Goal: Task Accomplishment & Management: Use online tool/utility

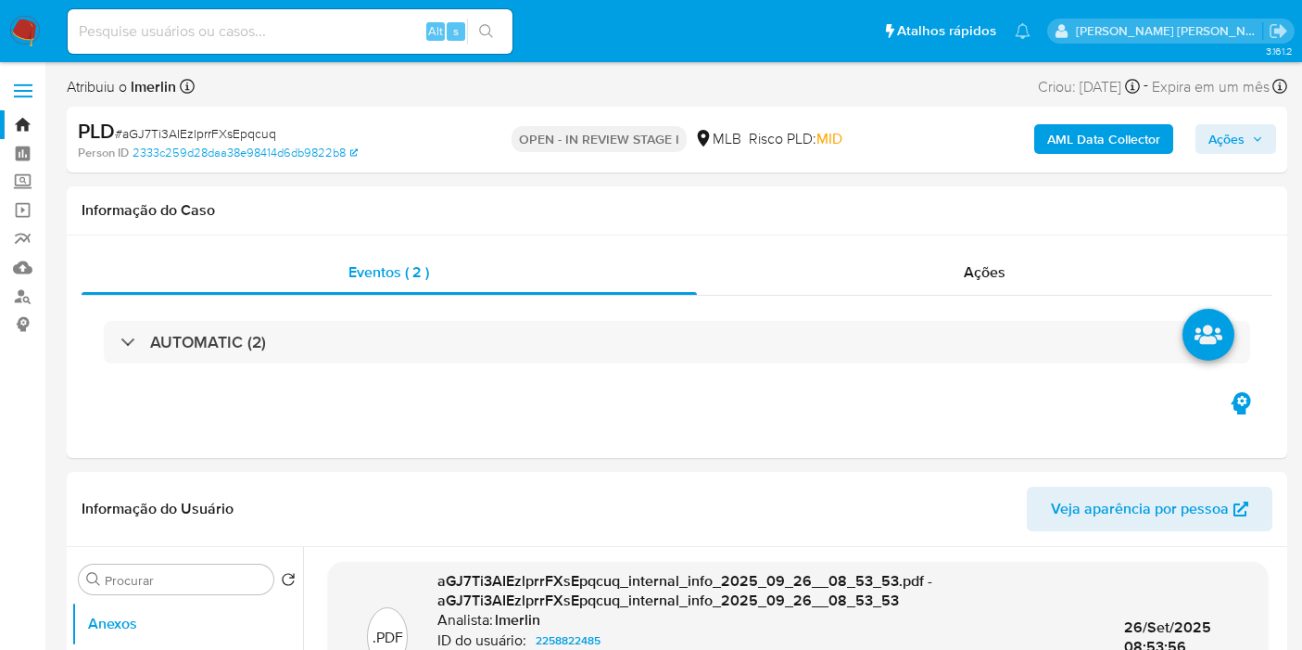
select select "10"
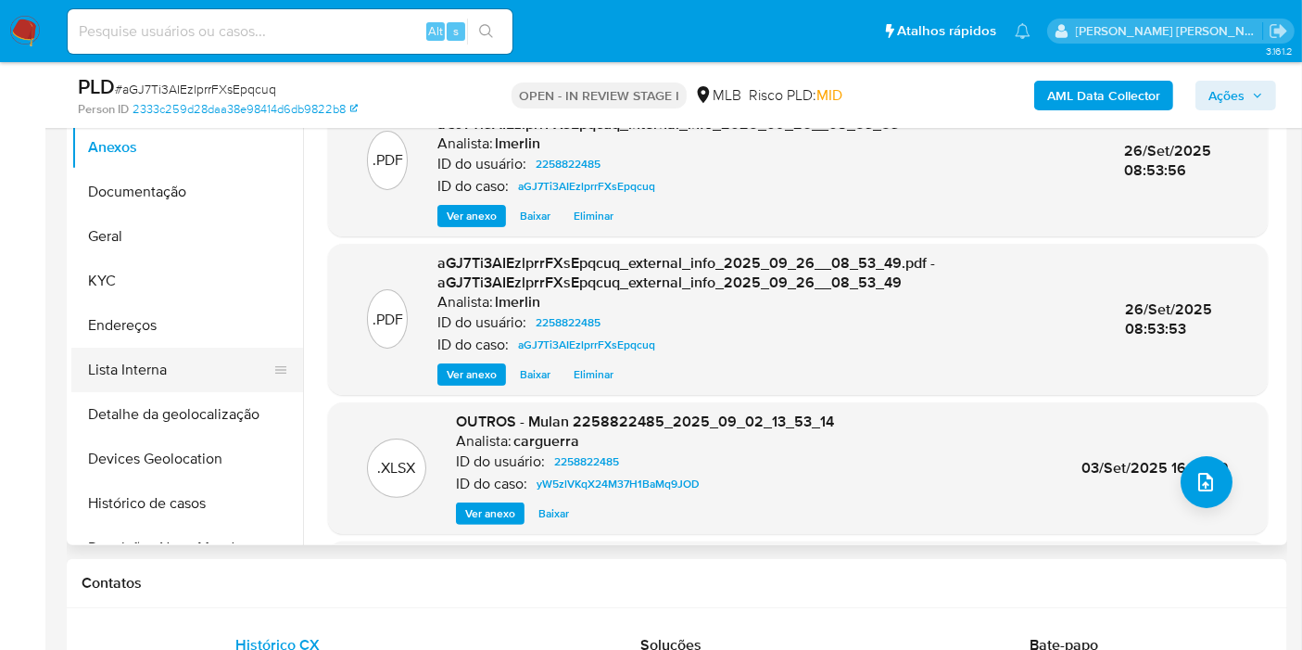
scroll to position [412, 0]
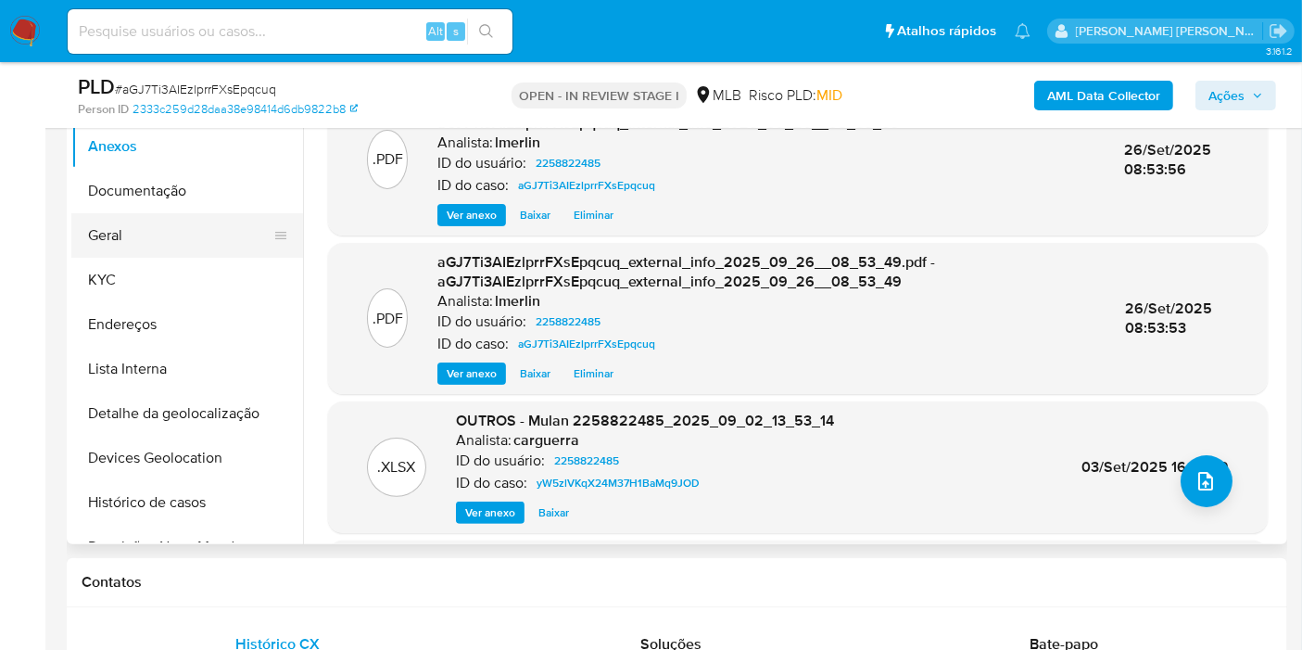
click at [167, 230] on button "Geral" at bounding box center [179, 235] width 217 height 44
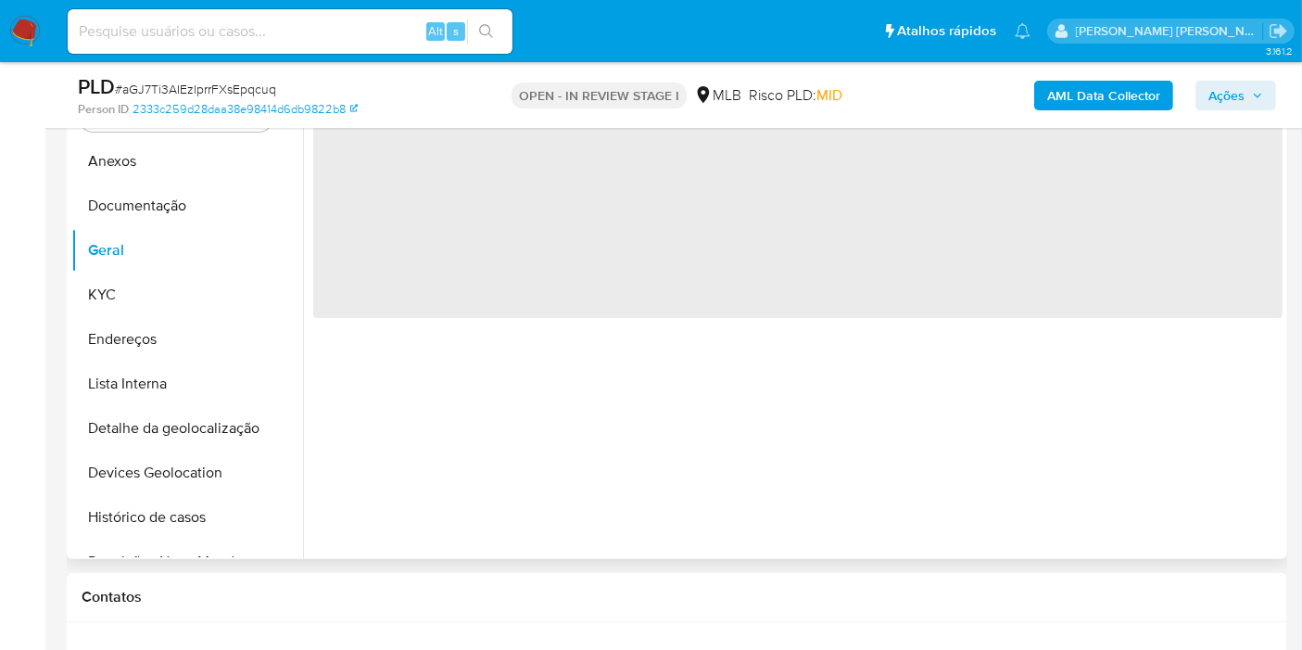
scroll to position [309, 0]
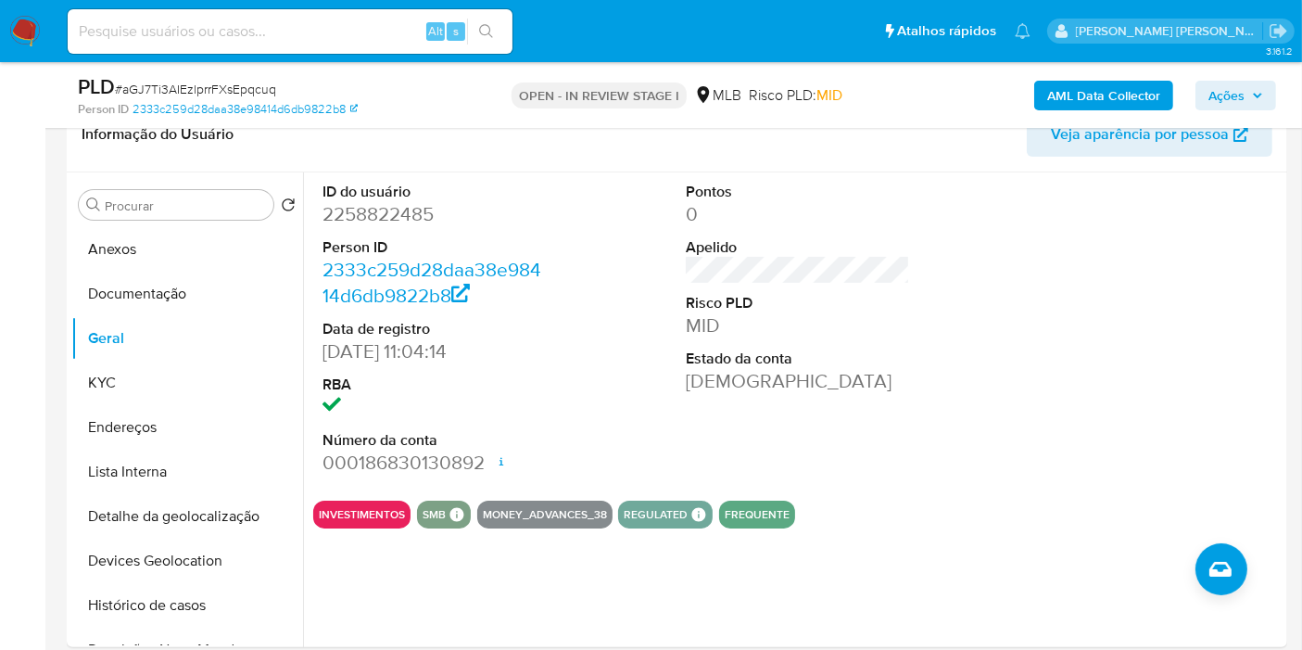
click at [20, 32] on img at bounding box center [25, 32] width 32 height 32
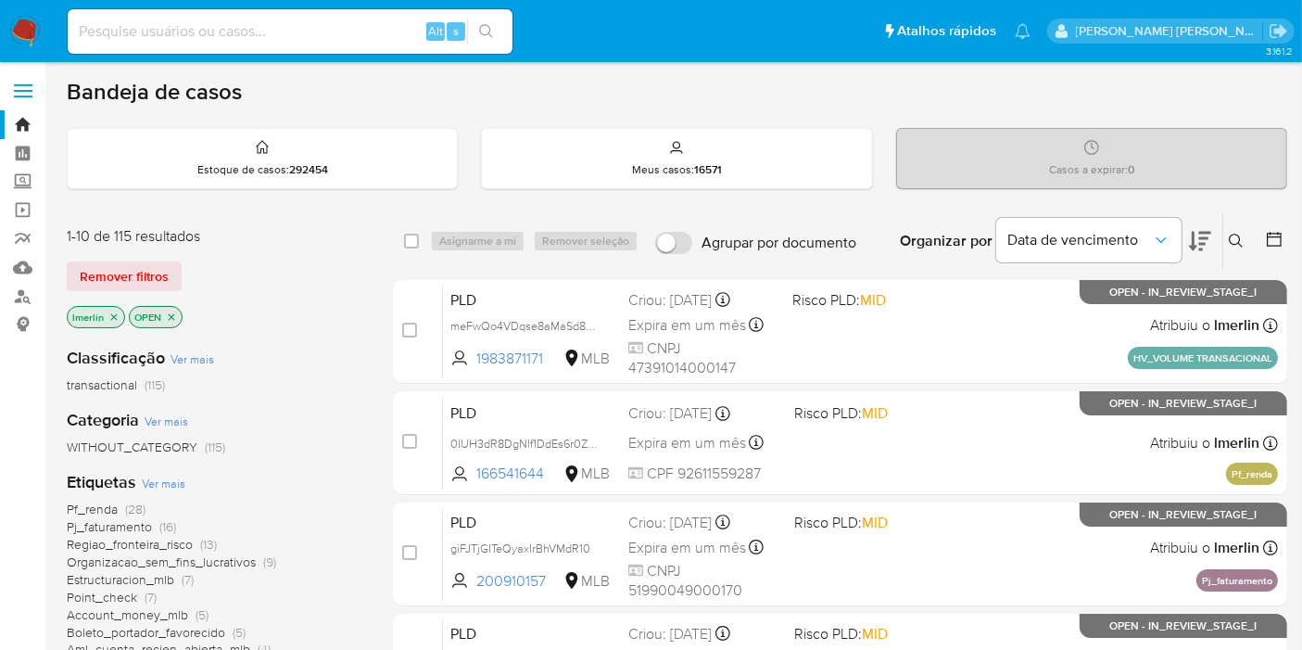
click at [130, 38] on input at bounding box center [290, 31] width 445 height 24
paste input "720689387"
type input "720689387"
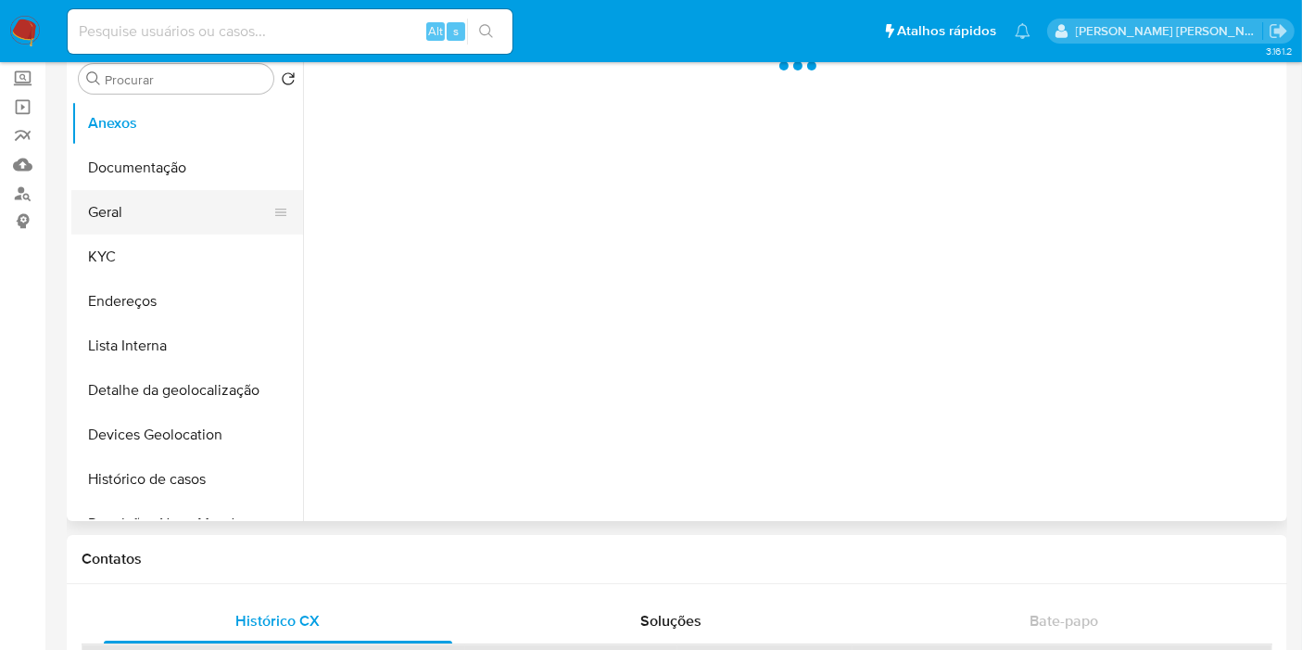
click at [161, 214] on button "Geral" at bounding box center [179, 212] width 217 height 44
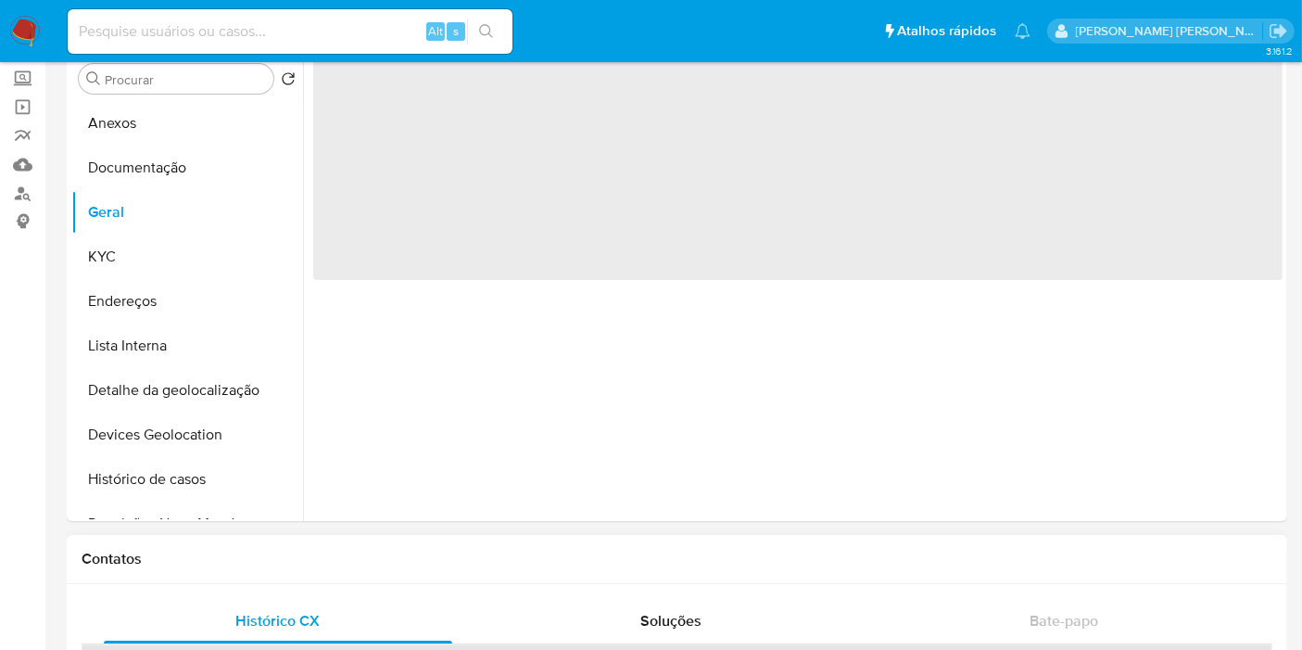
scroll to position [32, 0]
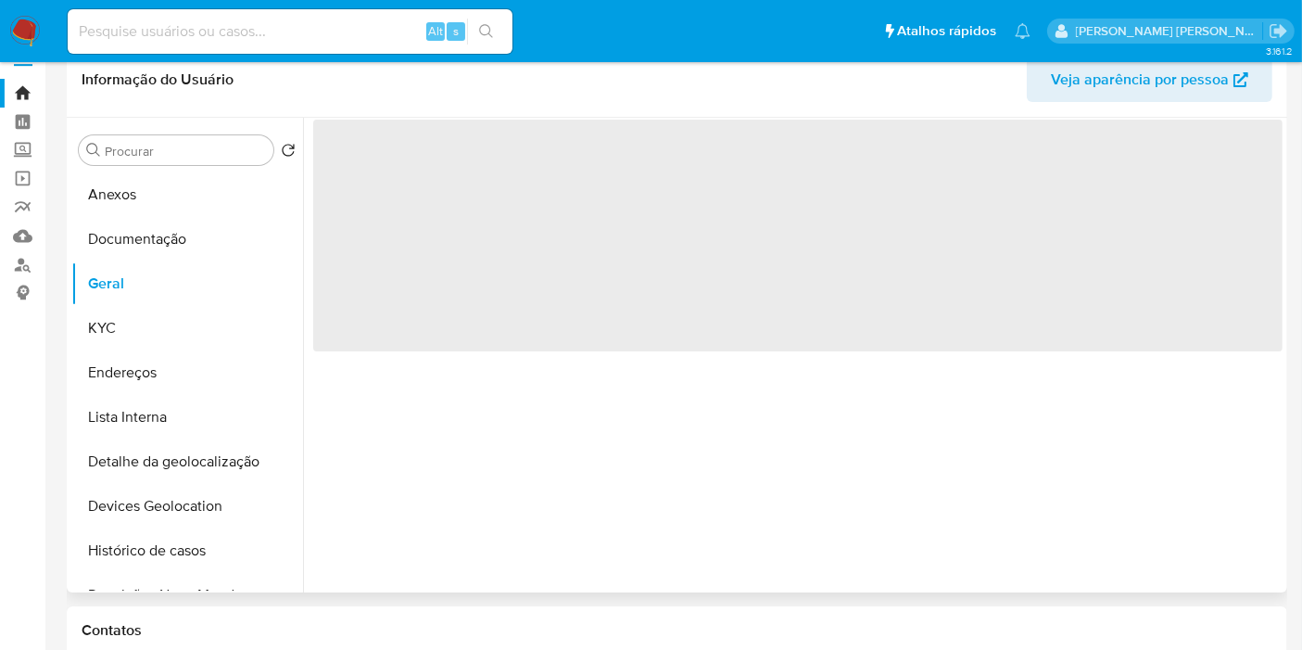
select select "10"
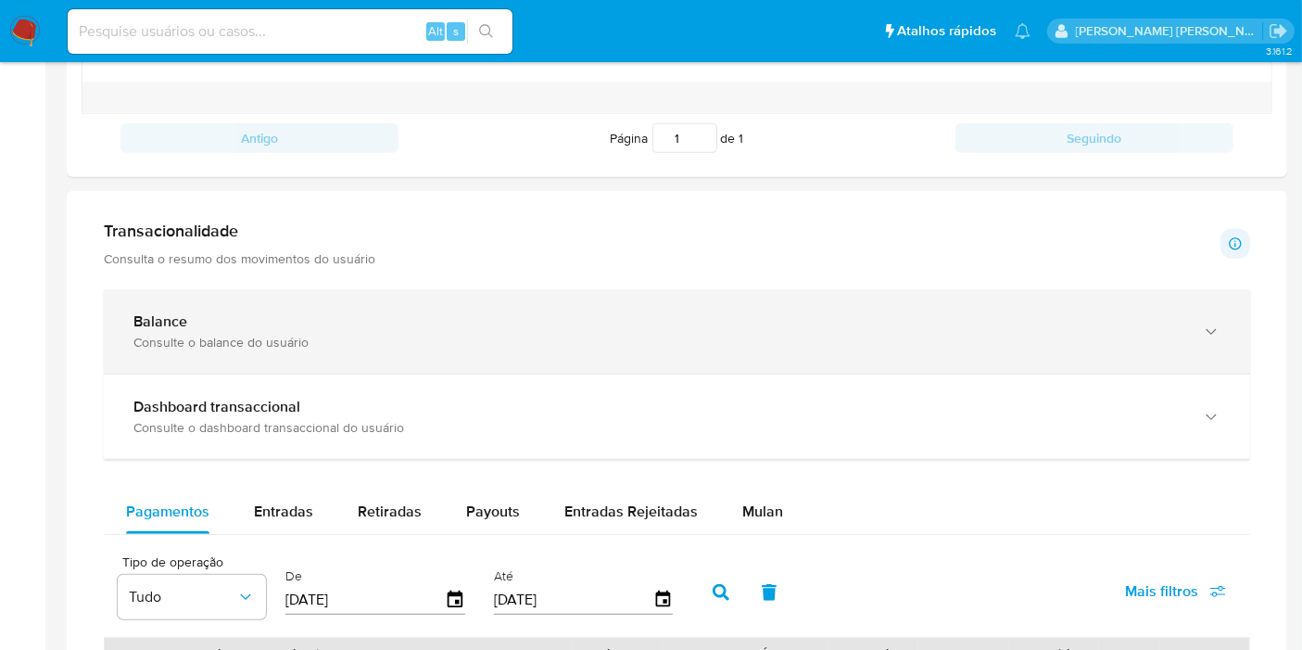
click at [825, 355] on div "Balance Consulte o balance do usuário" at bounding box center [677, 331] width 1146 height 84
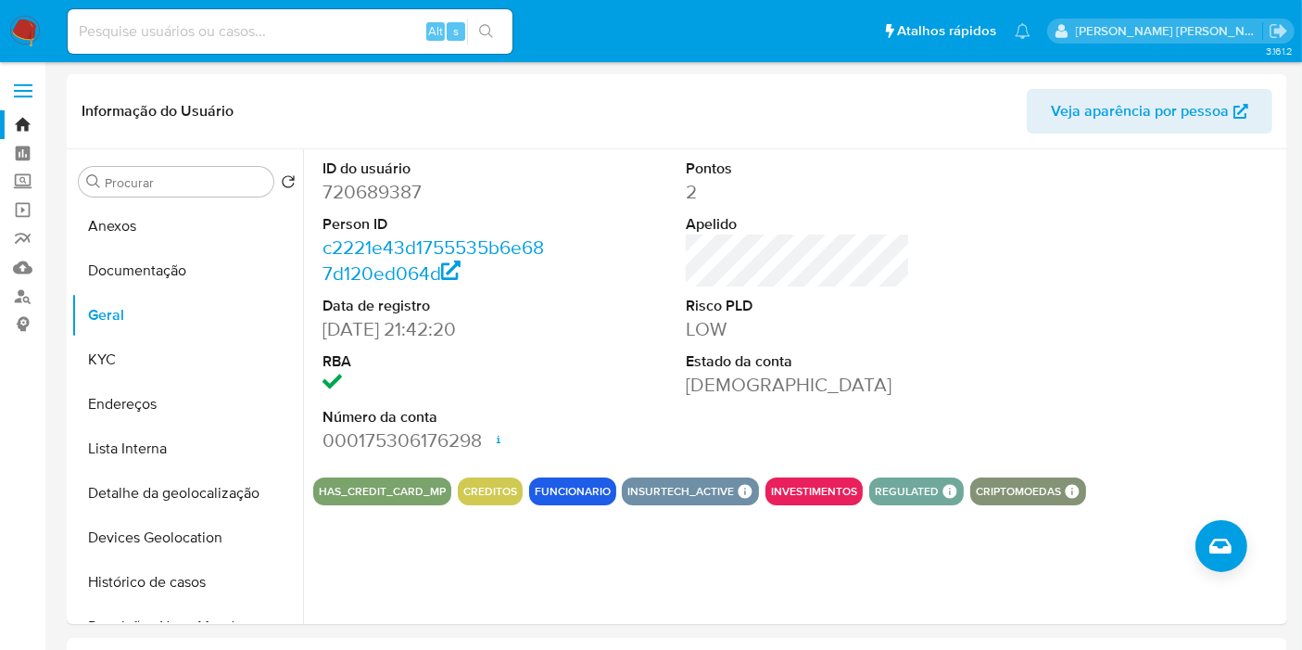
click at [28, 17] on img at bounding box center [25, 32] width 32 height 32
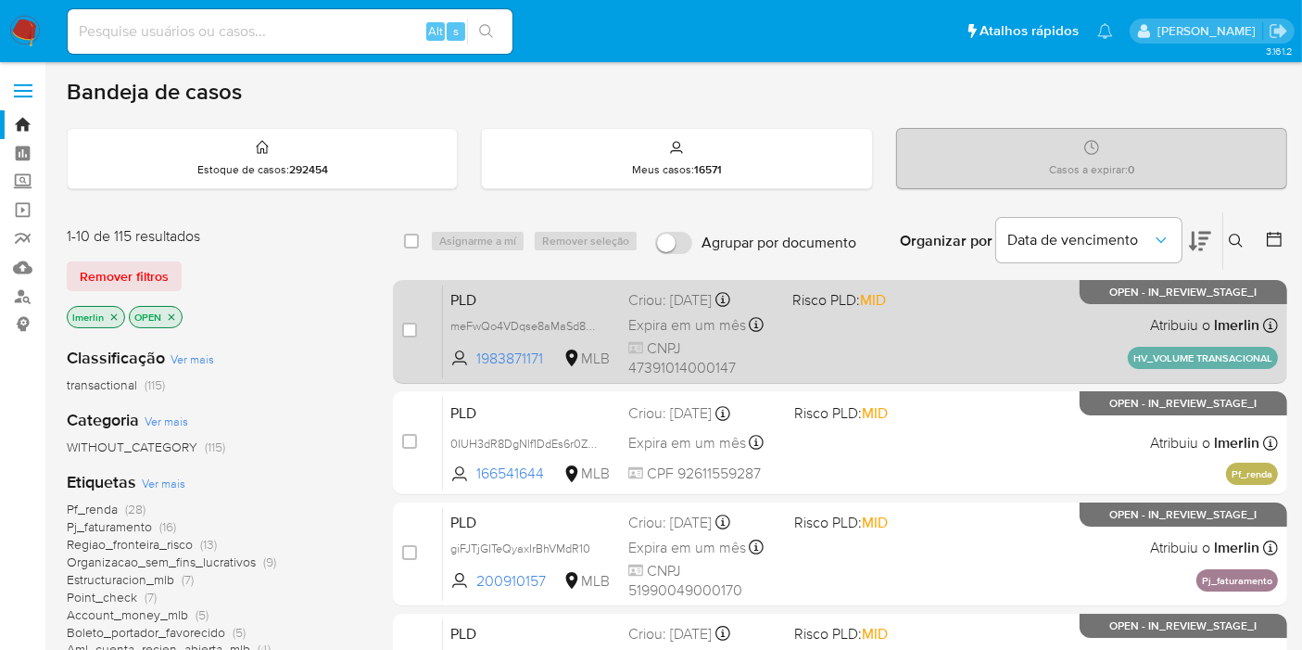
click at [508, 303] on span "PLD" at bounding box center [531, 298] width 163 height 24
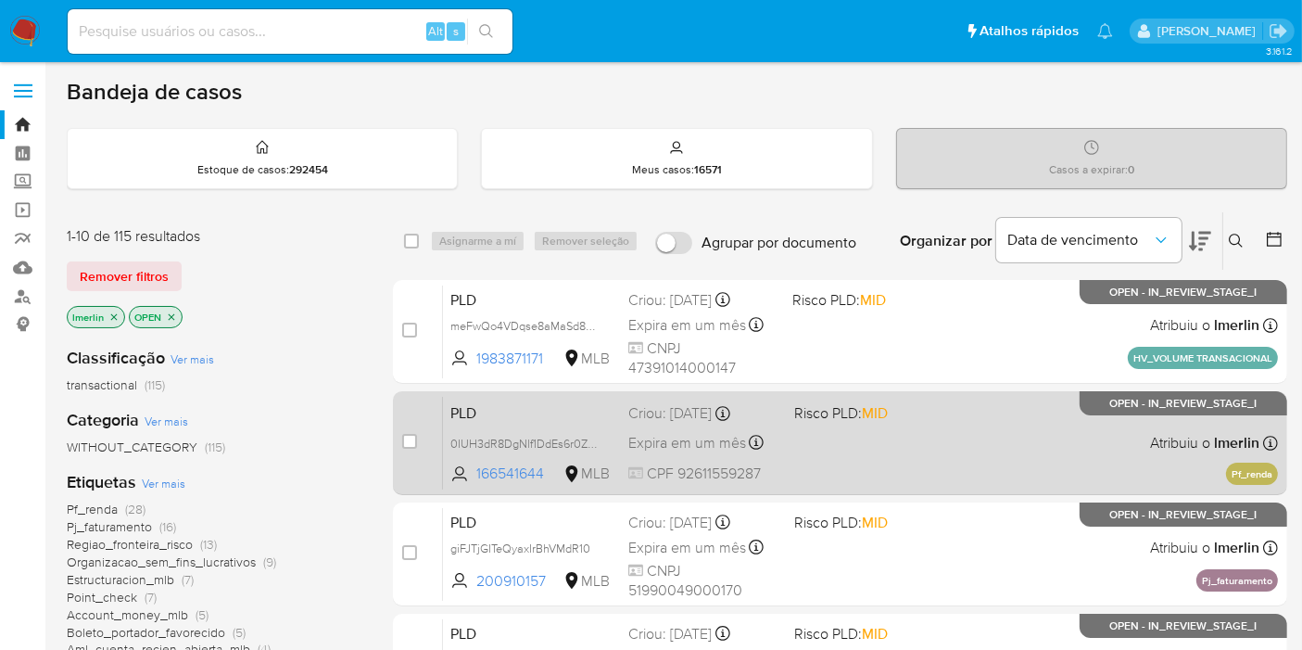
click at [532, 414] on span "PLD" at bounding box center [531, 411] width 163 height 24
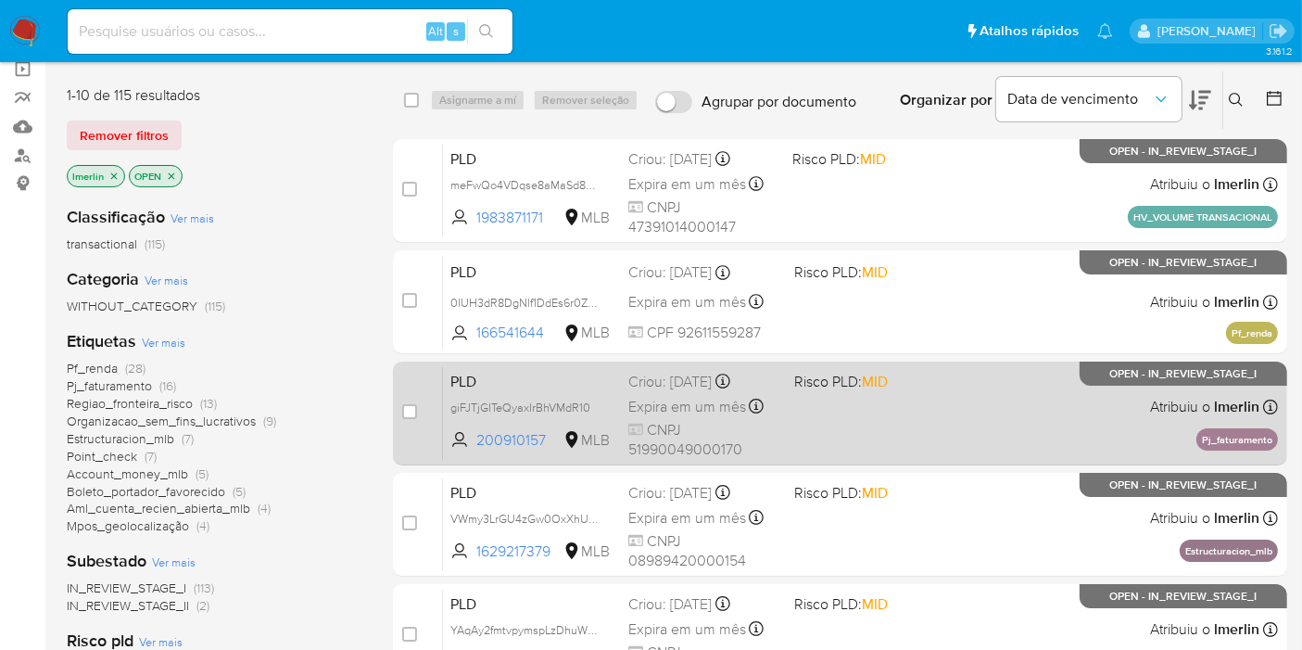
scroll to position [206, 0]
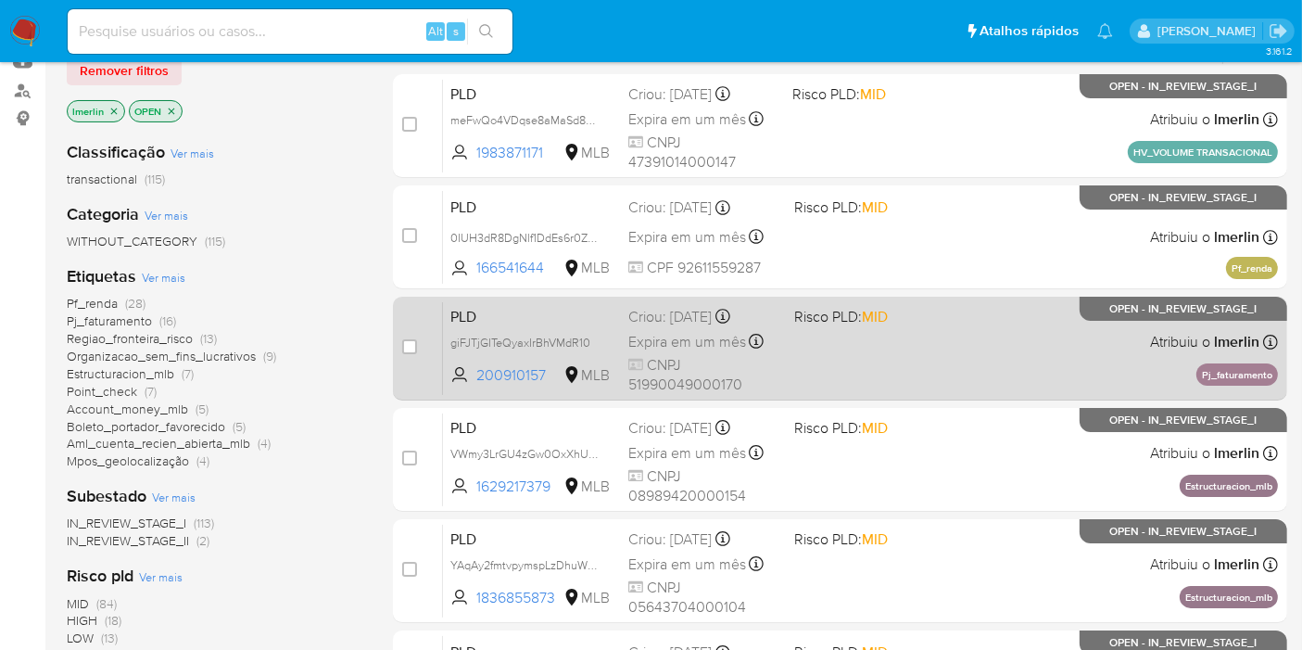
click at [831, 324] on div "PLD giFJTjGITeQyaxIrBhVMdR10 200910157 MLB Risco PLD: MID Criou: 12/09/2025 Cri…" at bounding box center [860, 348] width 835 height 94
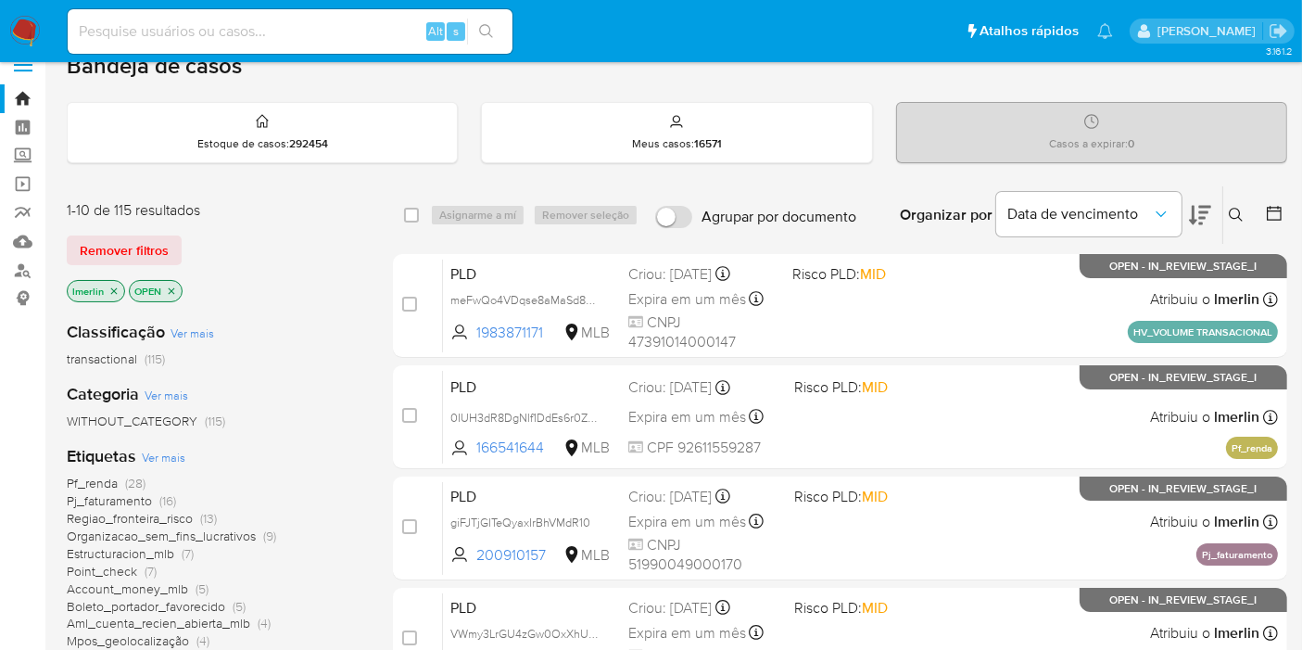
scroll to position [0, 0]
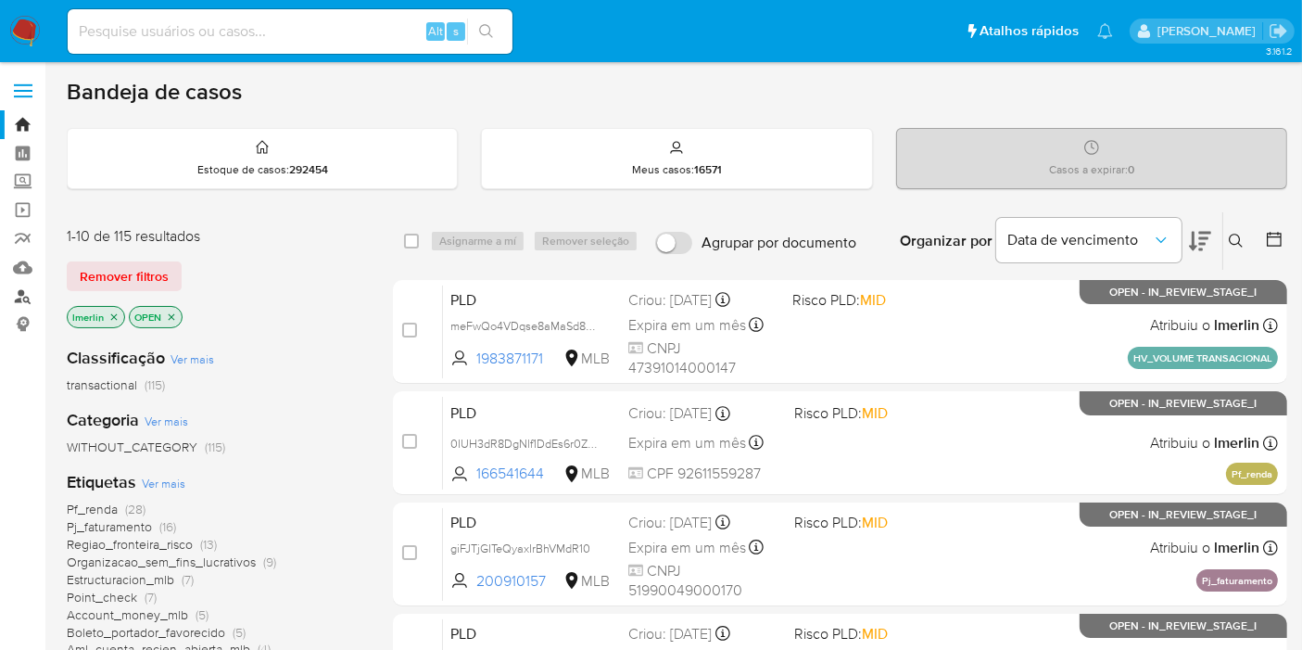
click at [23, 303] on link "Localizador de pessoas" at bounding box center [110, 296] width 221 height 29
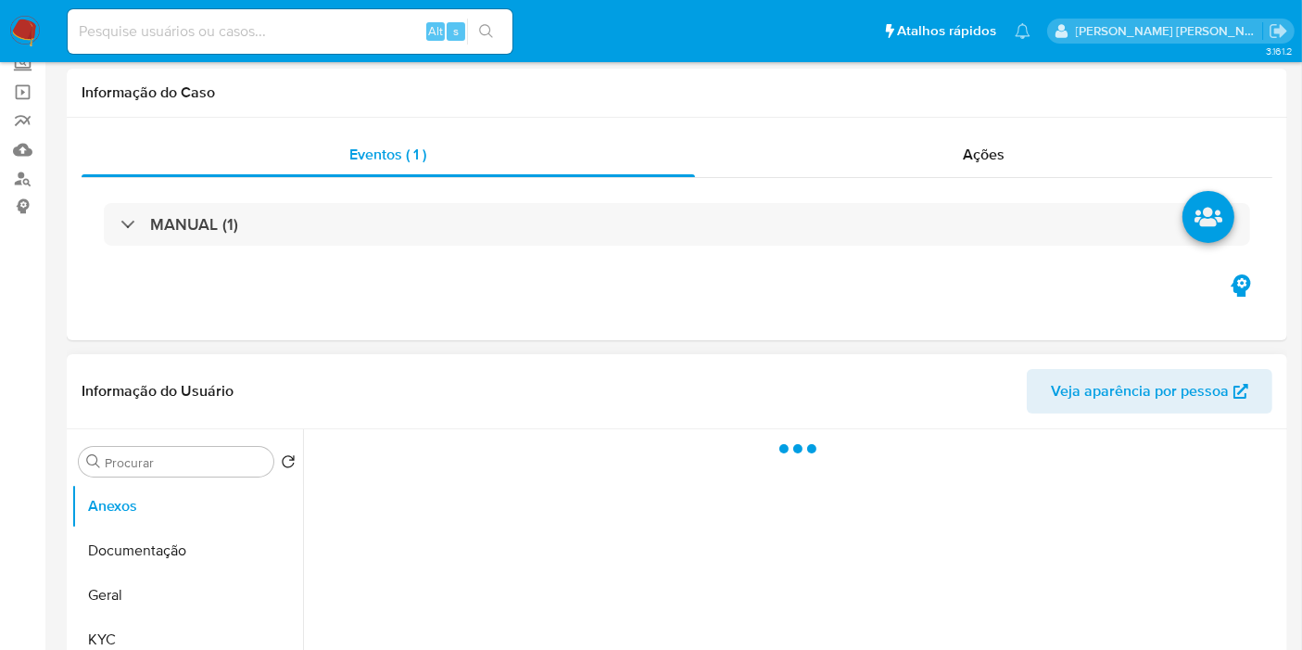
scroll to position [309, 0]
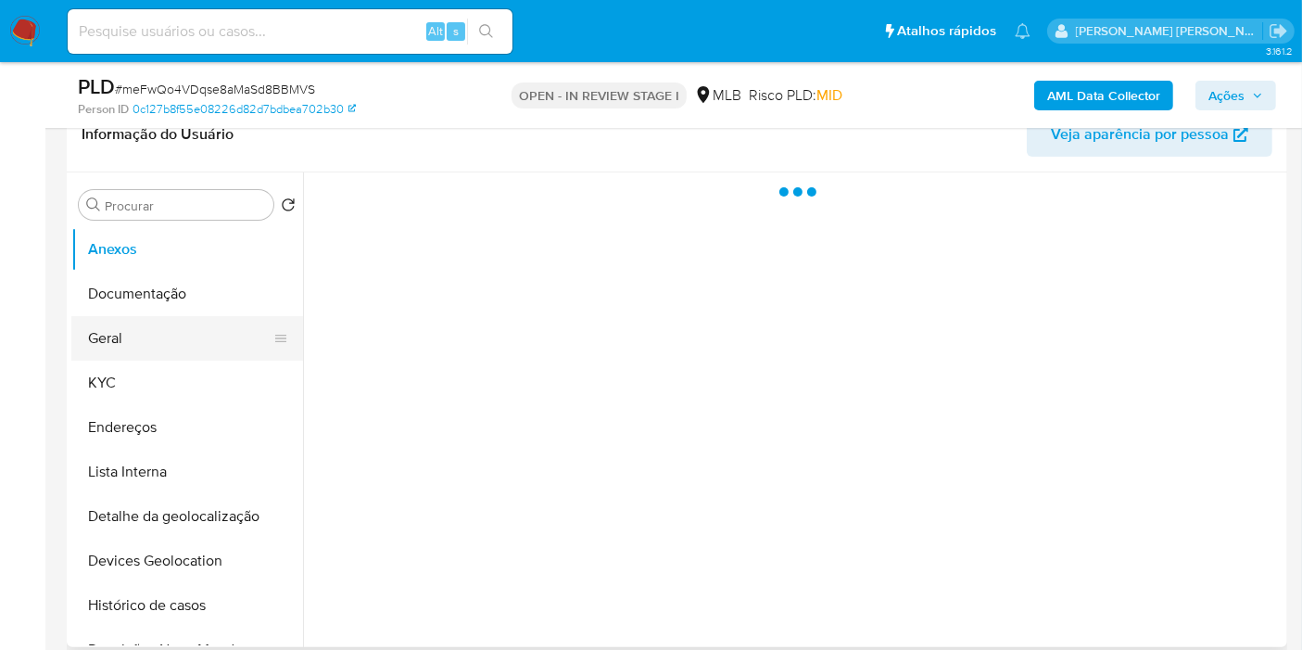
select select "10"
click at [138, 345] on button "Geral" at bounding box center [179, 338] width 217 height 44
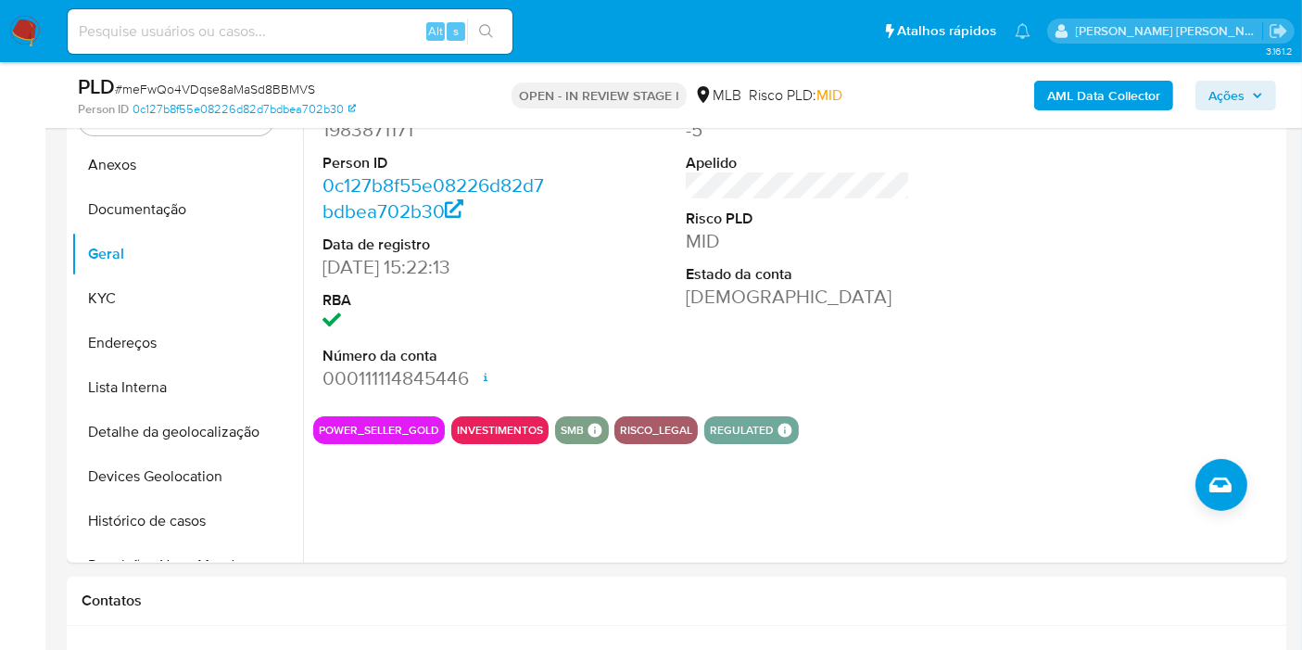
scroll to position [412, 0]
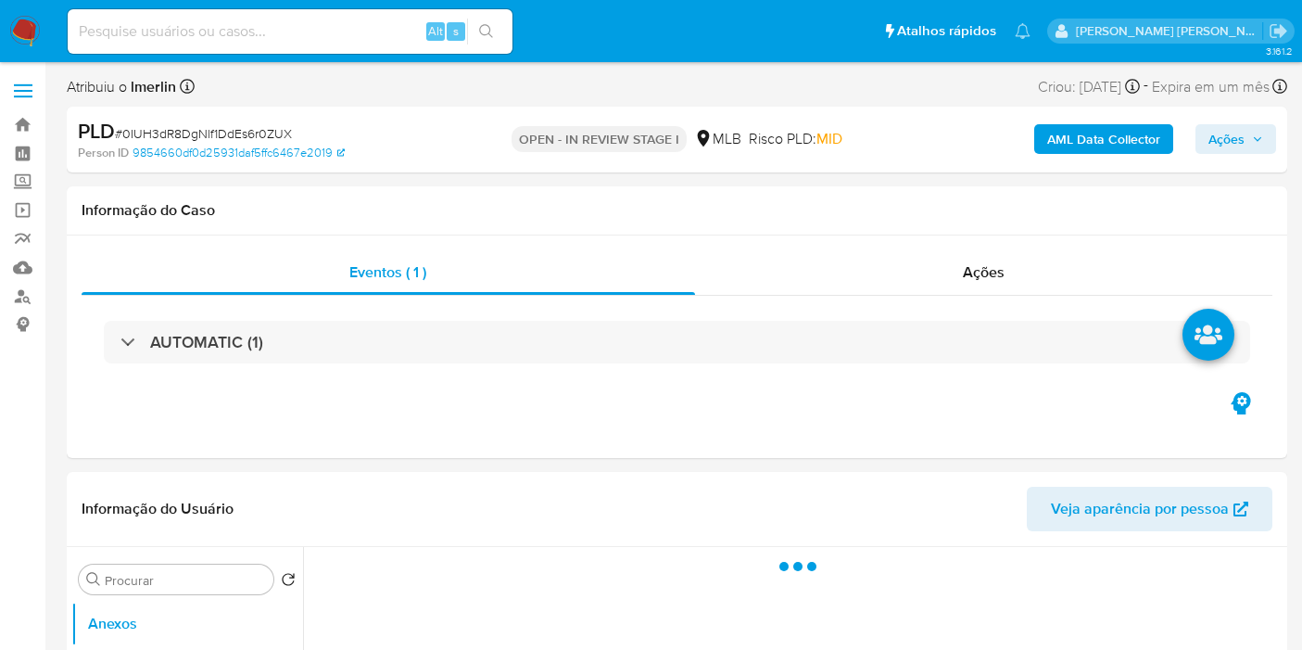
select select "10"
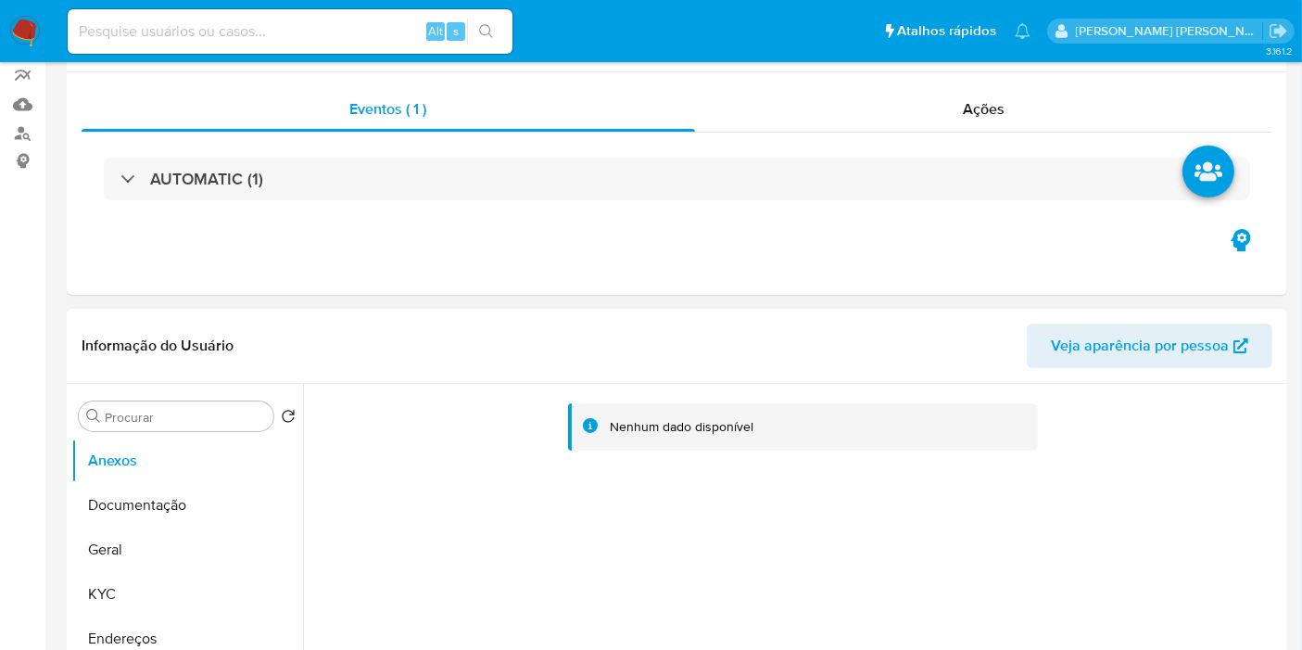
scroll to position [309, 0]
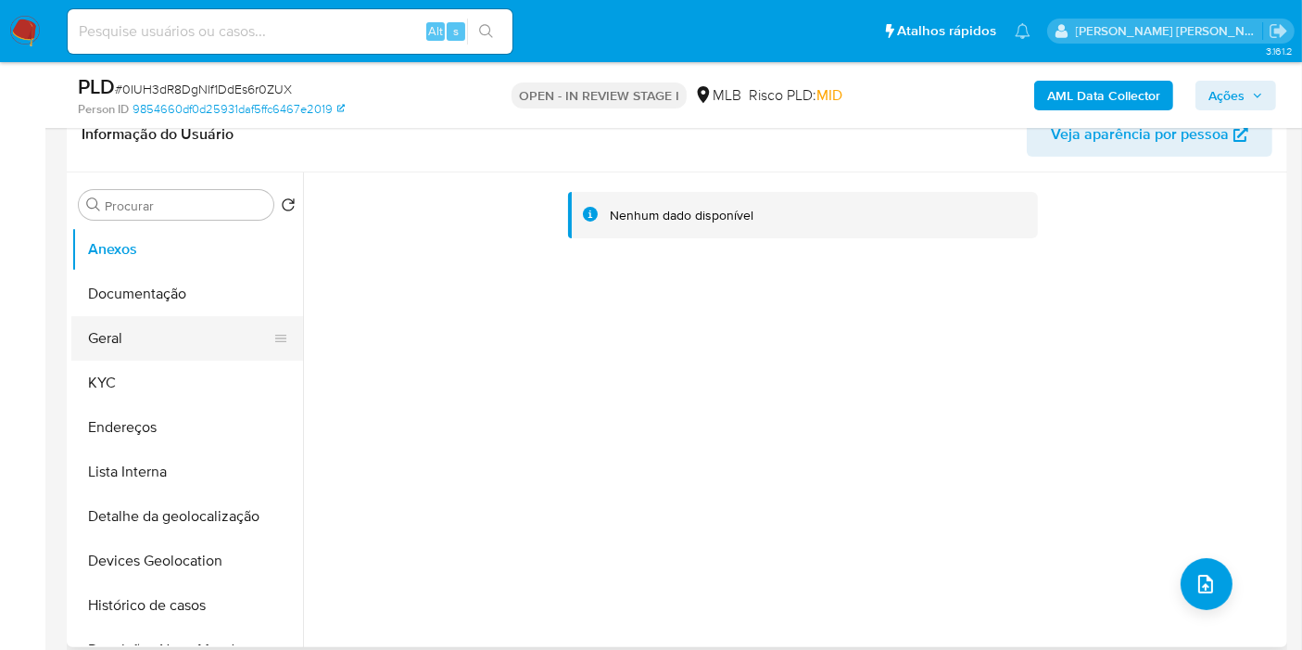
click at [190, 324] on button "Geral" at bounding box center [179, 338] width 217 height 44
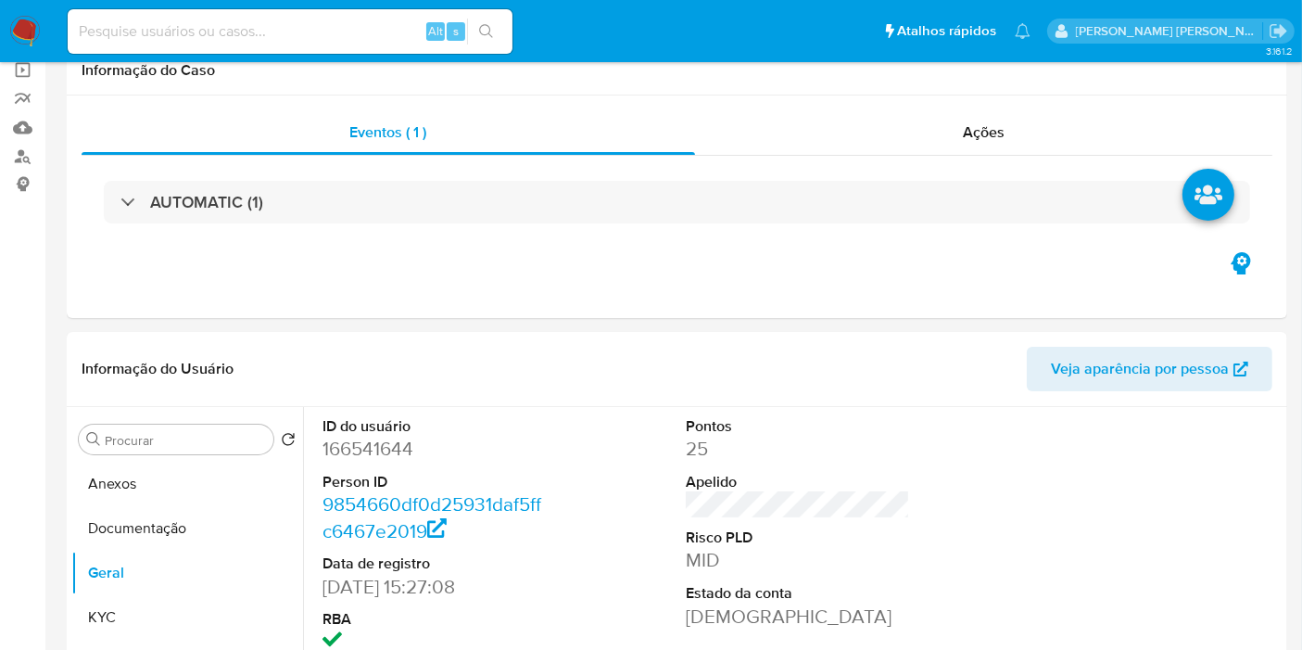
scroll to position [0, 0]
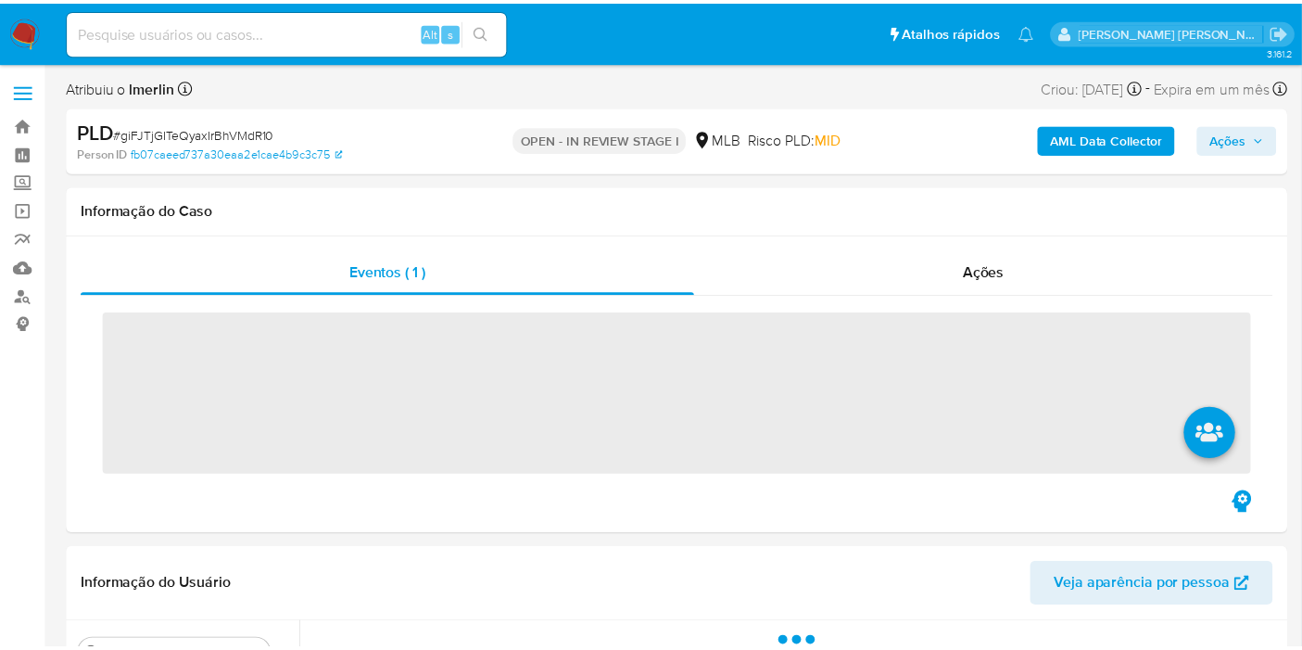
scroll to position [103, 0]
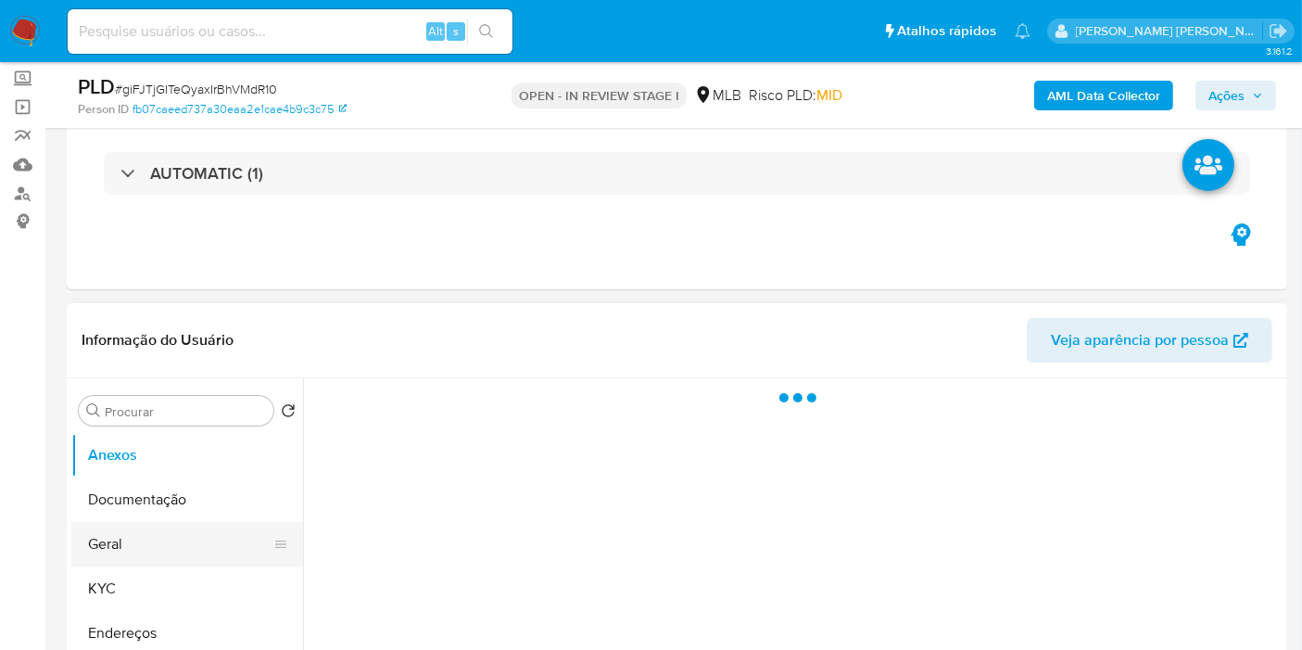
click at [115, 549] on button "Geral" at bounding box center [179, 544] width 217 height 44
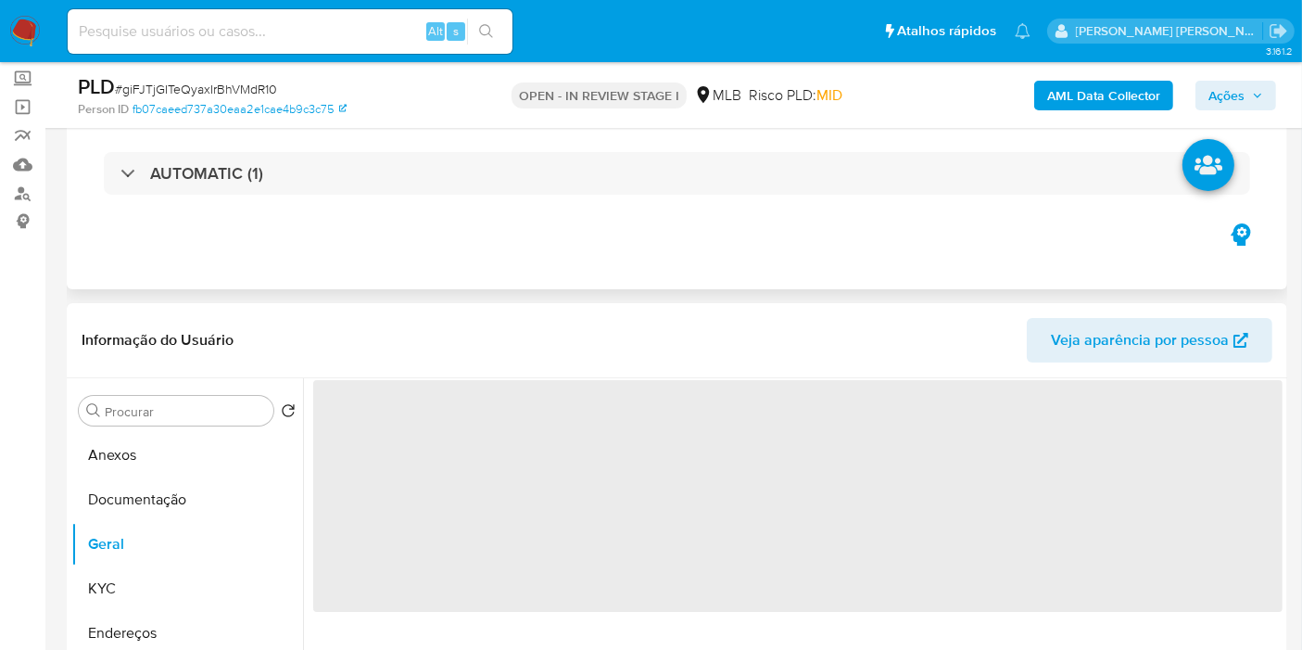
select select "10"
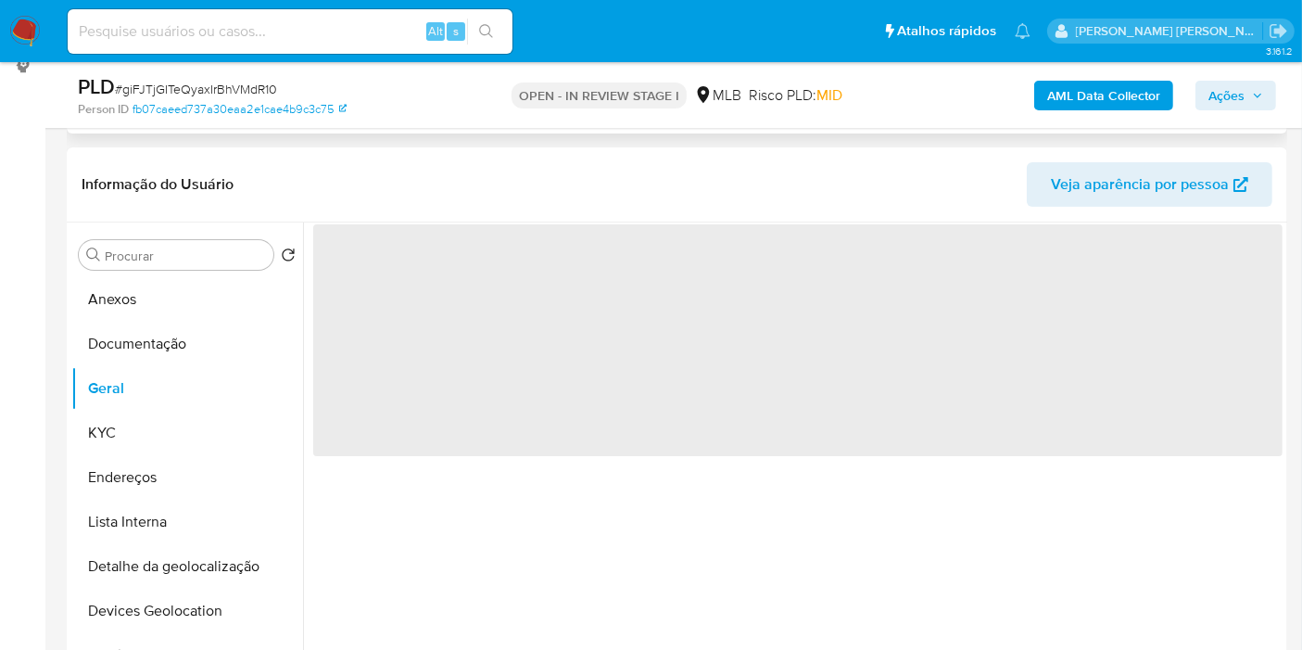
scroll to position [309, 0]
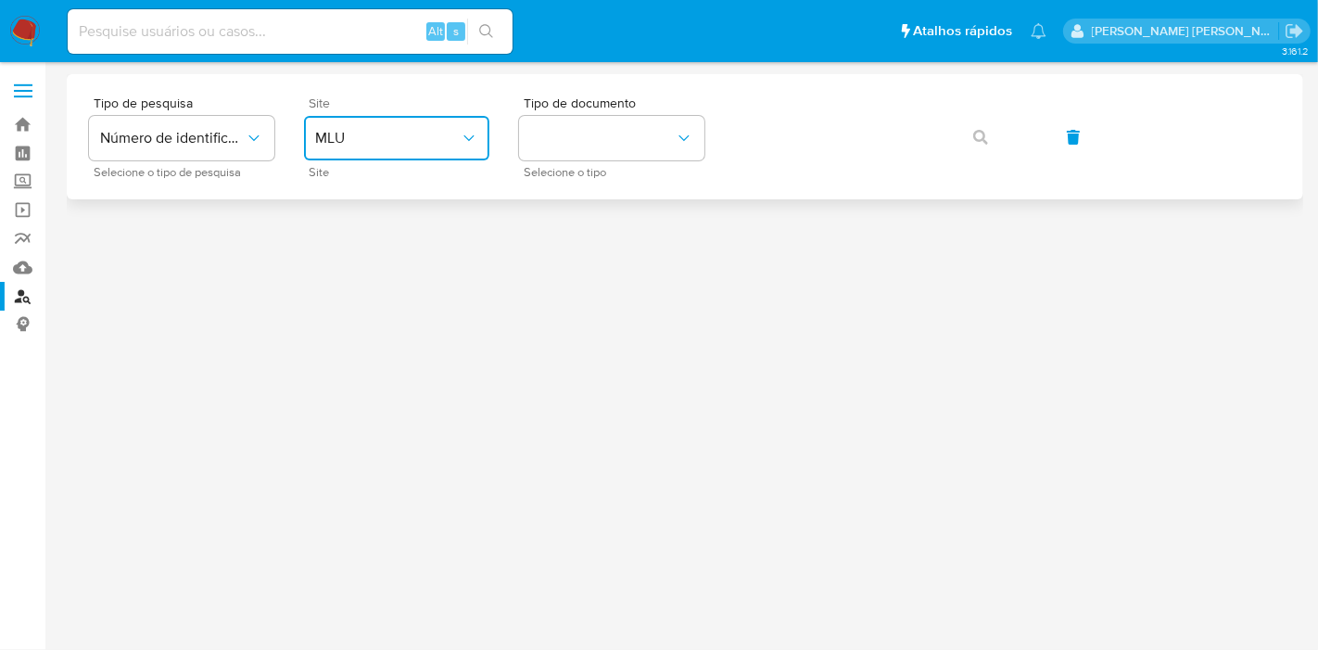
click at [394, 129] on span "MLU" at bounding box center [387, 138] width 145 height 19
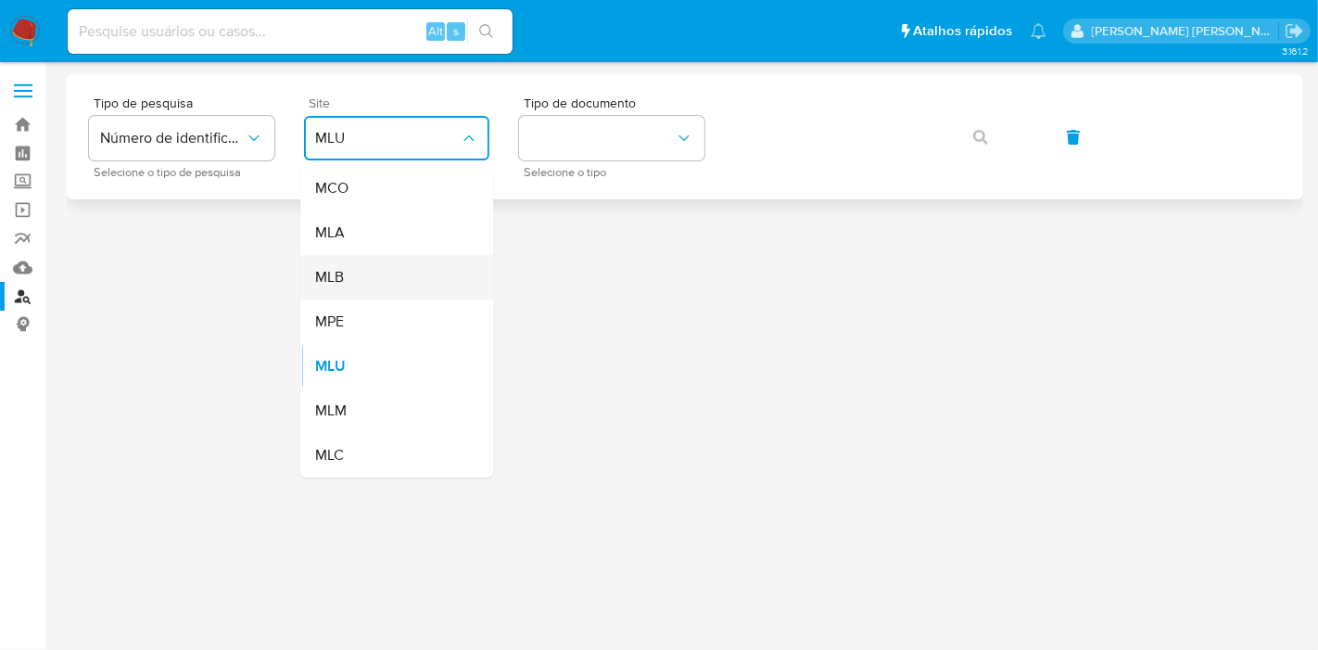
click at [410, 257] on div "MLB" at bounding box center [391, 277] width 152 height 44
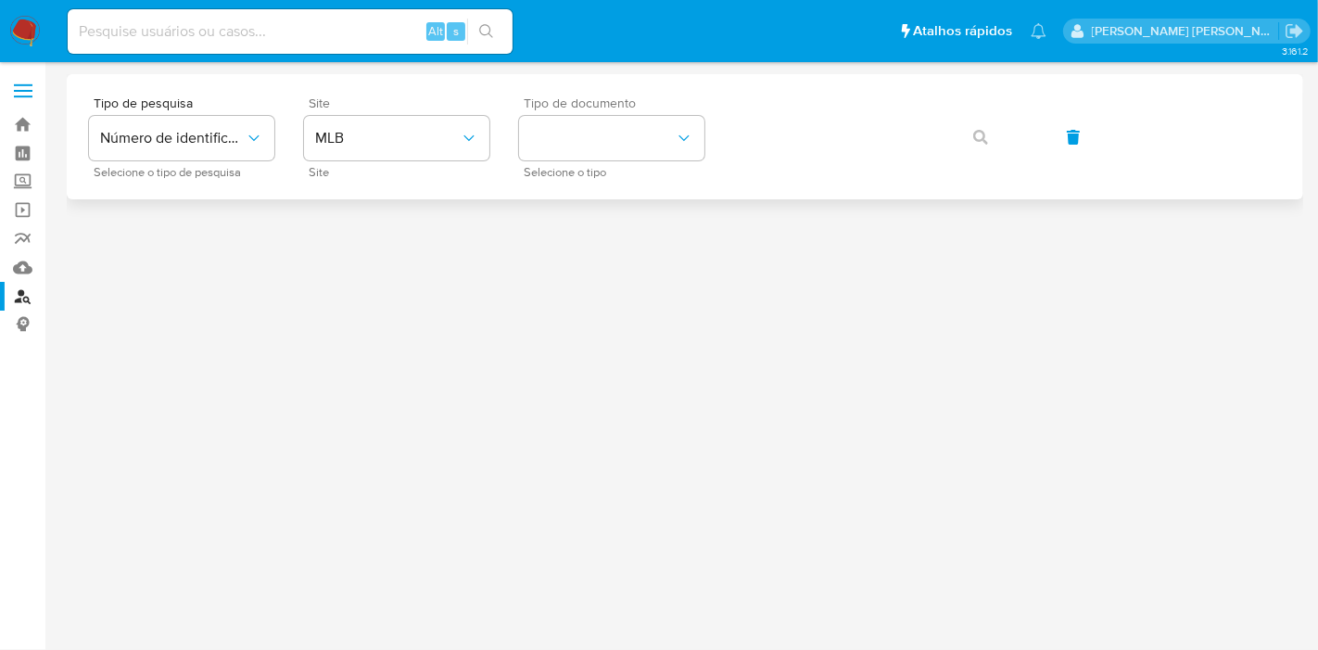
click at [627, 161] on div "Tipo de documento Selecione o tipo" at bounding box center [611, 136] width 185 height 81
click at [632, 144] on button "identificationType" at bounding box center [611, 138] width 185 height 44
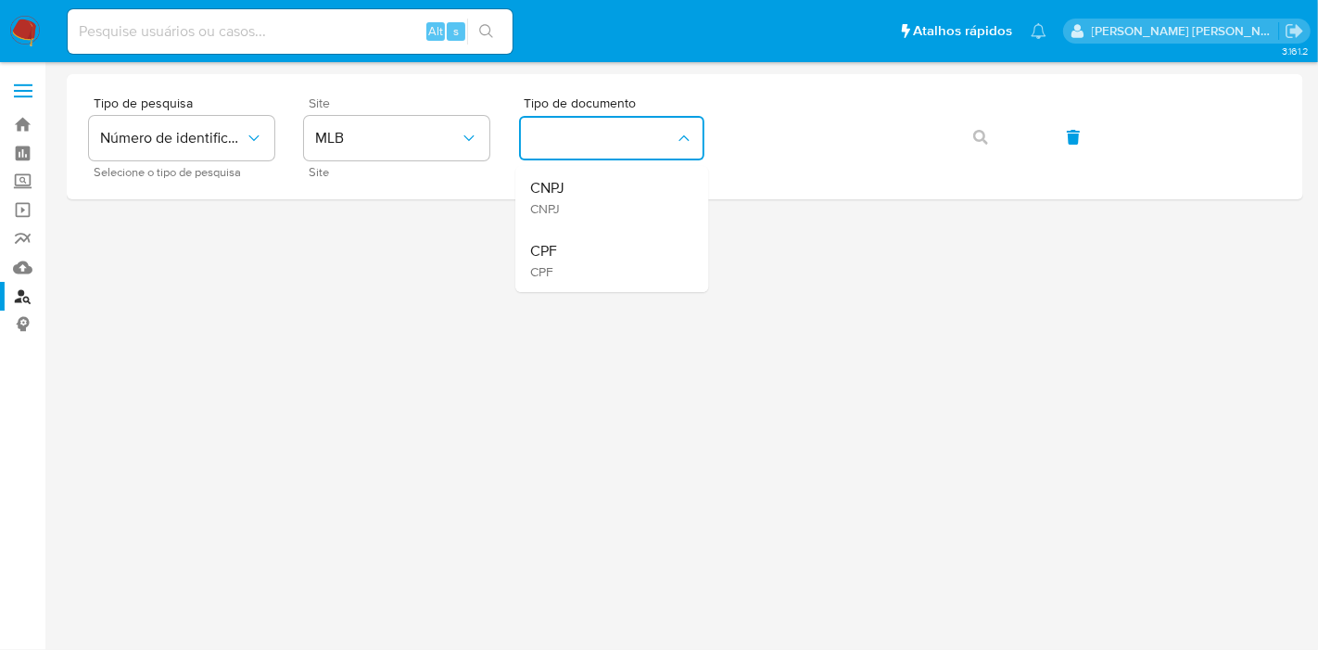
click at [617, 272] on div "CPF CPF" at bounding box center [606, 260] width 152 height 63
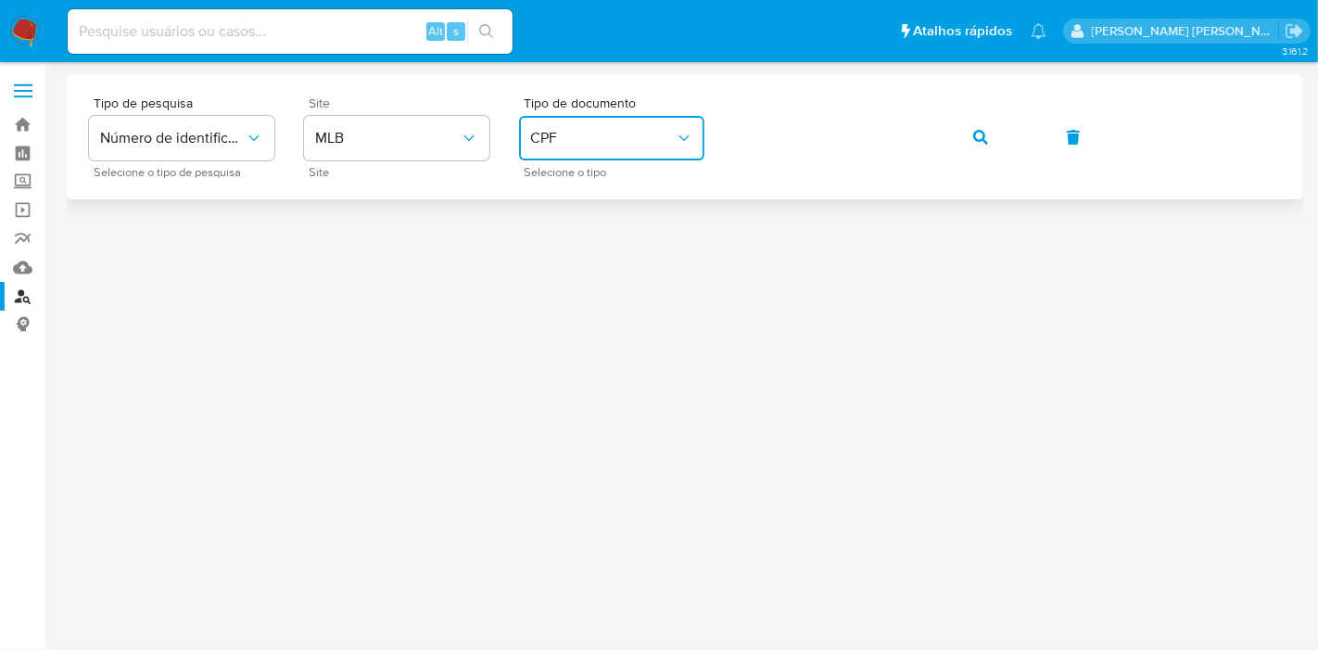
click at [991, 133] on button "button" at bounding box center [980, 137] width 63 height 44
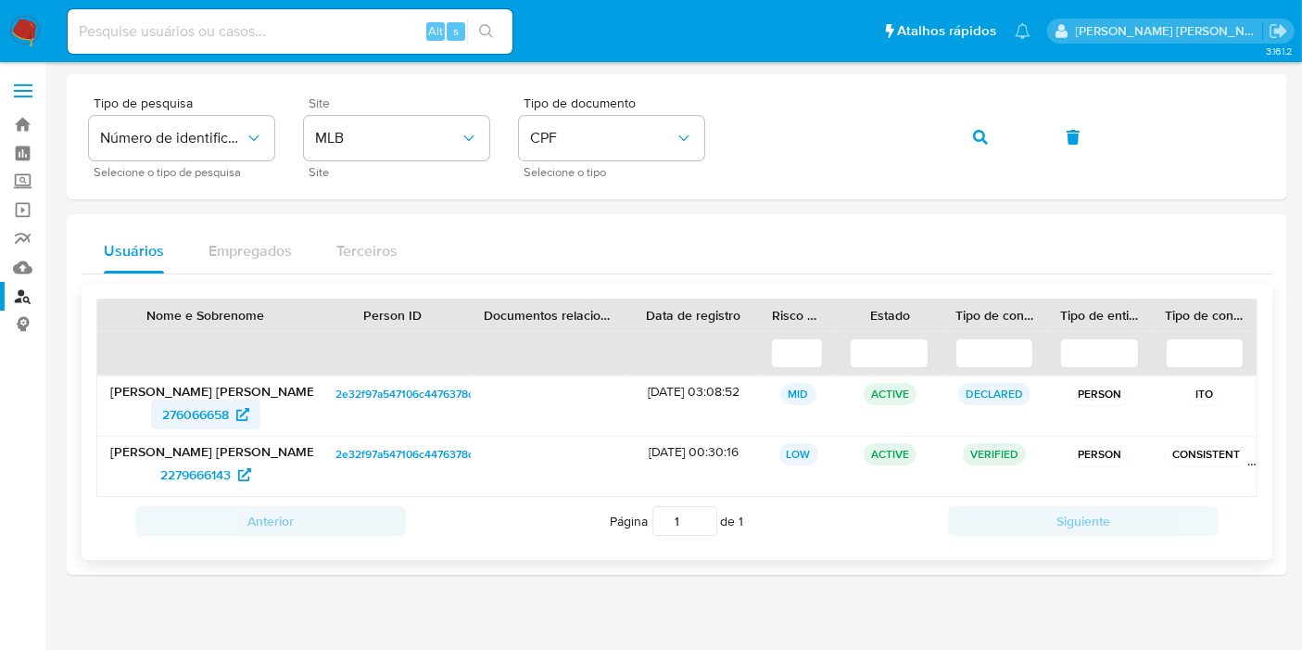
click at [193, 412] on span "276066658" at bounding box center [195, 414] width 67 height 30
click at [190, 469] on span "2279666143" at bounding box center [195, 475] width 70 height 30
click at [10, 36] on img at bounding box center [25, 32] width 32 height 32
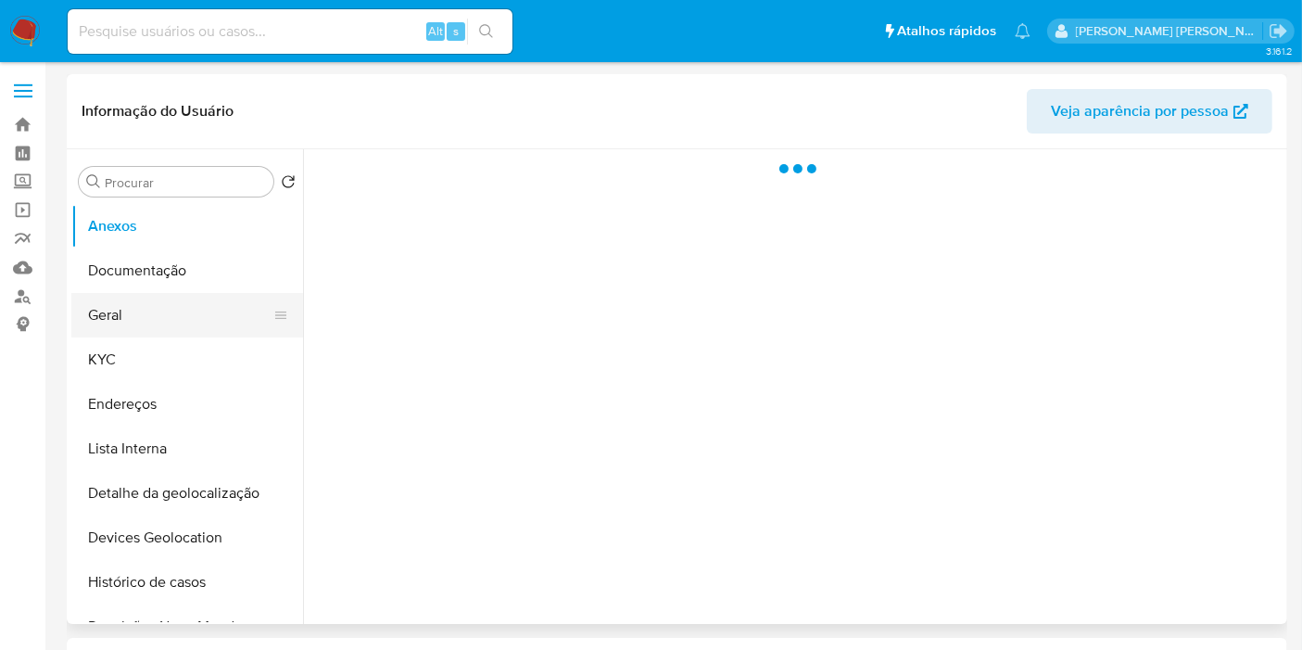
click at [149, 333] on button "Geral" at bounding box center [179, 315] width 217 height 44
select select "10"
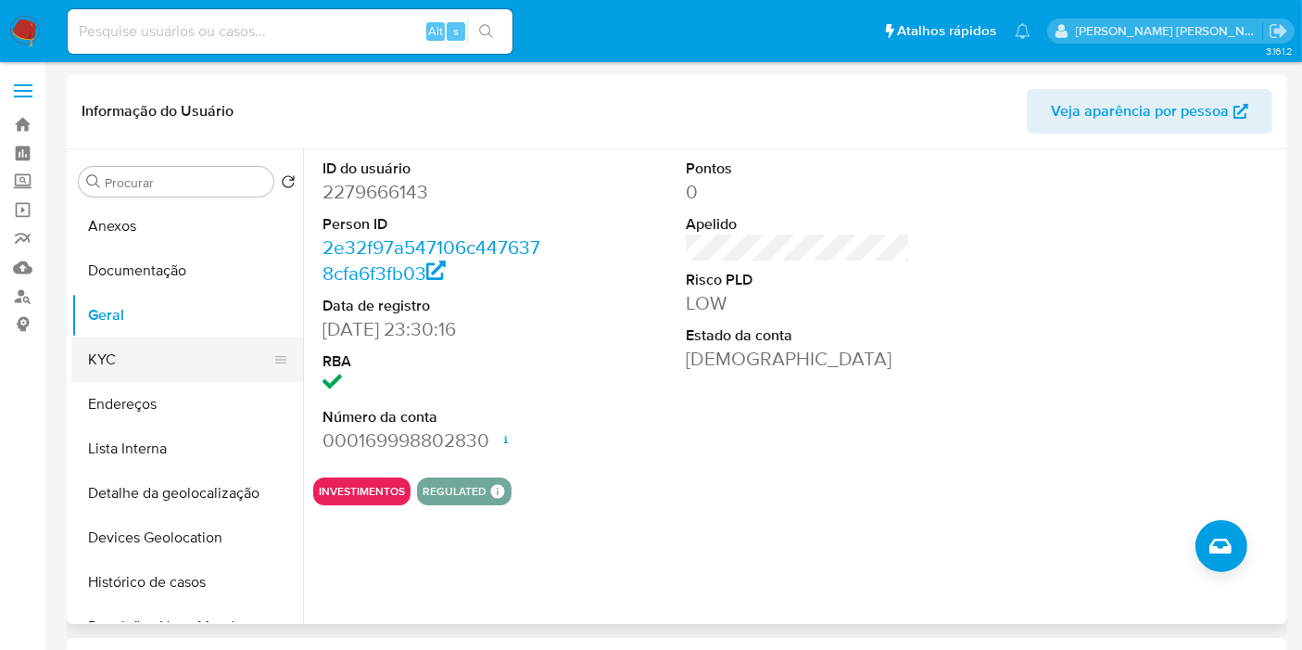
click at [209, 357] on button "KYC" at bounding box center [179, 359] width 217 height 44
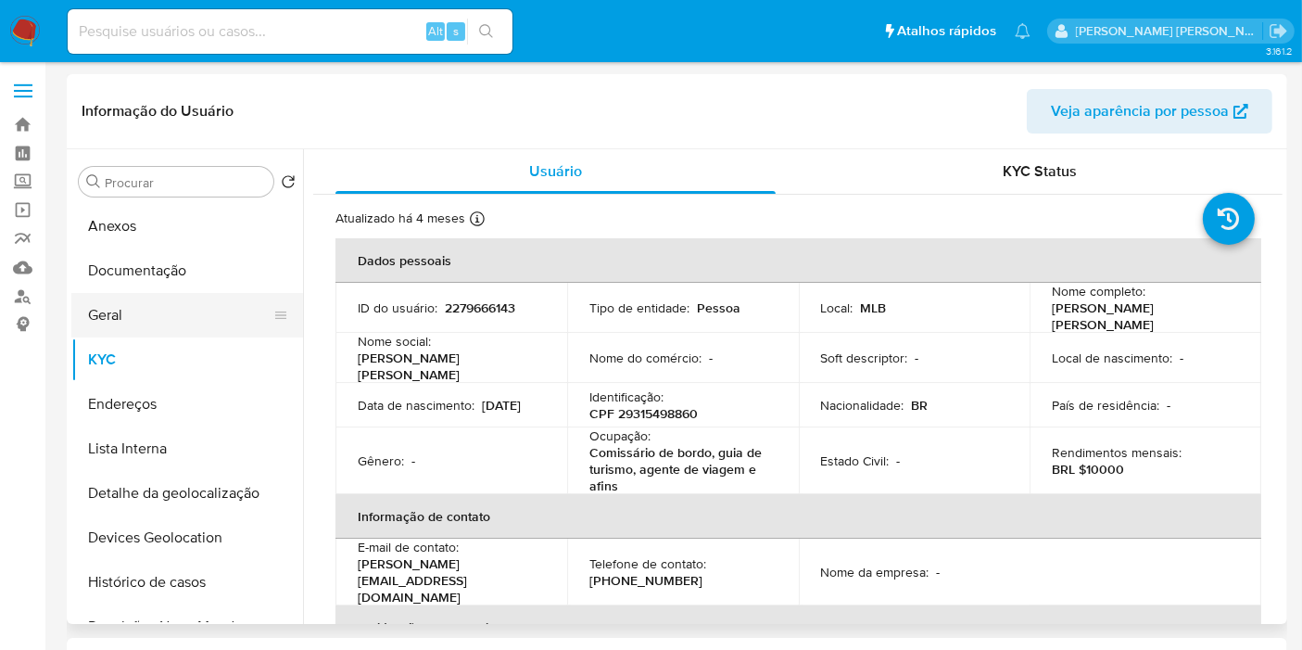
click at [137, 308] on button "Geral" at bounding box center [179, 315] width 217 height 44
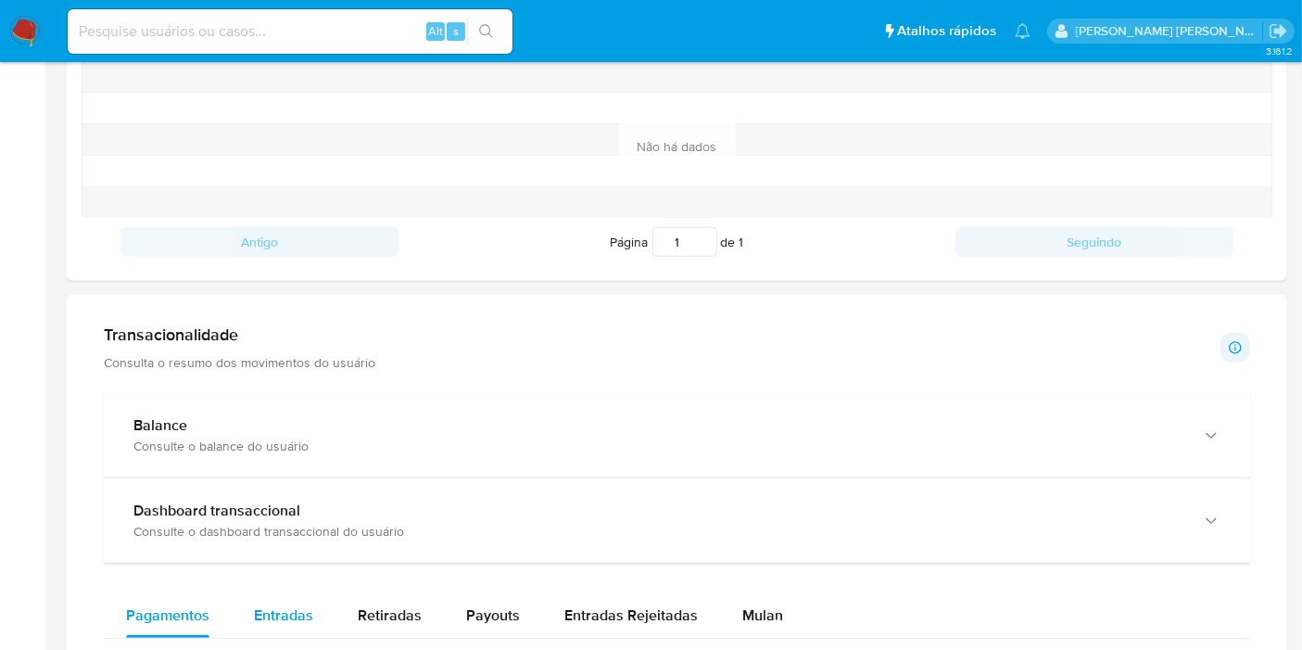
scroll to position [927, 0]
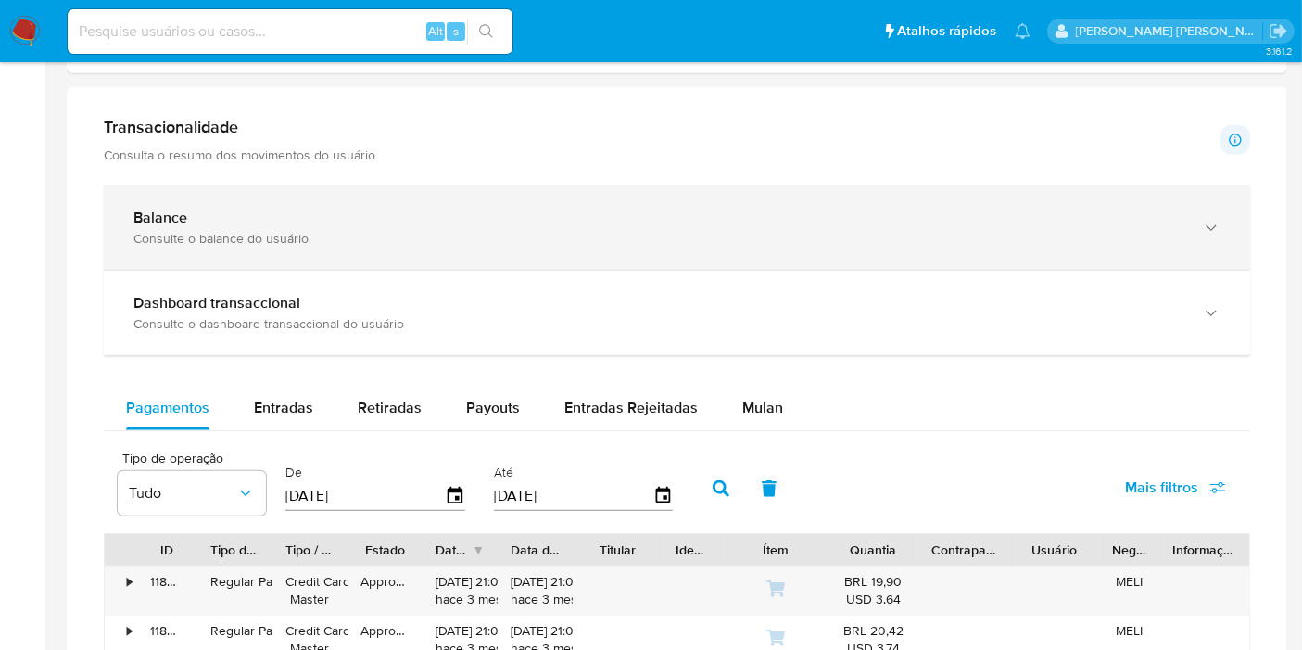
click at [474, 209] on div "Balance" at bounding box center [658, 218] width 1050 height 19
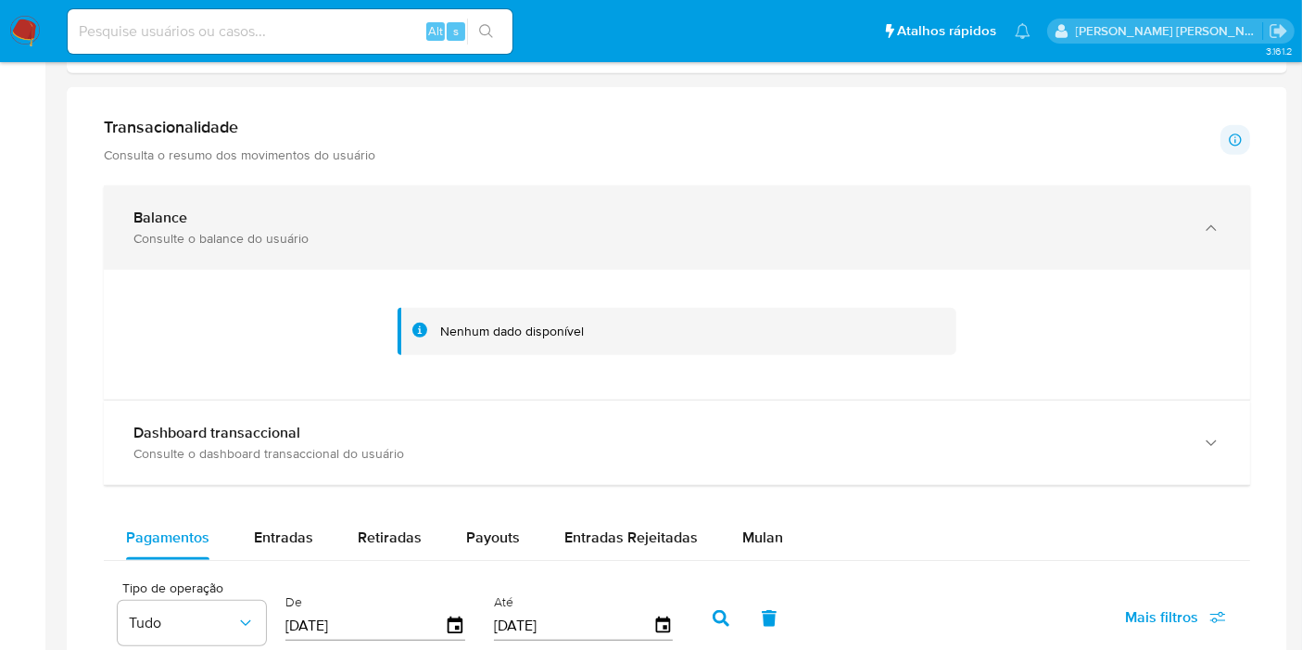
click at [516, 210] on div "Balance" at bounding box center [658, 218] width 1050 height 19
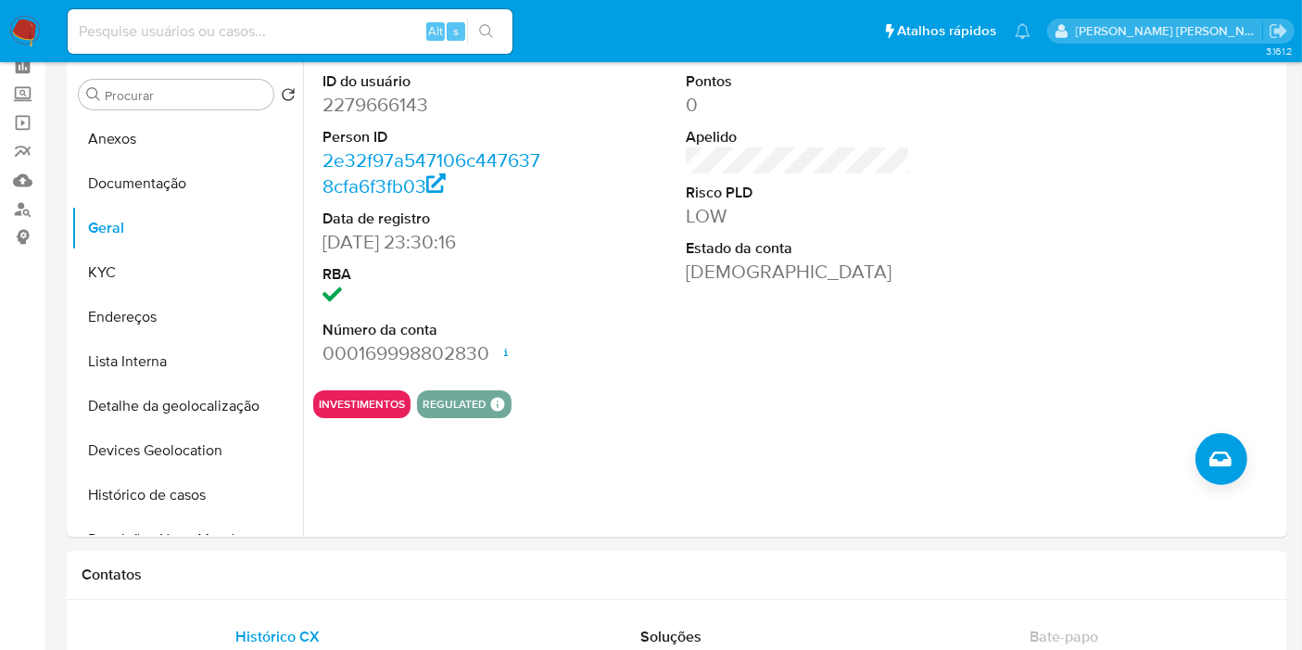
scroll to position [0, 0]
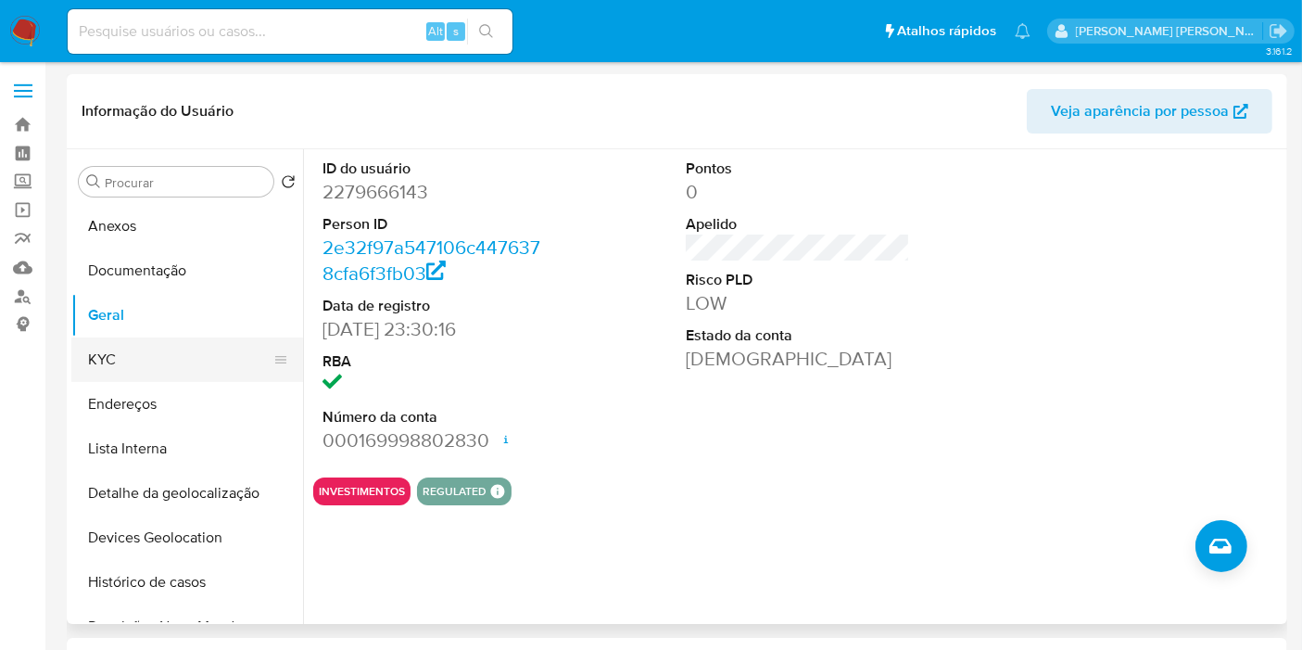
click at [143, 367] on button "KYC" at bounding box center [179, 359] width 217 height 44
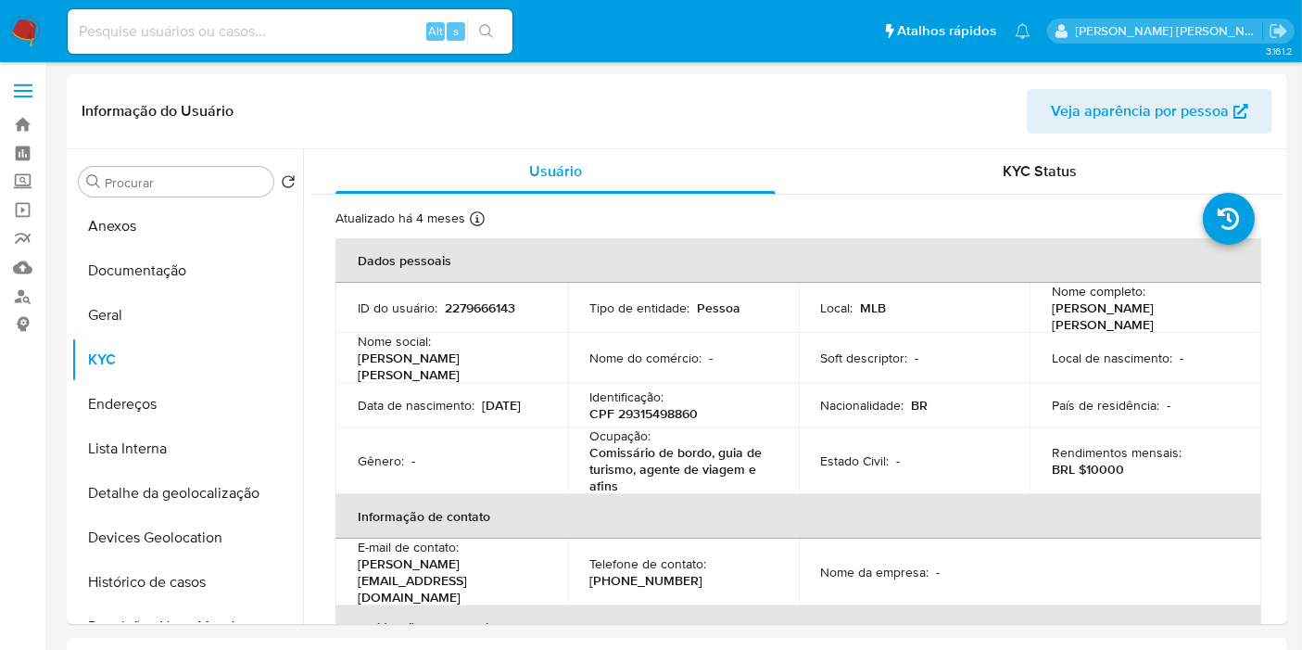
click at [161, 316] on button "Geral" at bounding box center [179, 315] width 217 height 44
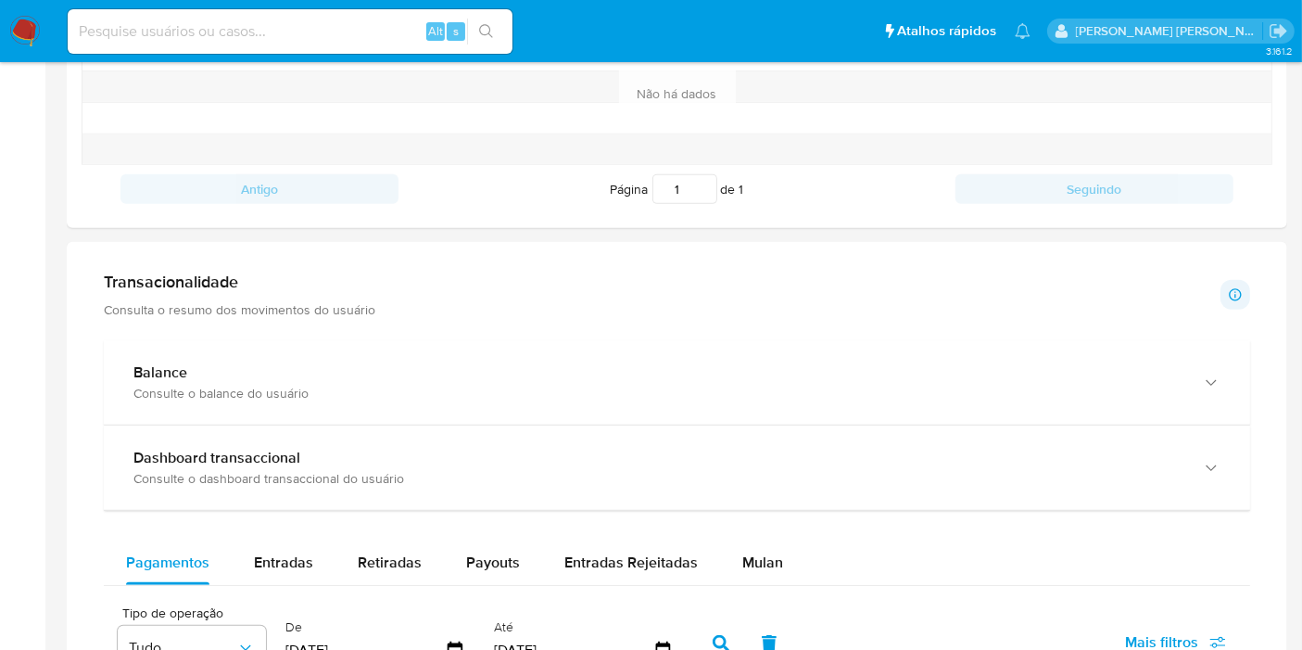
scroll to position [1133, 0]
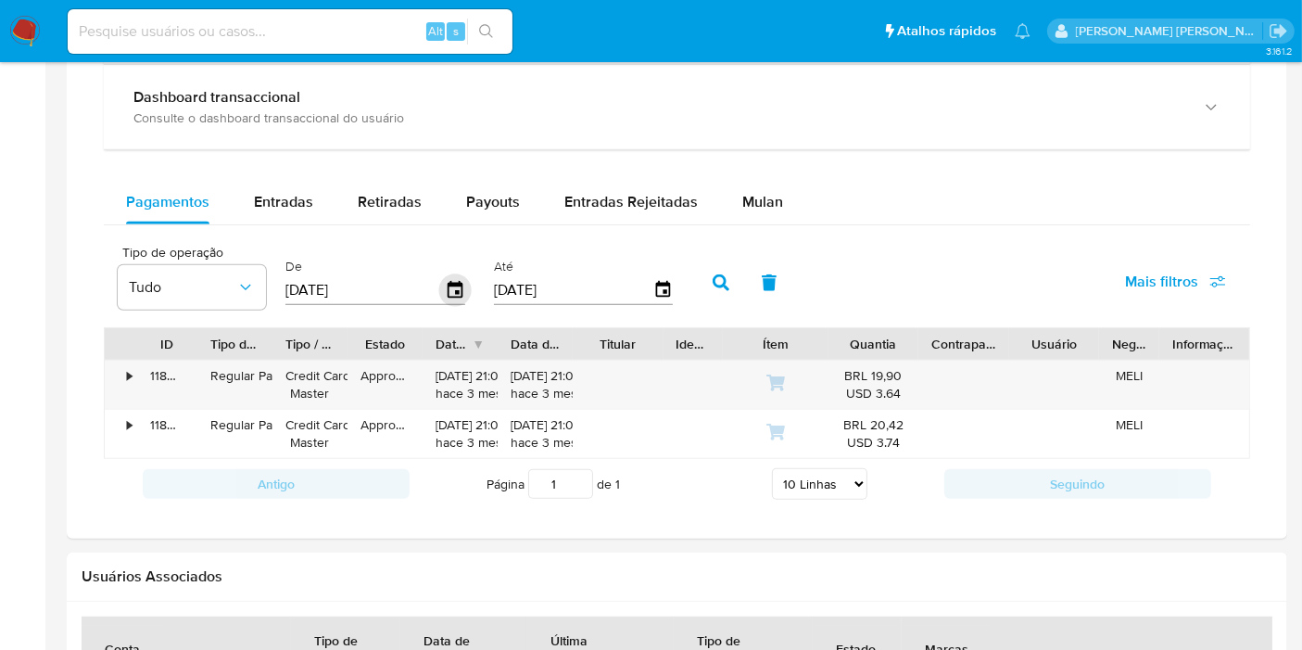
click at [459, 285] on icon "button" at bounding box center [455, 290] width 32 height 32
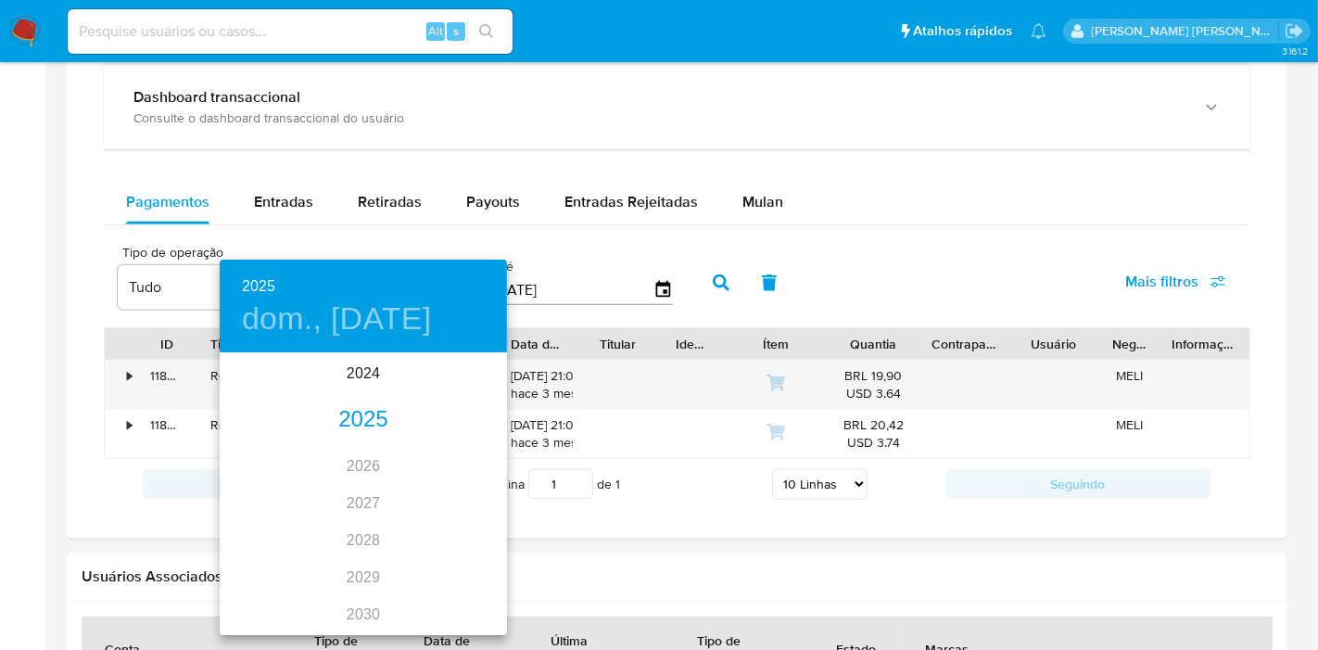
click at [351, 430] on div "2025" at bounding box center [363, 419] width 287 height 37
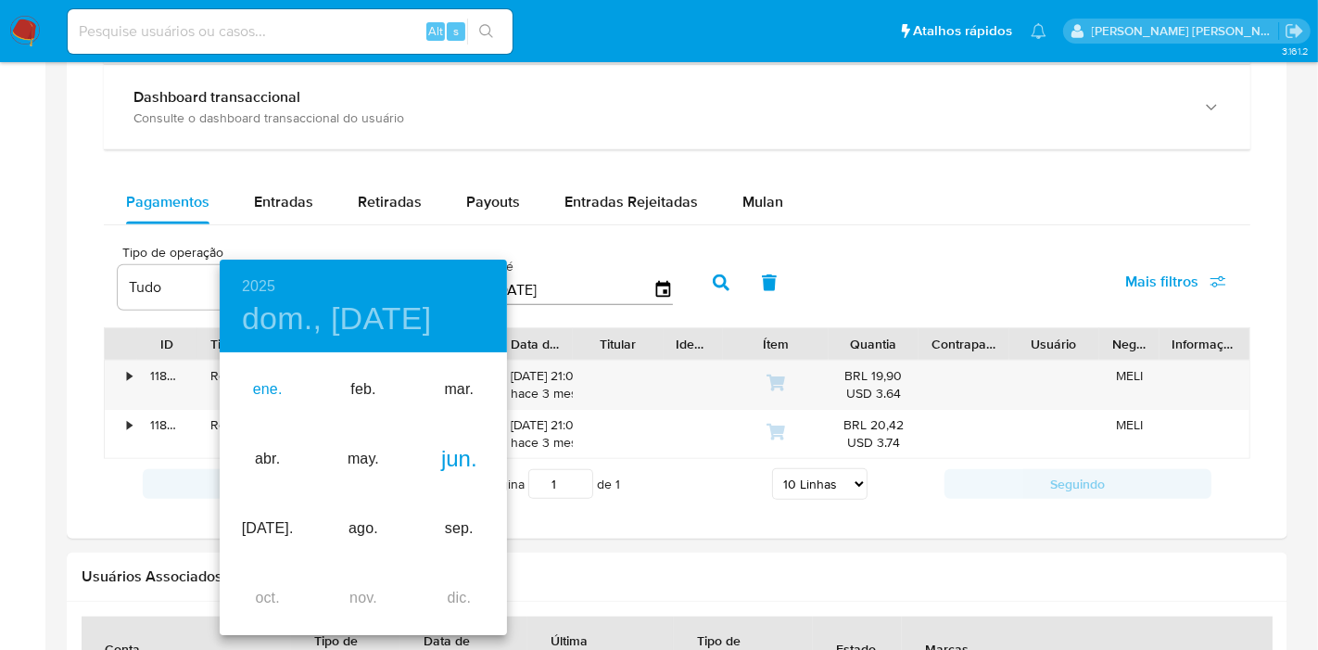
click at [276, 395] on div "ene." at bounding box center [267, 390] width 95 height 70
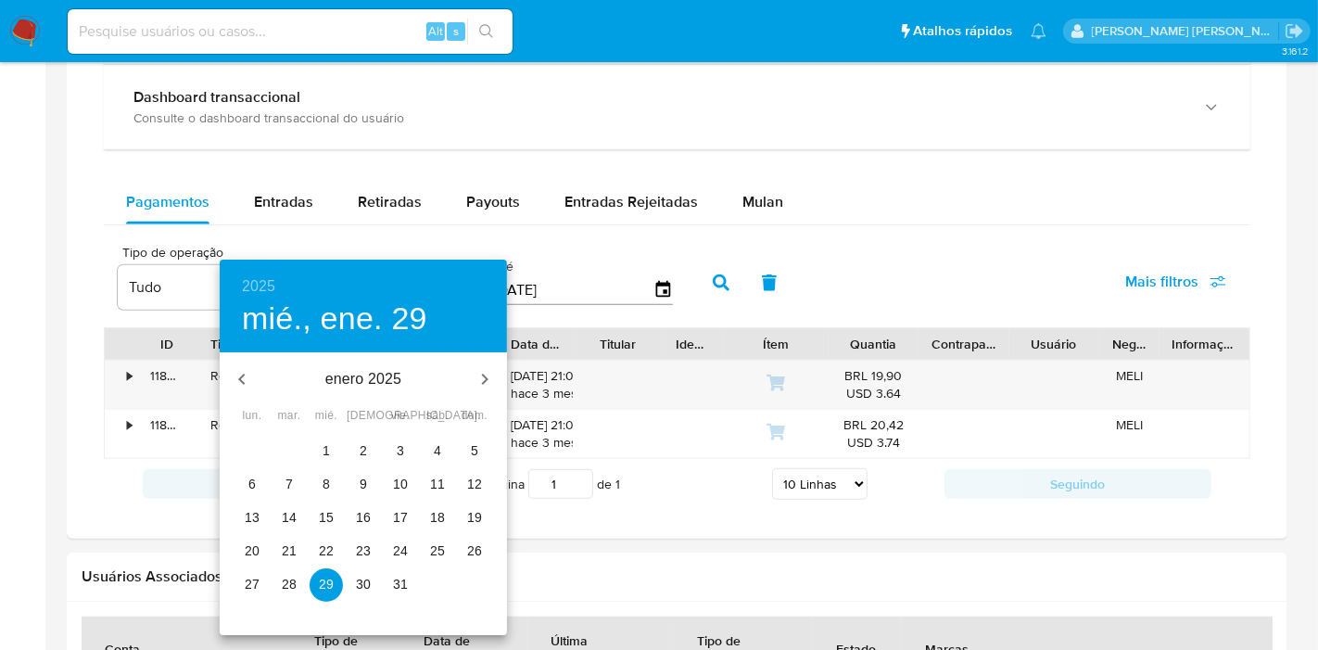
click at [325, 443] on p "1" at bounding box center [326, 450] width 7 height 19
type input "01/01/2025"
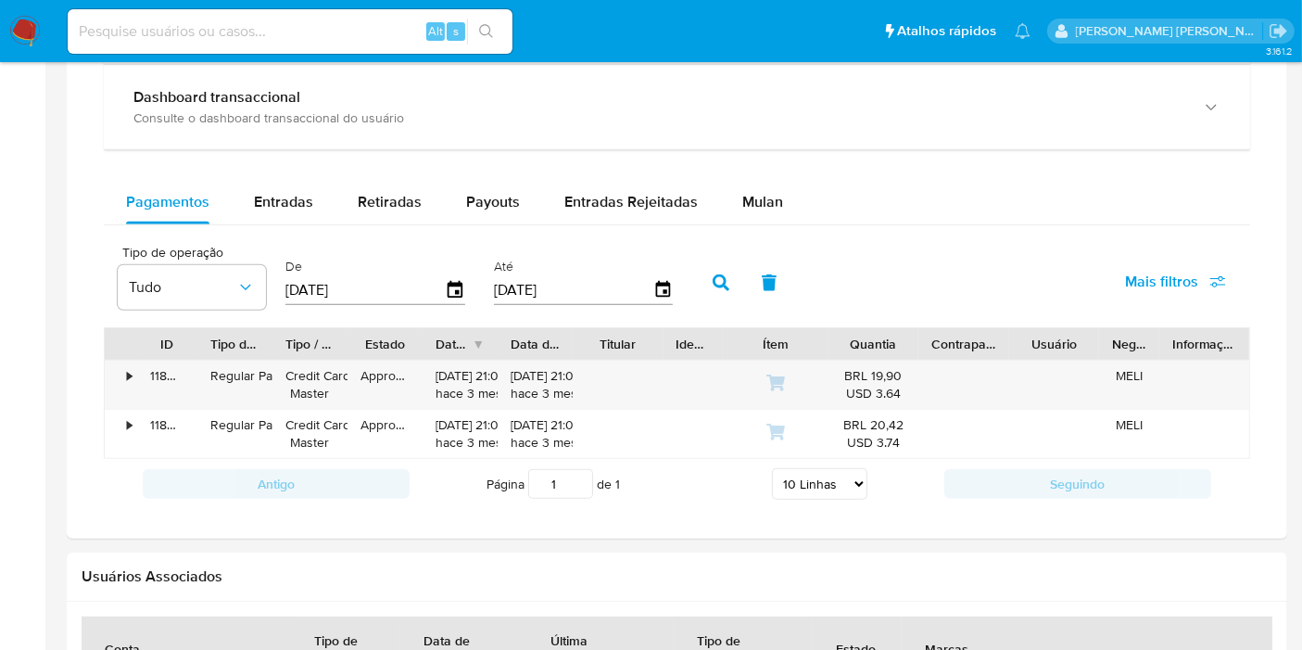
click at [713, 285] on icon "button" at bounding box center [721, 282] width 17 height 17
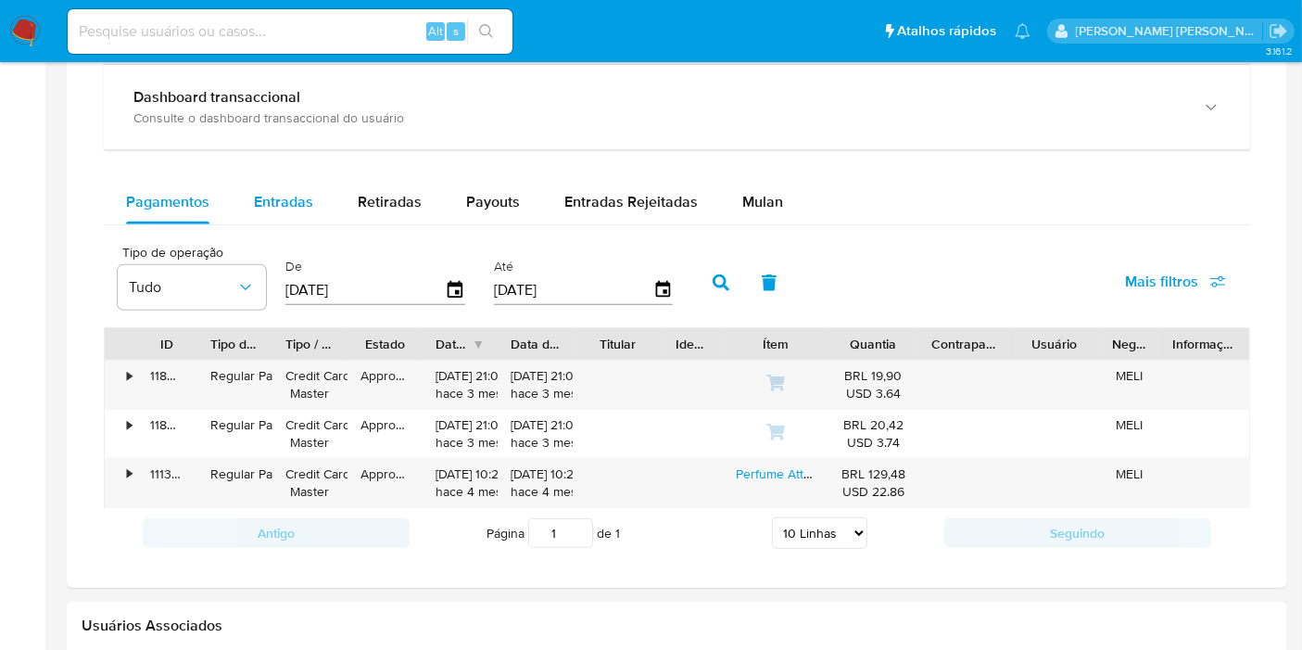
click at [291, 197] on span "Entradas" at bounding box center [283, 201] width 59 height 21
select select "10"
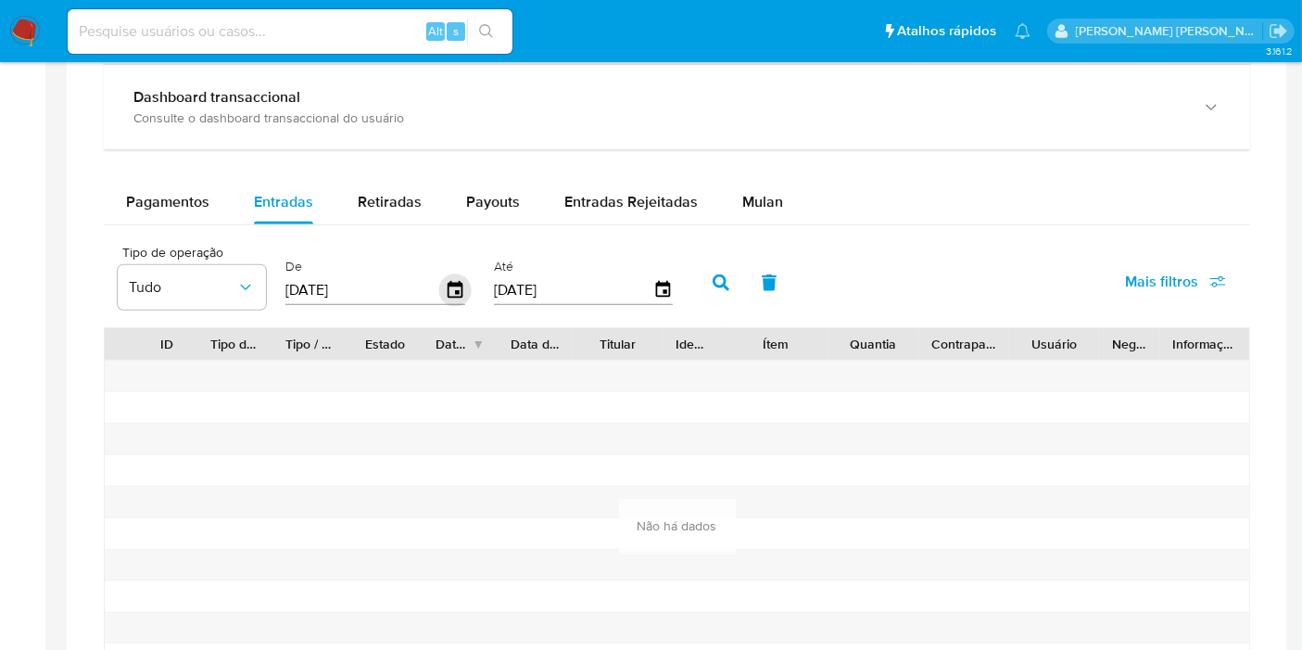
click at [450, 292] on icon "button" at bounding box center [455, 289] width 15 height 17
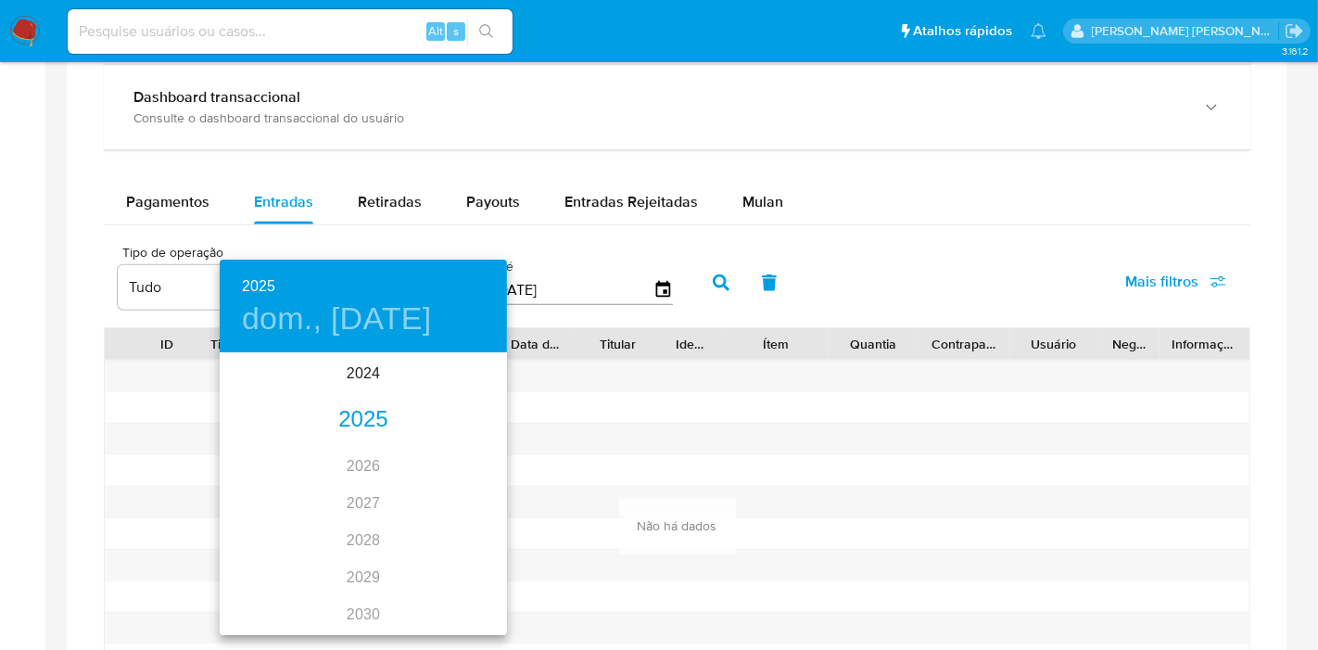
click at [360, 409] on div "2025" at bounding box center [363, 419] width 287 height 37
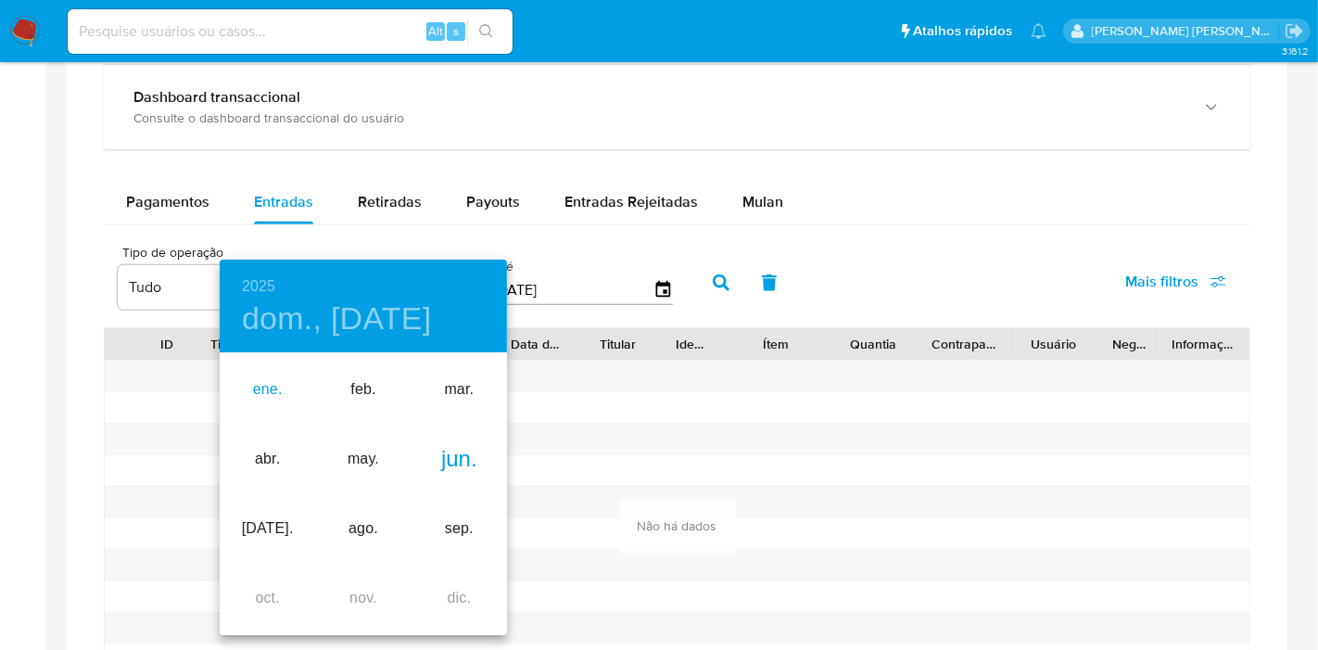
click at [264, 378] on div "ene." at bounding box center [267, 390] width 95 height 70
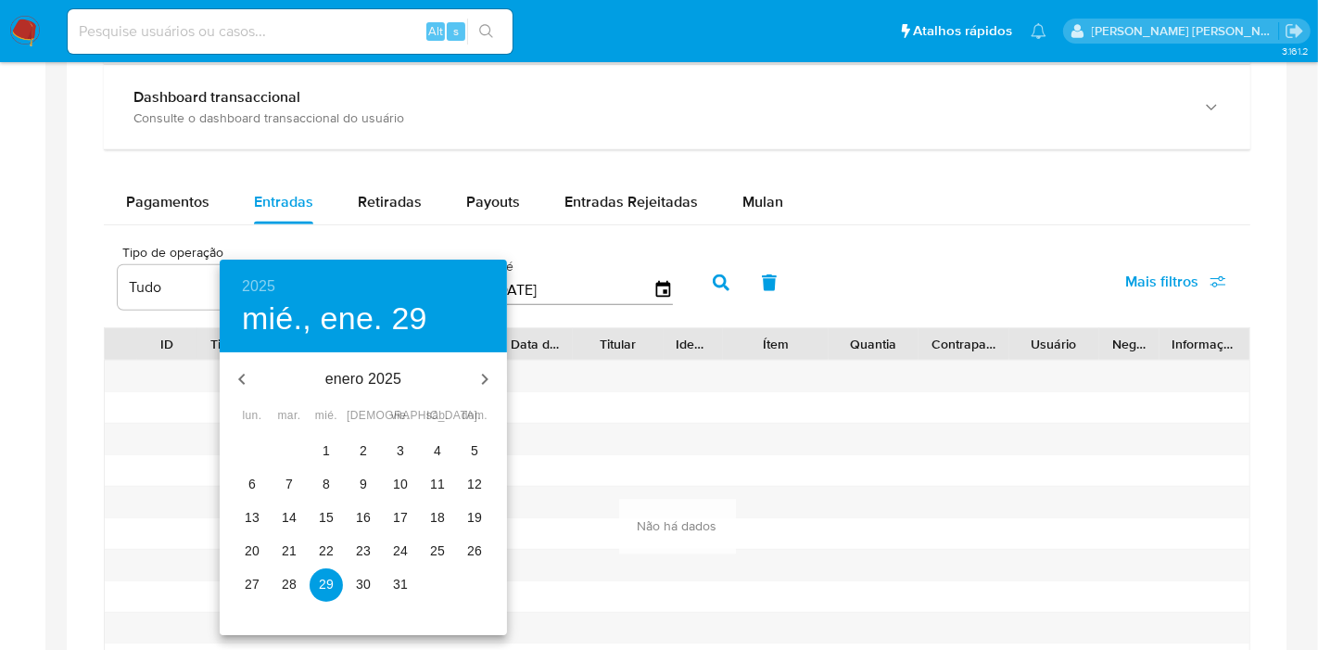
click at [336, 441] on span "1" at bounding box center [326, 450] width 33 height 19
type input "01/01/2025"
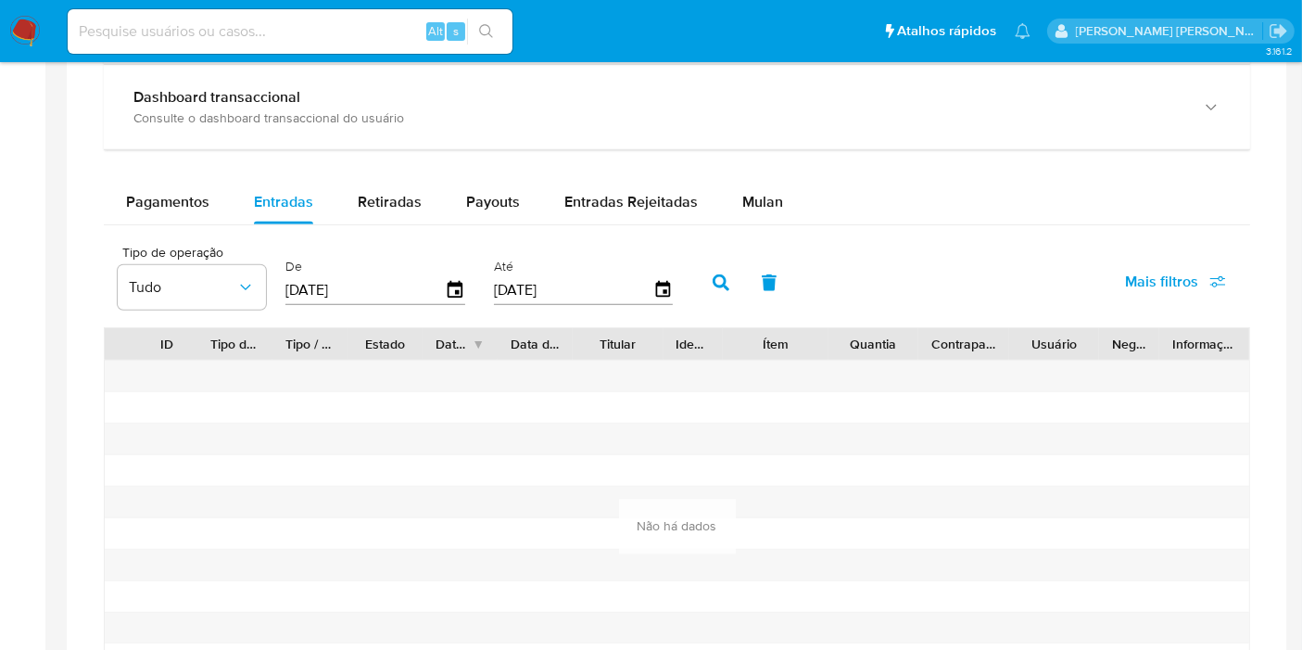
click at [713, 282] on icon "button" at bounding box center [721, 282] width 17 height 17
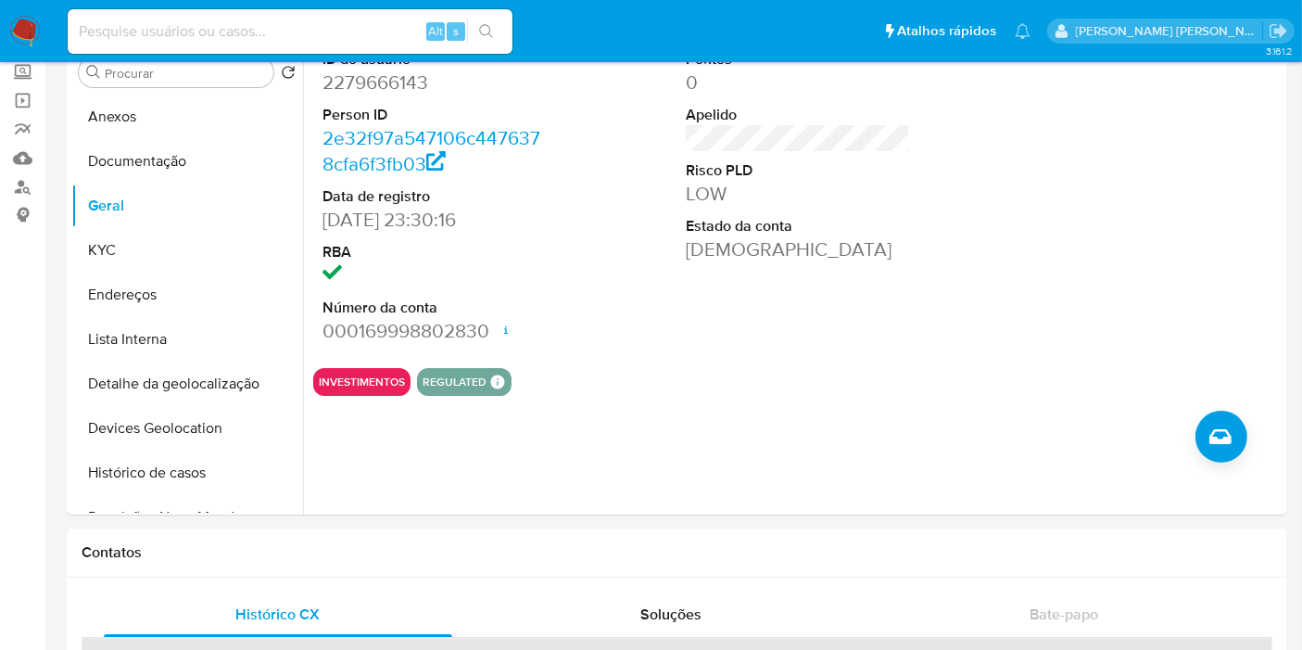
scroll to position [0, 0]
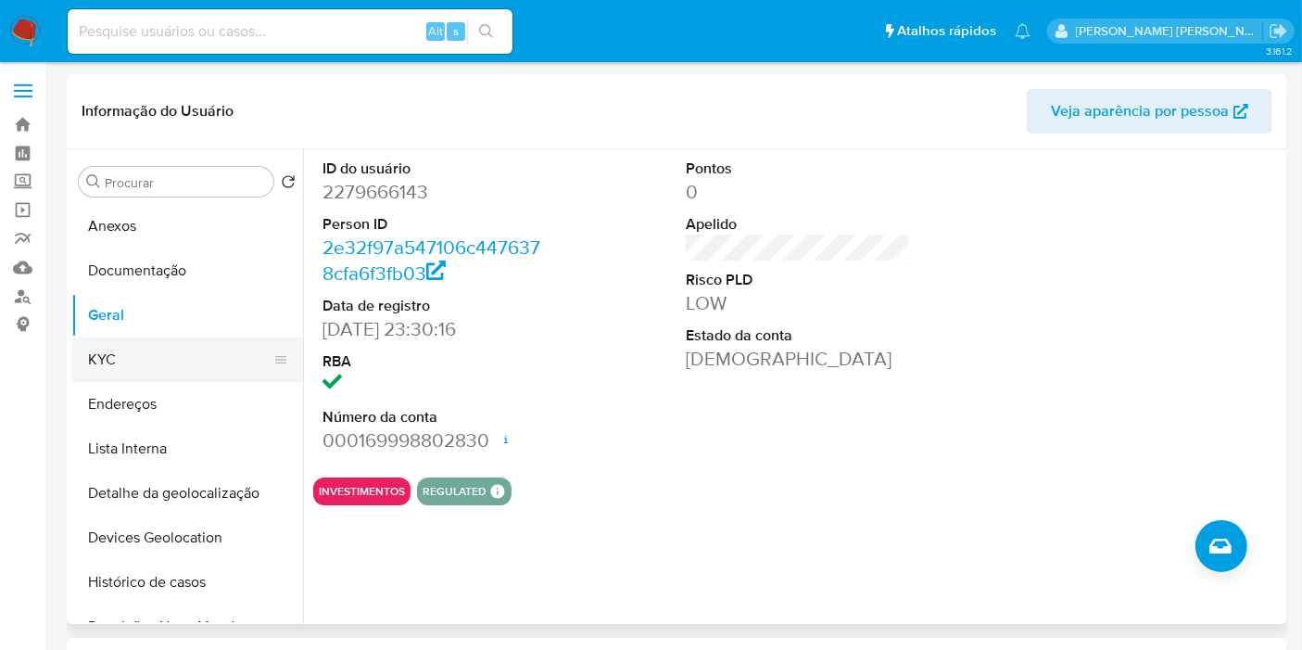
click at [153, 372] on button "KYC" at bounding box center [179, 359] width 217 height 44
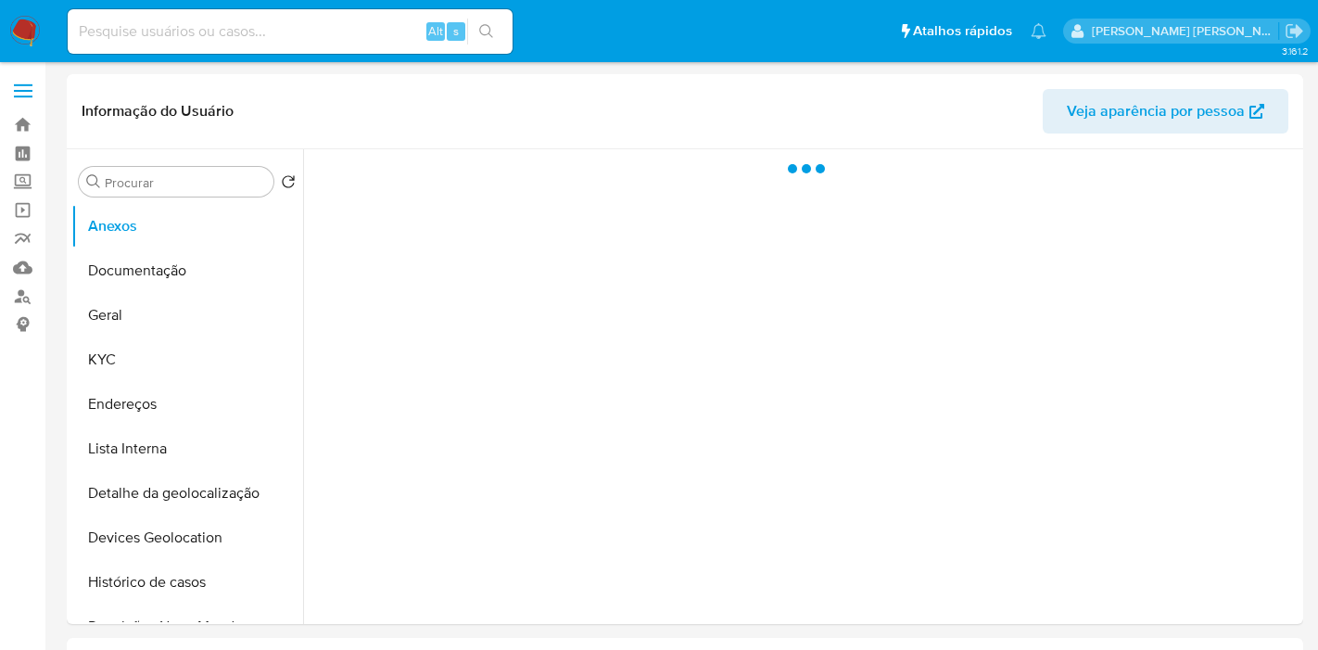
select select "10"
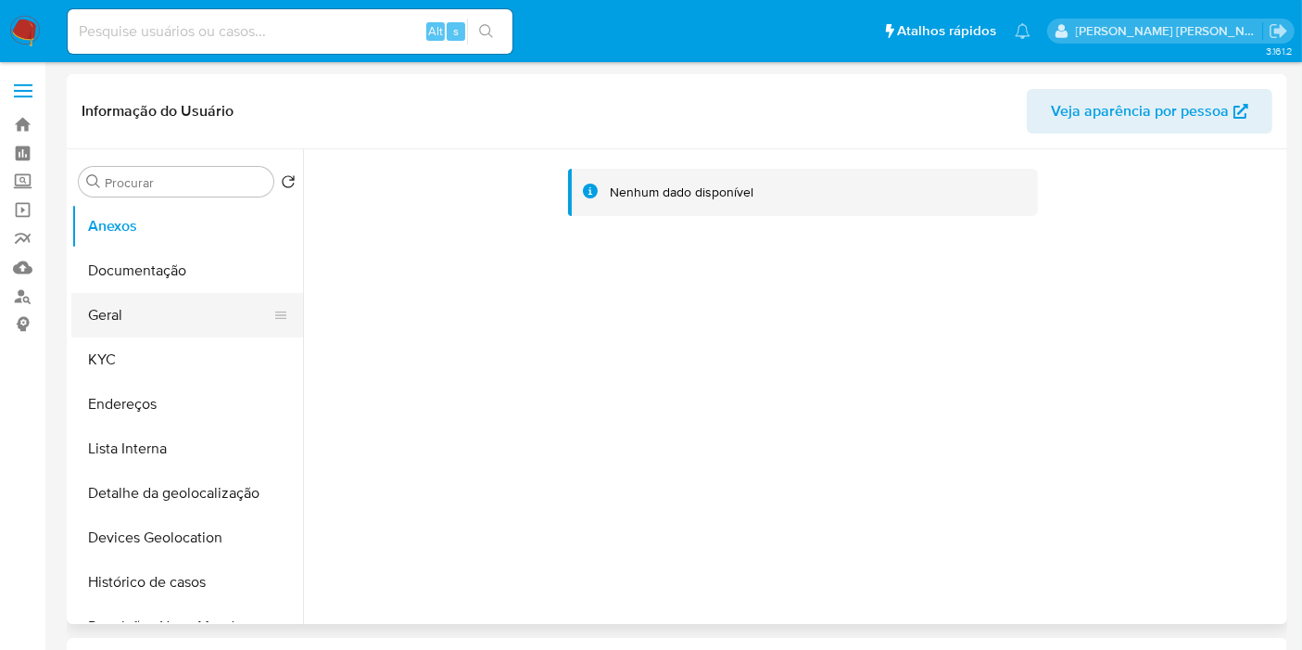
click at [185, 315] on button "Geral" at bounding box center [179, 315] width 217 height 44
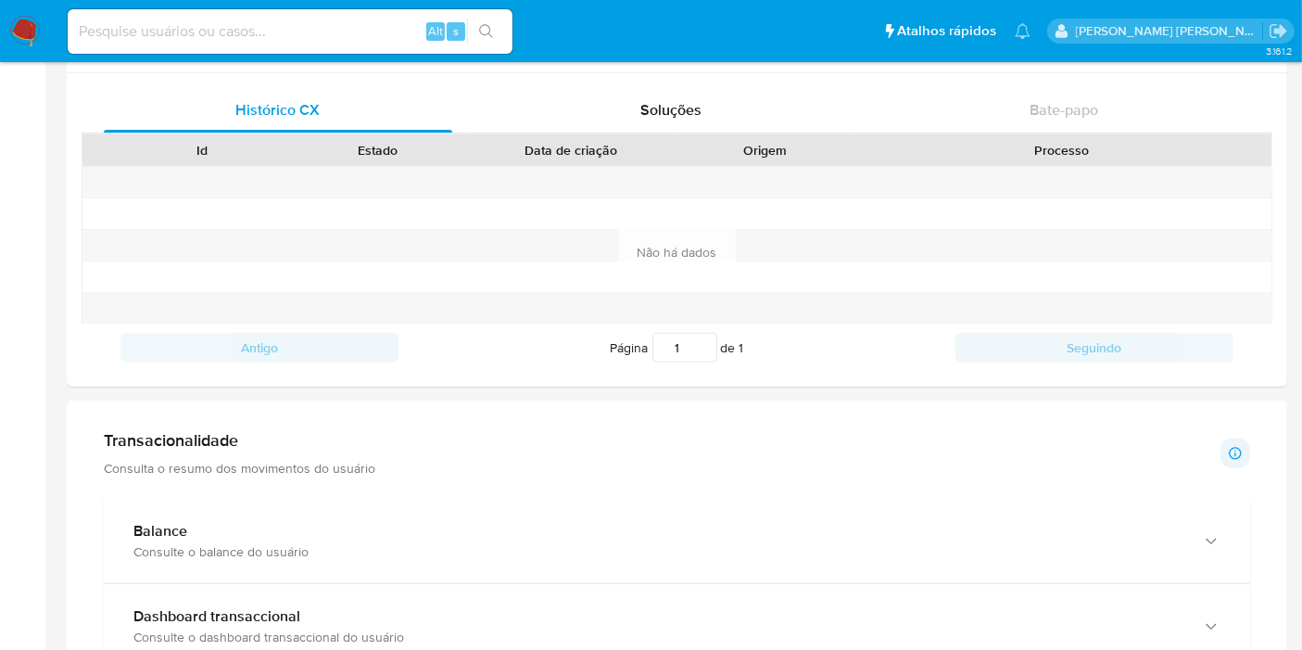
scroll to position [617, 0]
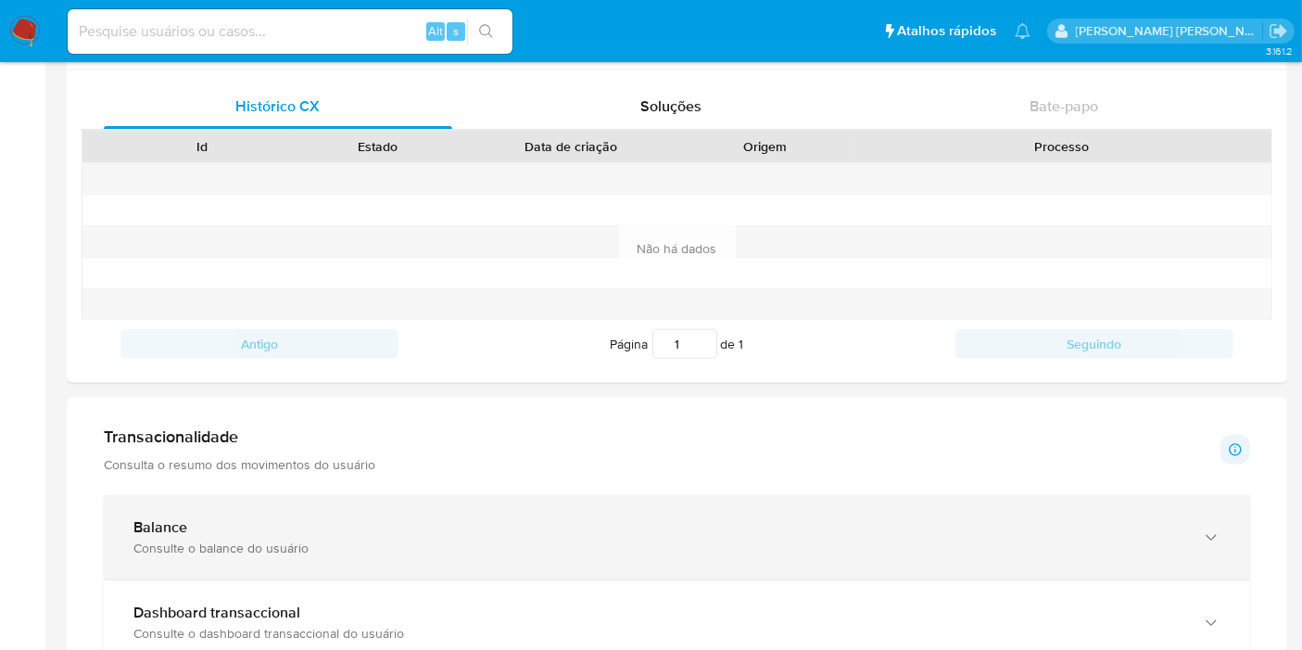
click at [830, 520] on div "Balance" at bounding box center [658, 527] width 1050 height 19
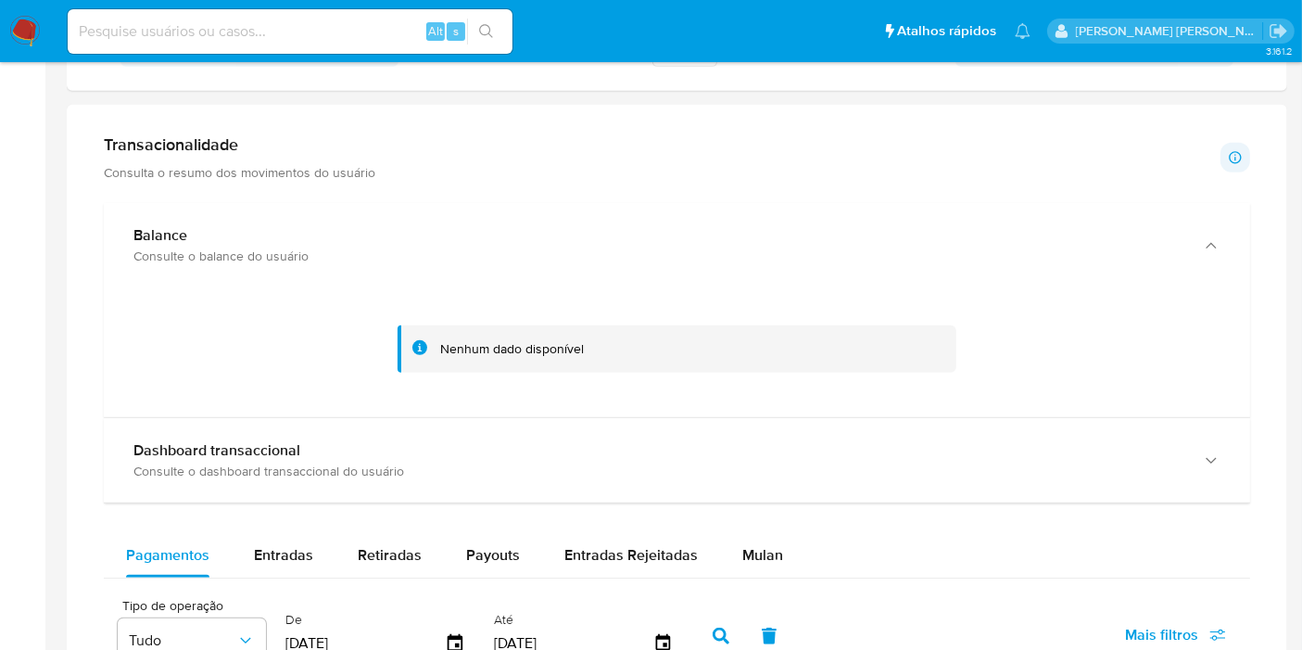
scroll to position [927, 0]
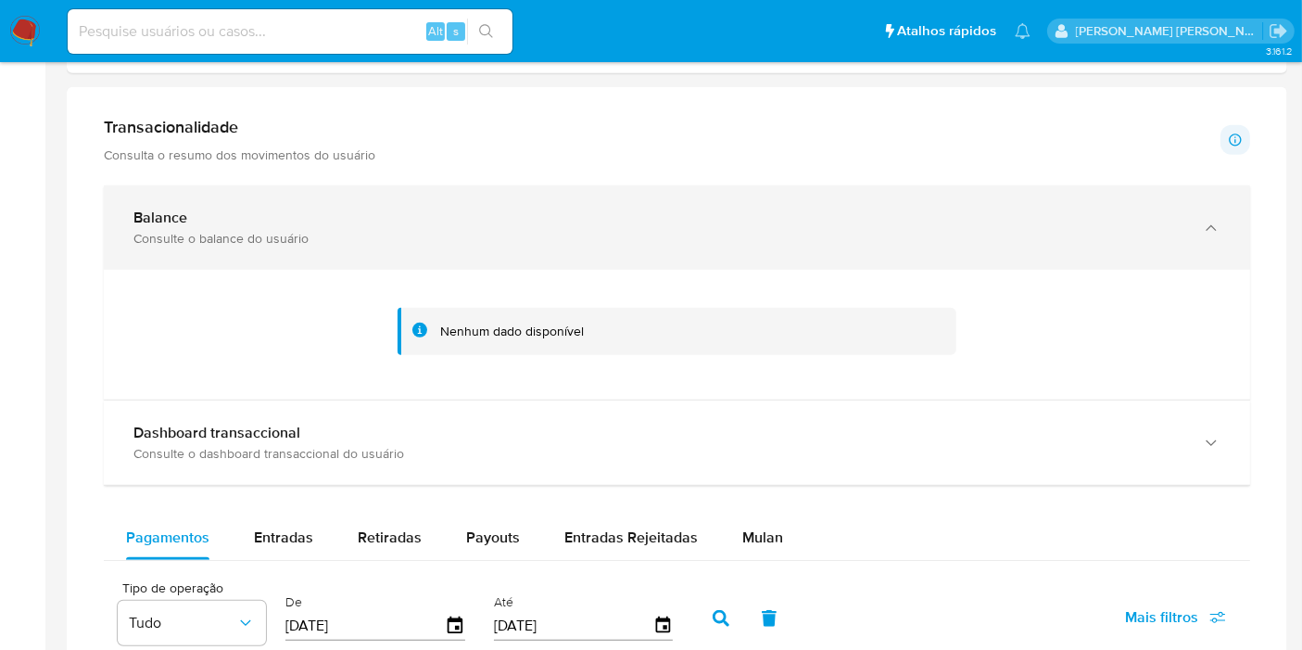
click at [310, 221] on div "Balance" at bounding box center [658, 218] width 1050 height 19
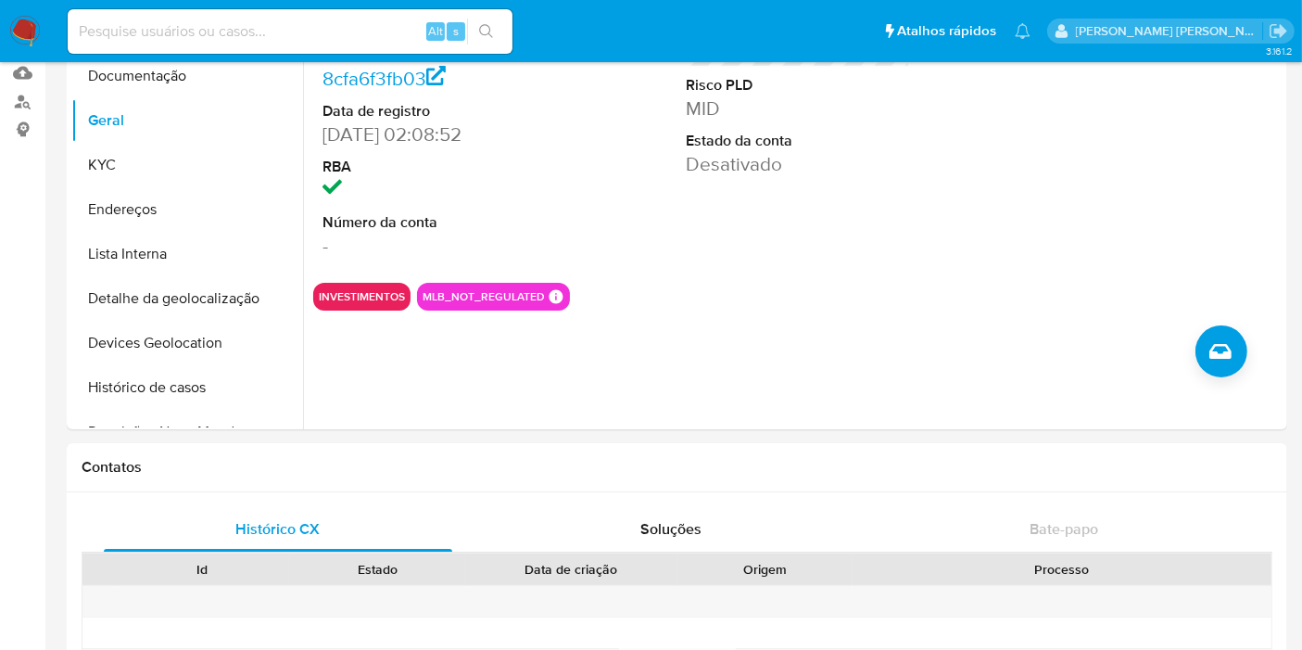
scroll to position [0, 0]
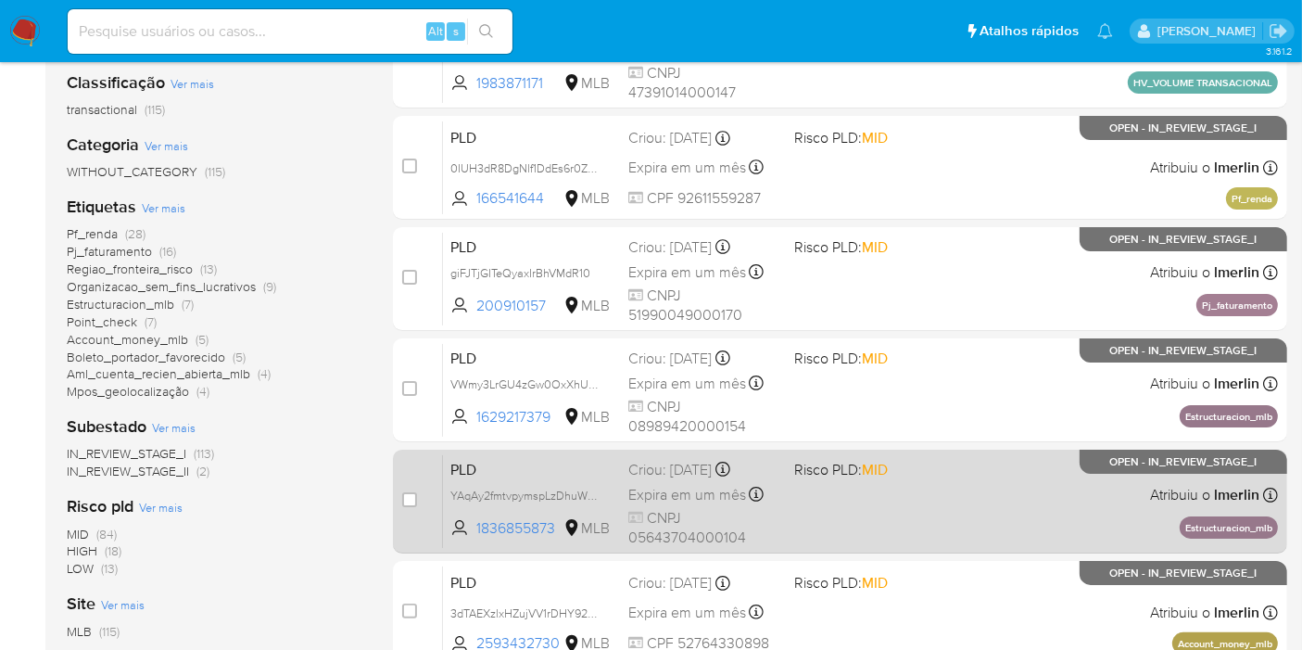
scroll to position [514, 0]
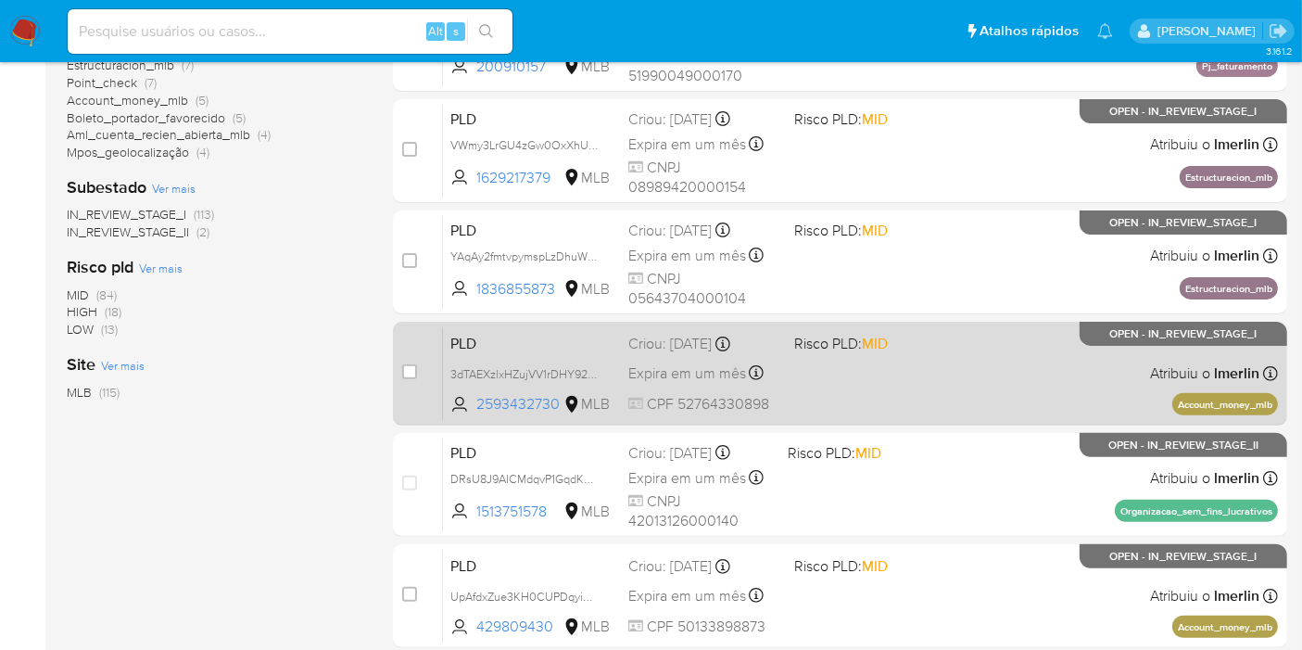
click at [881, 363] on div "PLD 3dTAEXzlxHZujVV1rDHY925P 2593432730 MLB Risco PLD: MID Criou: [DATE] Criou:…" at bounding box center [860, 373] width 835 height 94
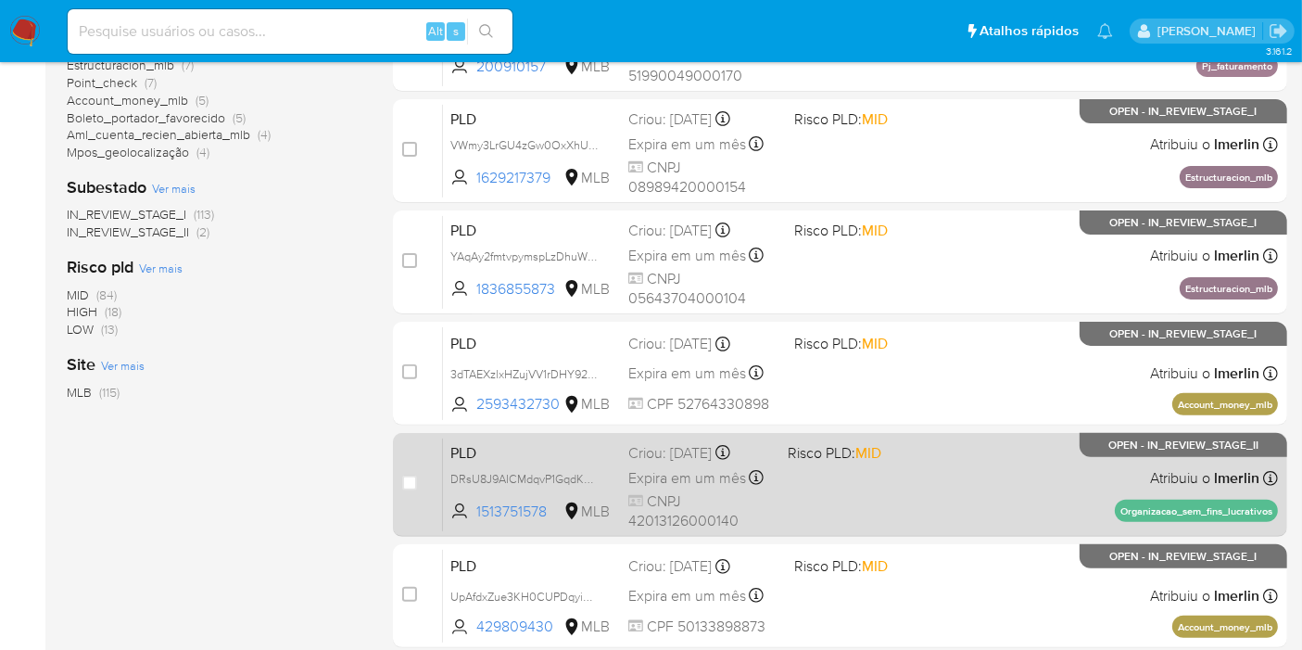
click at [815, 462] on div "PLD DRsU8J9AICMdqvP1GqdKPUTN 1513751578 MLB Risco PLD: MID Criou: [DATE] Criou:…" at bounding box center [860, 484] width 835 height 94
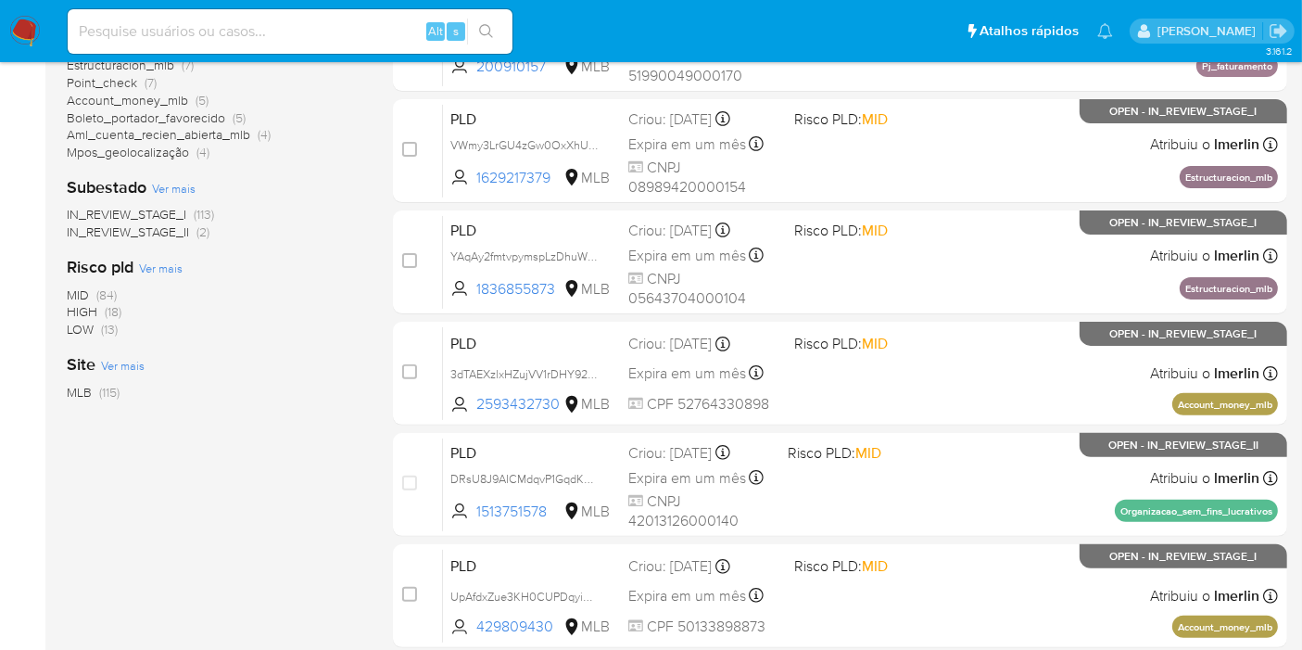
click at [0, 419] on aside "Bandeja Painel Screening Pesquisa em Listas Watchlist Ferramentas Operações em …" at bounding box center [22, 251] width 45 height 1530
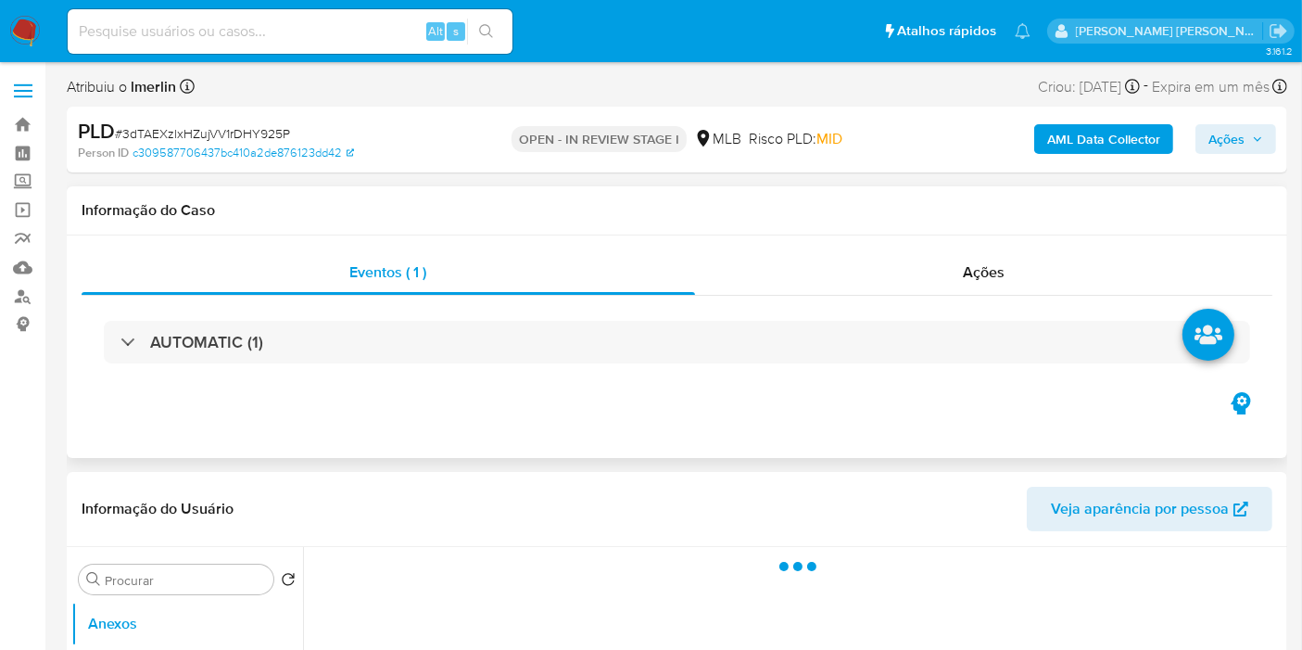
select select "10"
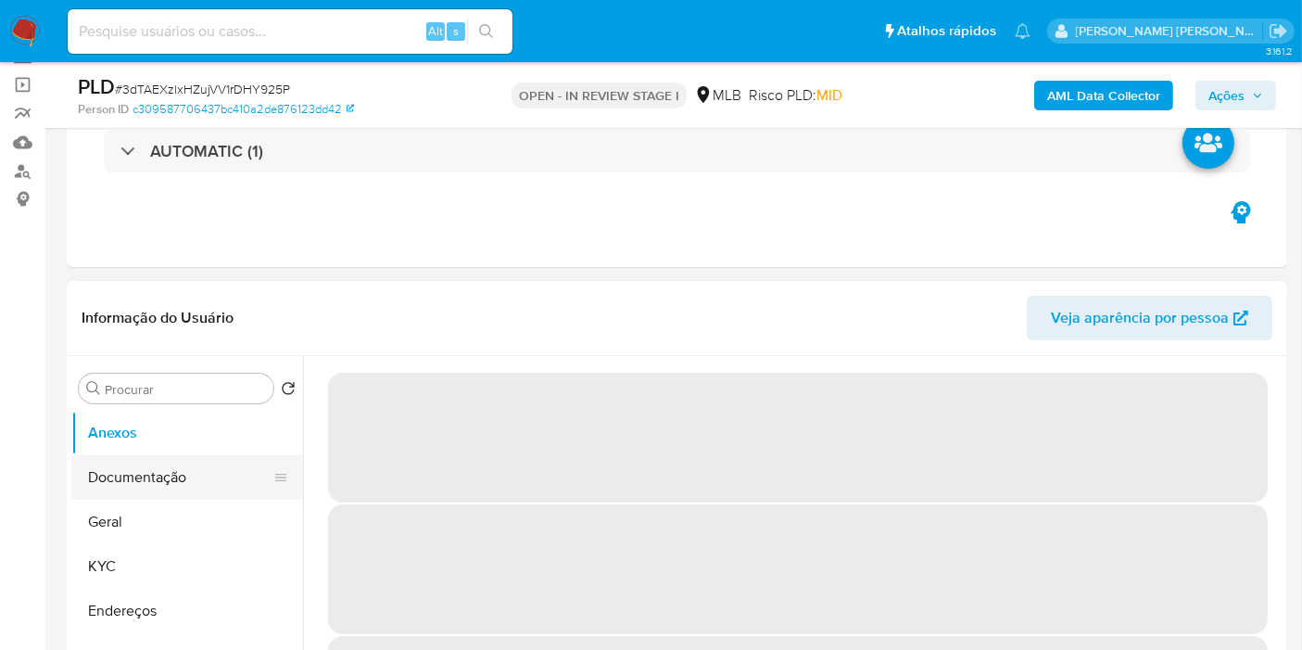
scroll to position [309, 0]
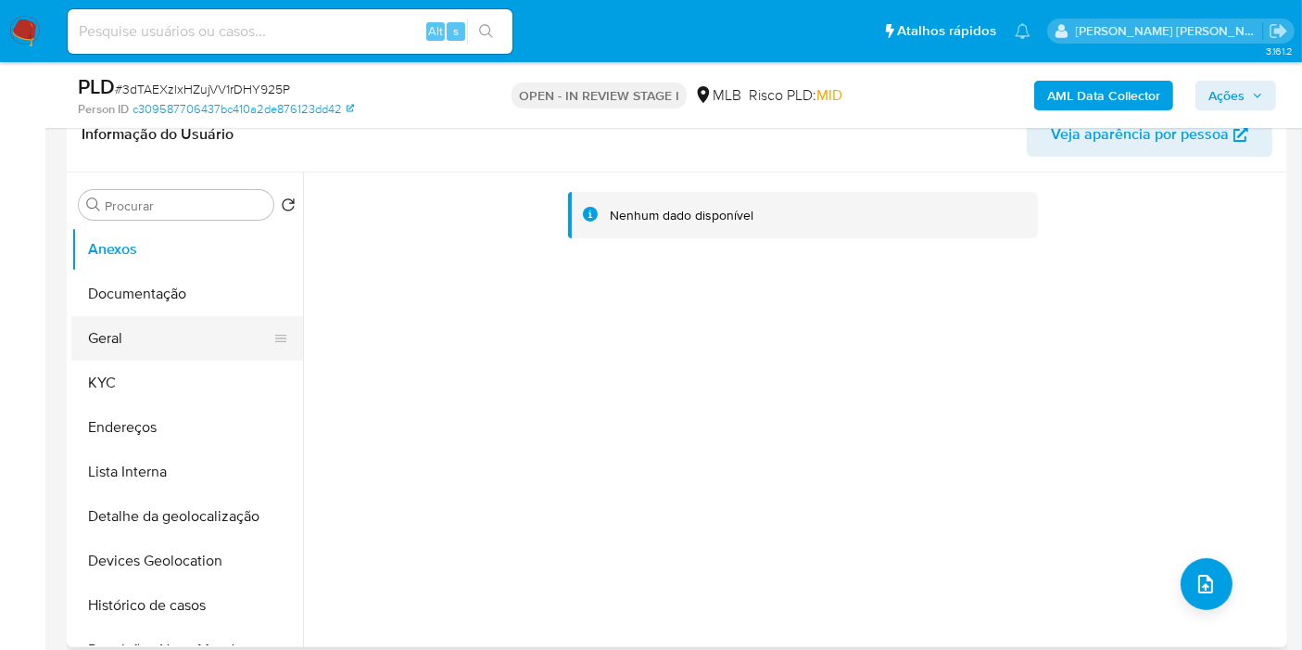
click at [229, 348] on button "Geral" at bounding box center [179, 338] width 217 height 44
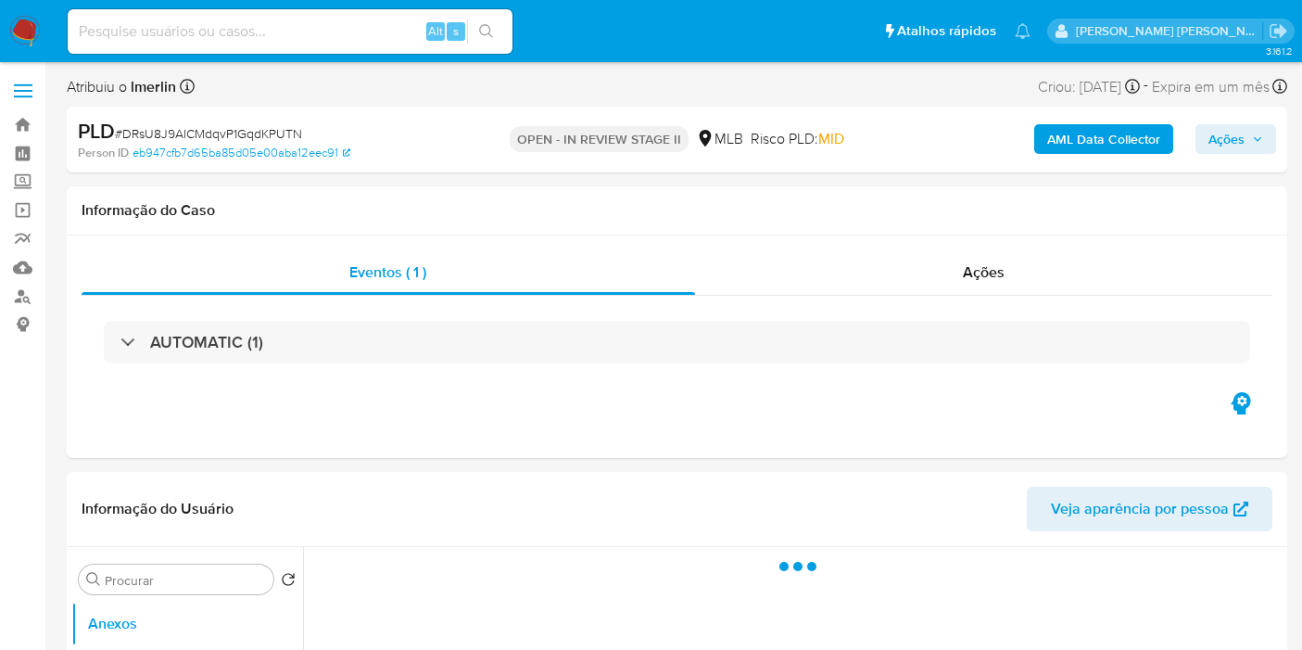
select select "10"
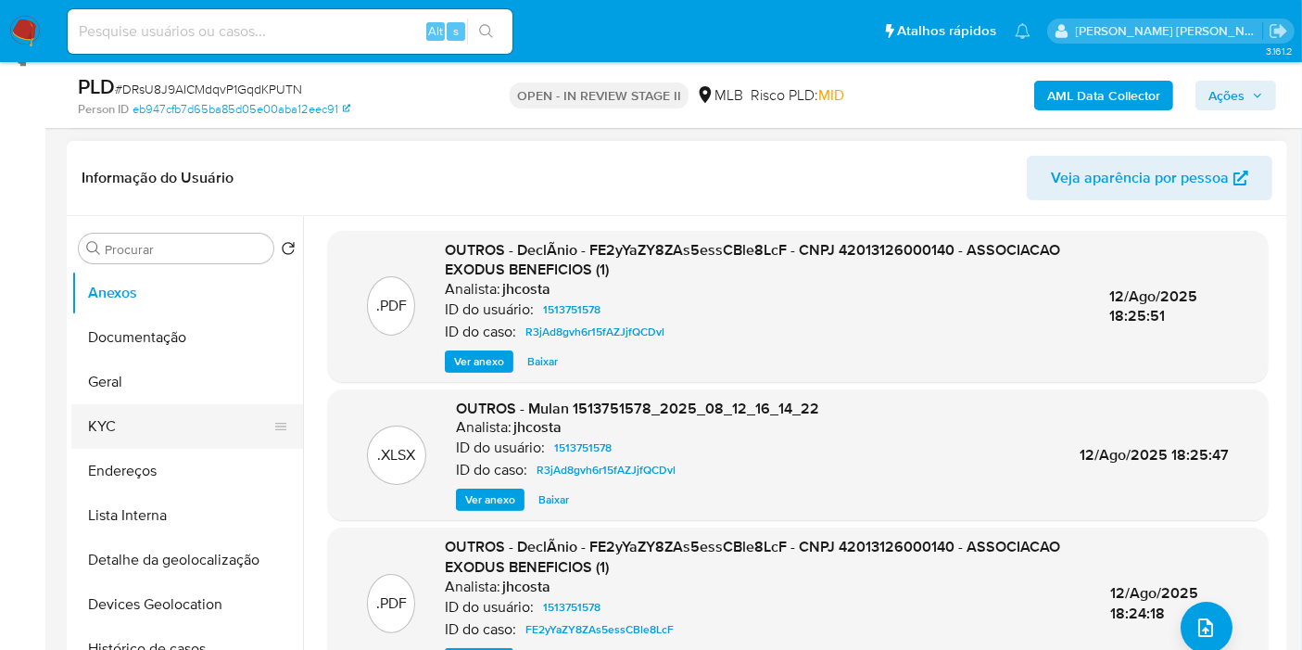
scroll to position [309, 0]
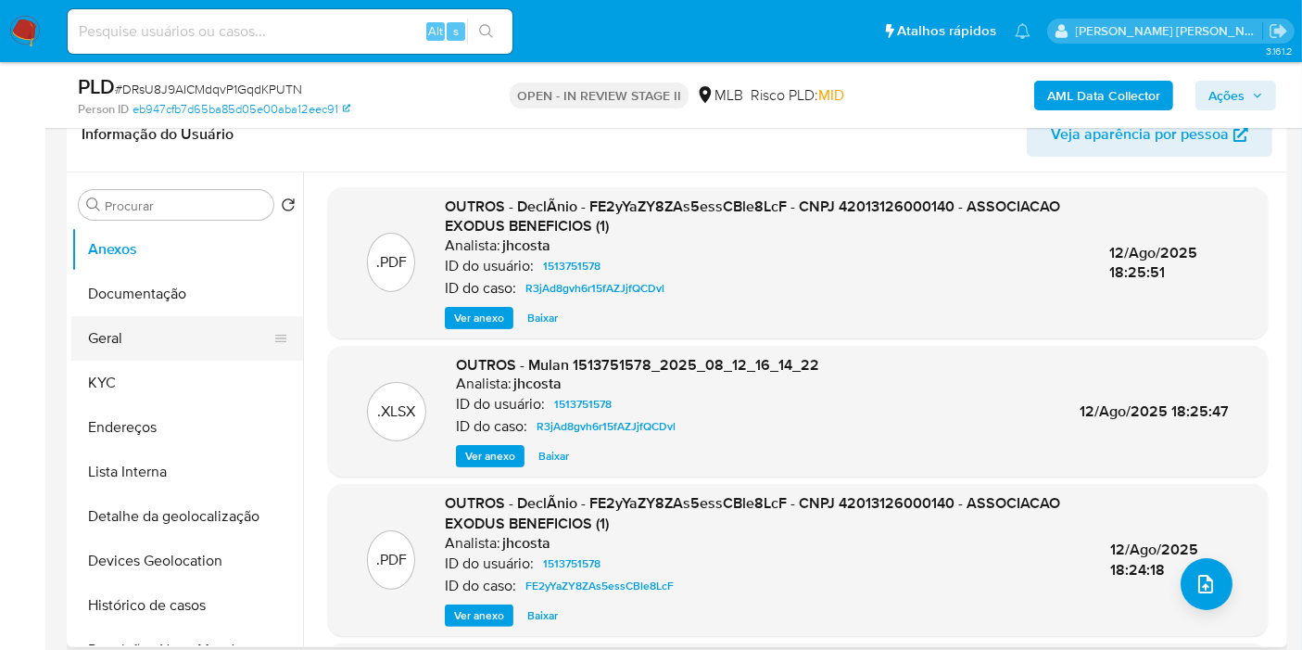
click at [133, 352] on button "Geral" at bounding box center [179, 338] width 217 height 44
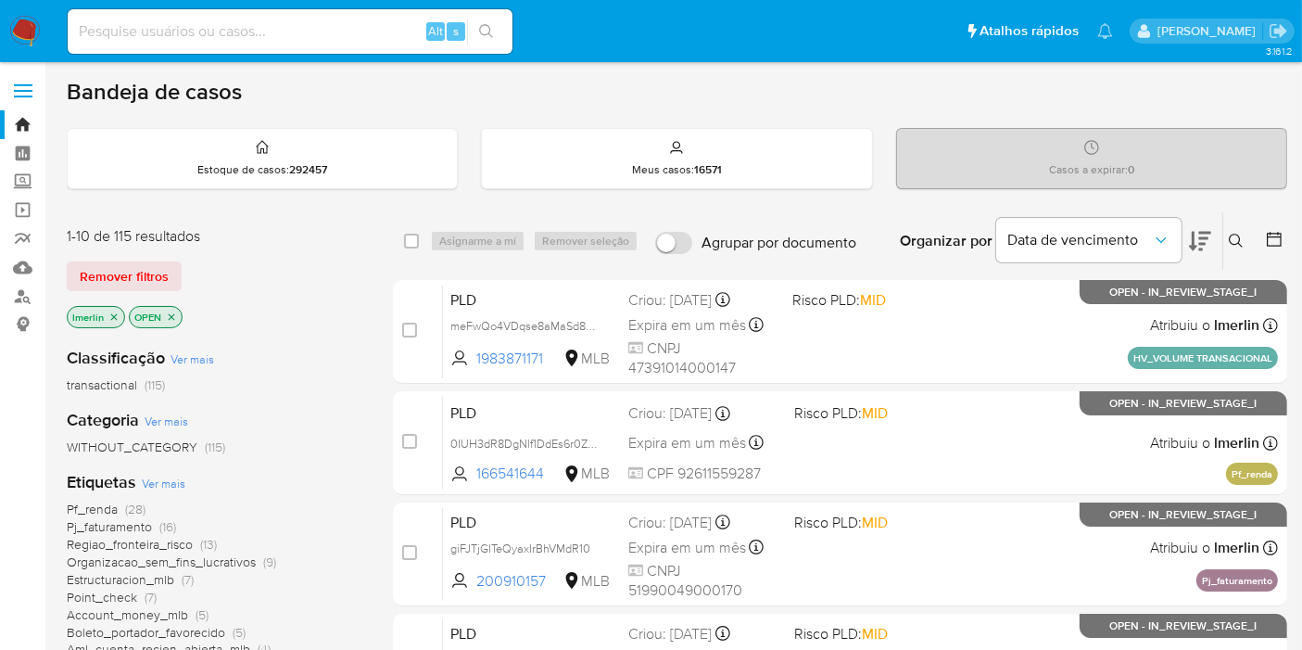
click at [116, 313] on icon "close-filter" at bounding box center [113, 316] width 11 height 11
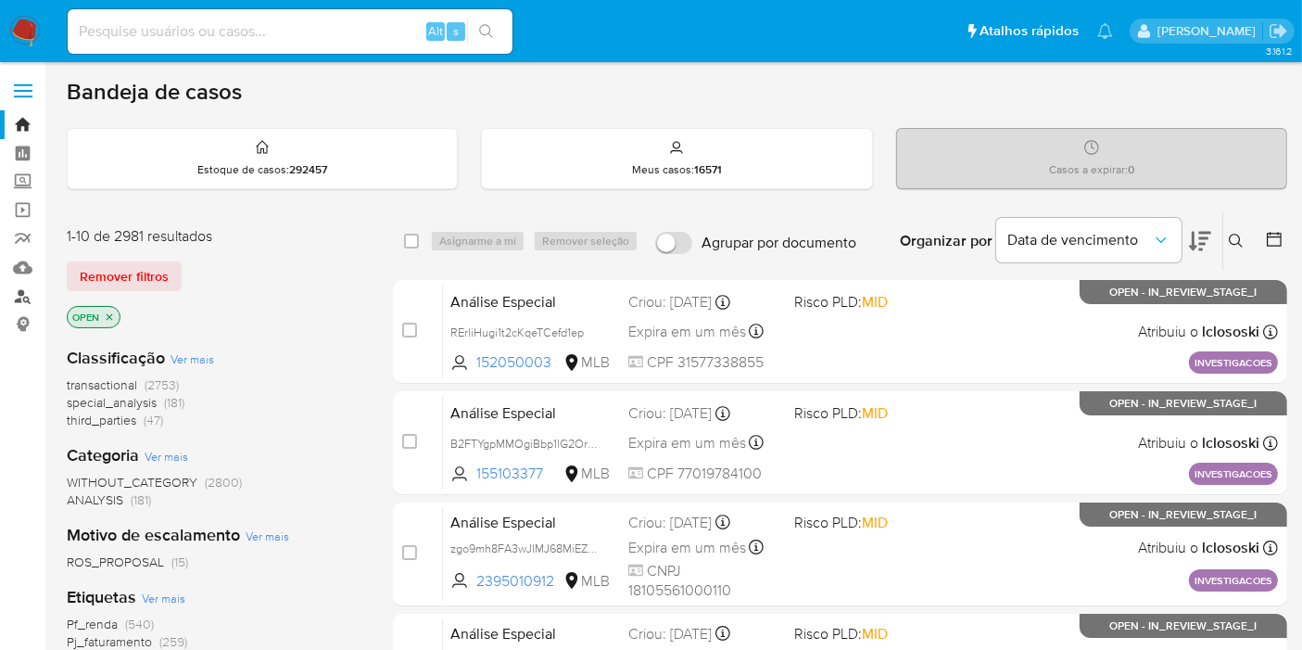
click at [16, 300] on link "Localizador de pessoas" at bounding box center [110, 296] width 221 height 29
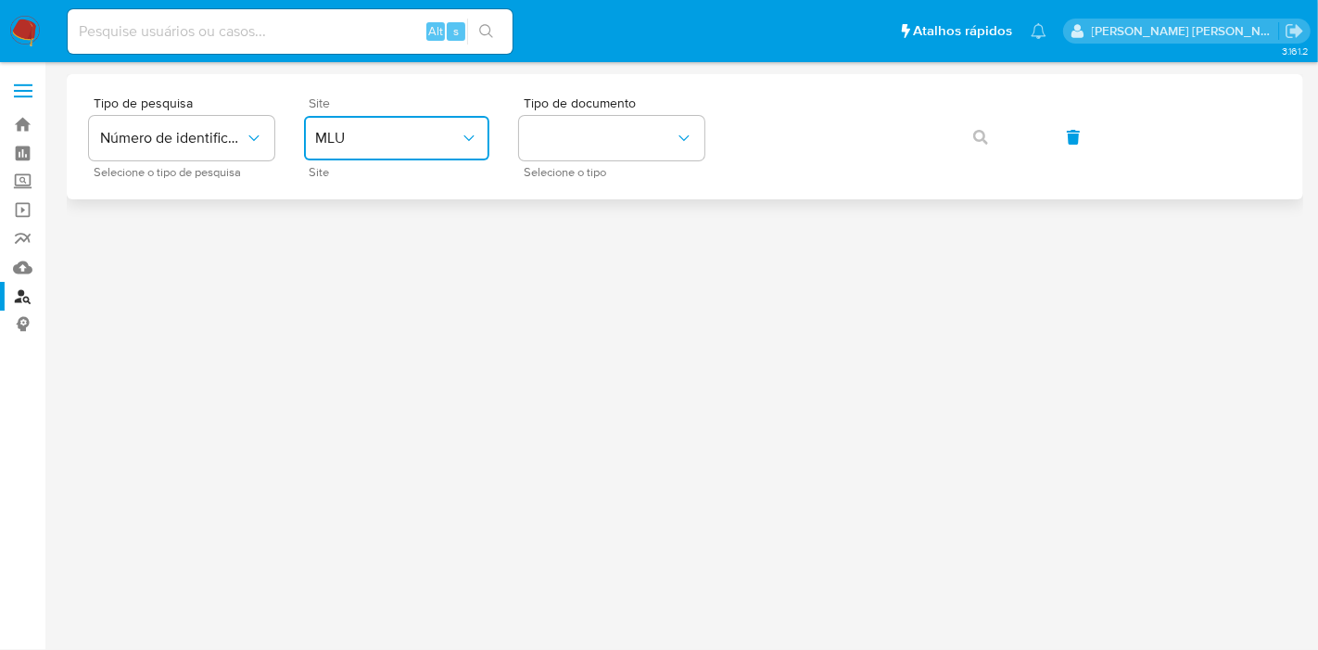
click at [450, 137] on span "MLU" at bounding box center [387, 138] width 145 height 19
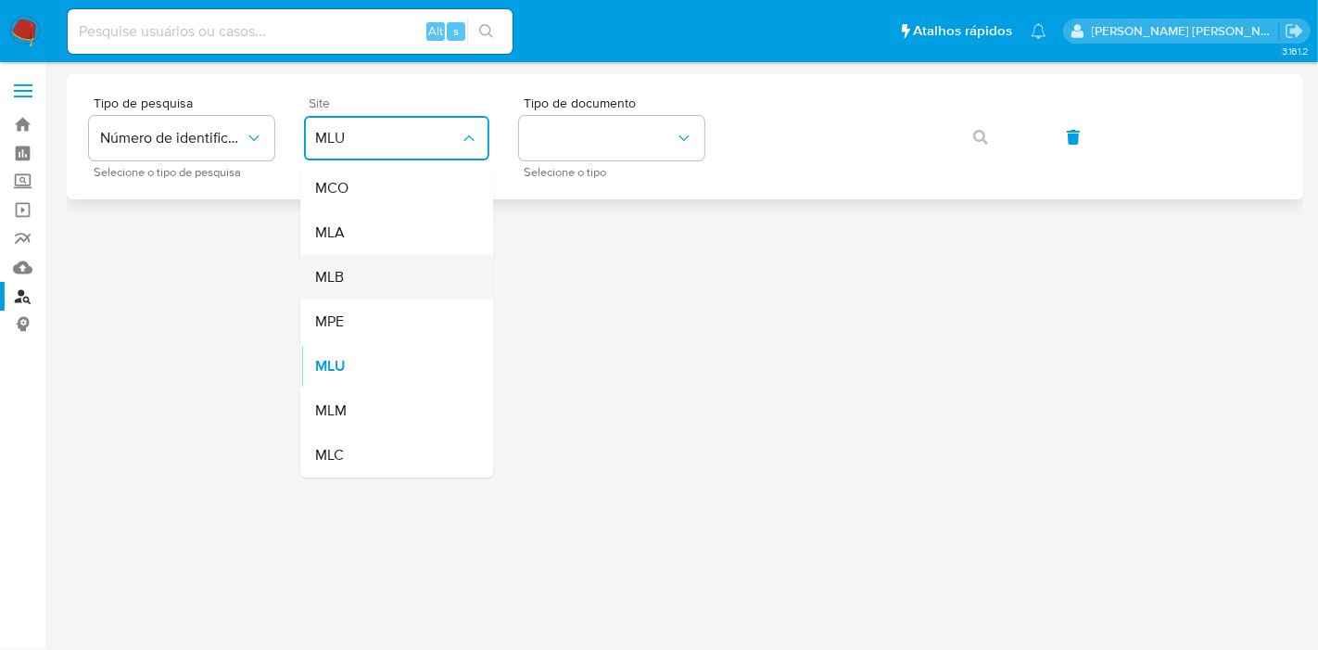
click at [386, 282] on div "MLB" at bounding box center [391, 277] width 152 height 44
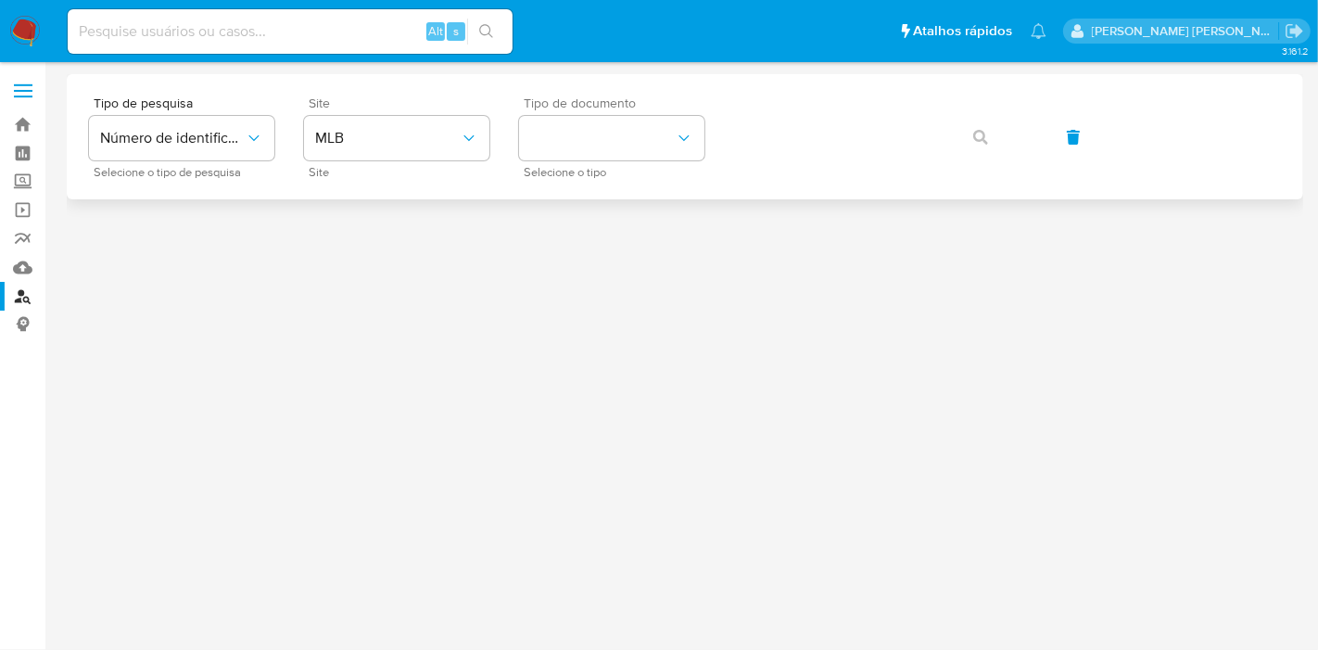
click at [609, 109] on span "Tipo de documento" at bounding box center [616, 102] width 185 height 13
click at [613, 134] on button "identificationType" at bounding box center [611, 138] width 185 height 44
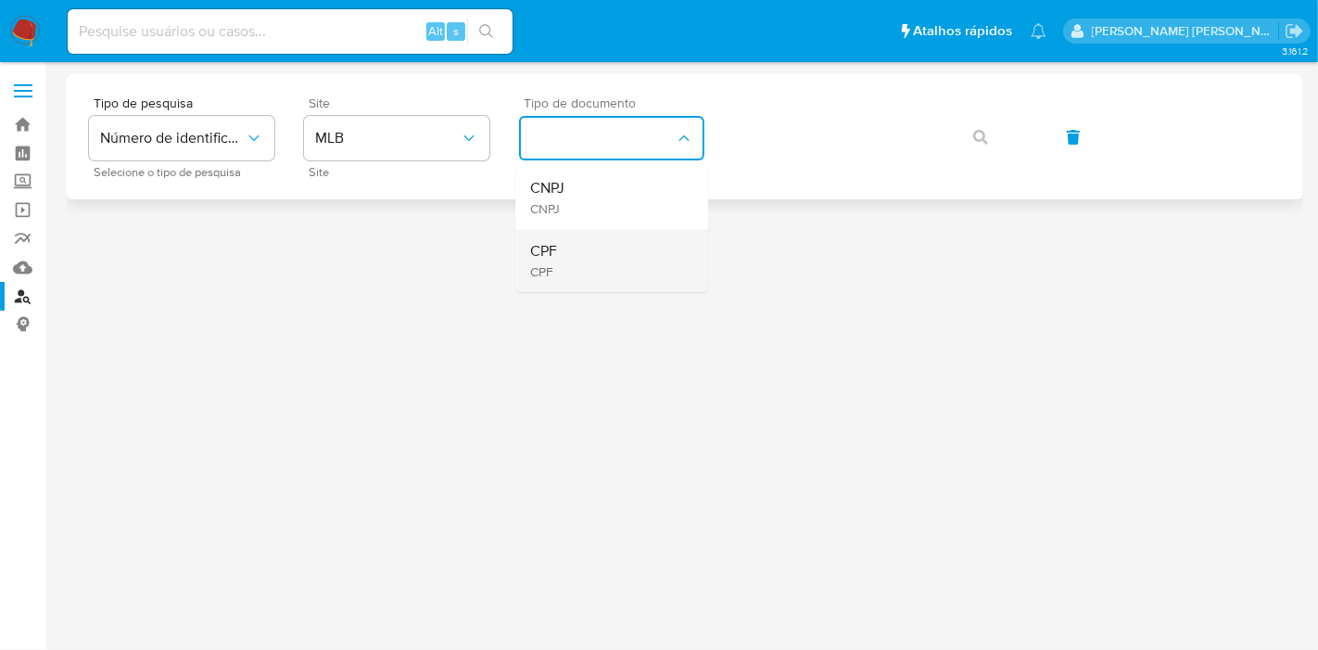
click at [603, 274] on div "CPF CPF" at bounding box center [606, 260] width 152 height 63
click at [977, 139] on icon "button" at bounding box center [980, 137] width 15 height 15
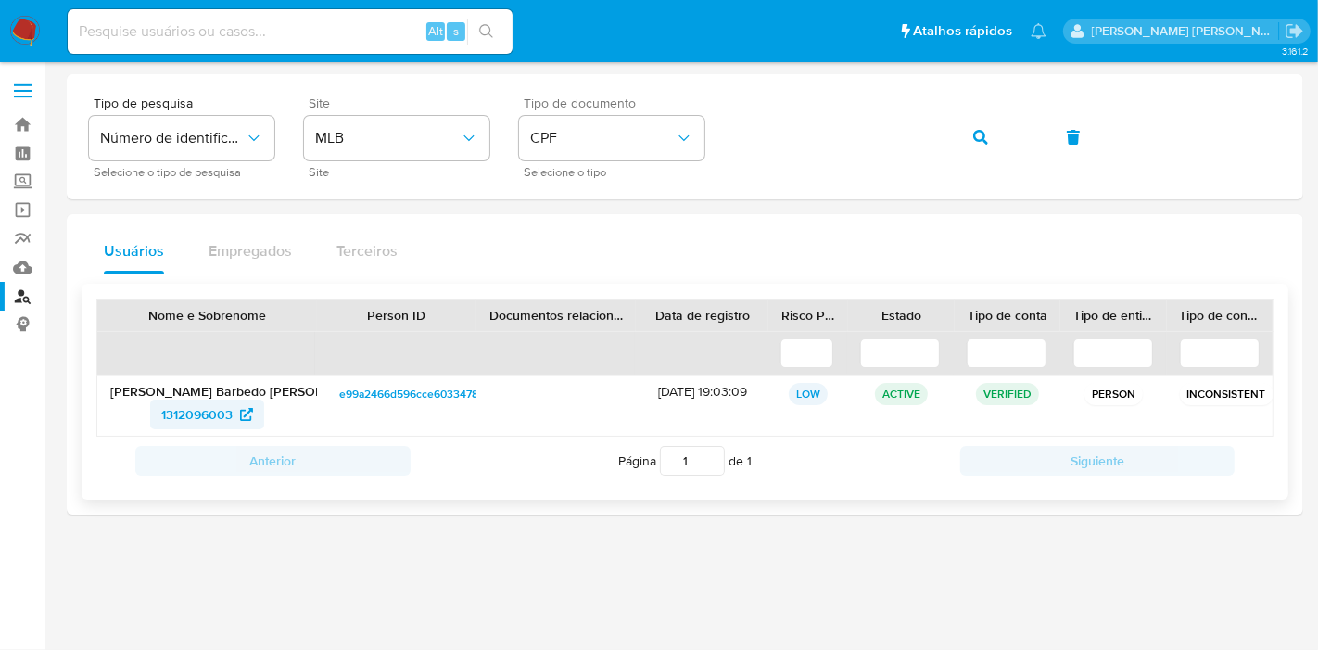
click at [212, 412] on span "1312096003" at bounding box center [196, 414] width 71 height 30
click at [108, 28] on input at bounding box center [290, 31] width 445 height 24
paste input "2279666143"
type input "2279666143"
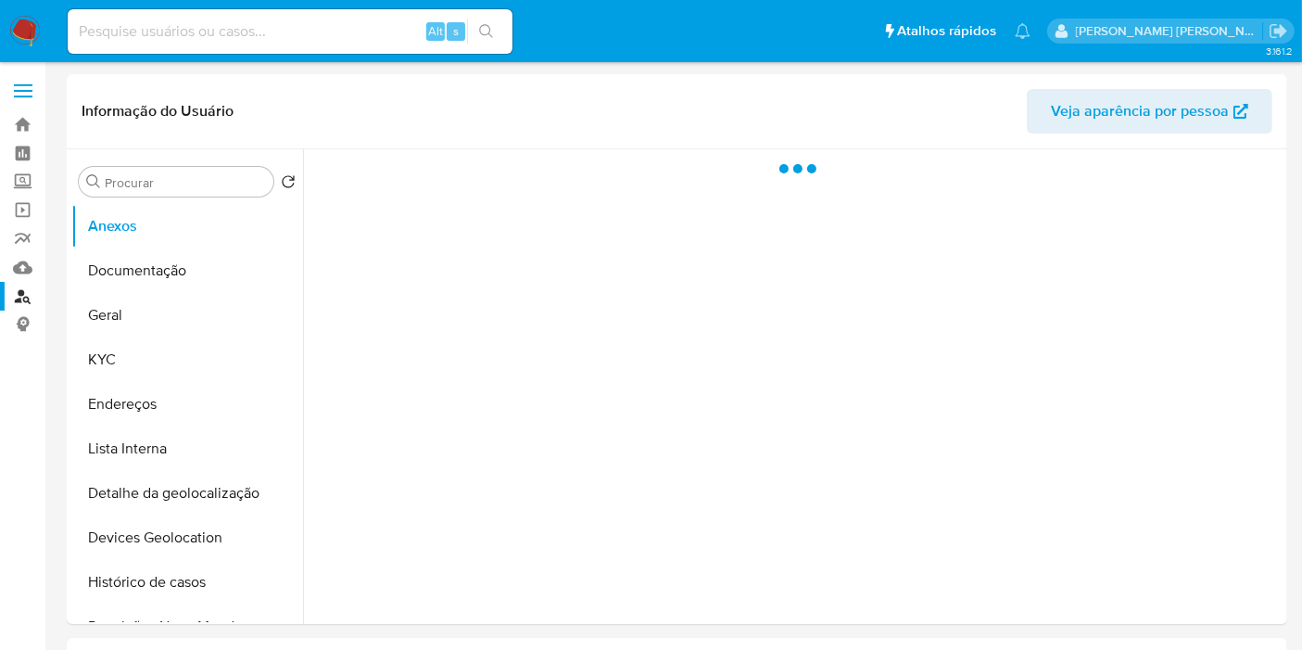
select select "10"
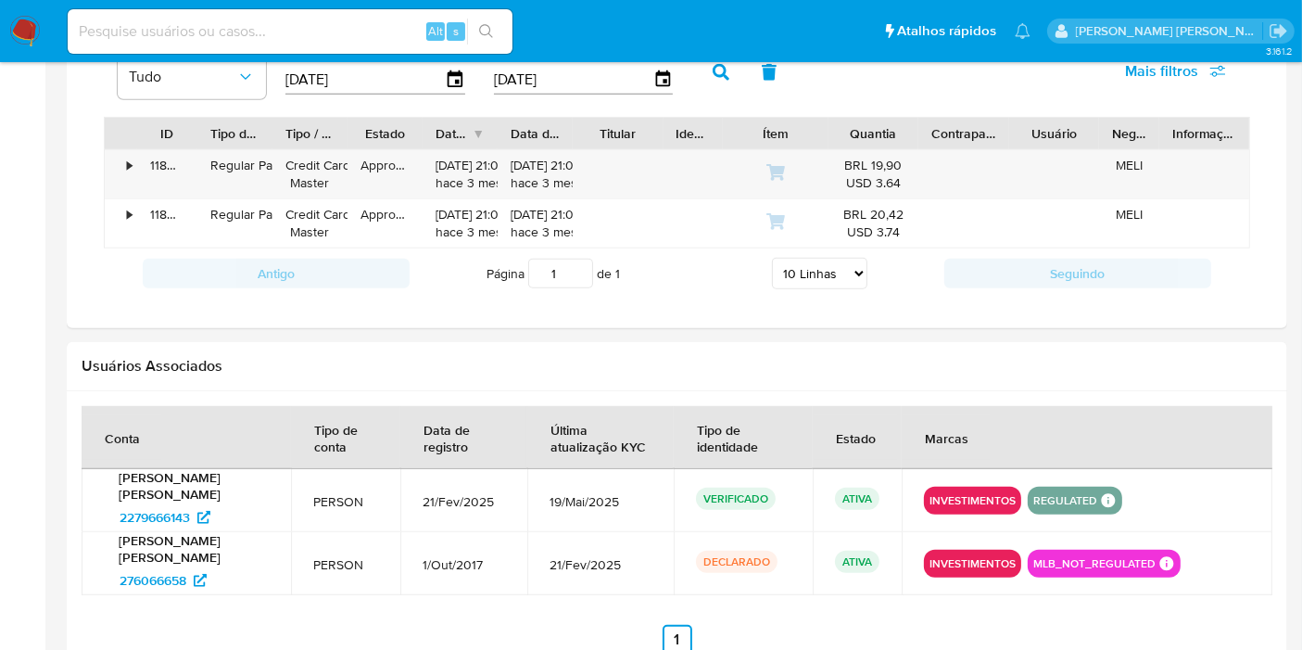
scroll to position [1448, 0]
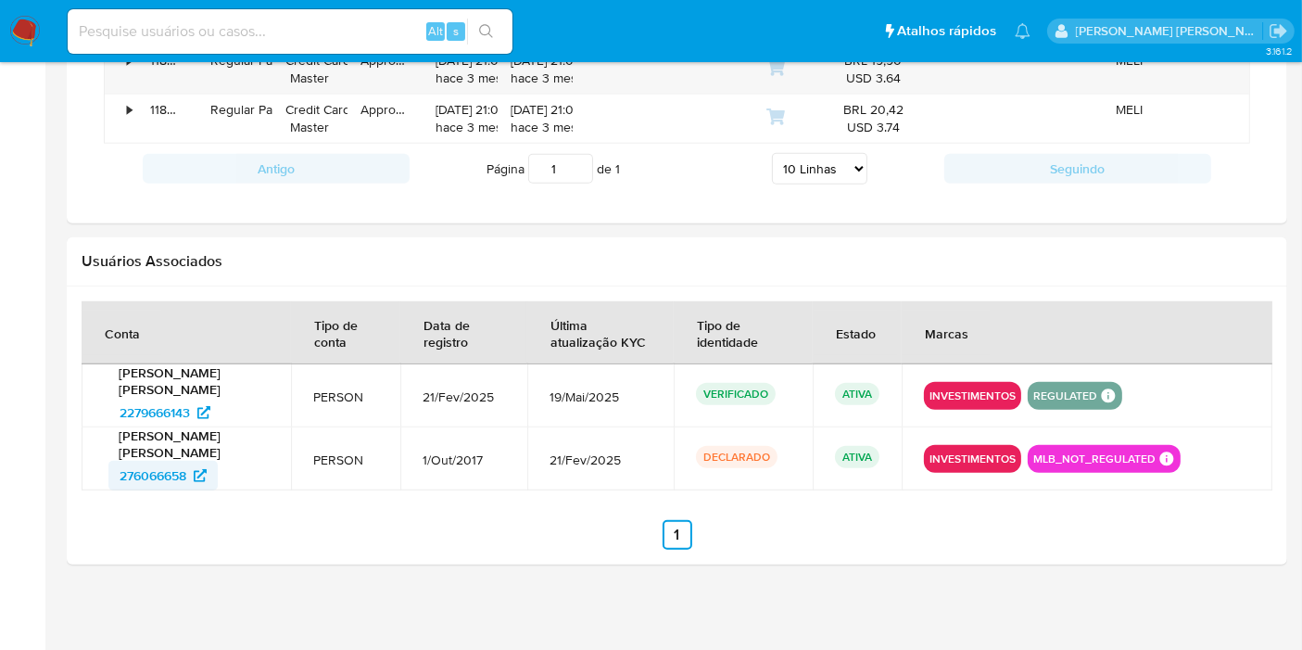
click at [164, 464] on span "276066658" at bounding box center [153, 476] width 67 height 30
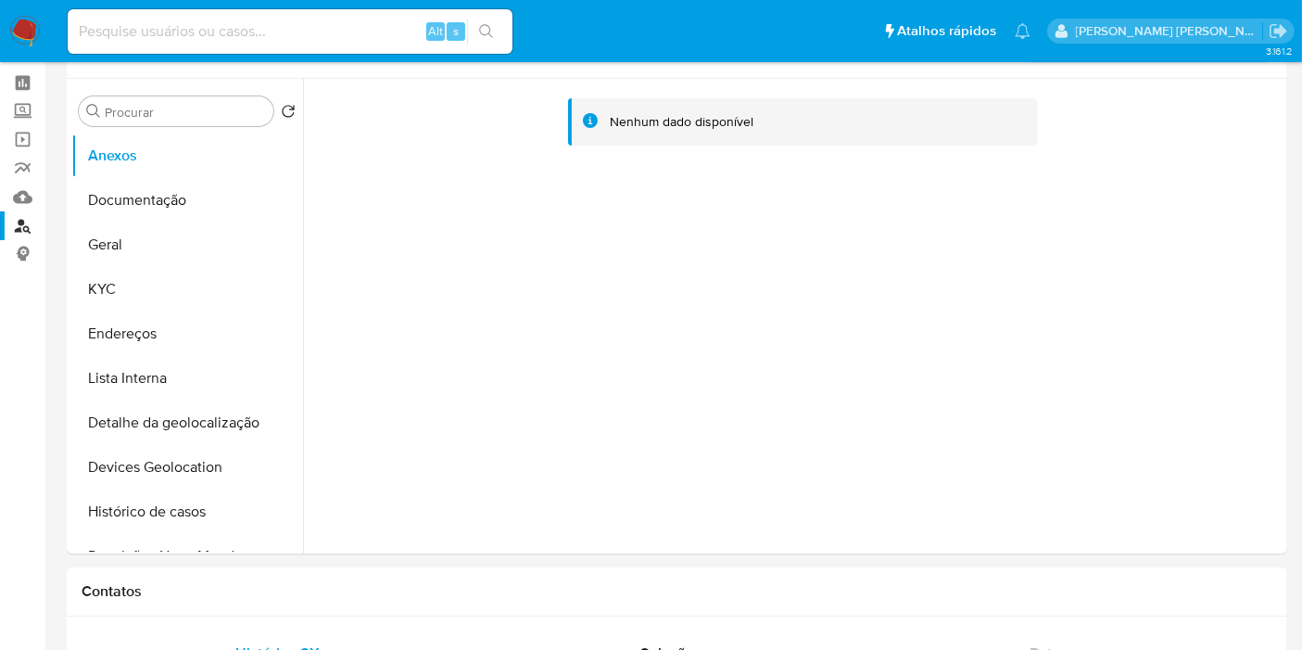
scroll to position [0, 0]
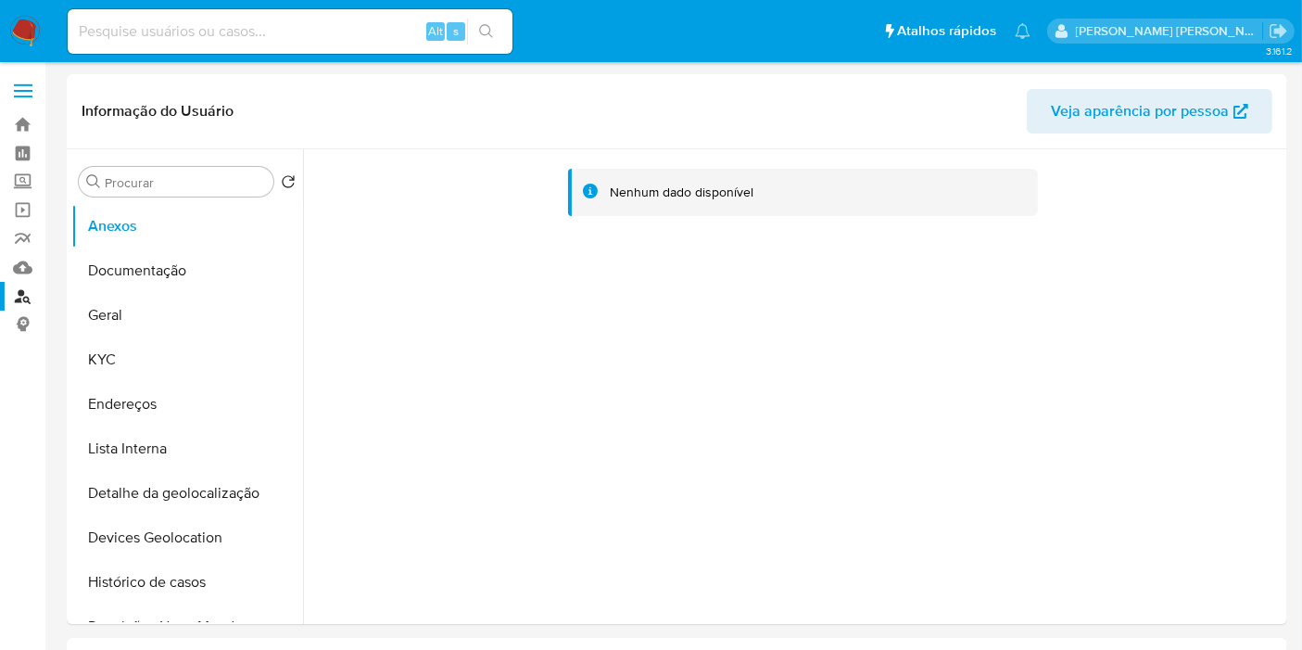
click at [13, 293] on link "Localizador de pessoas" at bounding box center [110, 296] width 221 height 29
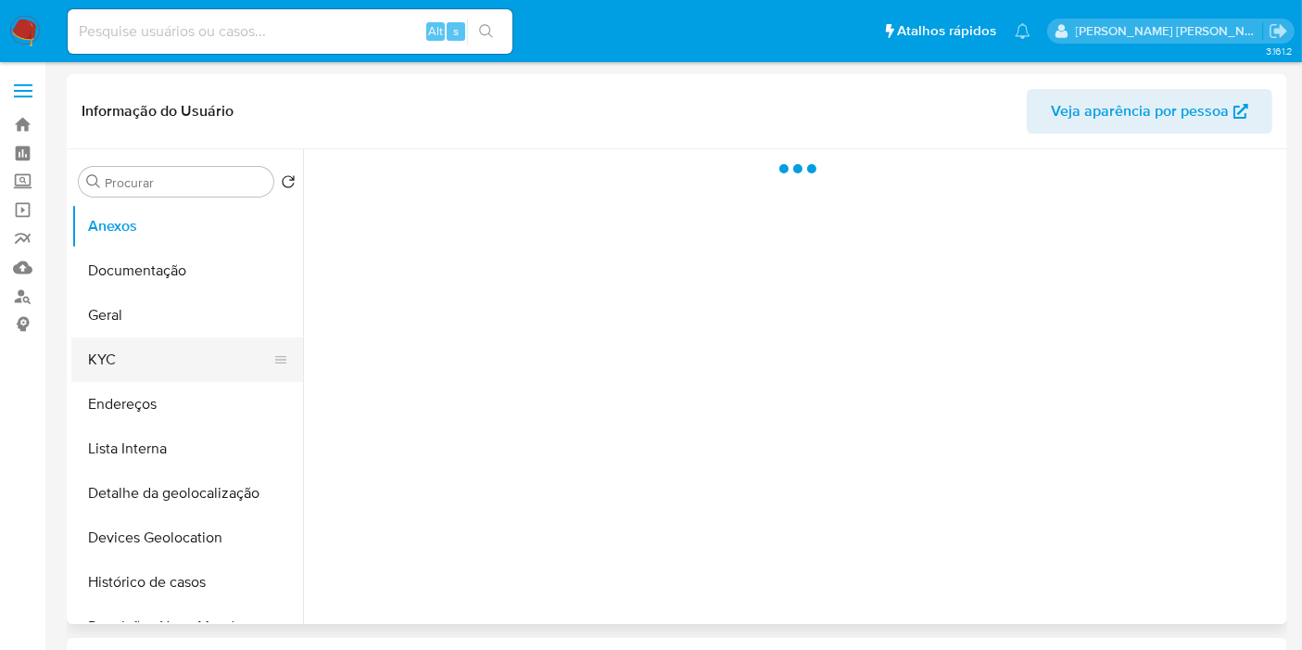
click at [147, 372] on button "KYC" at bounding box center [179, 359] width 217 height 44
select select "10"
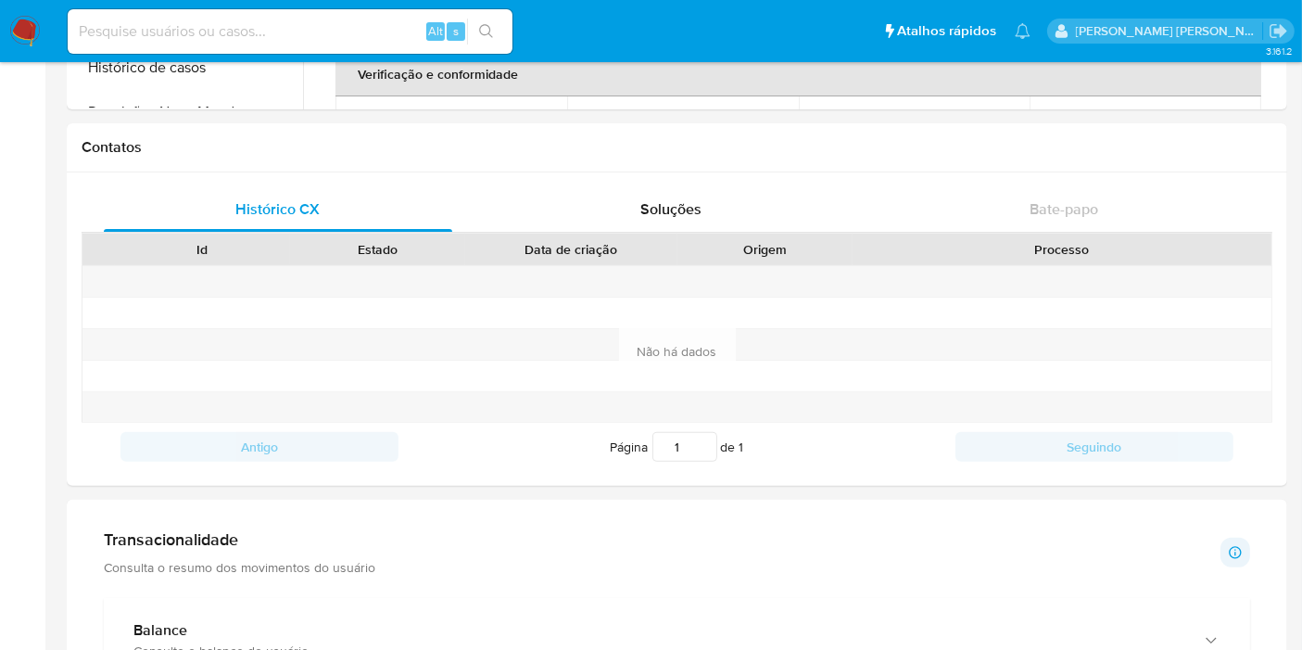
scroll to position [1030, 0]
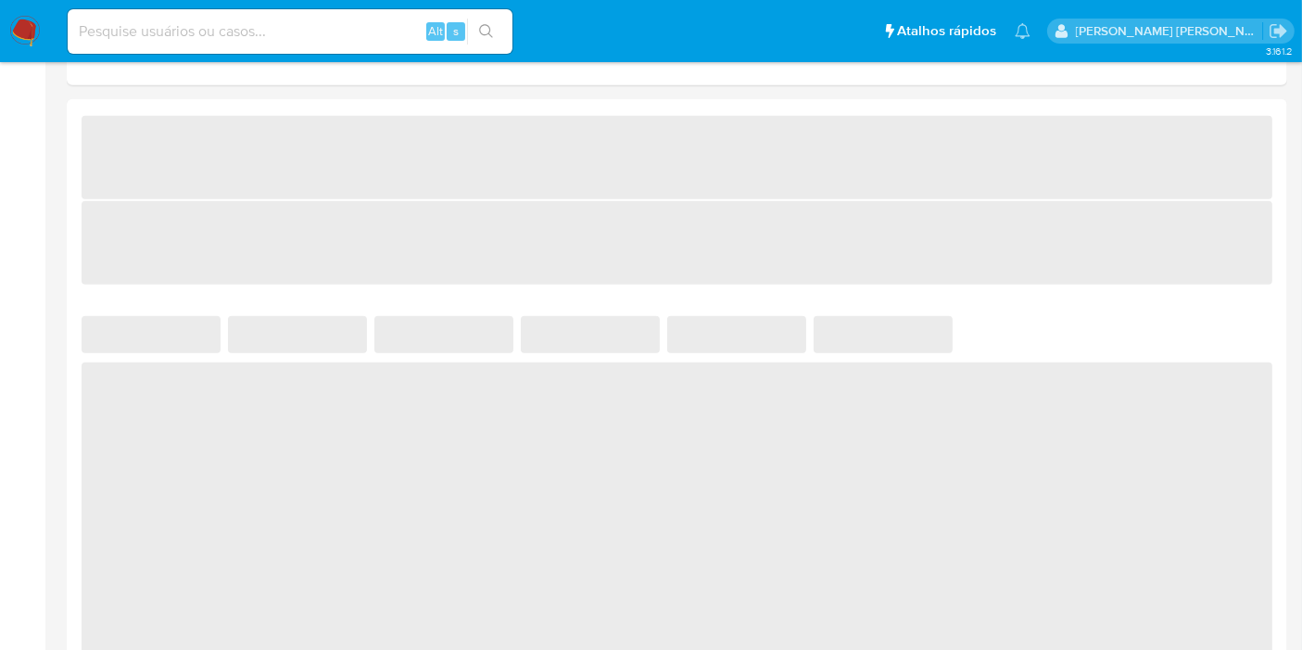
select select "10"
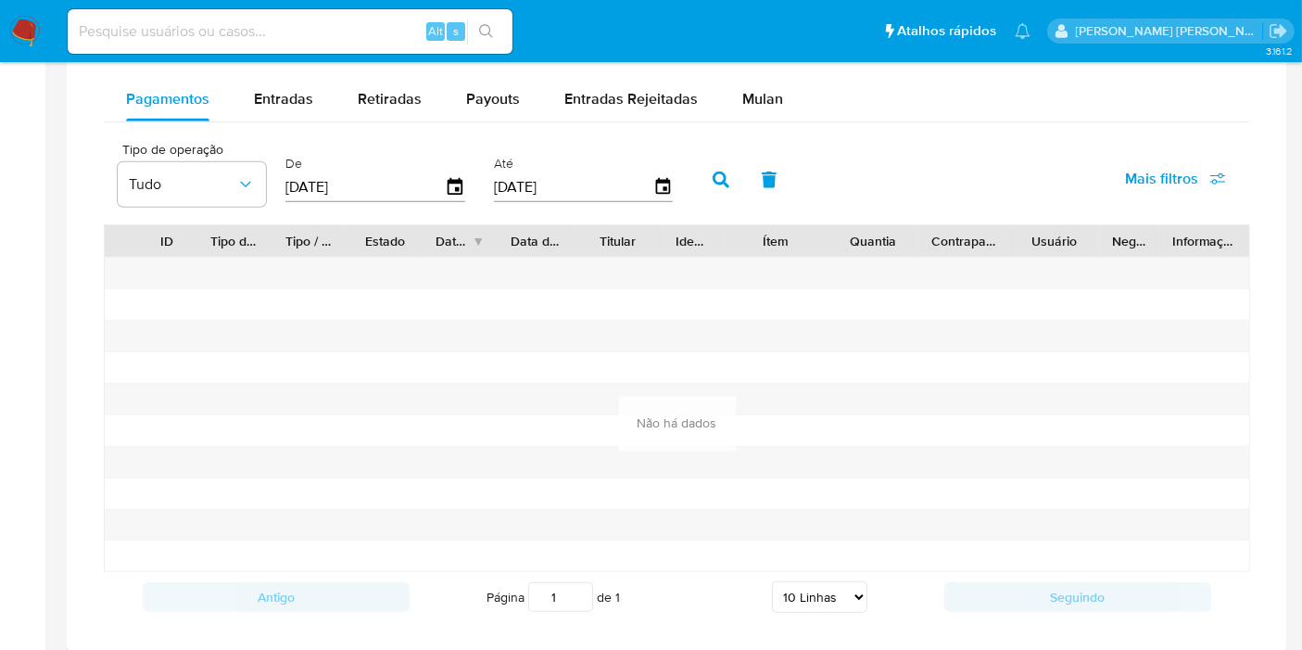
scroll to position [1030, 0]
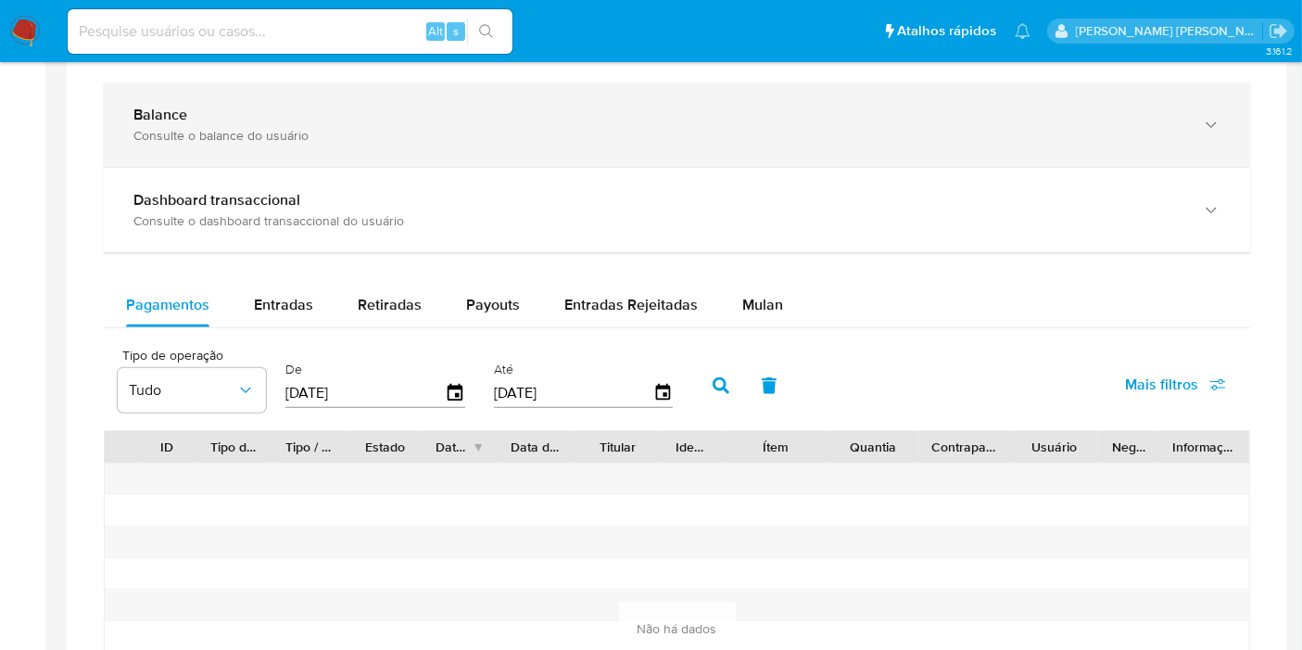
click at [333, 144] on div "Balance Consulte o balance do usuário" at bounding box center [677, 124] width 1146 height 84
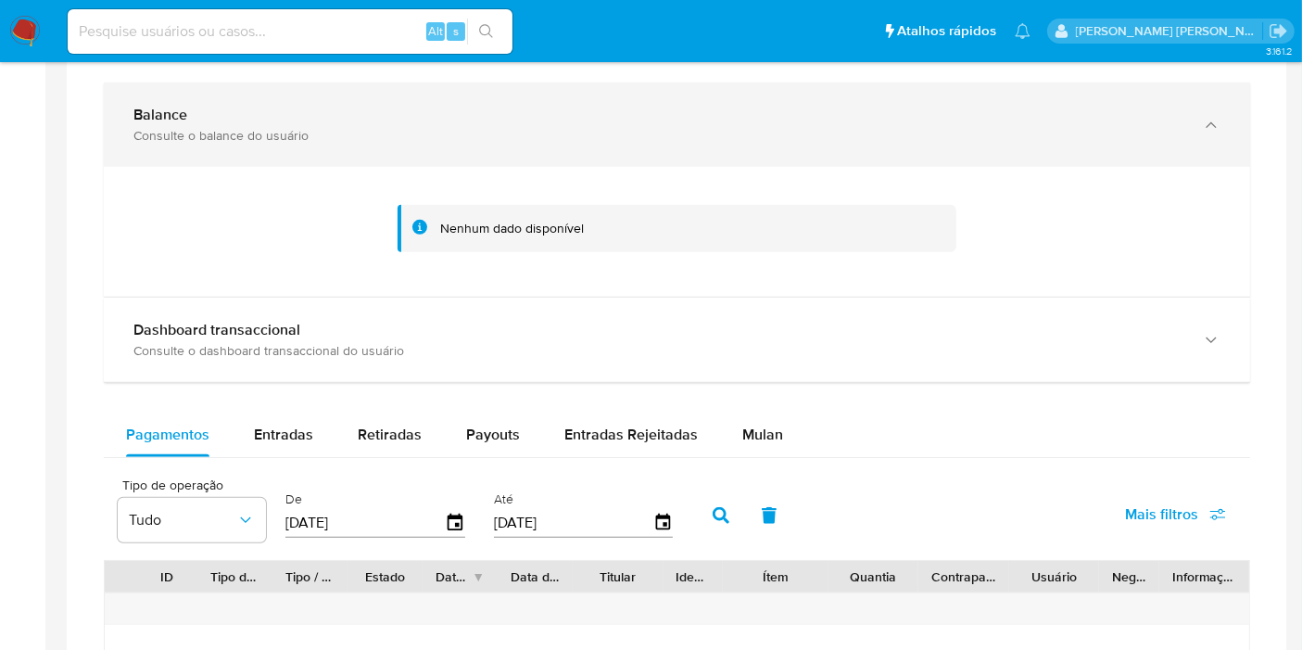
click at [333, 144] on div "Balance Consulte o balance do usuário" at bounding box center [677, 124] width 1146 height 84
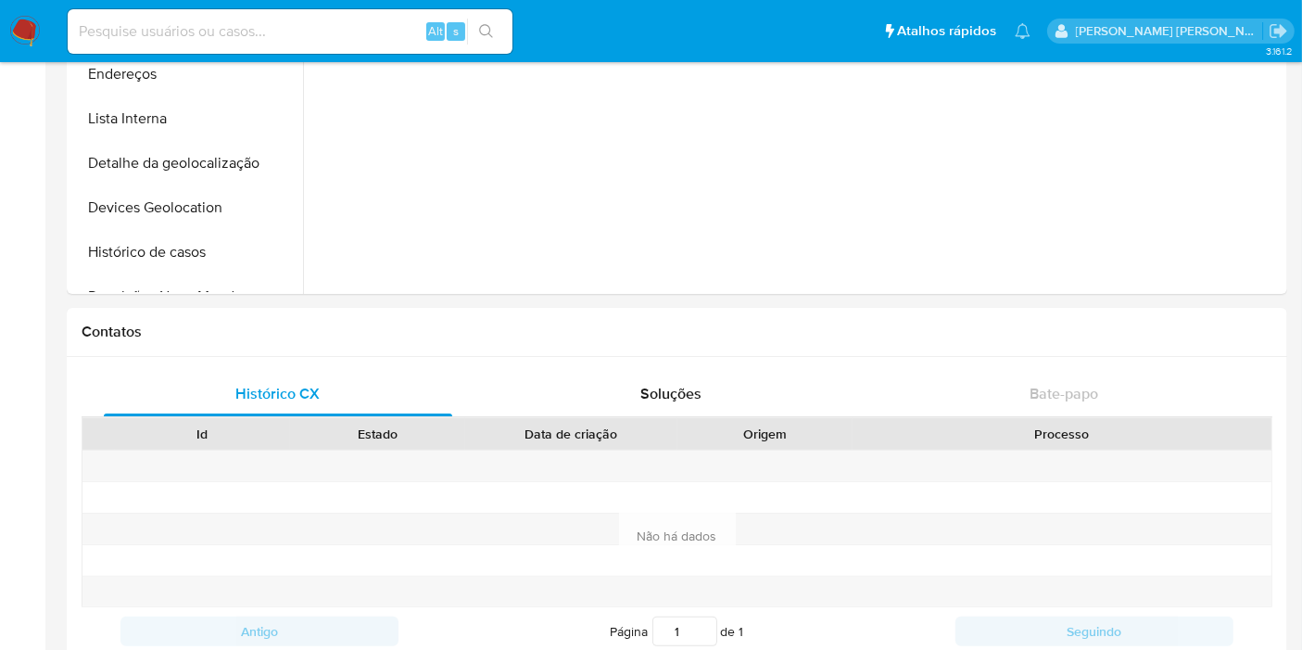
scroll to position [0, 0]
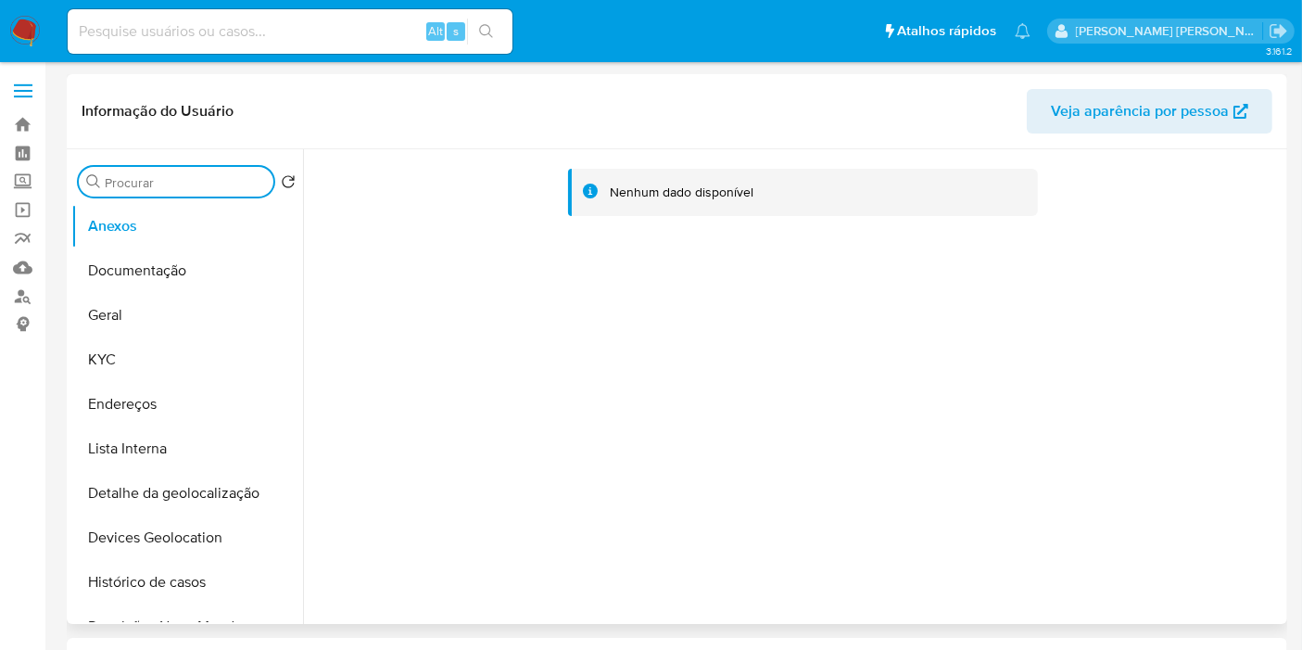
click at [140, 185] on input "Procurar" at bounding box center [185, 182] width 161 height 17
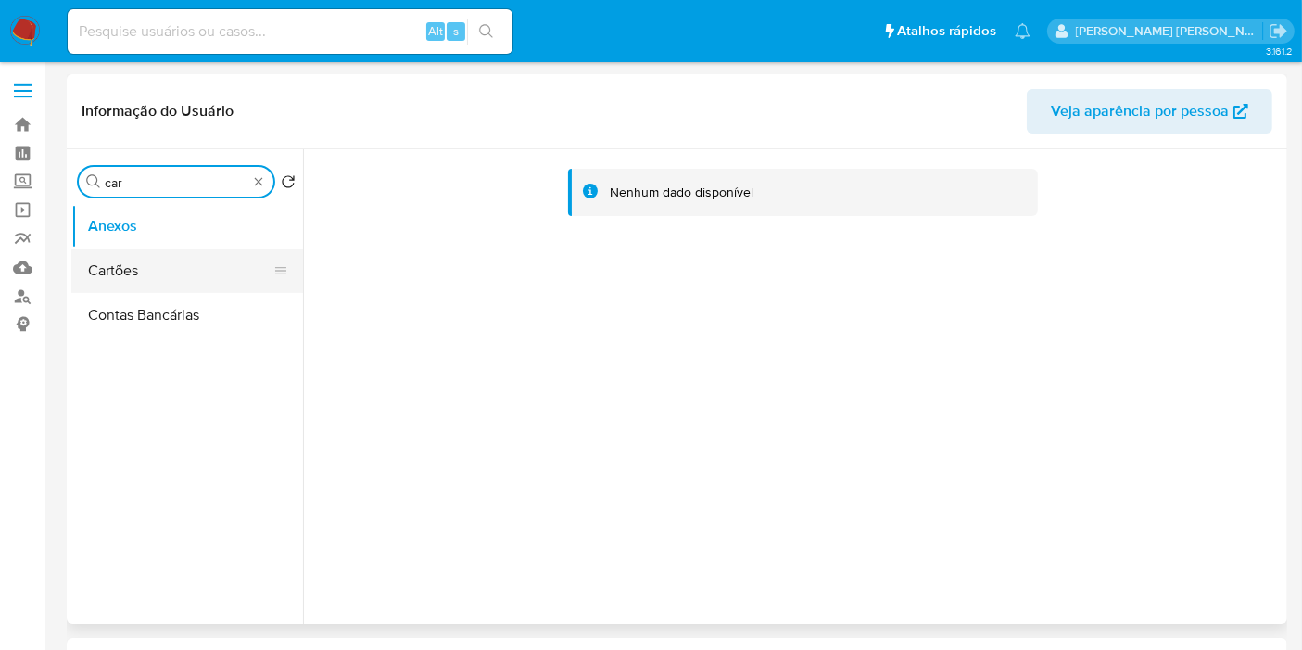
type input "car"
click at [190, 280] on button "Cartões" at bounding box center [179, 270] width 217 height 44
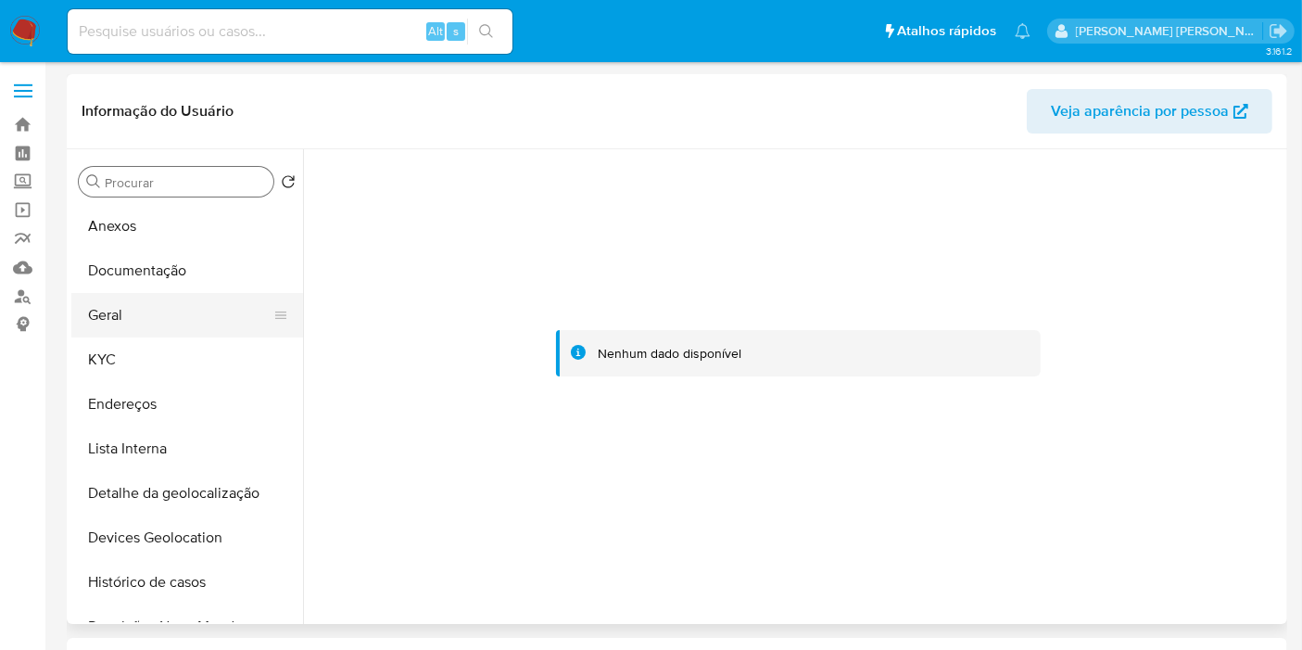
click at [180, 311] on button "Geral" at bounding box center [179, 315] width 217 height 44
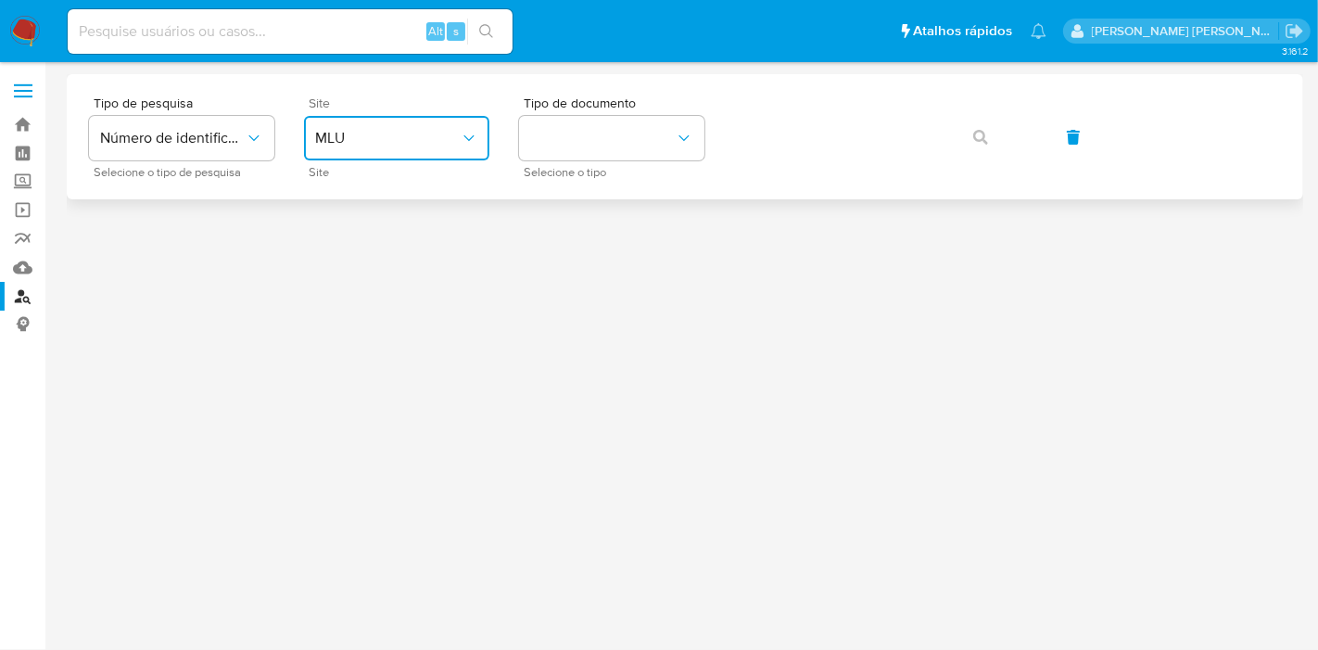
click at [416, 149] on button "MLU" at bounding box center [396, 138] width 185 height 44
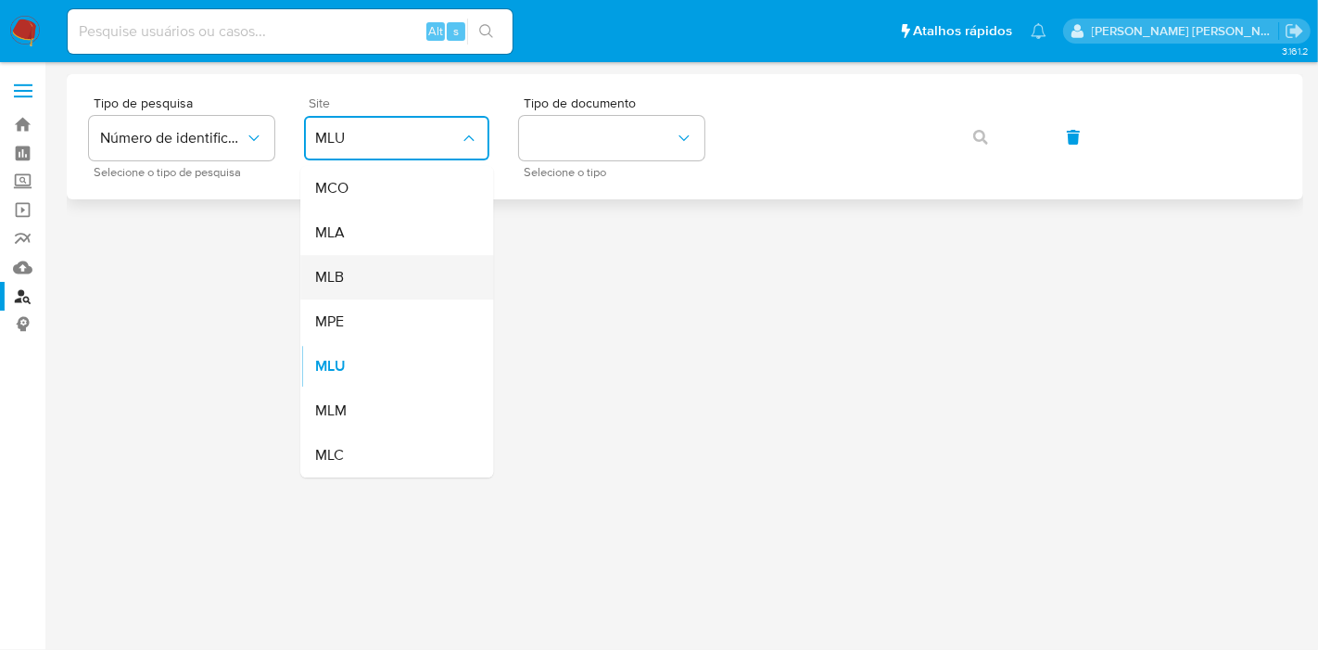
click at [410, 264] on div "MLB" at bounding box center [391, 277] width 152 height 44
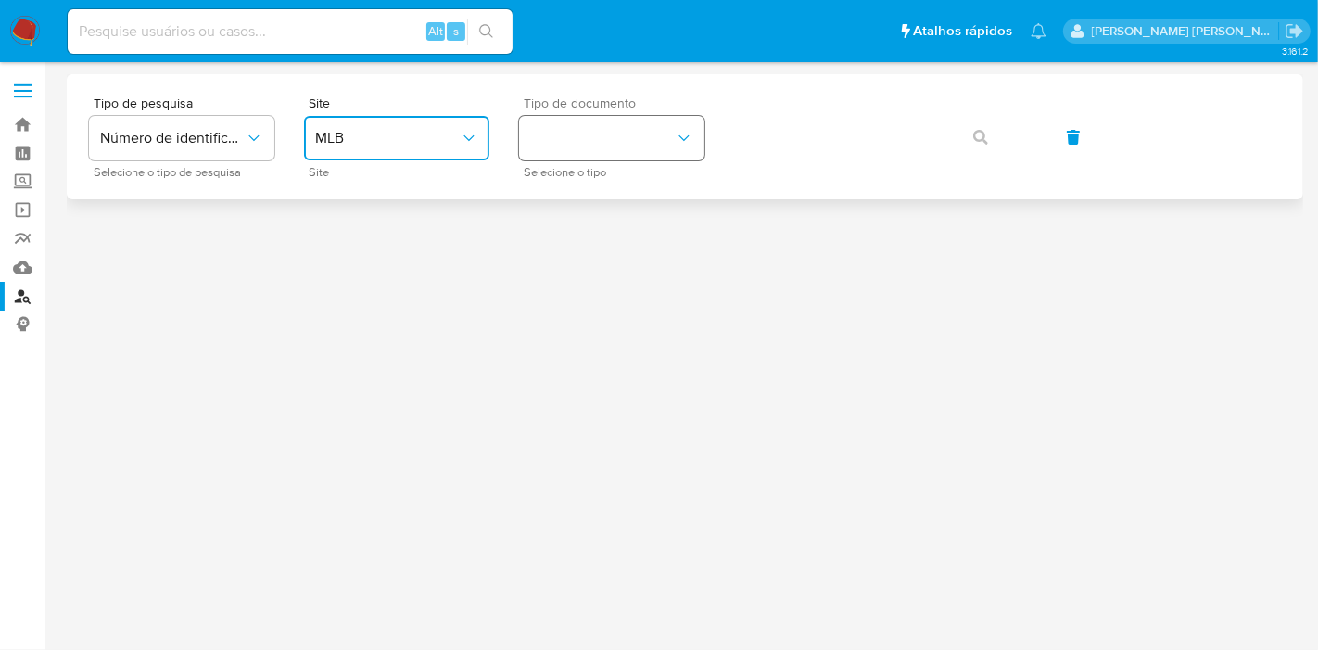
click at [643, 122] on button "identificationType" at bounding box center [611, 138] width 185 height 44
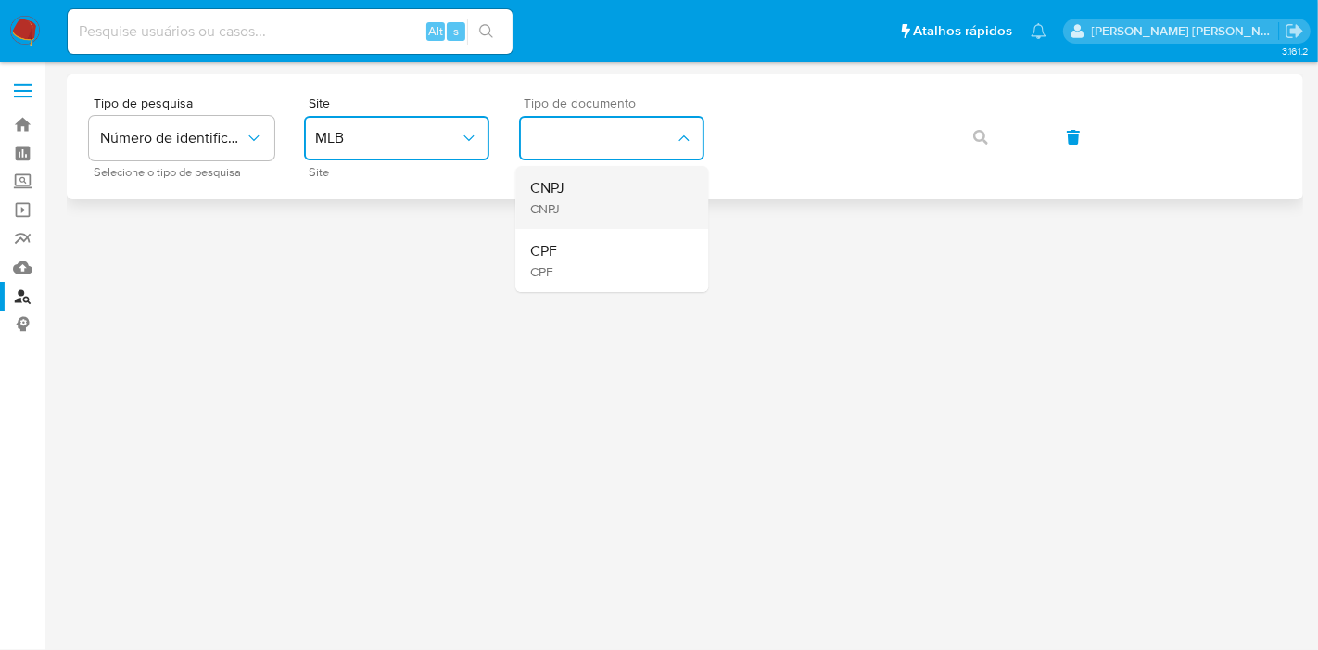
click at [632, 224] on div "CNPJ CNPJ" at bounding box center [606, 197] width 152 height 63
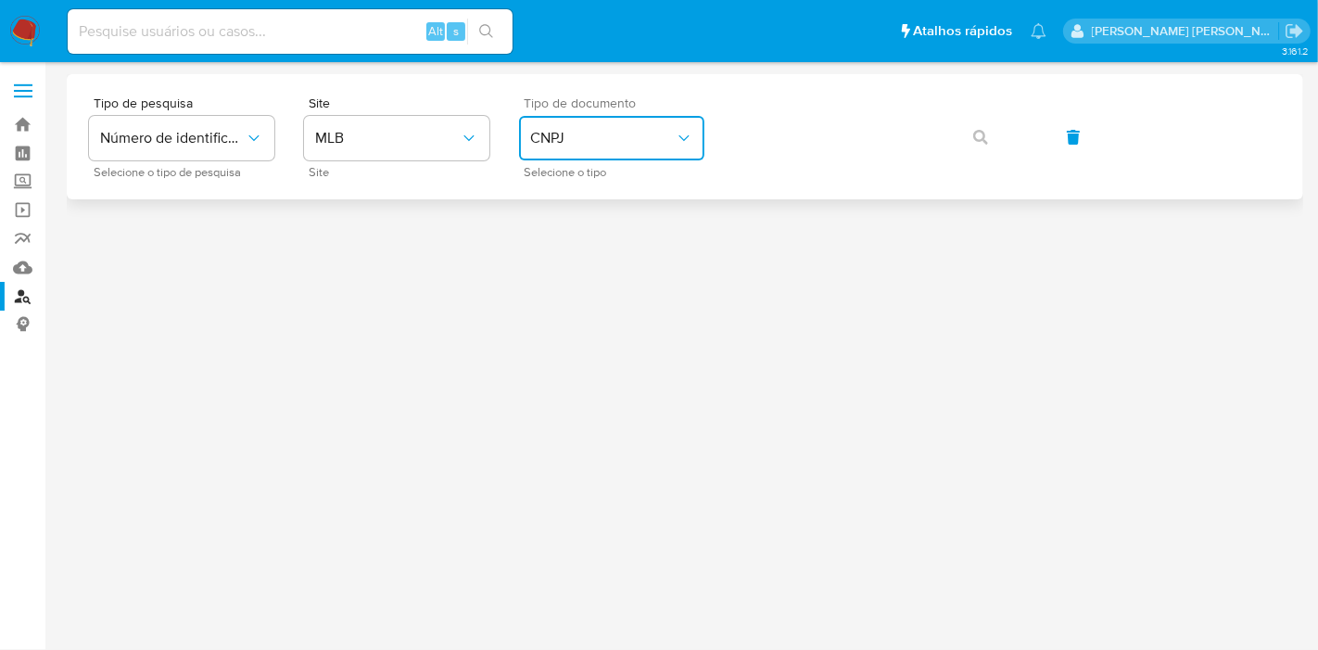
click at [642, 140] on span "CNPJ" at bounding box center [602, 138] width 145 height 19
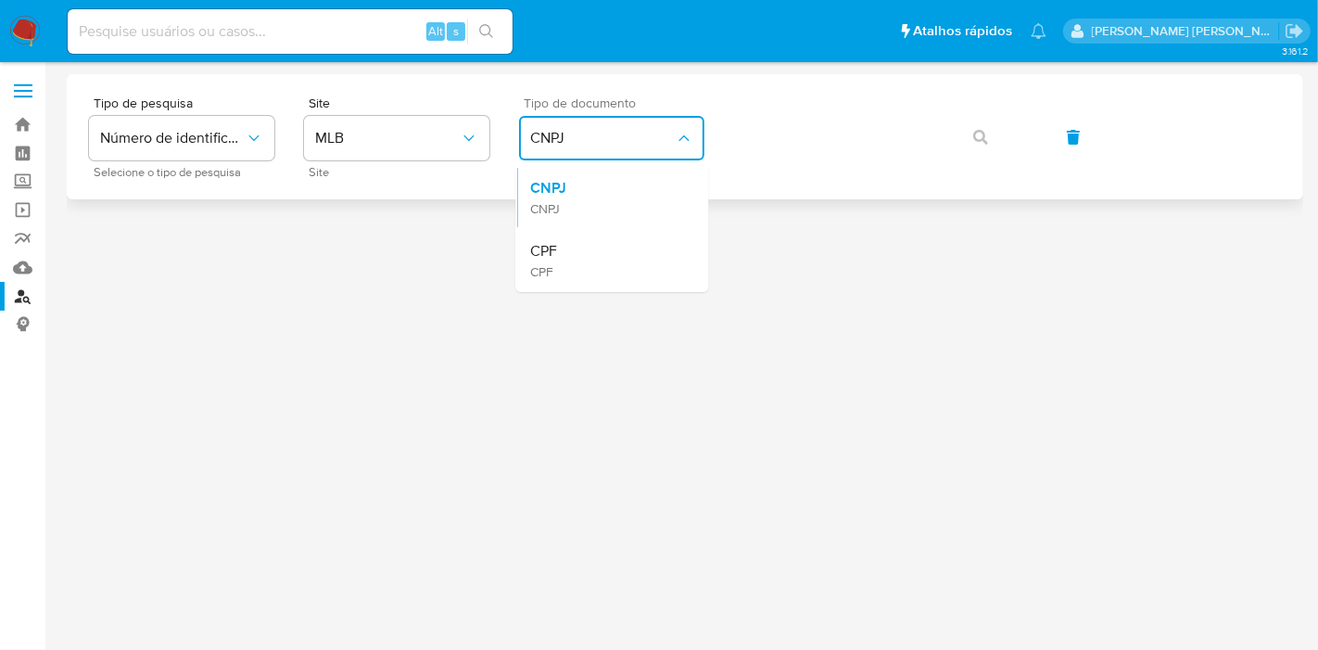
click at [622, 239] on div "CPF CPF" at bounding box center [606, 260] width 152 height 63
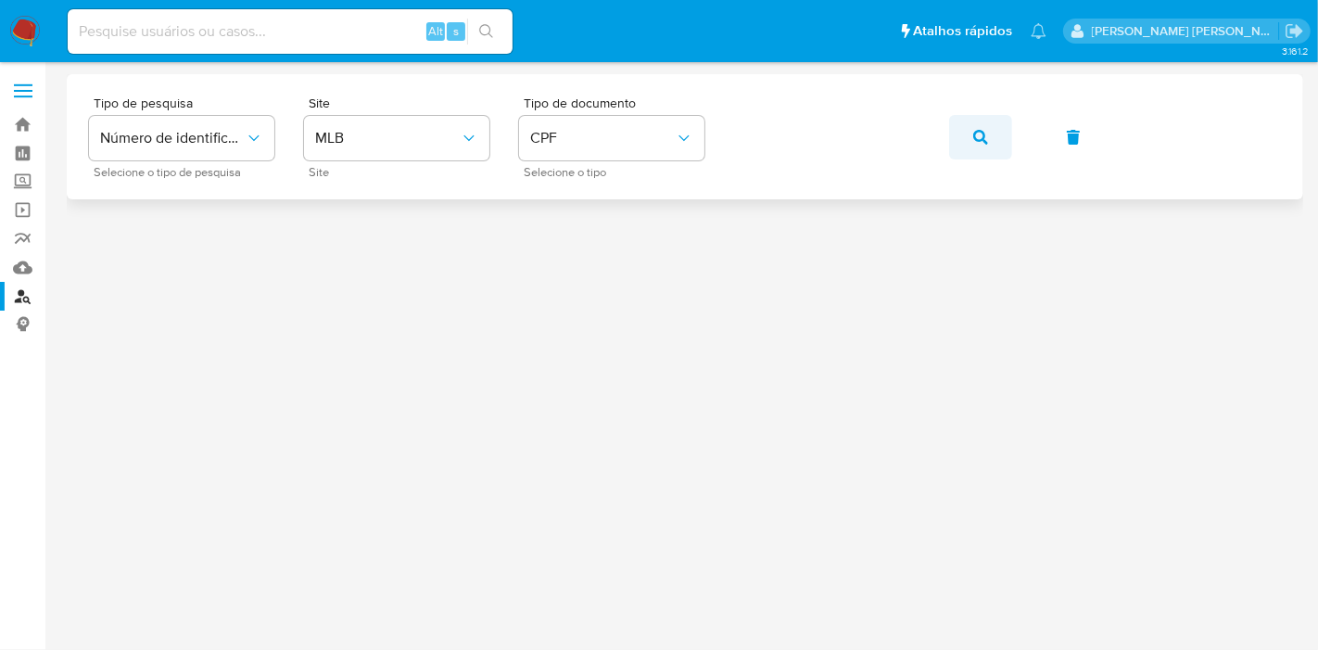
click at [964, 136] on button "button" at bounding box center [980, 137] width 63 height 44
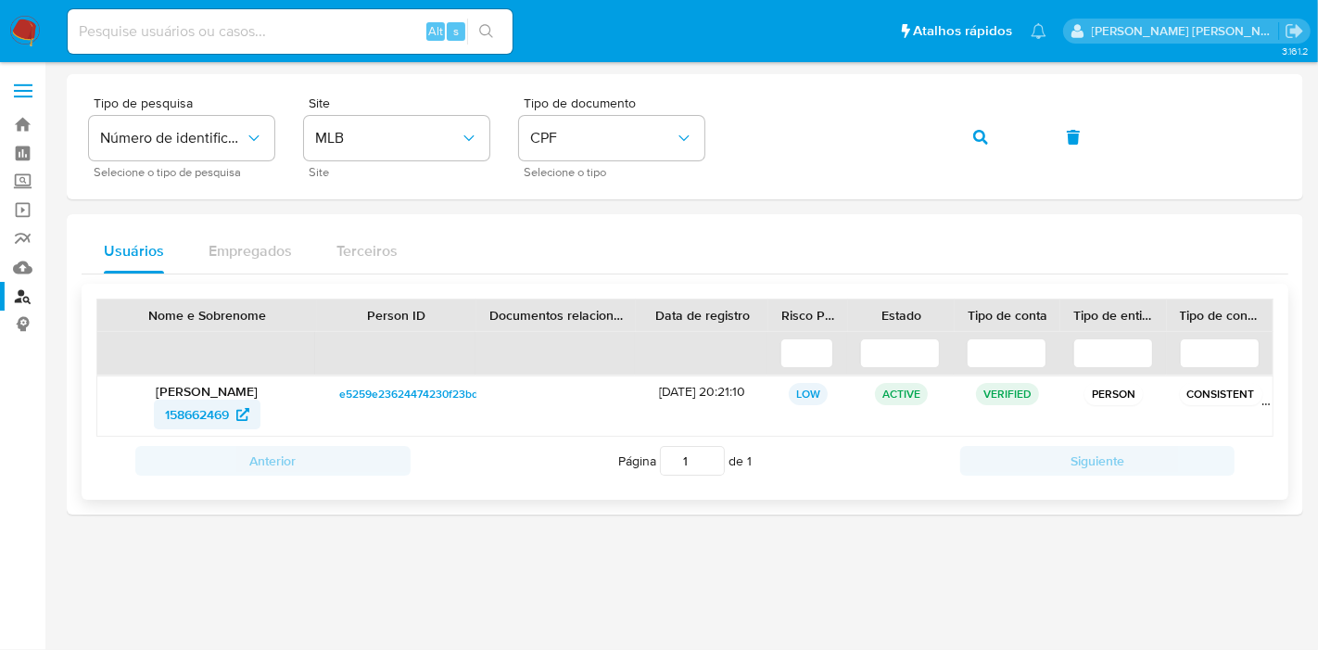
click at [173, 414] on span "158662469" at bounding box center [197, 414] width 64 height 30
click at [19, 37] on img at bounding box center [25, 32] width 32 height 32
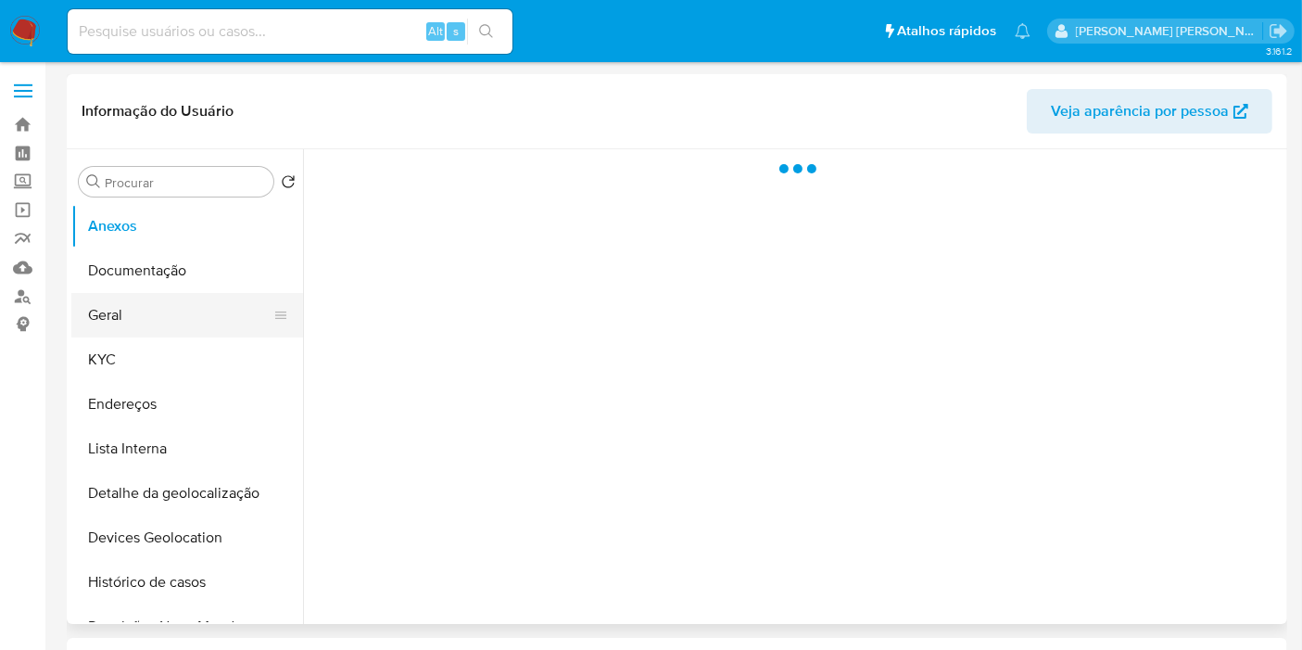
click at [201, 307] on button "Geral" at bounding box center [179, 315] width 217 height 44
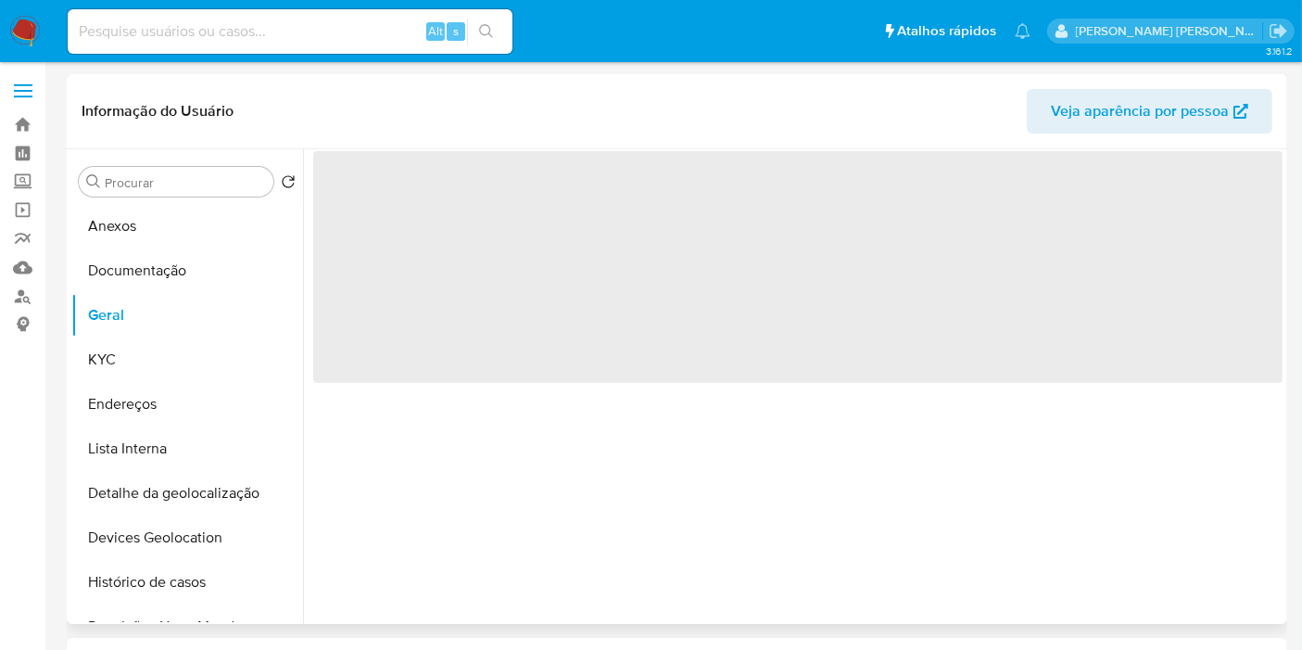
select select "10"
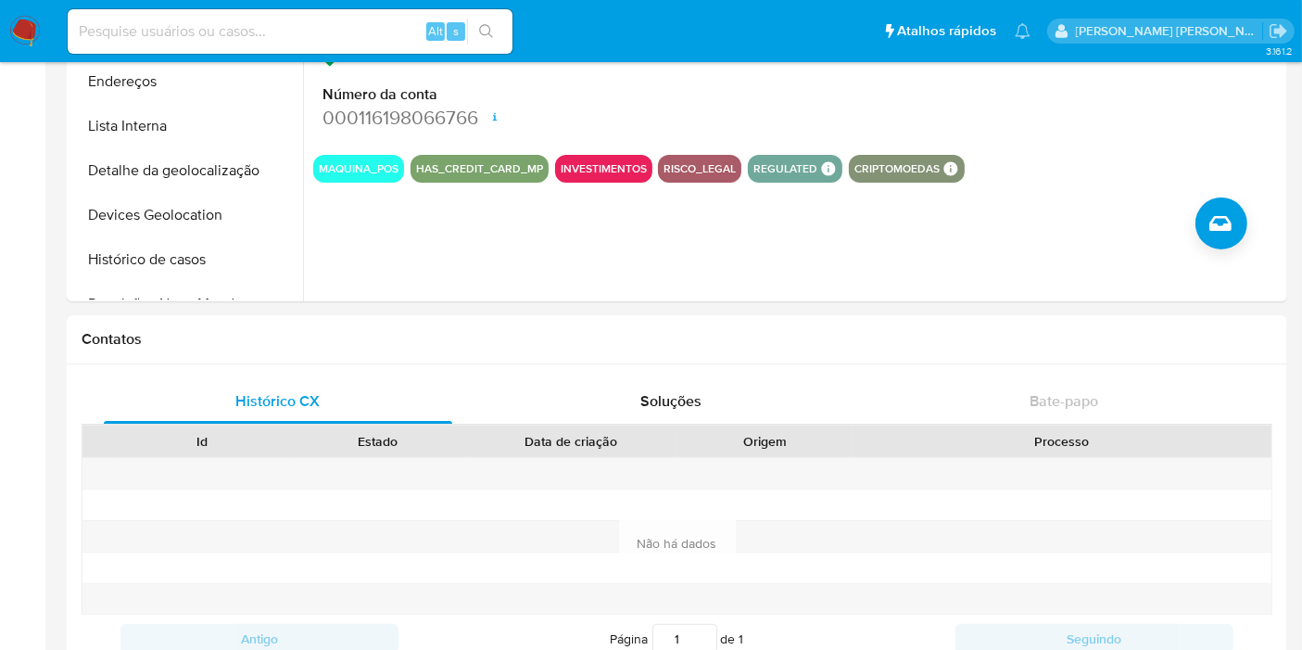
scroll to position [823, 0]
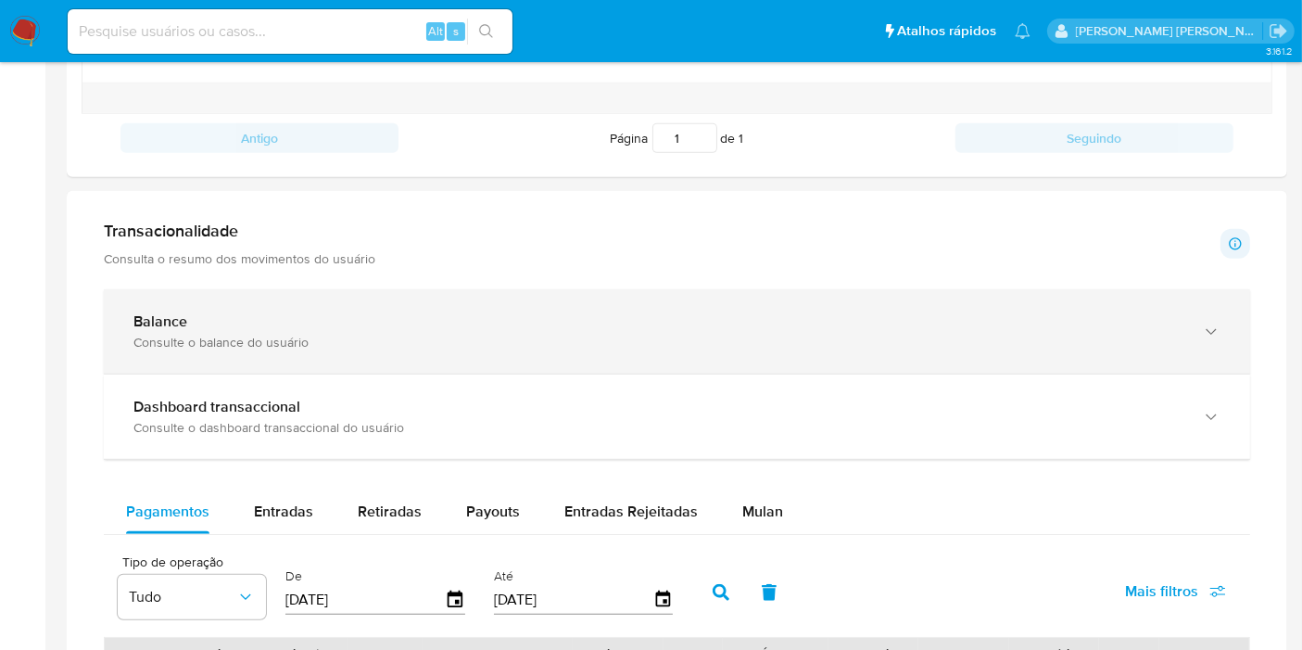
click at [461, 302] on div "Balance Consulte o balance do usuário" at bounding box center [677, 331] width 1146 height 84
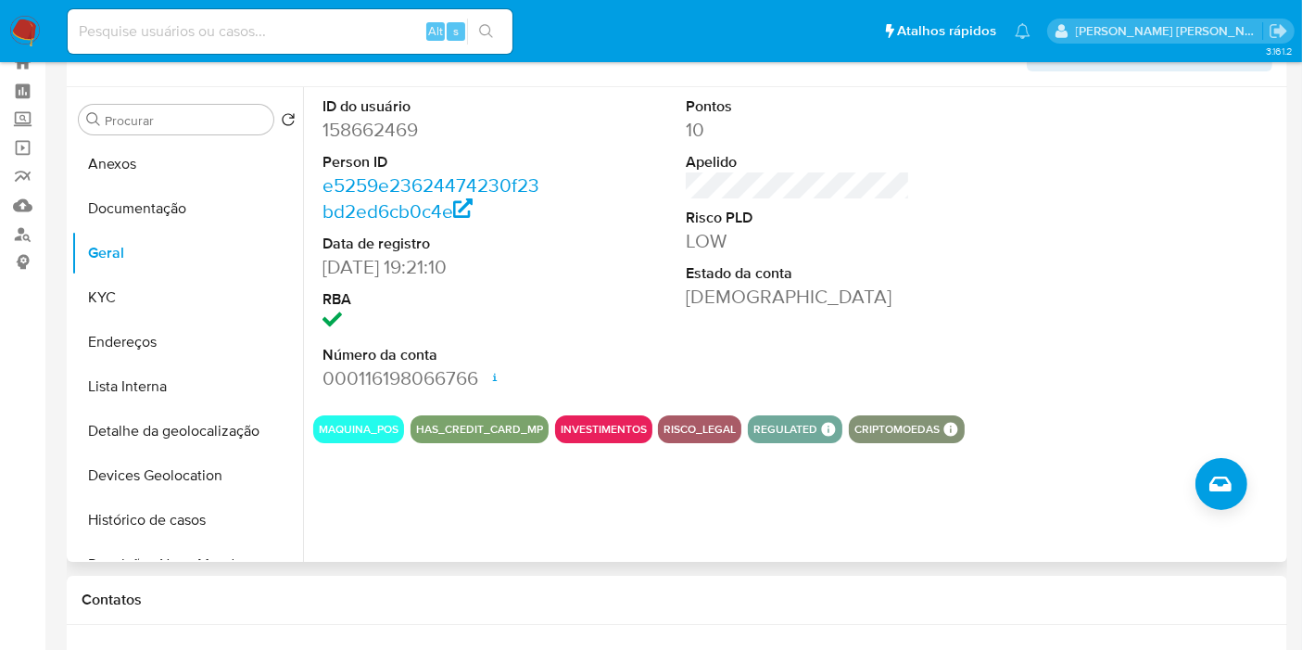
scroll to position [0, 0]
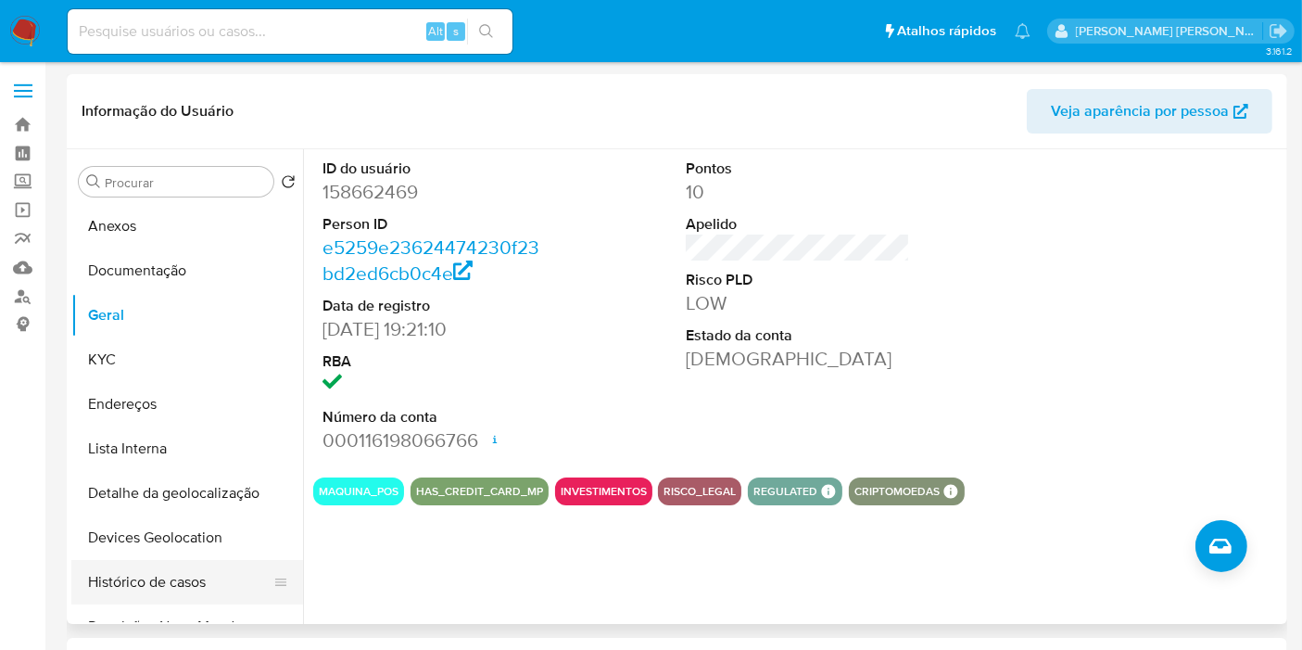
click at [178, 573] on button "Histórico de casos" at bounding box center [179, 582] width 217 height 44
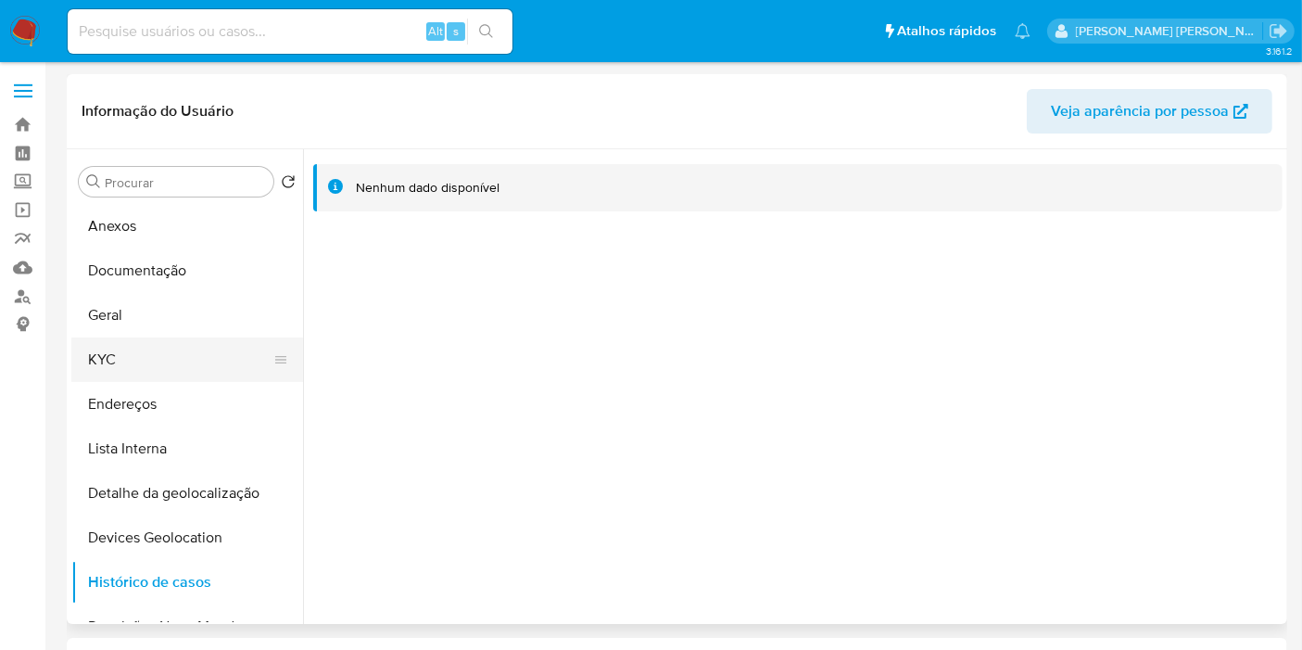
click at [162, 353] on button "KYC" at bounding box center [179, 359] width 217 height 44
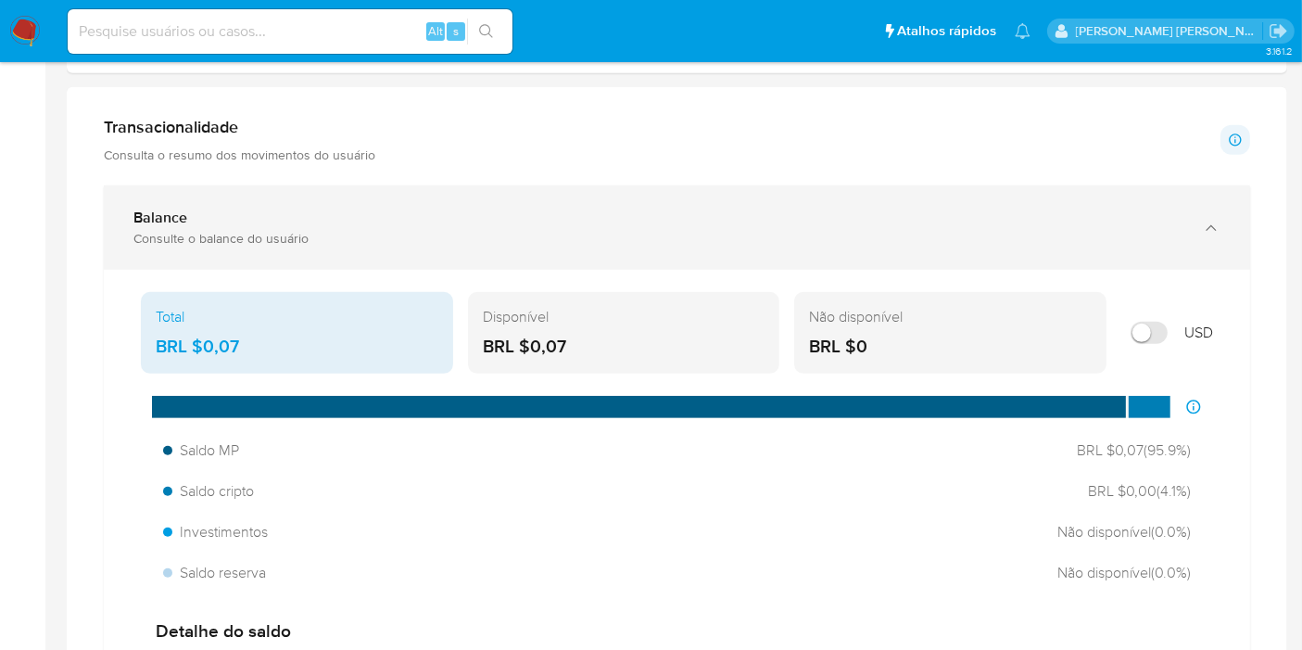
click at [405, 231] on div "Consulte o balance do usuário" at bounding box center [658, 238] width 1050 height 17
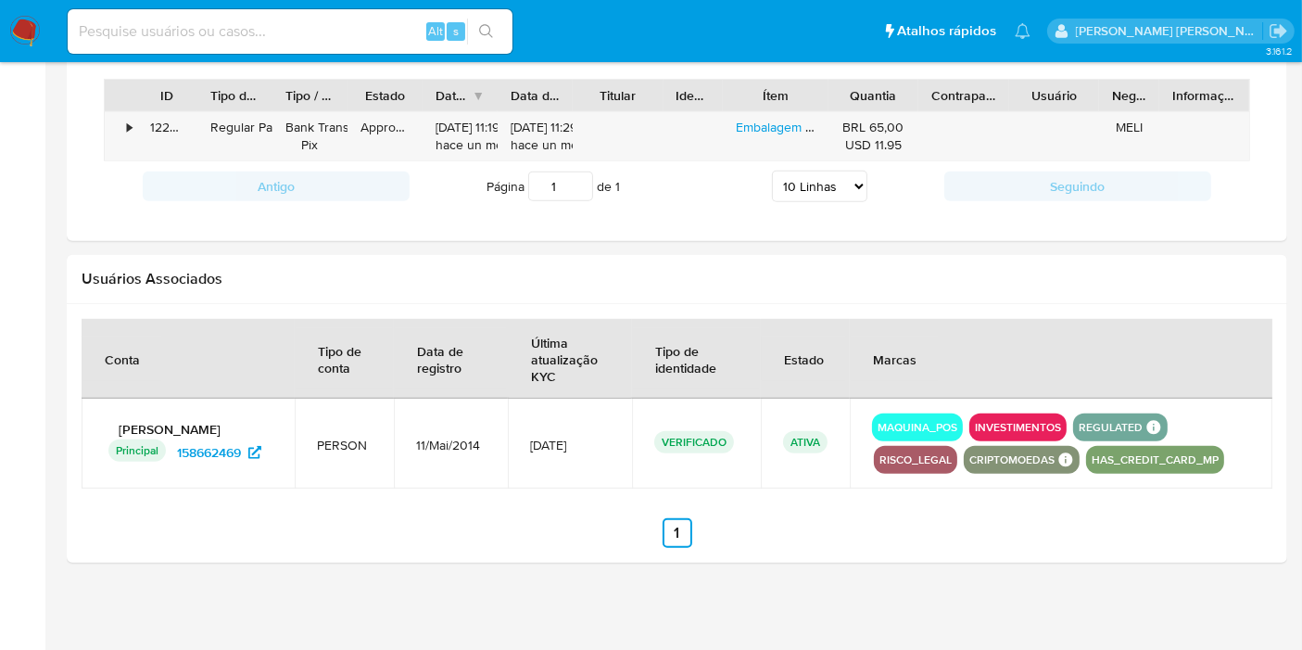
scroll to position [1175, 0]
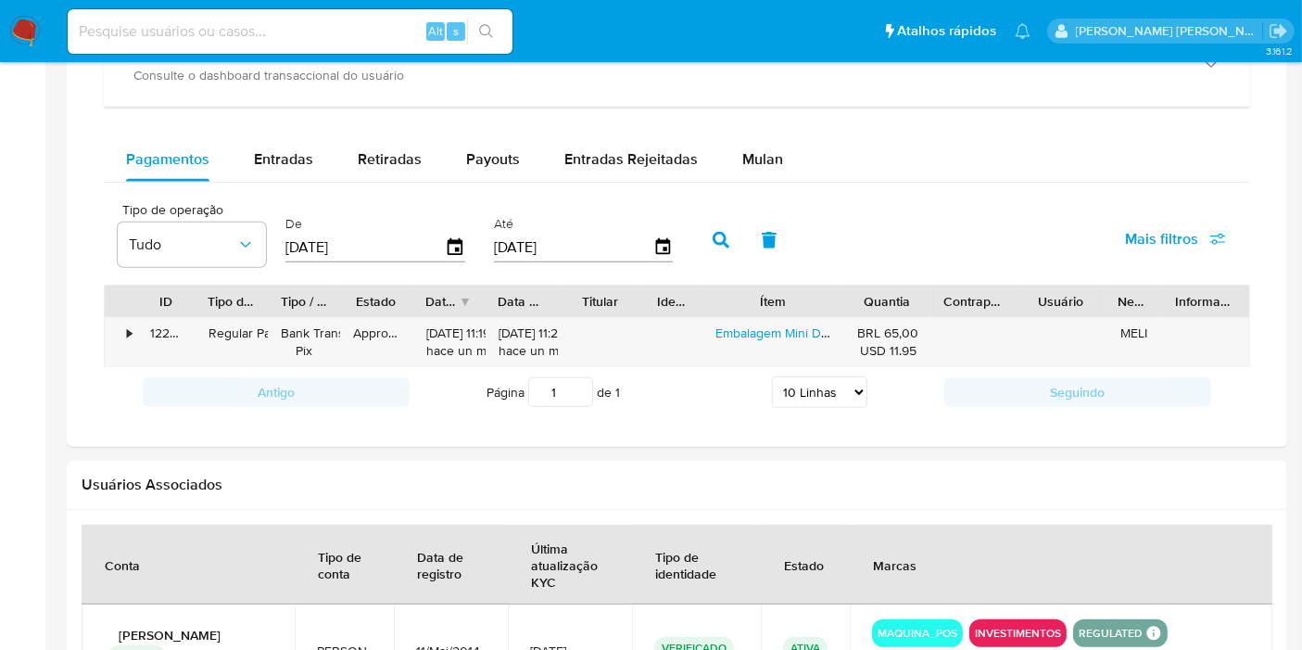
click at [851, 308] on div at bounding box center [844, 301] width 33 height 32
drag, startPoint x: 512, startPoint y: 299, endPoint x: 529, endPoint y: 299, distance: 17.6
click at [529, 299] on div "ID Tipo de operação Tipo / Método Estado Data de criação Data de aprovação Titu…" at bounding box center [677, 301] width 1145 height 32
click at [293, 148] on span "Entradas" at bounding box center [283, 158] width 59 height 21
select select "10"
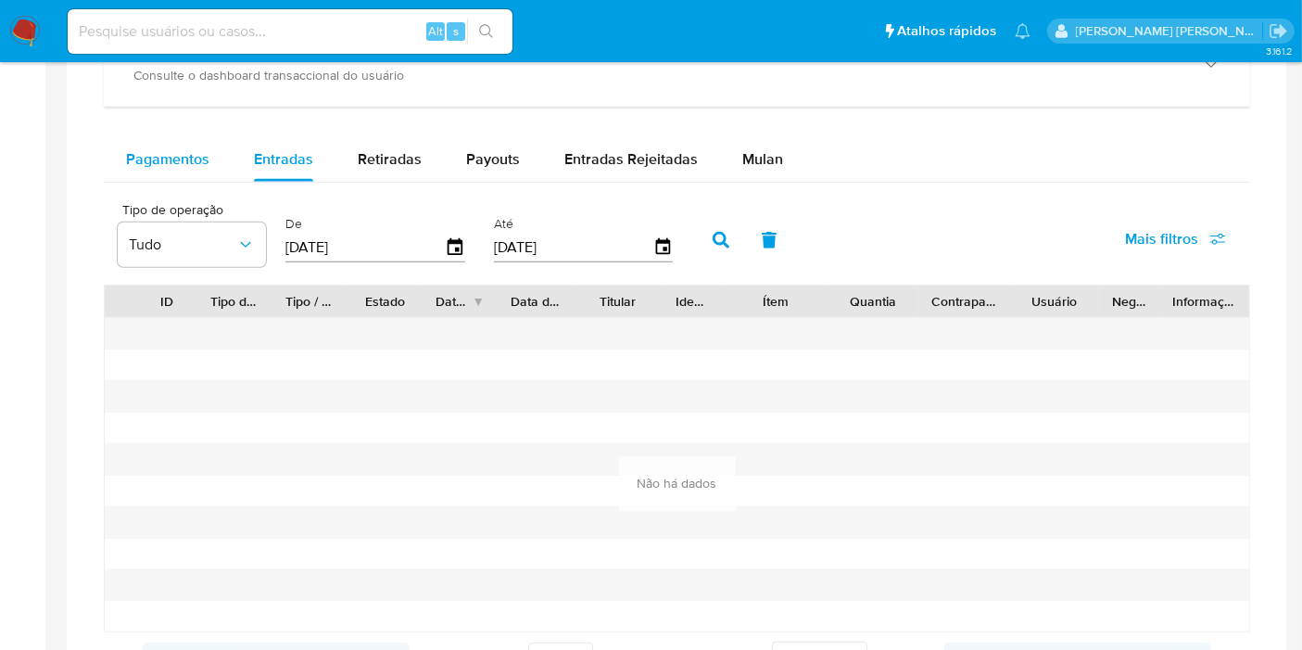
click at [207, 167] on div "Pagamentos" at bounding box center [167, 159] width 83 height 44
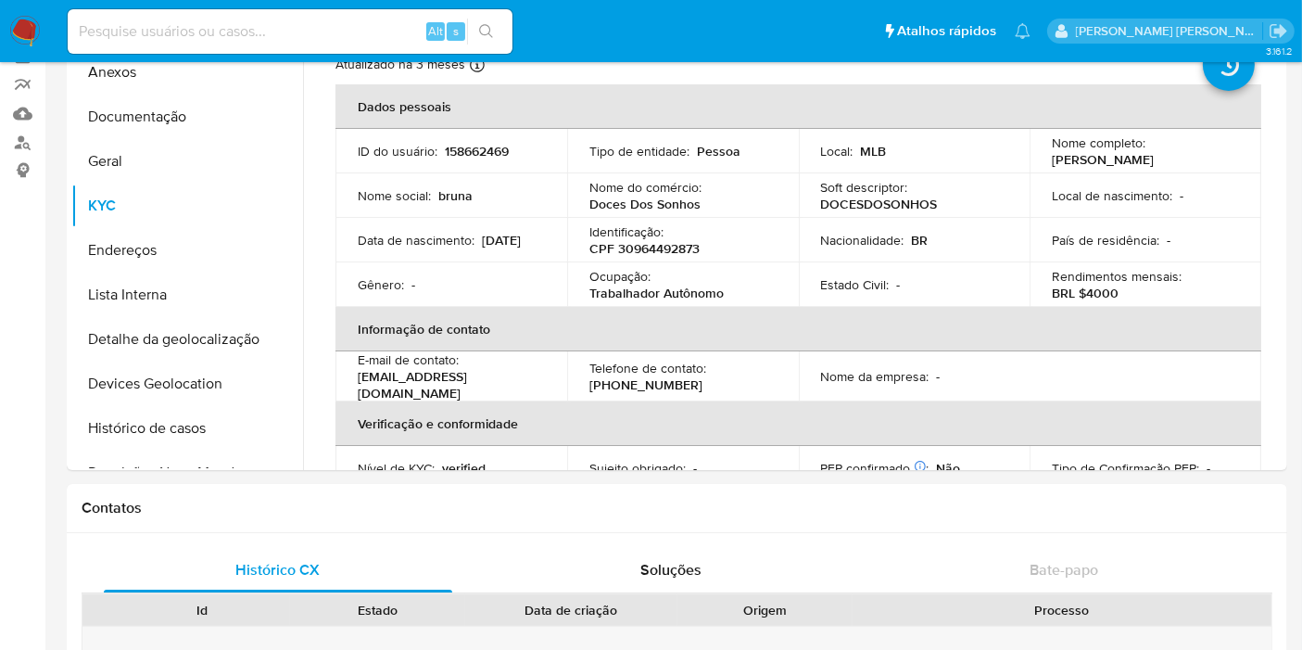
scroll to position [42, 0]
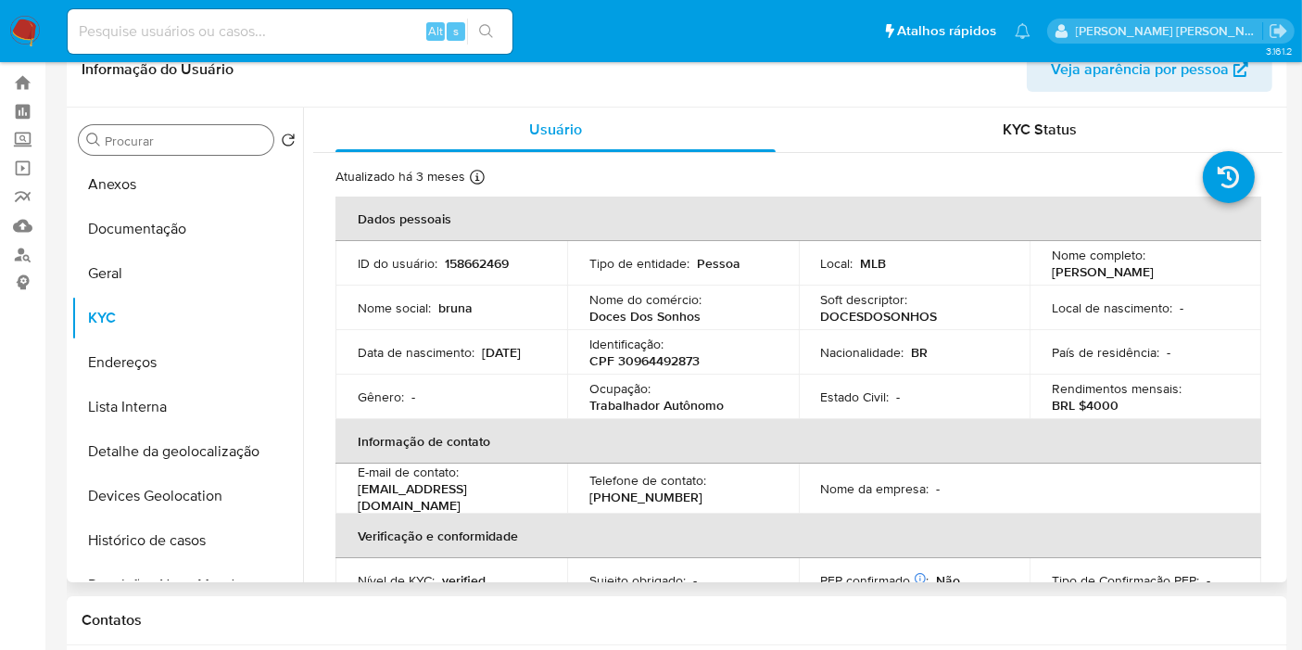
click at [206, 140] on input "Procurar" at bounding box center [185, 141] width 161 height 17
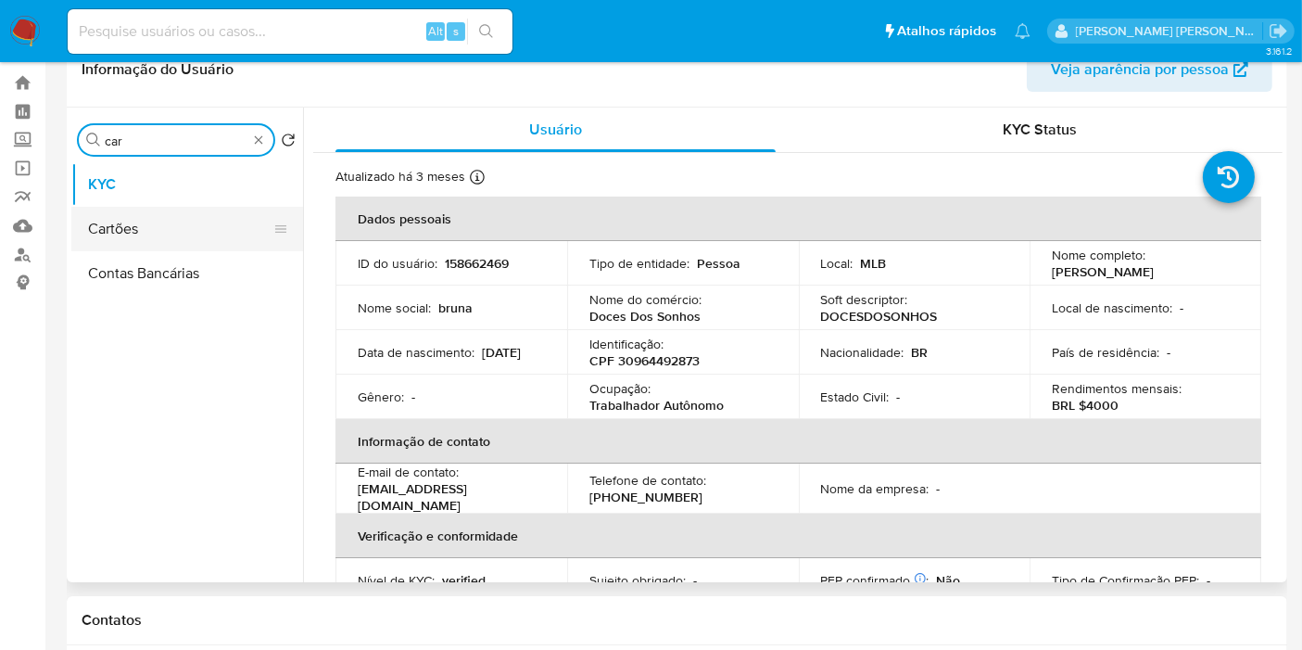
type input "car"
click at [197, 245] on button "Cartões" at bounding box center [179, 229] width 217 height 44
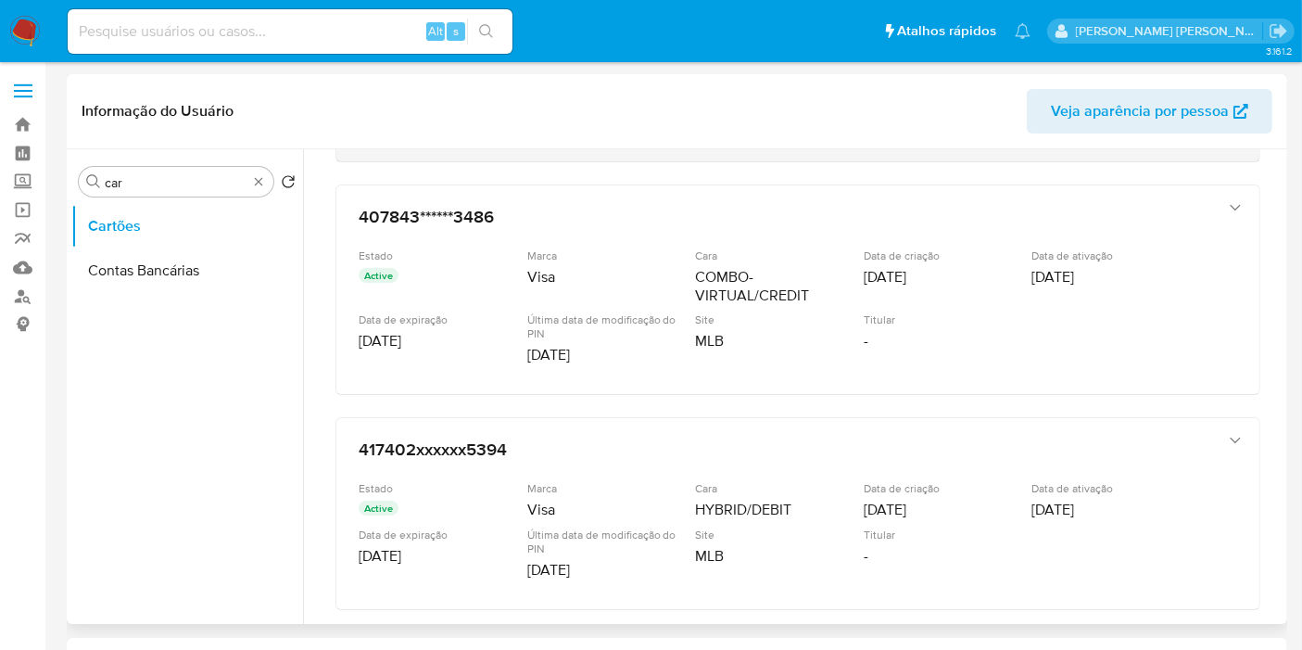
scroll to position [408, 0]
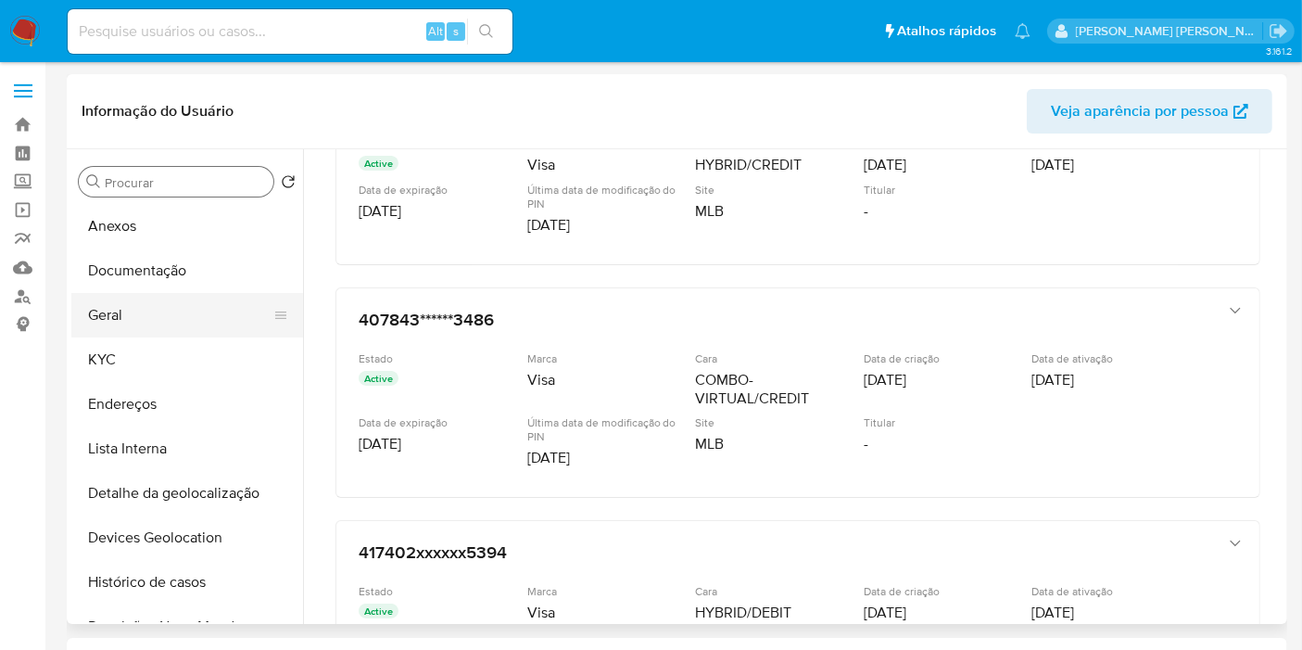
click at [167, 317] on button "Geral" at bounding box center [179, 315] width 217 height 44
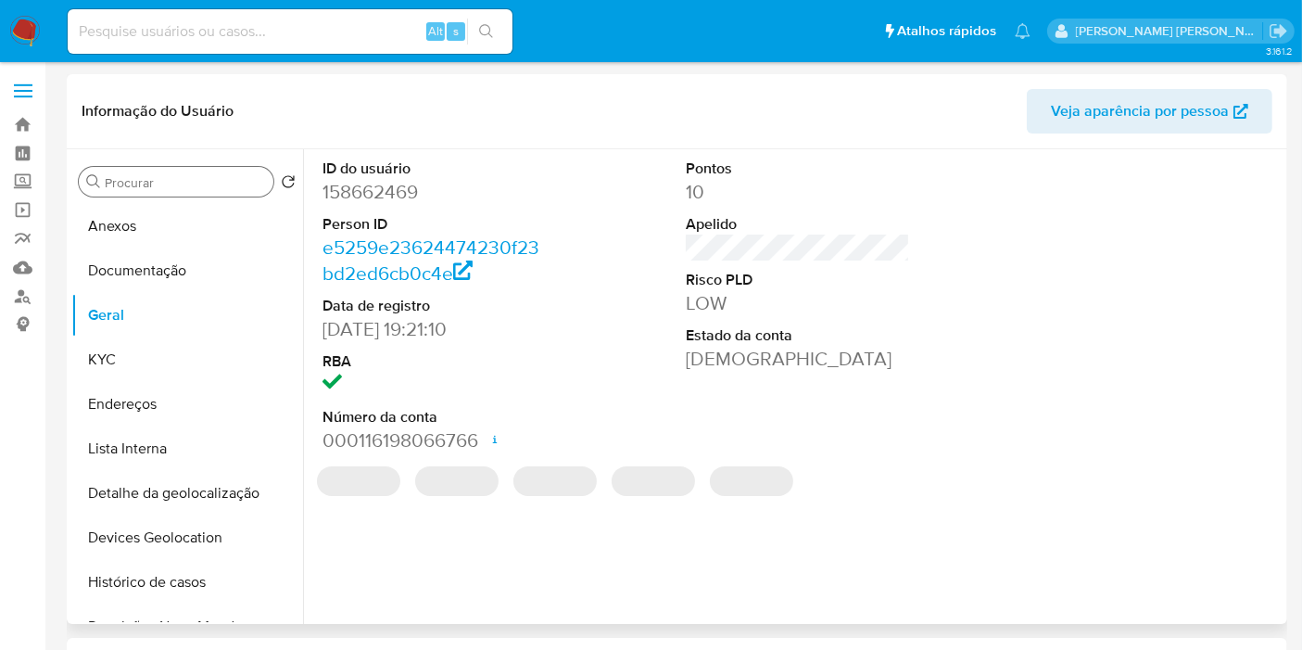
click at [383, 187] on dd "158662469" at bounding box center [435, 192] width 224 height 26
click at [383, 186] on dd "158662469" at bounding box center [435, 192] width 224 height 26
copy dd "158662469"
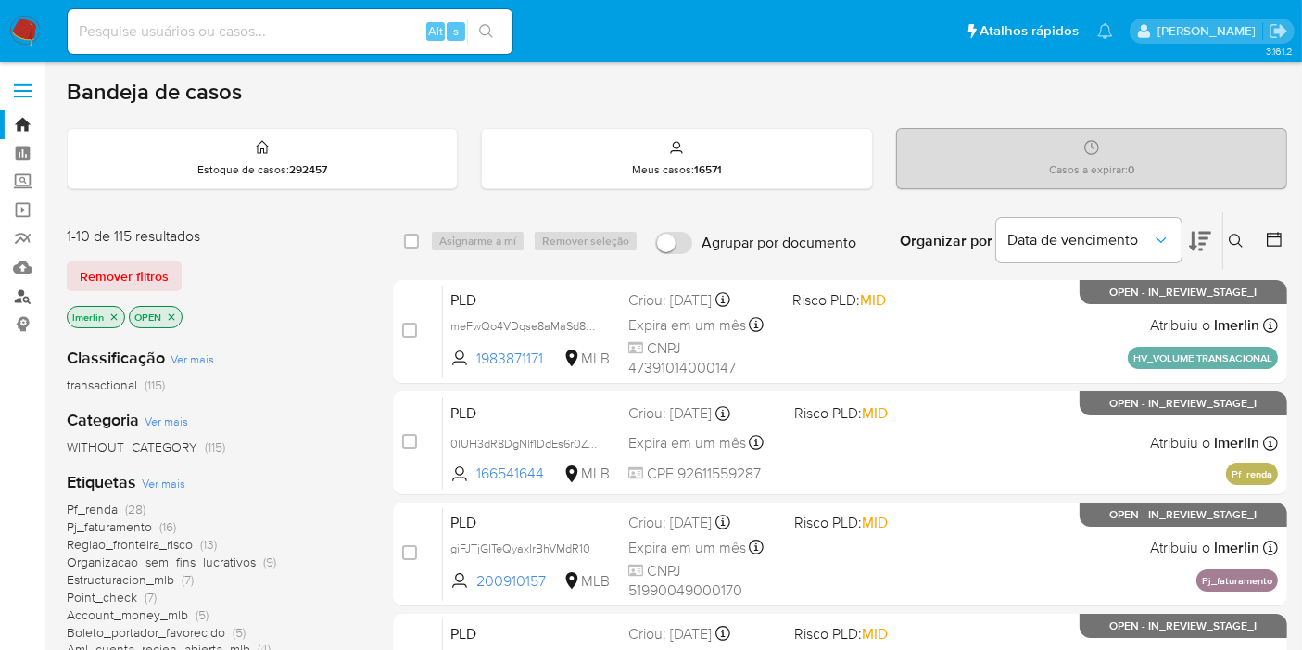
click at [19, 298] on link "Localizador de pessoas" at bounding box center [110, 296] width 221 height 29
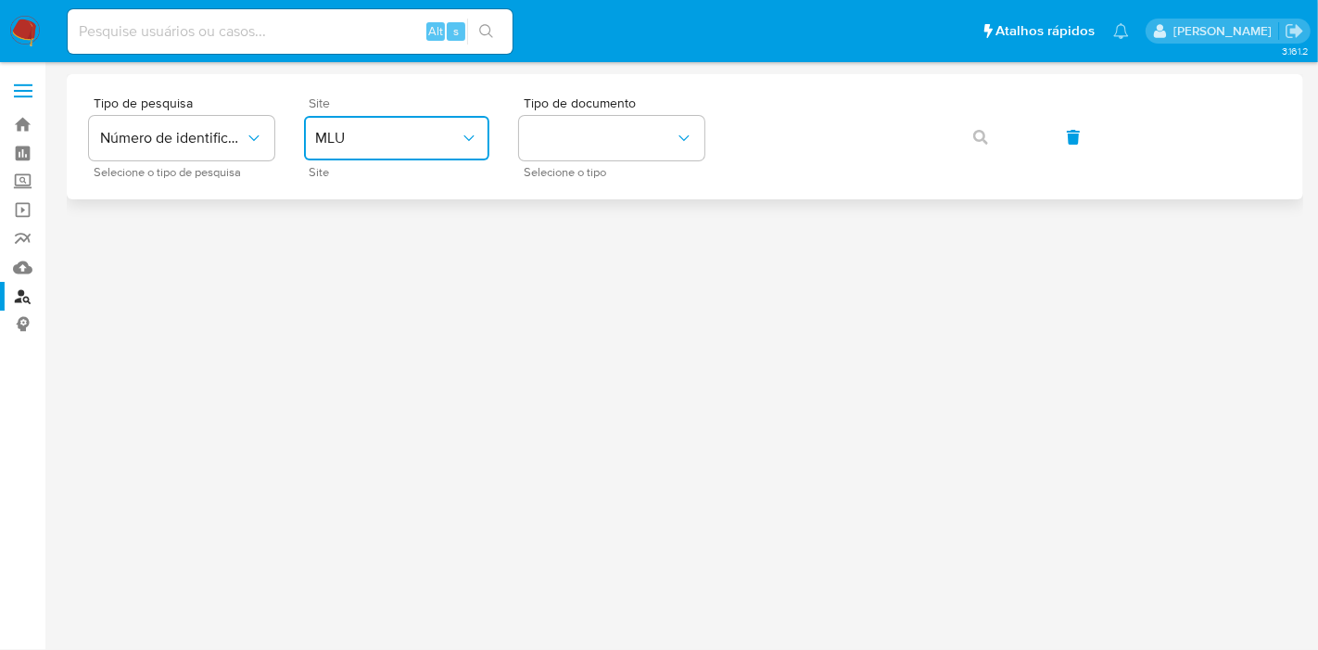
click at [452, 131] on span "MLU" at bounding box center [387, 138] width 145 height 19
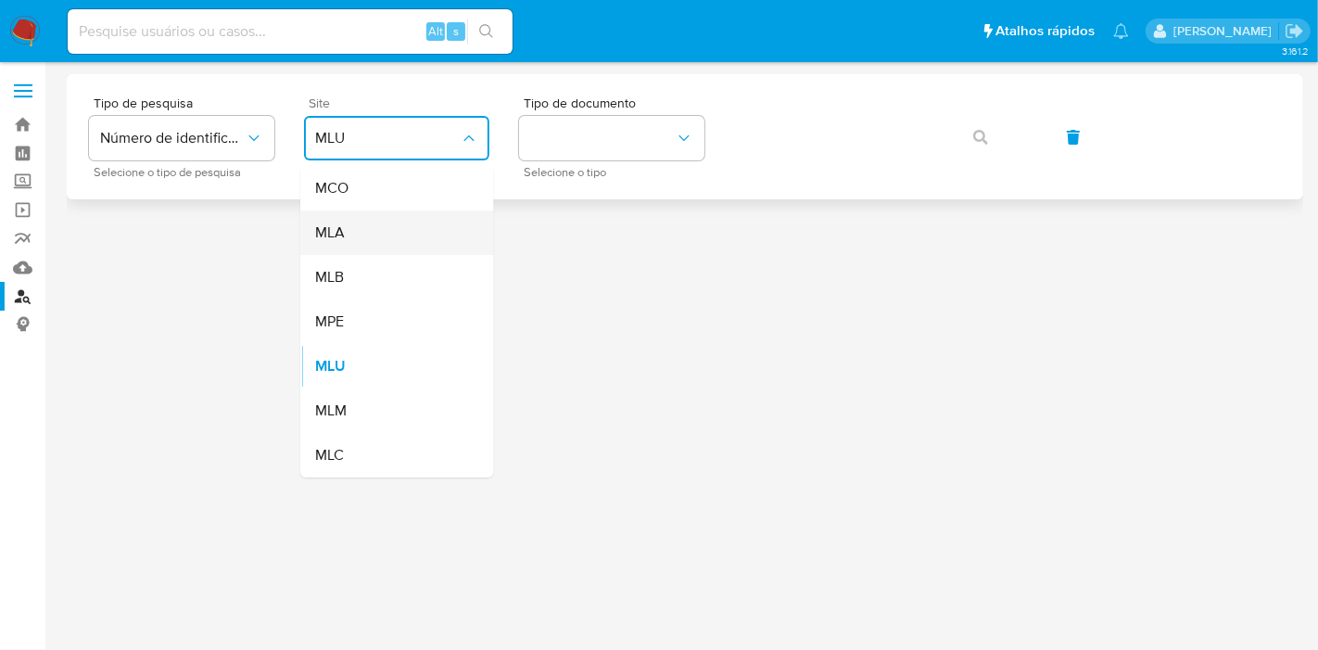
click at [424, 232] on div "MLA" at bounding box center [391, 232] width 152 height 44
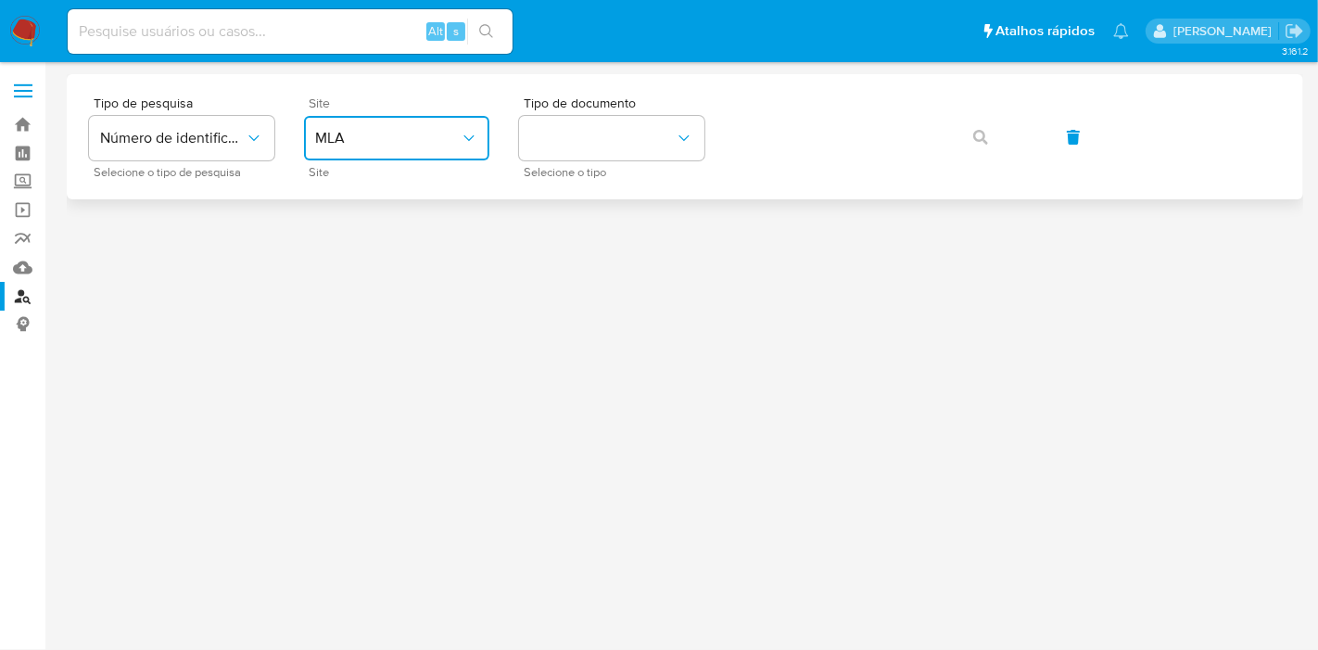
click at [427, 135] on span "MLA" at bounding box center [387, 138] width 145 height 19
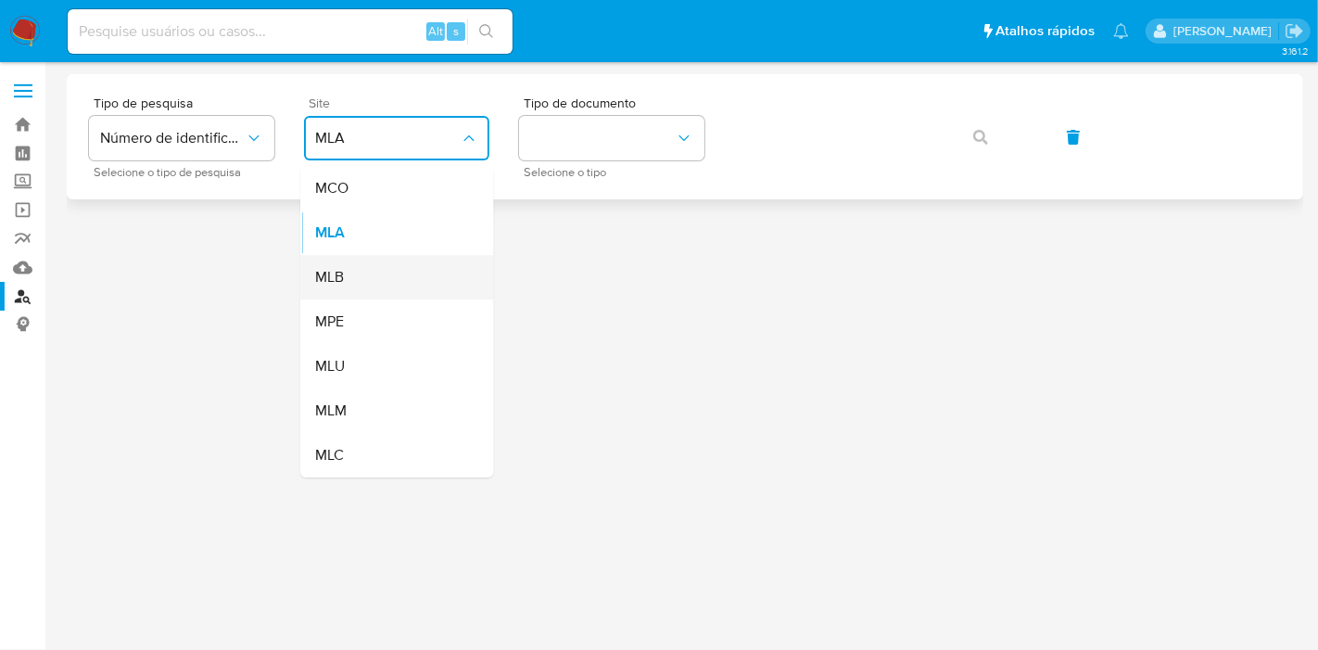
click at [399, 275] on div "MLB" at bounding box center [391, 277] width 152 height 44
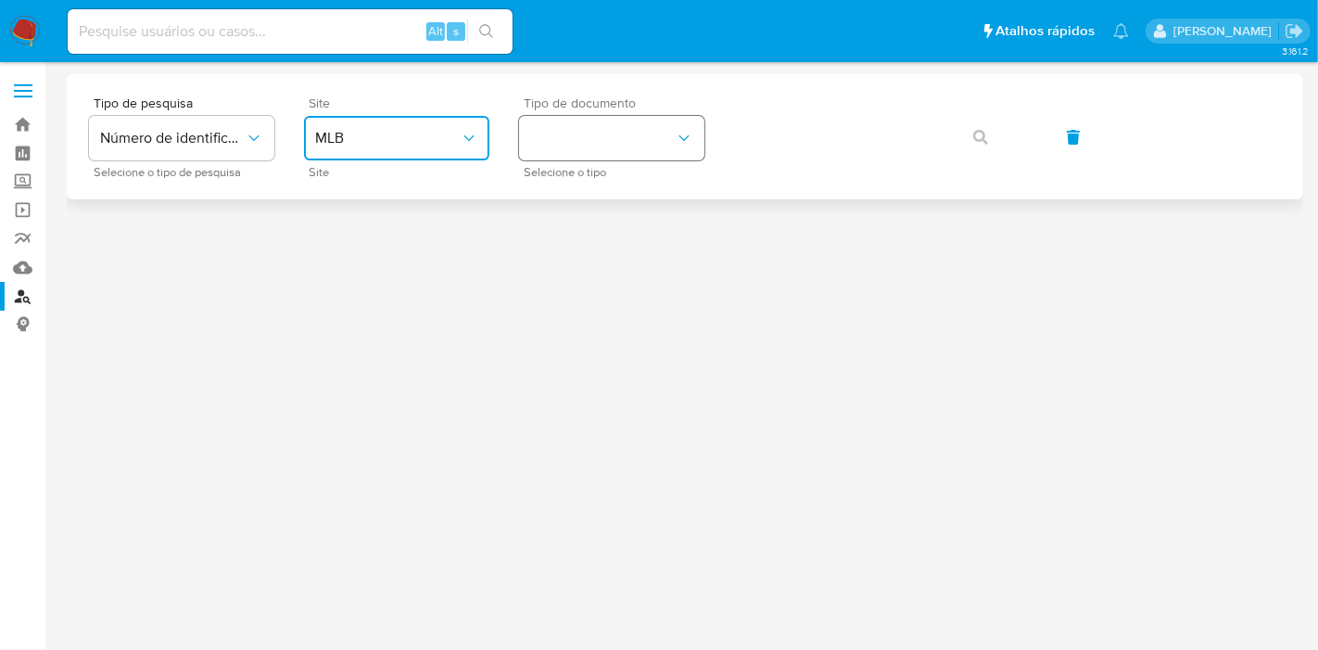
click at [661, 159] on button "identificationType" at bounding box center [611, 138] width 185 height 44
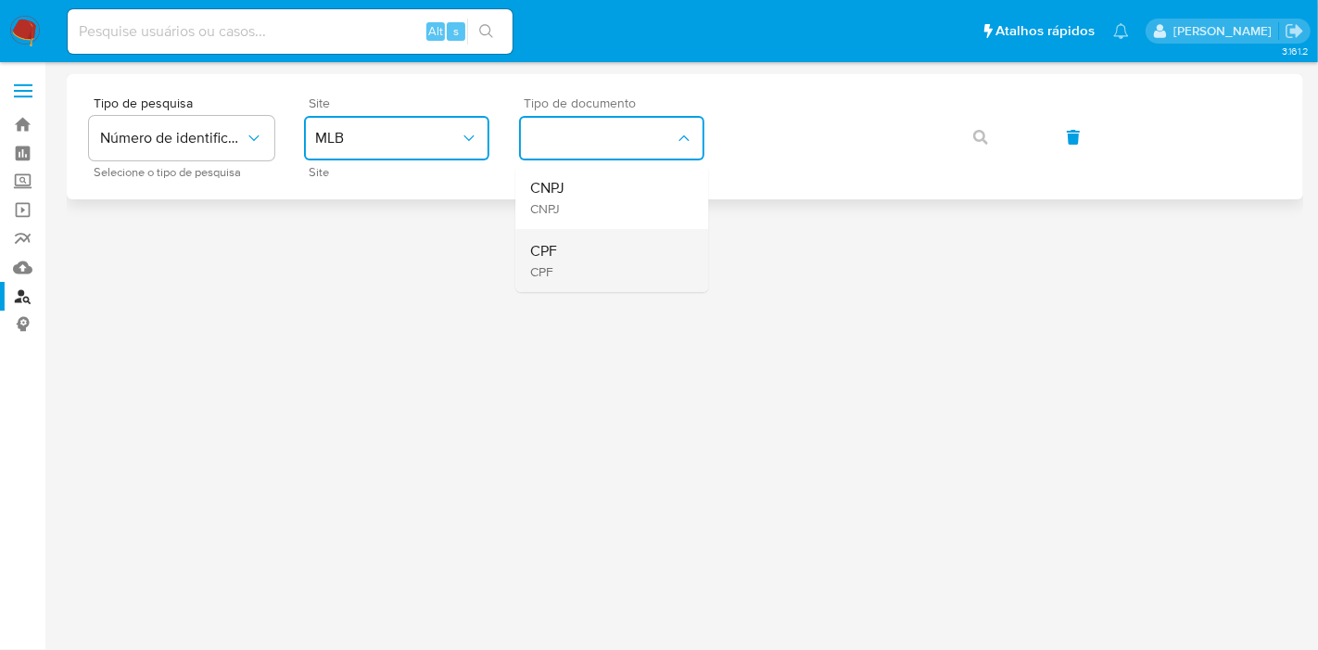
click at [649, 278] on div "CPF CPF" at bounding box center [606, 260] width 152 height 63
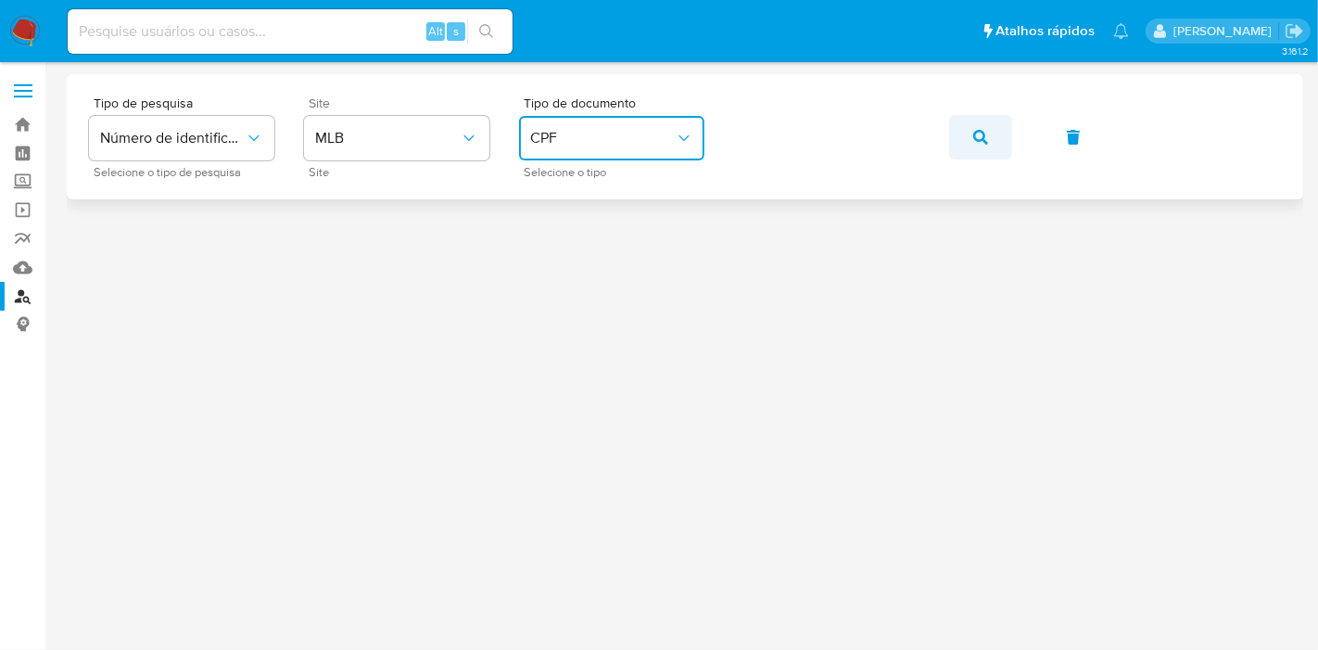
click at [982, 139] on icon "button" at bounding box center [980, 137] width 15 height 15
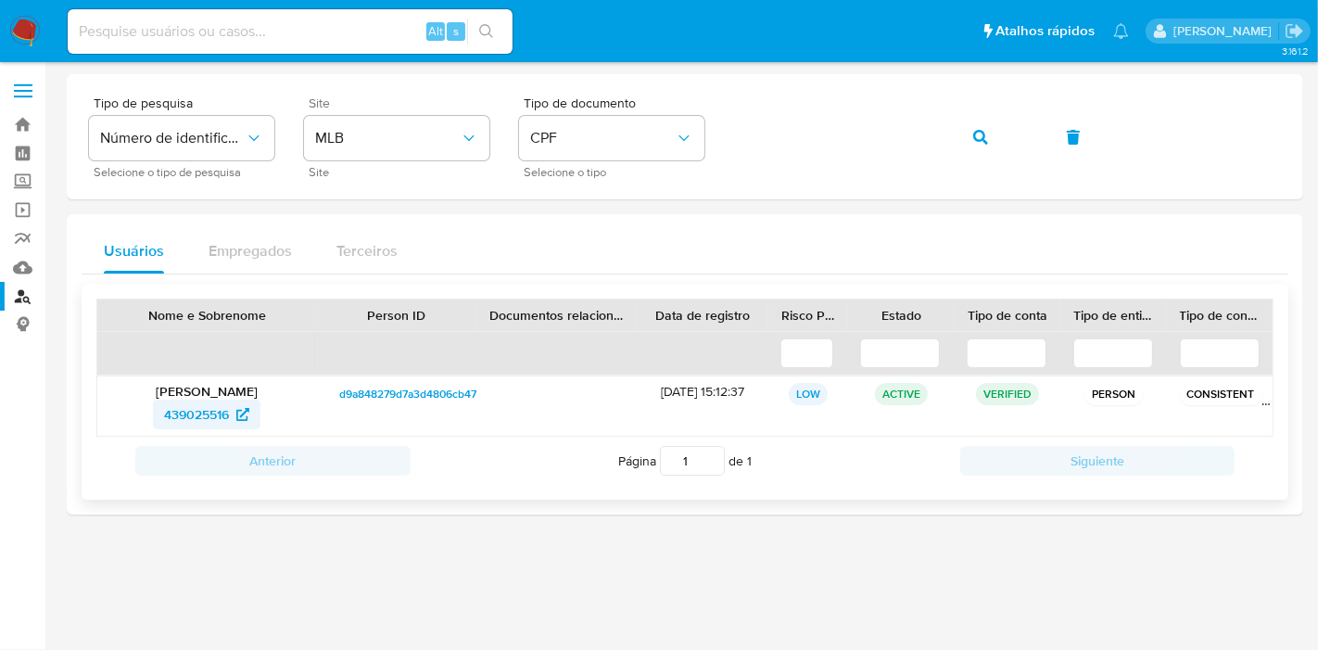
click at [212, 409] on span "439025516" at bounding box center [196, 414] width 65 height 30
click at [357, 25] on input at bounding box center [290, 31] width 445 height 24
paste input "aGJ7Ti3AIEzlprrFXsEpqcuq"
type input "aGJ7Ti3AIEzlprrFXsEpqcuq"
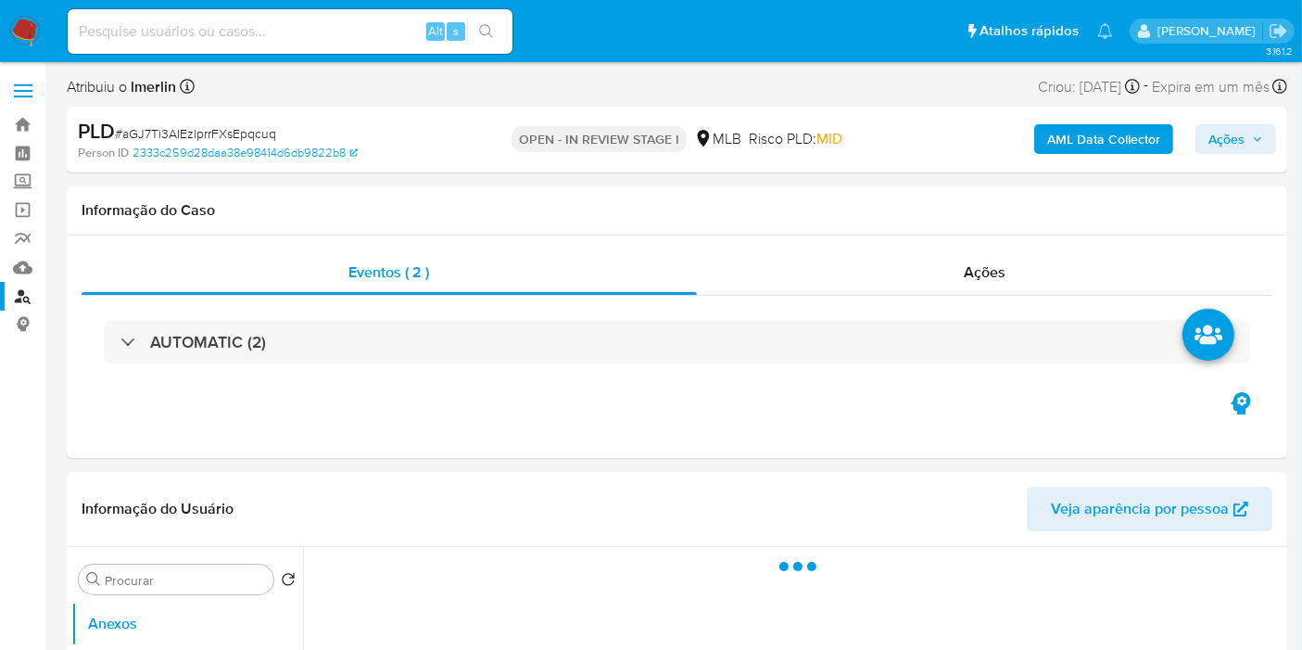
select select "10"
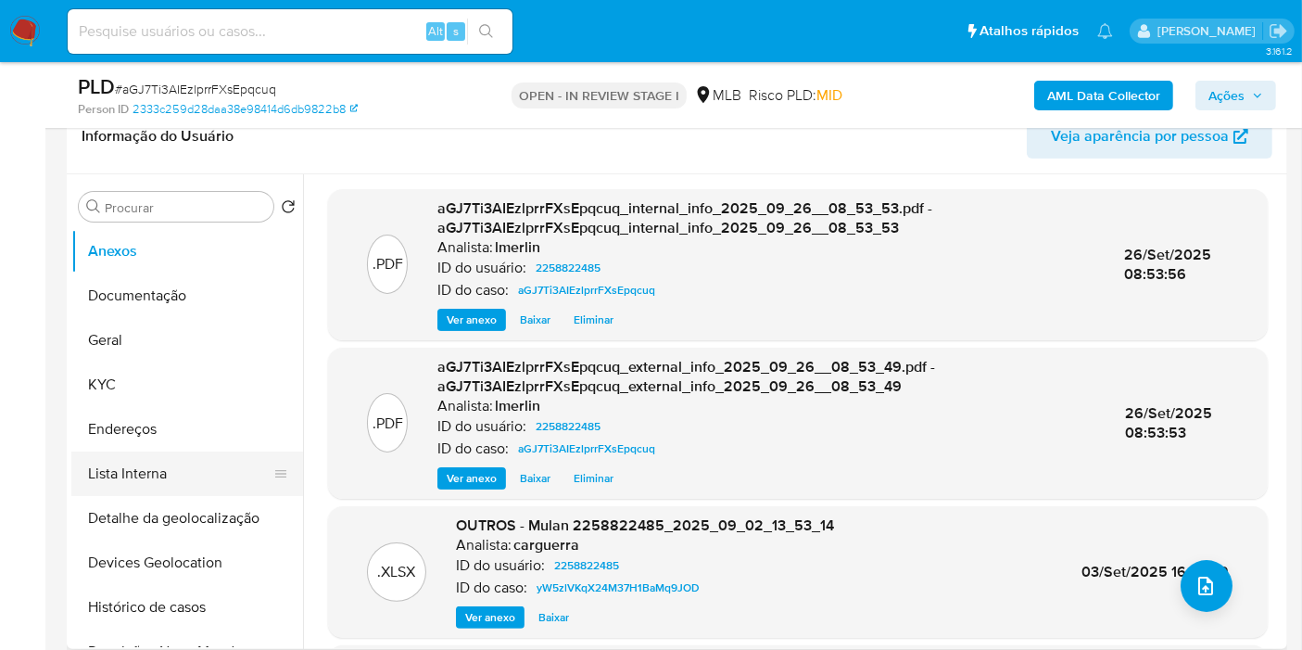
scroll to position [309, 0]
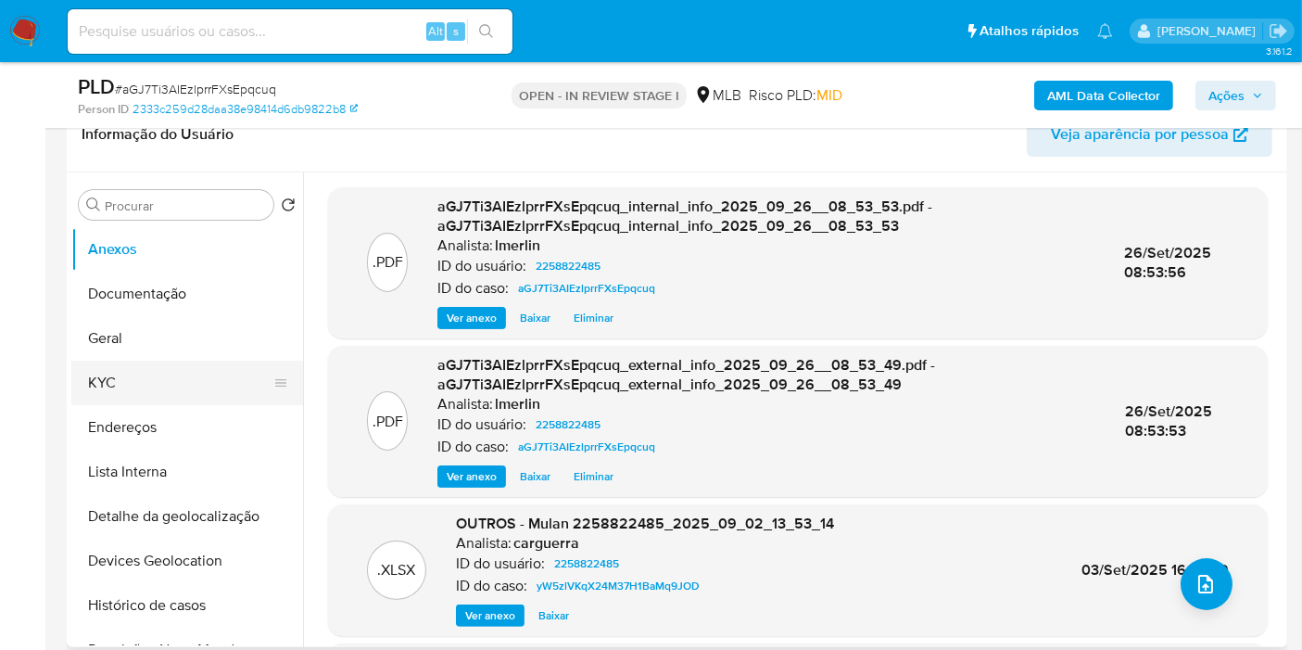
click at [168, 374] on button "KYC" at bounding box center [179, 383] width 217 height 44
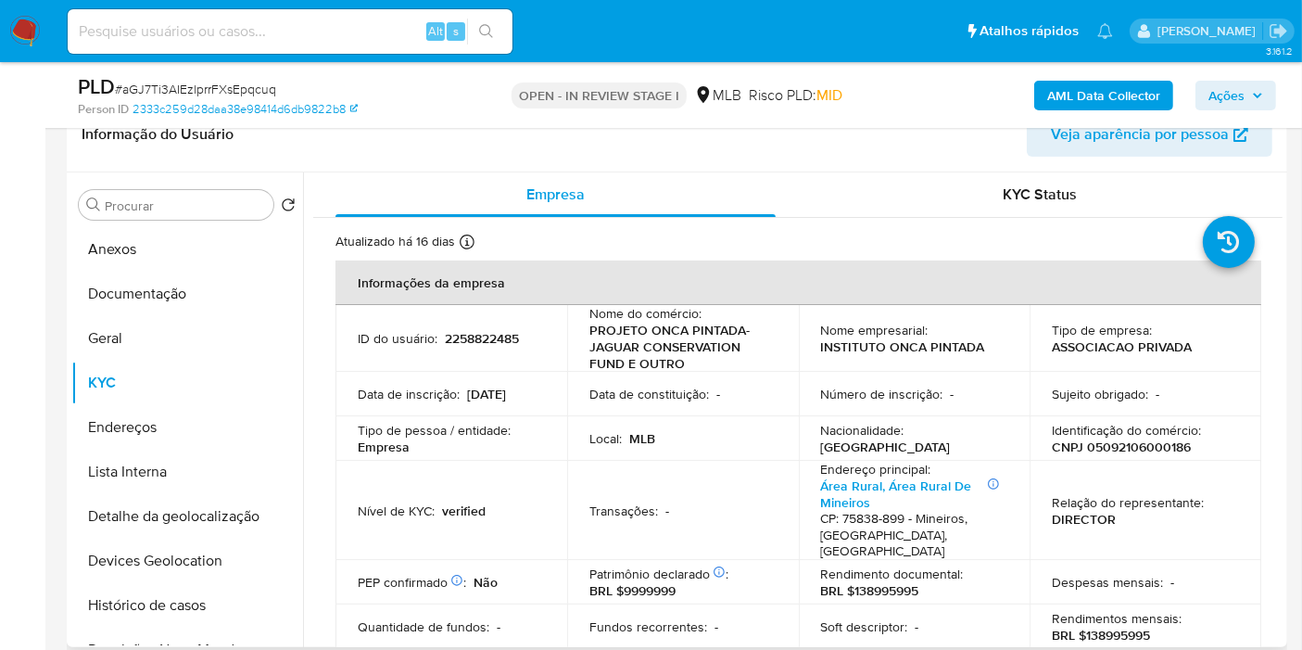
click at [1144, 441] on p "CNPJ 05092106000186" at bounding box center [1121, 446] width 139 height 17
copy p "05092106000186"
click at [189, 614] on button "Histórico de casos" at bounding box center [179, 605] width 217 height 44
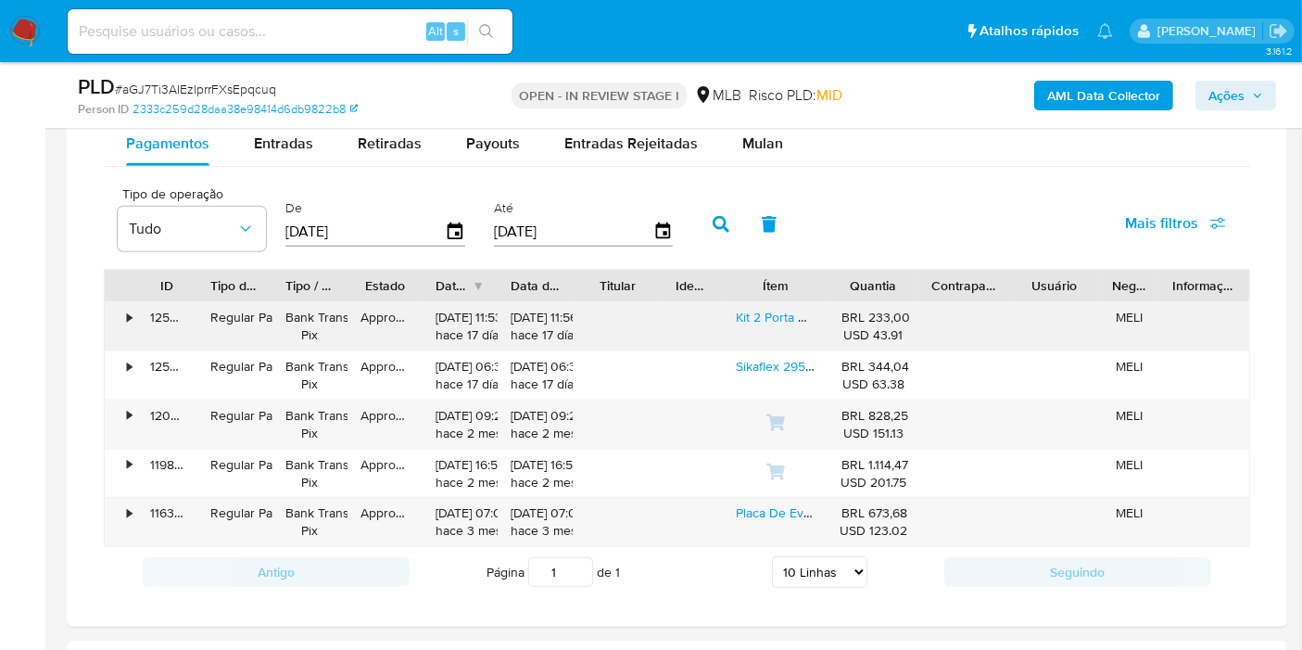
scroll to position [1441, 0]
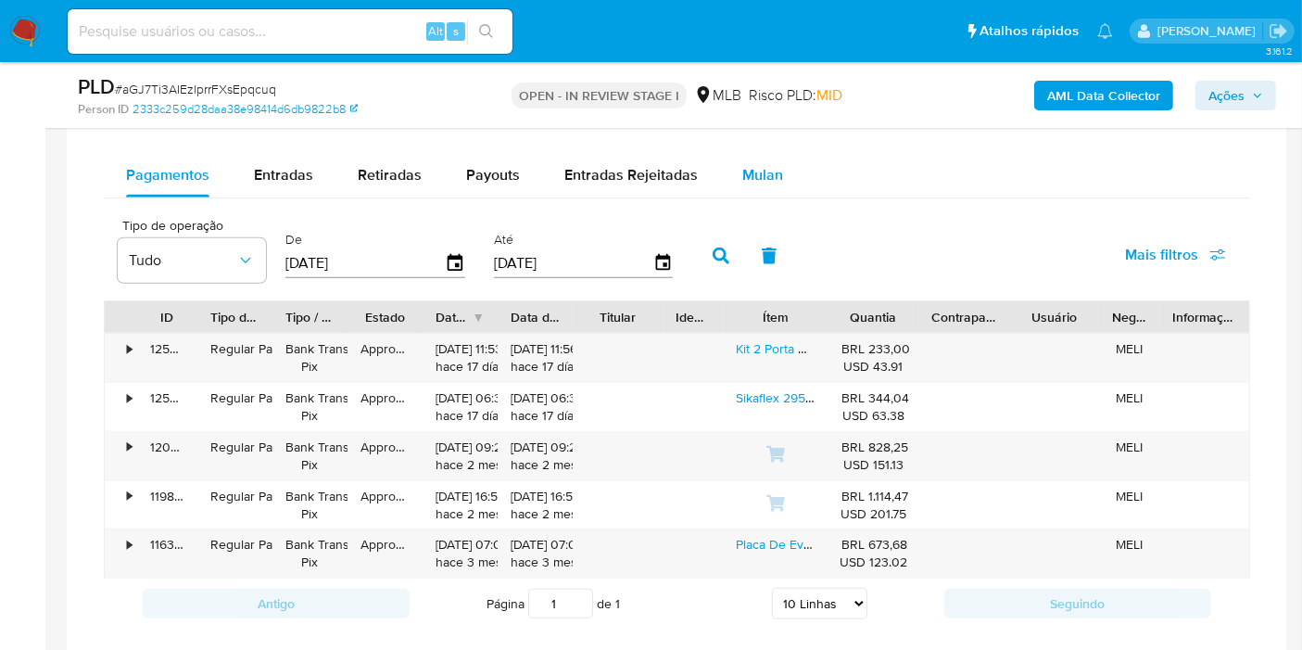
click at [742, 171] on span "Mulan" at bounding box center [762, 174] width 41 height 21
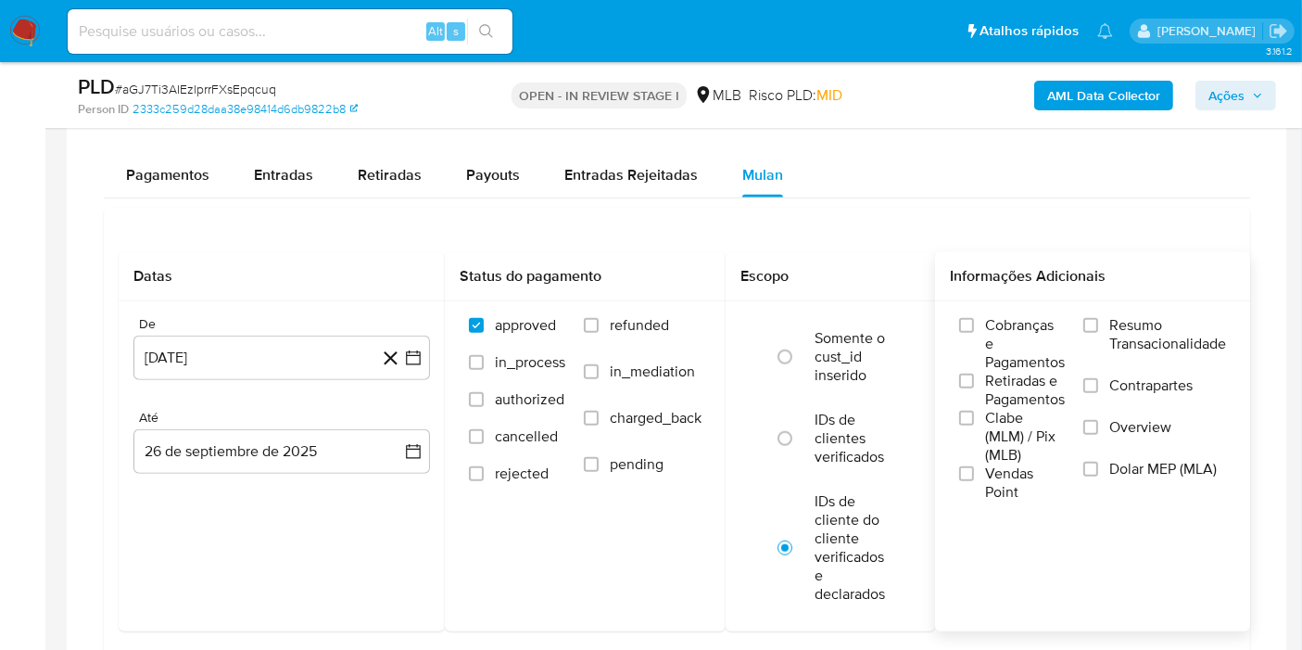
click at [1107, 331] on label "Resumo Transacionalidade" at bounding box center [1154, 346] width 143 height 60
click at [1098, 331] on input "Resumo Transacionalidade" at bounding box center [1090, 325] width 15 height 15
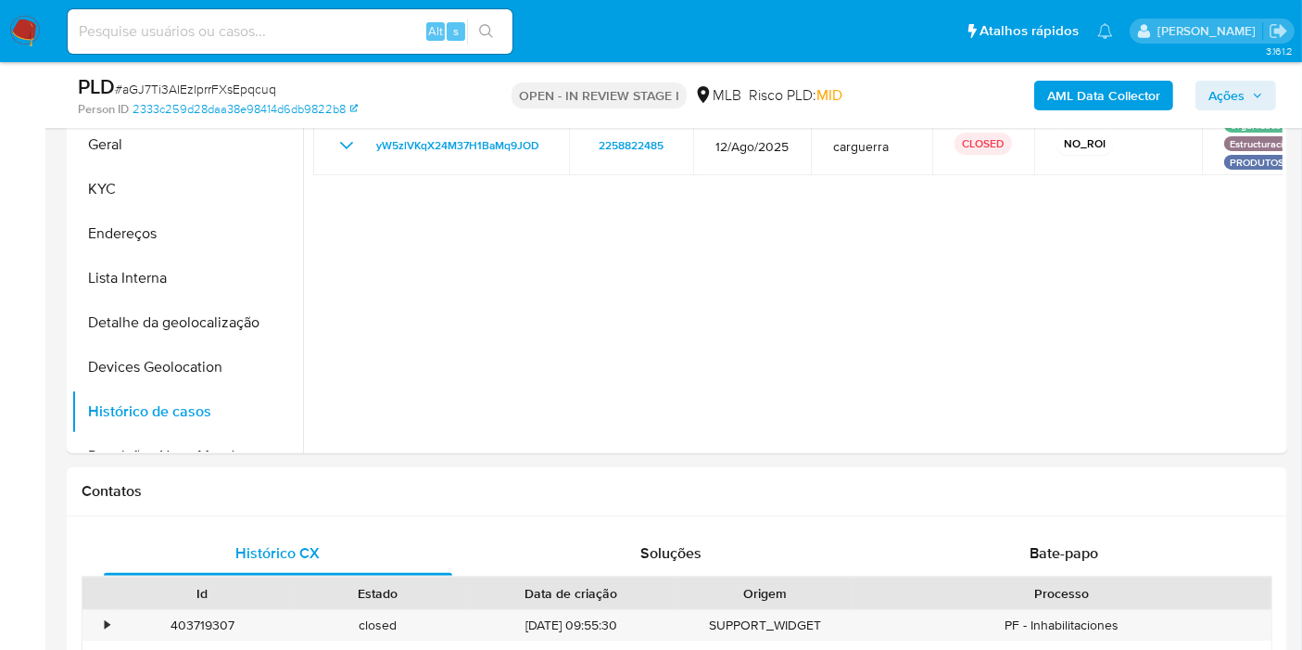
scroll to position [309, 0]
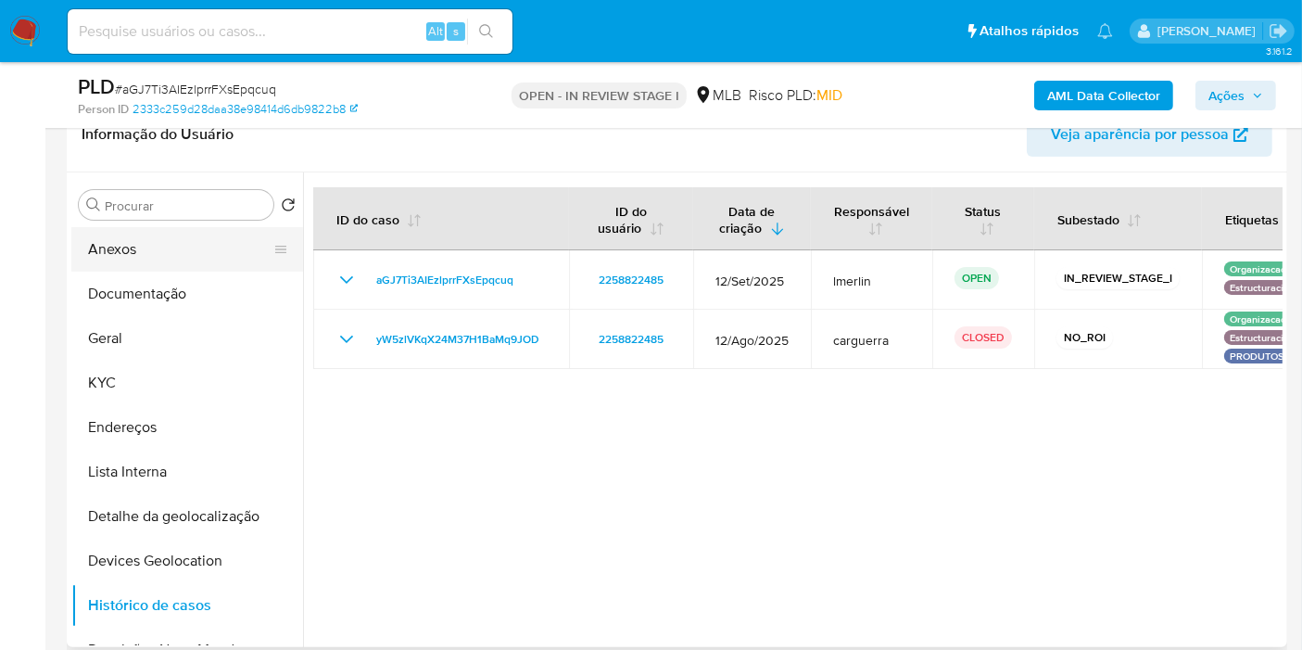
click at [201, 246] on button "Anexos" at bounding box center [179, 249] width 217 height 44
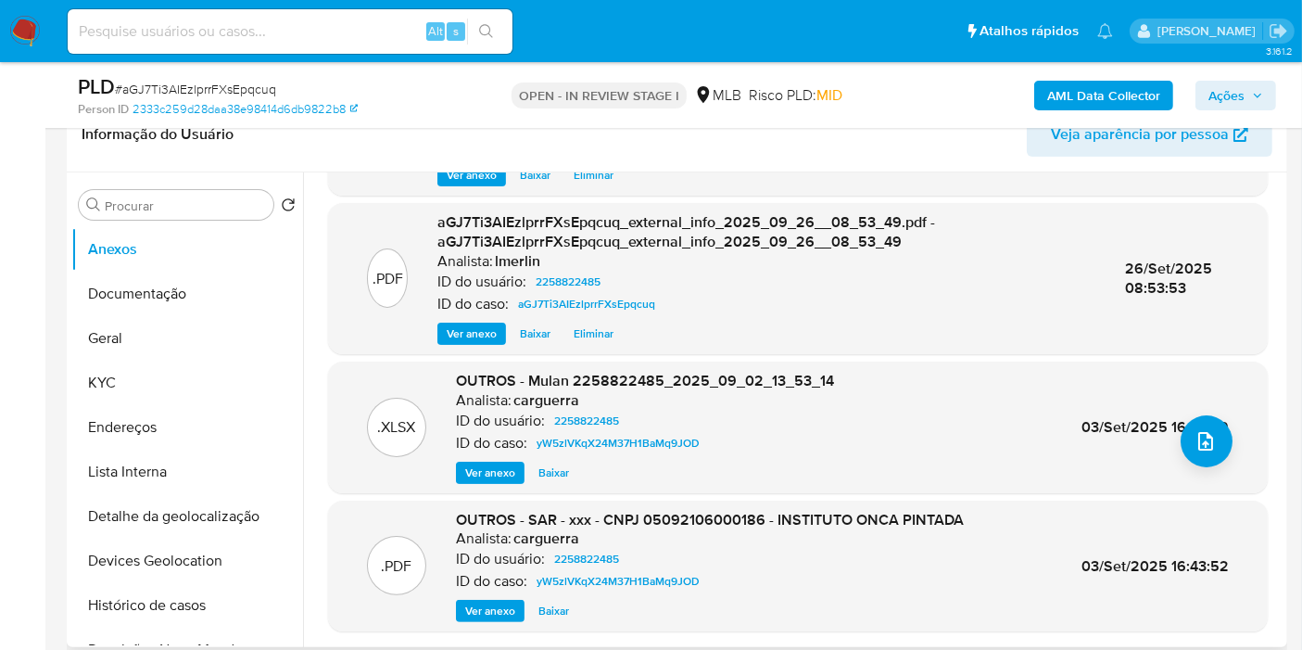
scroll to position [144, 0]
click at [468, 610] on span "Ver anexo" at bounding box center [490, 610] width 50 height 19
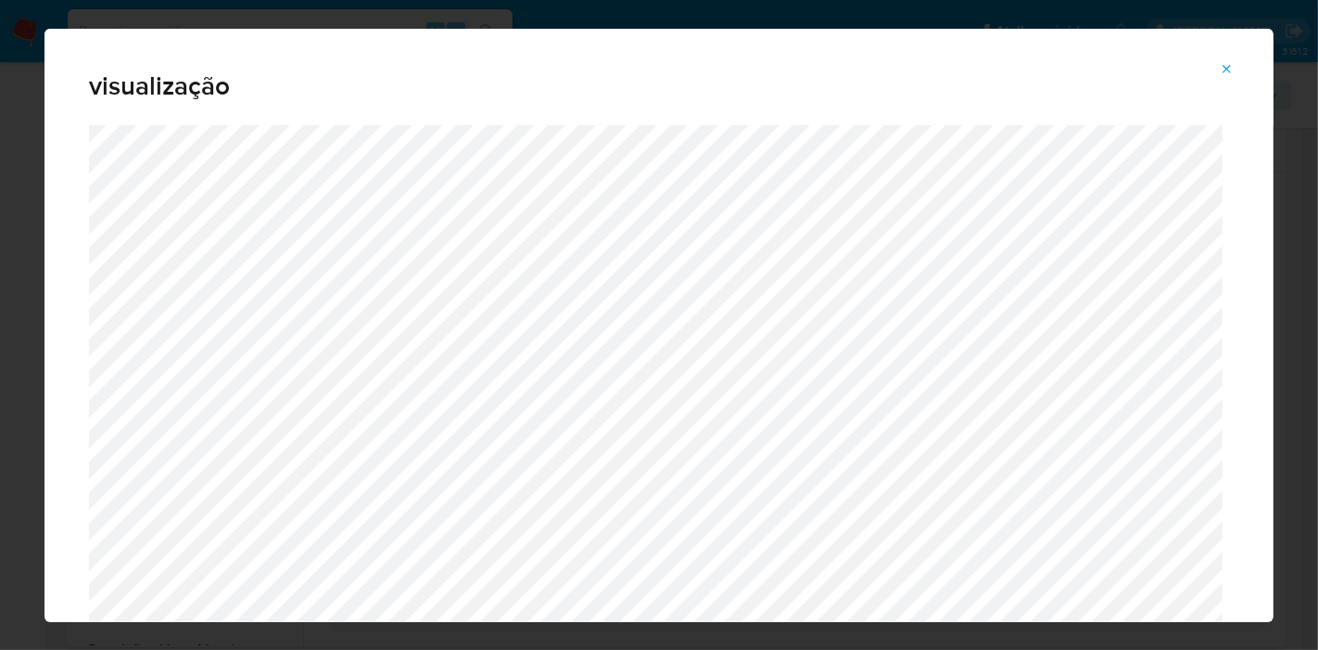
click at [1225, 65] on icon "Attachment preview" at bounding box center [1227, 69] width 15 height 15
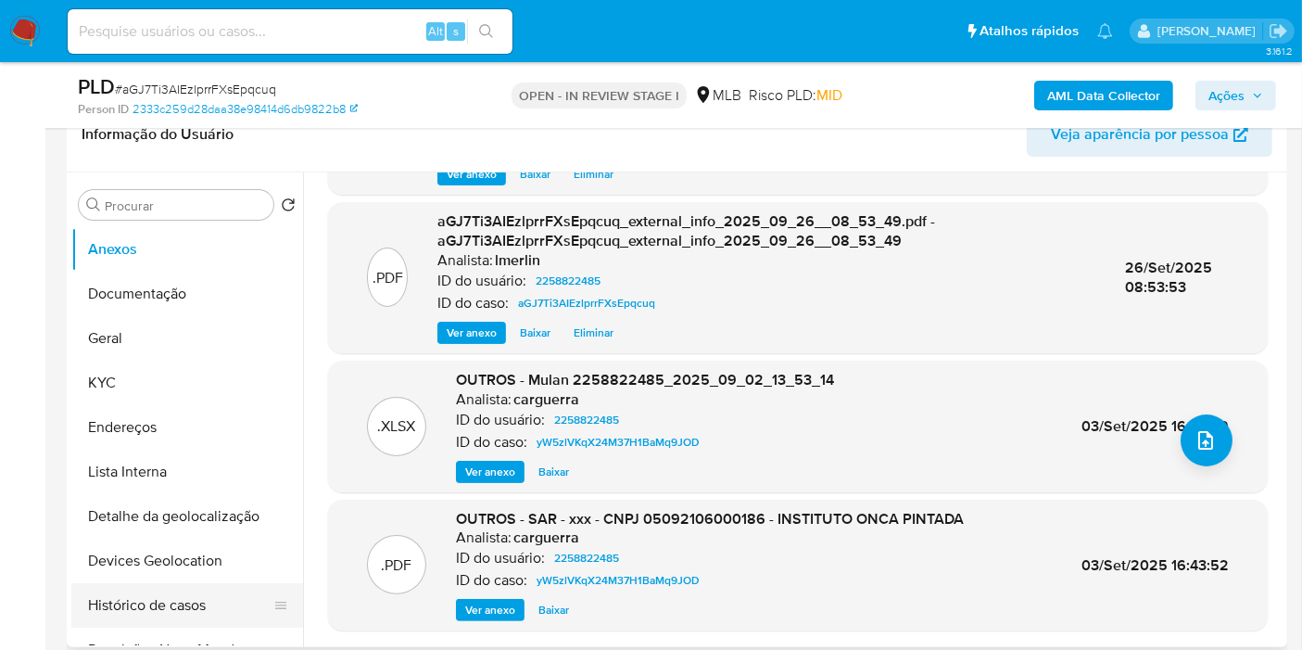
click at [156, 607] on button "Histórico de casos" at bounding box center [179, 605] width 217 height 44
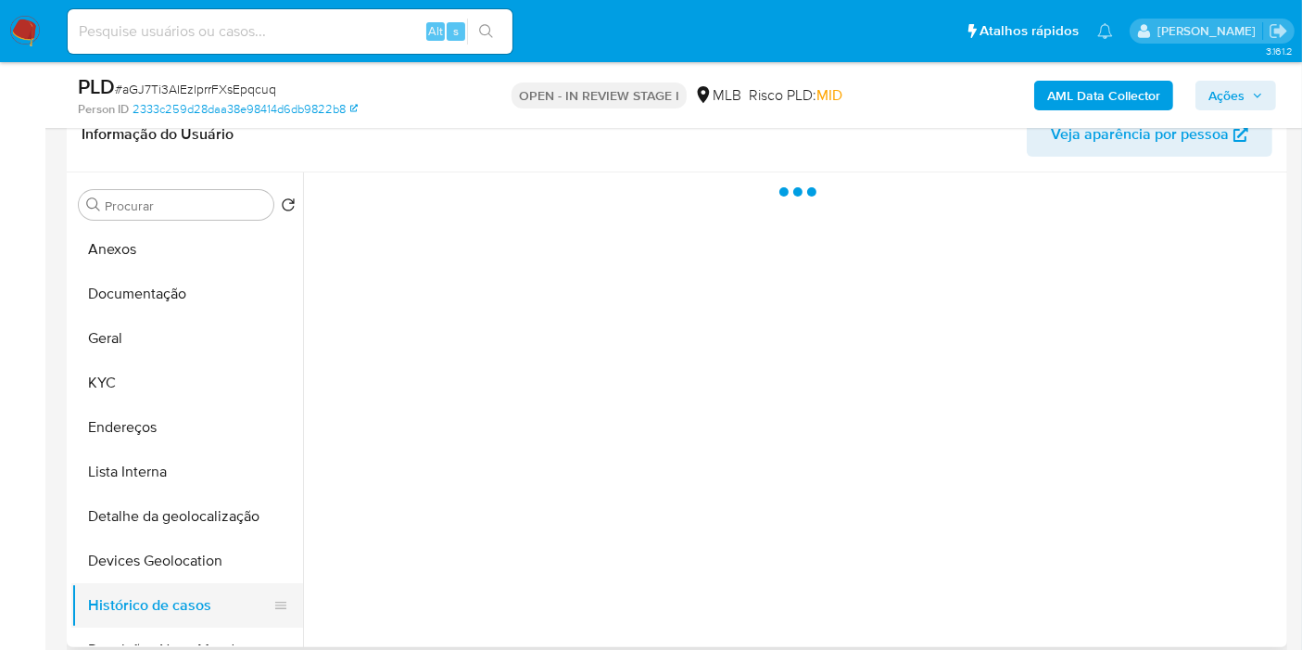
scroll to position [0, 0]
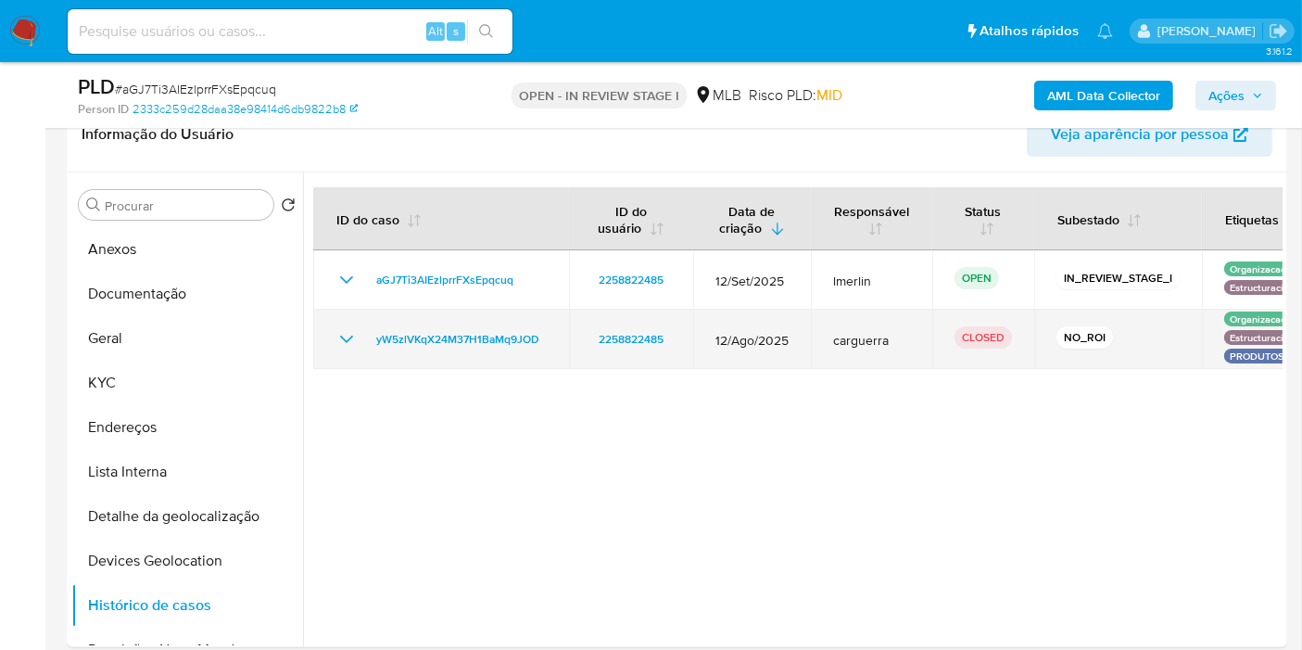
click at [343, 336] on icon "Mostrar/Ocultar" at bounding box center [346, 339] width 13 height 7
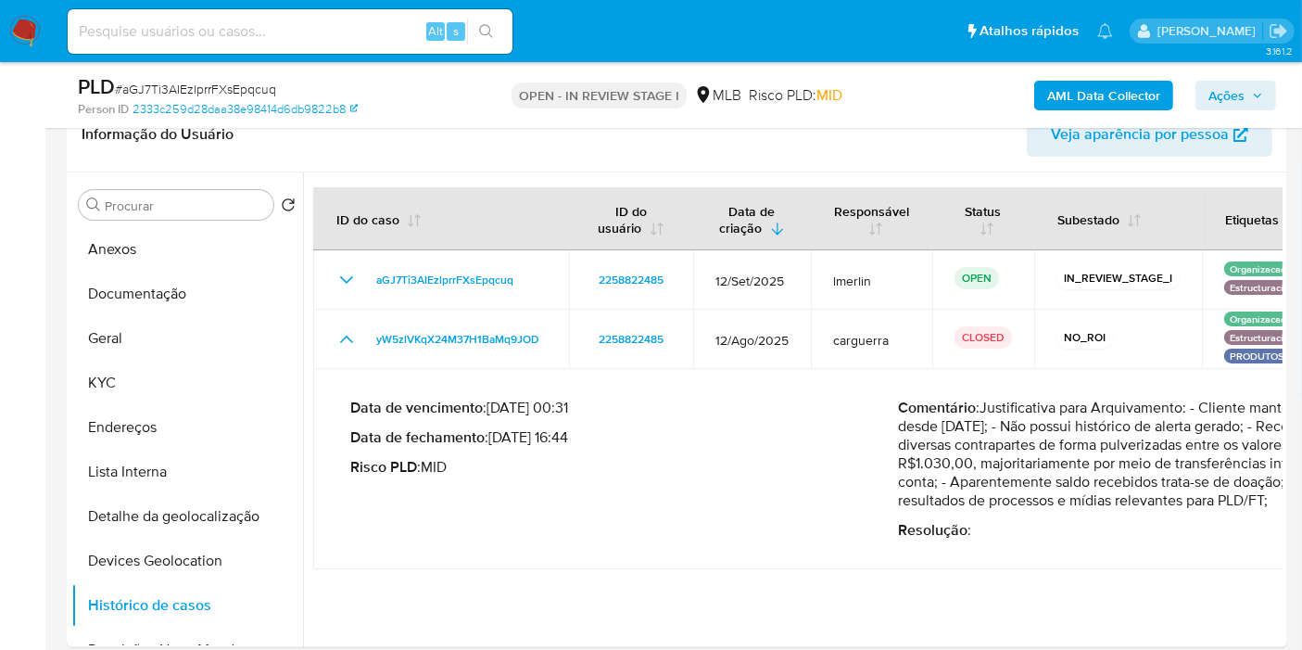
drag, startPoint x: 571, startPoint y: 441, endPoint x: 498, endPoint y: 447, distance: 73.4
click at [498, 447] on div "Data de vencimento : 26/09/2025 00:31 Data de fechamento : 03/09/2025 16:44 Ris…" at bounding box center [624, 469] width 548 height 141
click at [127, 374] on button "KYC" at bounding box center [179, 383] width 217 height 44
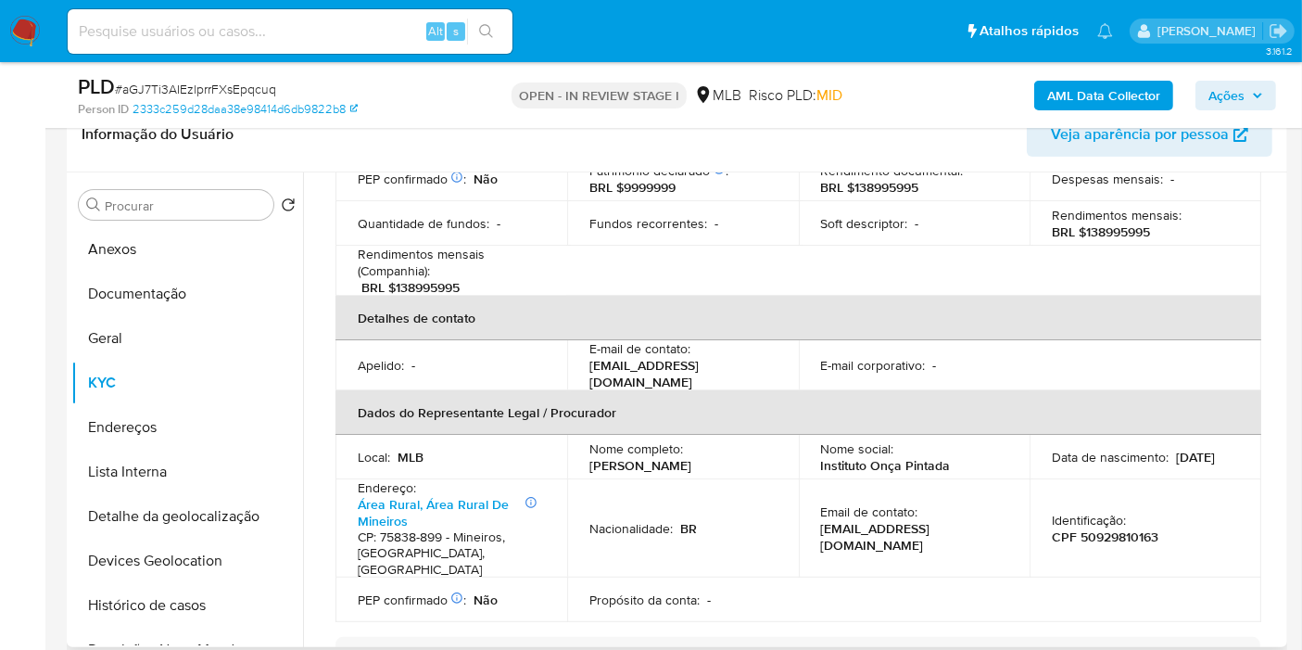
scroll to position [514, 0]
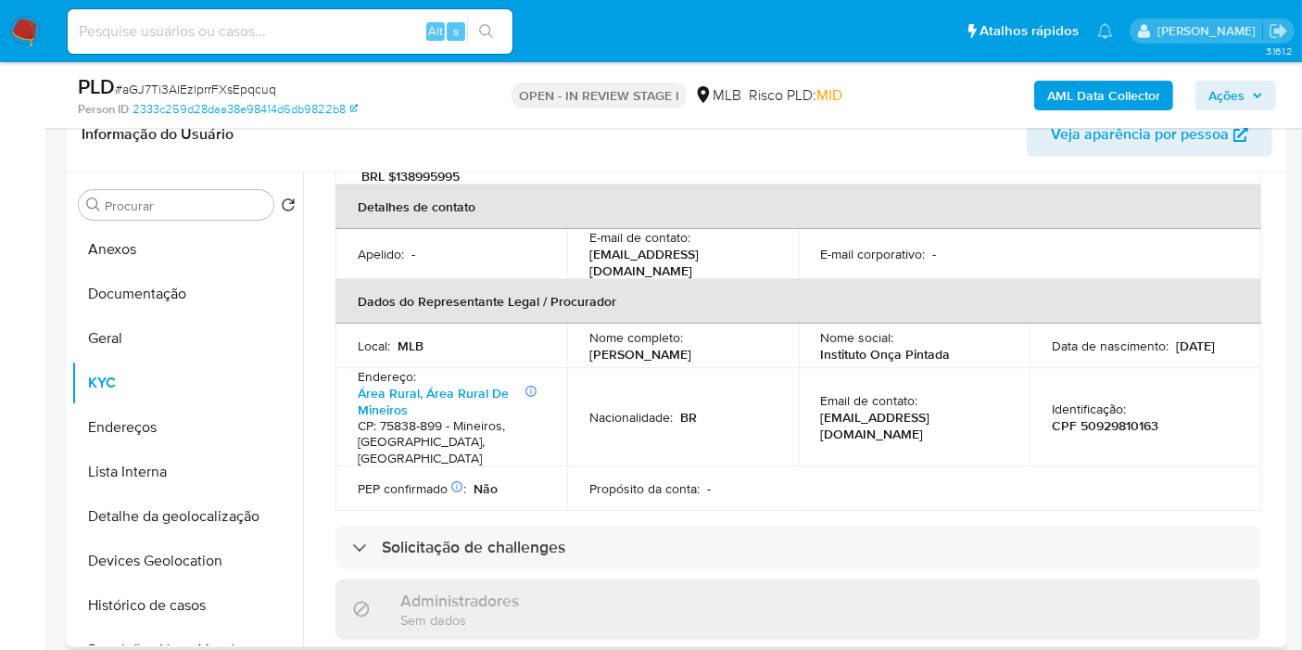
click at [1108, 417] on p "CPF 50929810163" at bounding box center [1105, 425] width 107 height 17
copy p "50929810163"
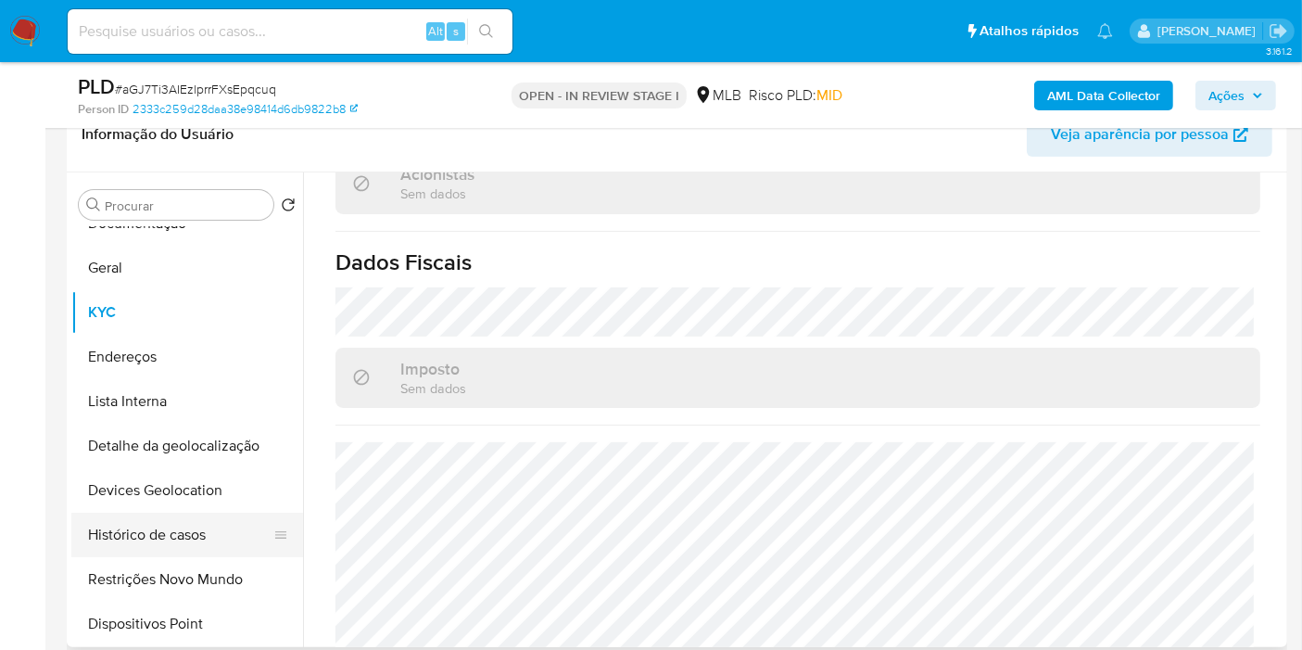
scroll to position [103, 0]
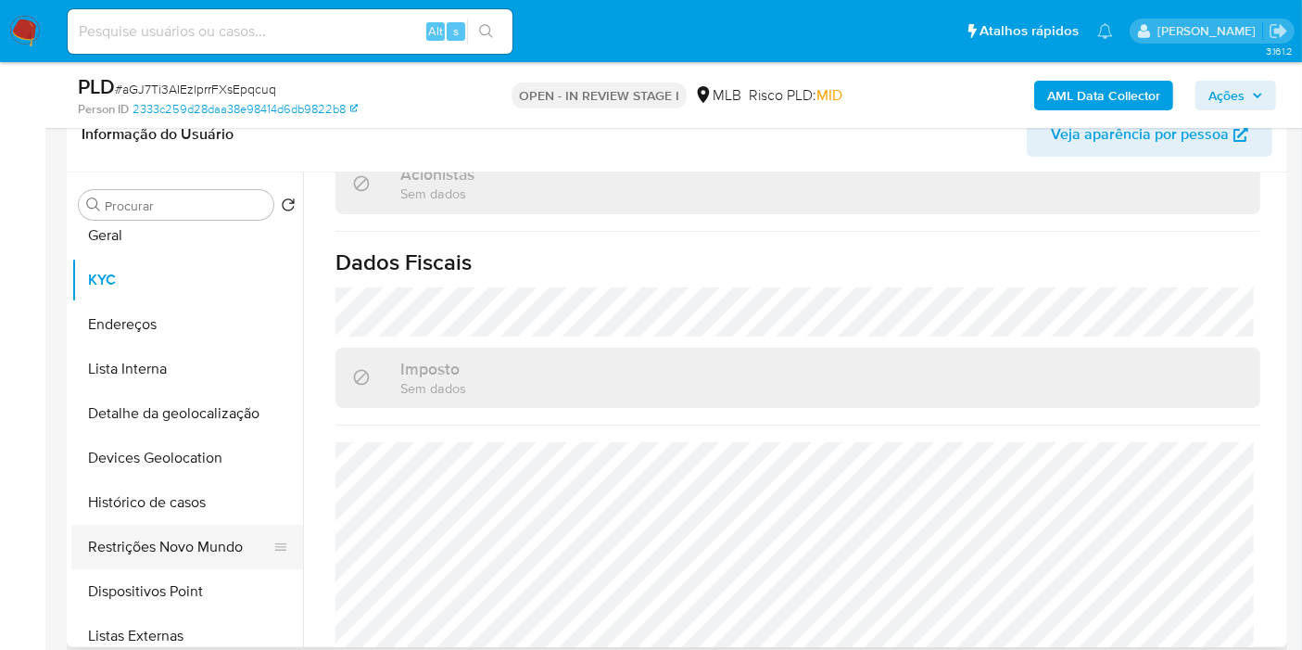
click at [184, 554] on button "Restrições Novo Mundo" at bounding box center [179, 547] width 217 height 44
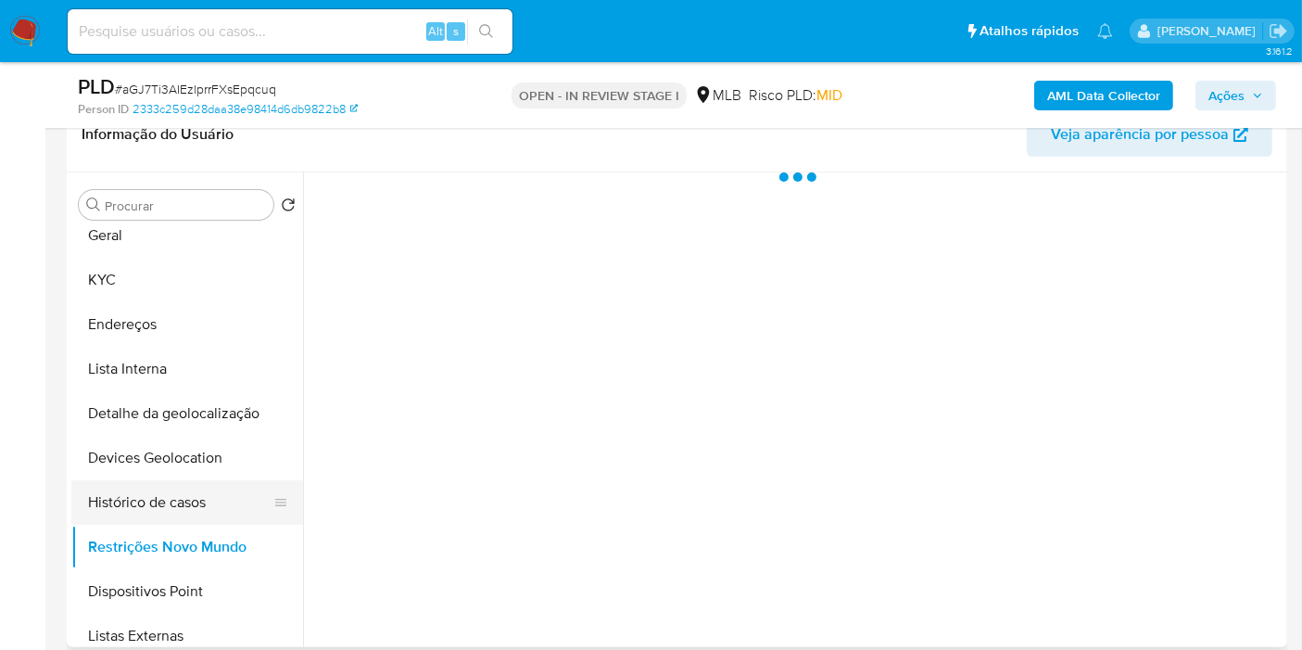
scroll to position [0, 0]
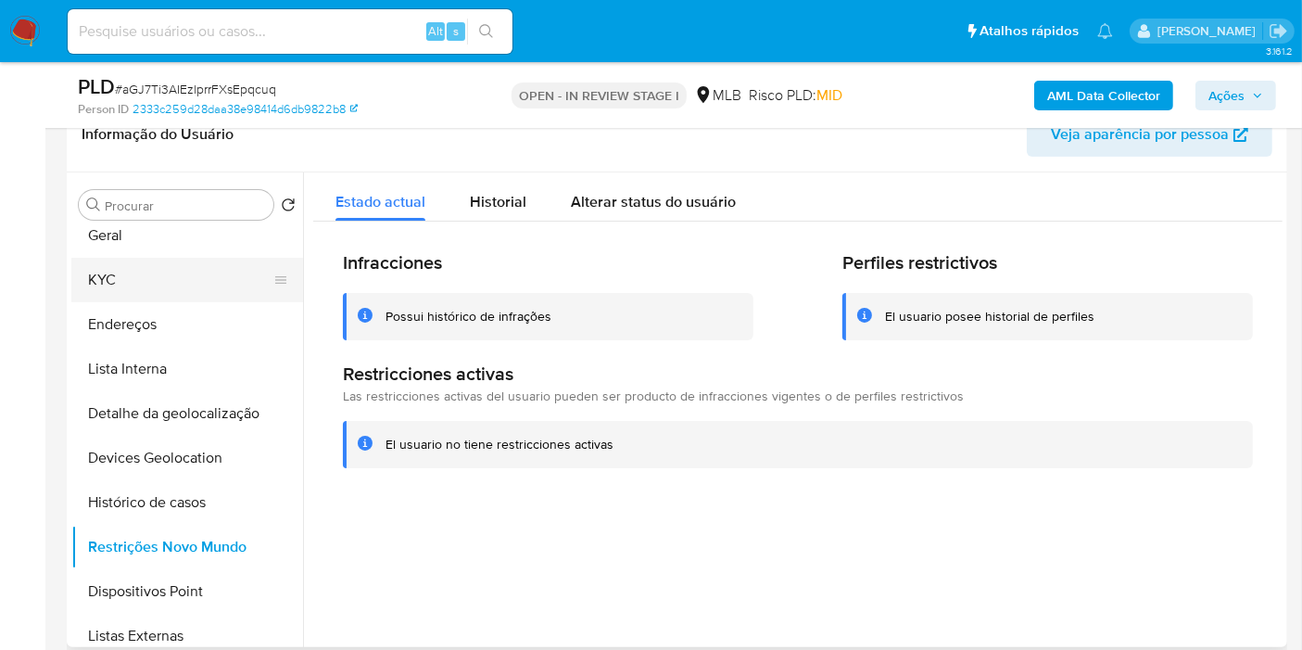
click at [91, 291] on button "KYC" at bounding box center [179, 280] width 217 height 44
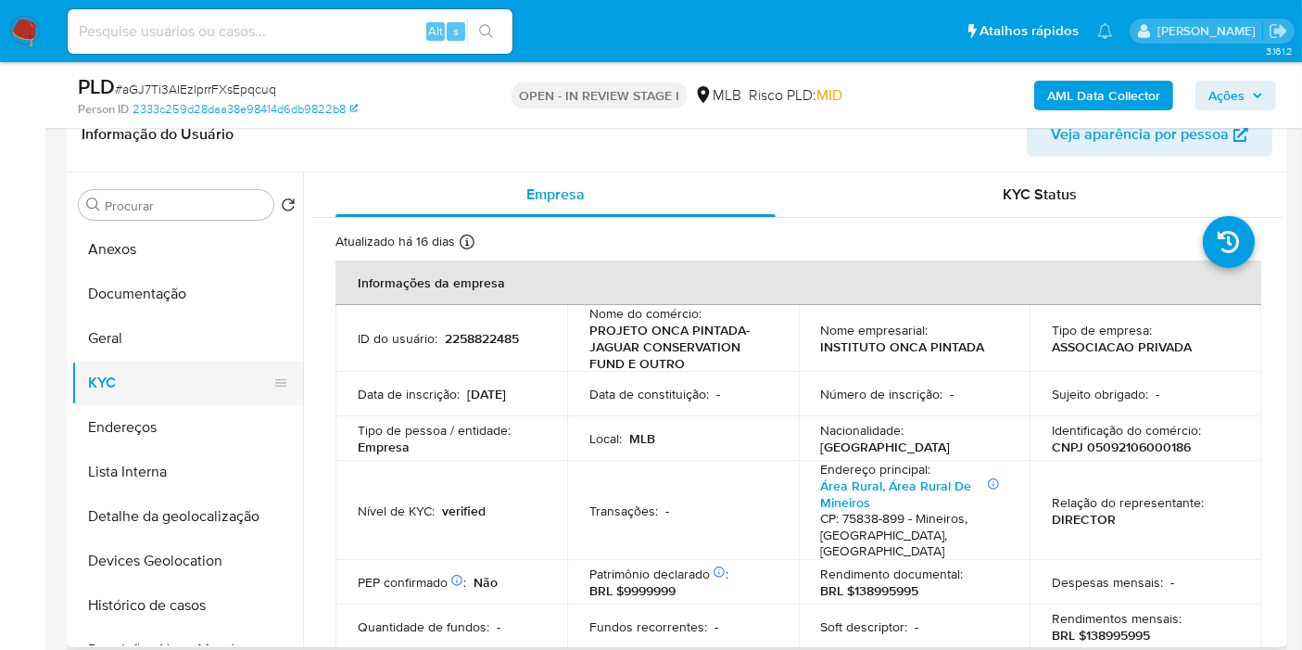
click at [196, 280] on button "Documentação" at bounding box center [187, 294] width 232 height 44
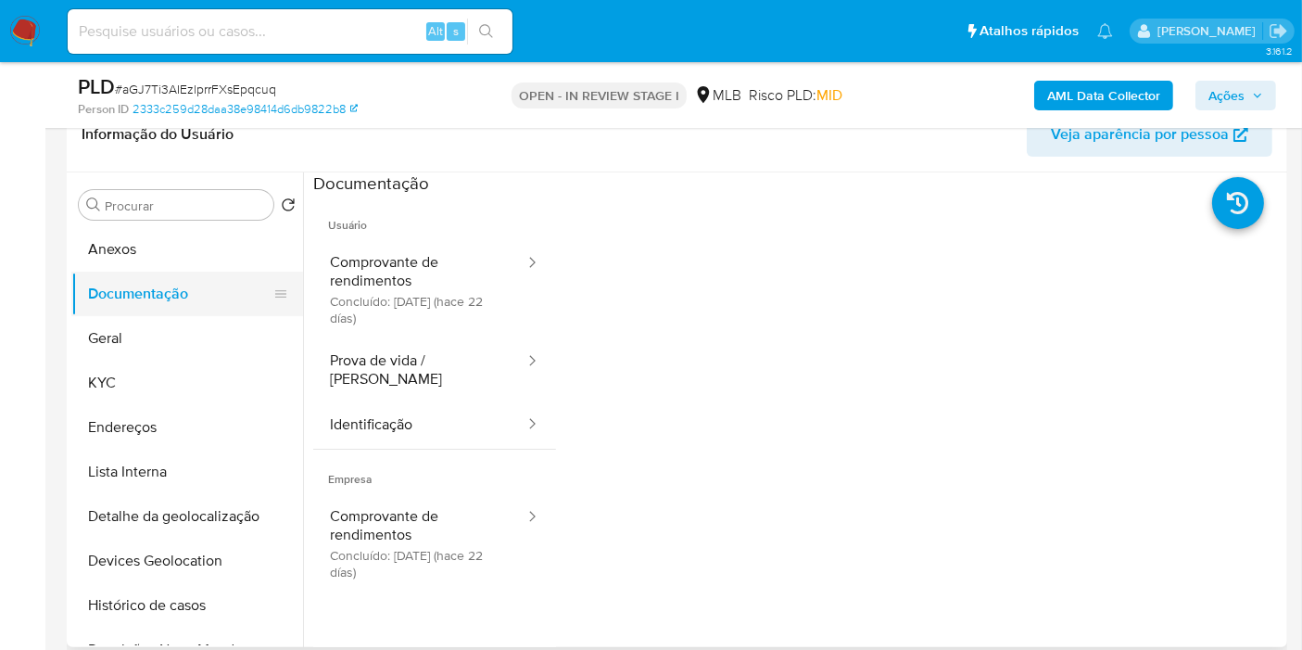
click at [526, 332] on button "Comprovante de rendimentos Concluído: 04/09/2025 (hace 22 días)" at bounding box center [419, 289] width 213 height 98
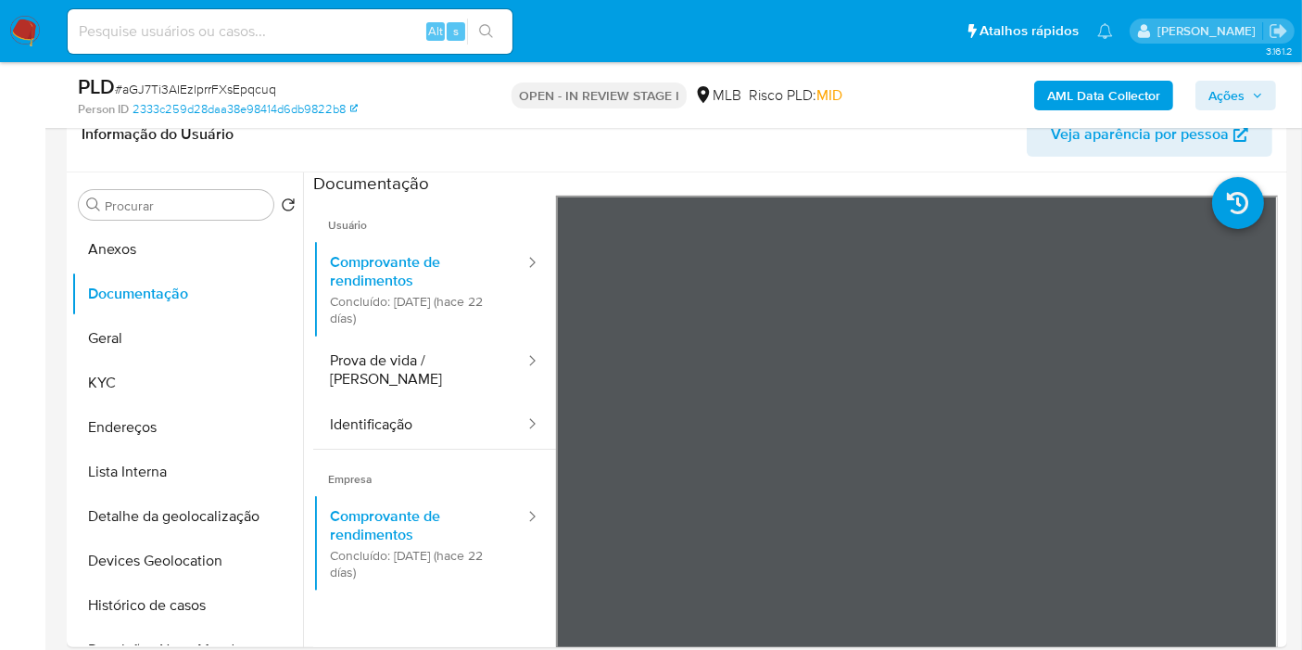
click at [1156, 101] on b "AML Data Collector" at bounding box center [1103, 96] width 113 height 30
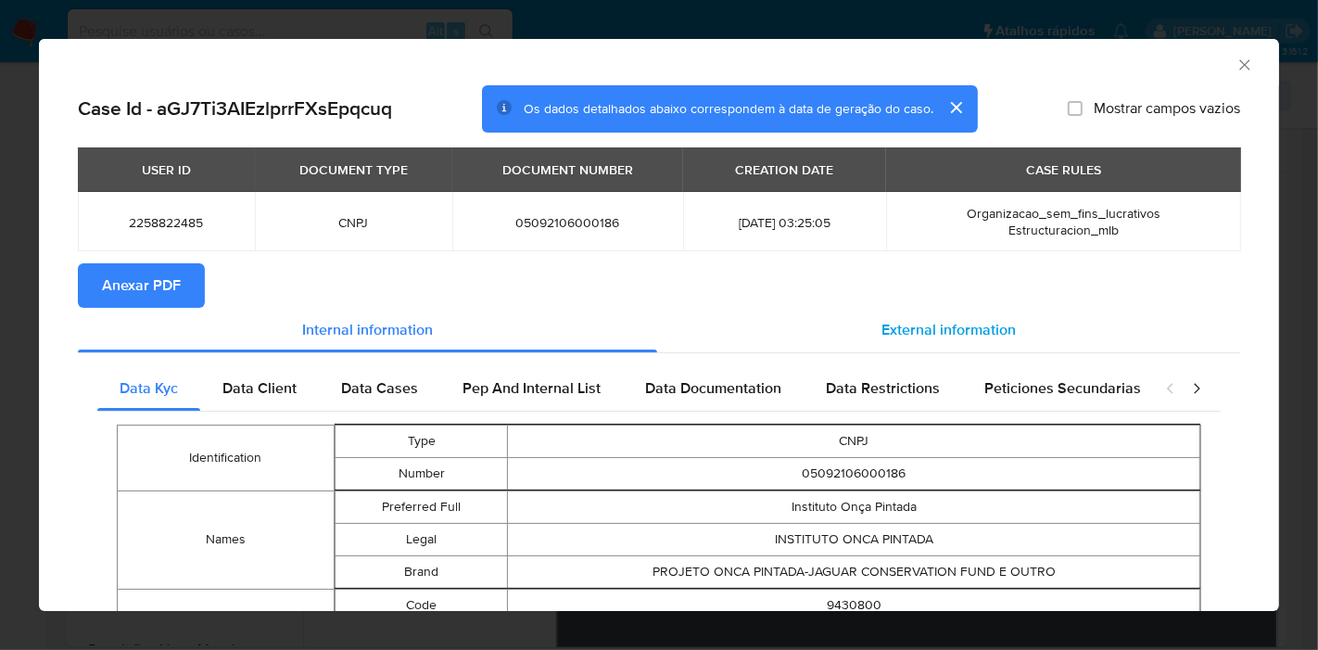
click at [969, 319] on span "External information" at bounding box center [948, 329] width 134 height 21
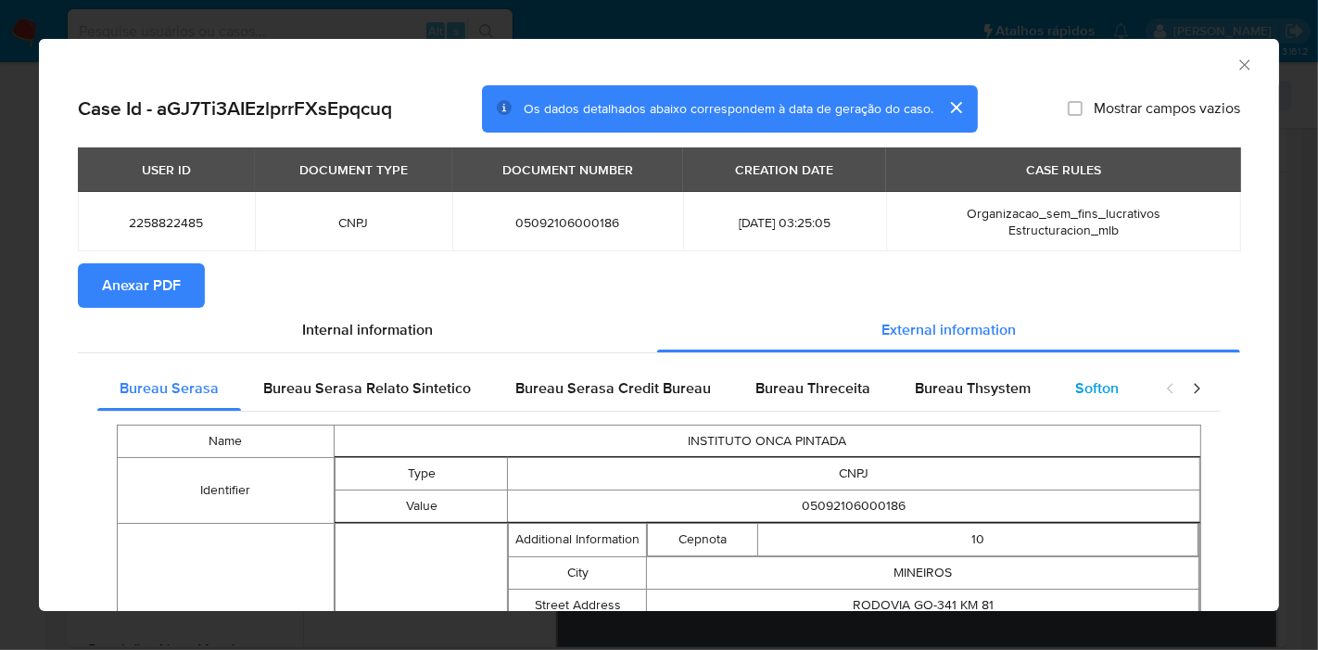
click at [1085, 388] on span "Softon" at bounding box center [1097, 387] width 44 height 21
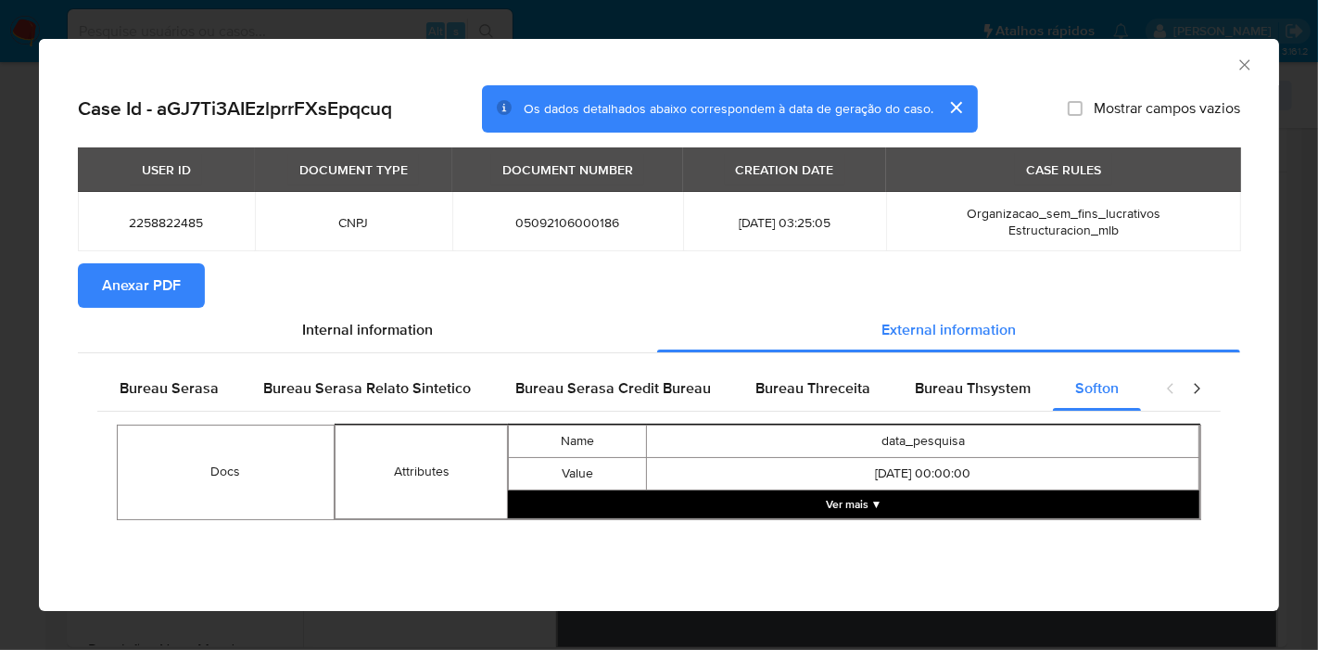
click at [832, 499] on button "Ver mais ▼" at bounding box center [853, 504] width 691 height 28
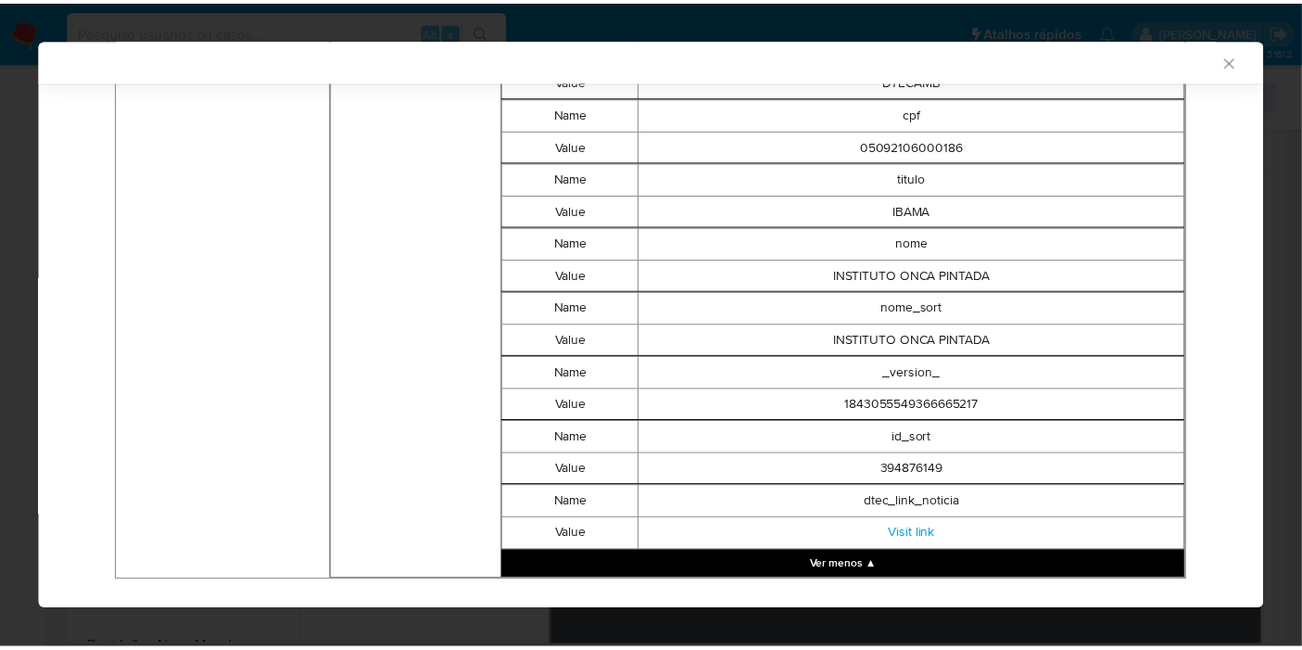
scroll to position [1595, 0]
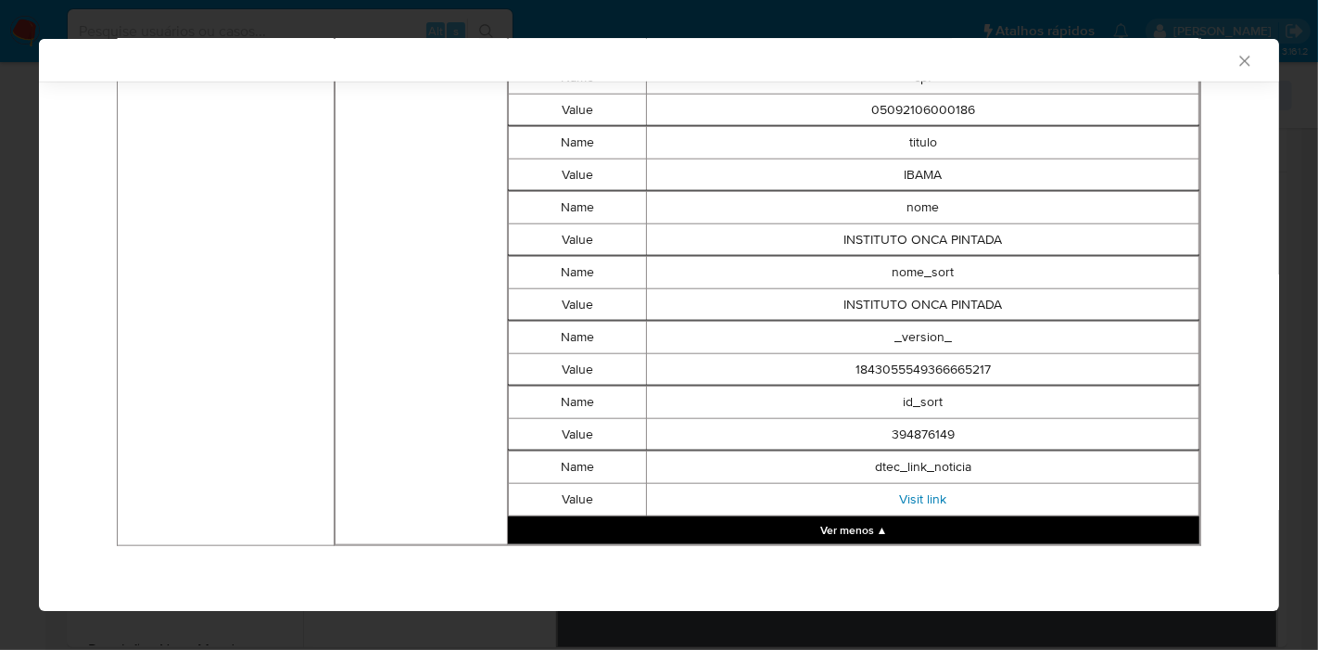
click at [906, 493] on link "Visit link" at bounding box center [922, 498] width 47 height 19
click at [1235, 55] on icon "Fechar a janela" at bounding box center [1244, 61] width 19 height 19
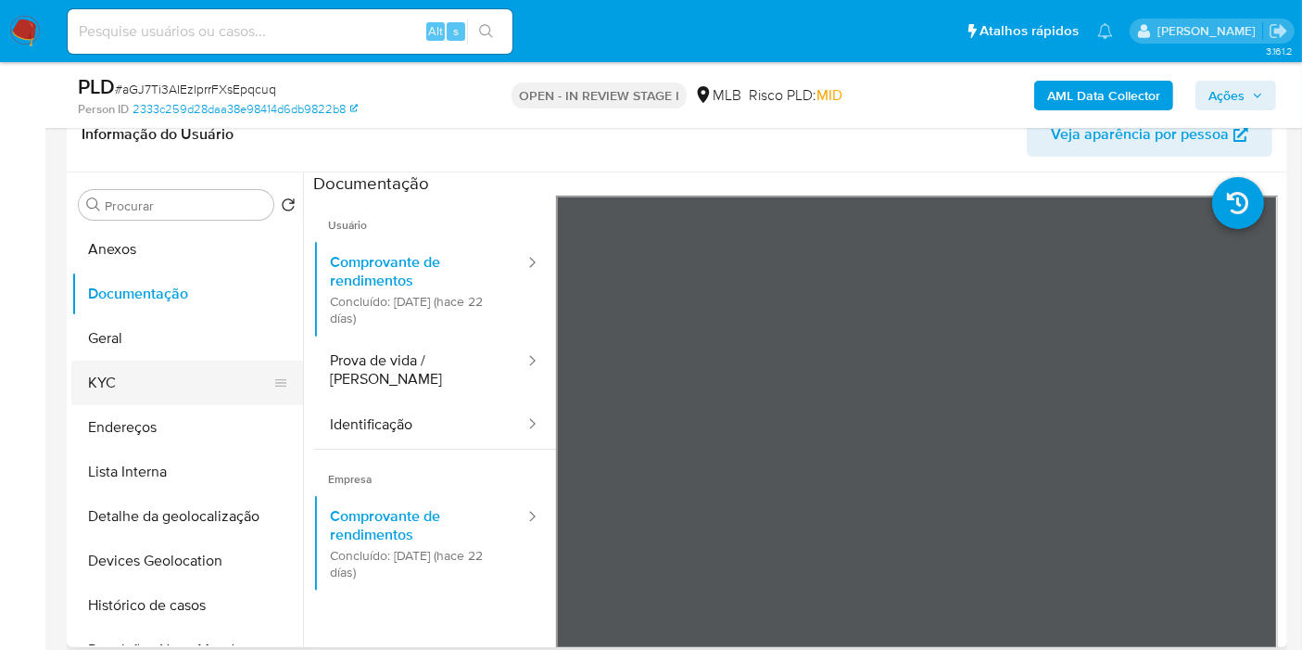
click at [136, 375] on button "KYC" at bounding box center [179, 383] width 217 height 44
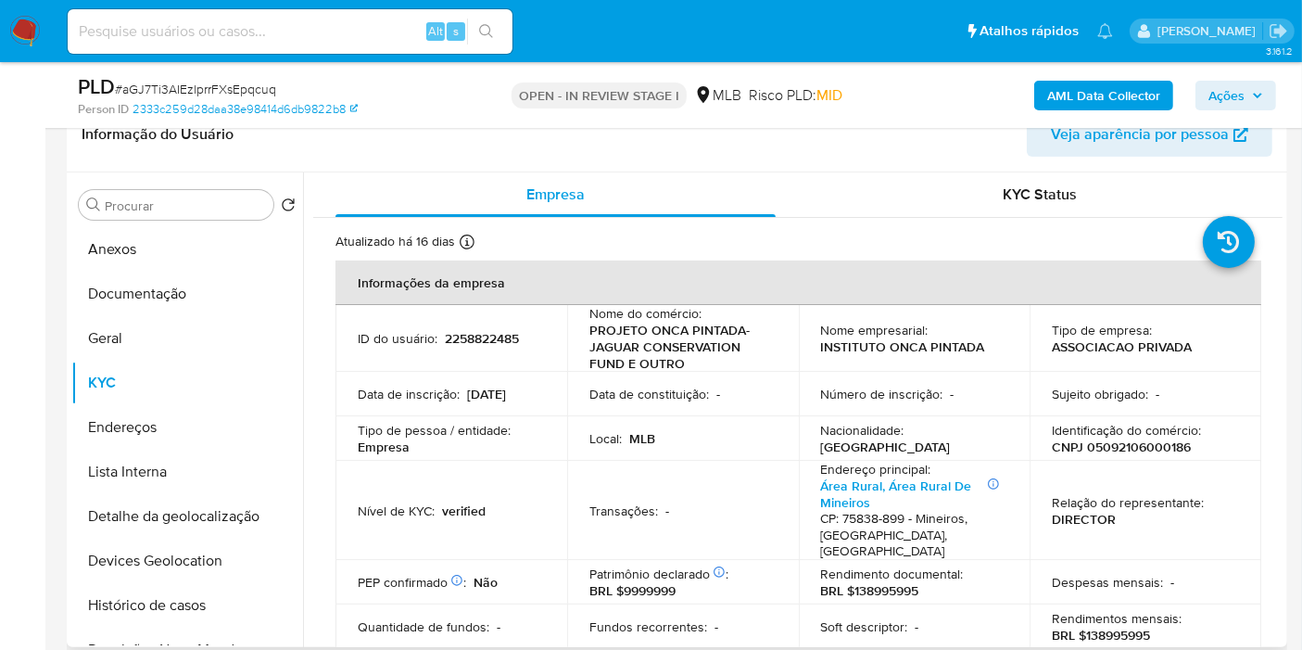
click at [1120, 444] on p "CNPJ 05092106000186" at bounding box center [1121, 446] width 139 height 17
copy p "05092106000186"
click at [192, 331] on button "Geral" at bounding box center [179, 338] width 217 height 44
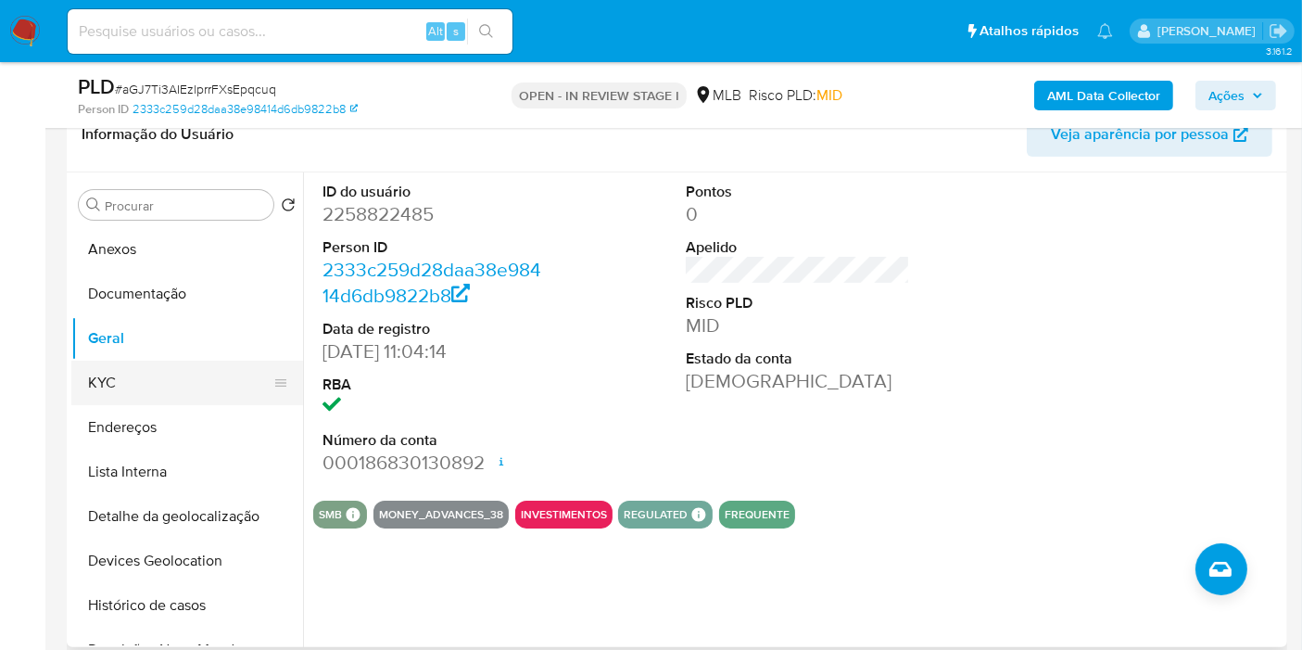
click at [186, 381] on button "KYC" at bounding box center [179, 383] width 217 height 44
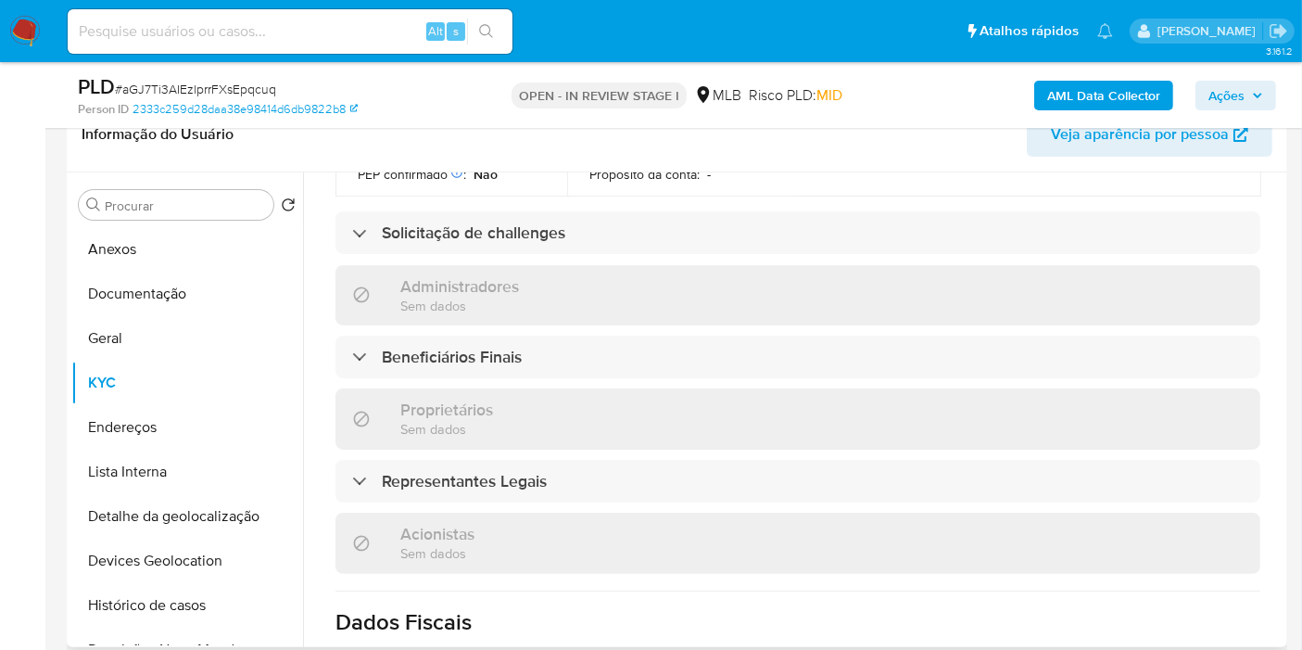
scroll to position [1169, 0]
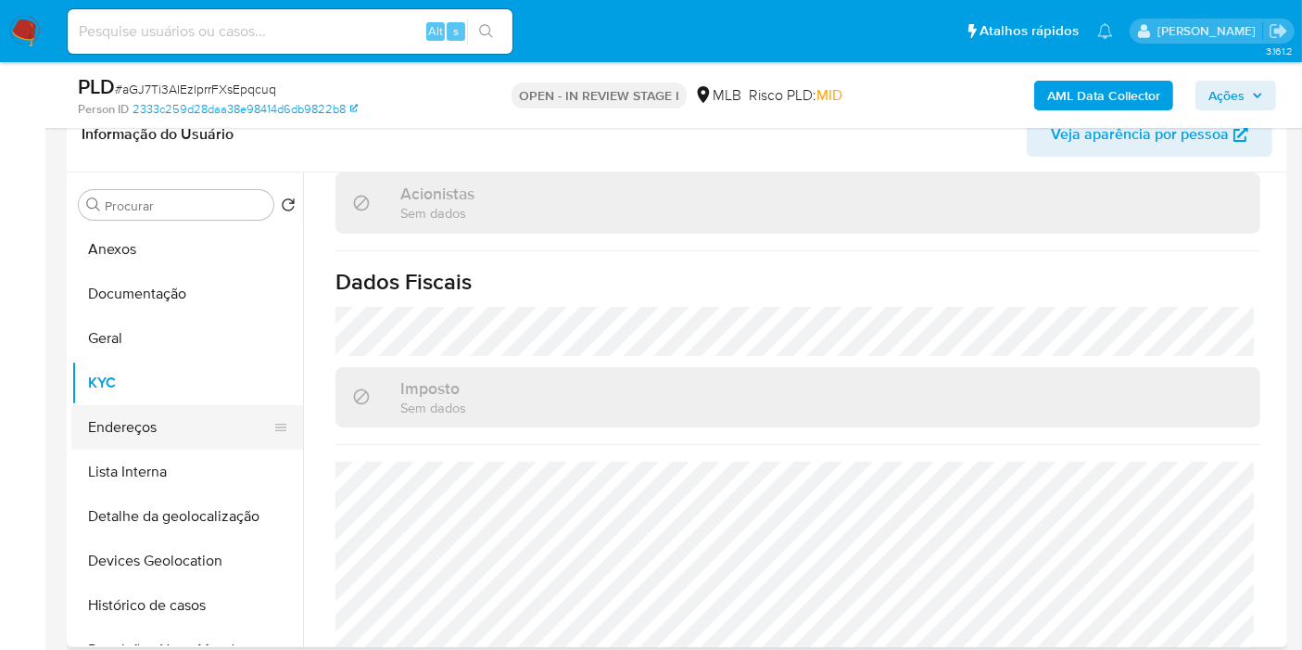
click at [146, 446] on button "Endereços" at bounding box center [179, 427] width 217 height 44
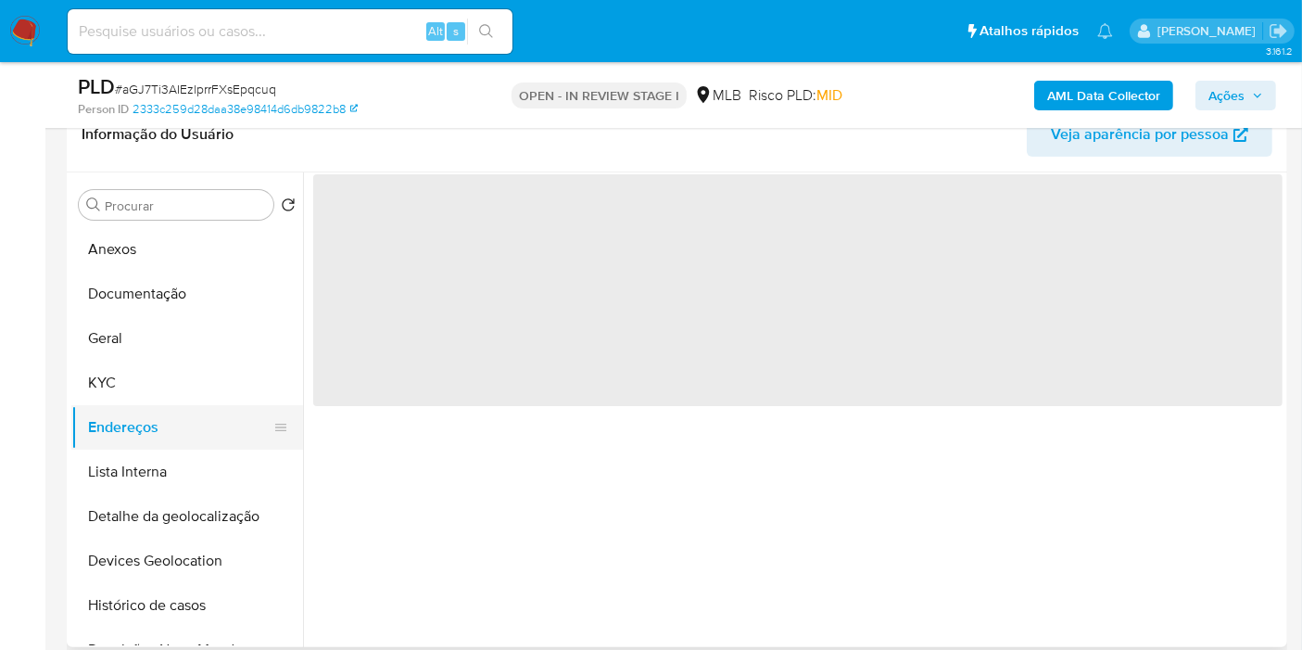
scroll to position [0, 0]
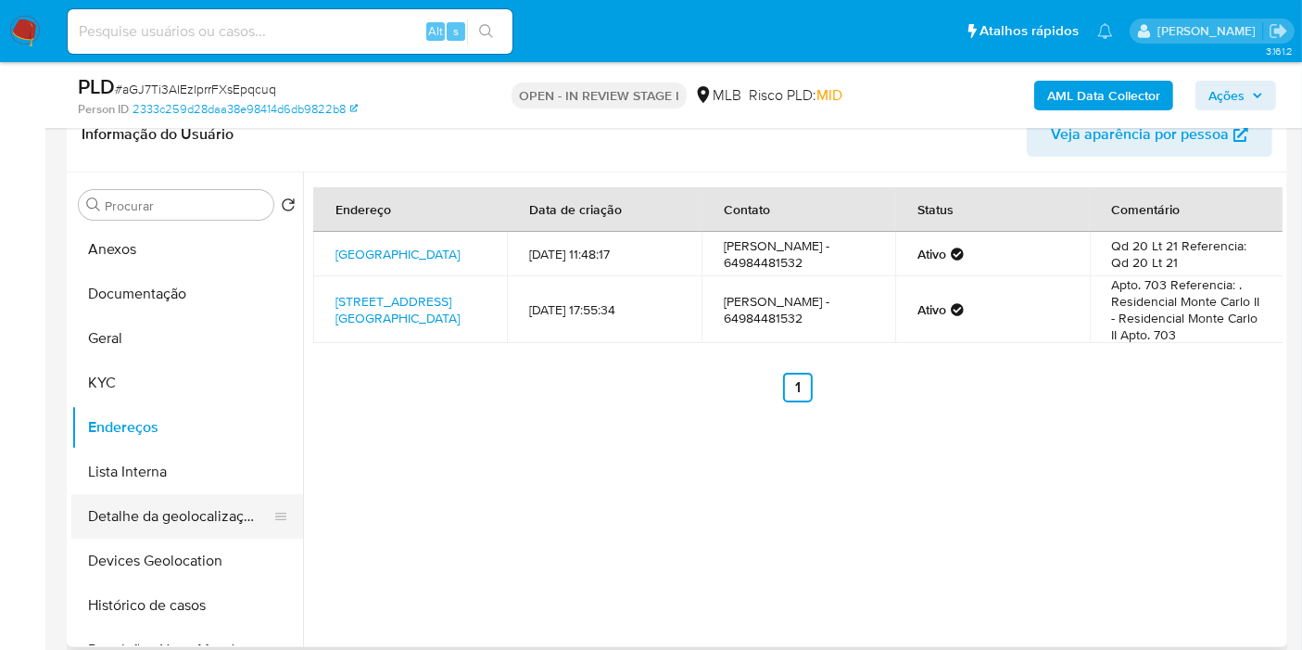
click at [143, 506] on button "Detalhe da geolocalização" at bounding box center [179, 516] width 217 height 44
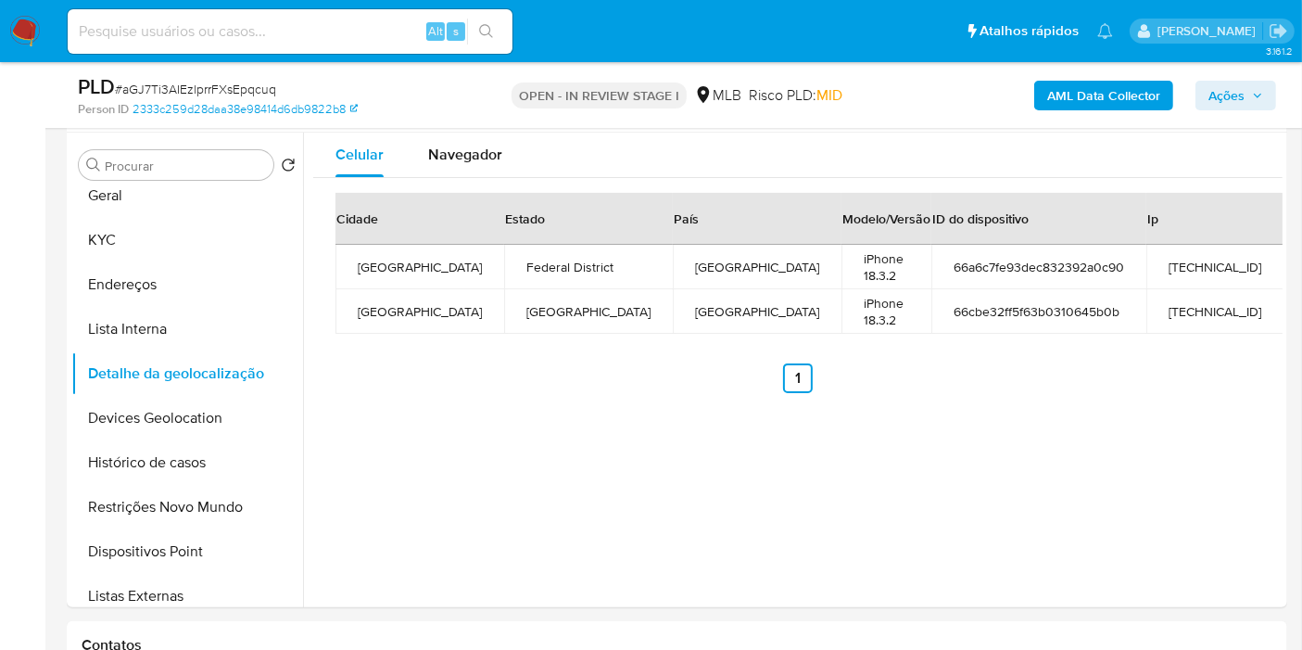
scroll to position [318, 0]
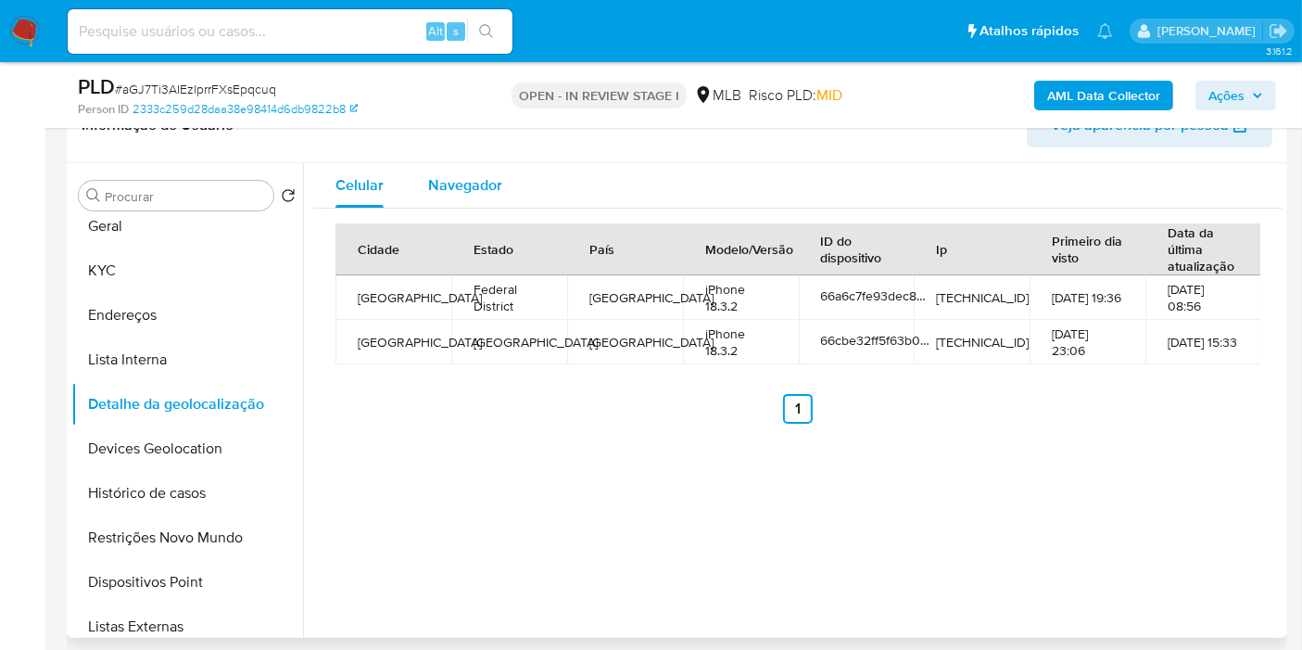
click at [465, 196] on div "Navegador" at bounding box center [465, 185] width 74 height 44
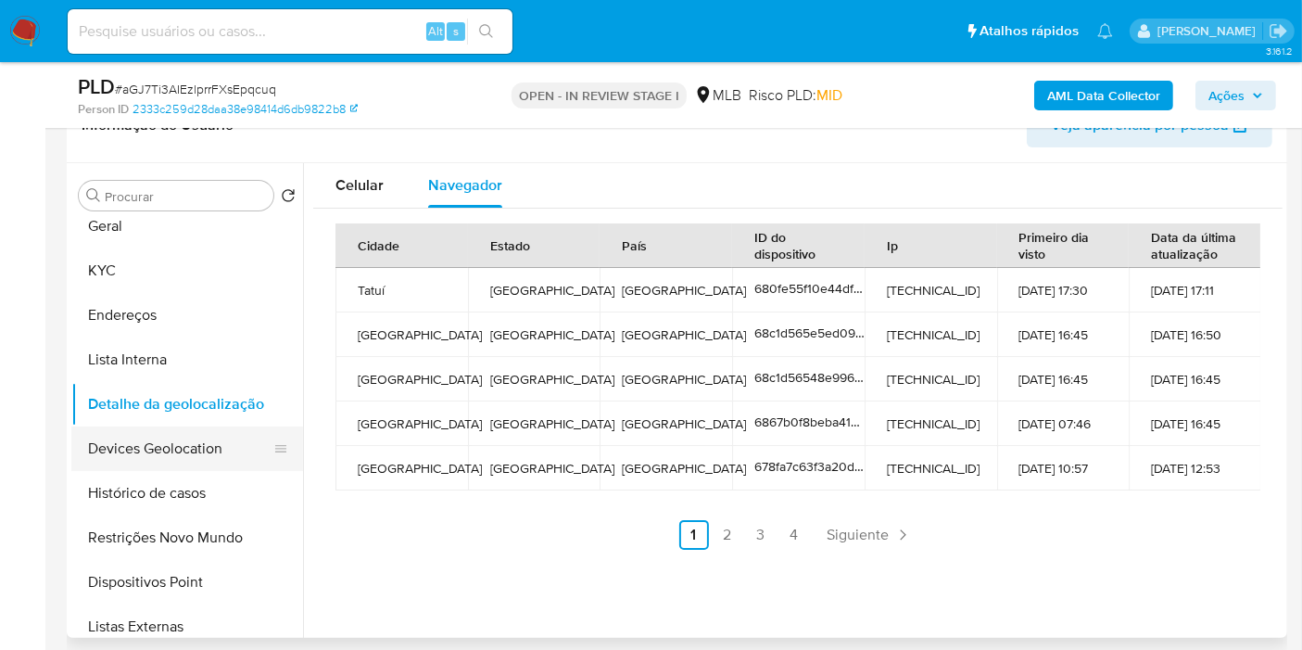
click at [151, 449] on button "Devices Geolocation" at bounding box center [179, 448] width 217 height 44
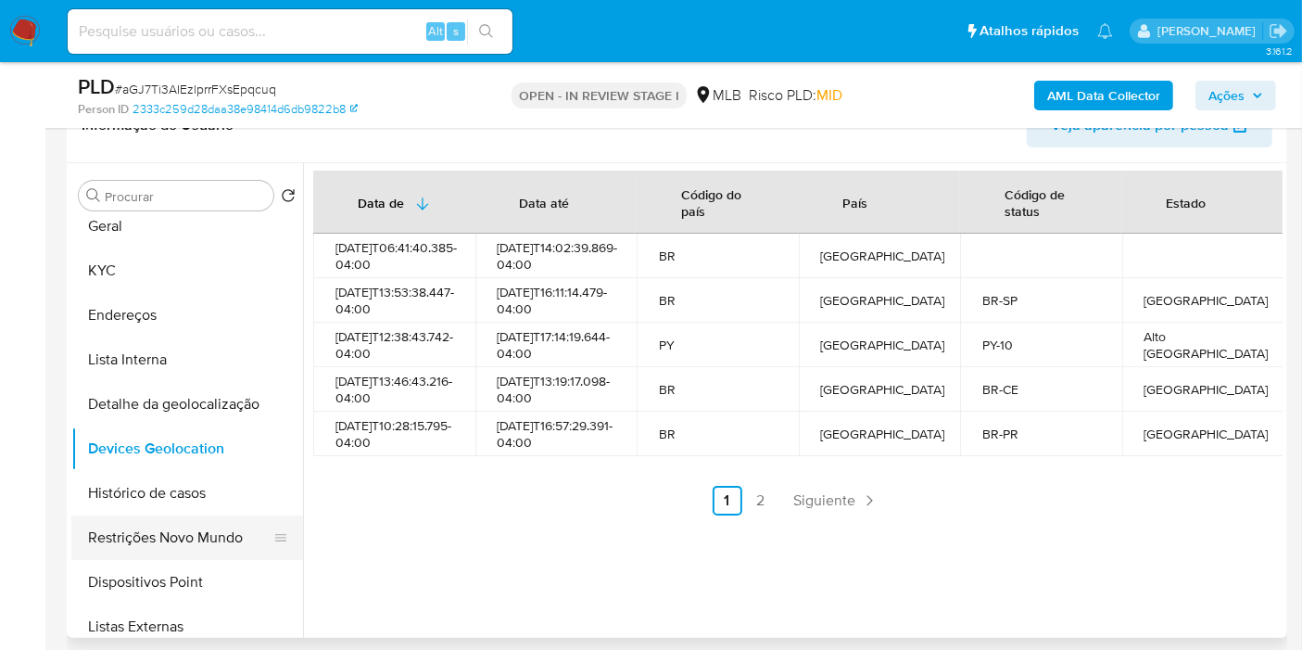
click at [185, 538] on button "Restrições Novo Mundo" at bounding box center [179, 537] width 217 height 44
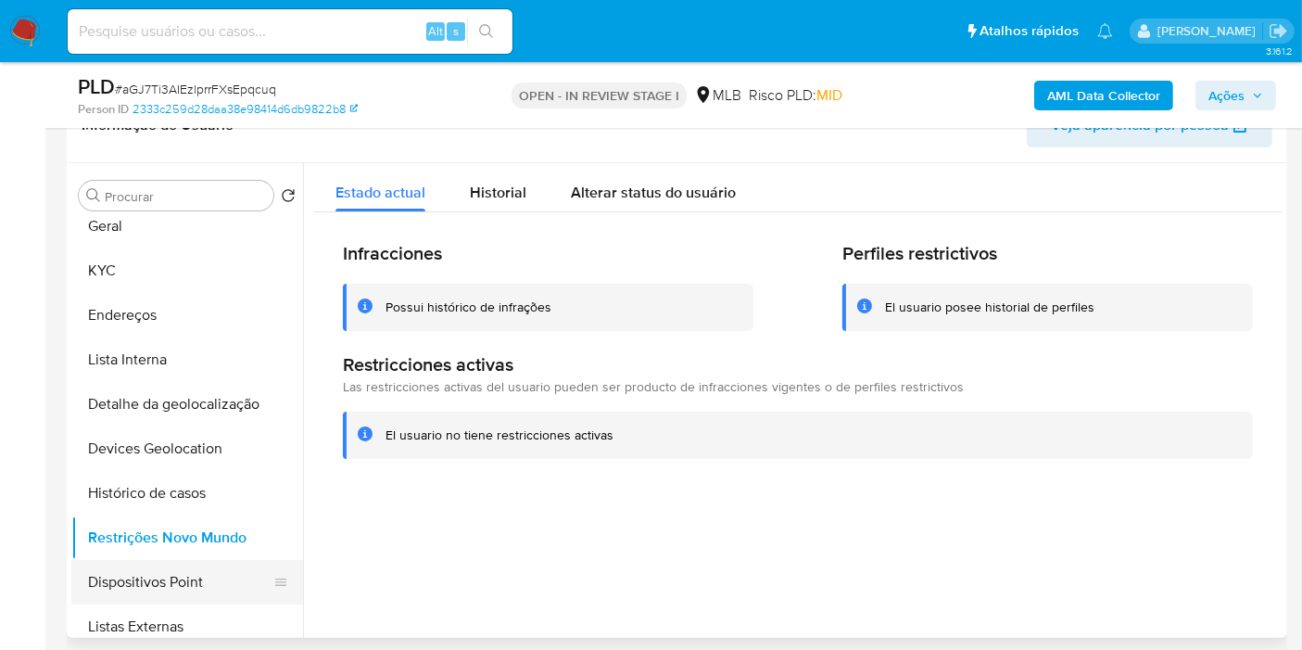
click at [146, 574] on button "Dispositivos Point" at bounding box center [179, 582] width 217 height 44
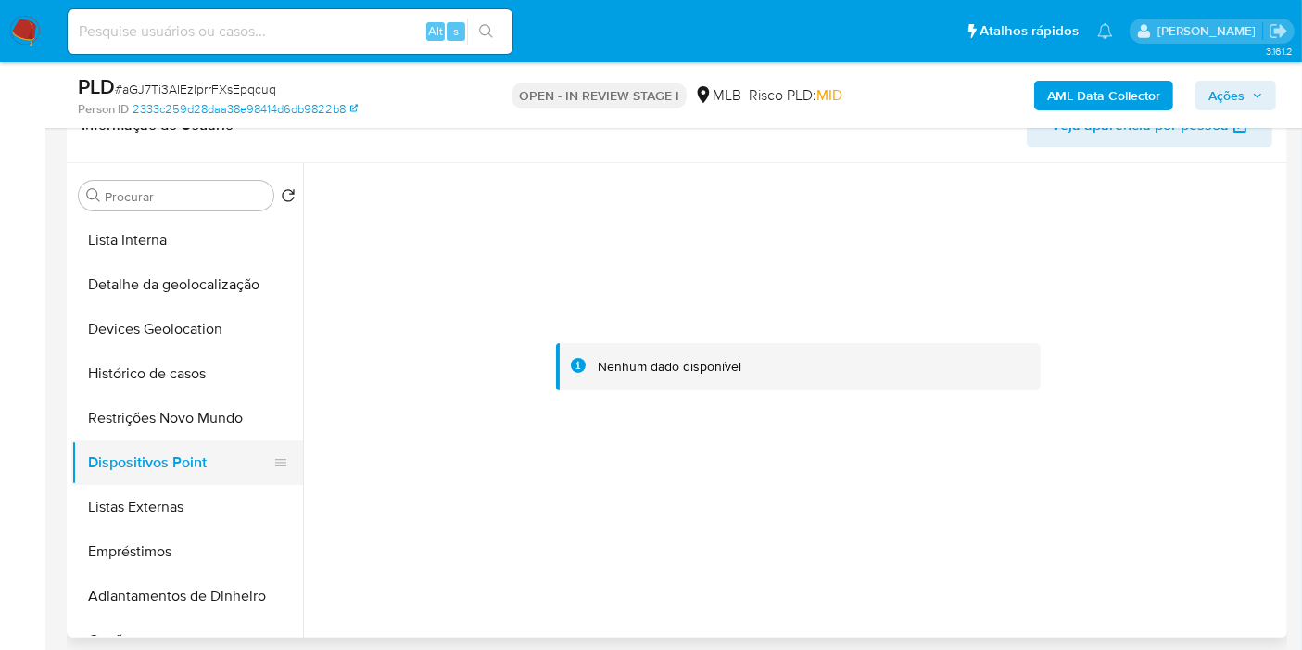
scroll to position [103, 0]
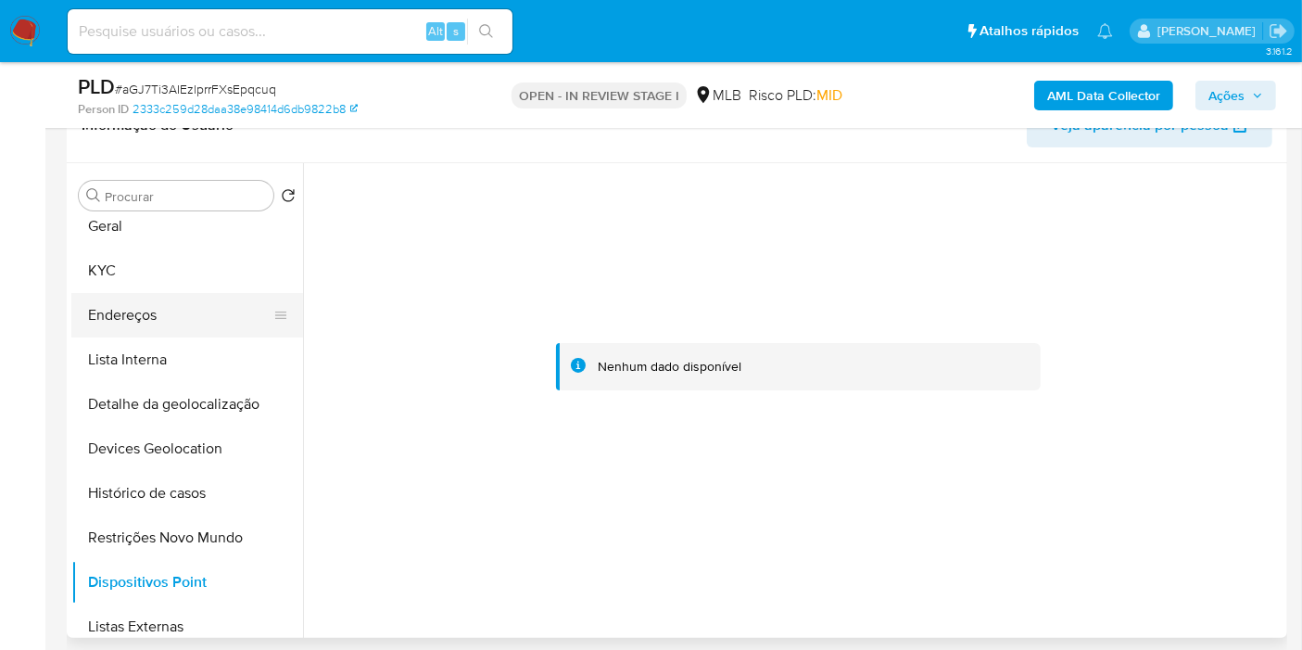
click at [159, 321] on button "Endereços" at bounding box center [179, 315] width 217 height 44
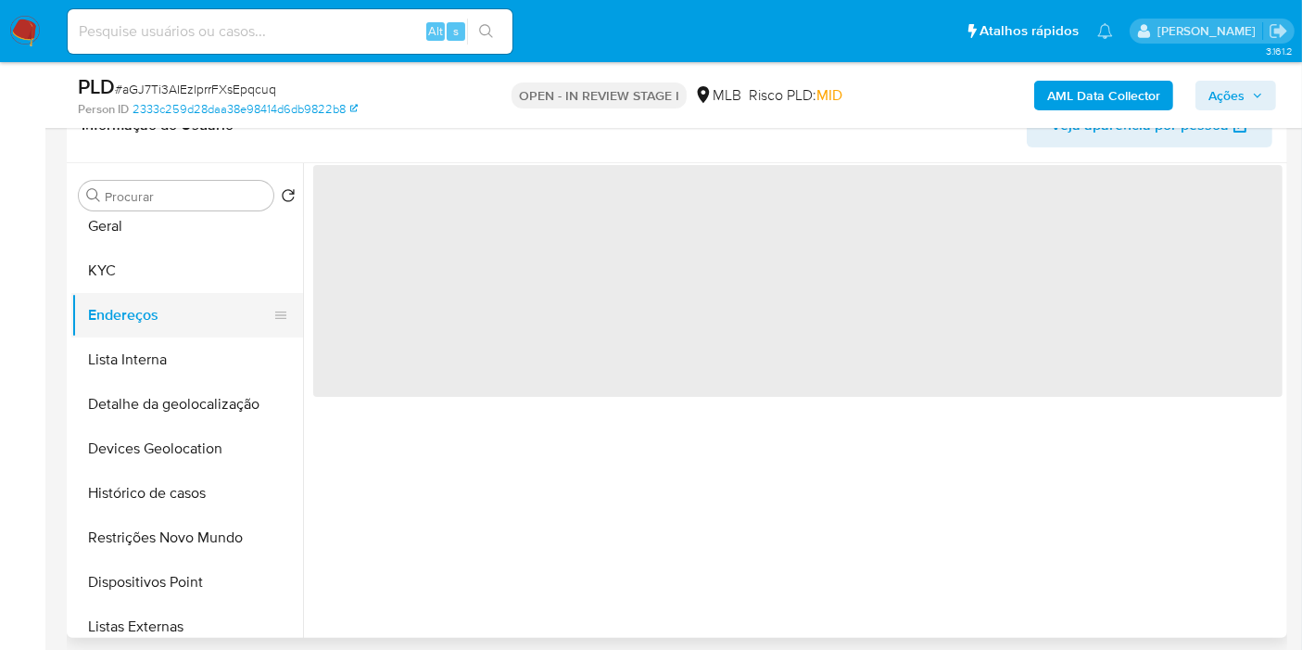
scroll to position [0, 0]
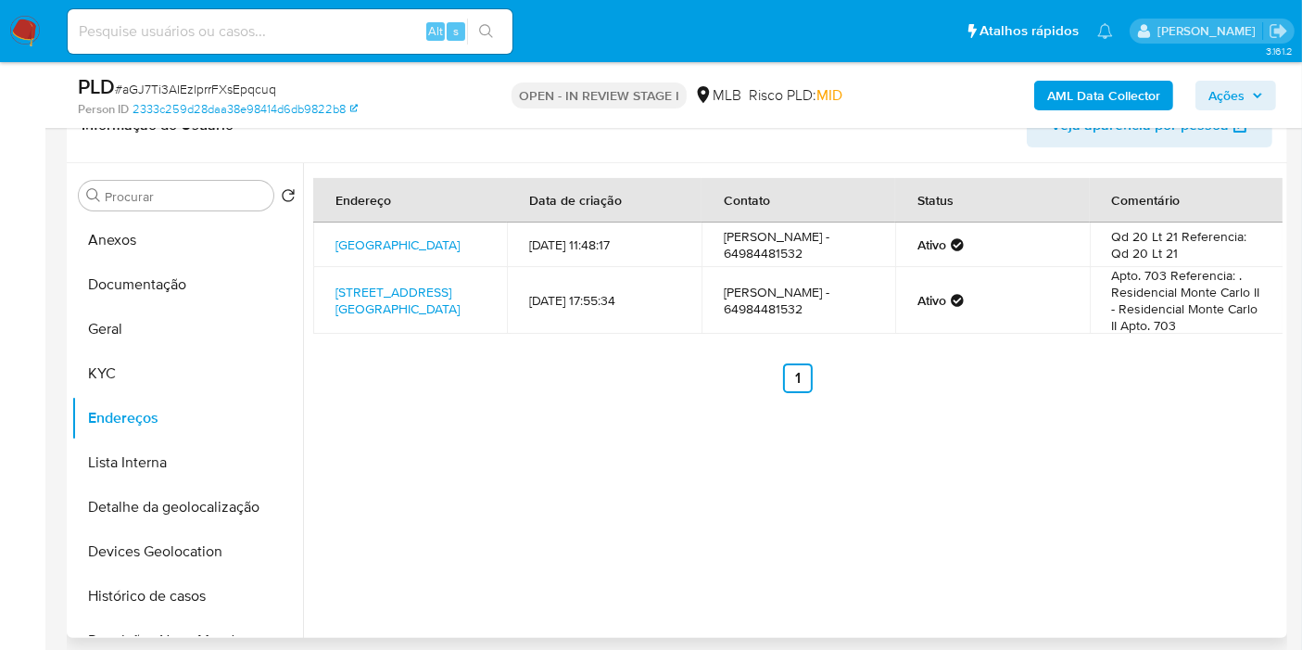
click at [368, 214] on th "Endereço" at bounding box center [410, 200] width 194 height 44
click at [145, 380] on button "KYC" at bounding box center [179, 373] width 217 height 44
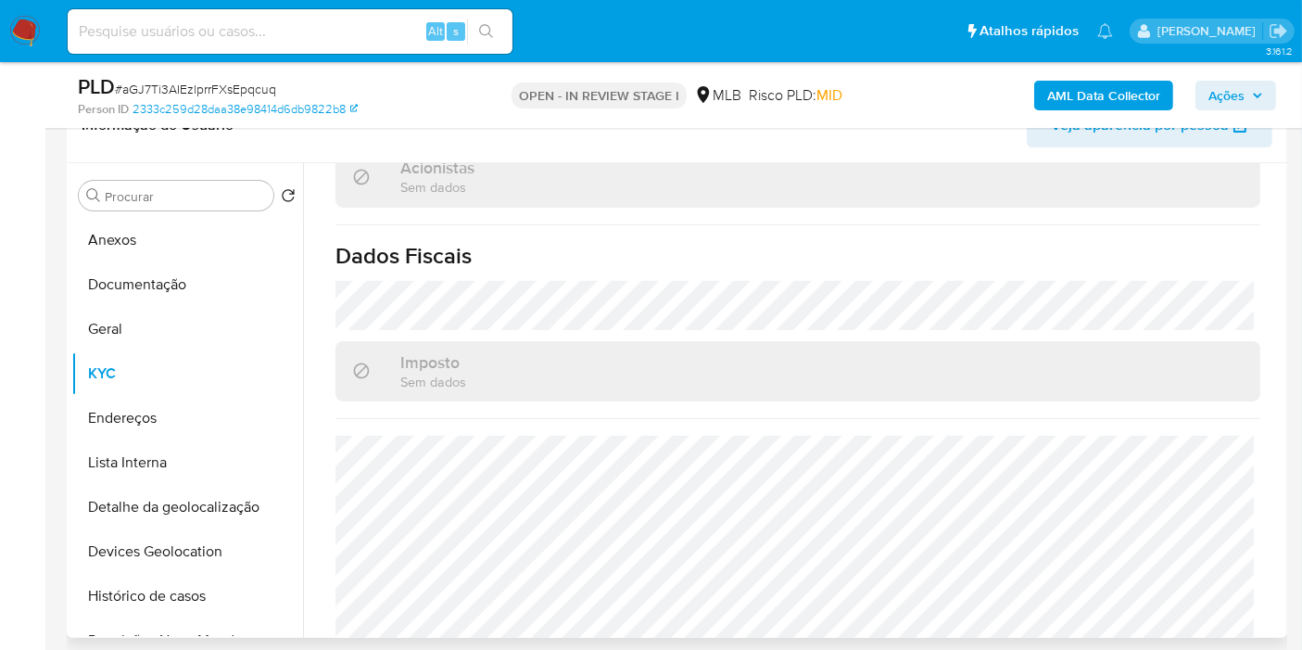
scroll to position [1188, 0]
click at [158, 422] on button "Endereços" at bounding box center [179, 418] width 217 height 44
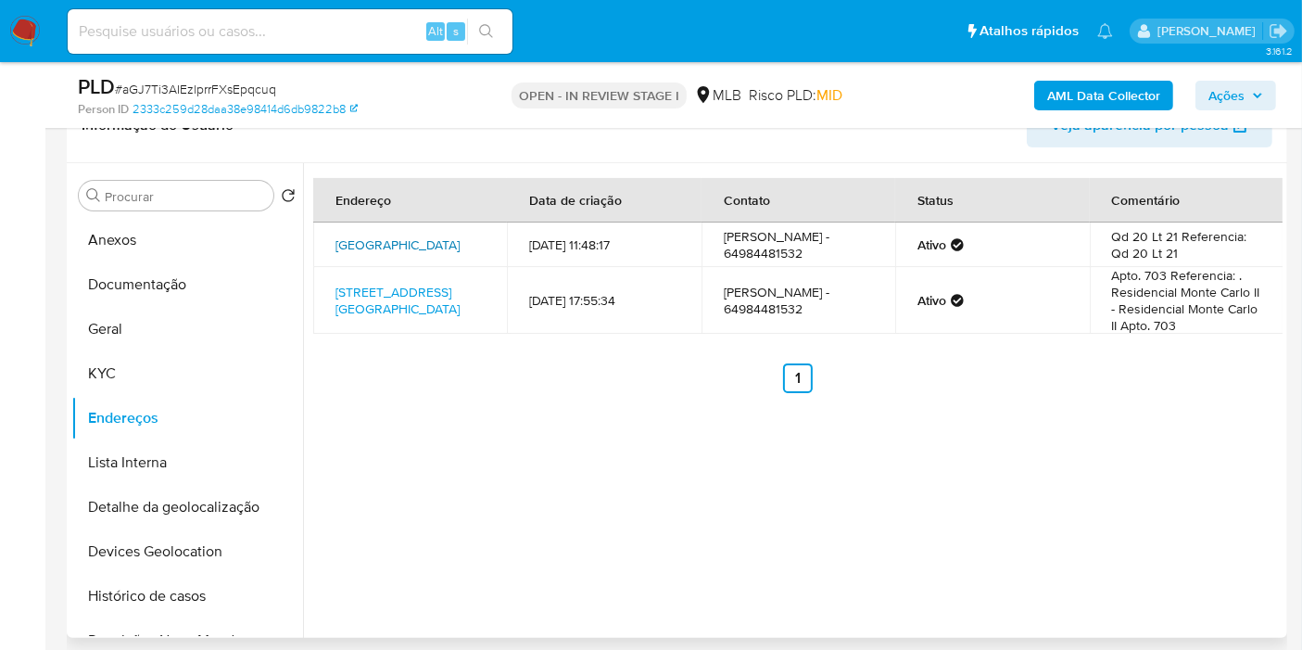
click at [414, 254] on link "Avenida Vinte Três Sn, Mineiros, Goiás, 75833134, Brasil SN" at bounding box center [398, 244] width 124 height 19
click at [125, 387] on button "KYC" at bounding box center [179, 373] width 217 height 44
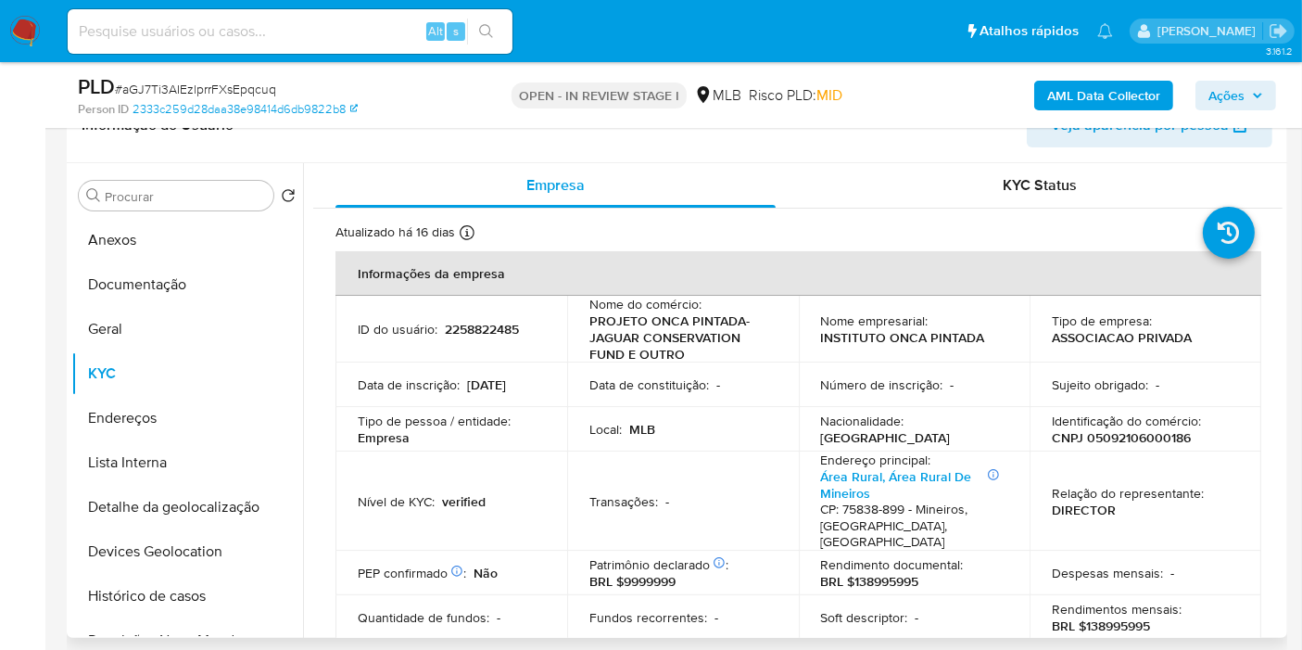
click at [1132, 430] on p "CNPJ 05092106000186" at bounding box center [1121, 437] width 139 height 17
click at [1132, 429] on p "CNPJ 05092106000186" at bounding box center [1121, 437] width 139 height 17
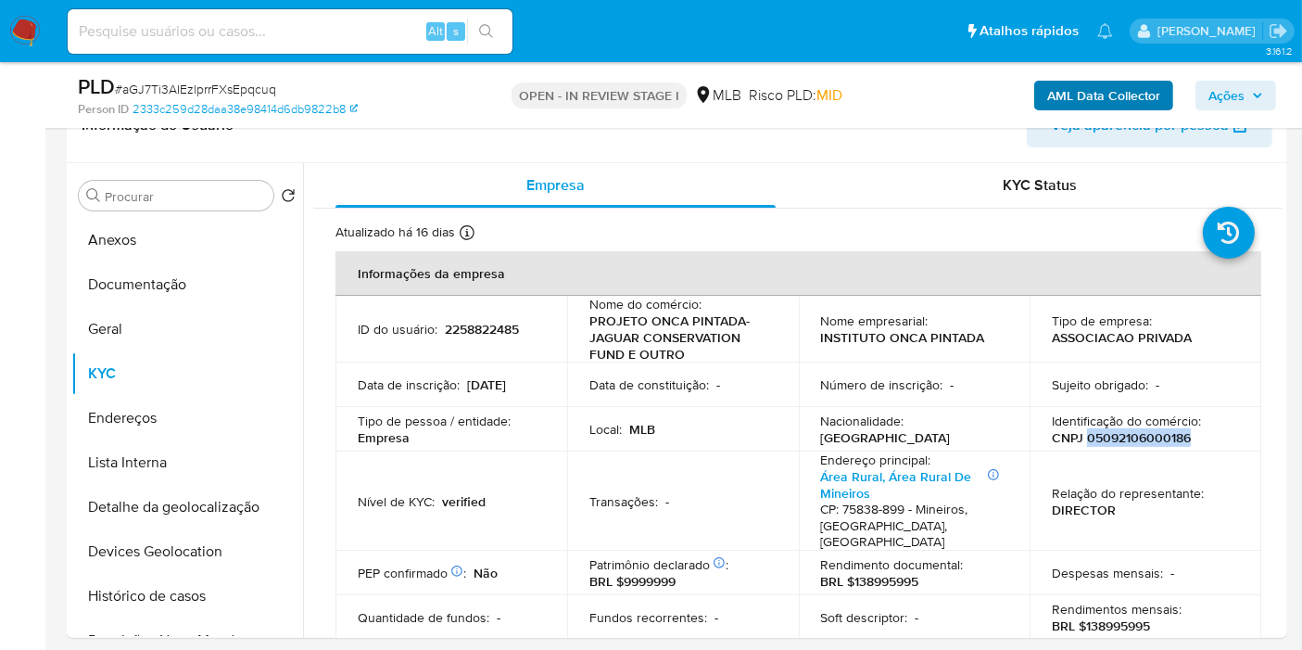
copy p "05092106000186"
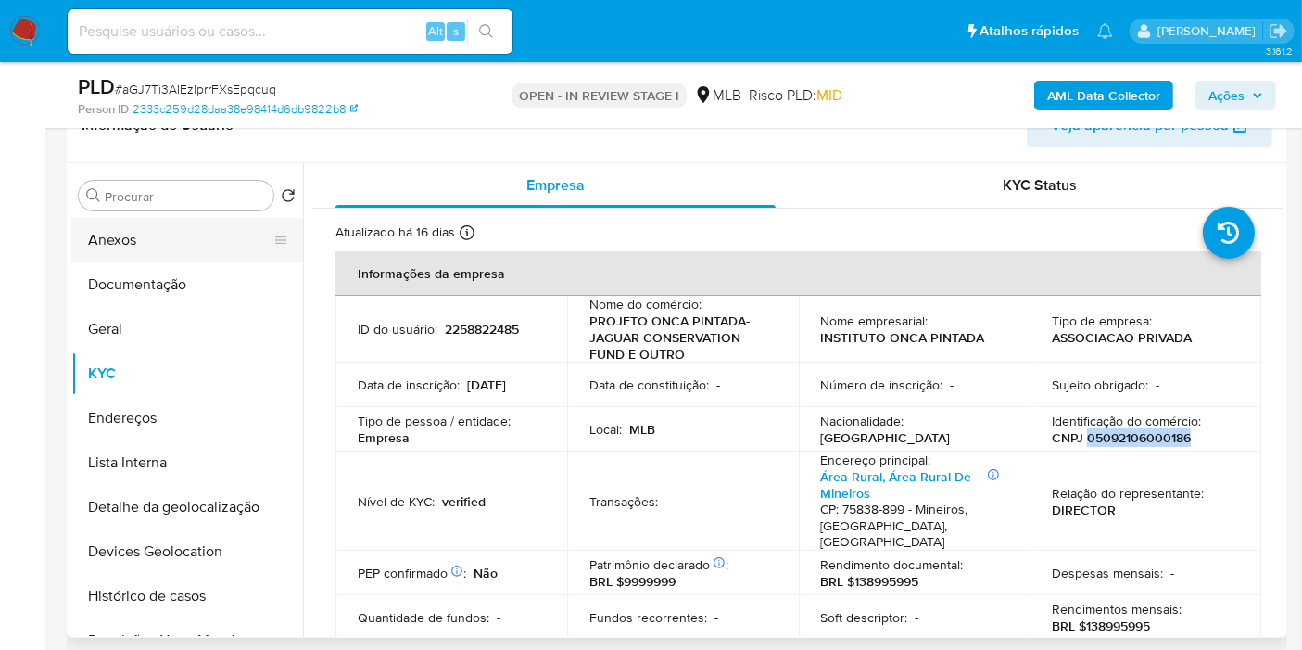
click at [145, 235] on button "Anexos" at bounding box center [179, 240] width 217 height 44
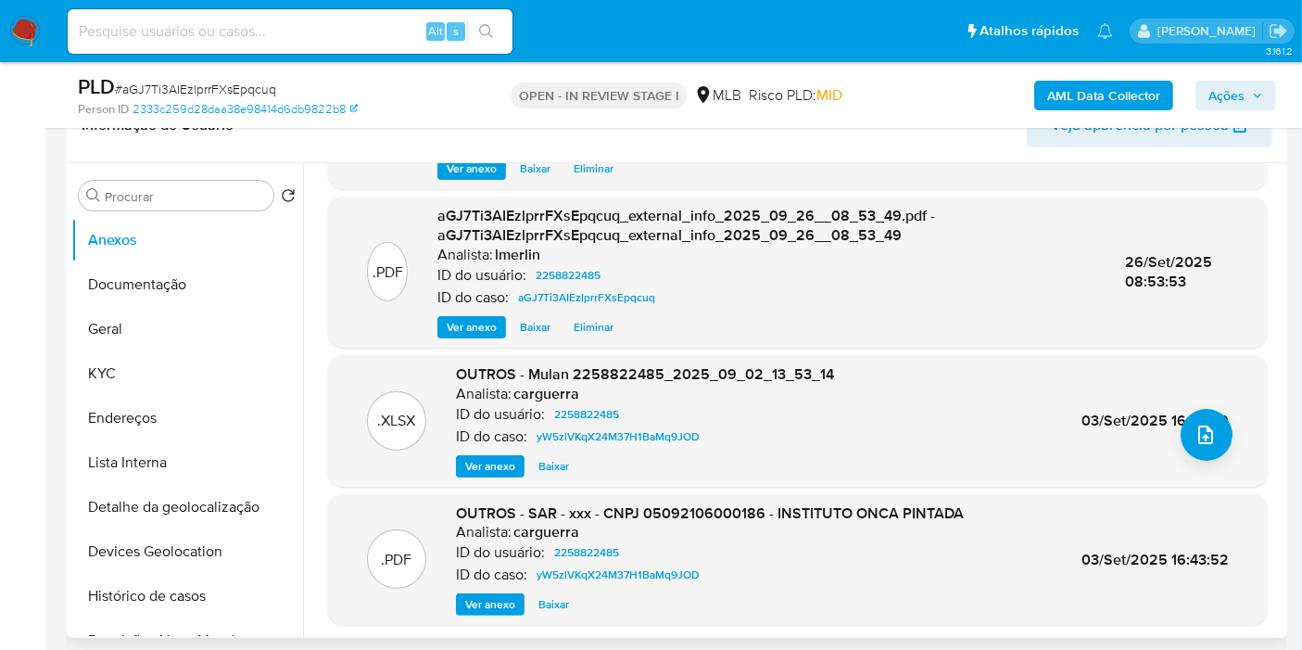
scroll to position [144, 0]
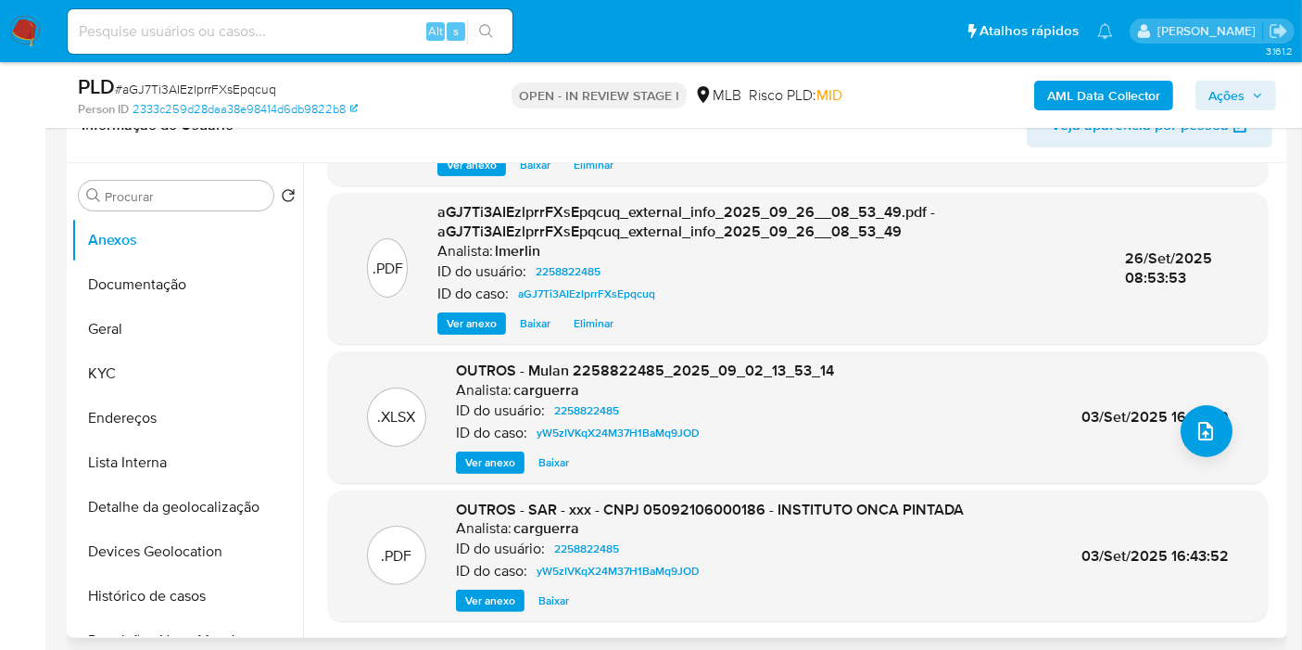
click at [489, 600] on span "Ver anexo" at bounding box center [490, 600] width 50 height 19
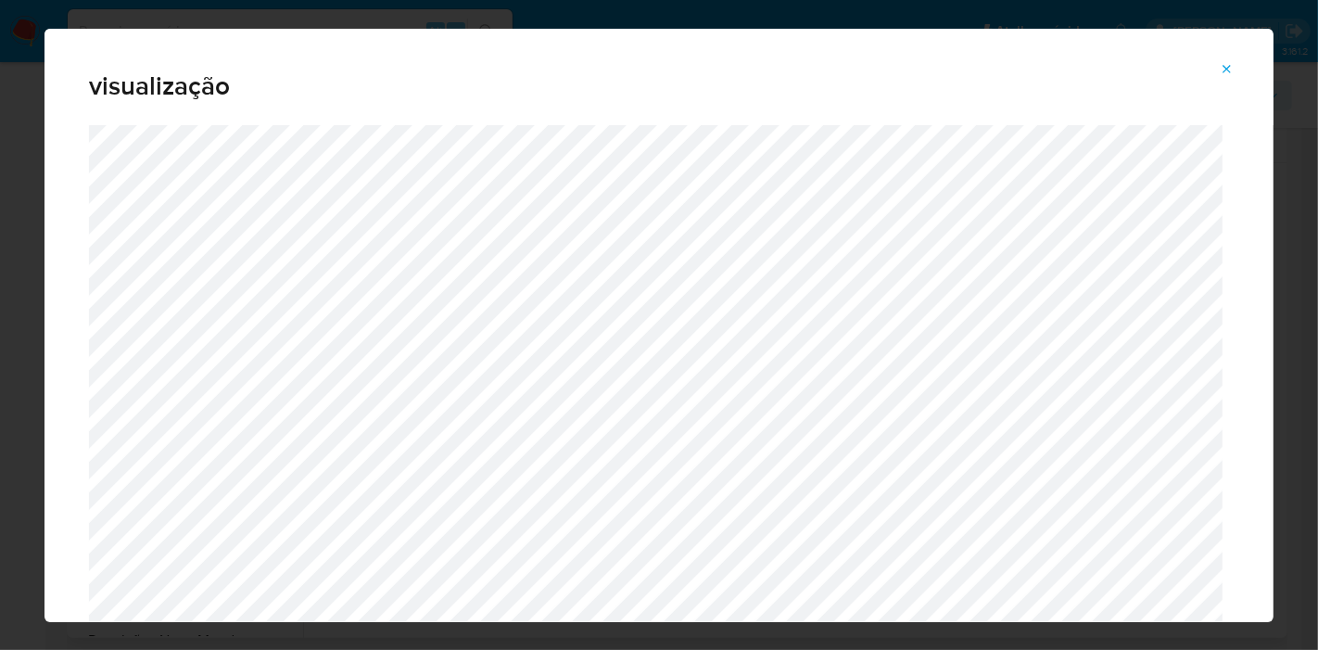
click at [1218, 65] on button "Attachment preview" at bounding box center [1227, 70] width 41 height 30
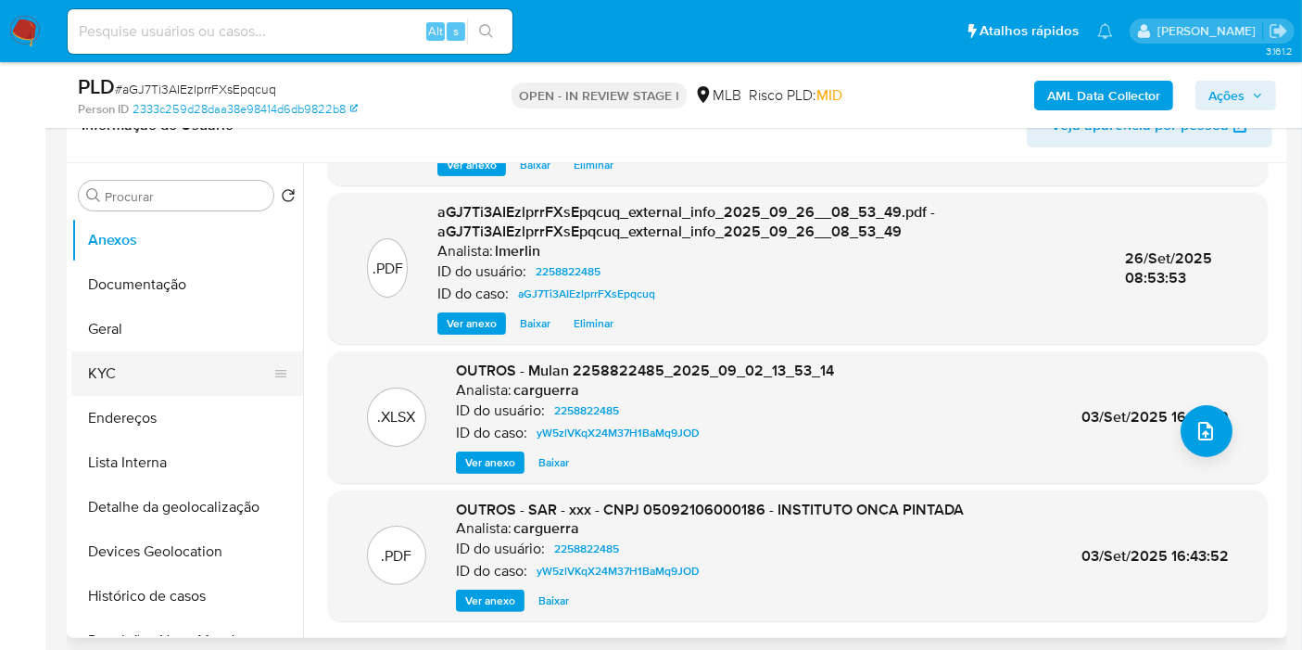
click at [139, 363] on button "KYC" at bounding box center [179, 373] width 217 height 44
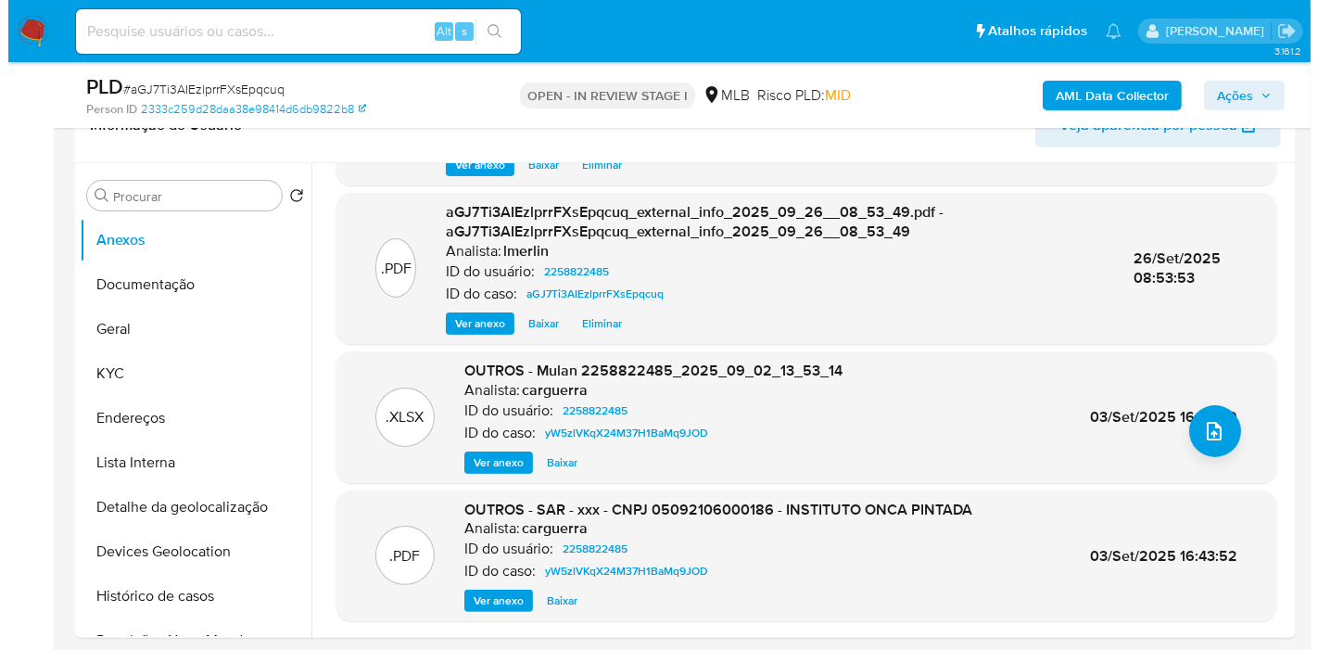
scroll to position [0, 0]
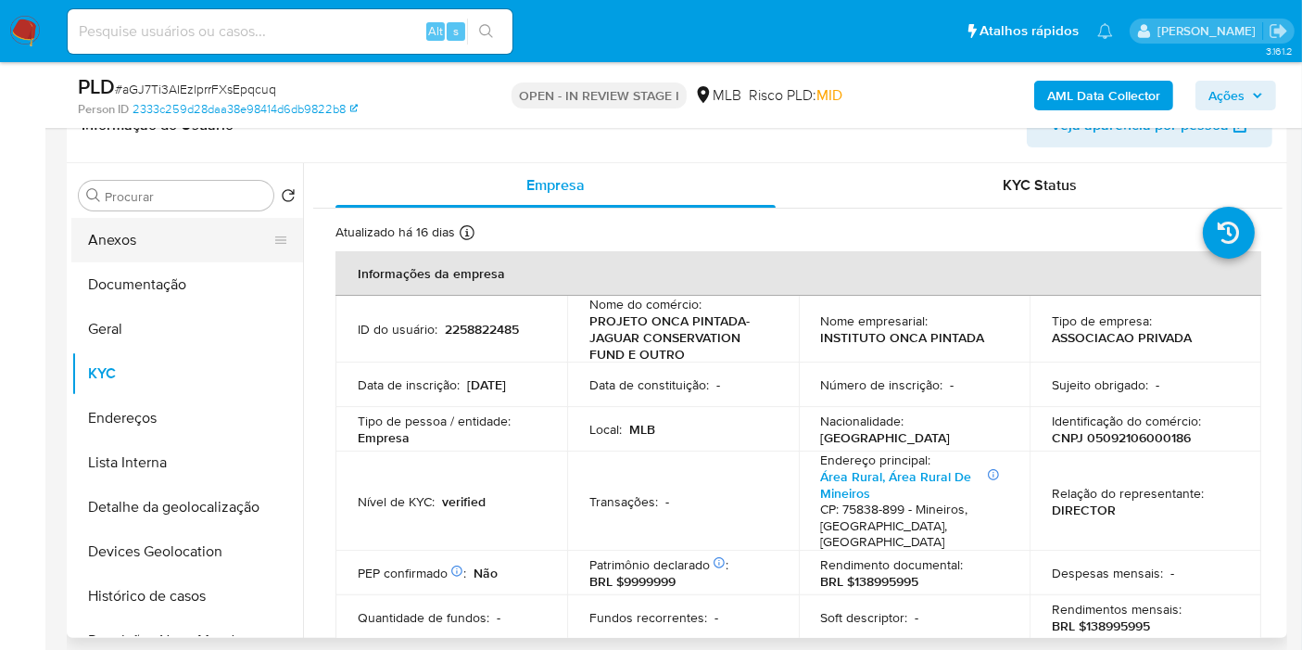
click at [220, 235] on button "Anexos" at bounding box center [179, 240] width 217 height 44
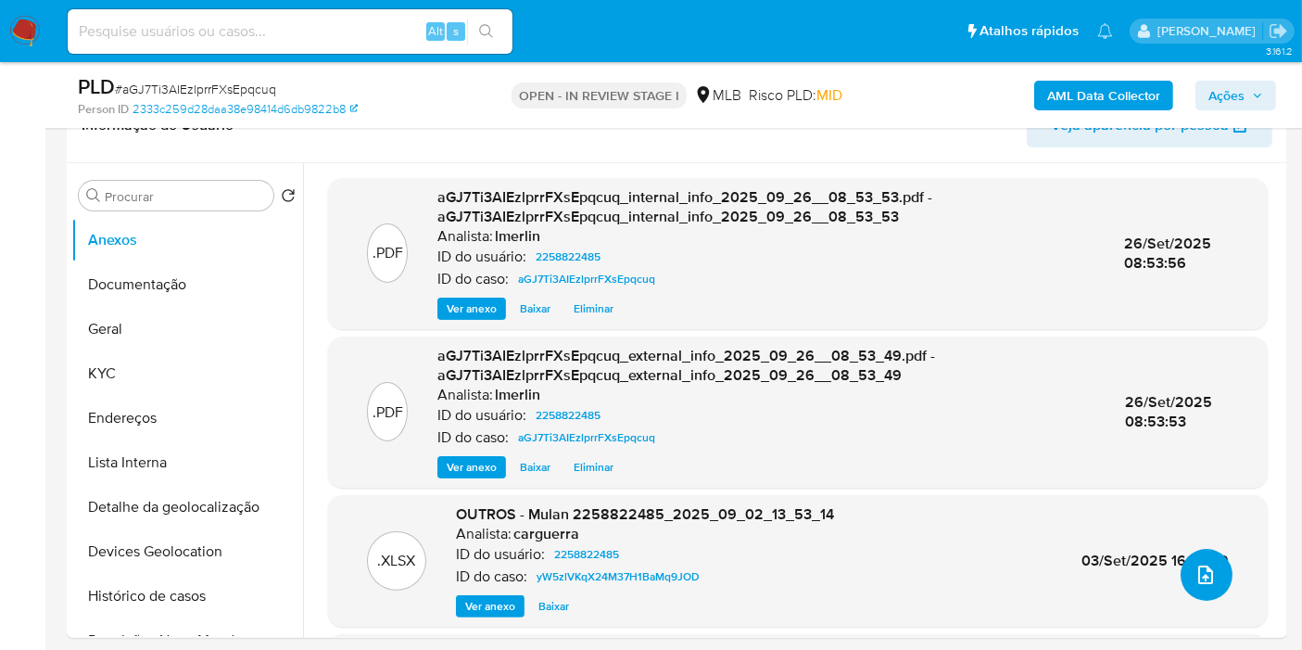
click at [1205, 564] on icon "upload-file" at bounding box center [1206, 575] width 22 height 22
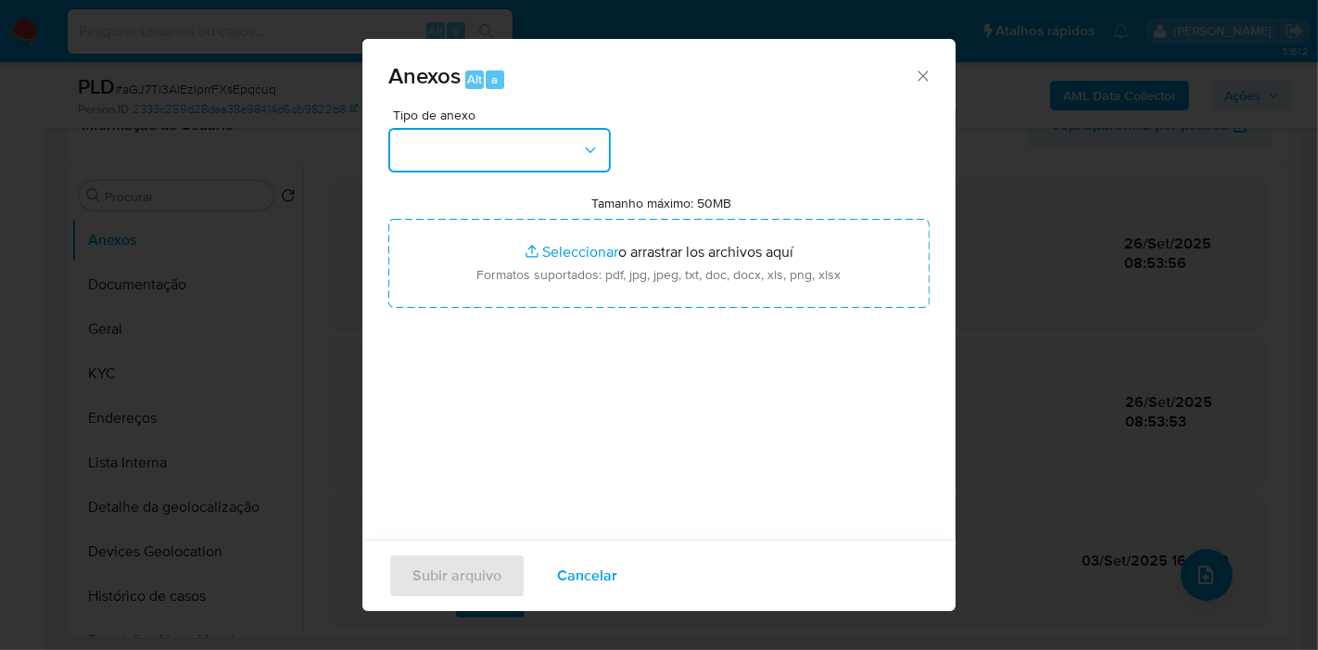
click at [476, 151] on button "button" at bounding box center [499, 150] width 222 height 44
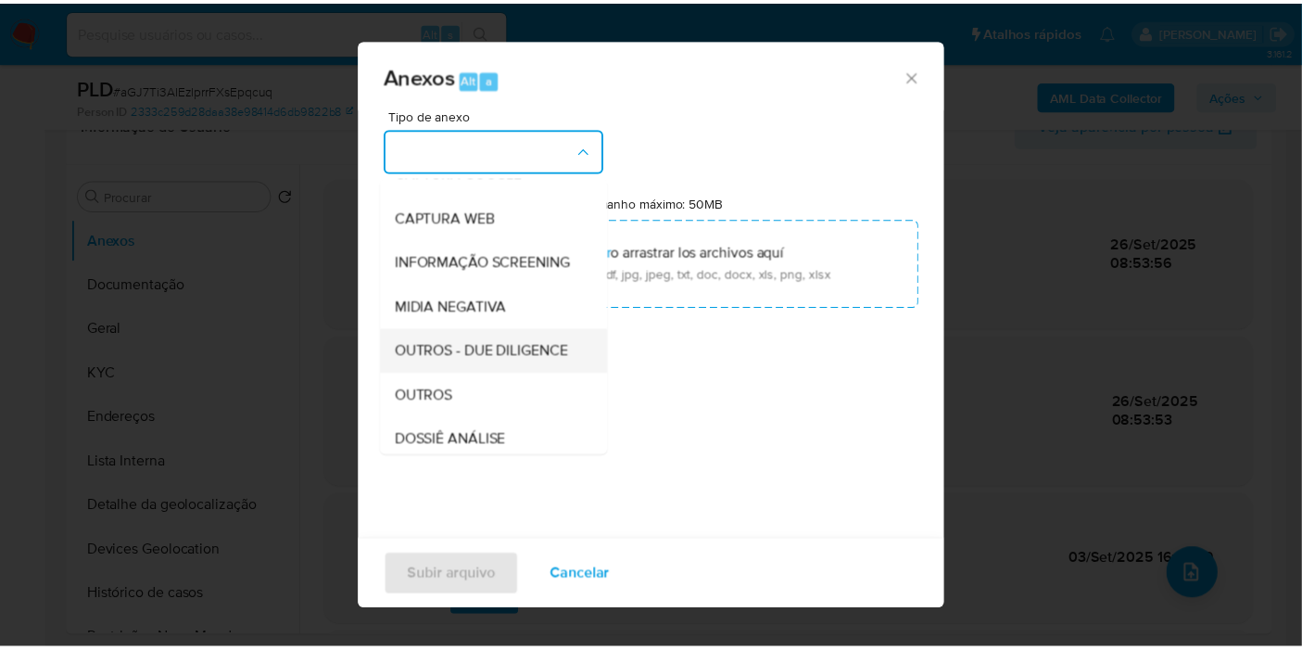
scroll to position [206, 0]
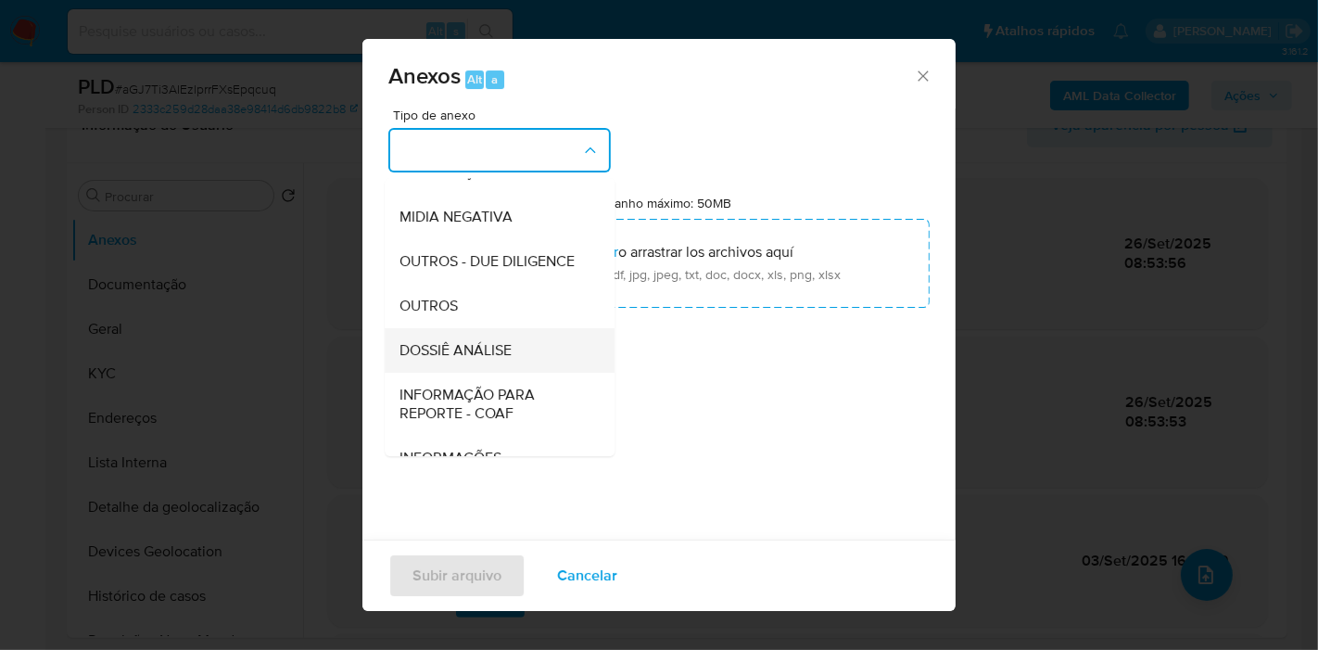
click at [513, 373] on div "DOSSIÊ ANÁLISE" at bounding box center [493, 350] width 189 height 44
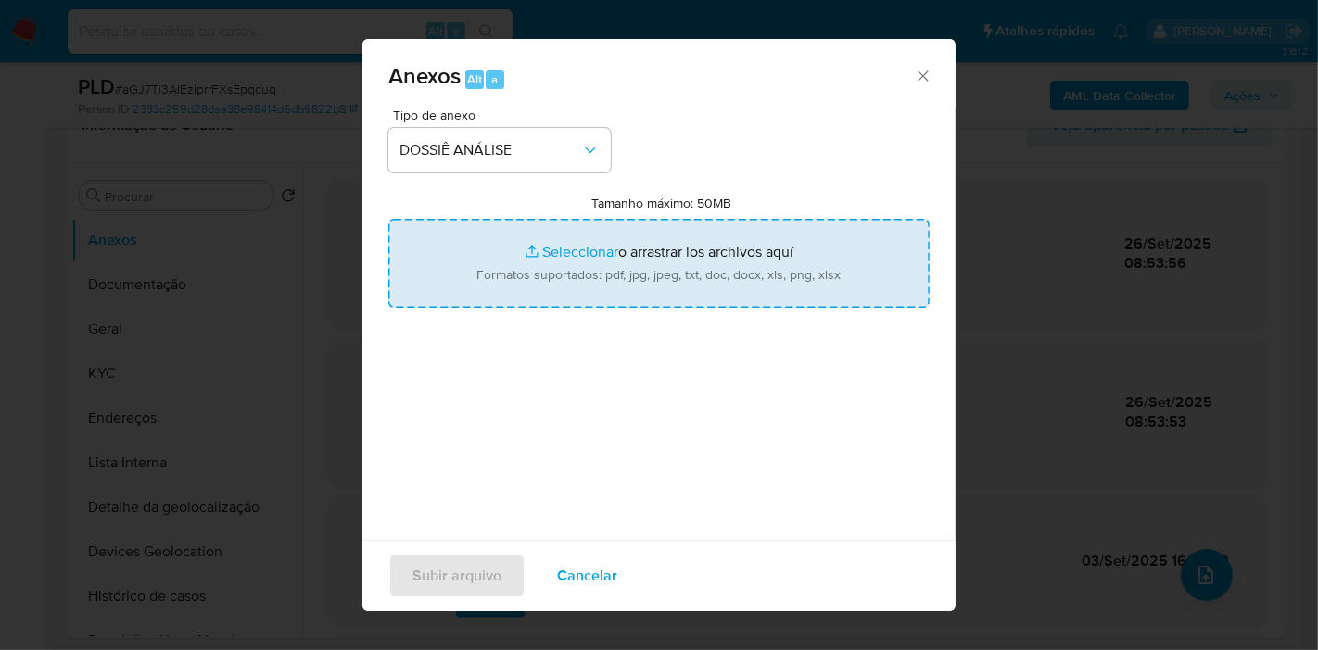
click at [598, 276] on input "Tamanho máximo: 50MB Seleccionar archivos" at bounding box center [658, 263] width 541 height 89
type input "C:\fakepath\Declínio - aGJ7Ti3AIEzlprrFXsEpqcuq - CNPJ 05092106000186 - INSTITU…"
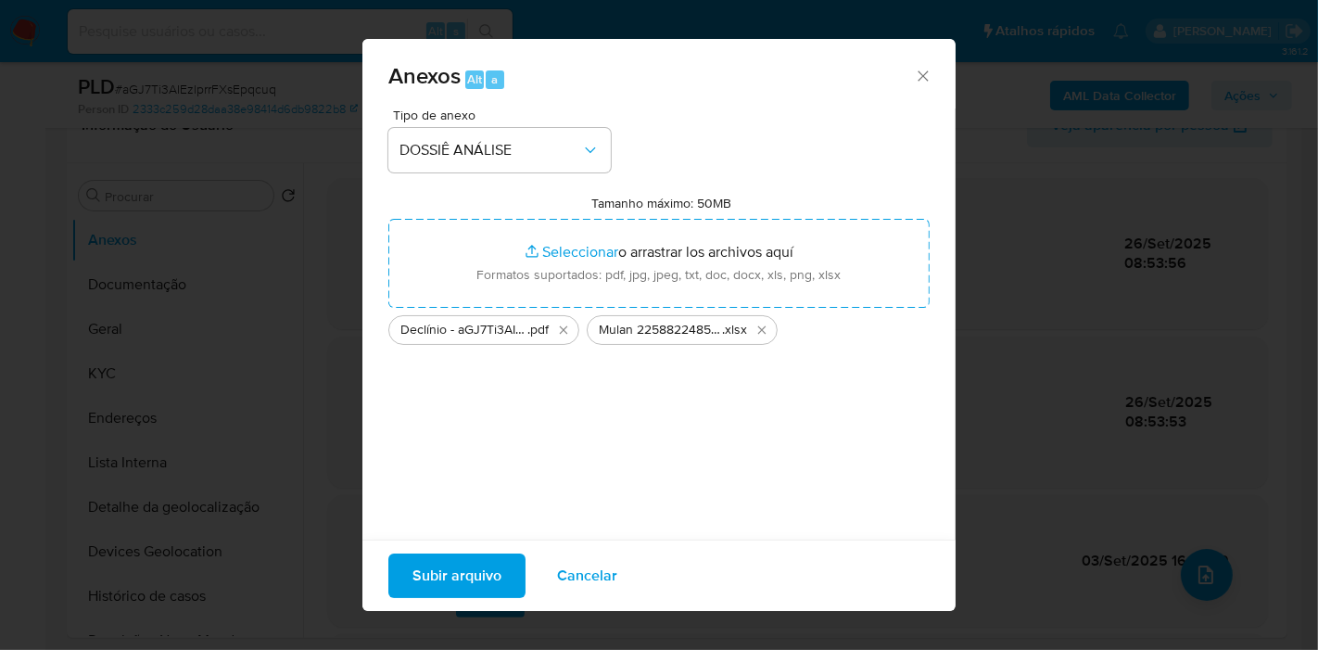
click at [455, 570] on span "Subir arquivo" at bounding box center [456, 575] width 89 height 41
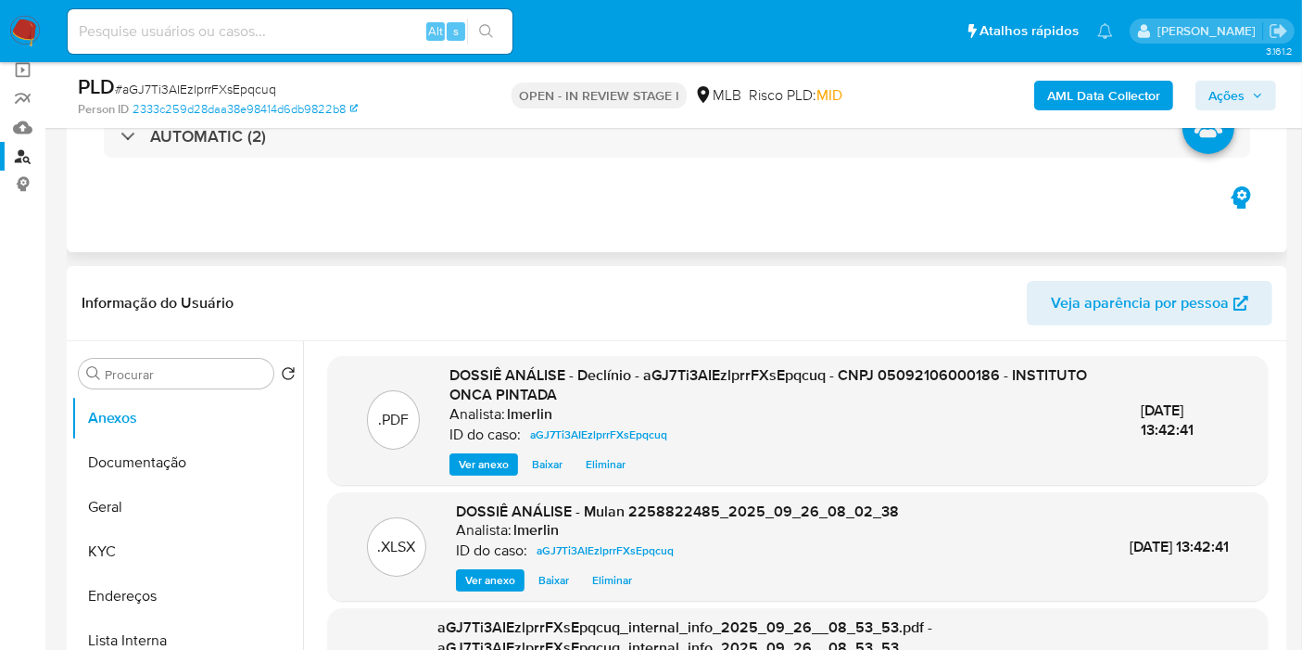
scroll to position [9, 0]
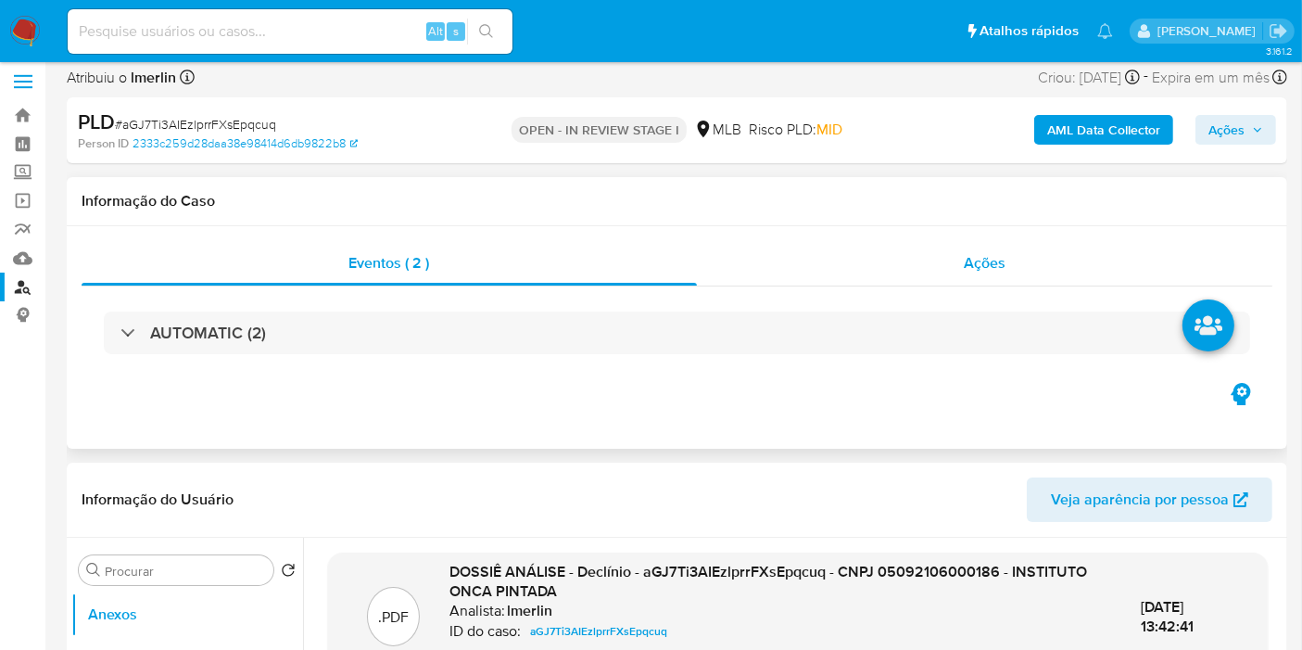
click at [985, 265] on span "Ações" at bounding box center [985, 262] width 42 height 21
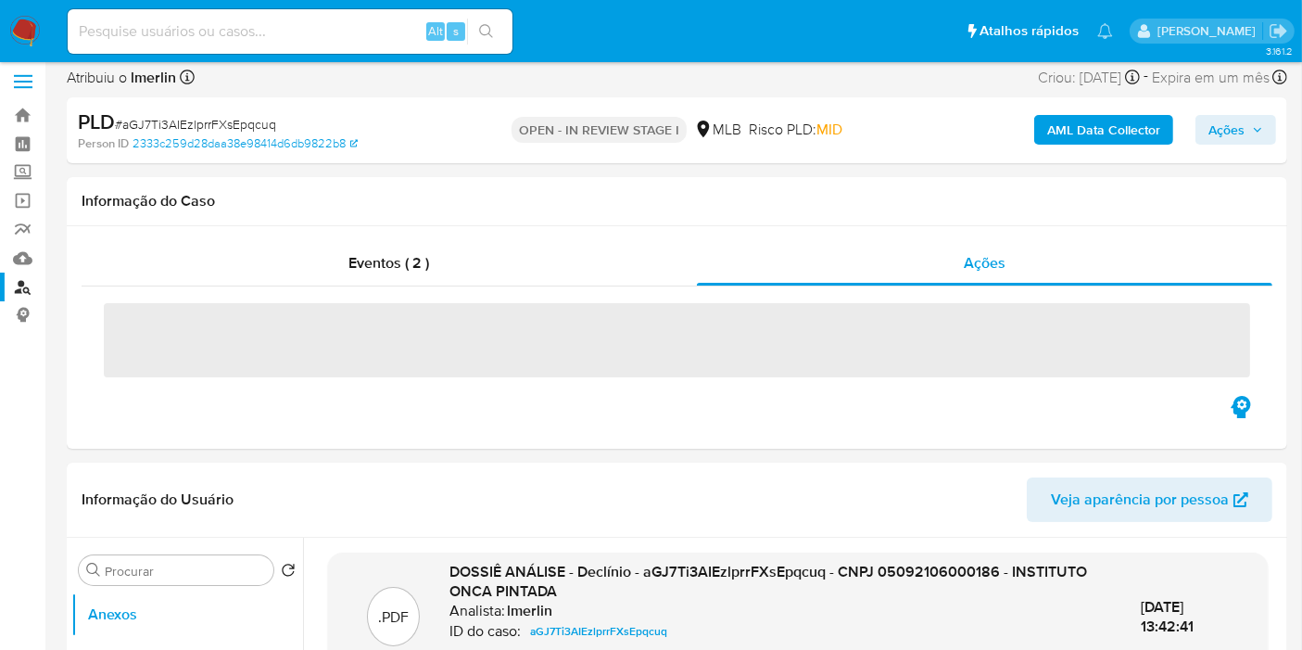
click at [1252, 125] on icon "button" at bounding box center [1257, 129] width 11 height 11
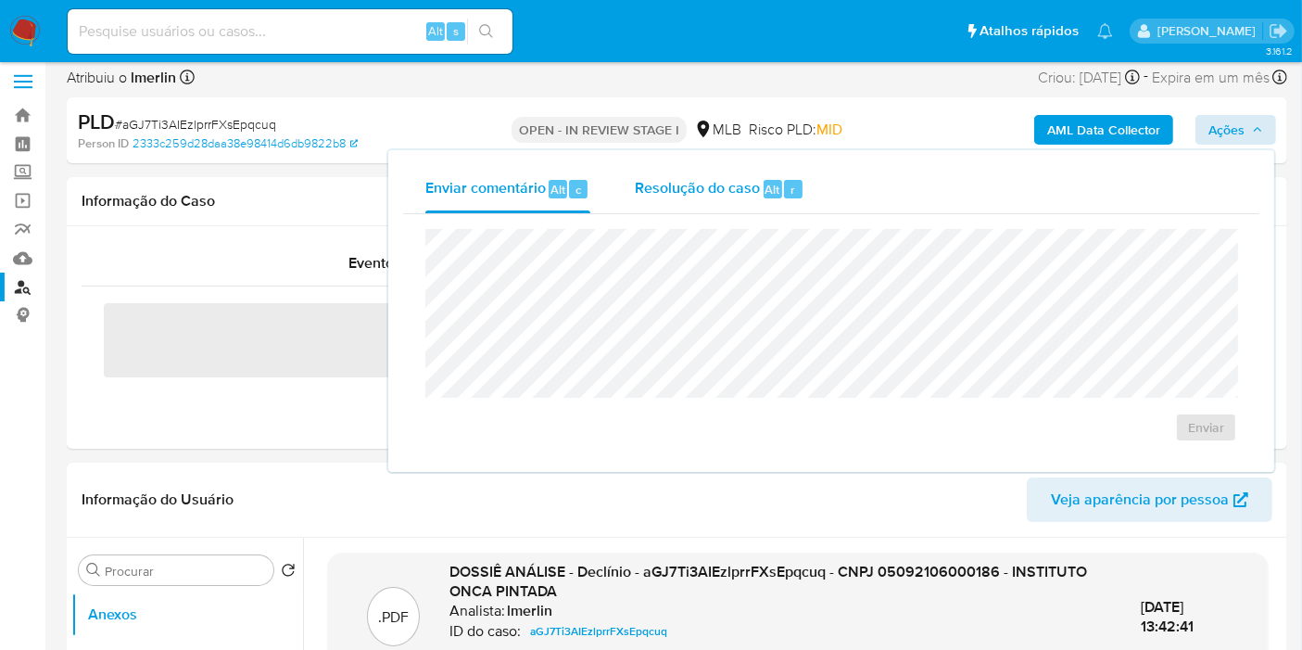
click at [636, 192] on span "Resolução do caso" at bounding box center [697, 188] width 125 height 21
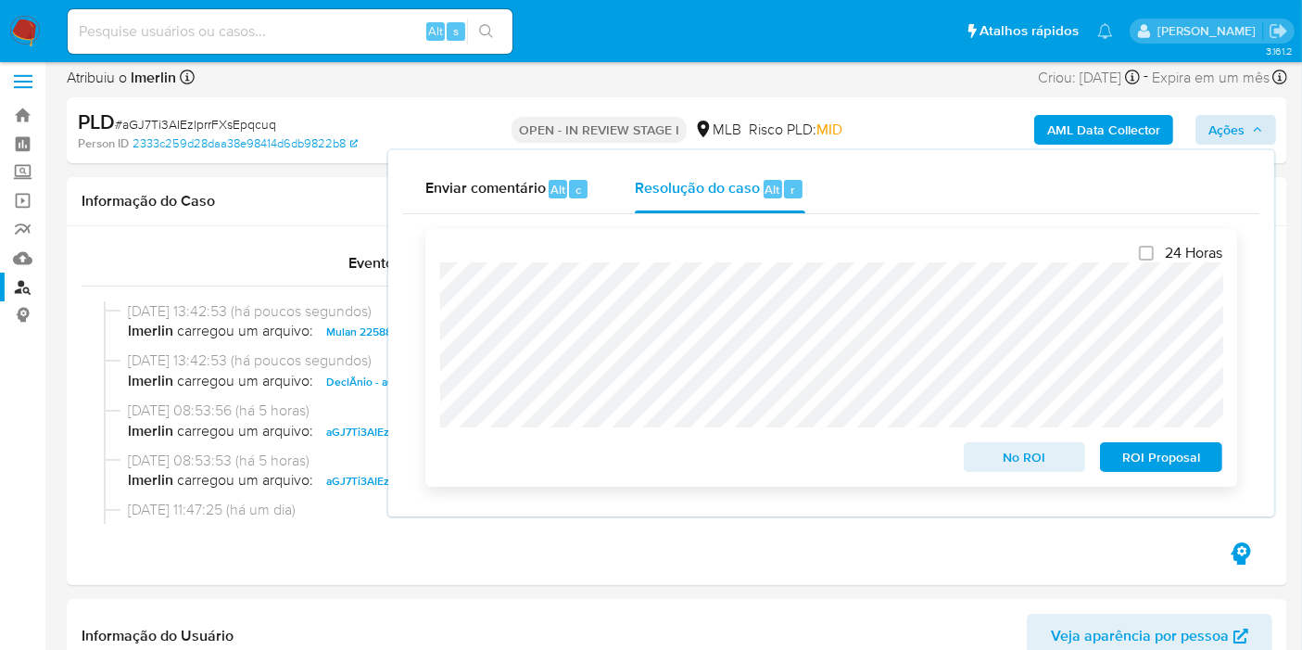
click at [1020, 460] on span "No ROI" at bounding box center [1025, 457] width 96 height 26
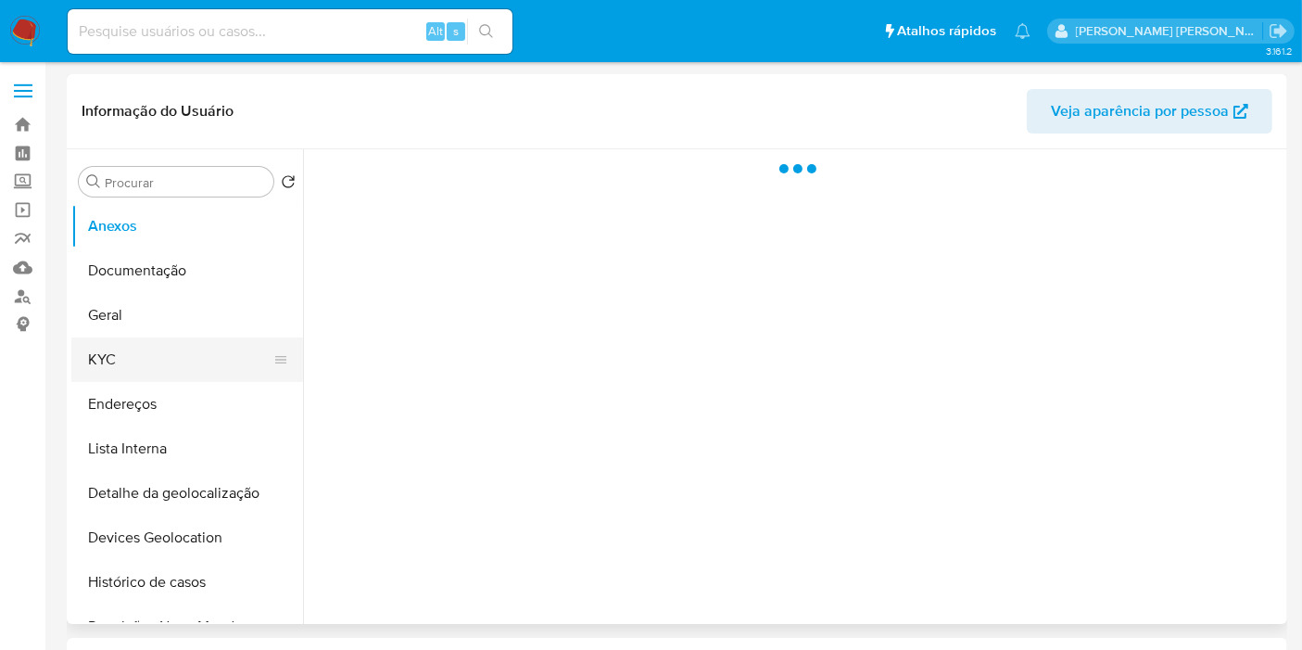
click at [146, 343] on button "KYC" at bounding box center [179, 359] width 217 height 44
select select "10"
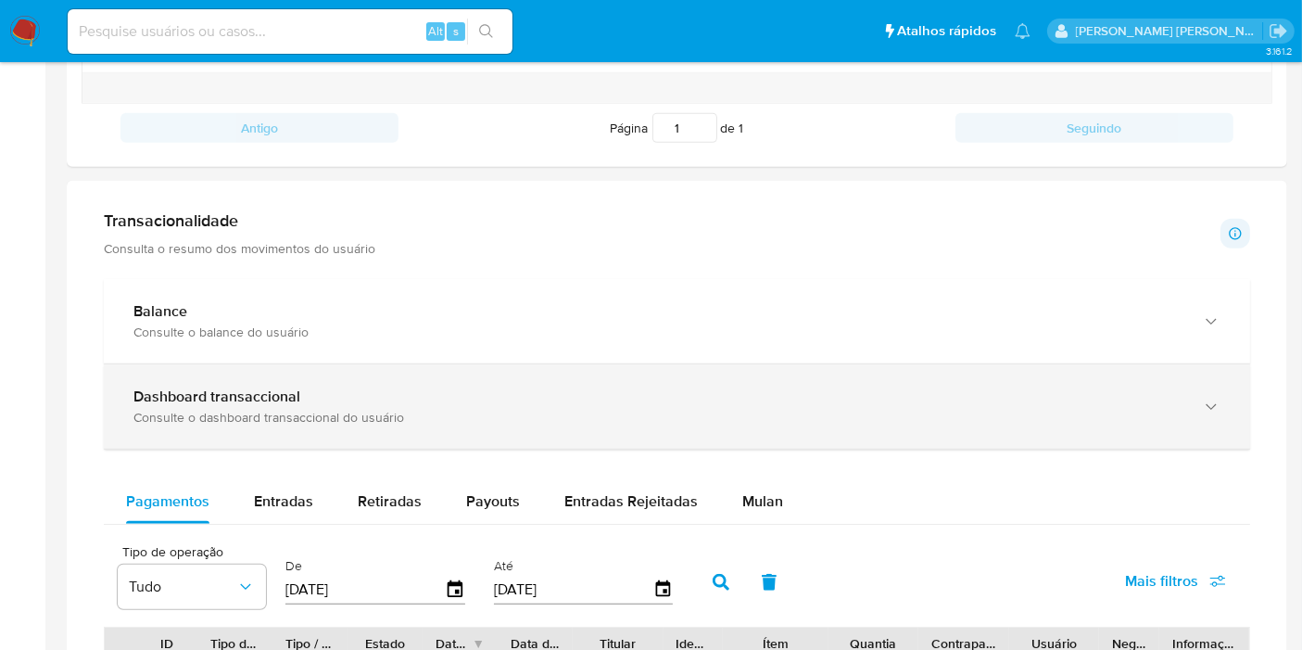
scroll to position [1030, 0]
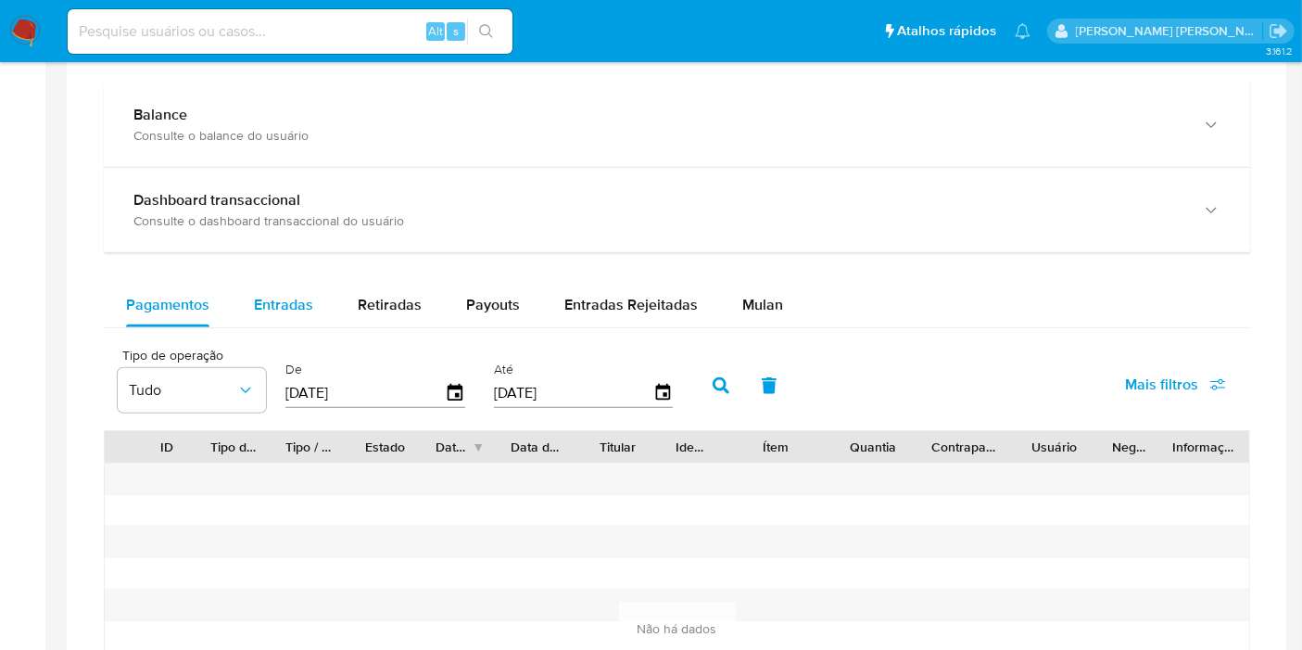
click at [288, 308] on span "Entradas" at bounding box center [283, 304] width 59 height 21
select select "10"
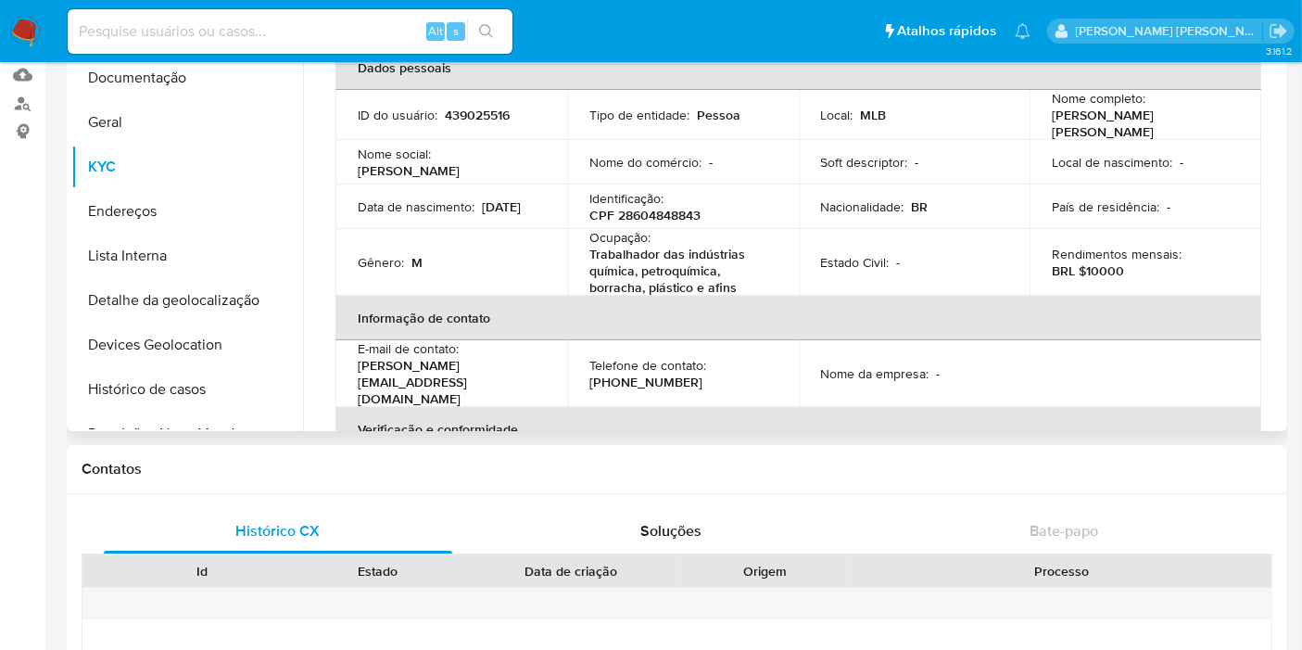
scroll to position [0, 0]
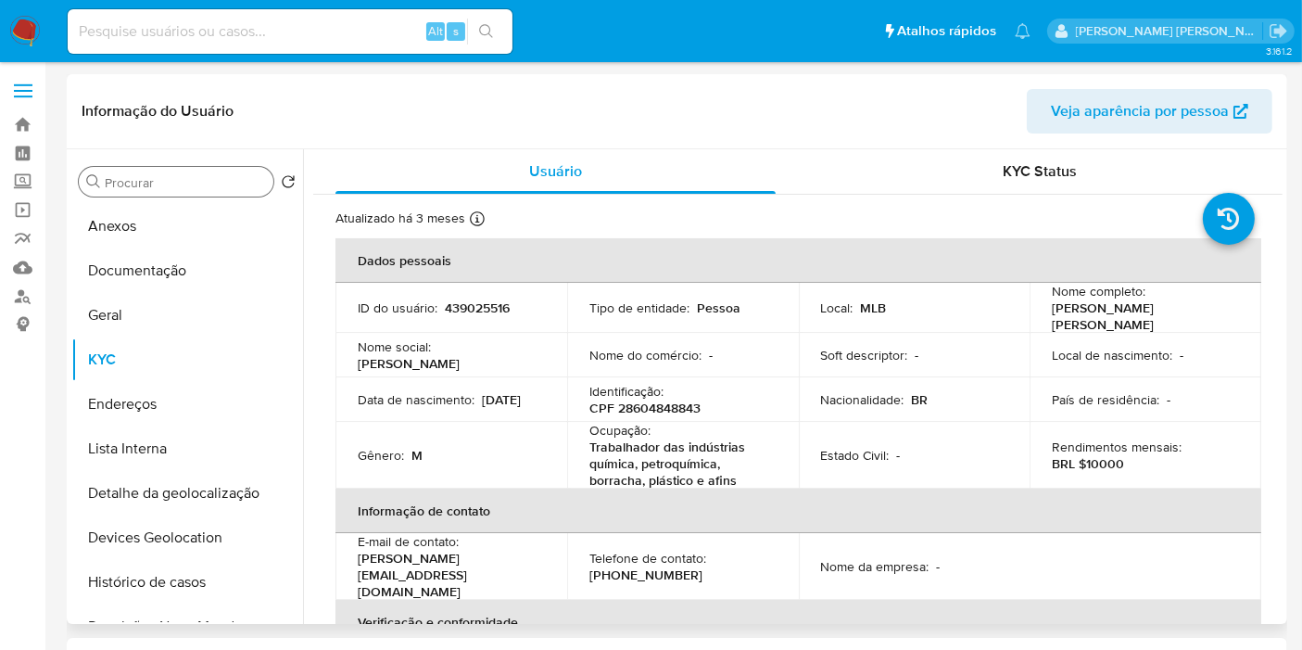
click at [230, 177] on input "Procurar" at bounding box center [185, 182] width 161 height 17
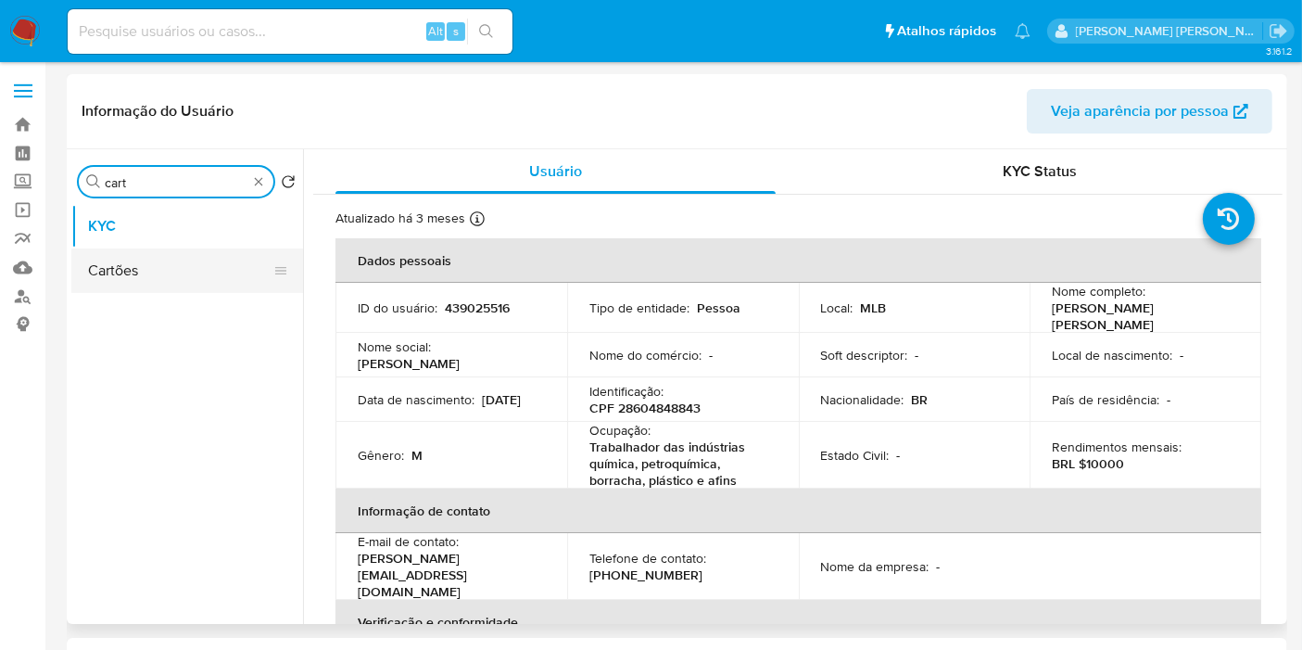
type input "cart"
click at [197, 279] on button "Cartões" at bounding box center [179, 270] width 217 height 44
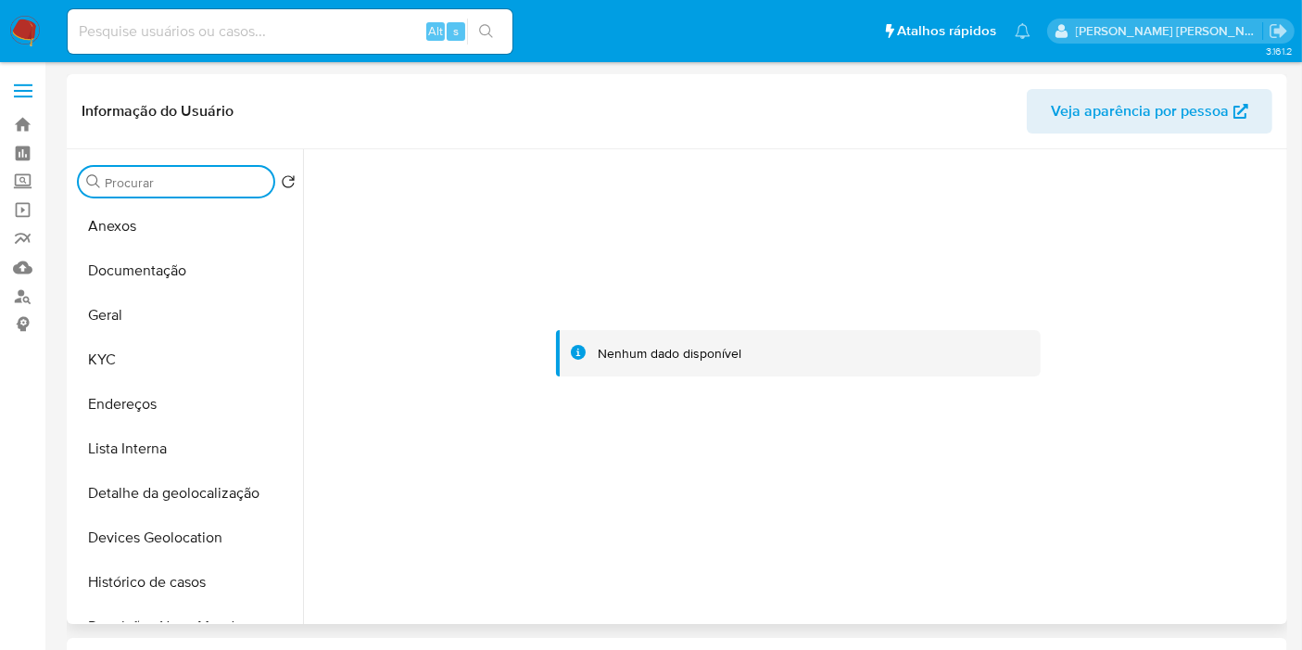
click at [183, 190] on input "Procurar" at bounding box center [185, 182] width 161 height 17
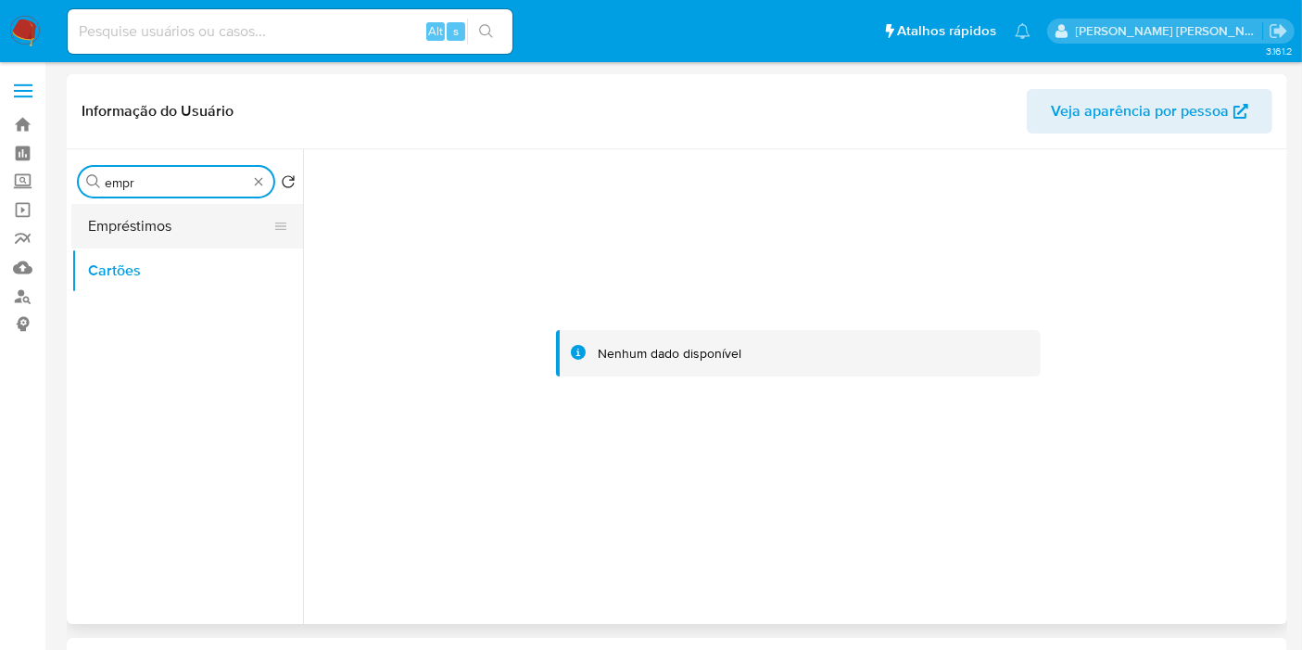
type input "empr"
click at [187, 232] on button "Empréstimos" at bounding box center [179, 226] width 217 height 44
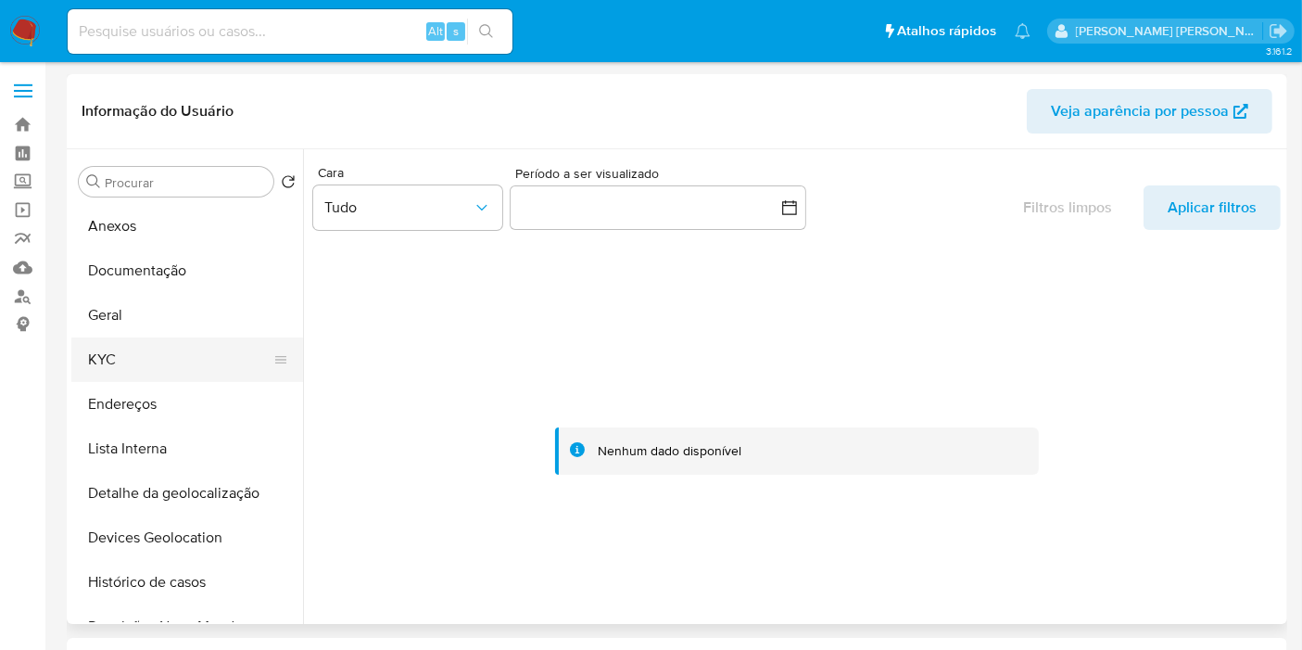
click at [183, 374] on button "KYC" at bounding box center [179, 359] width 217 height 44
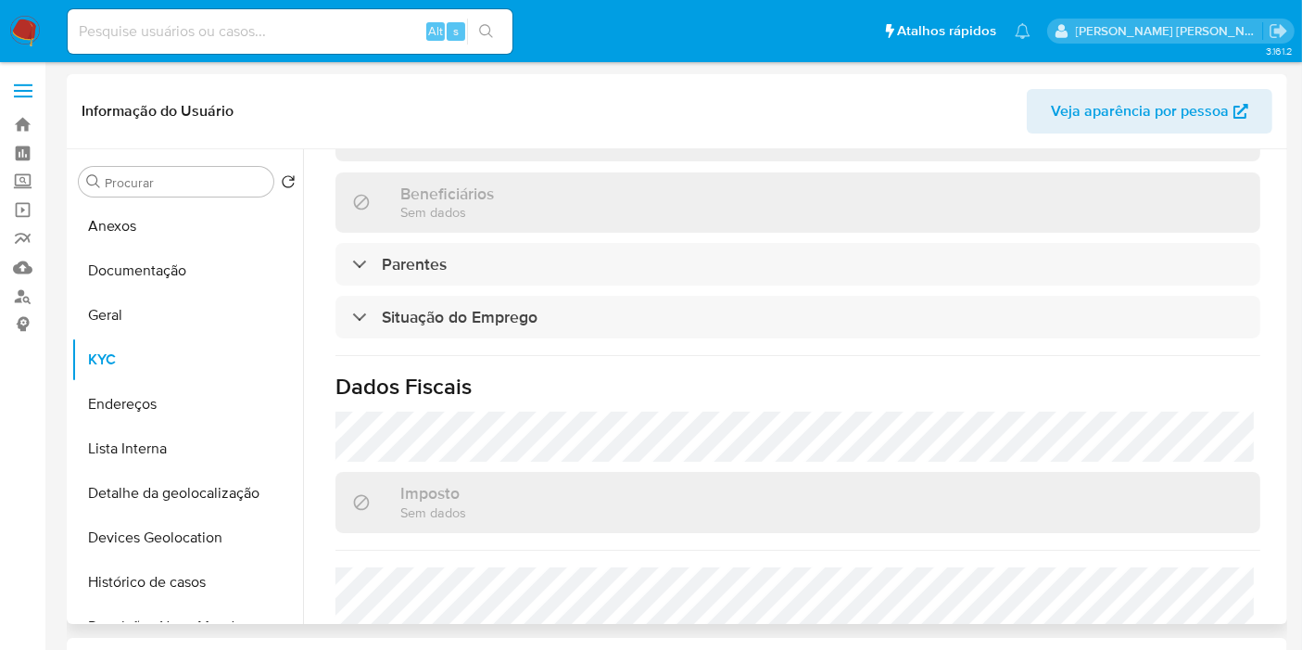
scroll to position [881, 0]
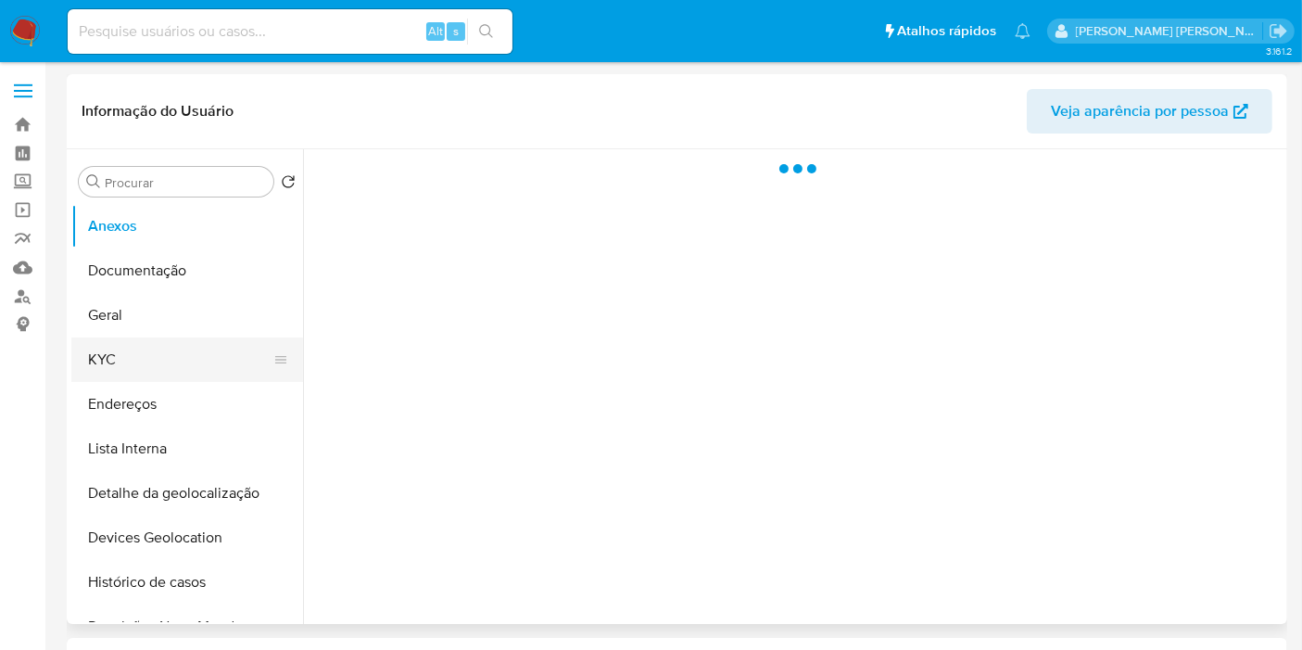
click at [189, 343] on button "KYC" at bounding box center [179, 359] width 217 height 44
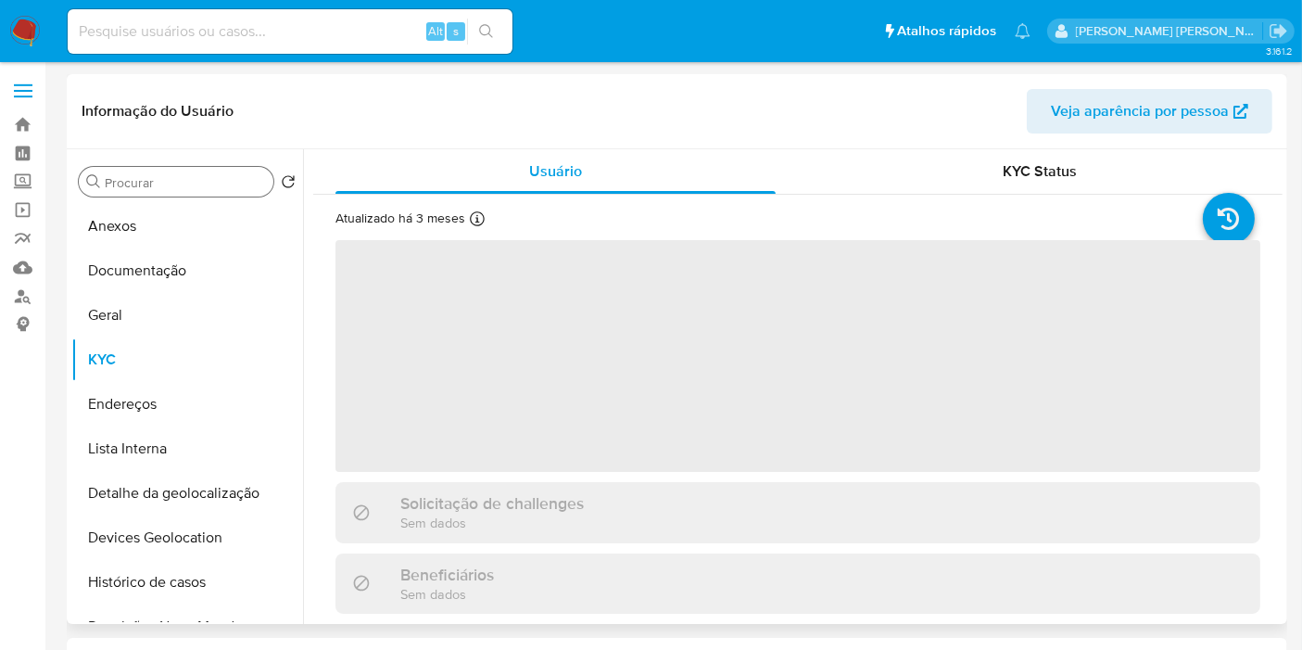
select select "10"
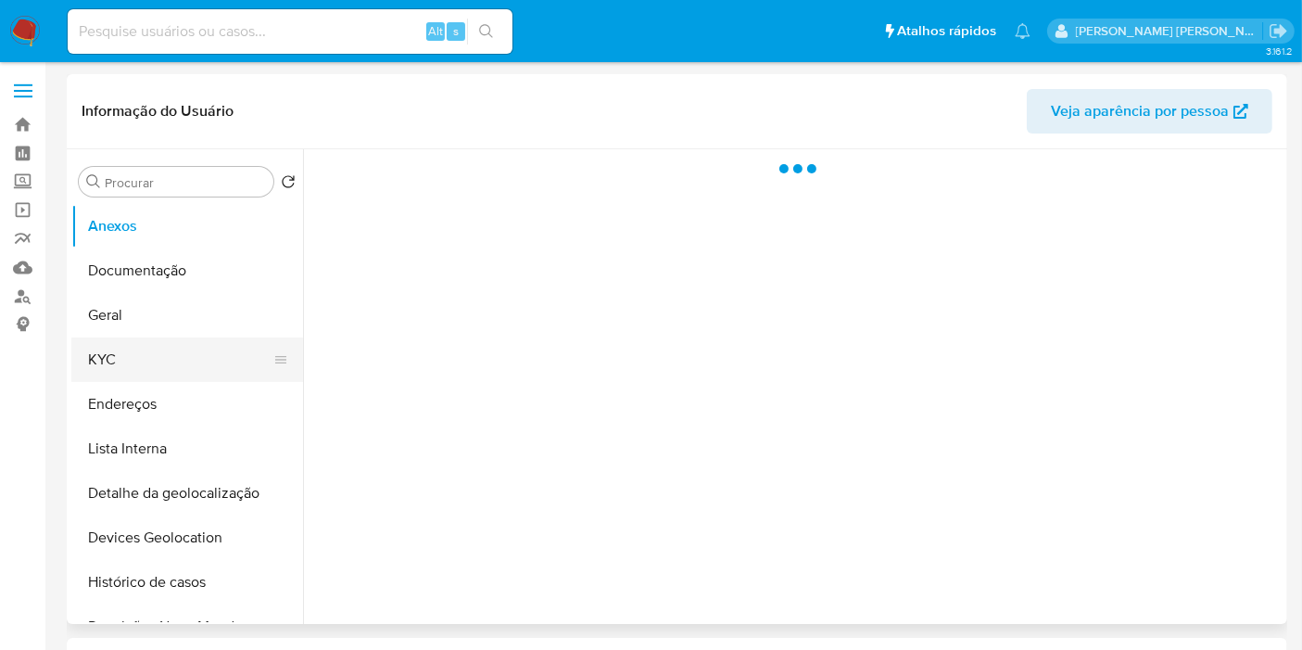
click at [161, 356] on button "KYC" at bounding box center [179, 359] width 217 height 44
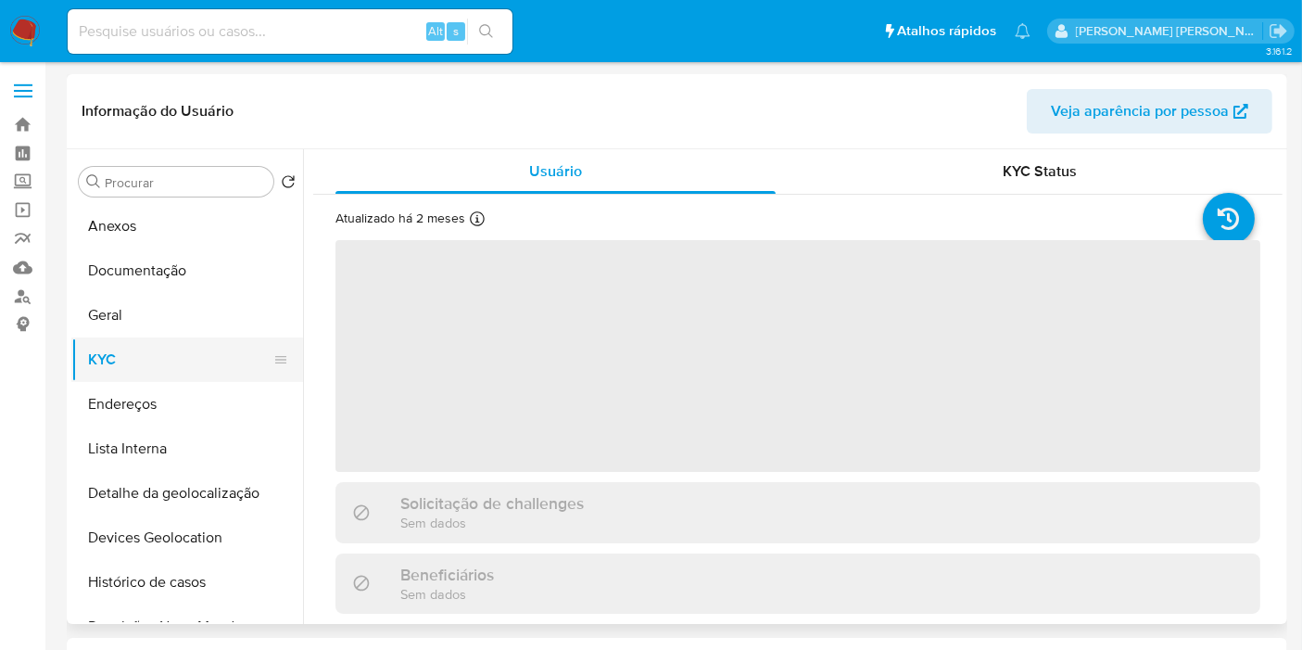
select select "10"
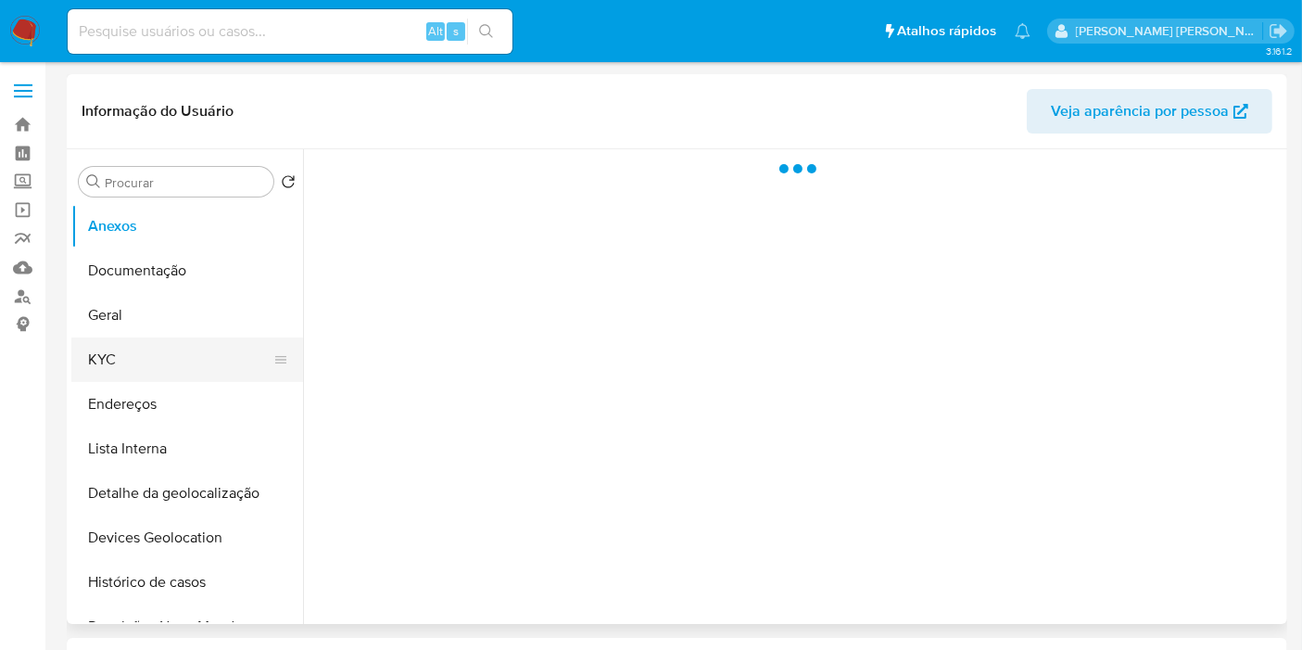
click at [119, 361] on button "KYC" at bounding box center [179, 359] width 217 height 44
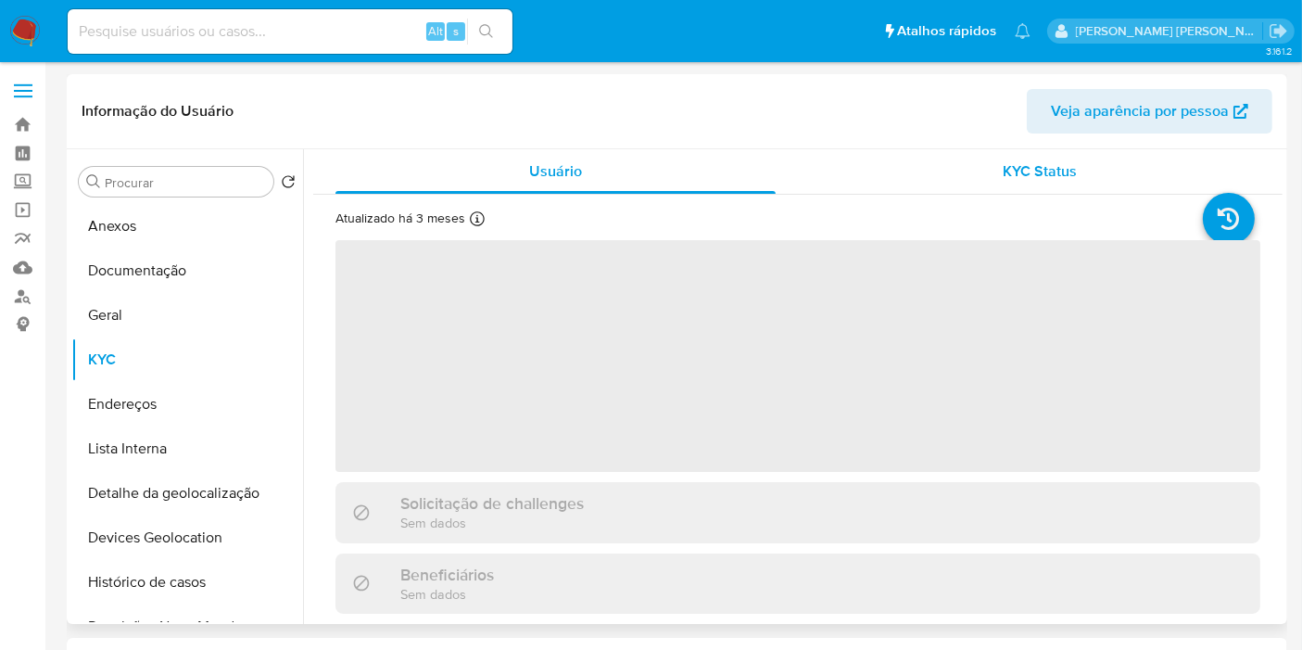
select select "10"
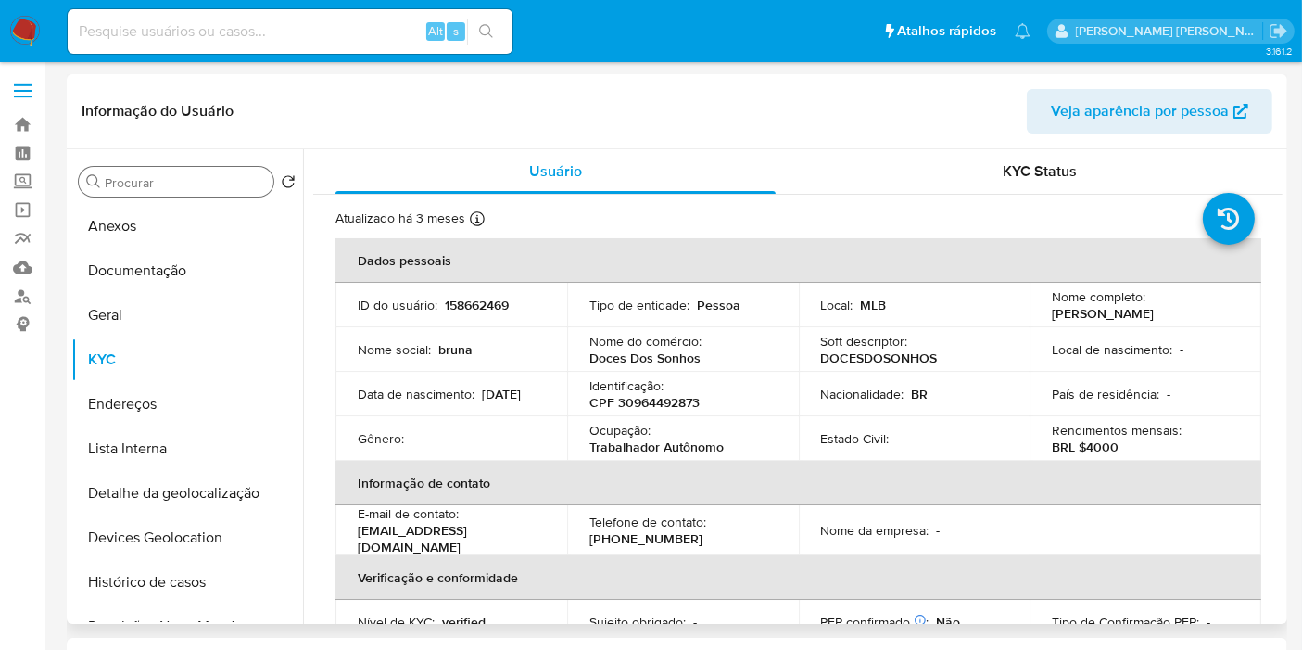
click at [180, 187] on input "Procurar" at bounding box center [185, 182] width 161 height 17
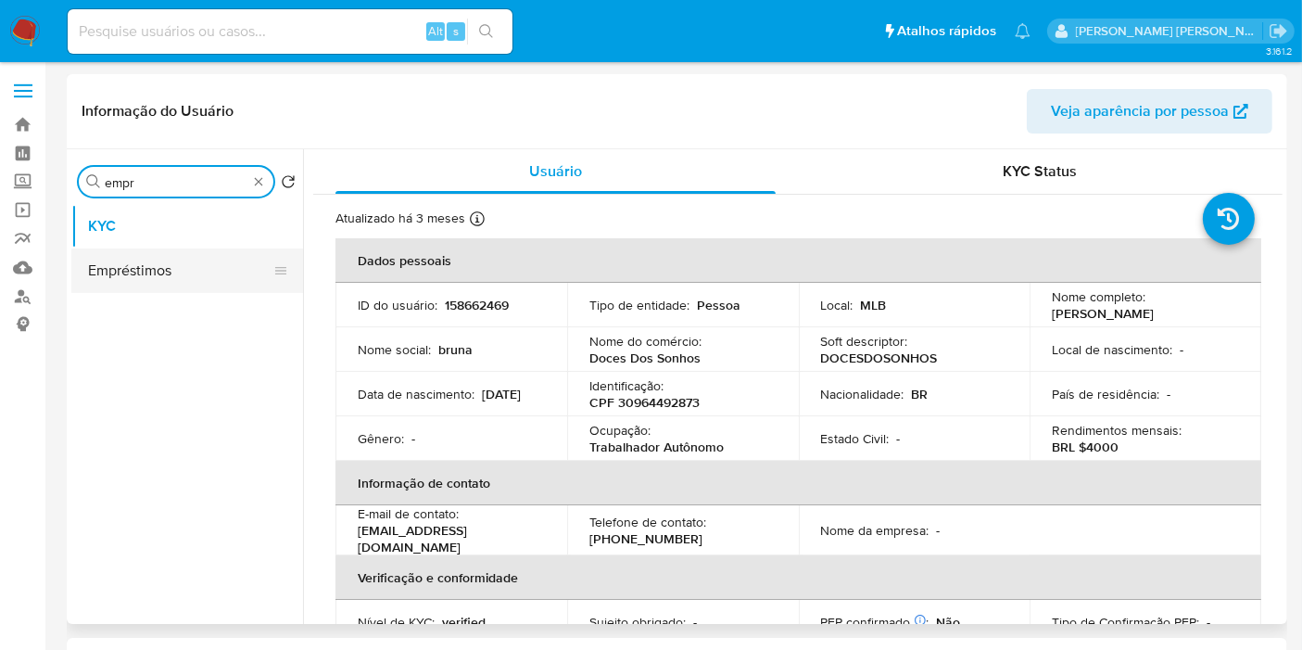
type input "empr"
click at [183, 263] on button "Empréstimos" at bounding box center [179, 270] width 217 height 44
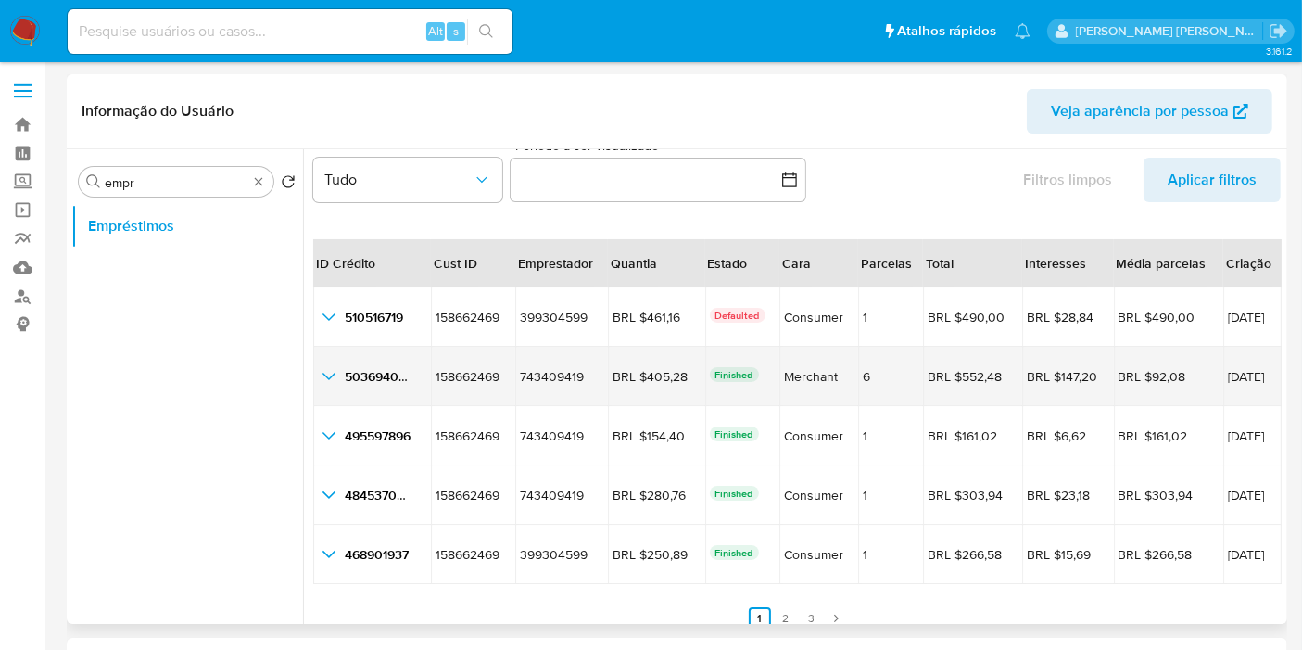
scroll to position [42, 0]
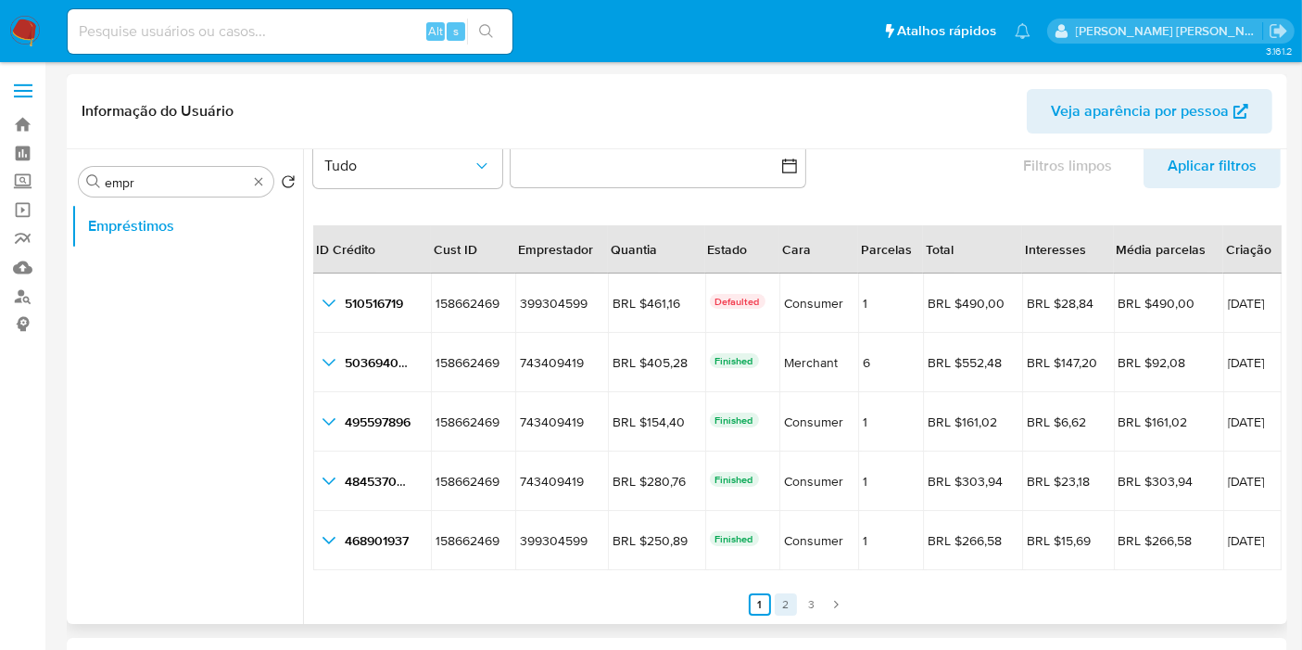
click at [779, 600] on link "2" at bounding box center [786, 604] width 22 height 22
click at [823, 602] on link "3" at bounding box center [823, 604] width 22 height 22
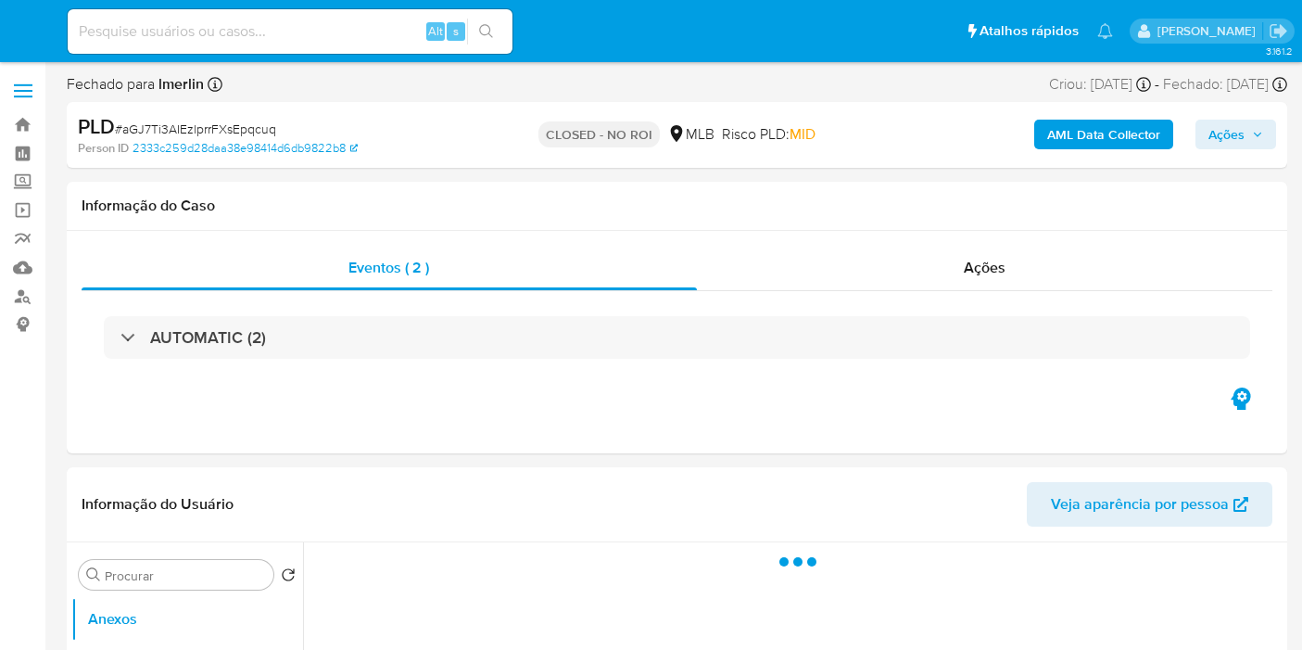
select select "10"
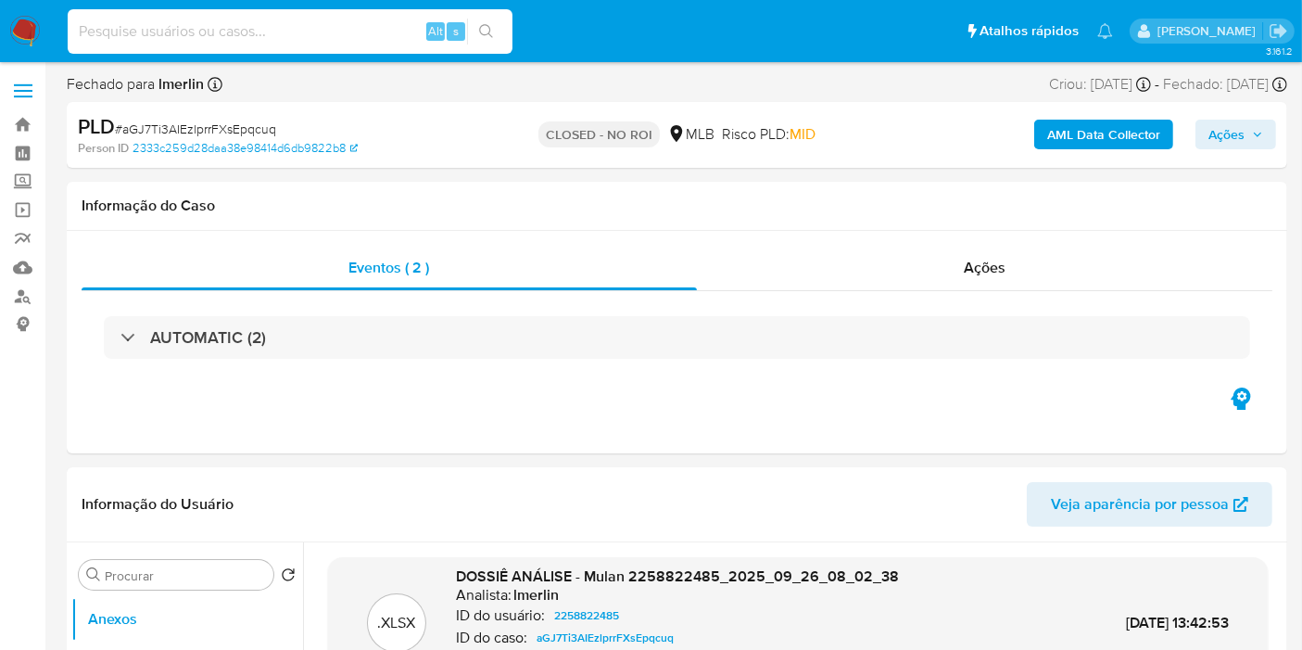
click at [397, 30] on input at bounding box center [290, 31] width 445 height 24
paste input "nCu5VGiMGQBCwpMmU5D0NMOW"
type input "nCu5VGiMGQBCwpMmU5D0NMOW"
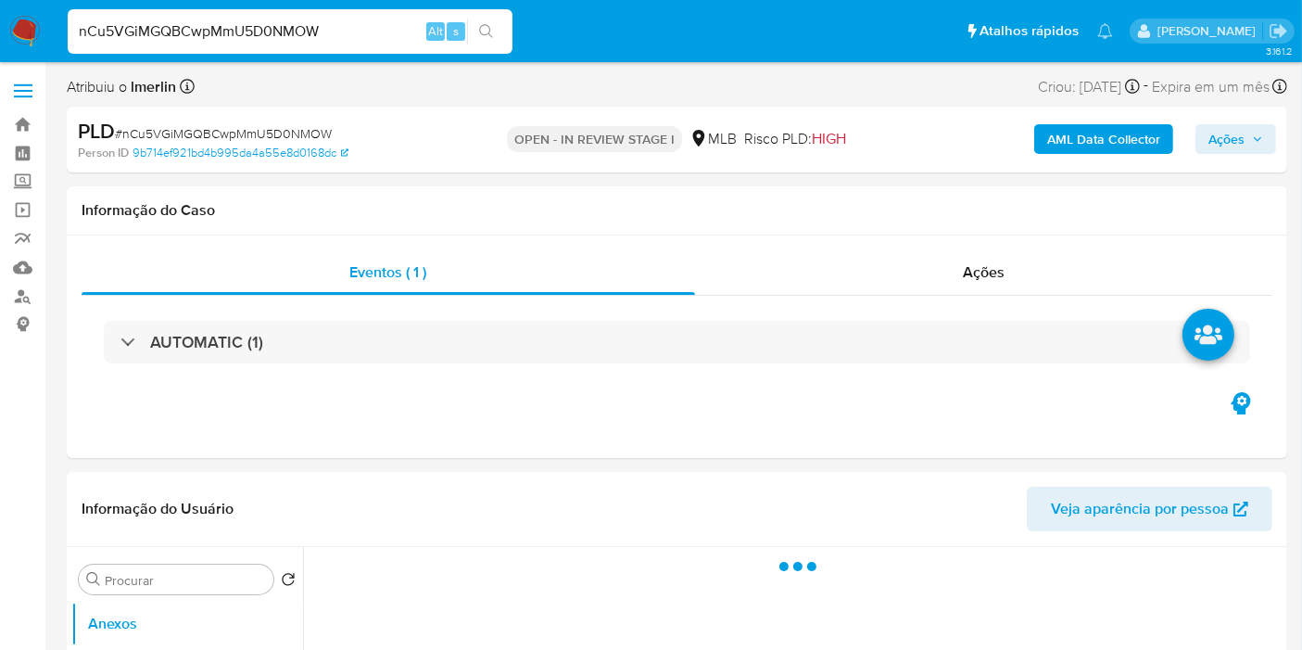
select select "10"
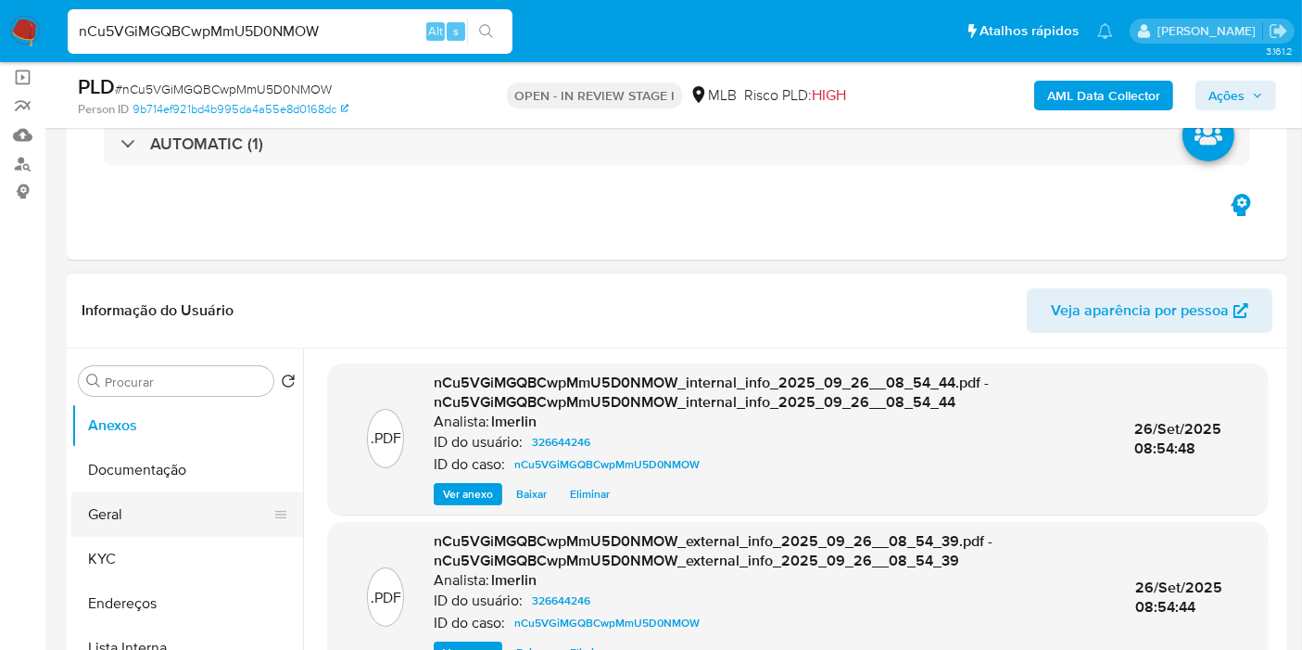
scroll to position [309, 0]
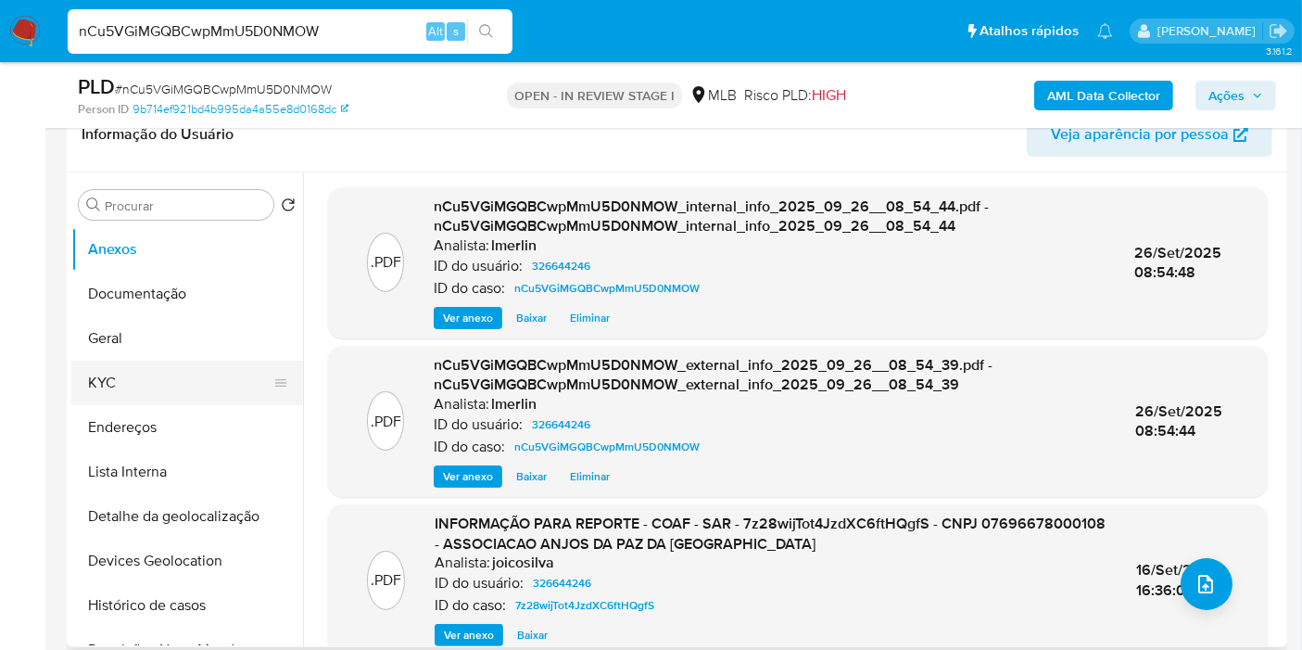
click at [203, 366] on button "KYC" at bounding box center [179, 383] width 217 height 44
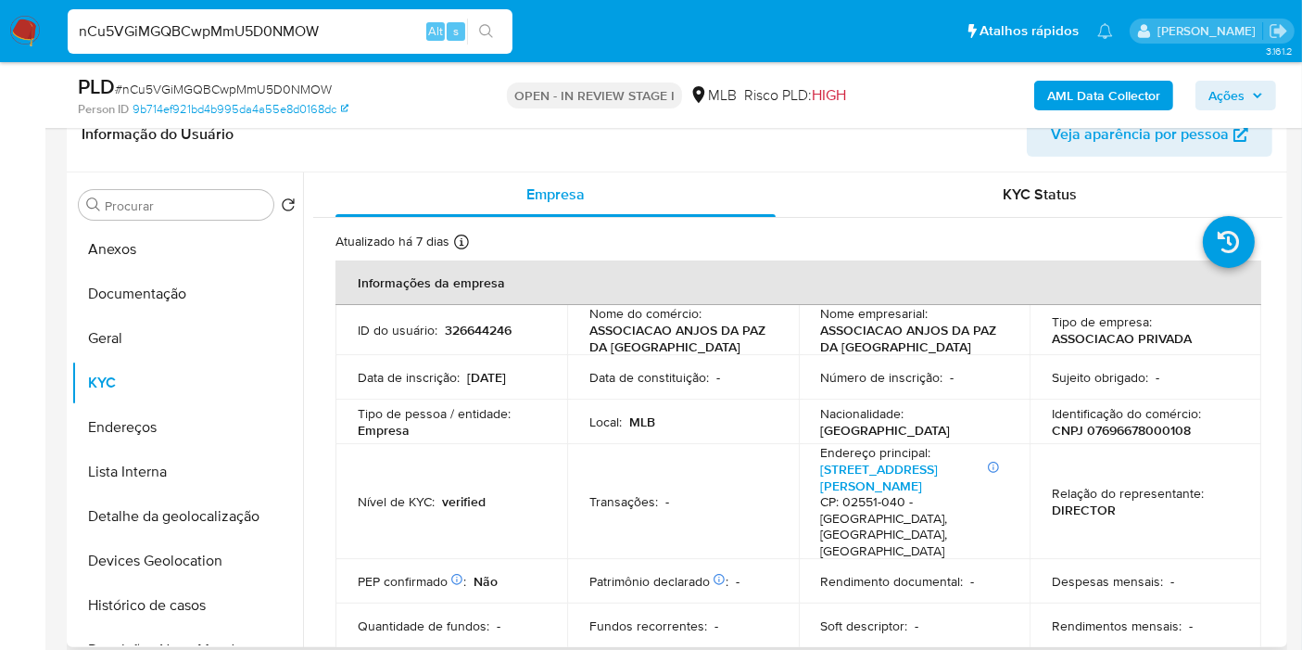
click at [1162, 429] on p "CNPJ 07696678000108" at bounding box center [1121, 430] width 139 height 17
copy p "07696678000108"
click at [235, 586] on button "Histórico de casos" at bounding box center [187, 605] width 232 height 44
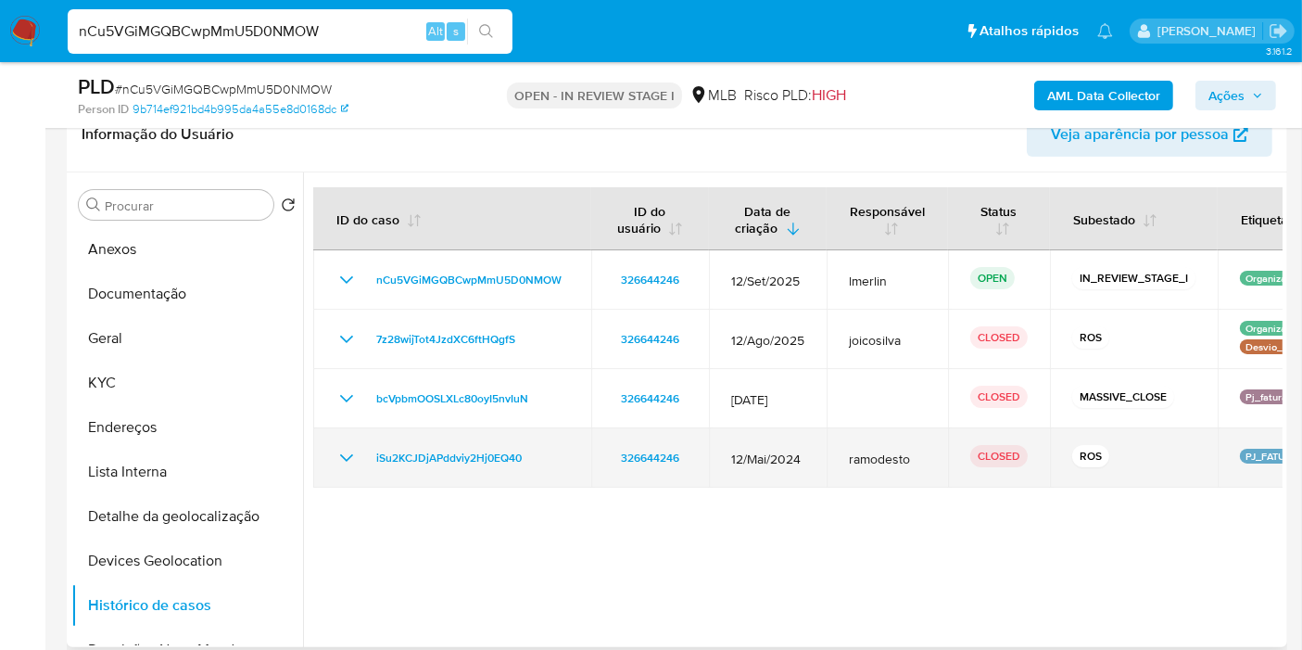
click at [336, 460] on icon "Mostrar/Ocultar" at bounding box center [347, 458] width 22 height 22
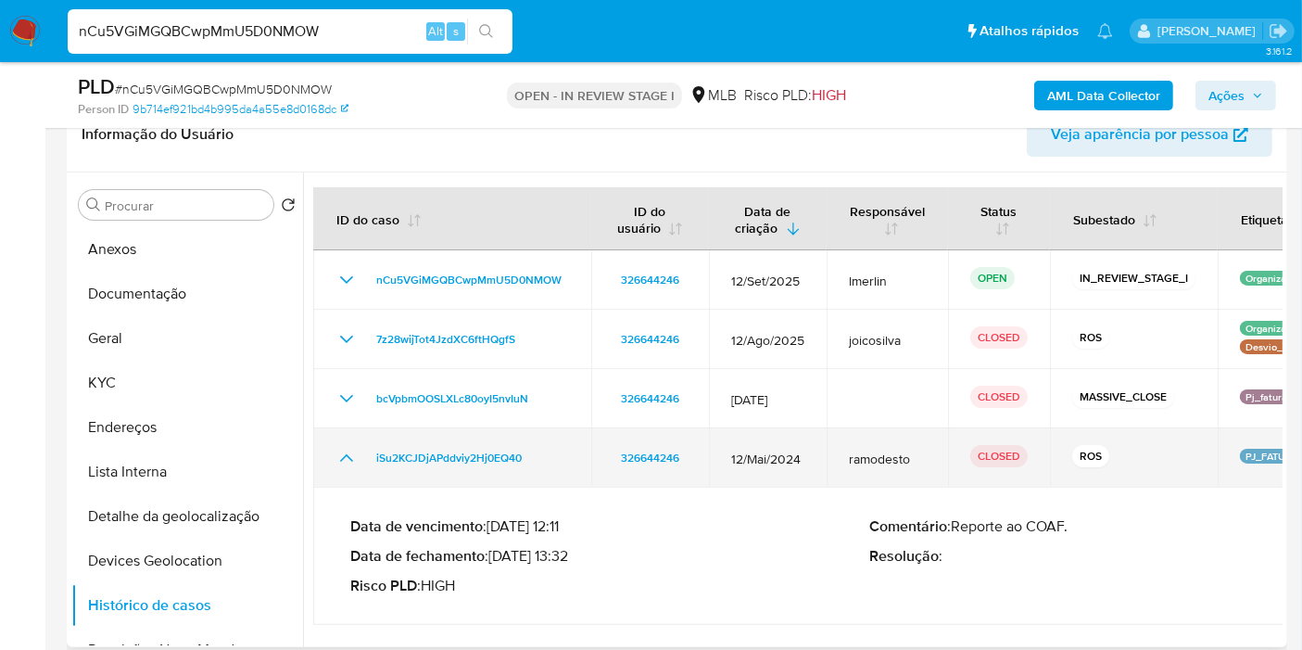
click at [336, 460] on icon "Mostrar/Ocultar" at bounding box center [347, 458] width 22 height 22
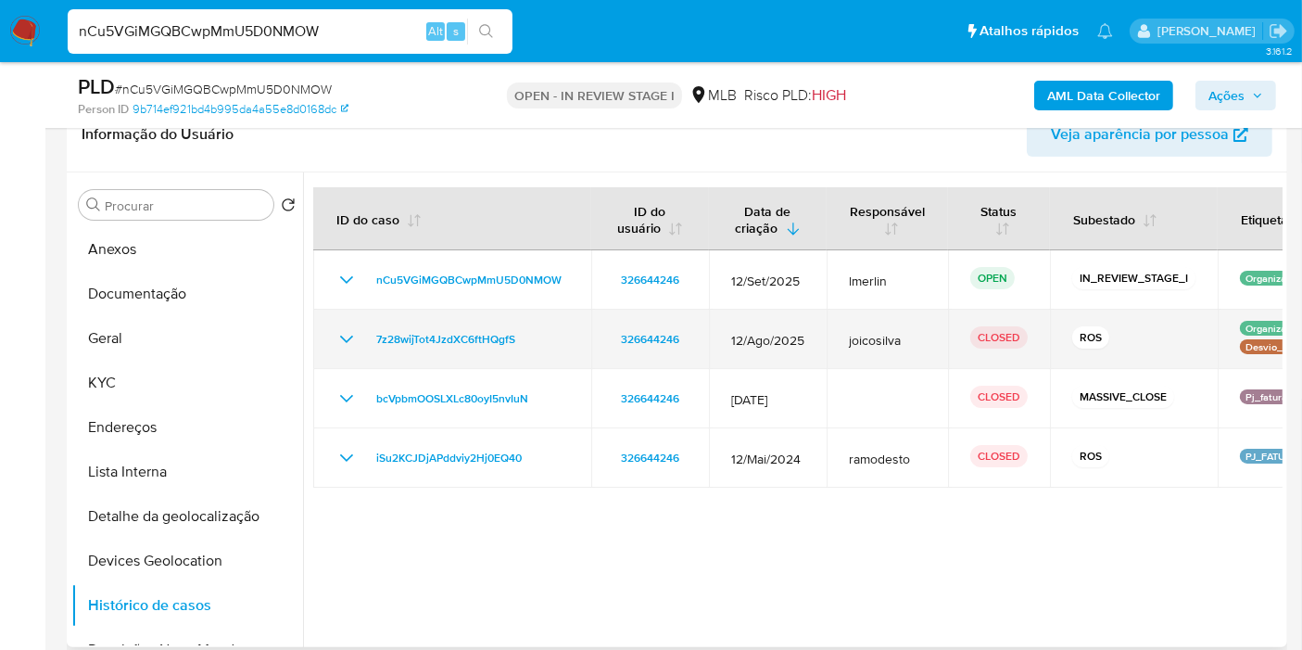
click at [343, 340] on icon "Mostrar/Ocultar" at bounding box center [347, 339] width 22 height 22
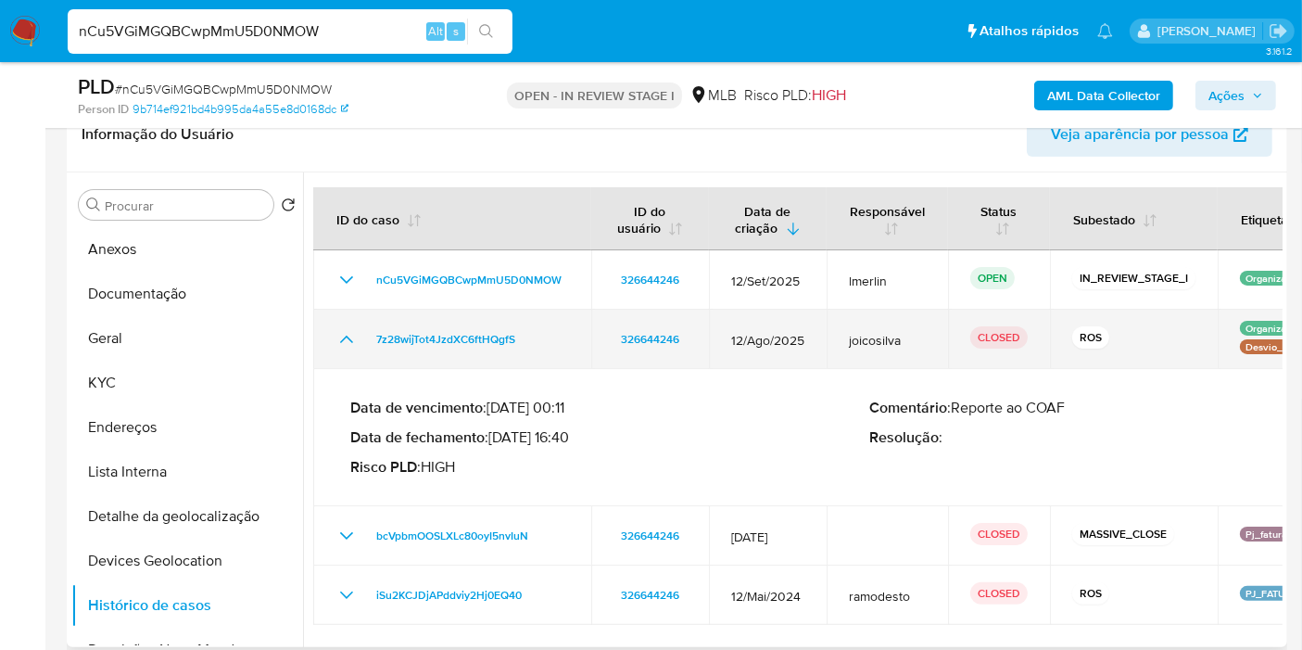
click at [343, 340] on icon "Mostrar/Ocultar" at bounding box center [347, 339] width 22 height 22
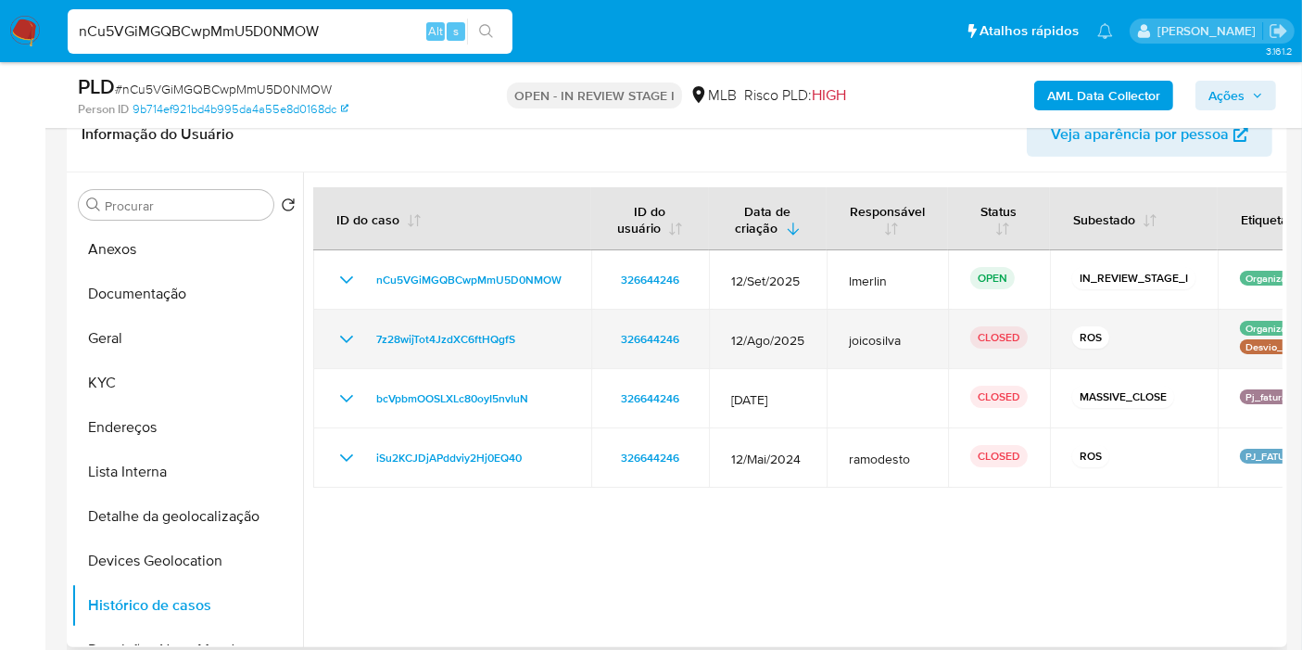
click at [348, 339] on icon "Mostrar/Ocultar" at bounding box center [347, 339] width 22 height 22
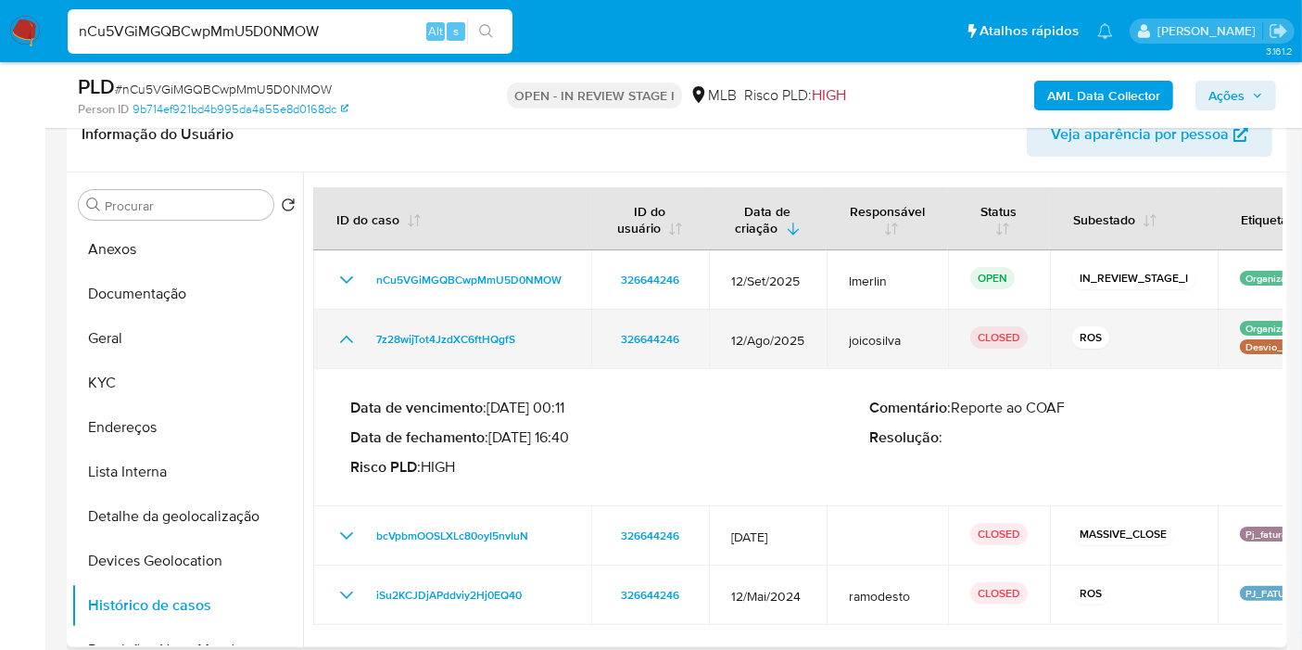
click at [348, 339] on icon "Mostrar/Ocultar" at bounding box center [347, 339] width 22 height 22
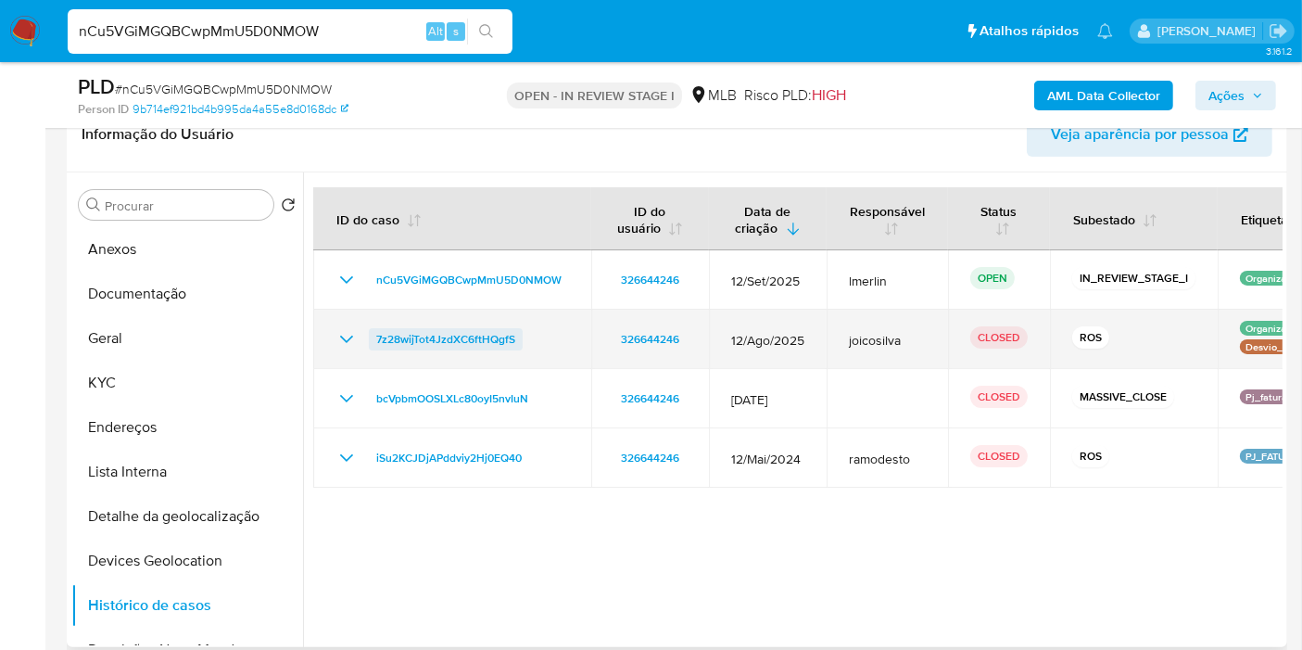
click at [458, 331] on span "7z28wijTot4JzdXC6ftHQgfS" at bounding box center [445, 339] width 139 height 22
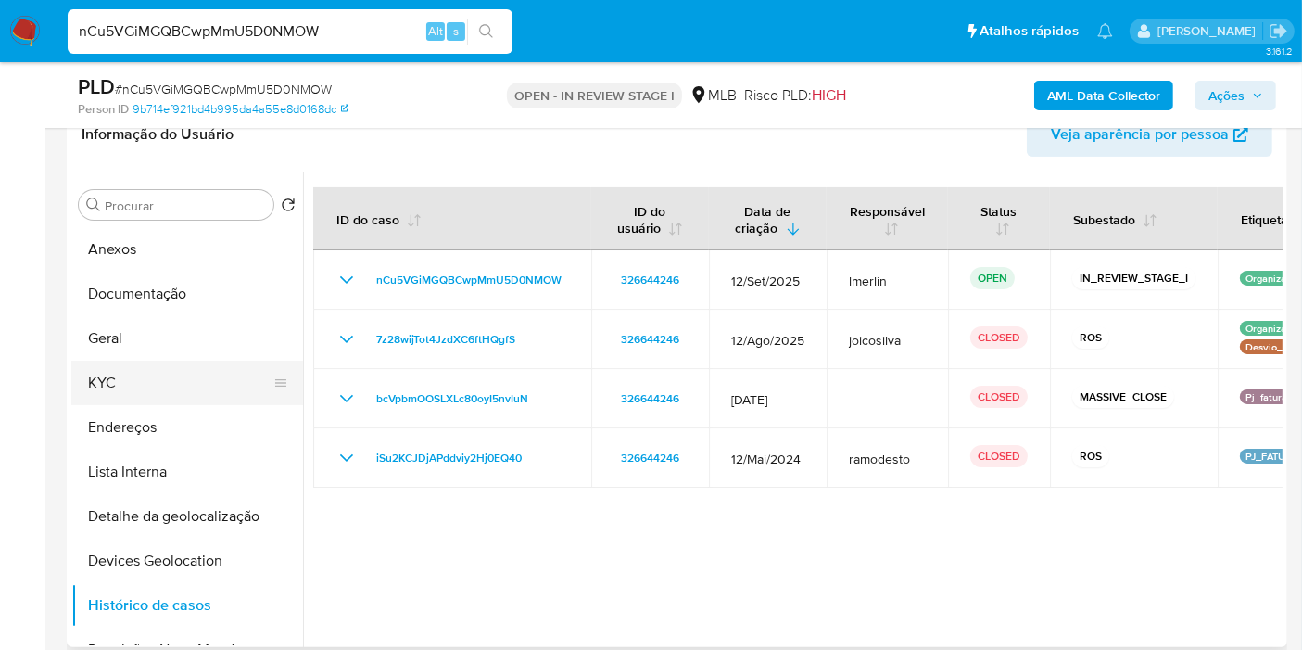
click at [217, 382] on button "KYC" at bounding box center [179, 383] width 217 height 44
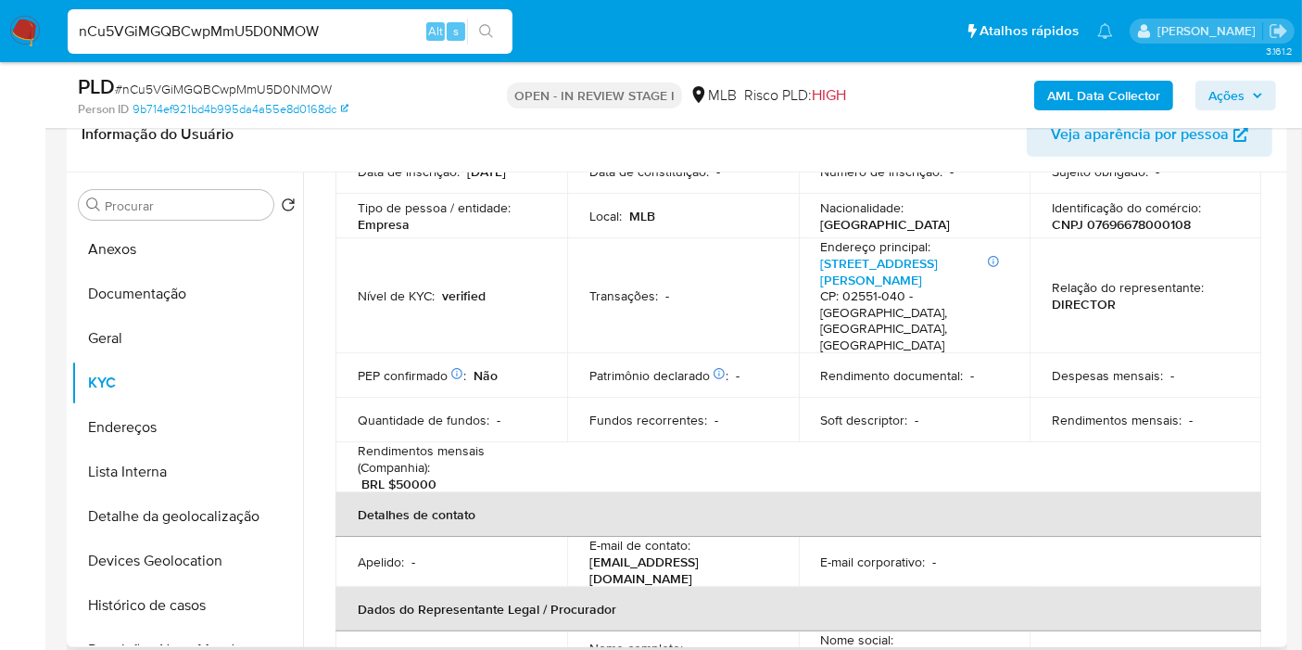
scroll to position [514, 0]
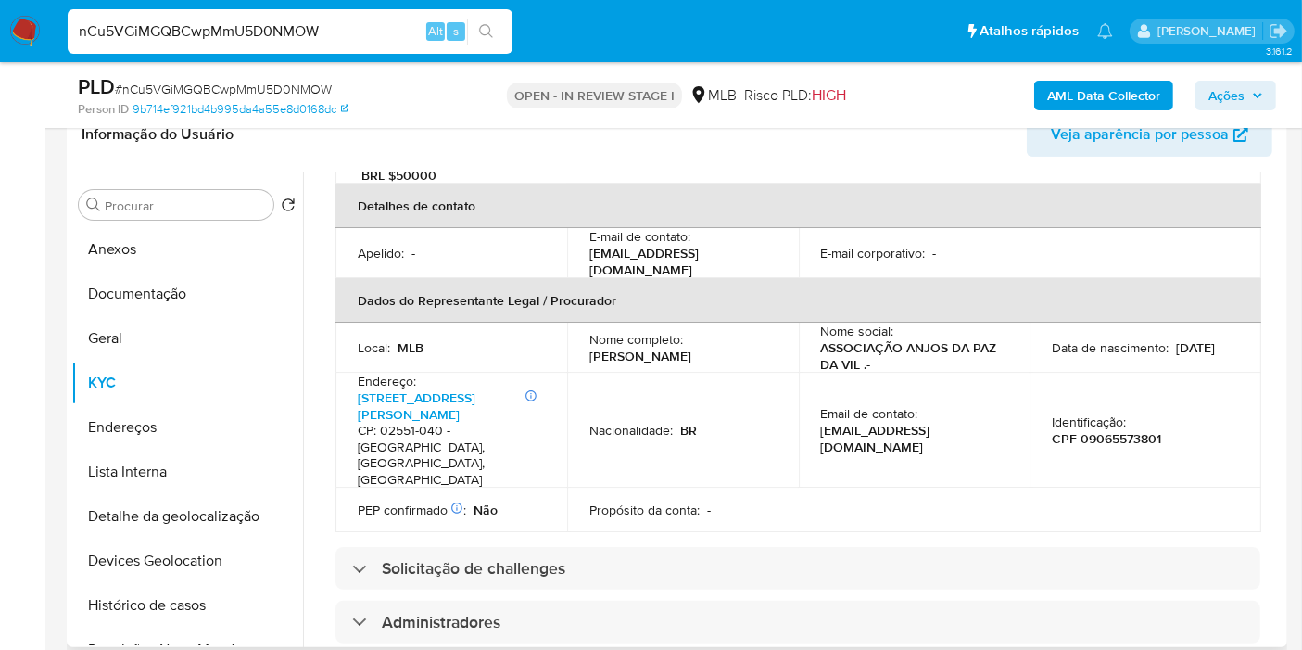
click at [1128, 430] on p "CPF 09065573801" at bounding box center [1106, 438] width 109 height 17
copy p "09065573801"
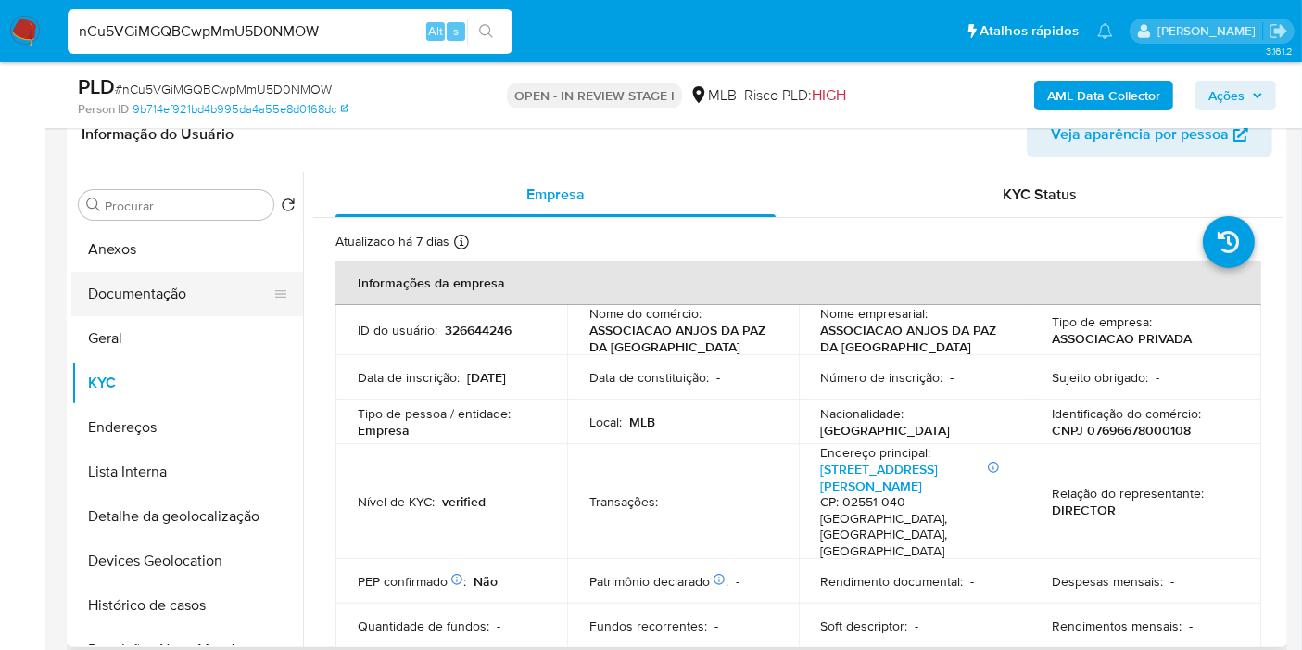
click at [208, 296] on button "Documentação" at bounding box center [179, 294] width 217 height 44
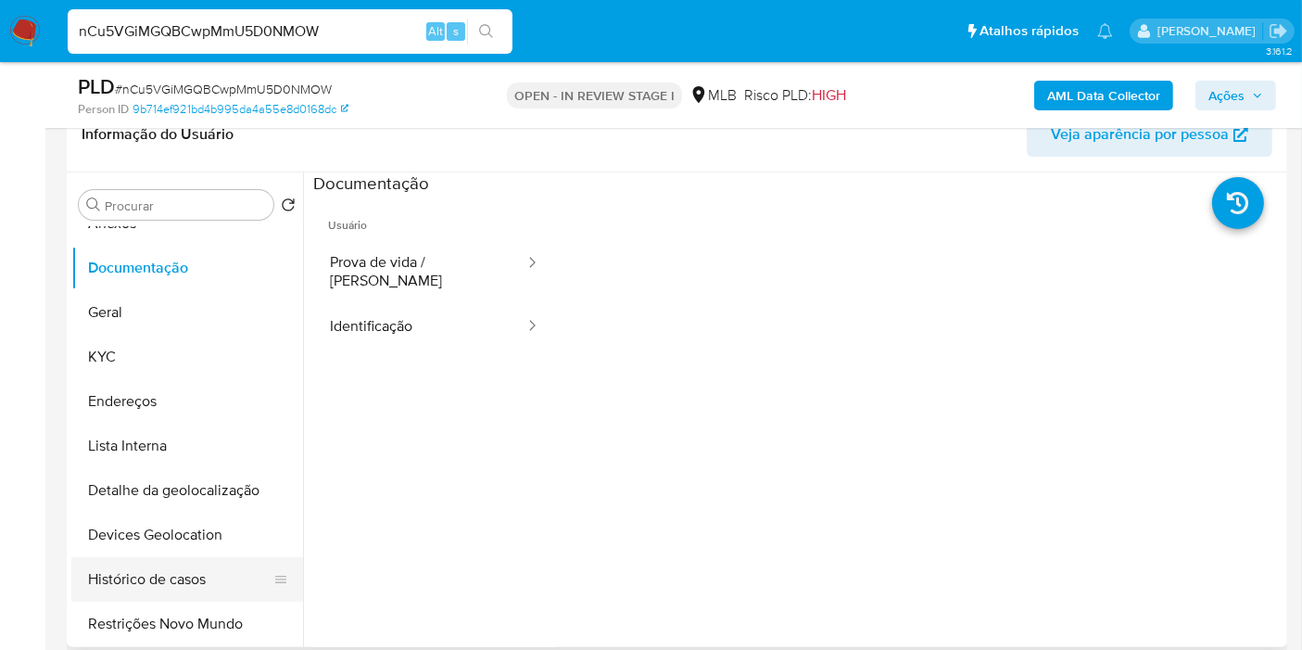
scroll to position [103, 0]
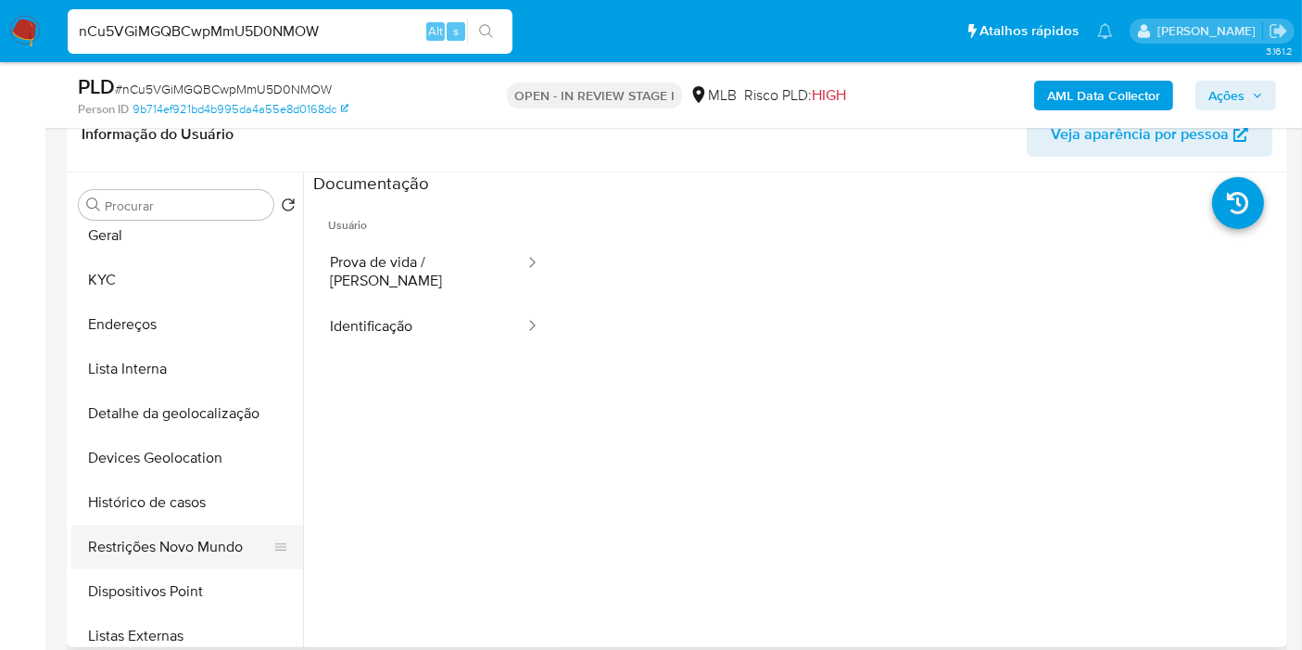
click at [196, 541] on button "Restrições Novo Mundo" at bounding box center [179, 547] width 217 height 44
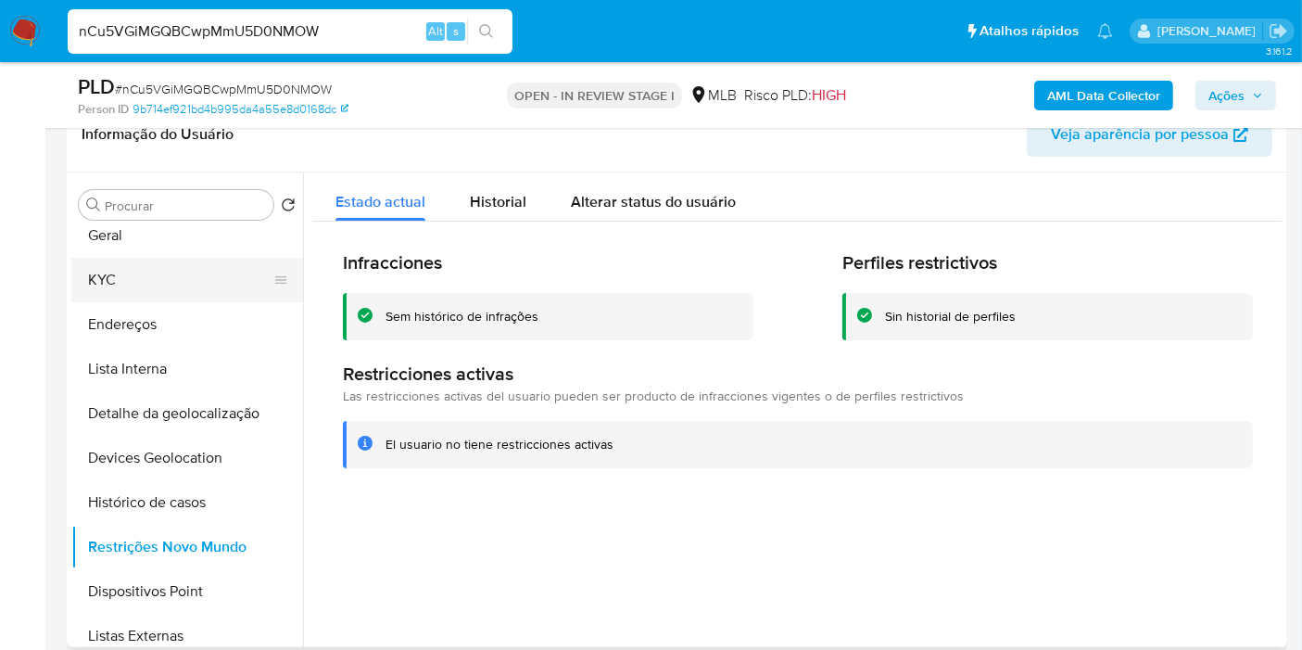
click at [165, 298] on button "KYC" at bounding box center [179, 280] width 217 height 44
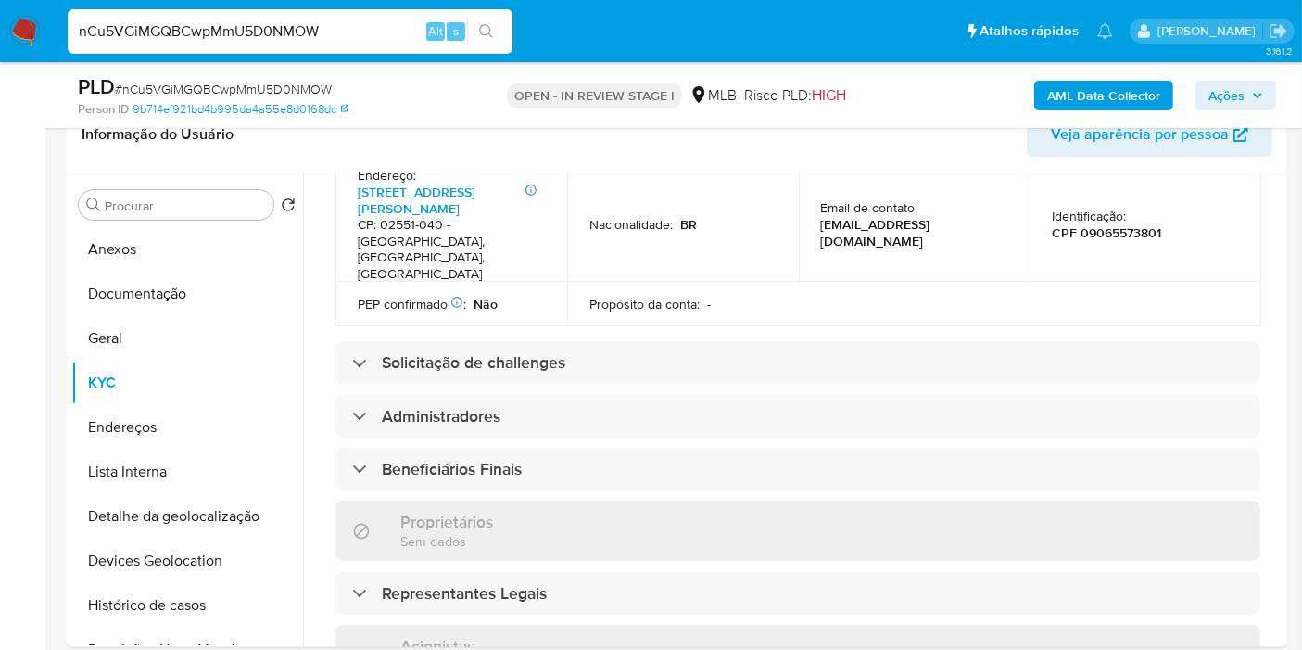
scroll to position [1141, 0]
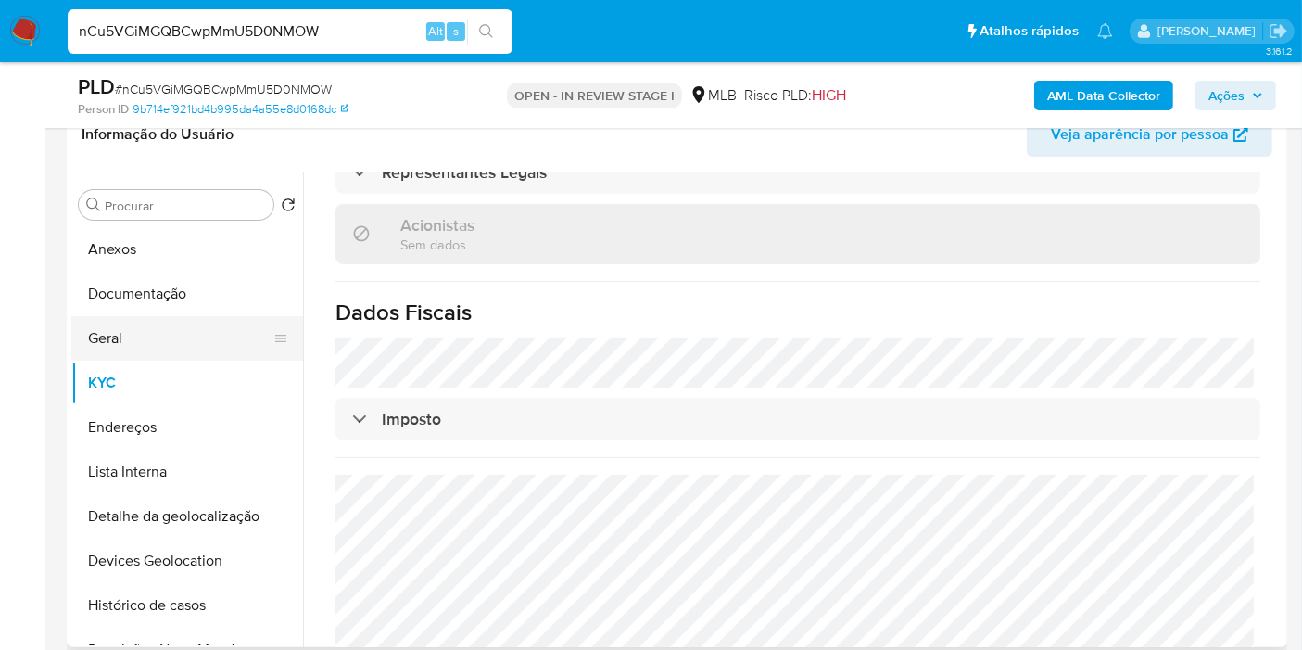
click at [164, 323] on button "Geral" at bounding box center [179, 338] width 217 height 44
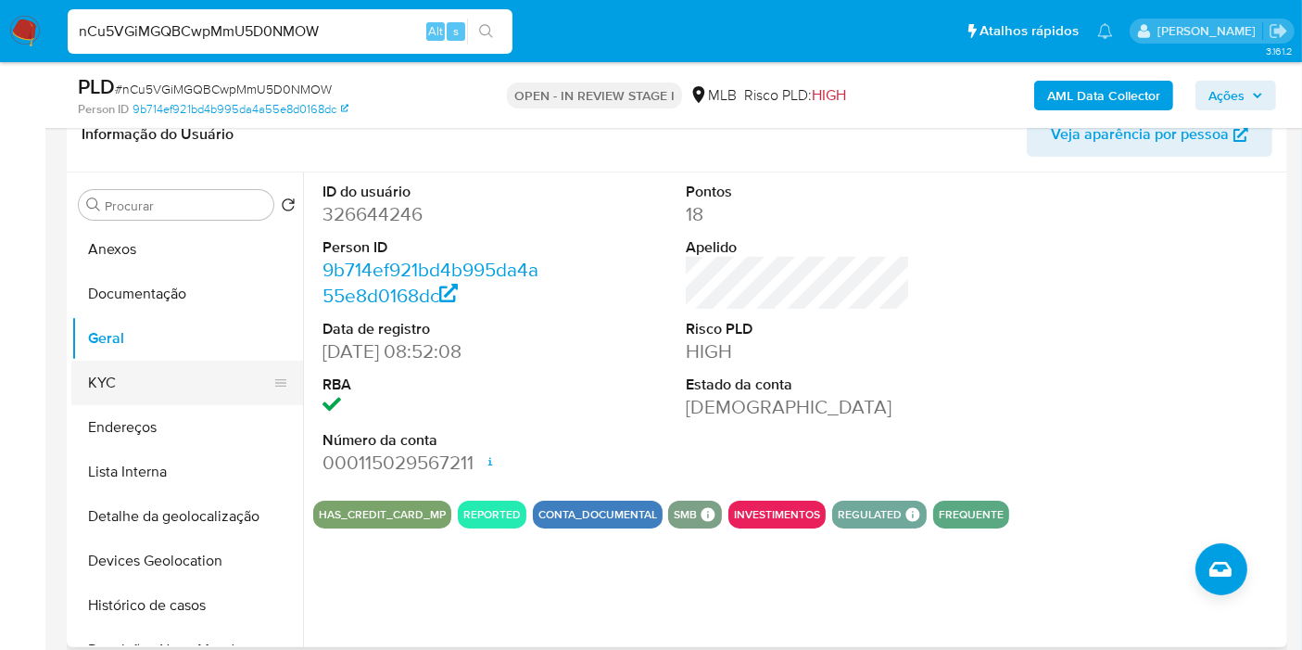
click at [113, 388] on button "KYC" at bounding box center [179, 383] width 217 height 44
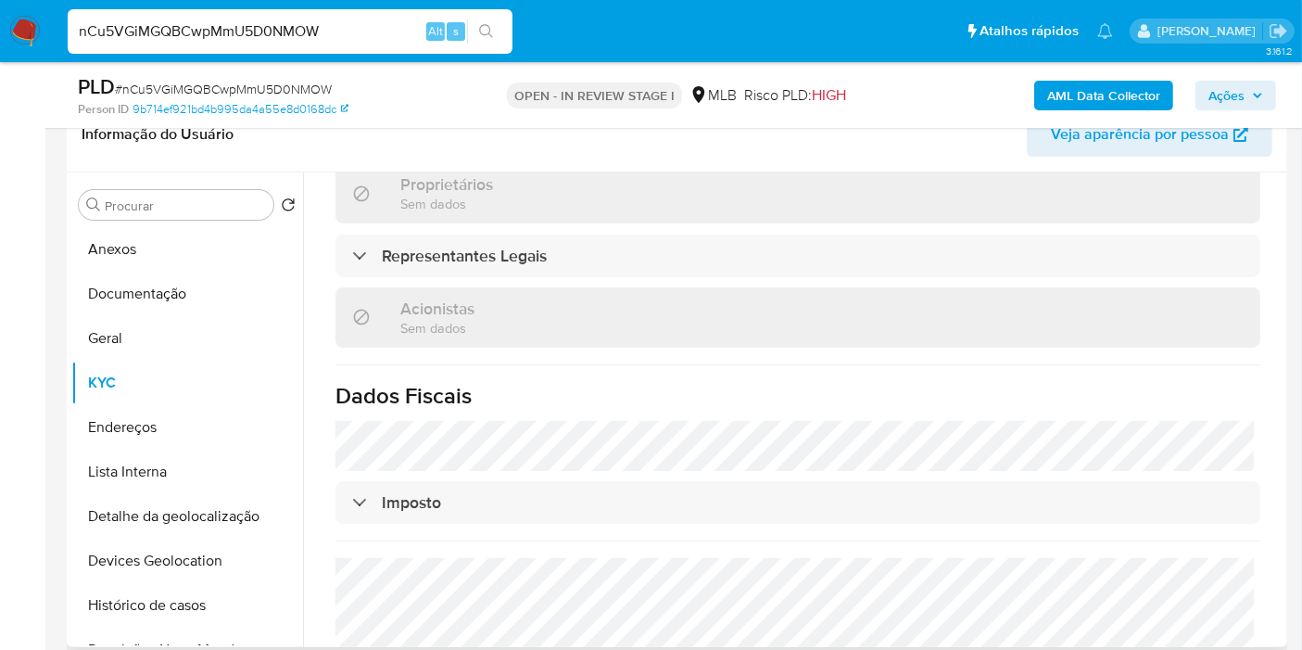
scroll to position [1141, 0]
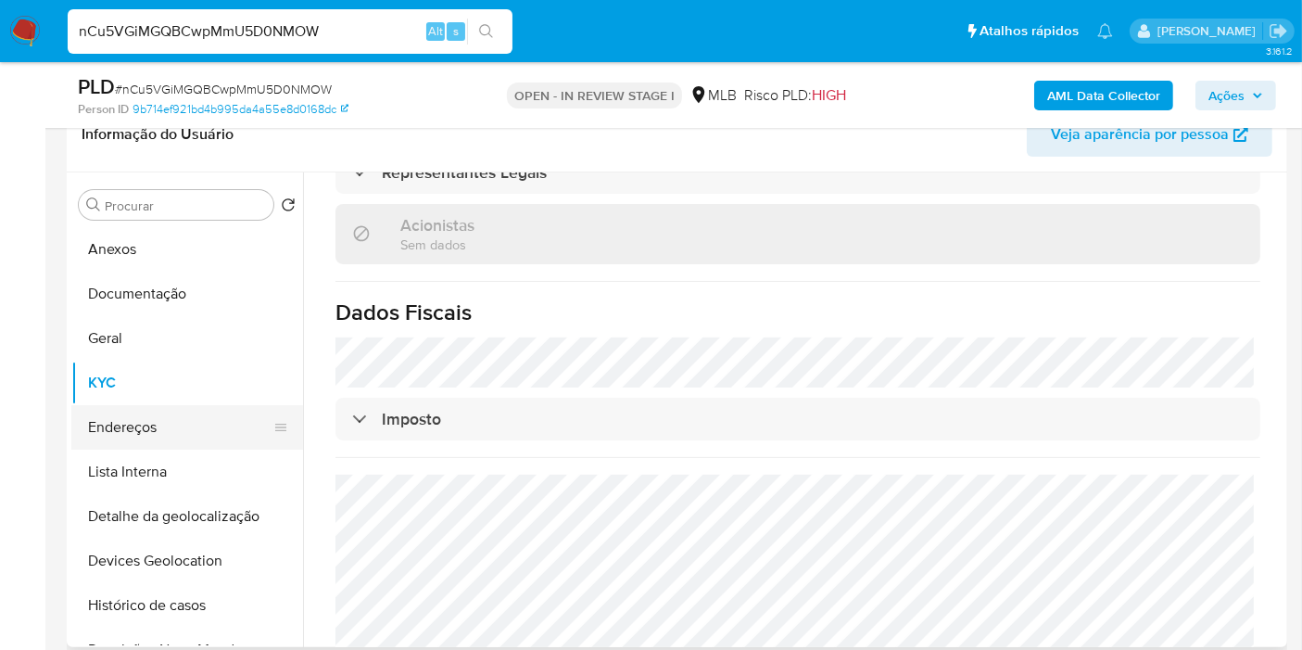
click at [135, 429] on button "Endereços" at bounding box center [179, 427] width 217 height 44
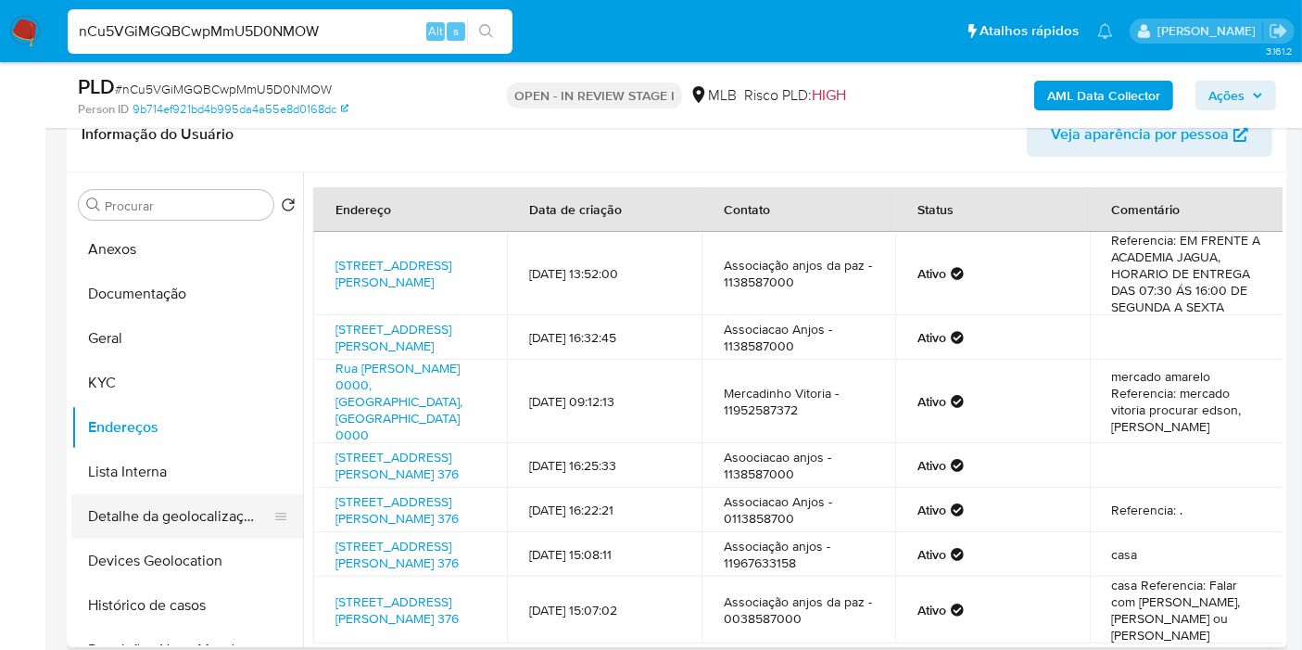
click at [145, 526] on button "Detalhe da geolocalização" at bounding box center [179, 516] width 217 height 44
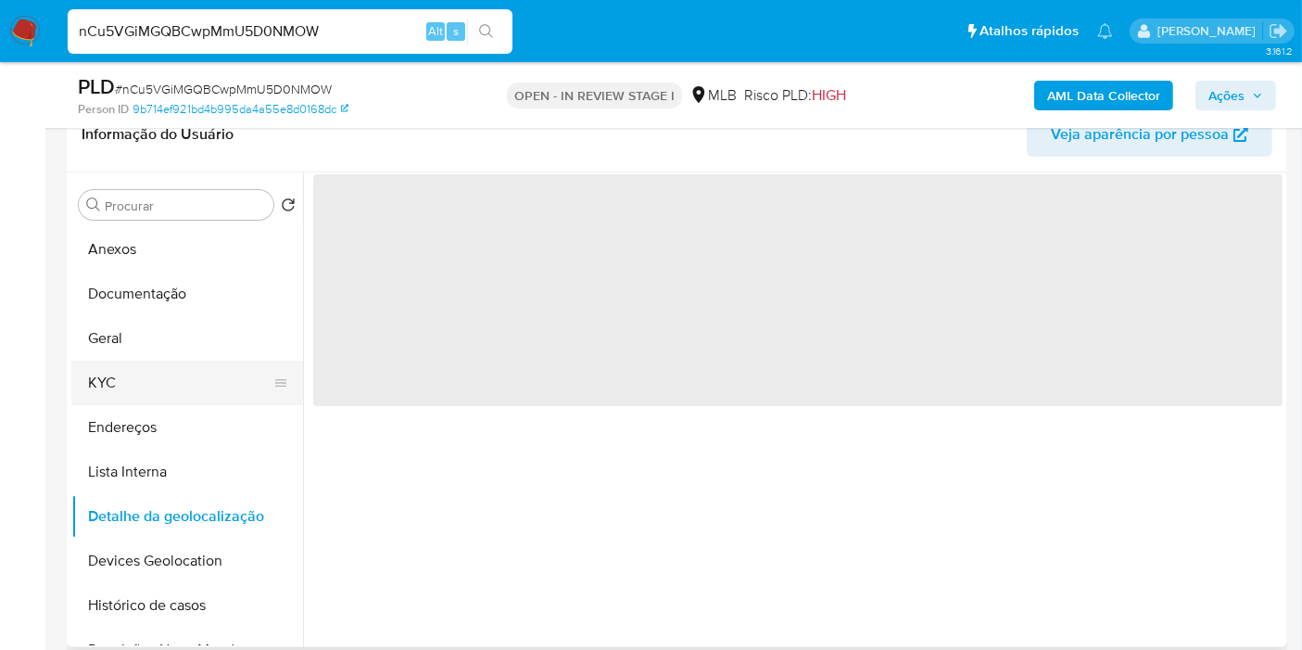
scroll to position [103, 0]
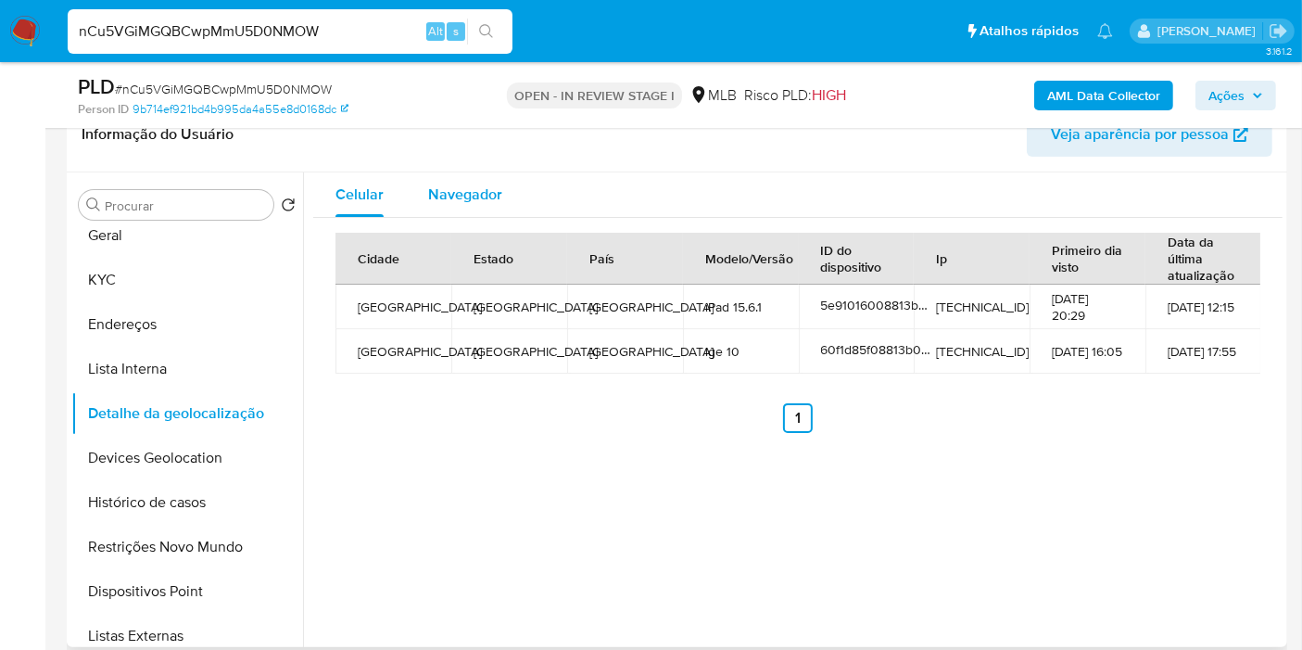
click at [499, 204] on div "Navegador" at bounding box center [465, 194] width 74 height 44
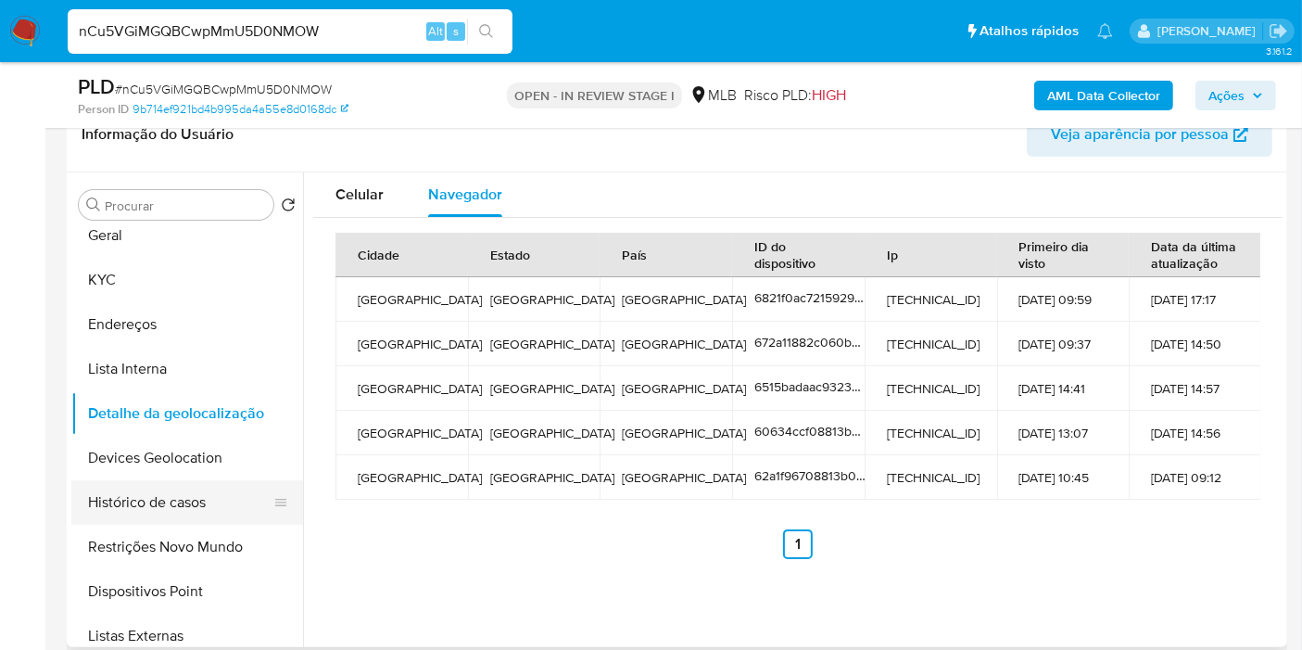
click at [183, 480] on button "Histórico de casos" at bounding box center [179, 502] width 217 height 44
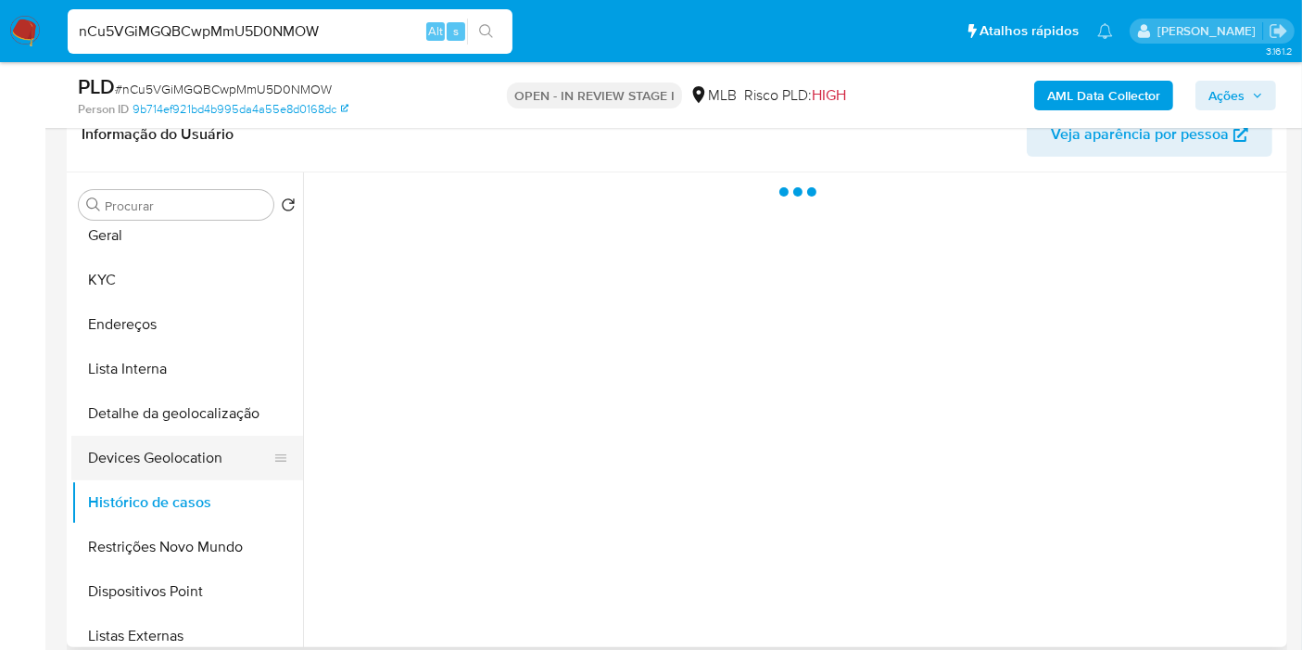
click at [197, 466] on button "Devices Geolocation" at bounding box center [179, 458] width 217 height 44
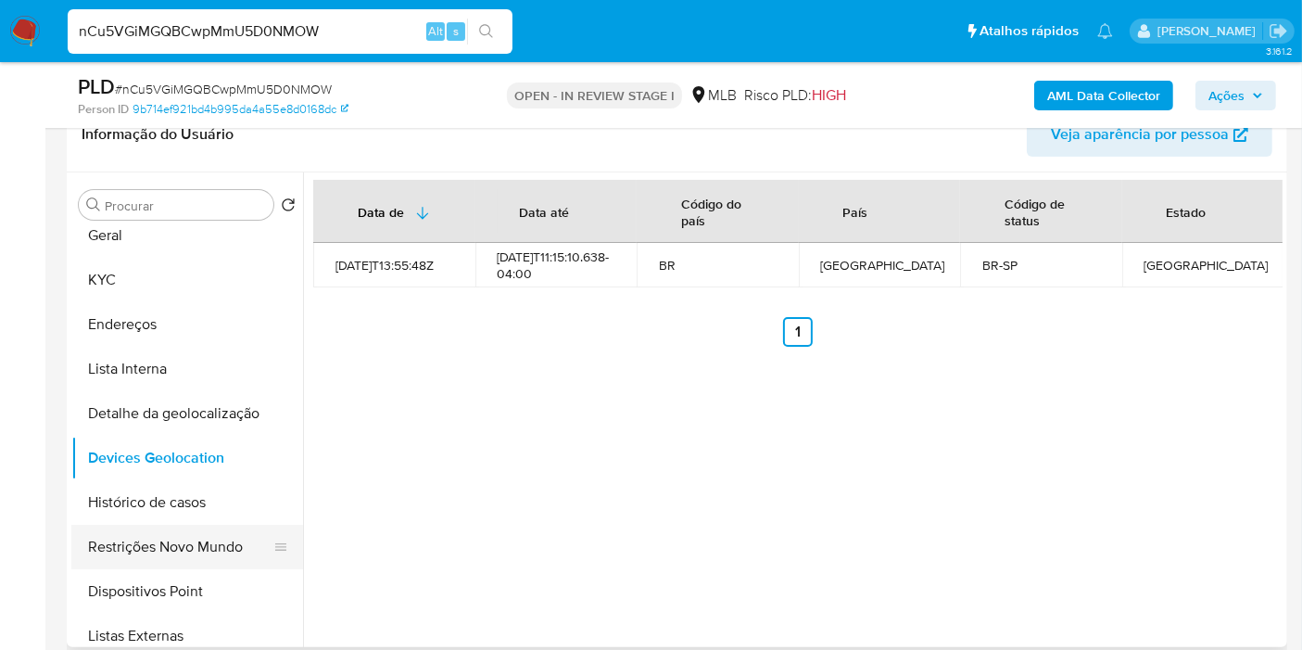
click at [178, 530] on button "Restrições Novo Mundo" at bounding box center [179, 547] width 217 height 44
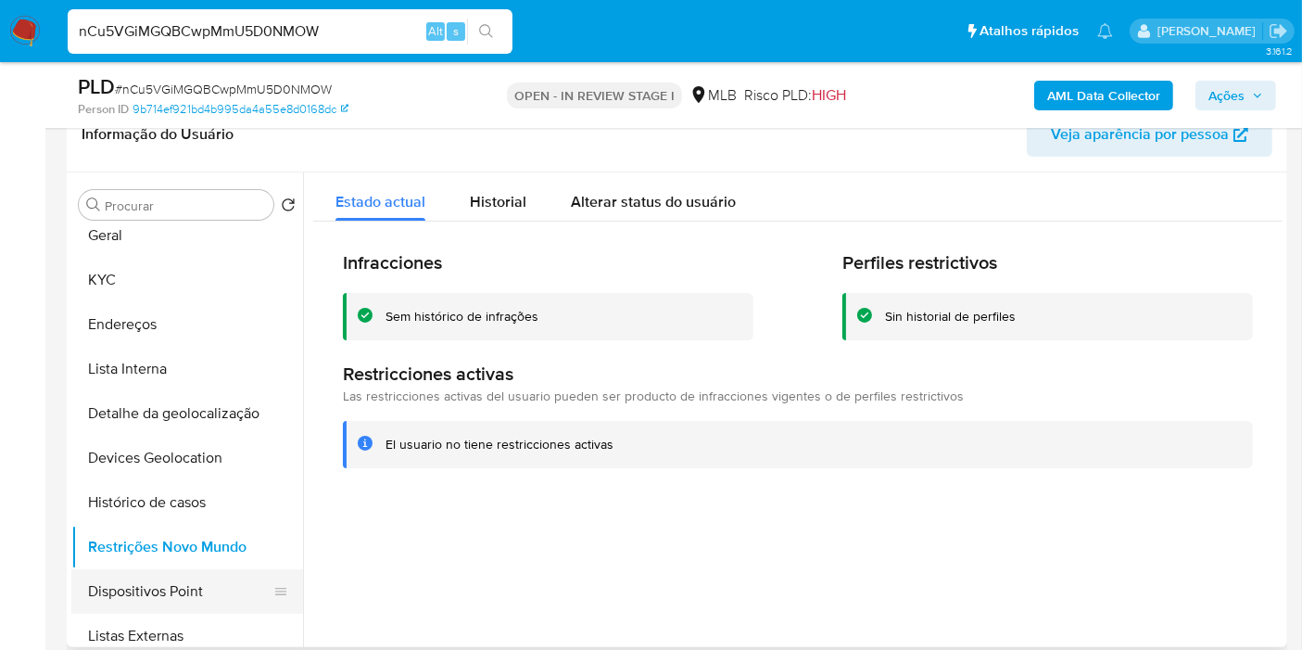
click at [183, 585] on button "Dispositivos Point" at bounding box center [179, 591] width 217 height 44
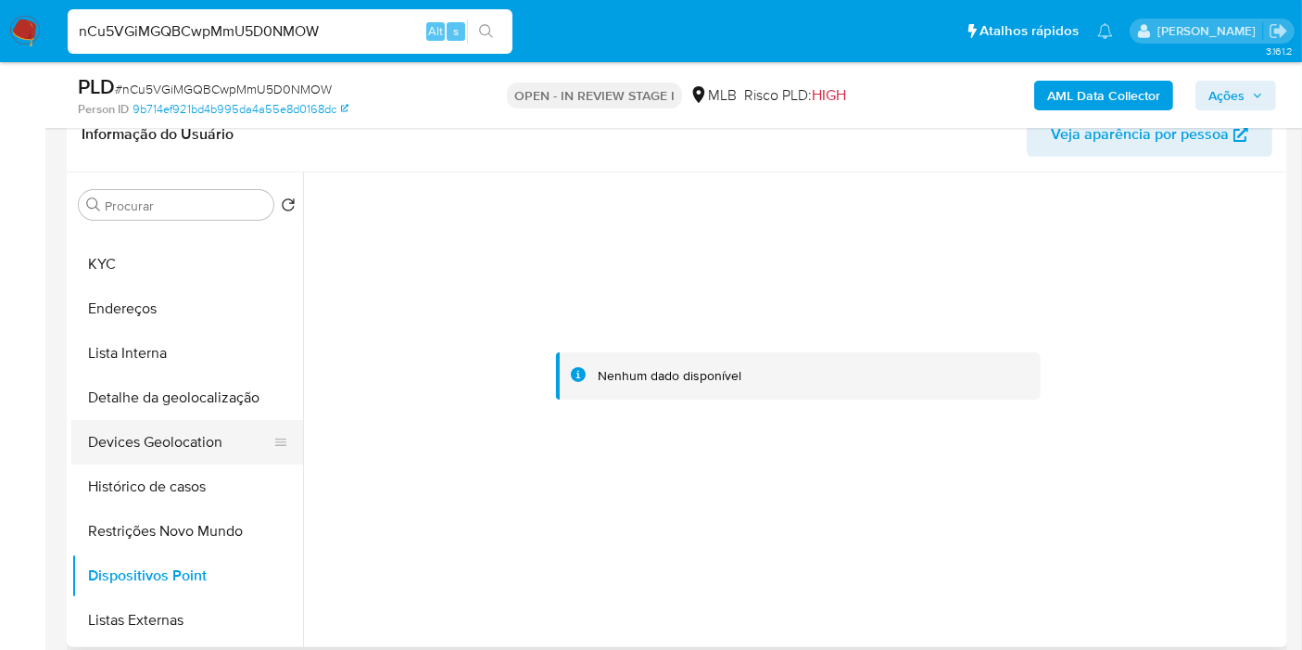
scroll to position [0, 0]
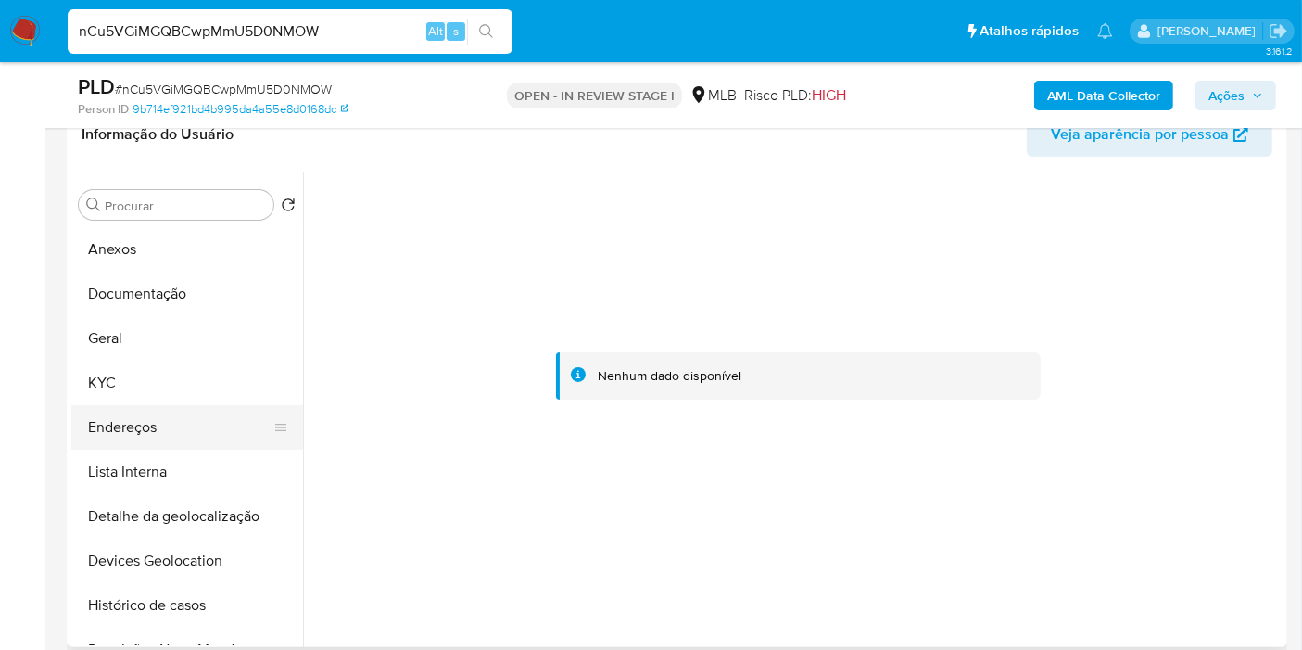
click at [143, 419] on button "Endereços" at bounding box center [179, 427] width 217 height 44
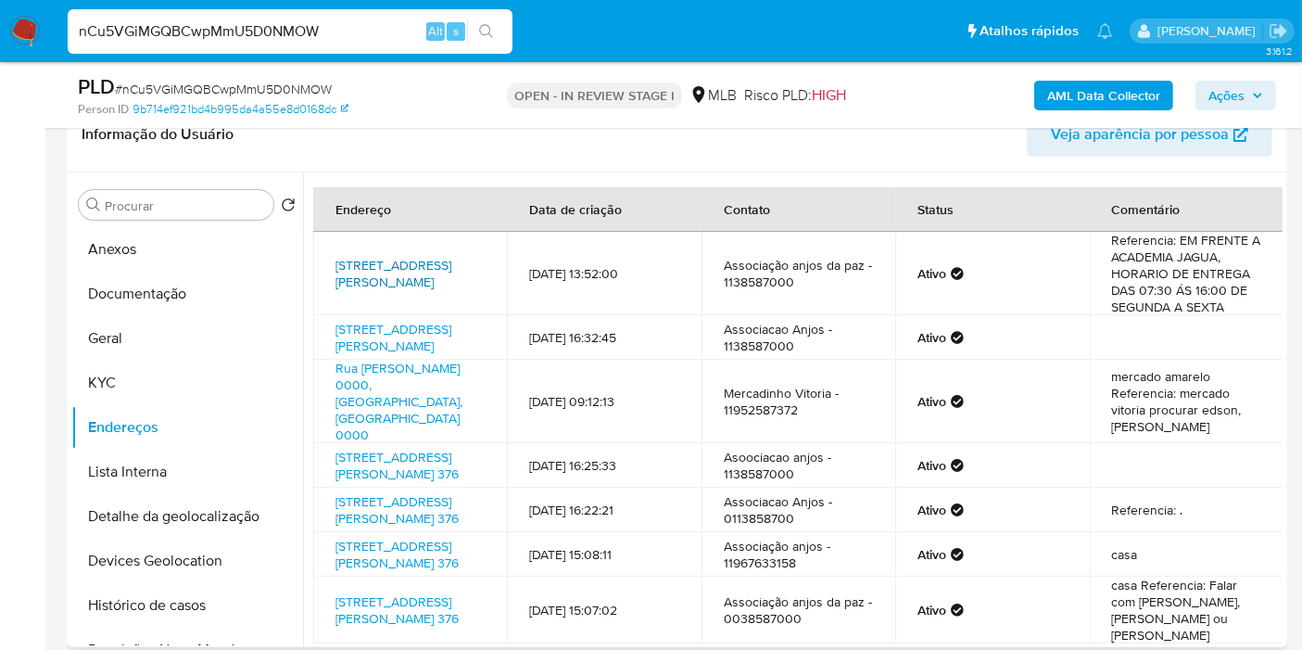
click at [418, 276] on link "Avenida Alexios Jafet 253, São Paulo, São Paulo, 05187010, Brasil 253" at bounding box center [394, 273] width 116 height 35
click at [184, 374] on button "KYC" at bounding box center [179, 383] width 217 height 44
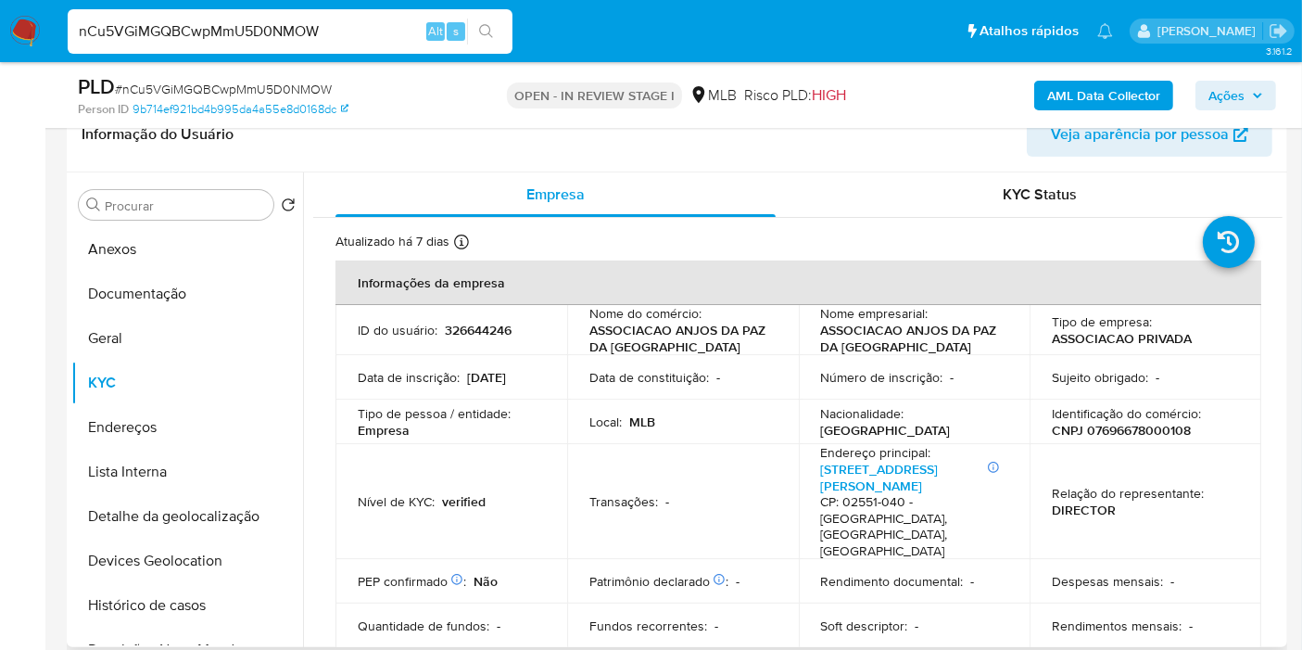
click at [1150, 430] on p "CNPJ 07696678000108" at bounding box center [1121, 430] width 139 height 17
copy p "07696678000108"
click at [1155, 437] on p "CNPJ 07696678000108" at bounding box center [1121, 430] width 139 height 17
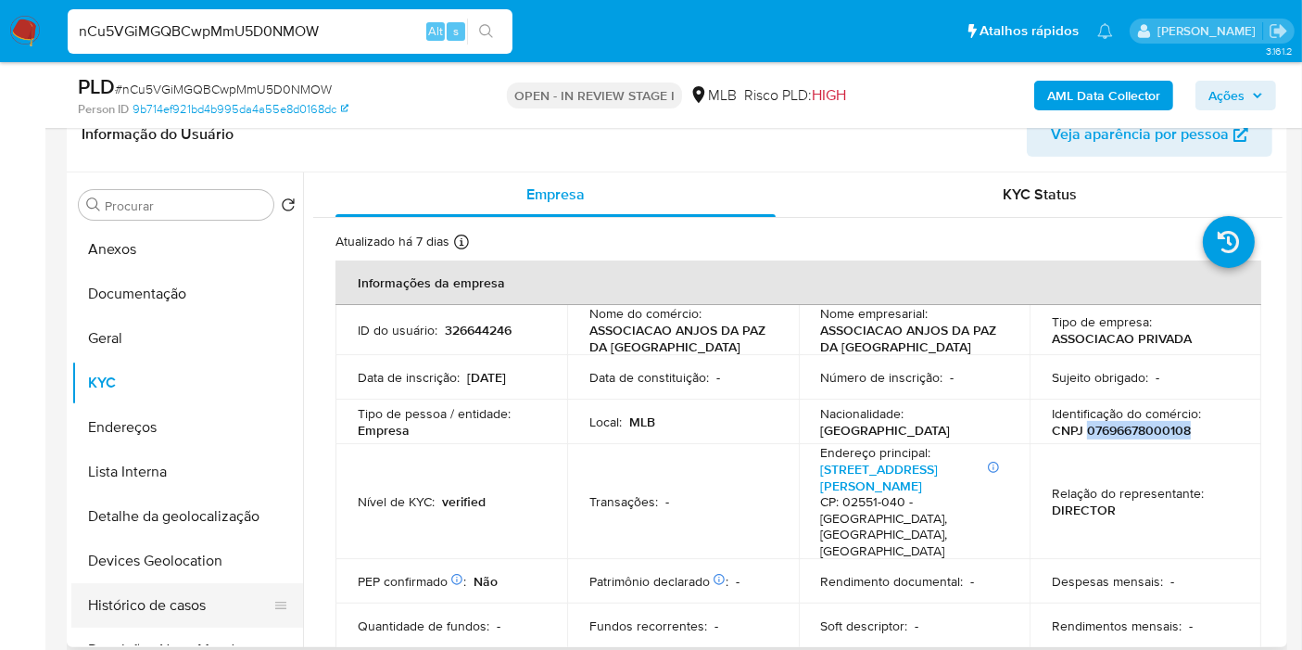
click at [197, 607] on button "Histórico de casos" at bounding box center [179, 605] width 217 height 44
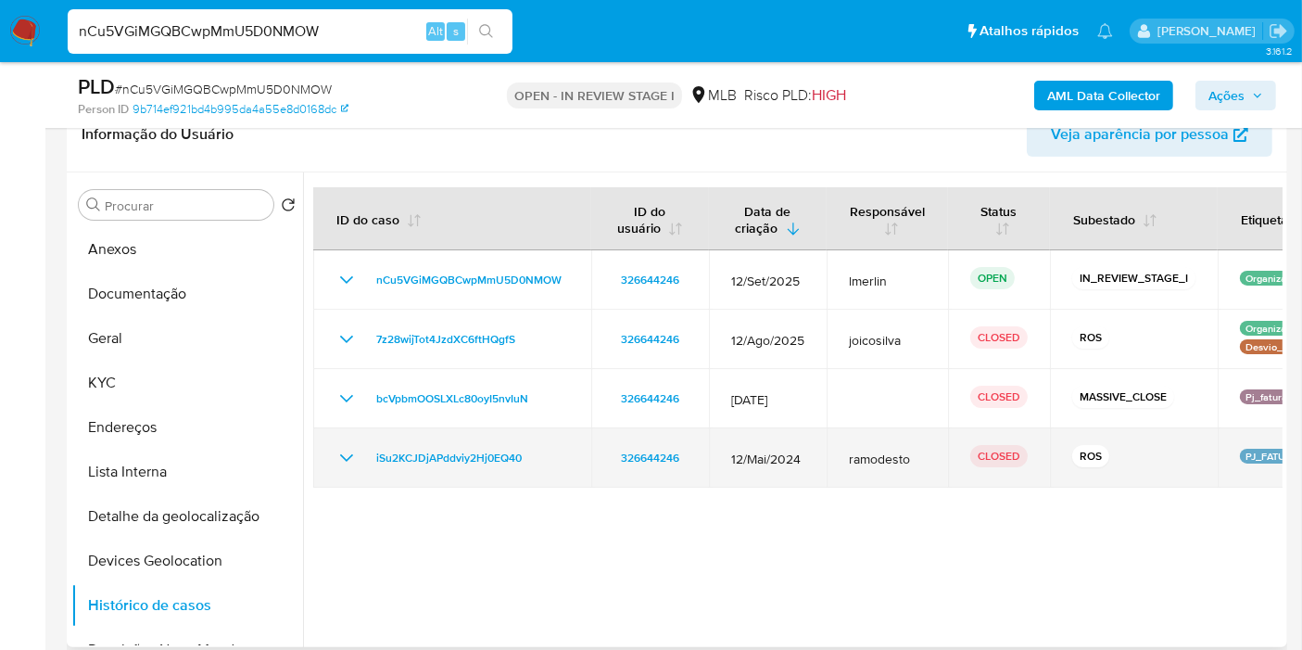
click at [350, 457] on icon "Mostrar/Ocultar" at bounding box center [347, 458] width 22 height 22
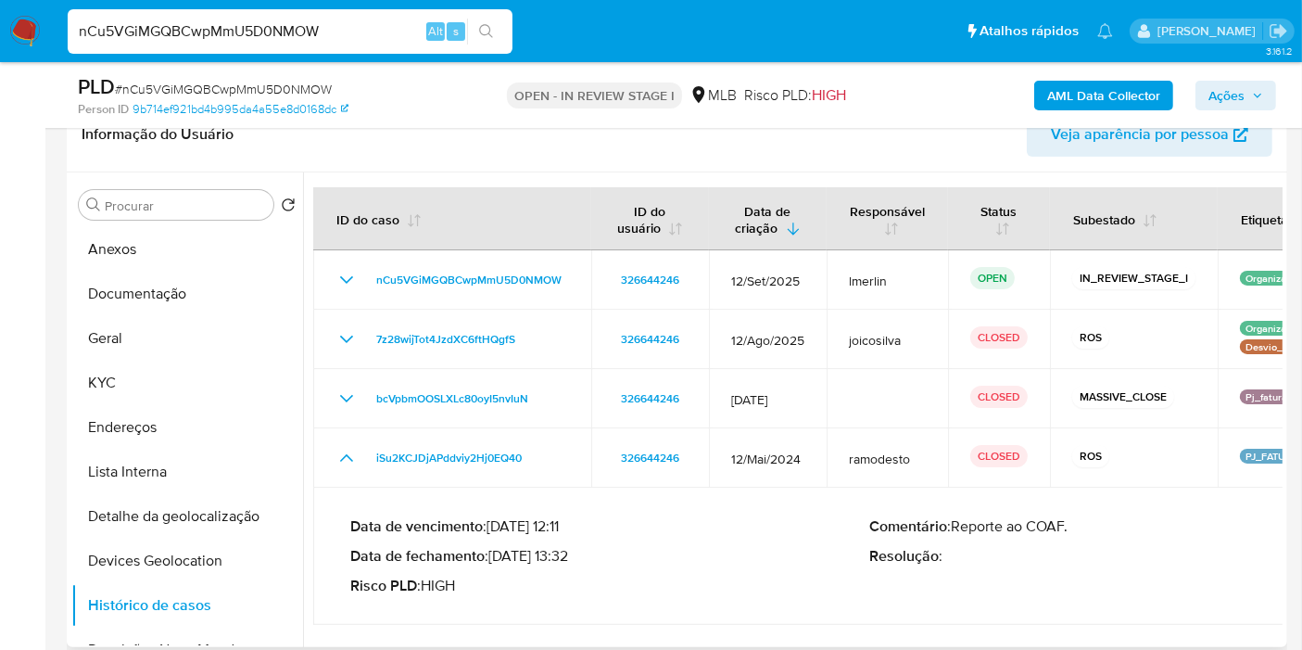
drag, startPoint x: 567, startPoint y: 552, endPoint x: 498, endPoint y: 554, distance: 69.5
click at [498, 554] on p "Data de fechamento : 31/05/2024 13:32" at bounding box center [609, 556] width 519 height 19
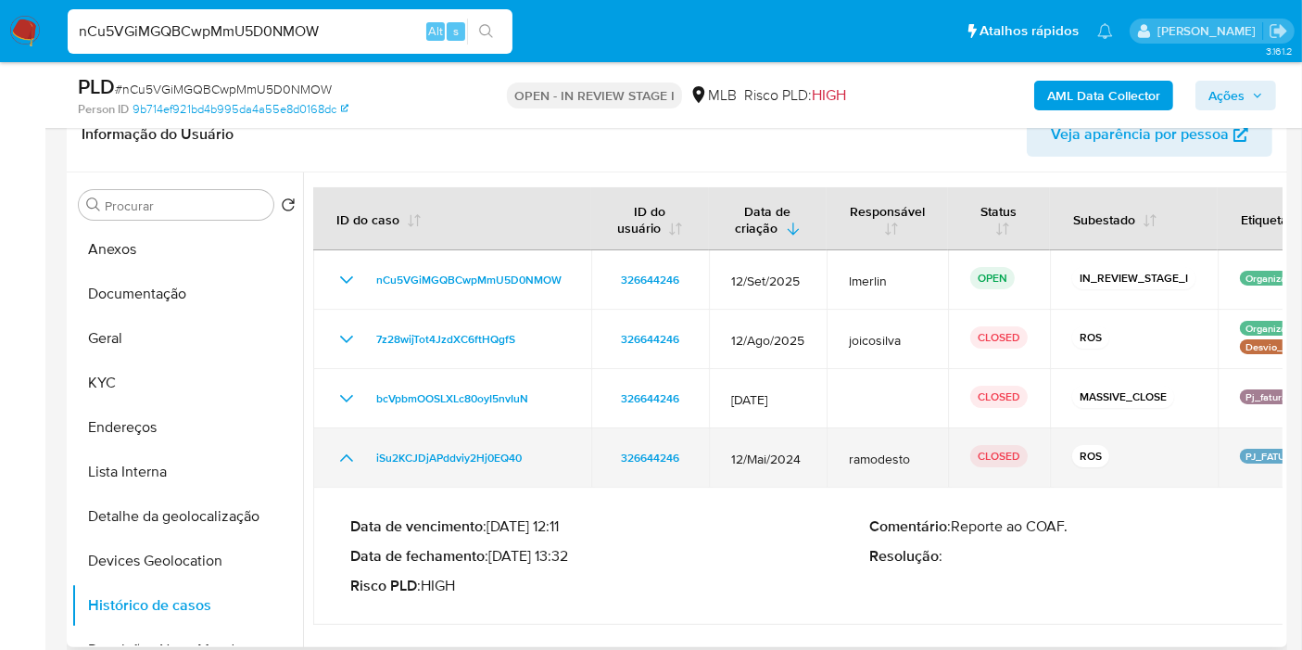
click at [348, 451] on icon "Mostrar/Ocultar" at bounding box center [347, 458] width 22 height 22
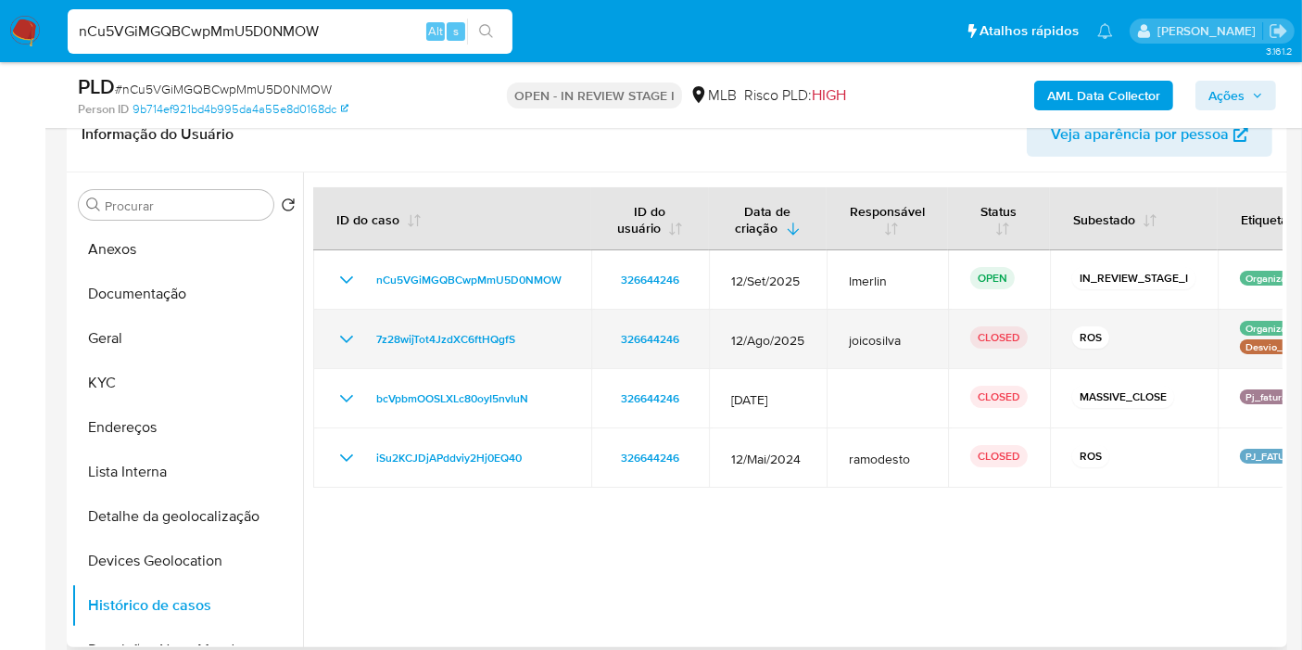
click at [351, 336] on icon "Mostrar/Ocultar" at bounding box center [346, 339] width 13 height 7
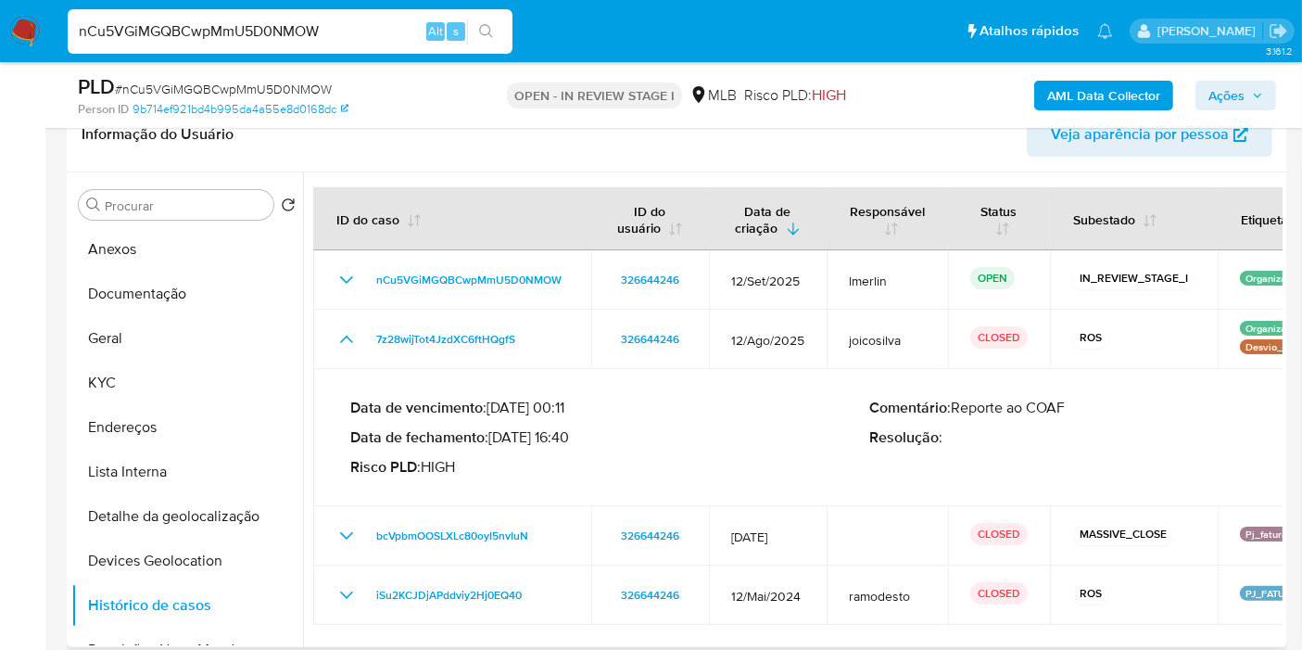
drag, startPoint x: 561, startPoint y: 435, endPoint x: 496, endPoint y: 435, distance: 64.9
click at [496, 435] on p "Data de fechamento : 16/09/2025 16:40" at bounding box center [609, 437] width 519 height 19
click at [160, 266] on button "Anexos" at bounding box center [179, 249] width 217 height 44
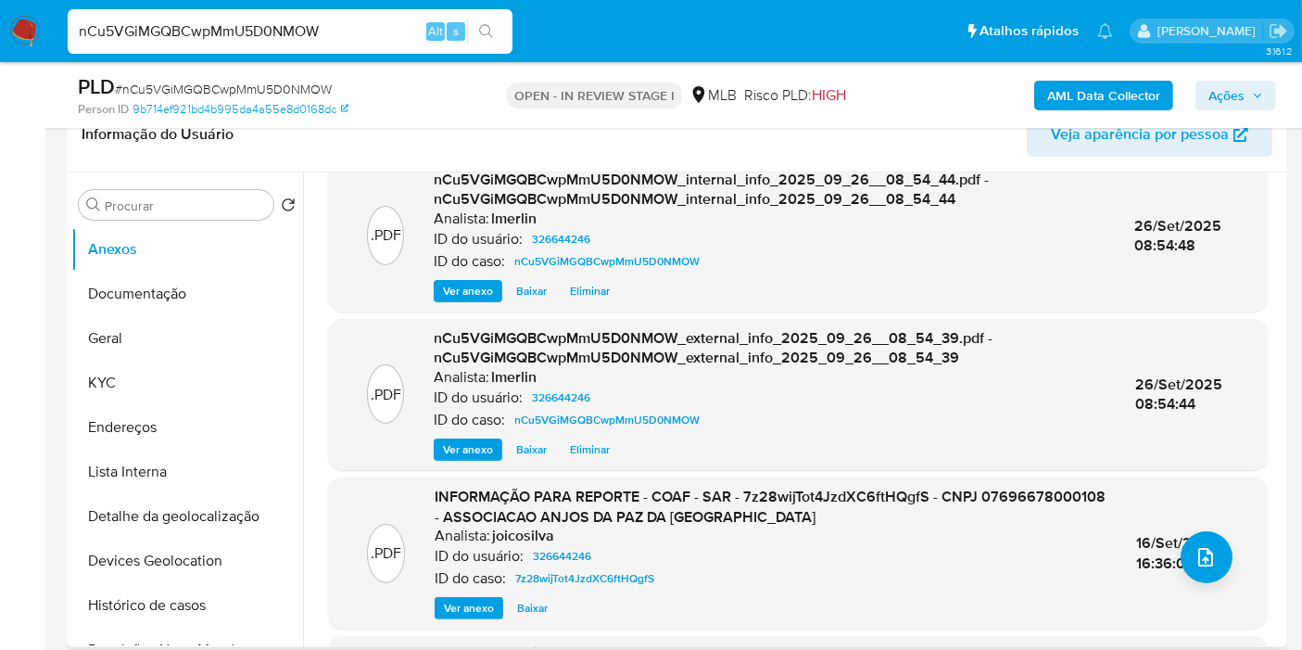
scroll to position [103, 0]
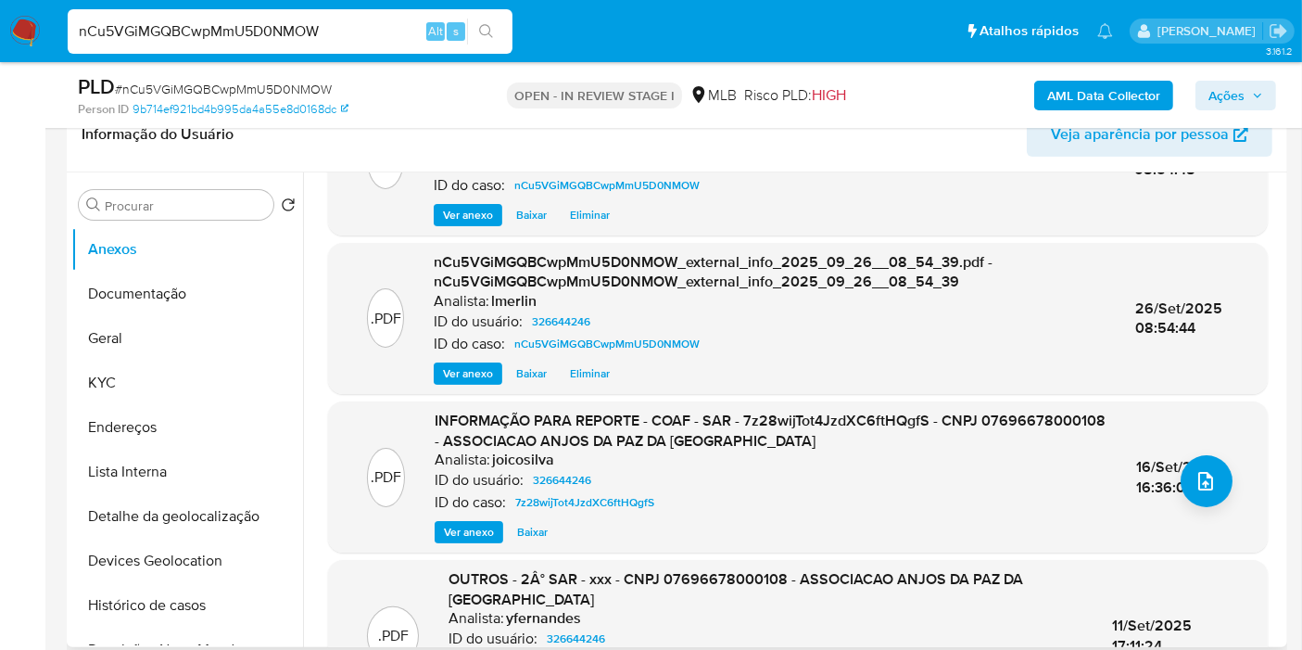
click at [461, 533] on span "Ver anexo" at bounding box center [469, 532] width 50 height 19
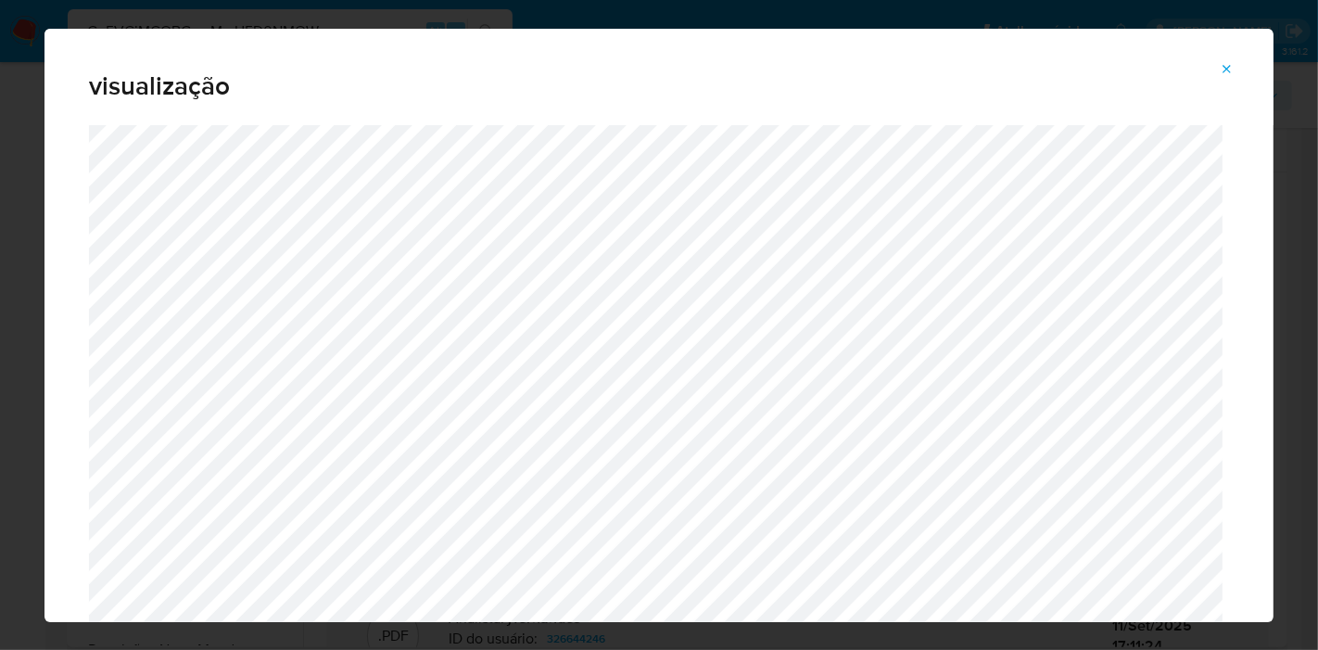
click at [1230, 63] on icon "Attachment preview" at bounding box center [1227, 69] width 15 height 15
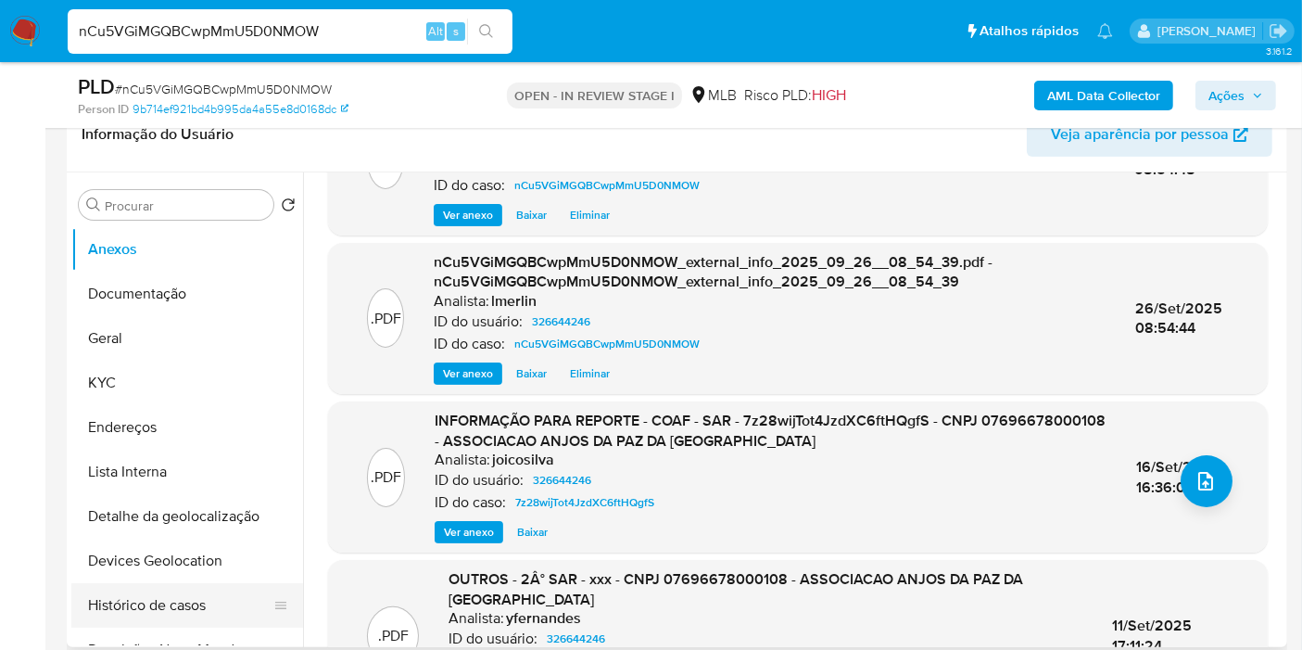
click at [134, 611] on button "Histórico de casos" at bounding box center [179, 605] width 217 height 44
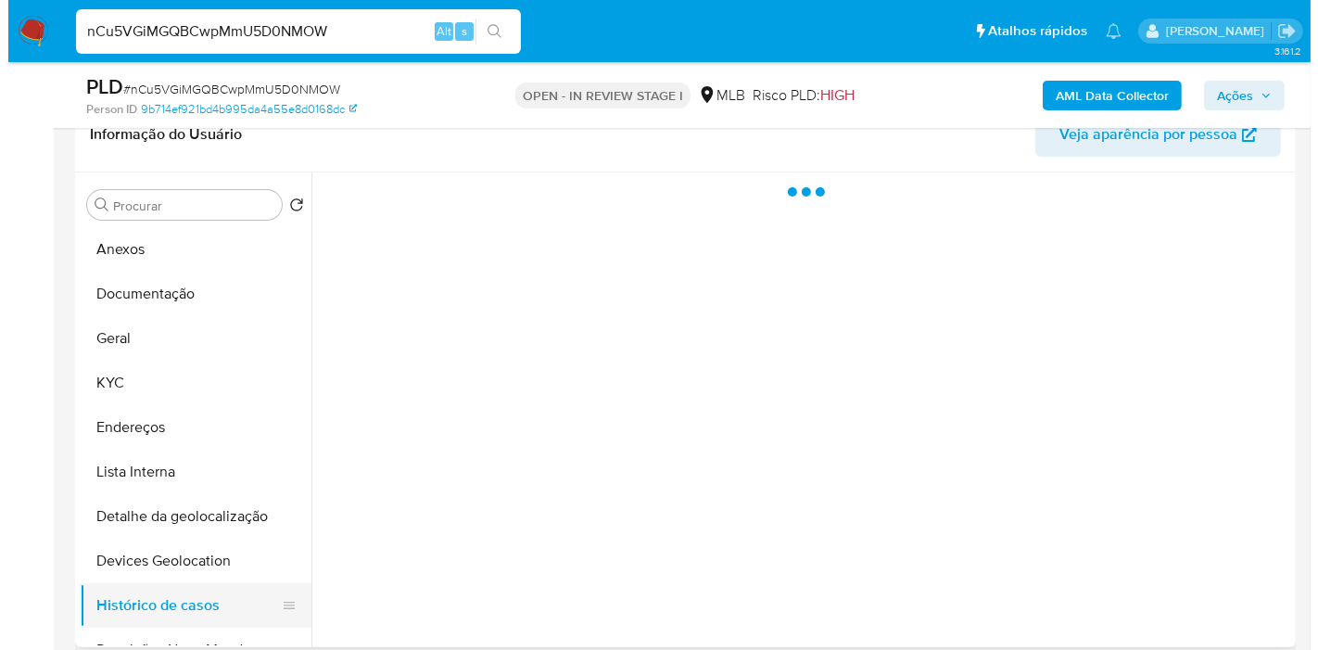
scroll to position [0, 0]
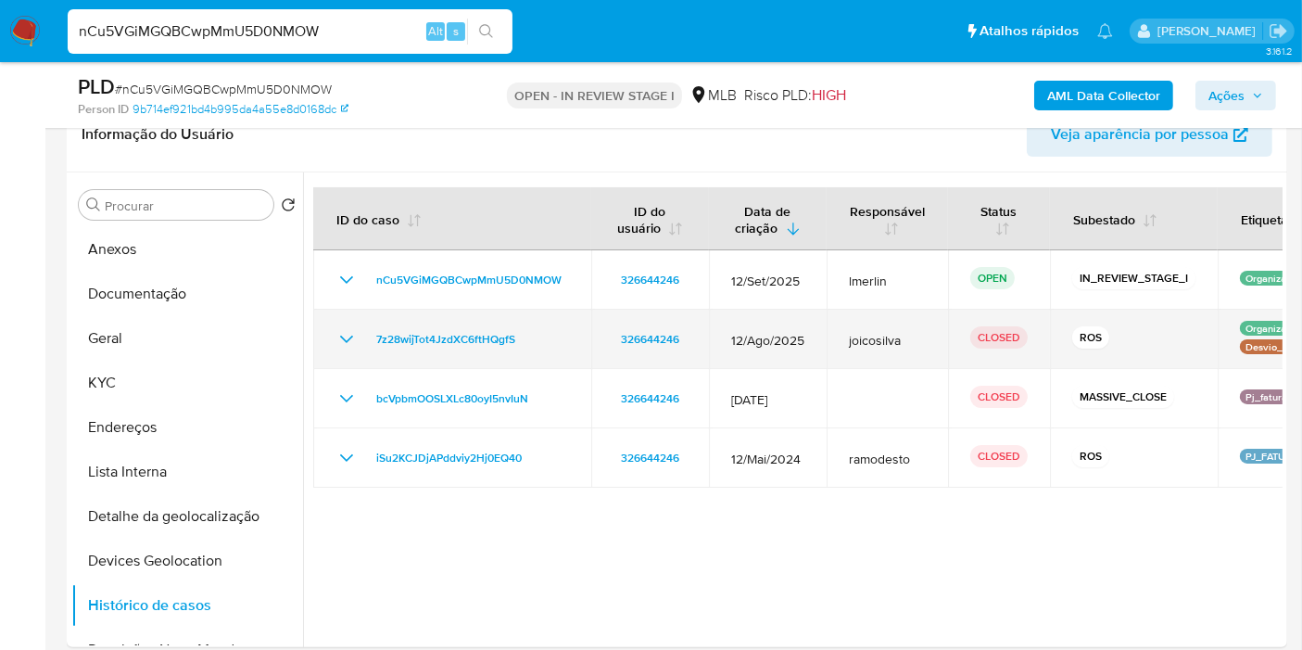
click at [343, 335] on icon "Mostrar/Ocultar" at bounding box center [347, 339] width 22 height 22
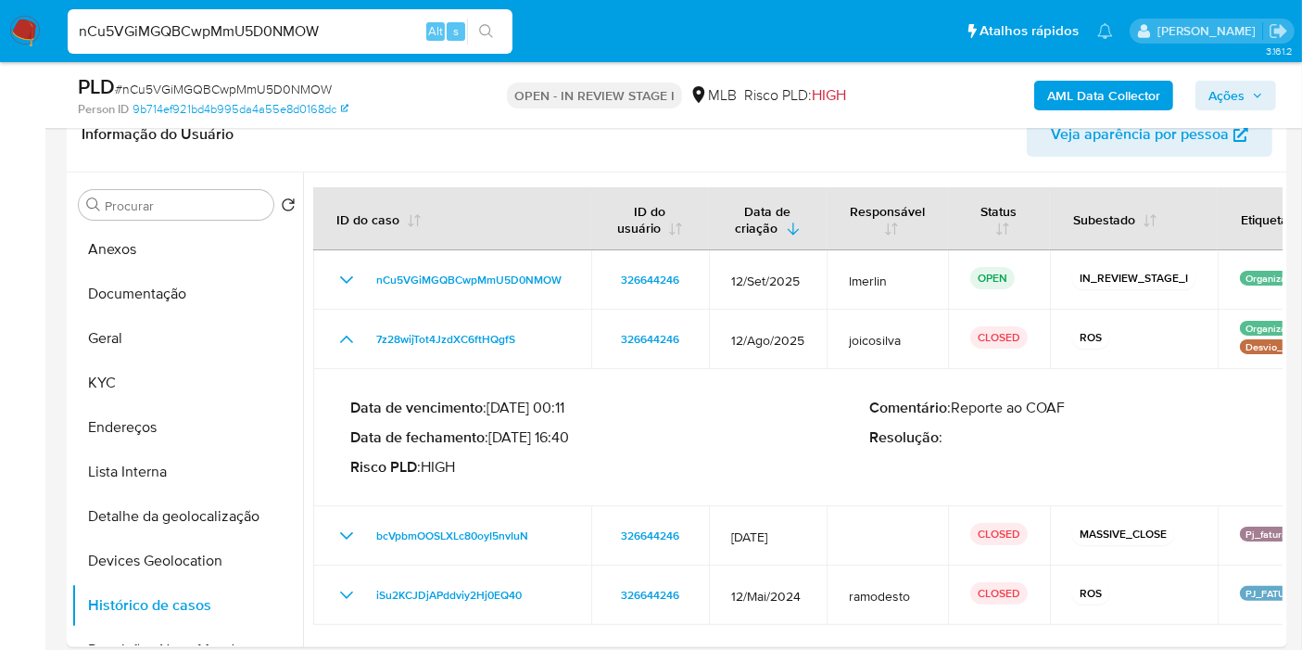
drag, startPoint x: 570, startPoint y: 429, endPoint x: 494, endPoint y: 436, distance: 76.3
click at [494, 436] on p "Data de fechamento : 16/09/2025 16:40" at bounding box center [609, 437] width 519 height 19
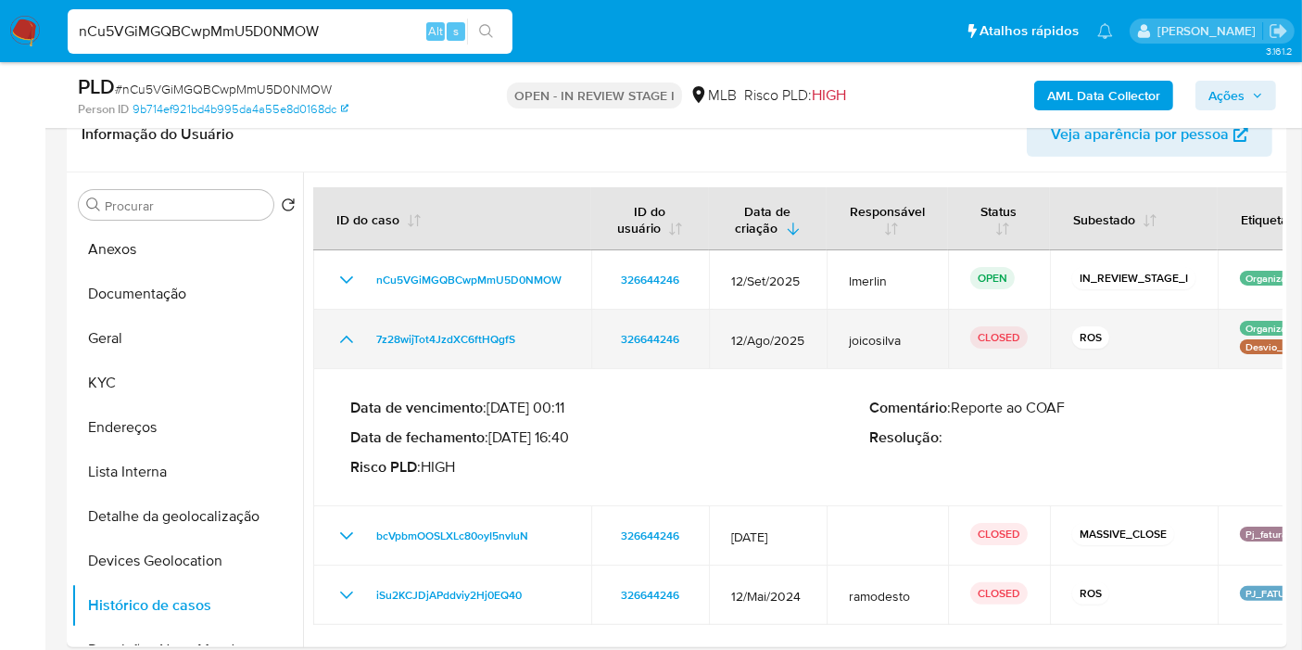
click at [336, 337] on icon "Mostrar/Ocultar" at bounding box center [347, 339] width 22 height 22
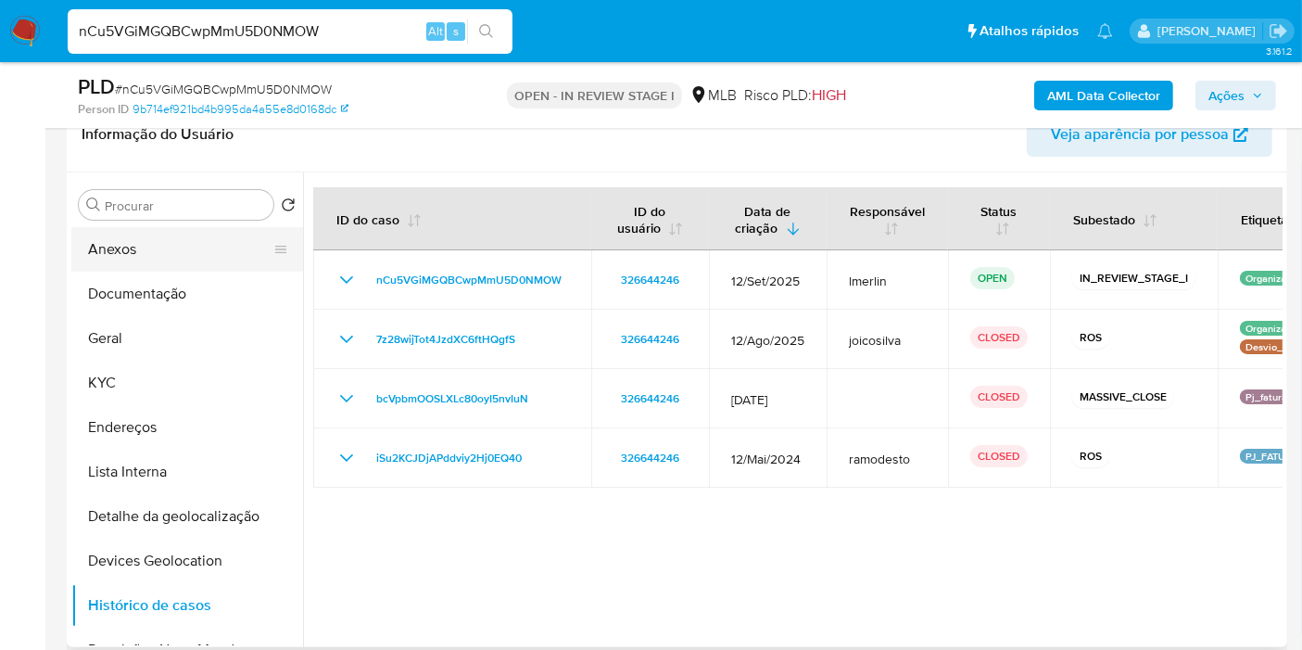
click at [200, 237] on button "Anexos" at bounding box center [179, 249] width 217 height 44
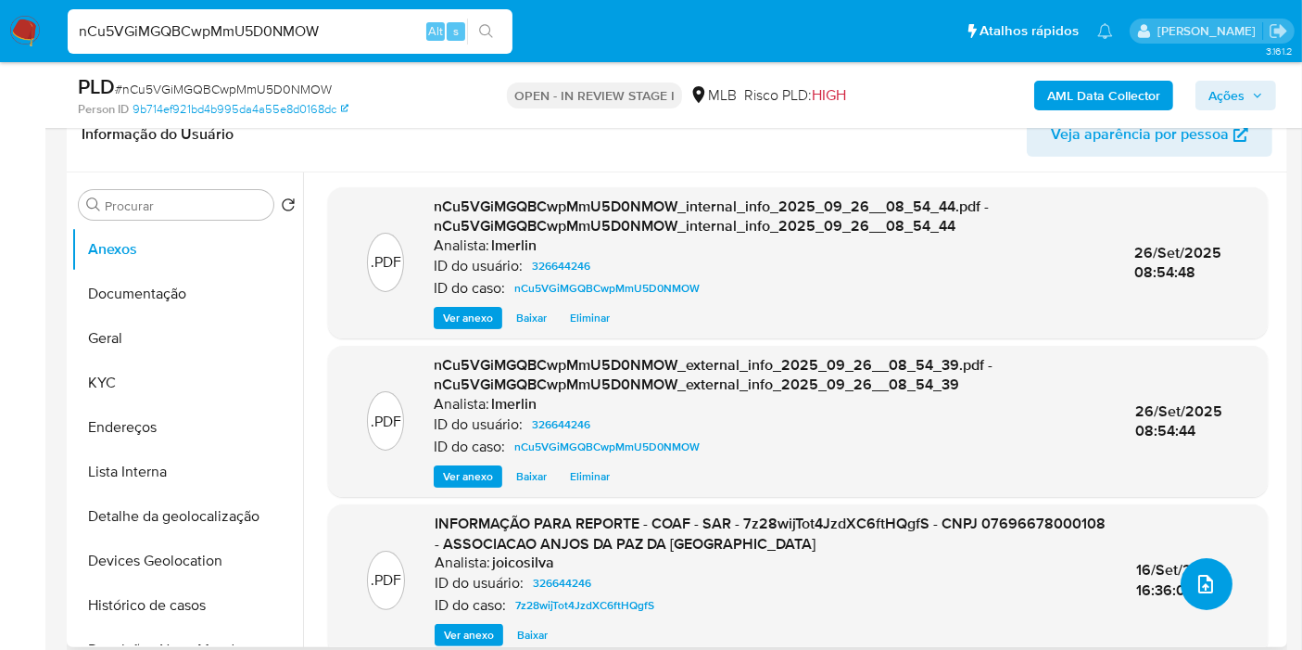
click at [1210, 589] on span "upload-file" at bounding box center [1206, 584] width 22 height 22
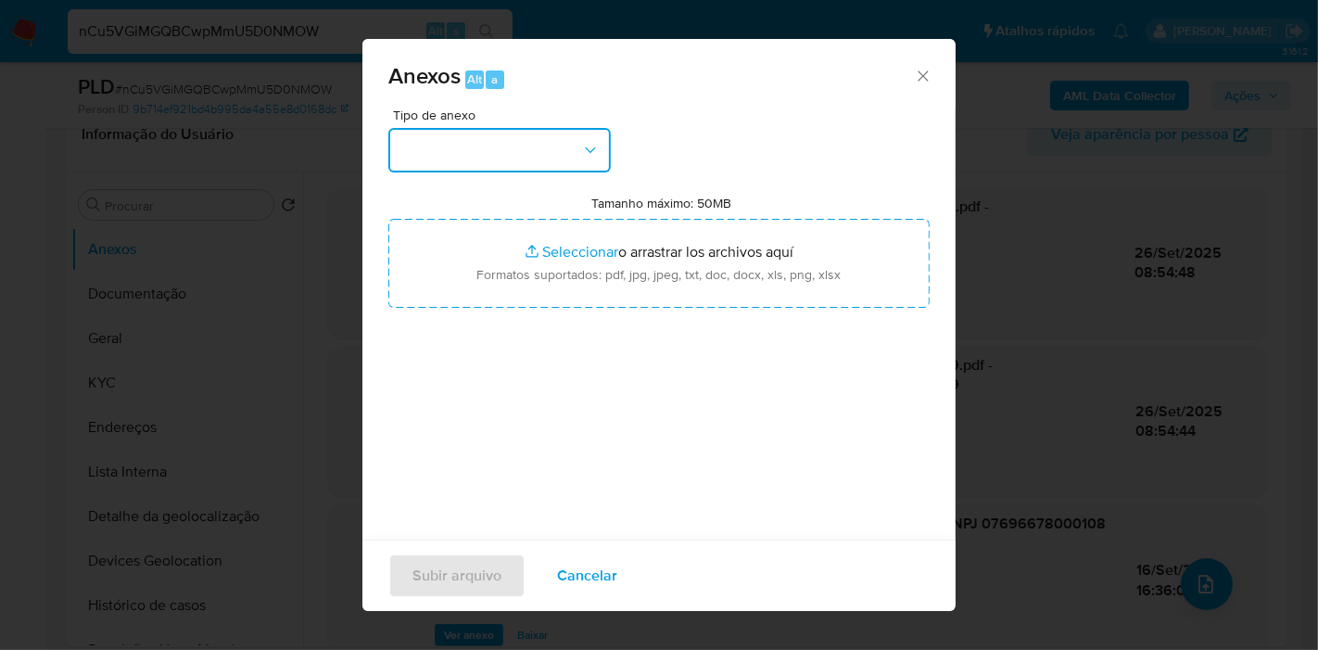
click at [548, 161] on button "button" at bounding box center [499, 150] width 222 height 44
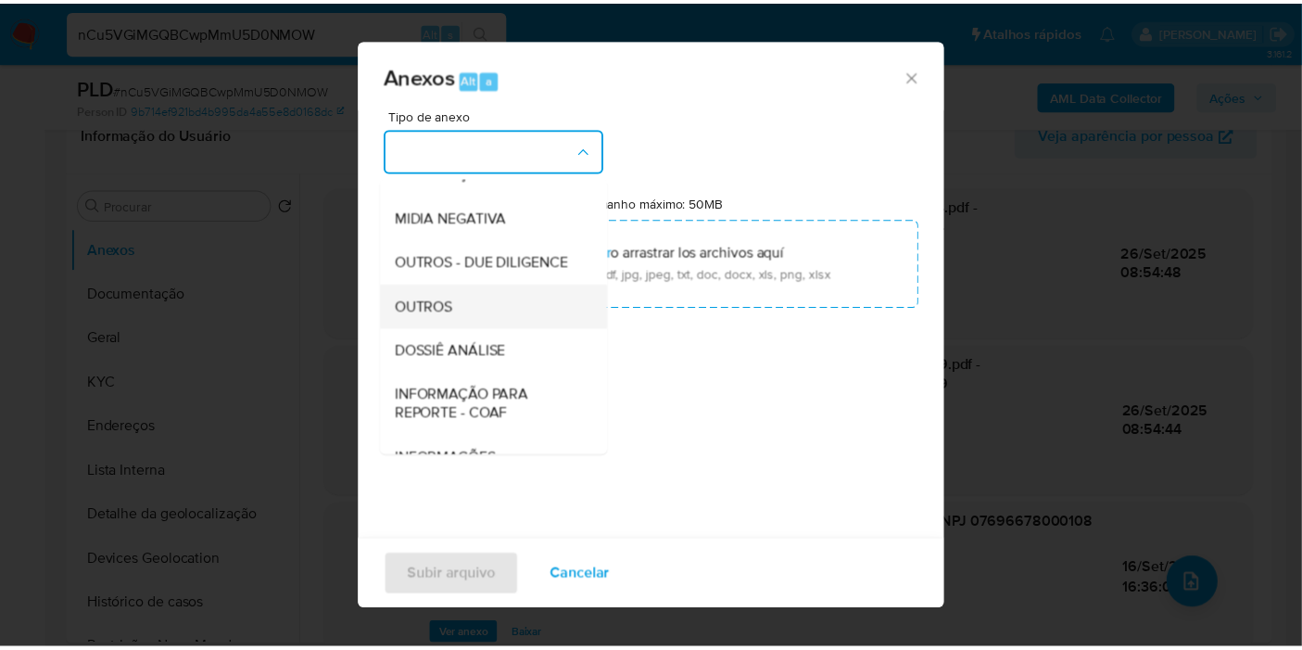
scroll to position [206, 0]
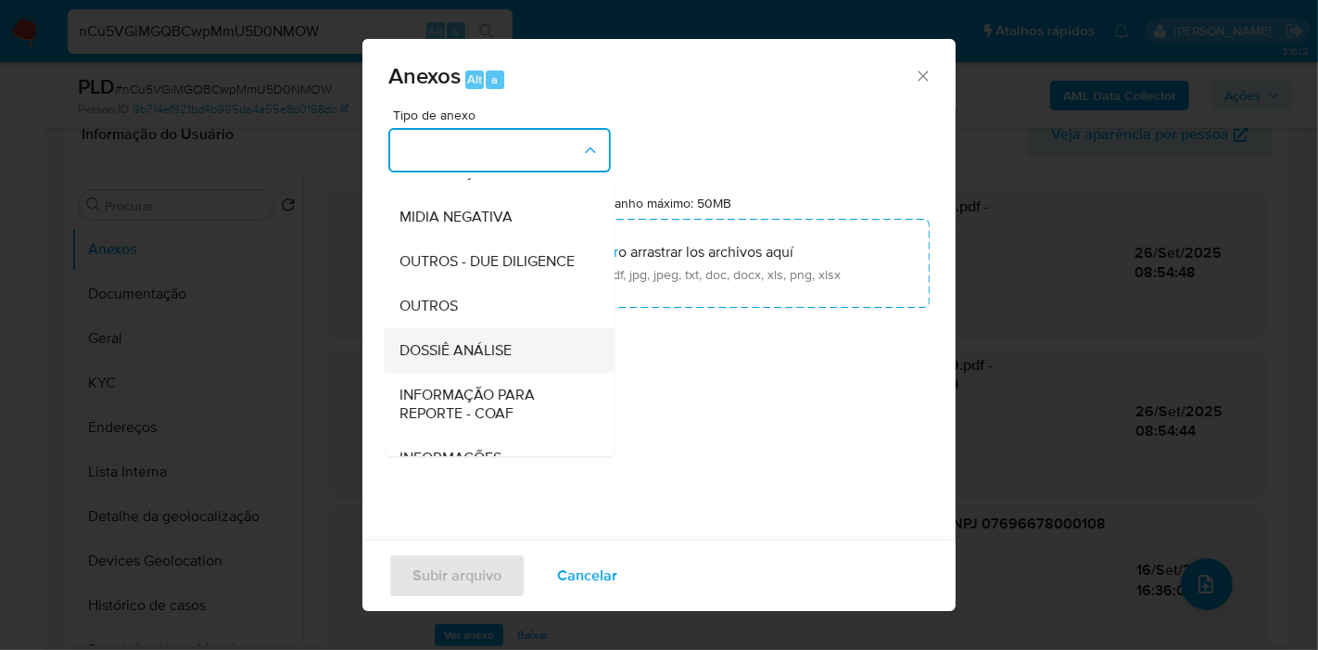
click at [516, 373] on div "DOSSIÊ ANÁLISE" at bounding box center [493, 350] width 189 height 44
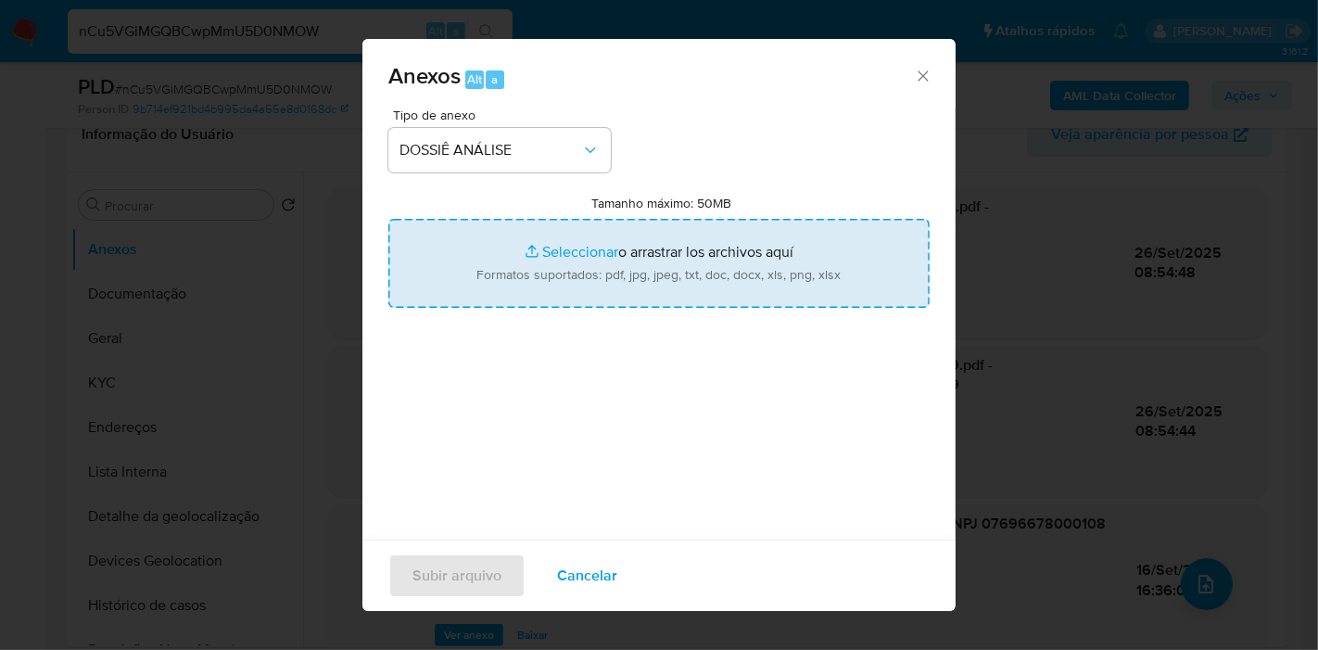
click at [607, 247] on input "Tamanho máximo: 50MB Seleccionar archivos" at bounding box center [658, 263] width 541 height 89
type input "C:\fakepath\Declínio - nCu5VGiMGQBCwpMmU5D0NMOW - CNPJ 07696678000108 - ASSOCIA…"
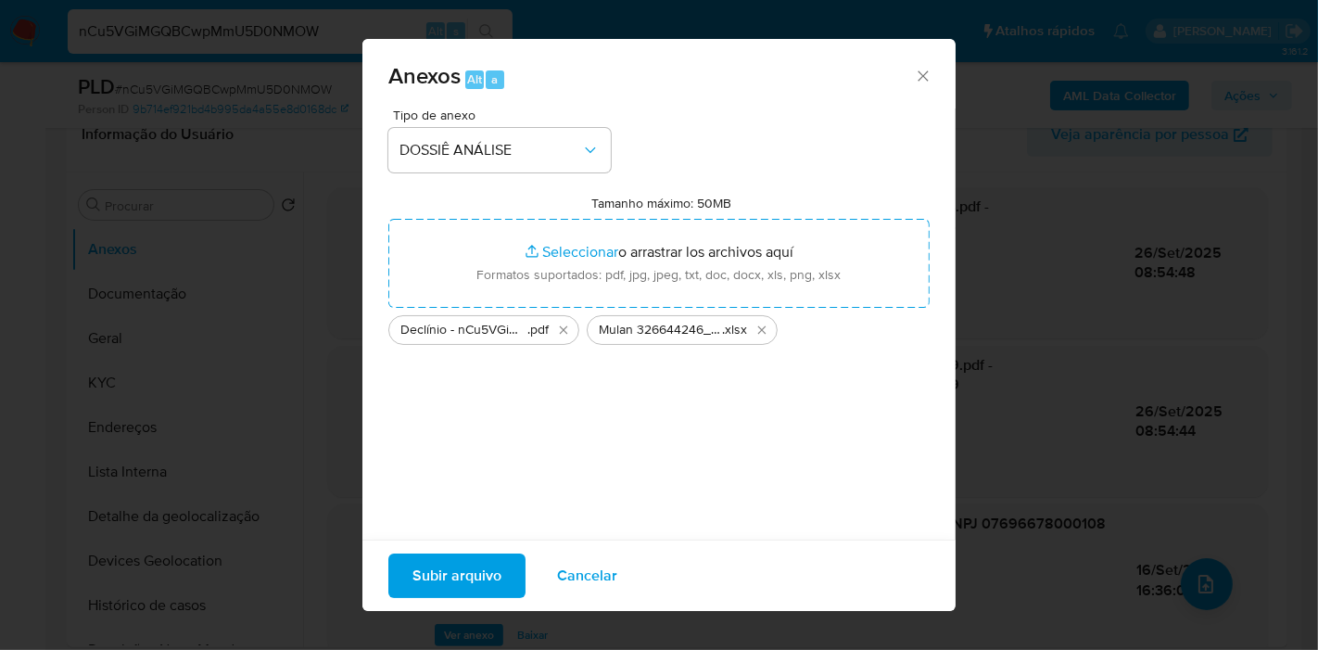
click at [449, 588] on span "Subir arquivo" at bounding box center [456, 575] width 89 height 41
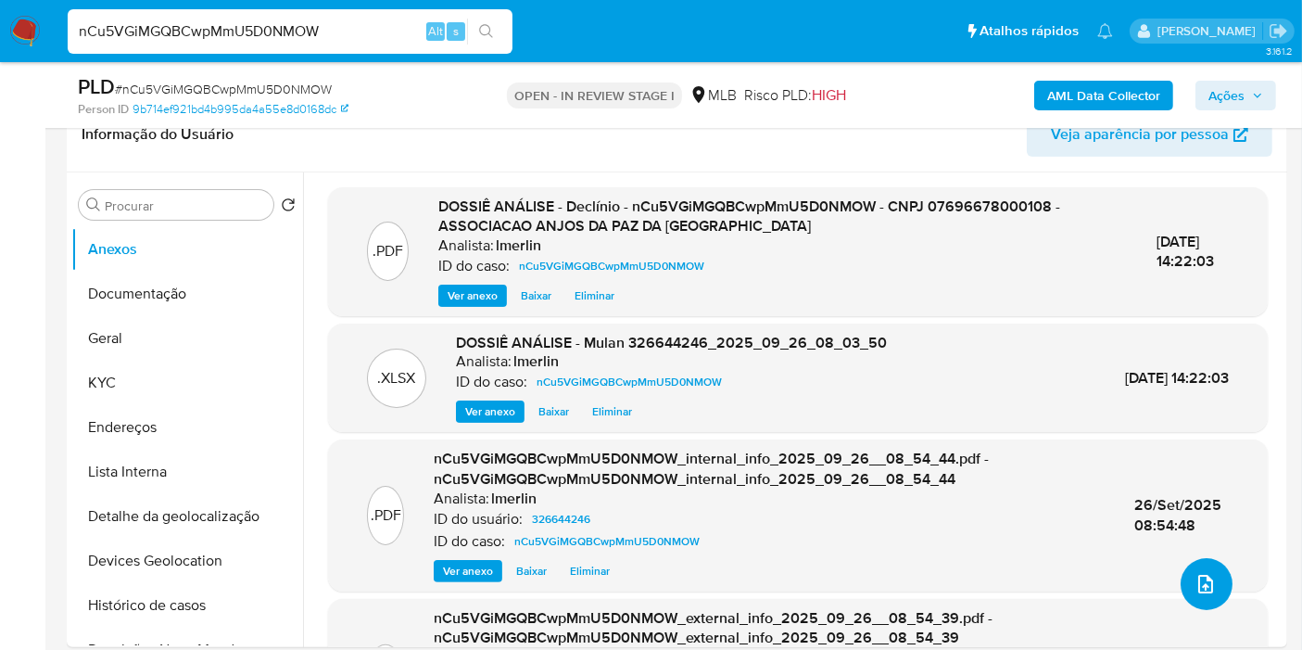
scroll to position [0, 0]
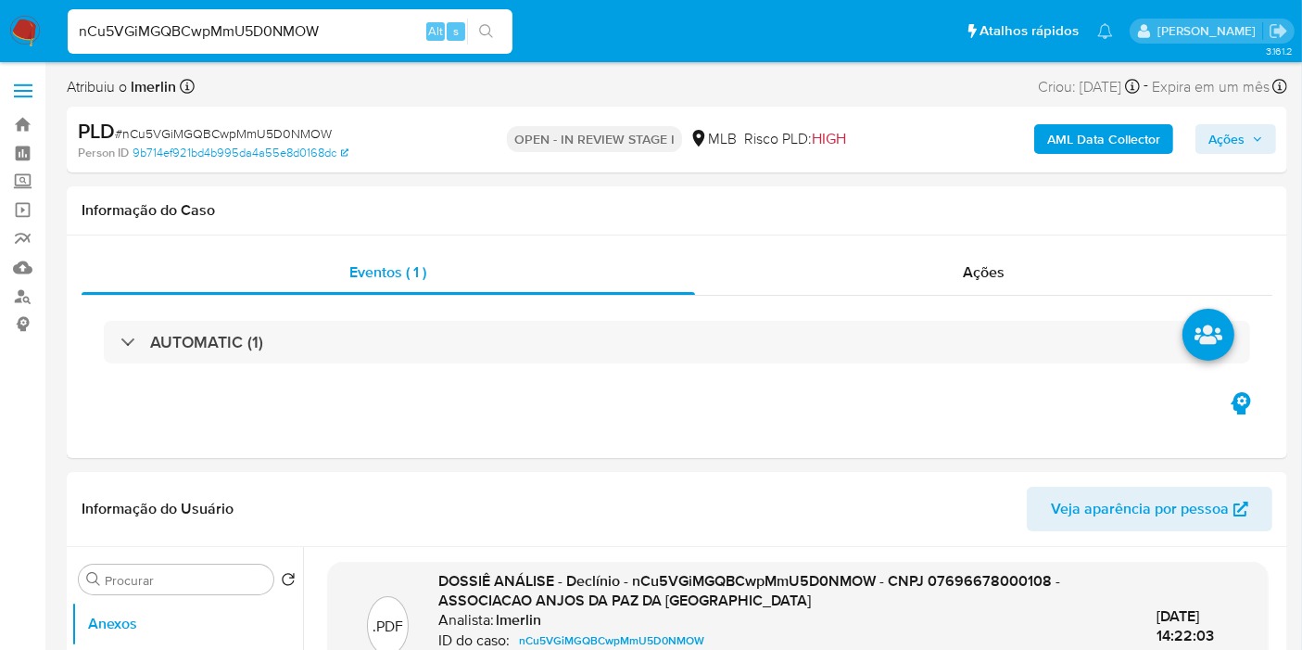
click at [1036, 282] on div "Ações" at bounding box center [984, 272] width 578 height 44
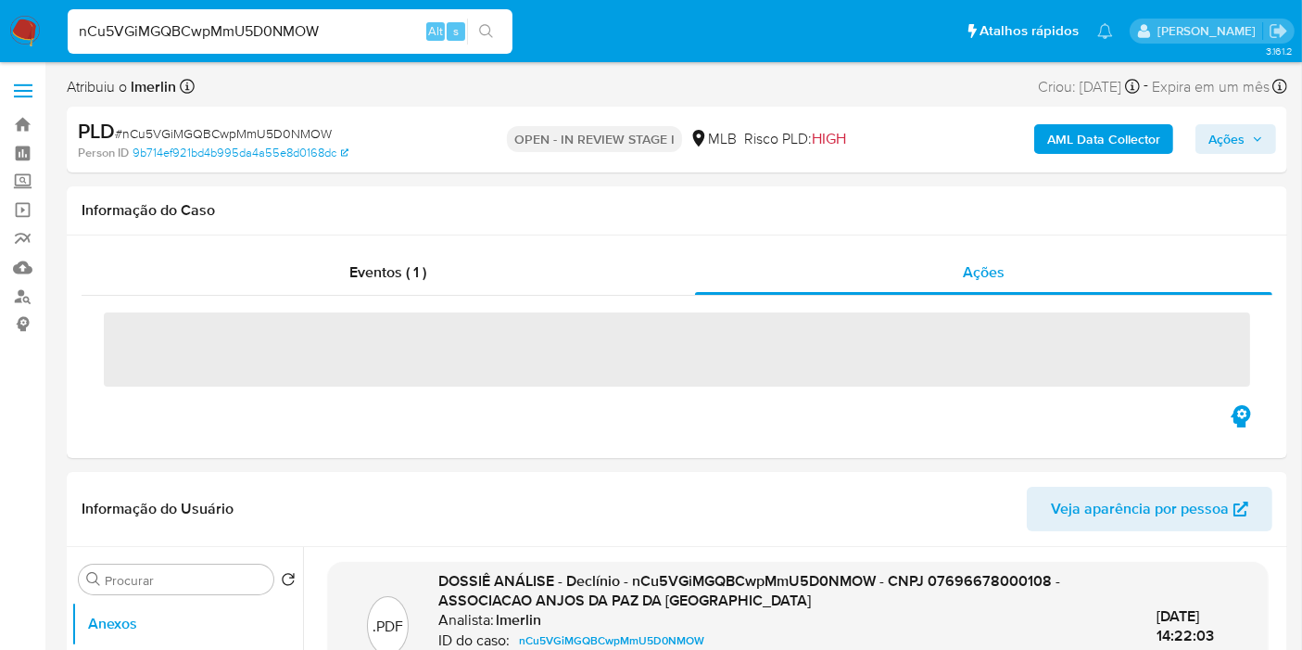
click at [1214, 145] on span "Ações" at bounding box center [1227, 139] width 36 height 30
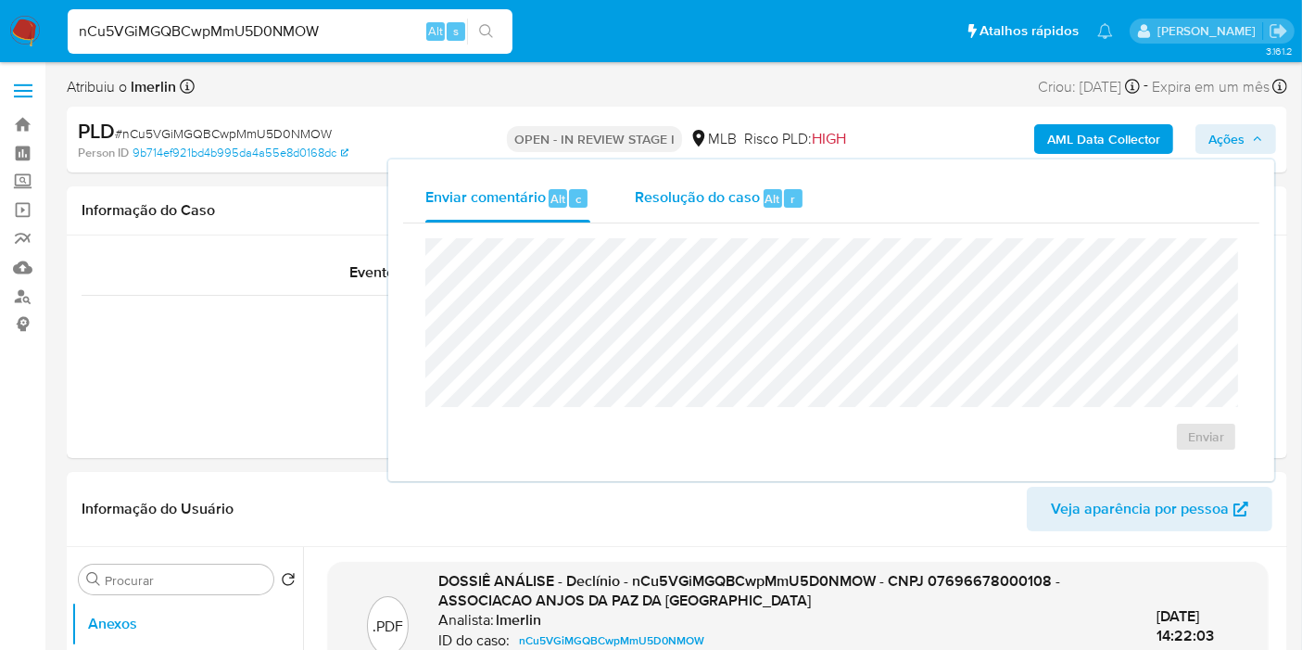
click at [730, 205] on span "Resolução do caso" at bounding box center [697, 197] width 125 height 21
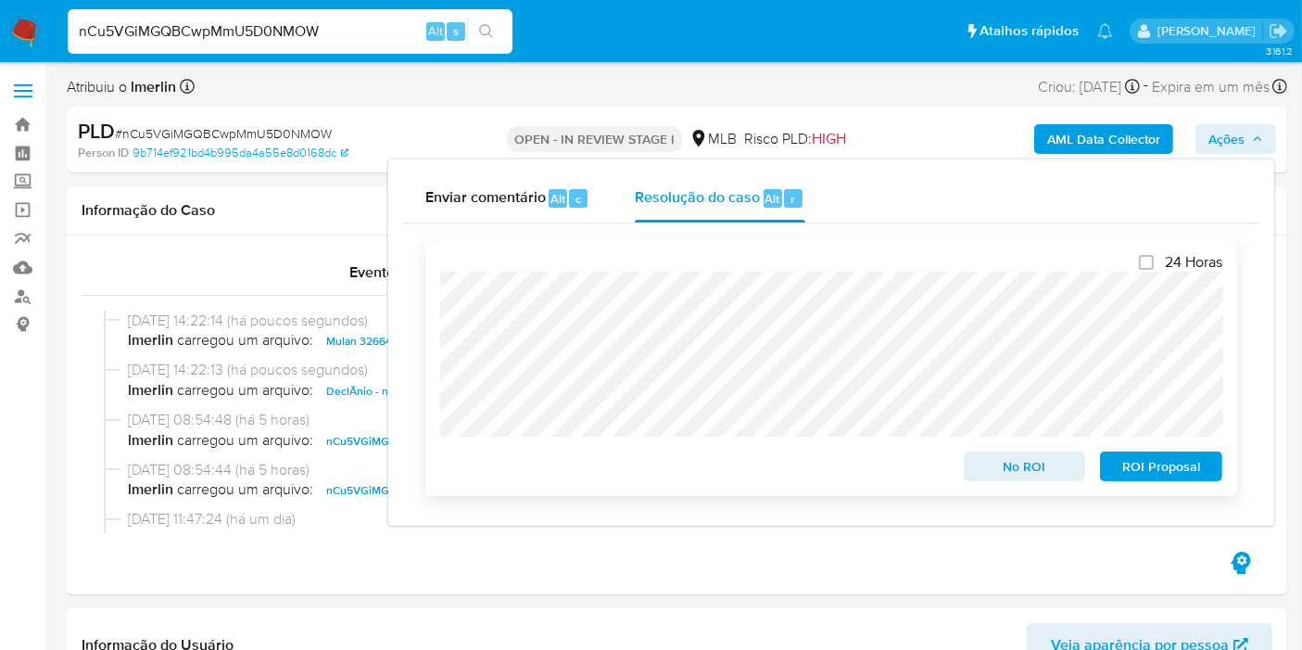
click at [1012, 477] on span "No ROI" at bounding box center [1025, 466] width 96 height 26
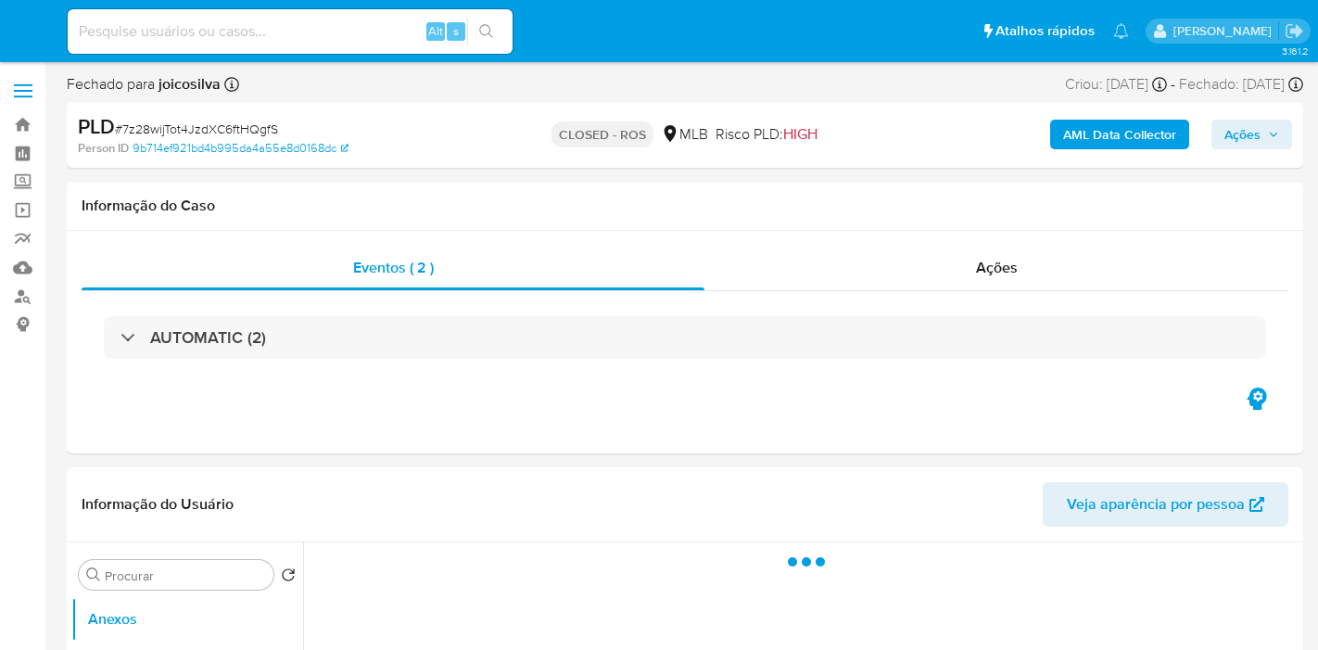
select select "10"
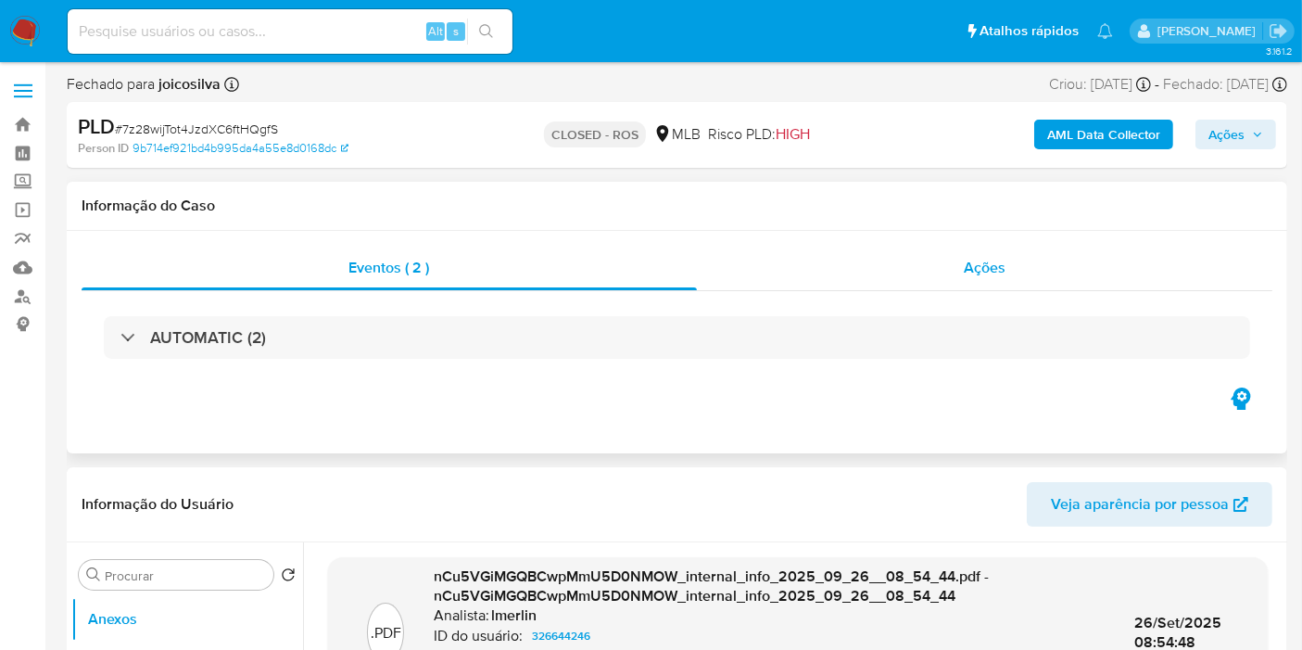
click at [953, 273] on div "Ações" at bounding box center [985, 268] width 576 height 44
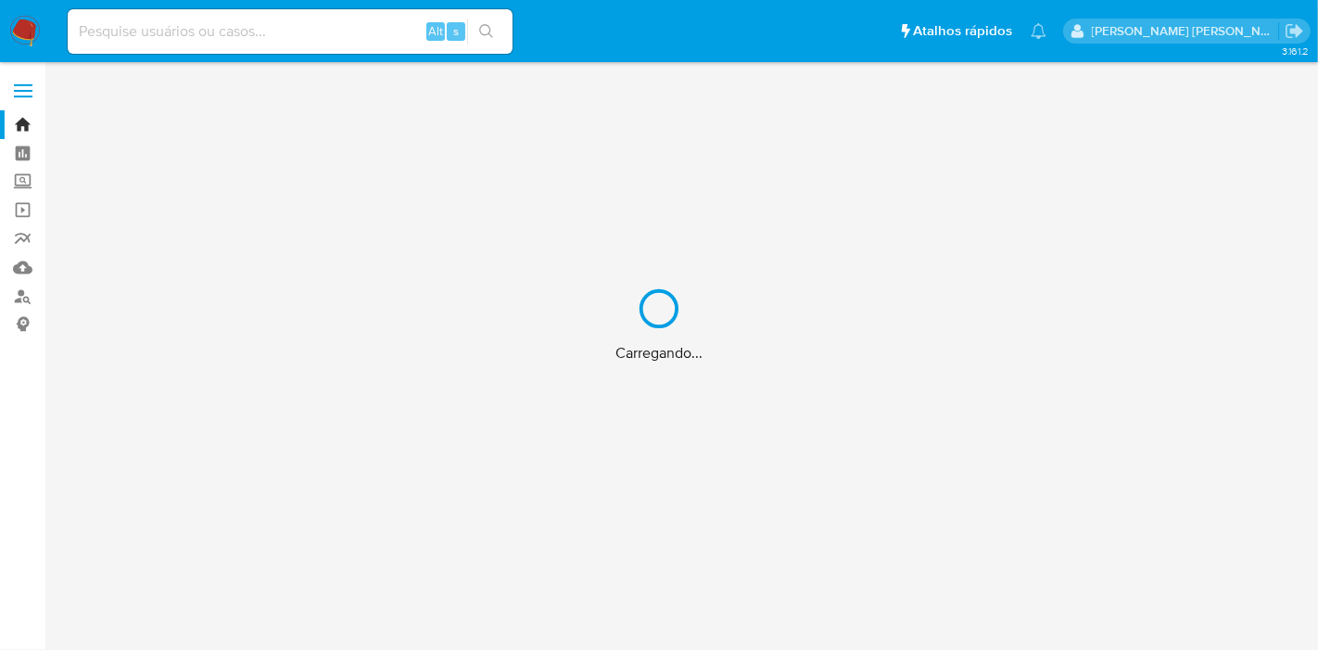
click at [335, 30] on div "Carregando..." at bounding box center [659, 325] width 1318 height 650
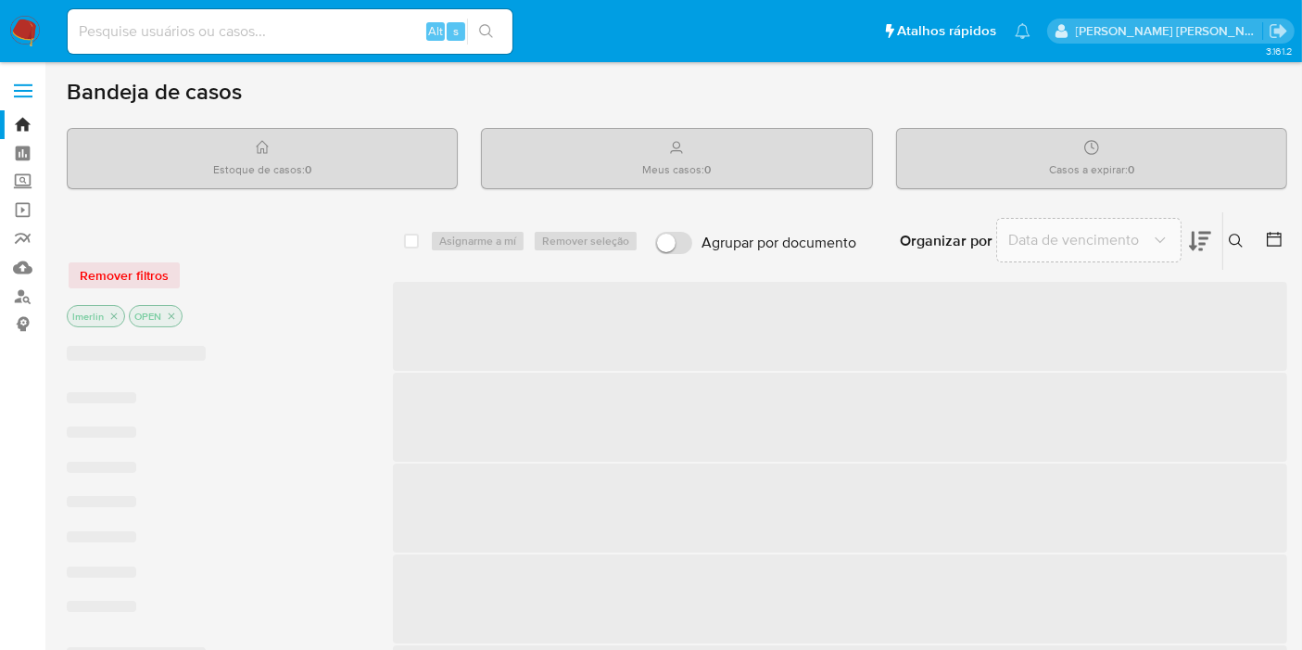
click at [317, 31] on input at bounding box center [290, 31] width 445 height 24
paste input "TBWtJhdDz6RN4unzuCm1u11T"
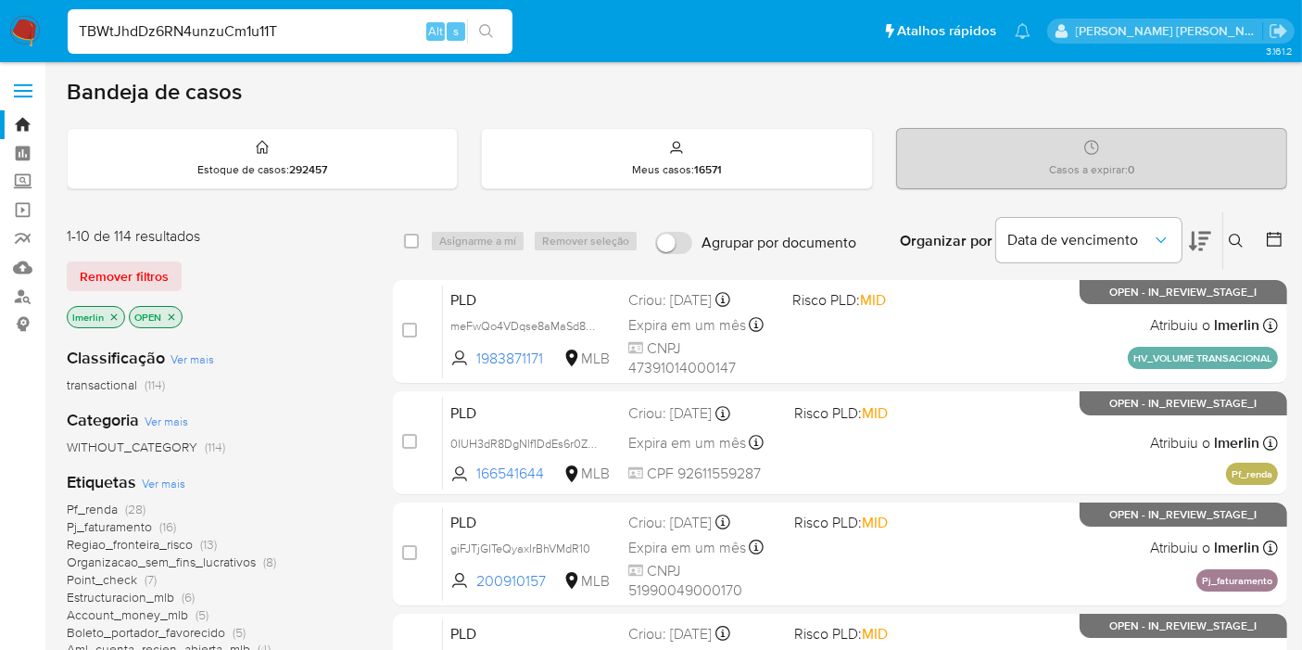
type input "TBWtJhdDz6RN4unzuCm1u11T"
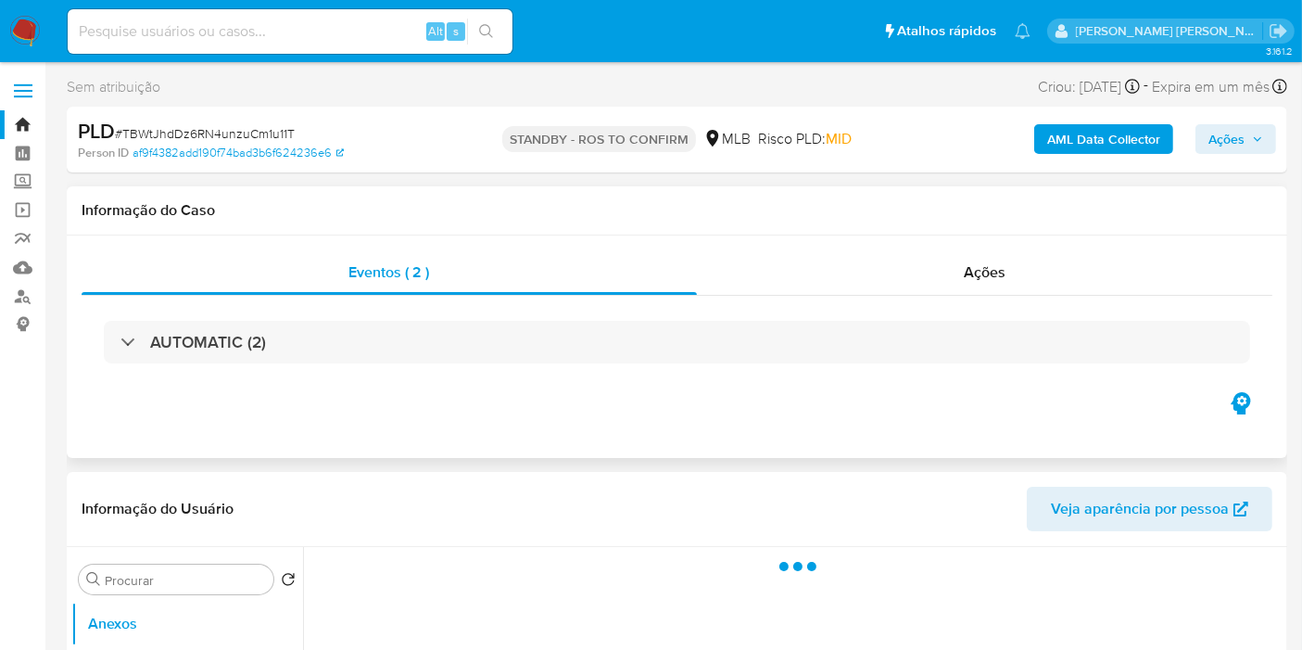
select select "10"
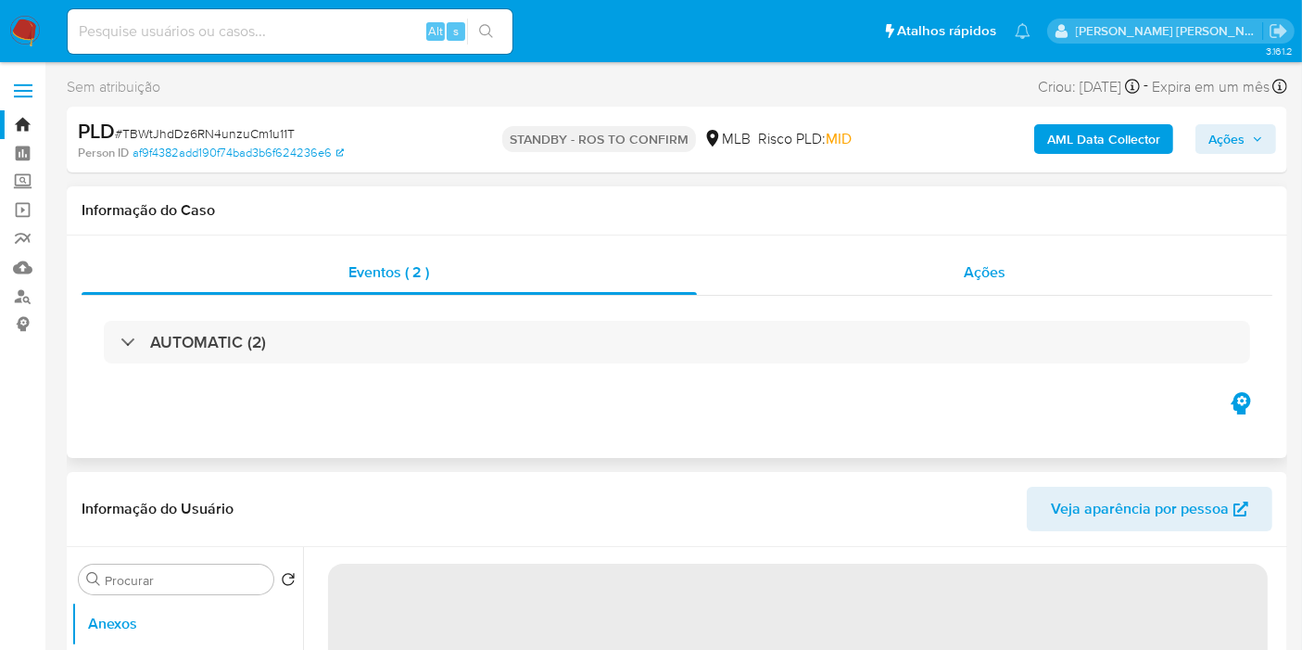
click at [1051, 290] on div "Ações" at bounding box center [985, 272] width 576 height 44
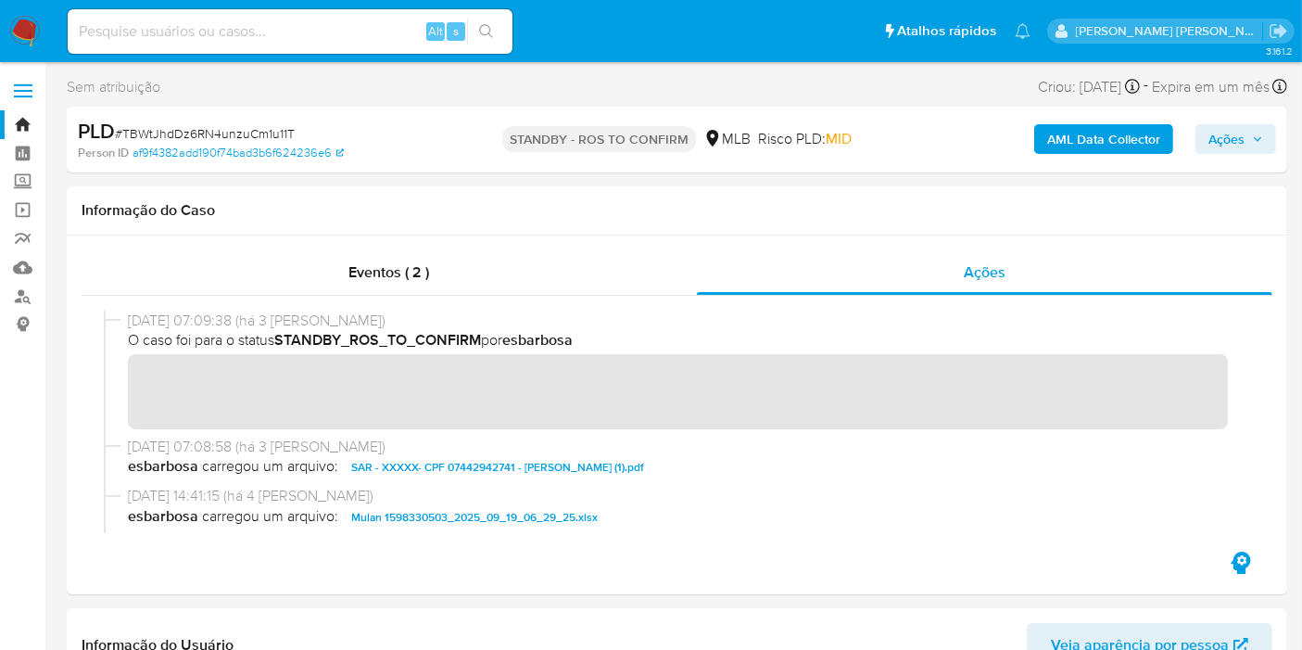
click at [329, 41] on input at bounding box center [290, 31] width 445 height 24
paste input "hdaRZ7J8Igx31IsreNyuidAh"
type input "hdaRZ7J8Igx31IsreNyuidAh"
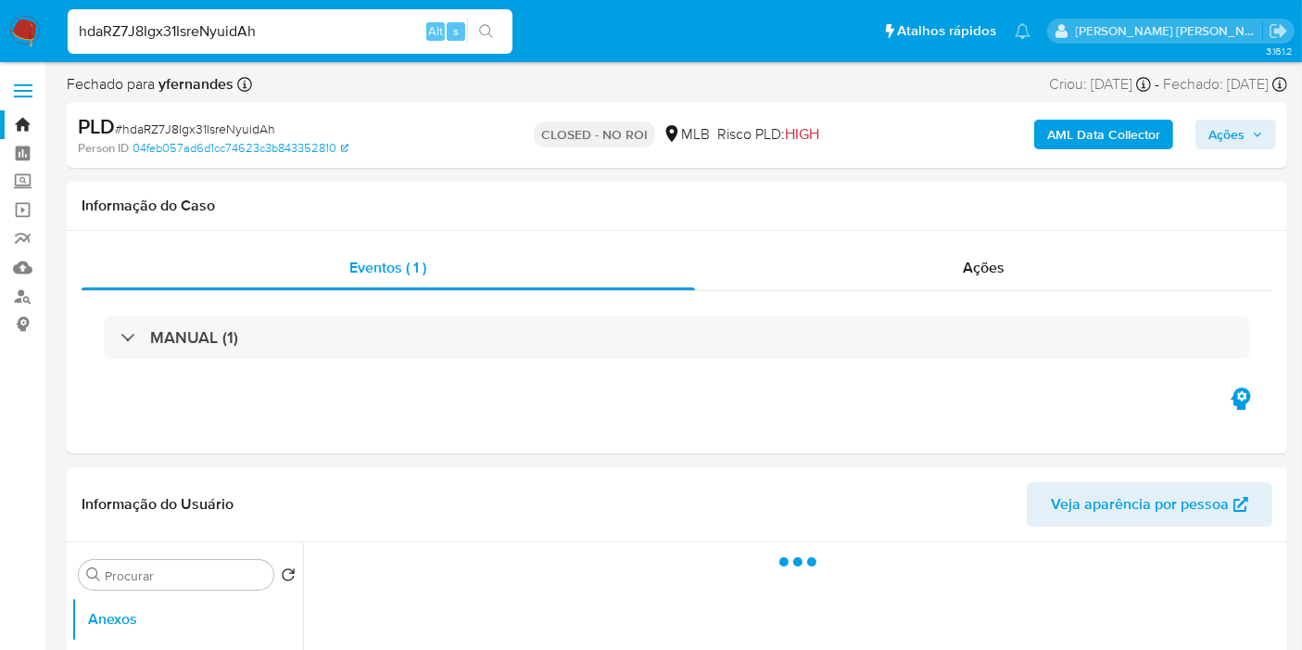
select select "10"
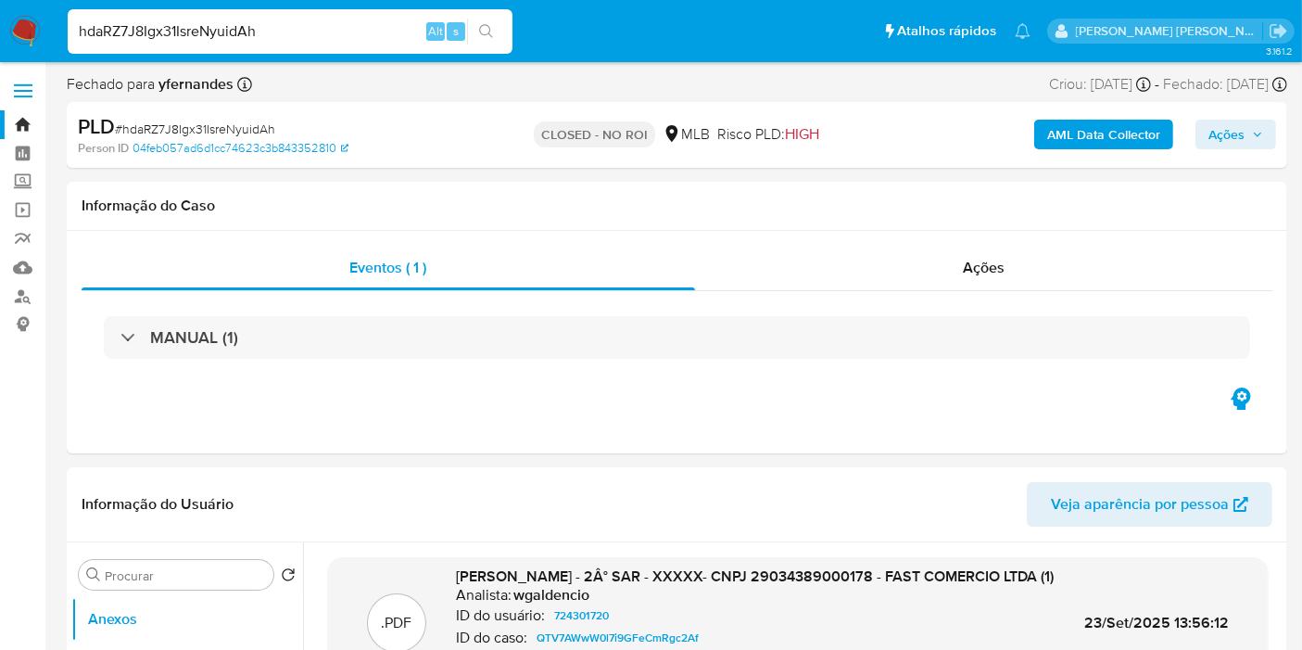
click at [291, 31] on input "hdaRZ7J8Igx31IsreNyuidAh" at bounding box center [290, 31] width 445 height 24
paste input "5RnshVmmSEXbEDK3auMHEVP8"
type input "5RnshVmmSEXbEDK3auMHEVP8"
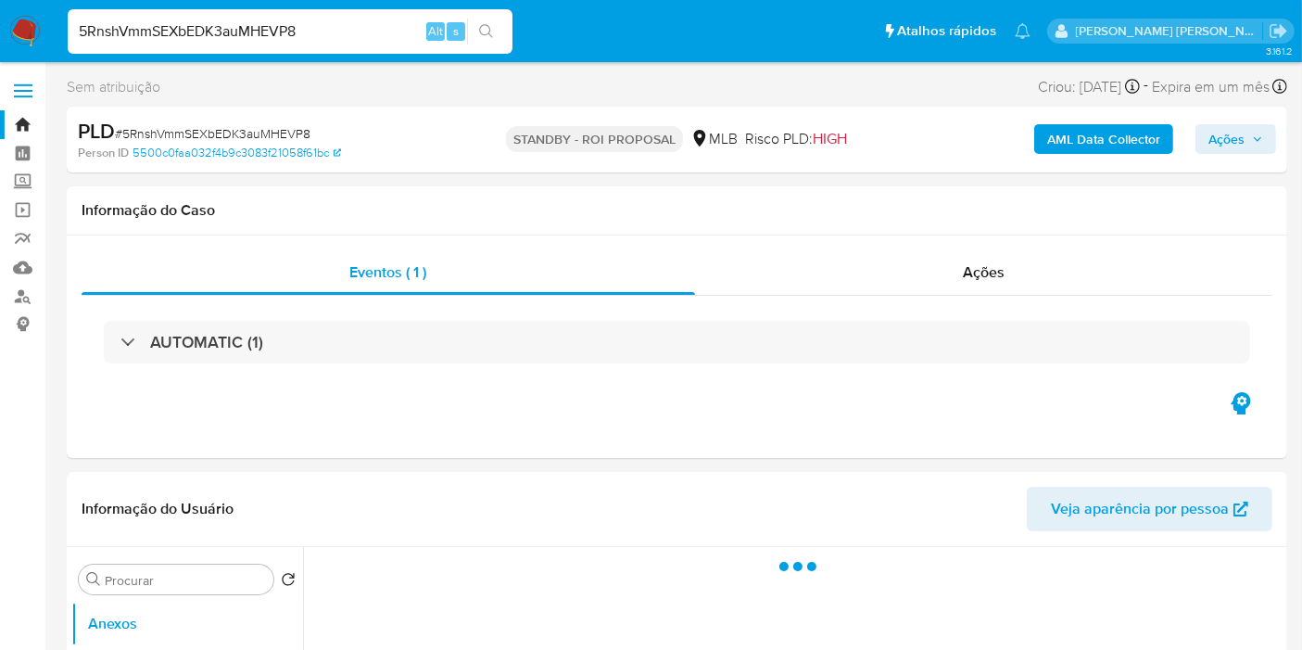
select select "10"
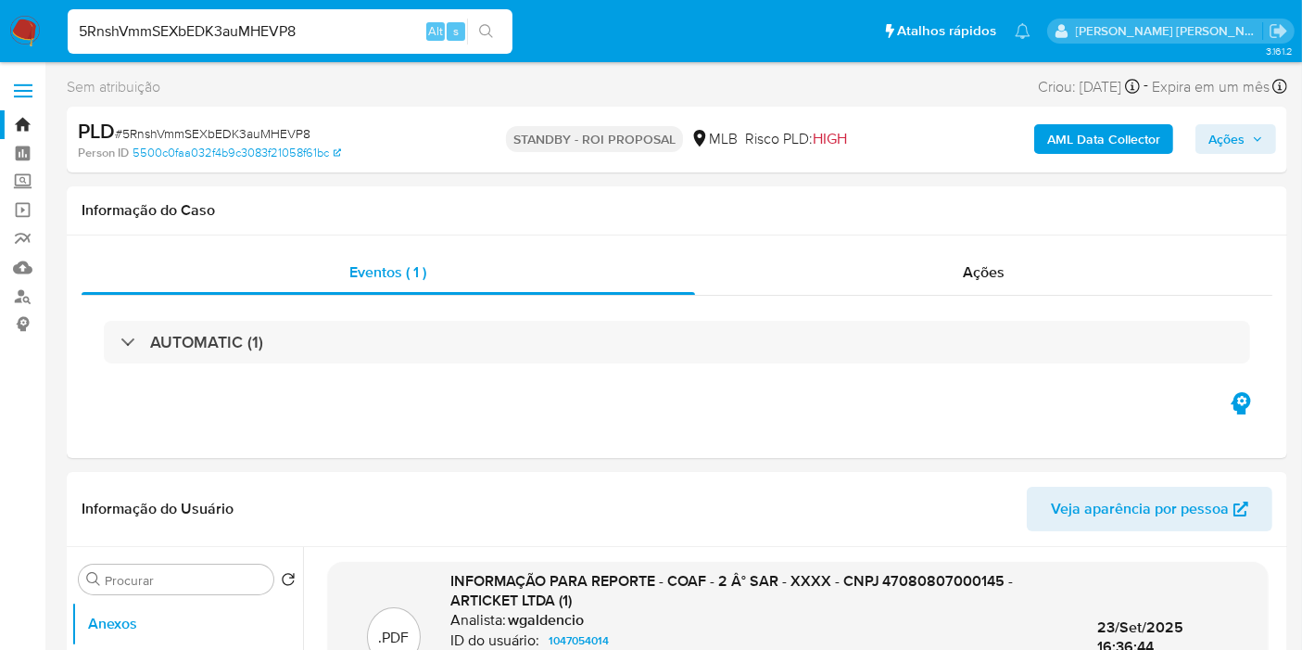
drag, startPoint x: 0, startPoint y: 427, endPoint x: 357, endPoint y: 140, distance: 458.1
click at [308, 41] on input "5RnshVmmSEXbEDK3auMHEVP8" at bounding box center [290, 31] width 445 height 24
paste input "pObqI9L4lRy9igd2SmR0iSOr"
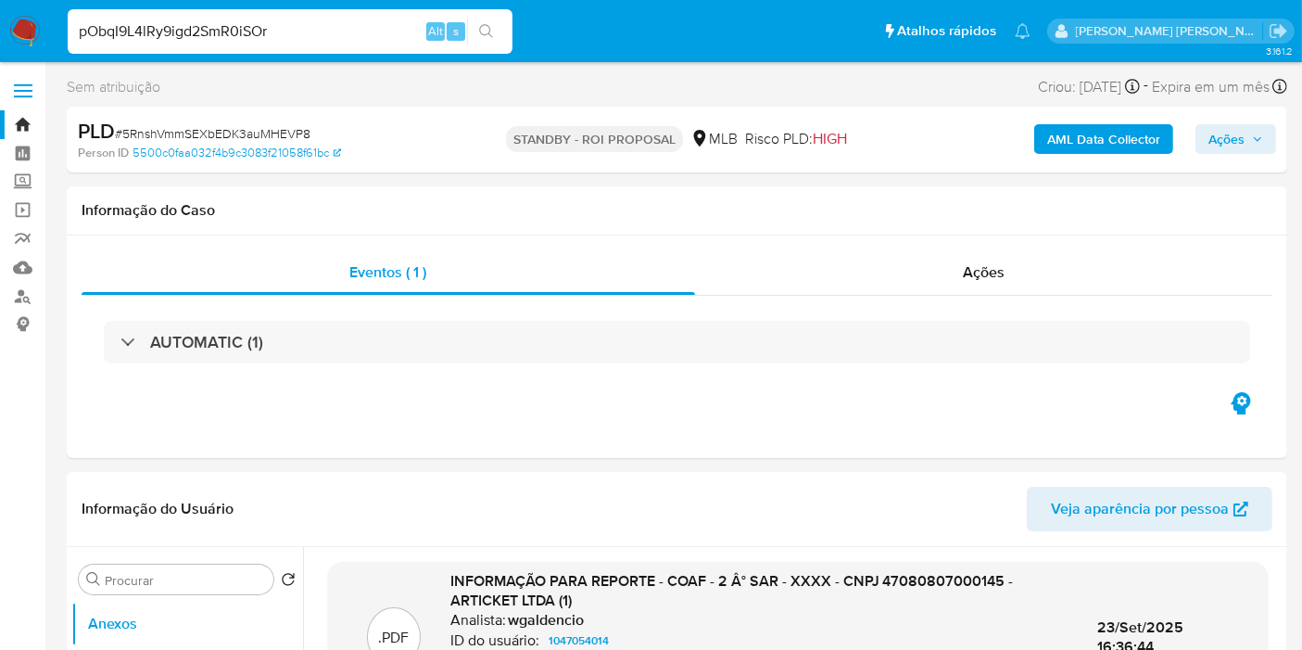
type input "pObqI9L4lRy9igd2SmR0iSOr"
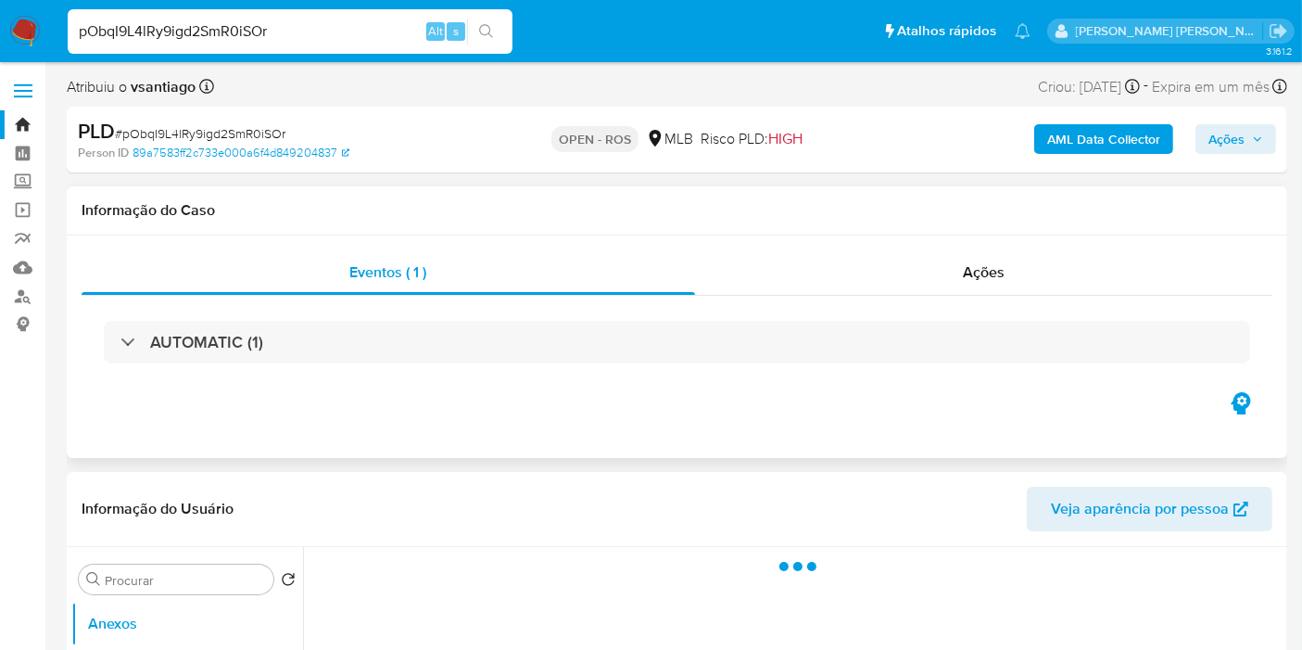
select select "10"
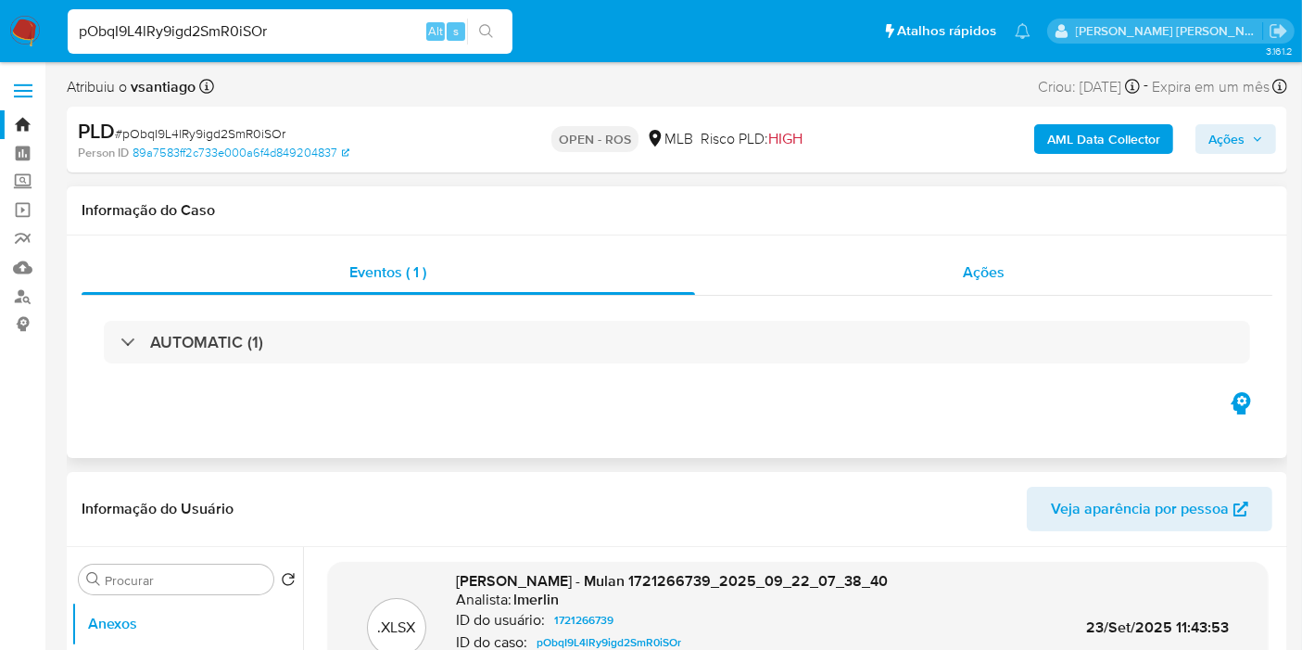
click at [1048, 258] on div "Ações" at bounding box center [984, 272] width 578 height 44
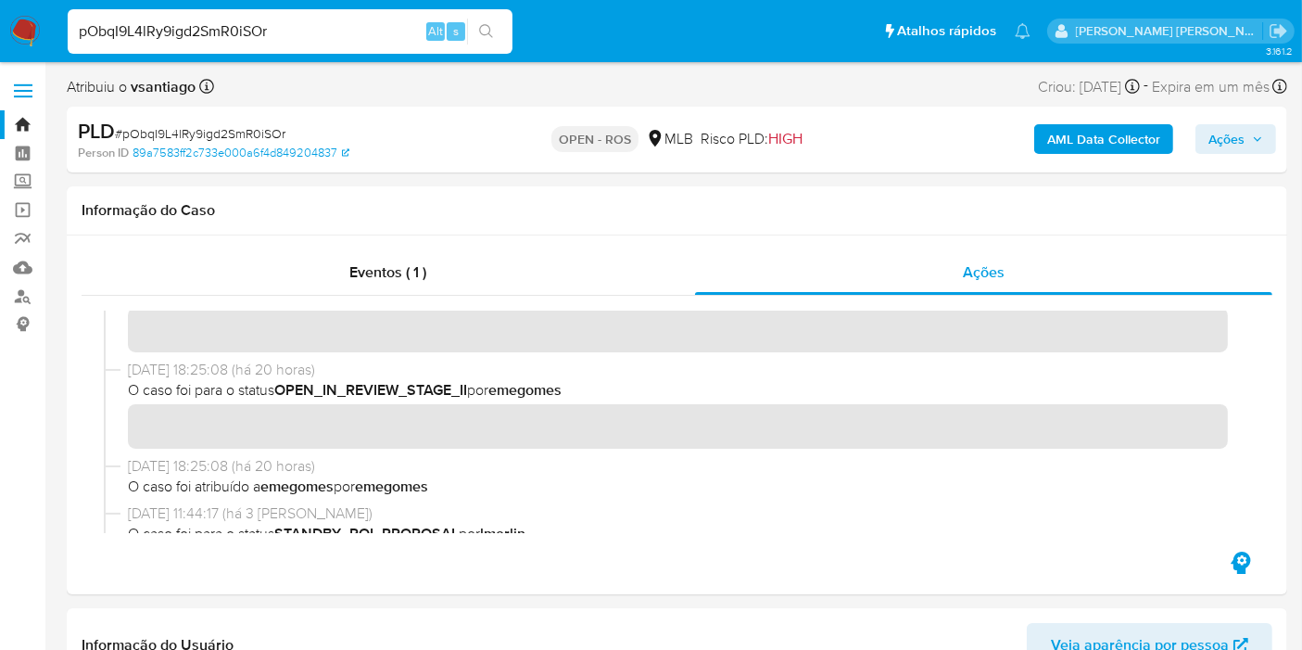
scroll to position [617, 0]
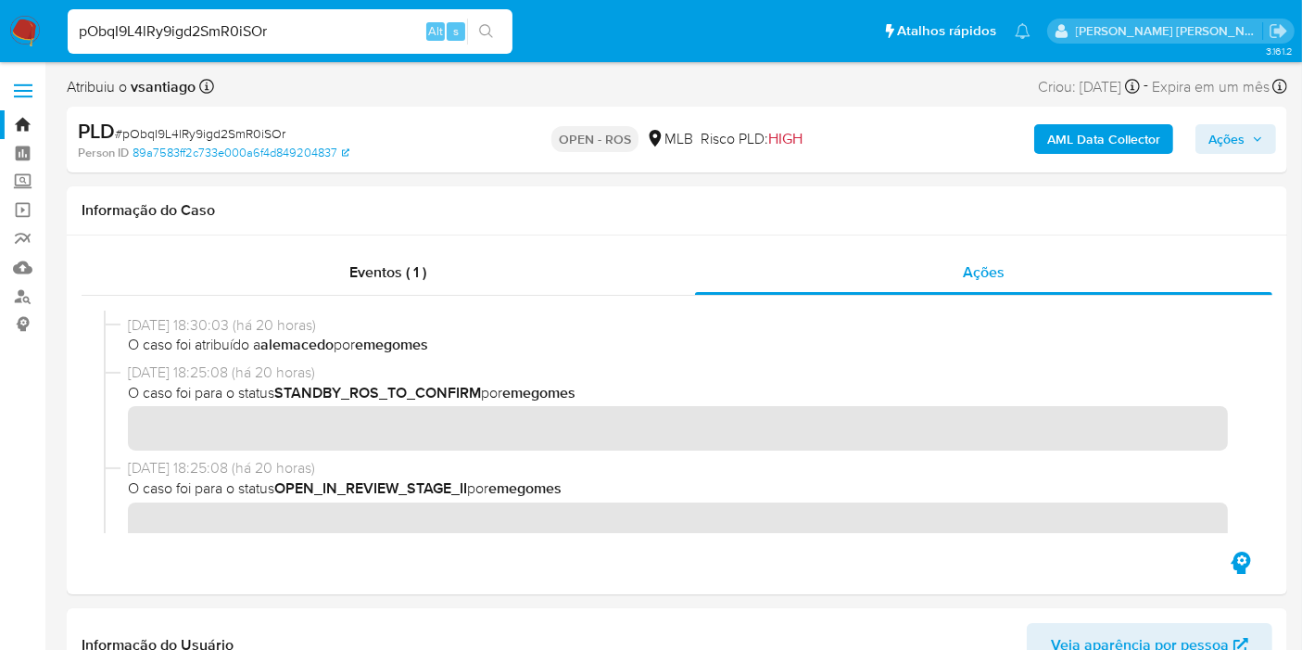
click at [307, 29] on input "pObqI9L4lRy9igd2SmR0iSOr" at bounding box center [290, 31] width 445 height 24
paste input "fwqCZhsACB6CW8qphunhdy8"
type input "fwqCZhsACB6CW8qphunhdy8r"
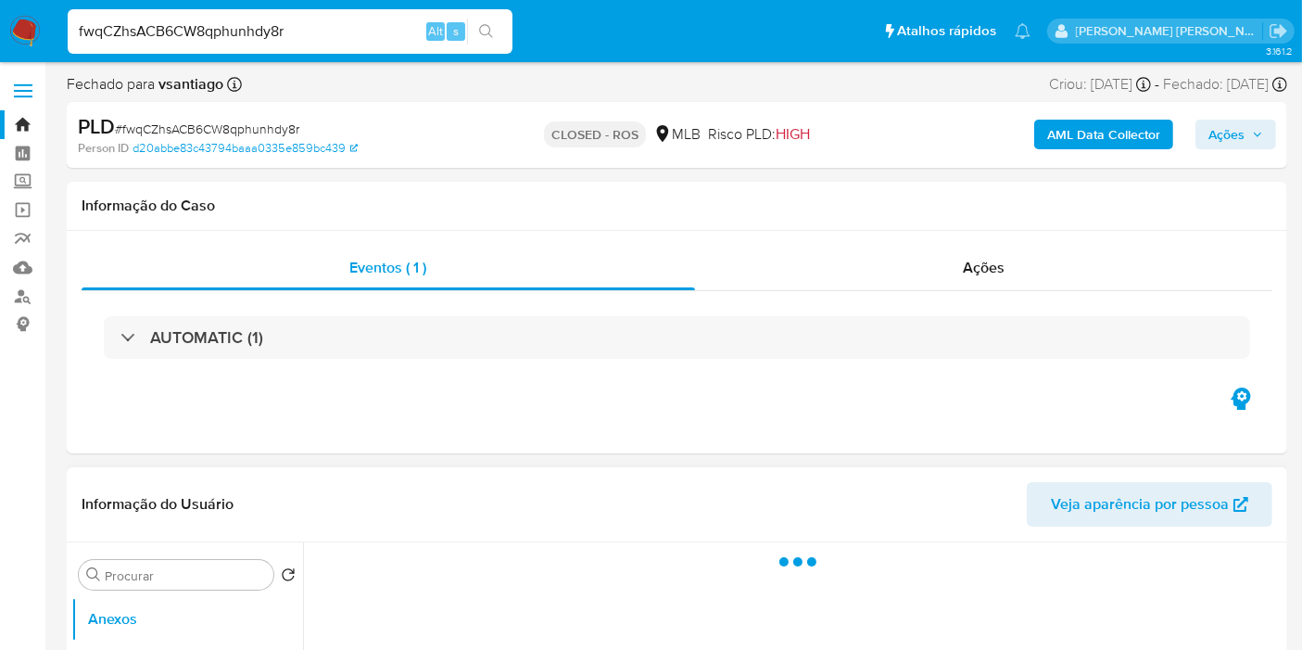
select select "10"
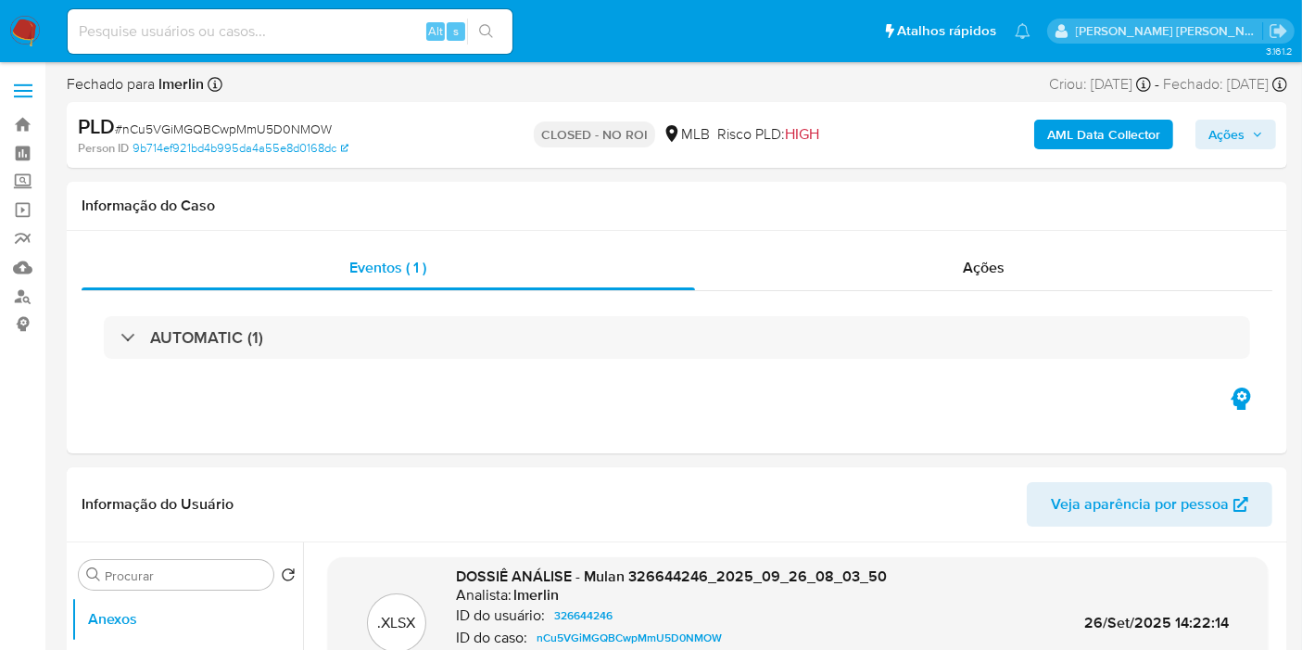
click at [10, 32] on img at bounding box center [25, 32] width 32 height 32
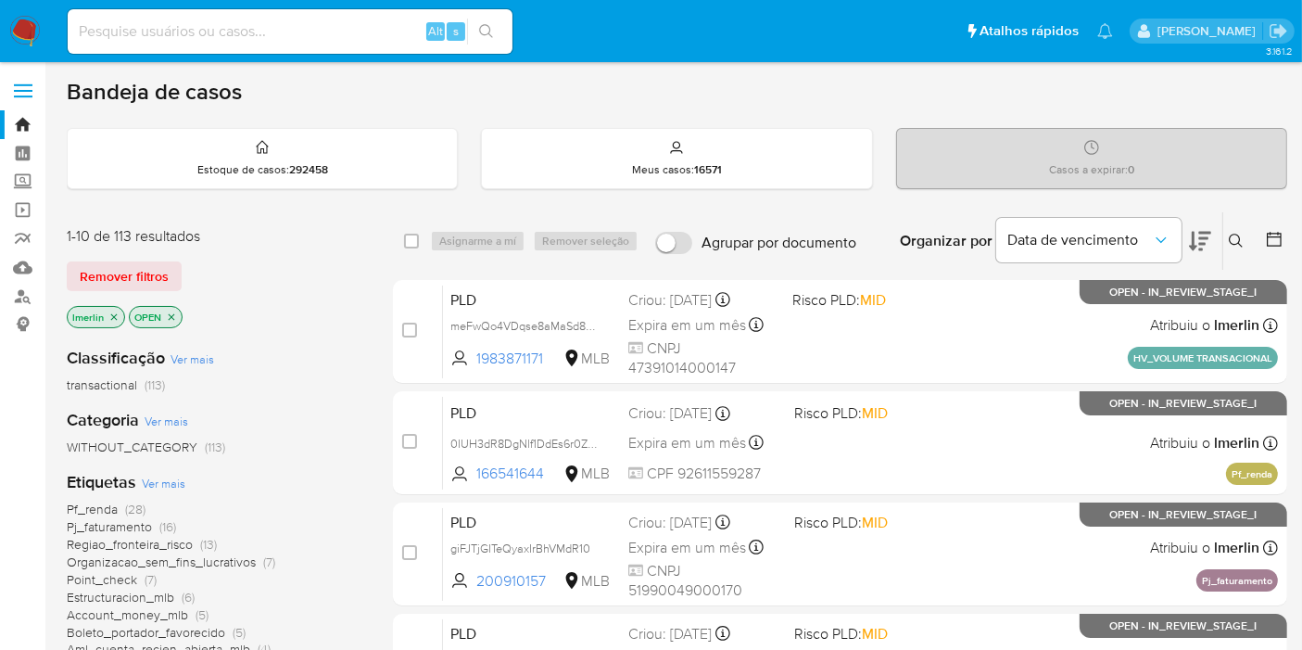
click at [219, 312] on div "lmerlin OPEN" at bounding box center [215, 319] width 297 height 26
click at [108, 311] on icon "close-filter" at bounding box center [113, 316] width 11 height 11
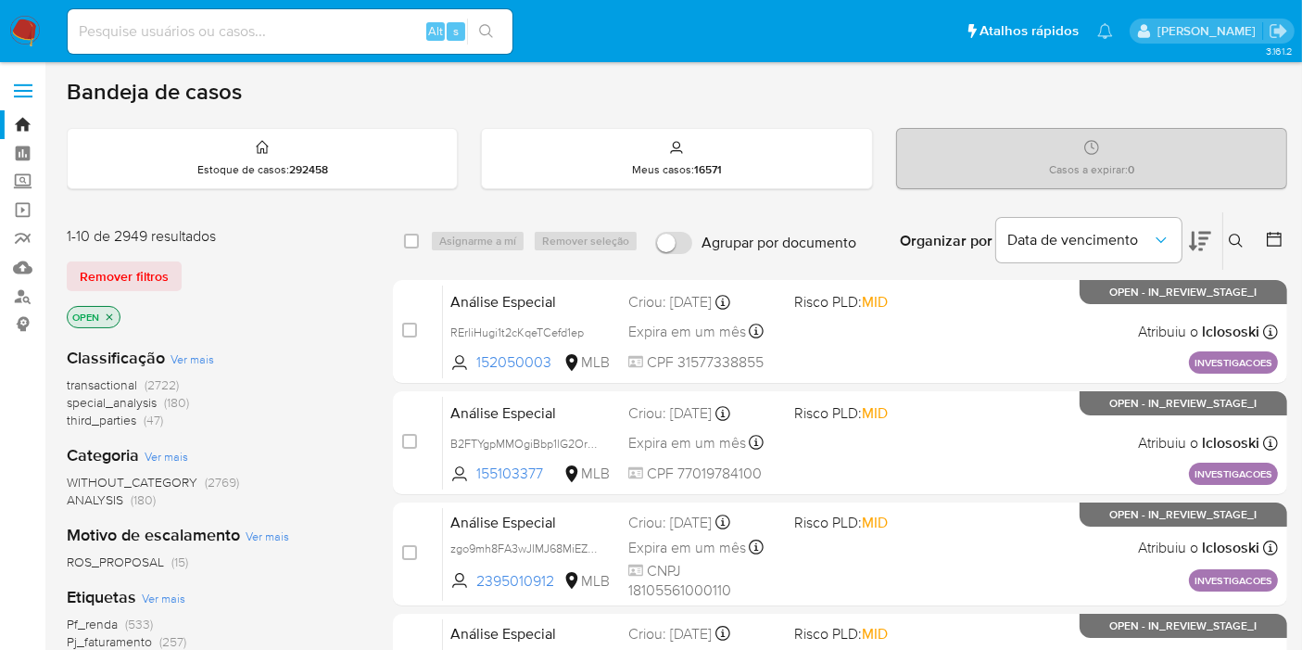
click at [303, 309] on div "OPEN" at bounding box center [215, 319] width 297 height 26
click at [300, 29] on input at bounding box center [290, 31] width 445 height 24
paste input "340168933"
type input "340168933"
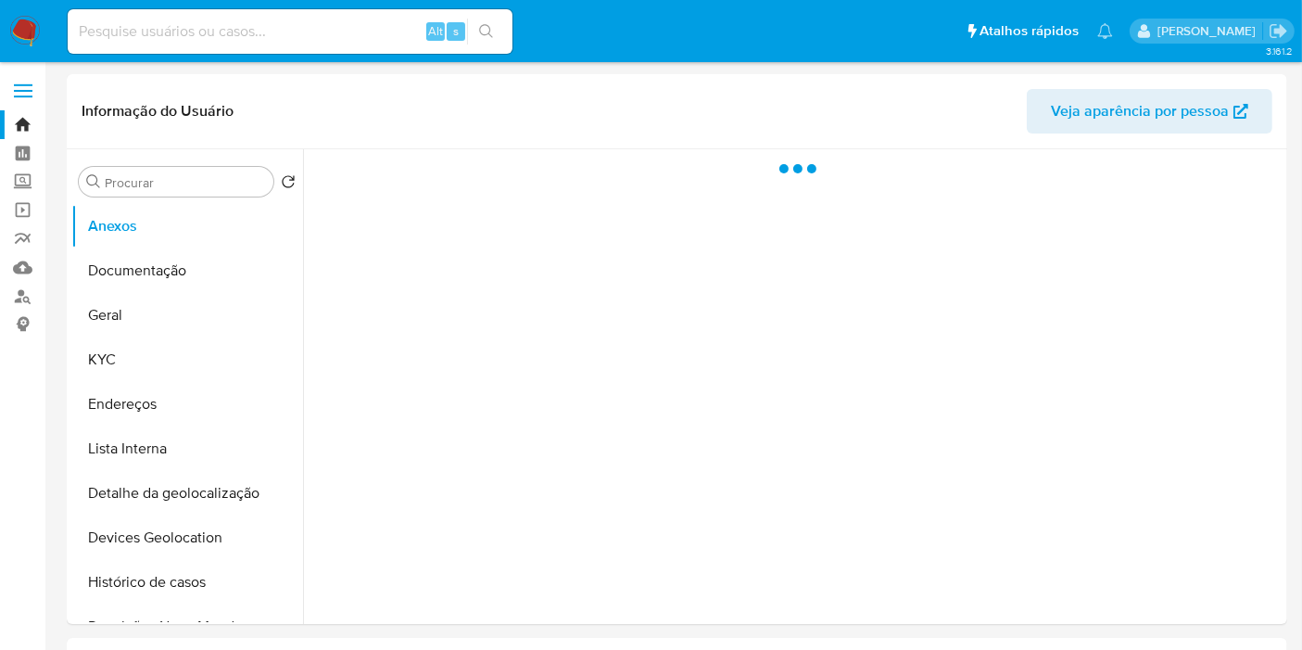
select select "10"
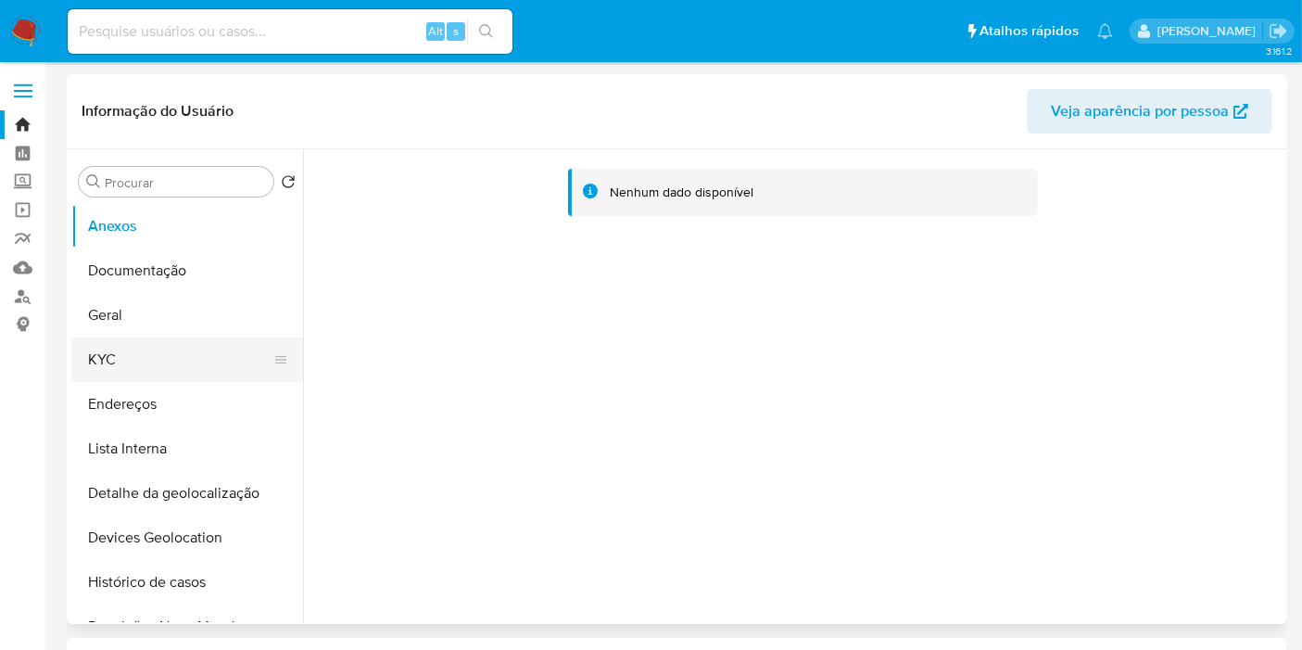
click at [144, 350] on button "KYC" at bounding box center [179, 359] width 217 height 44
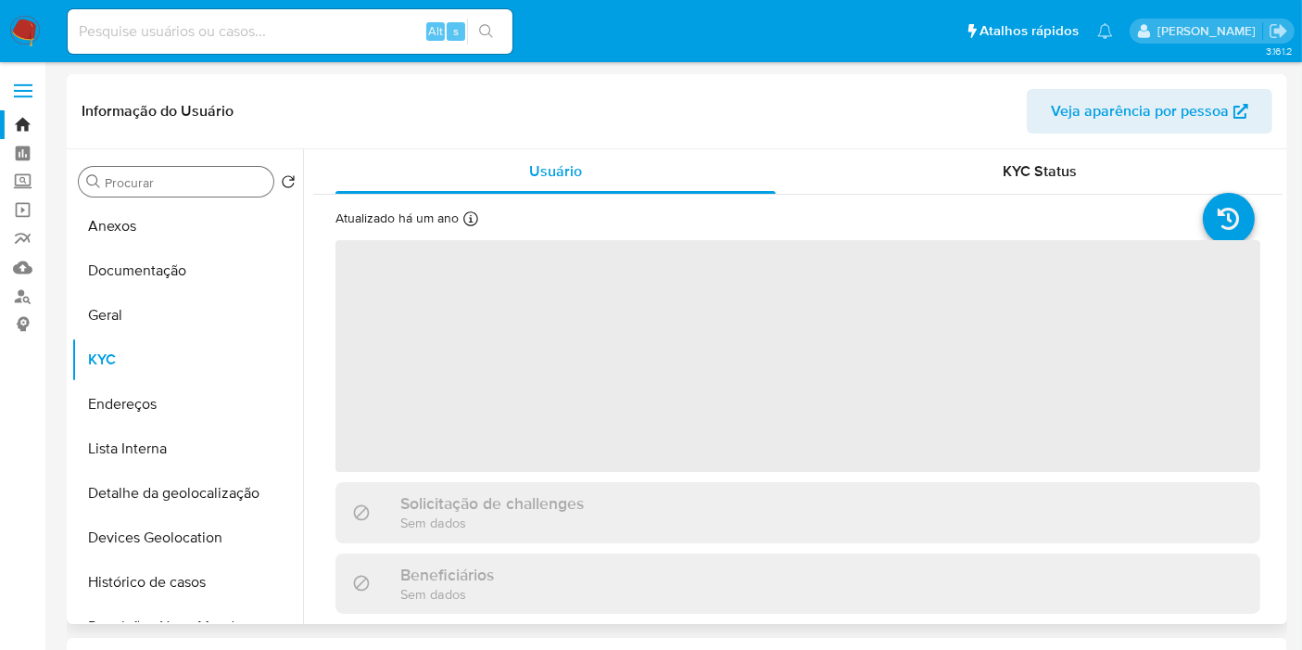
click at [220, 175] on input "Procurar" at bounding box center [185, 182] width 161 height 17
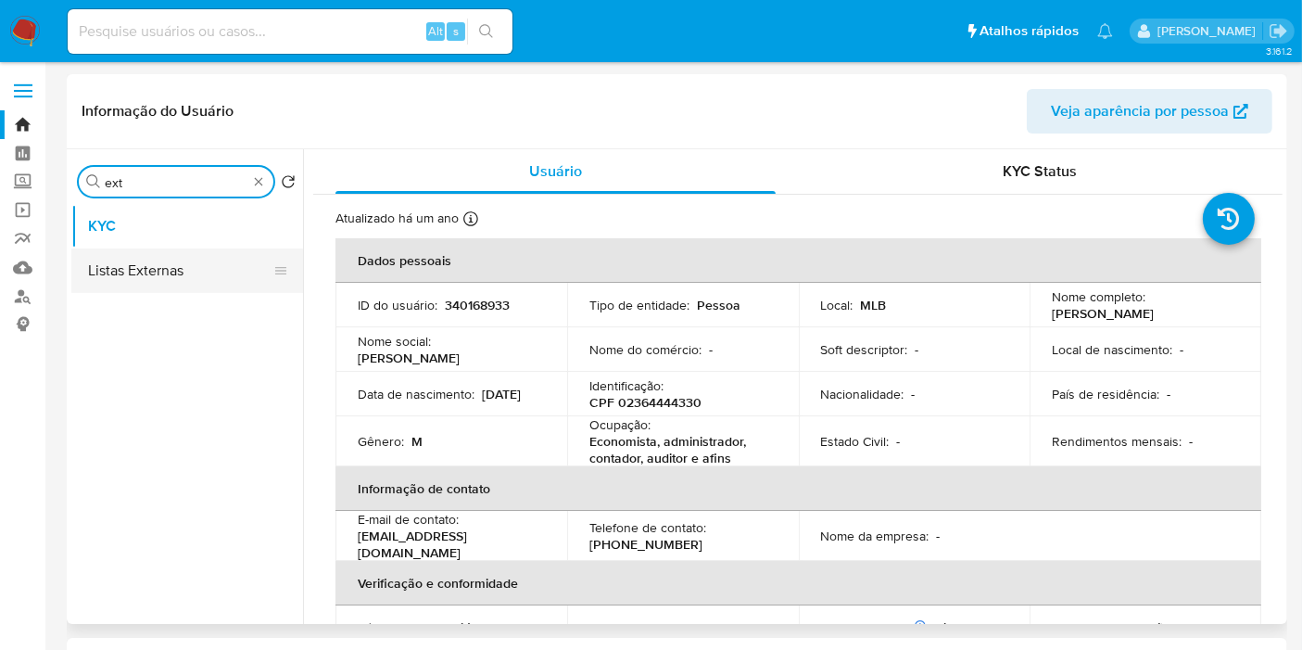
type input "ext"
click at [222, 278] on button "Listas Externas" at bounding box center [179, 270] width 217 height 44
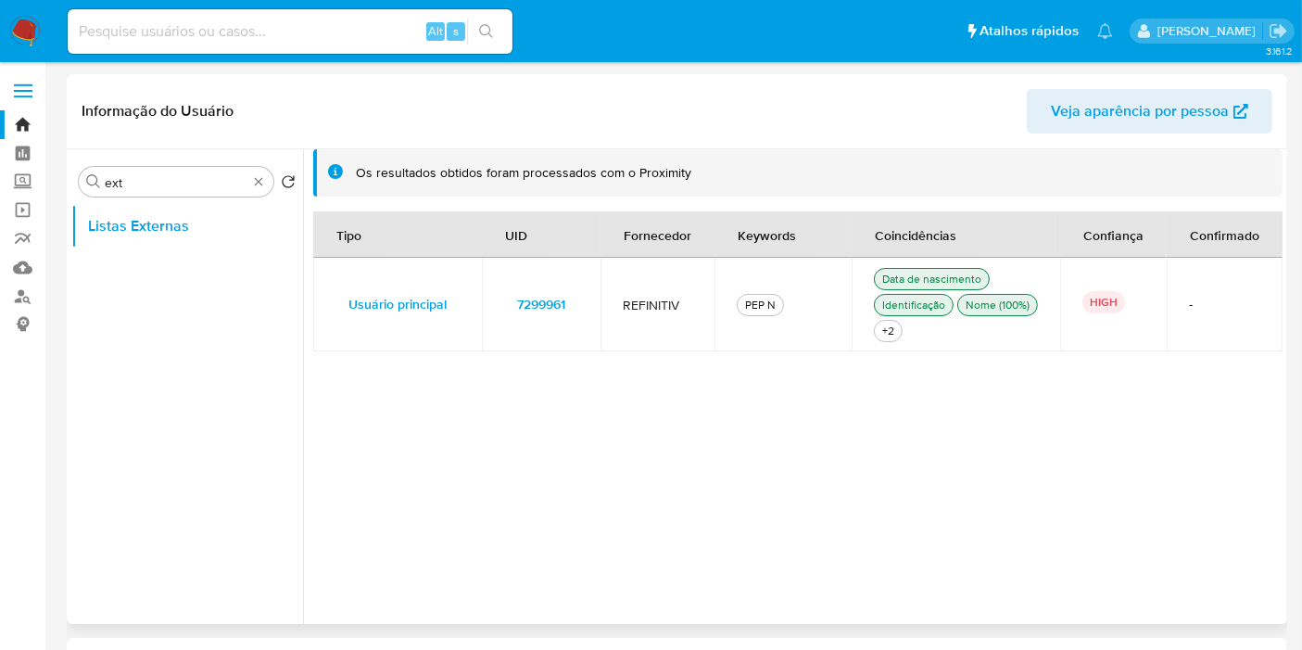
click at [587, 305] on td "7299961" at bounding box center [541, 305] width 119 height 94
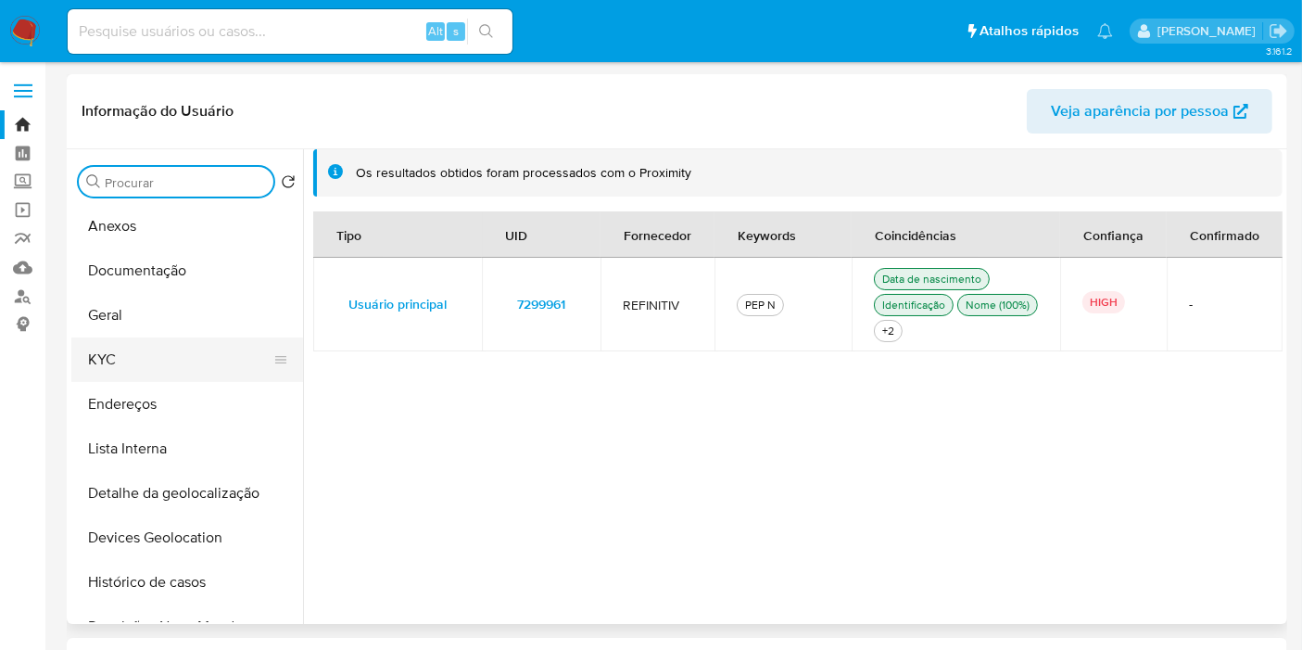
click at [189, 368] on button "KYC" at bounding box center [179, 359] width 217 height 44
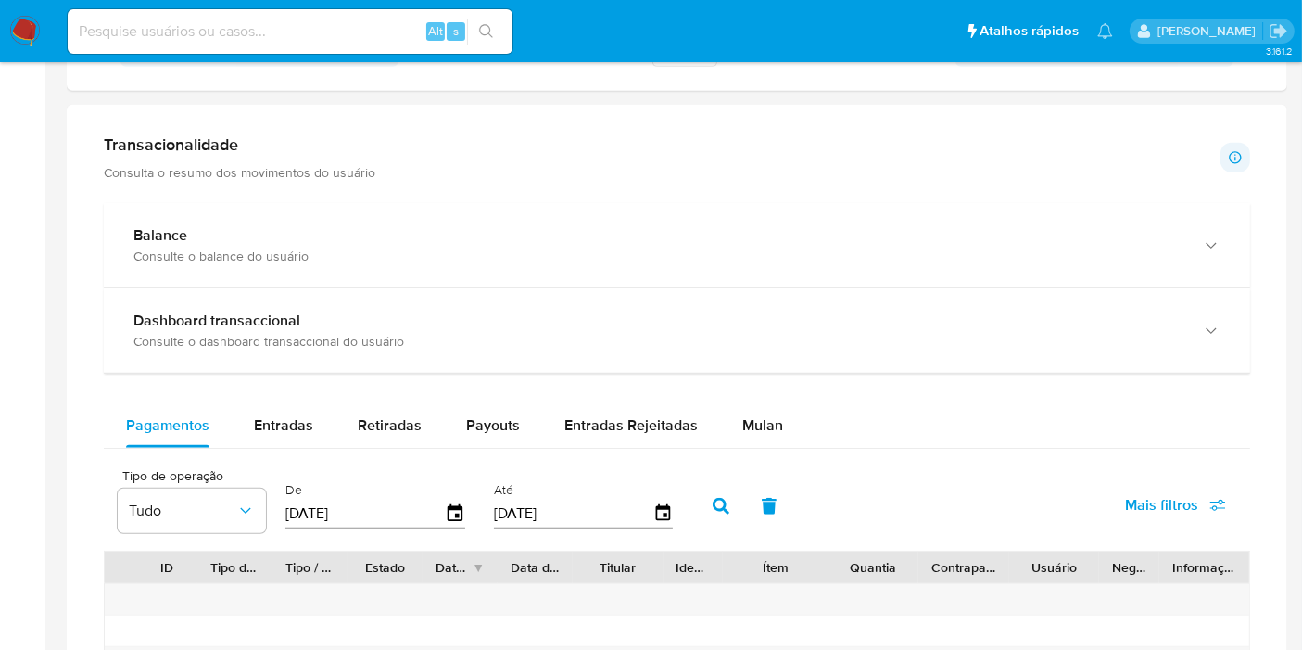
scroll to position [1030, 0]
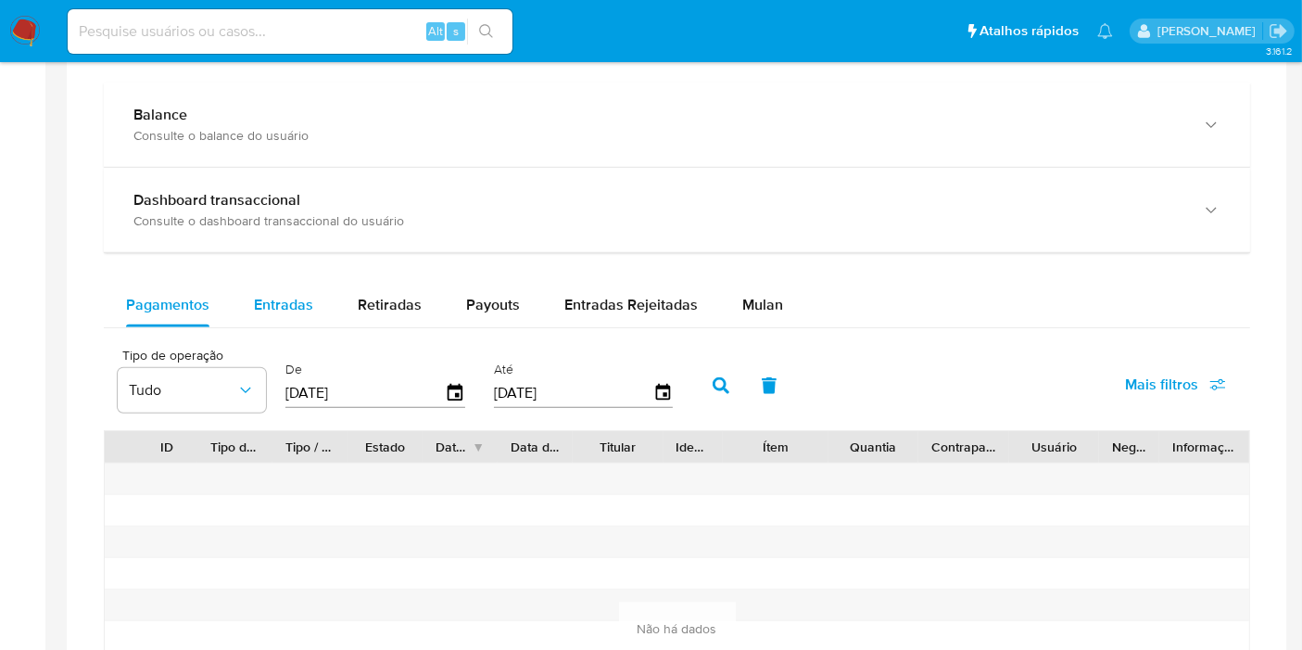
click at [282, 309] on span "Entradas" at bounding box center [283, 304] width 59 height 21
select select "10"
click at [409, 313] on div "Retiradas" at bounding box center [390, 305] width 64 height 44
select select "10"
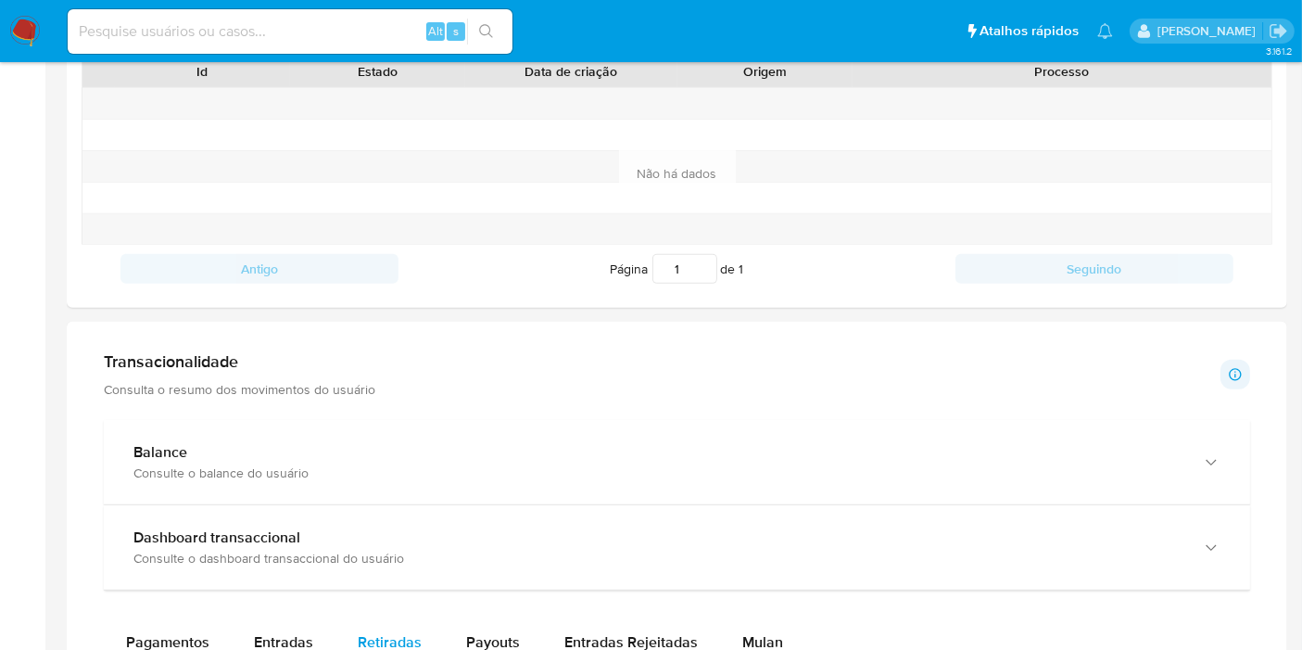
scroll to position [412, 0]
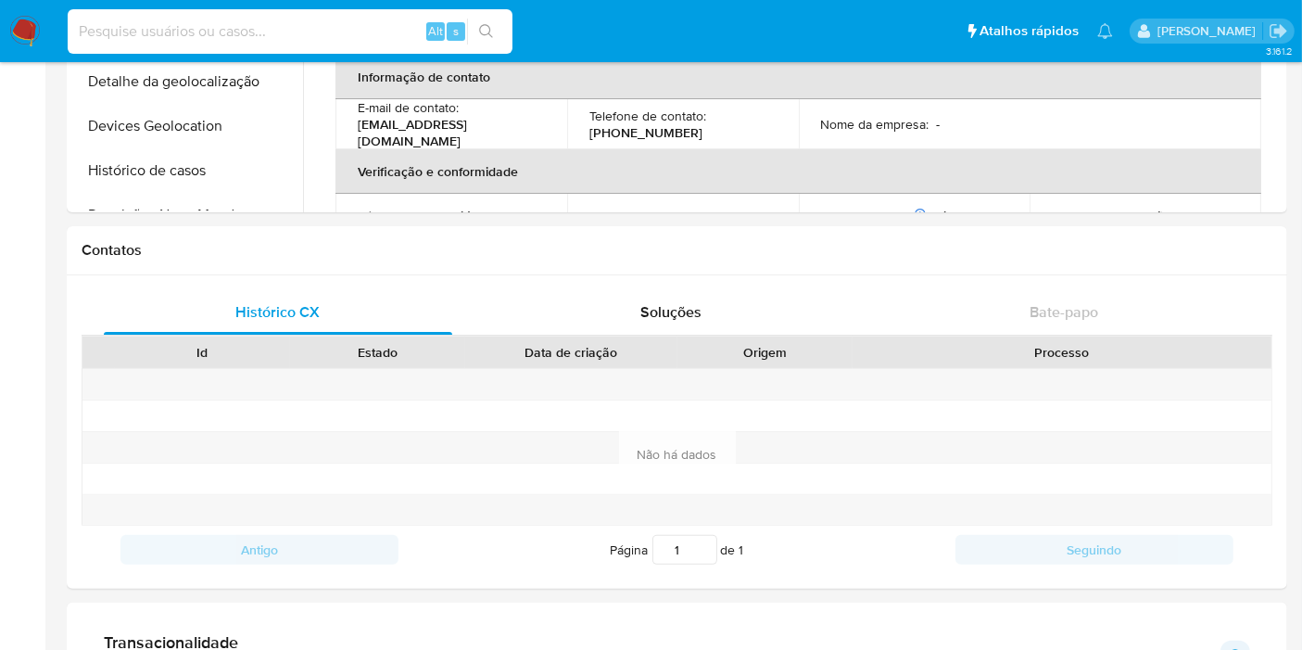
click at [397, 31] on input at bounding box center [290, 31] width 445 height 24
paste input "2653744364"
type input "2653744364"
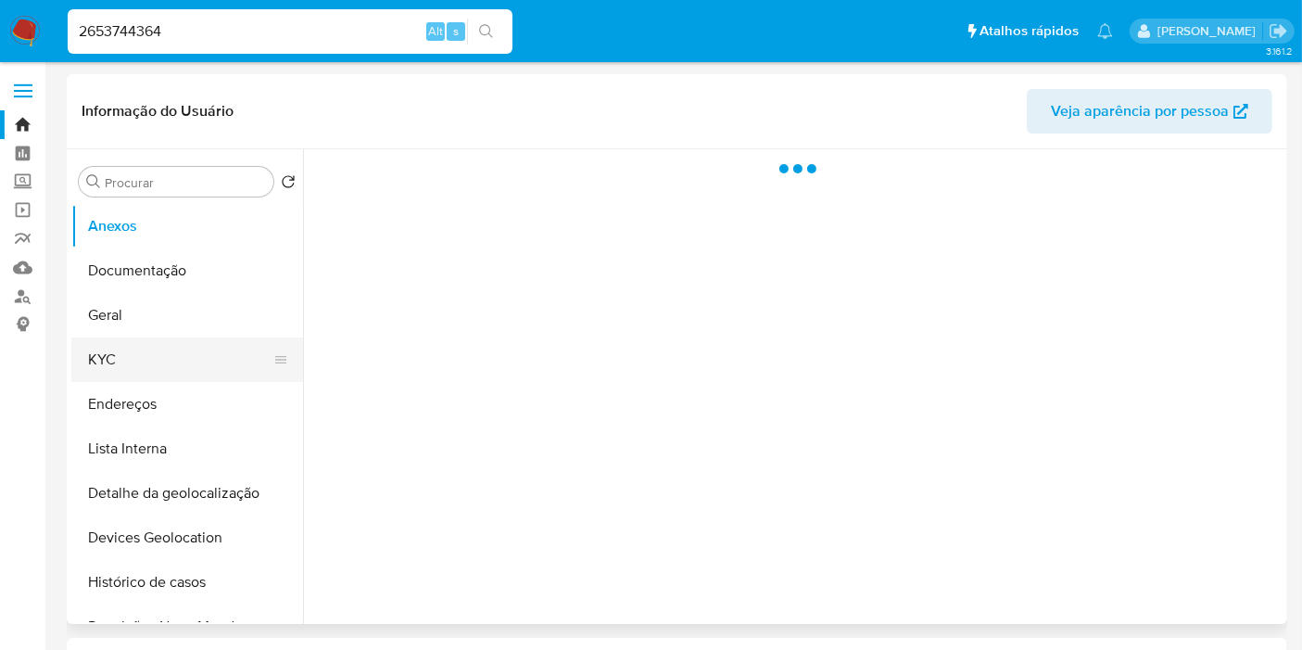
select select "10"
click at [90, 359] on button "KYC" at bounding box center [179, 359] width 217 height 44
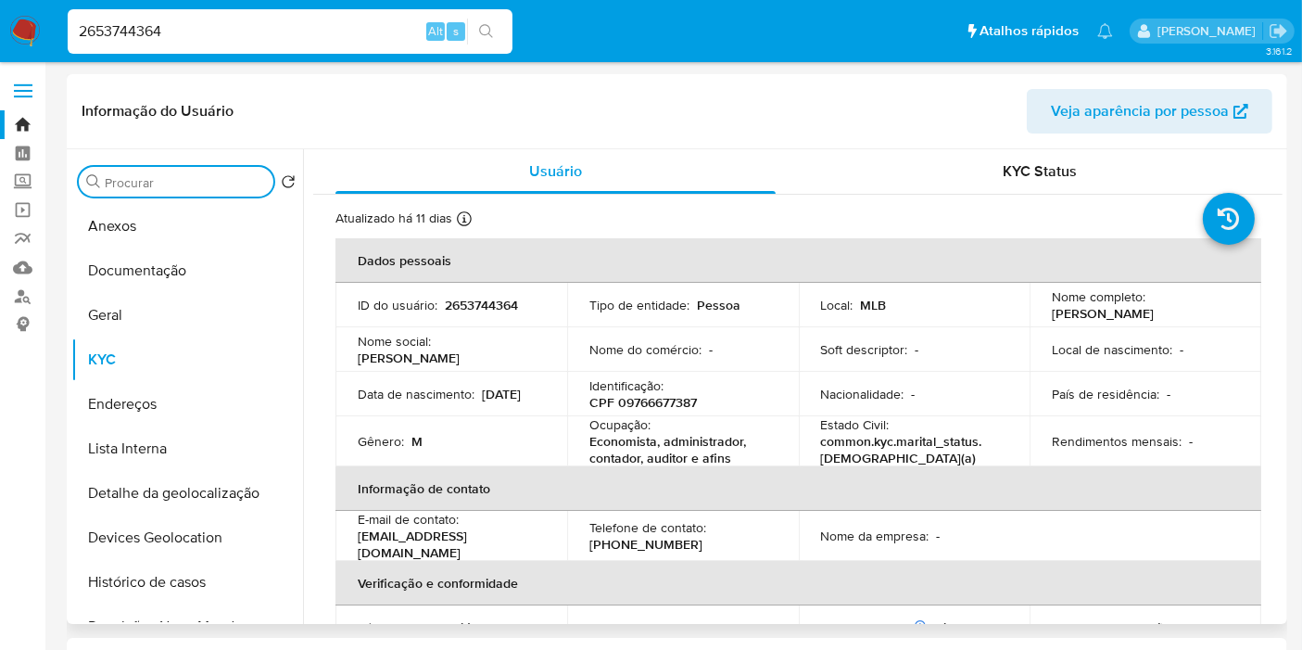
click at [247, 176] on input "Procurar" at bounding box center [185, 182] width 161 height 17
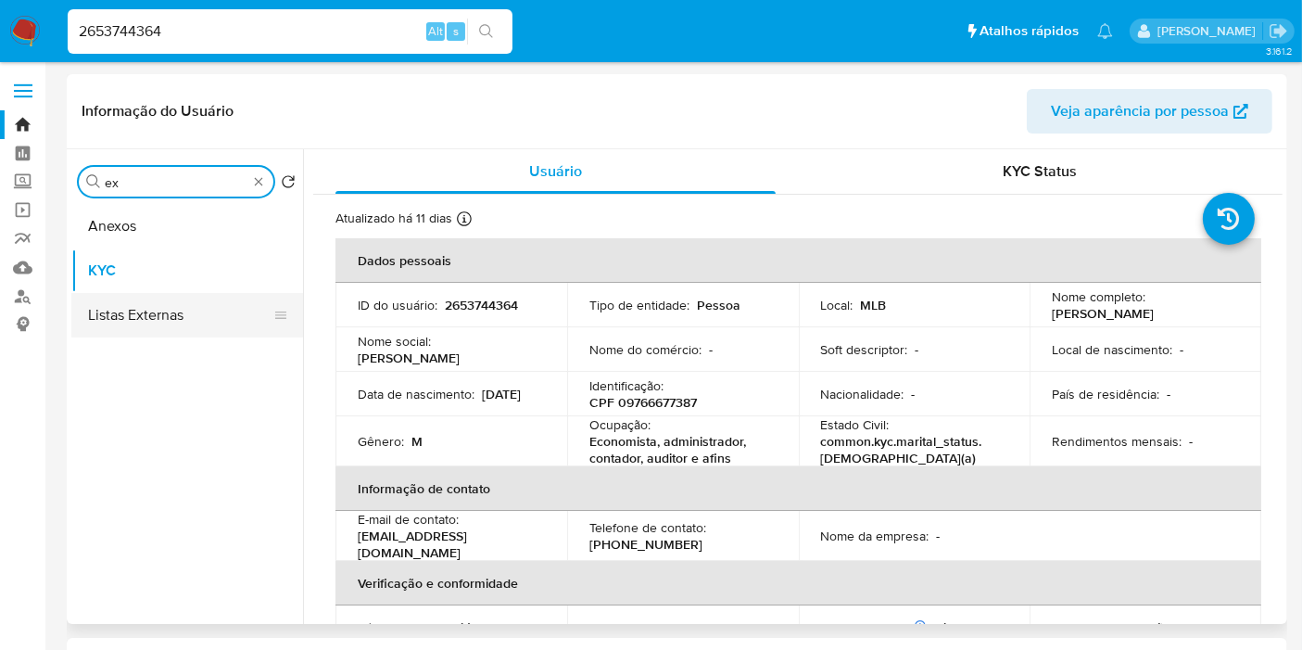
type input "ex"
click at [180, 316] on button "Listas Externas" at bounding box center [179, 315] width 217 height 44
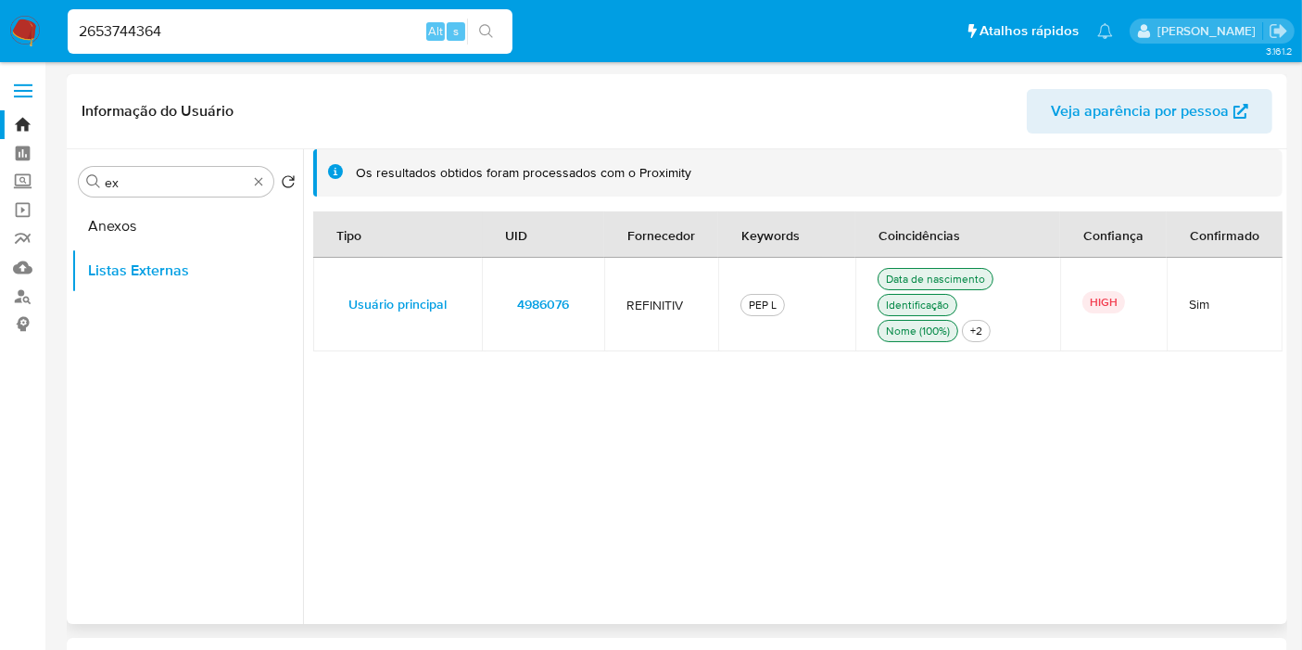
click at [595, 303] on td "4986076" at bounding box center [543, 305] width 122 height 94
click at [247, 177] on input "ex" at bounding box center [176, 182] width 143 height 17
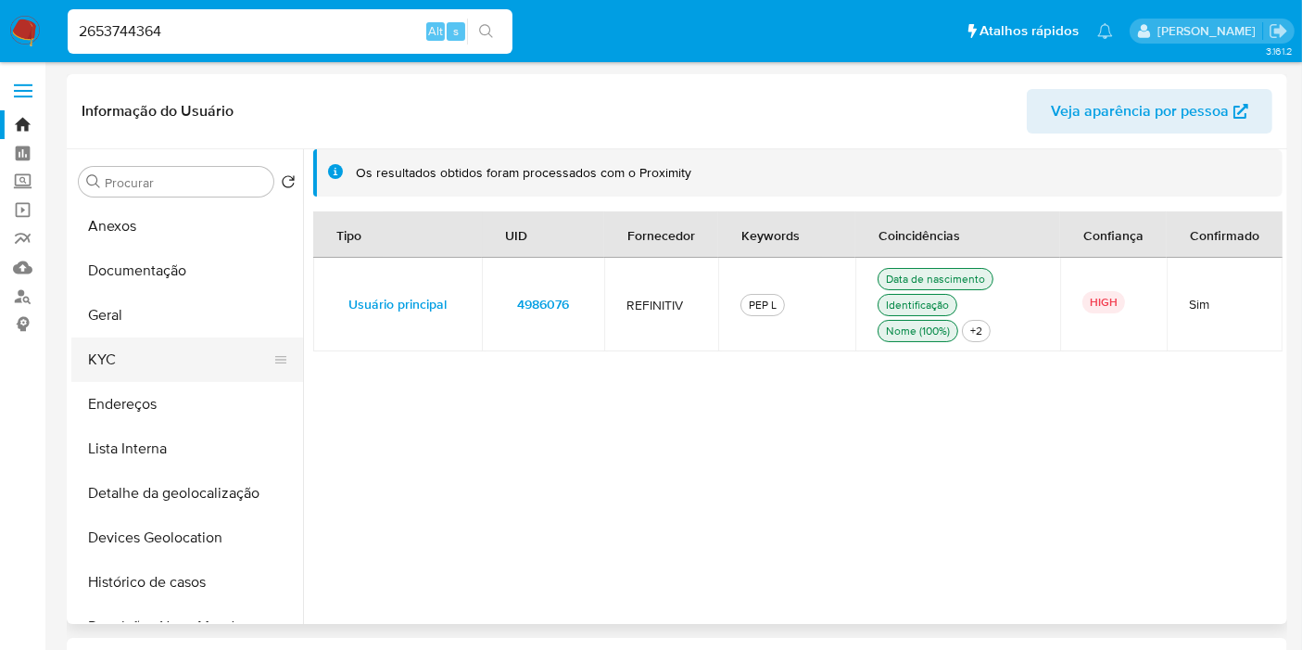
click at [127, 373] on button "KYC" at bounding box center [179, 359] width 217 height 44
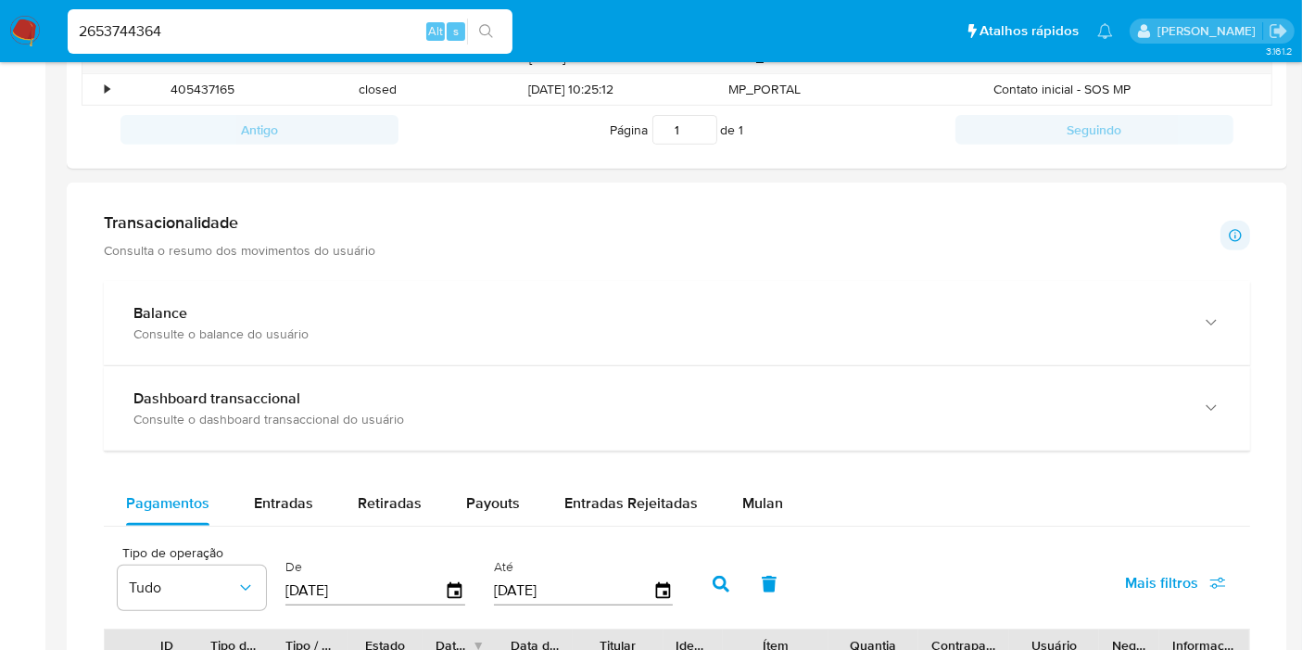
scroll to position [720, 0]
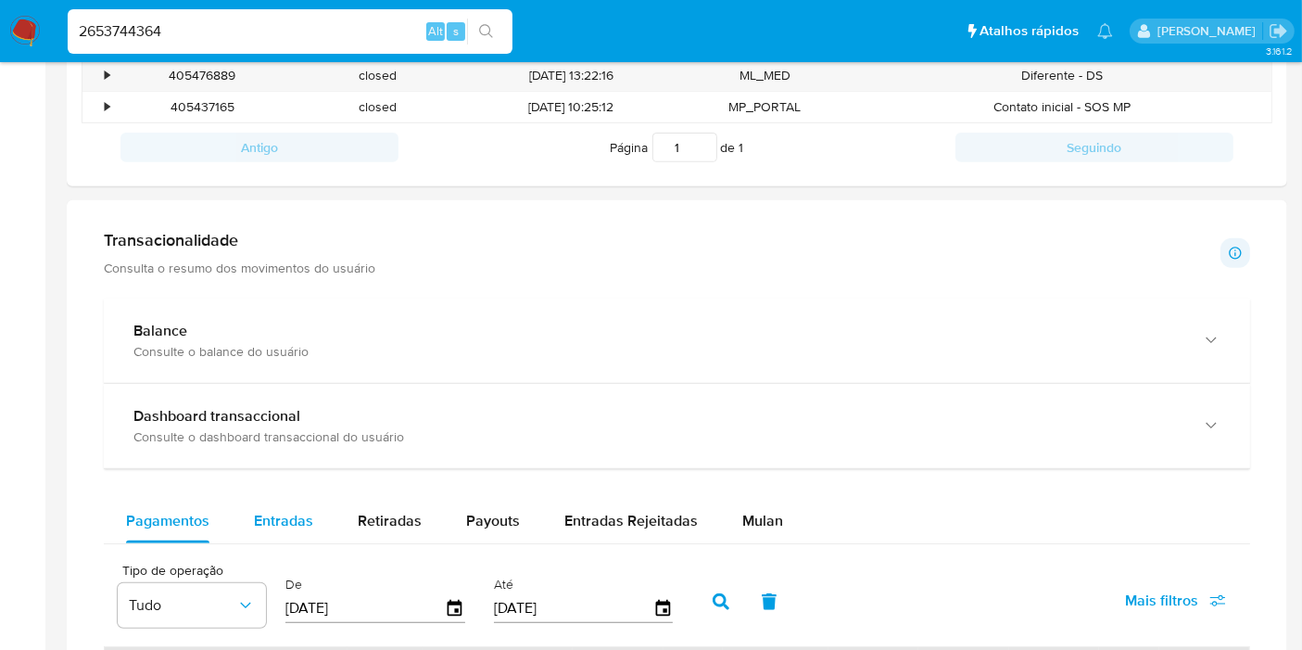
click at [276, 510] on span "Entradas" at bounding box center [283, 520] width 59 height 21
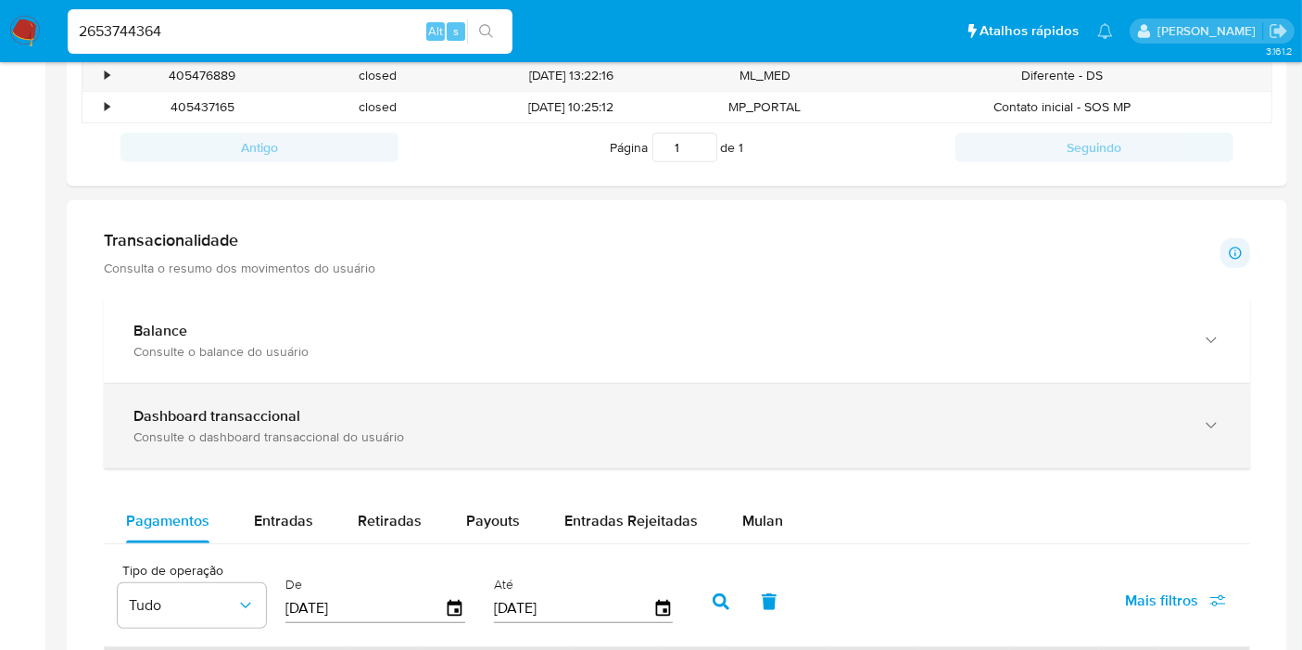
select select "10"
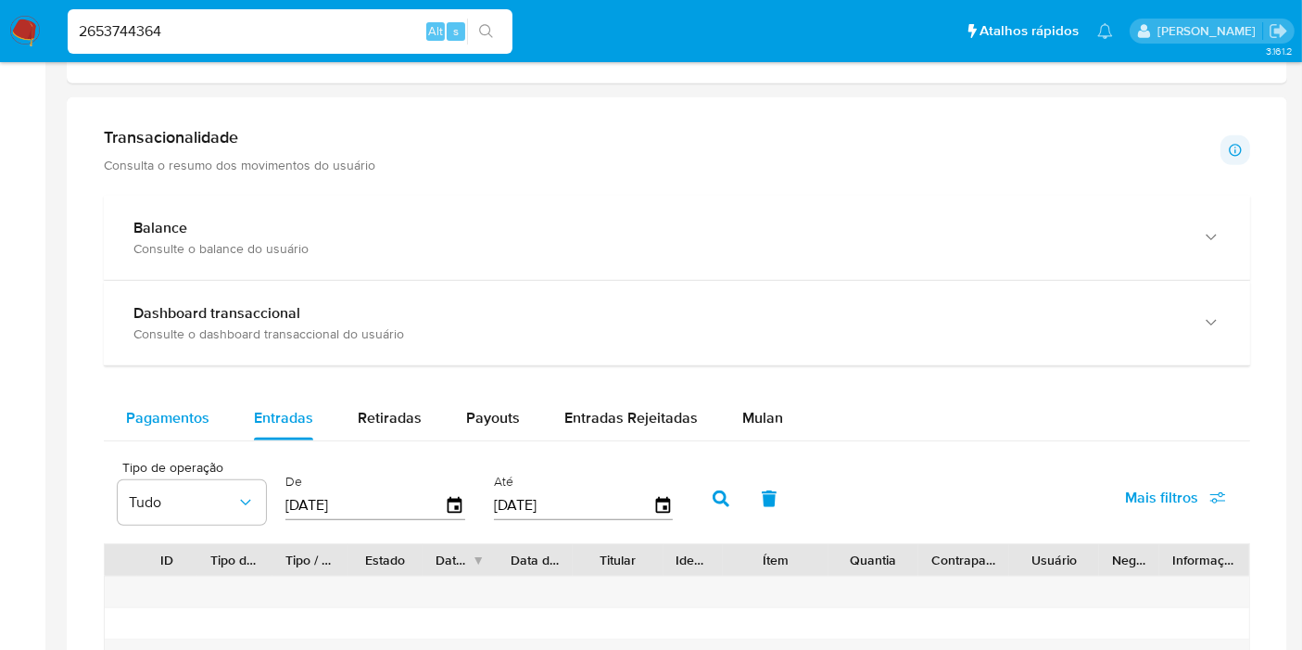
click at [169, 424] on span "Pagamentos" at bounding box center [167, 417] width 83 height 21
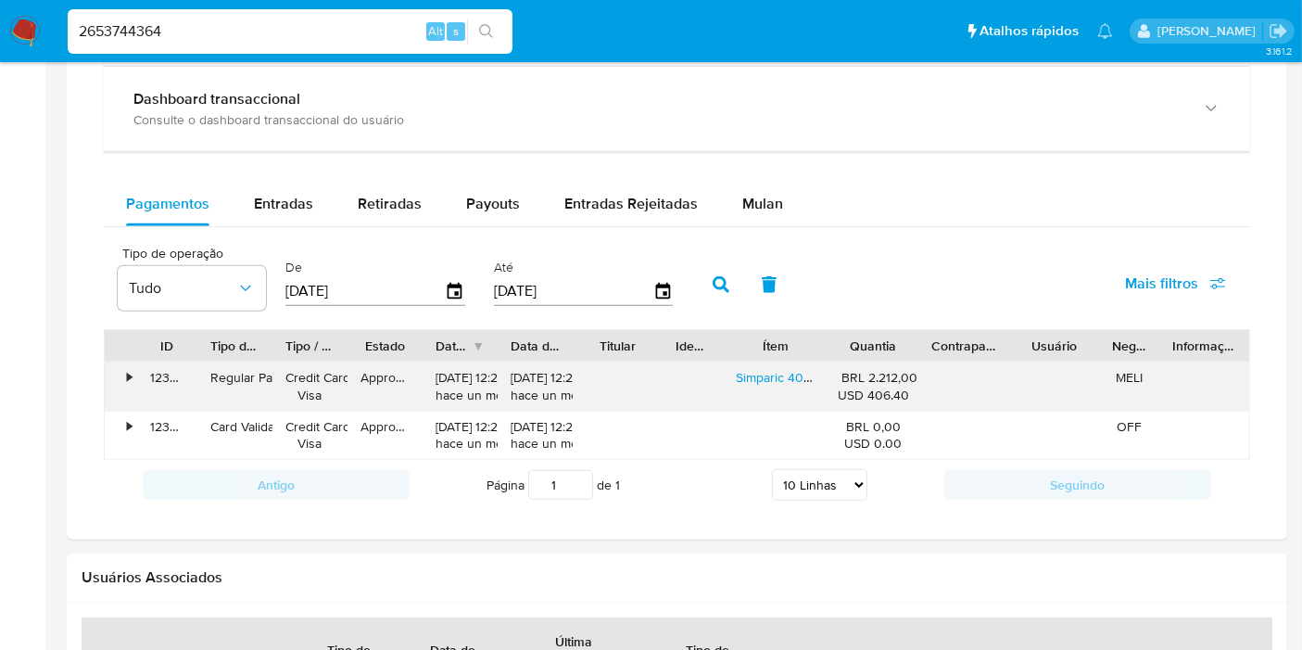
scroll to position [915, 0]
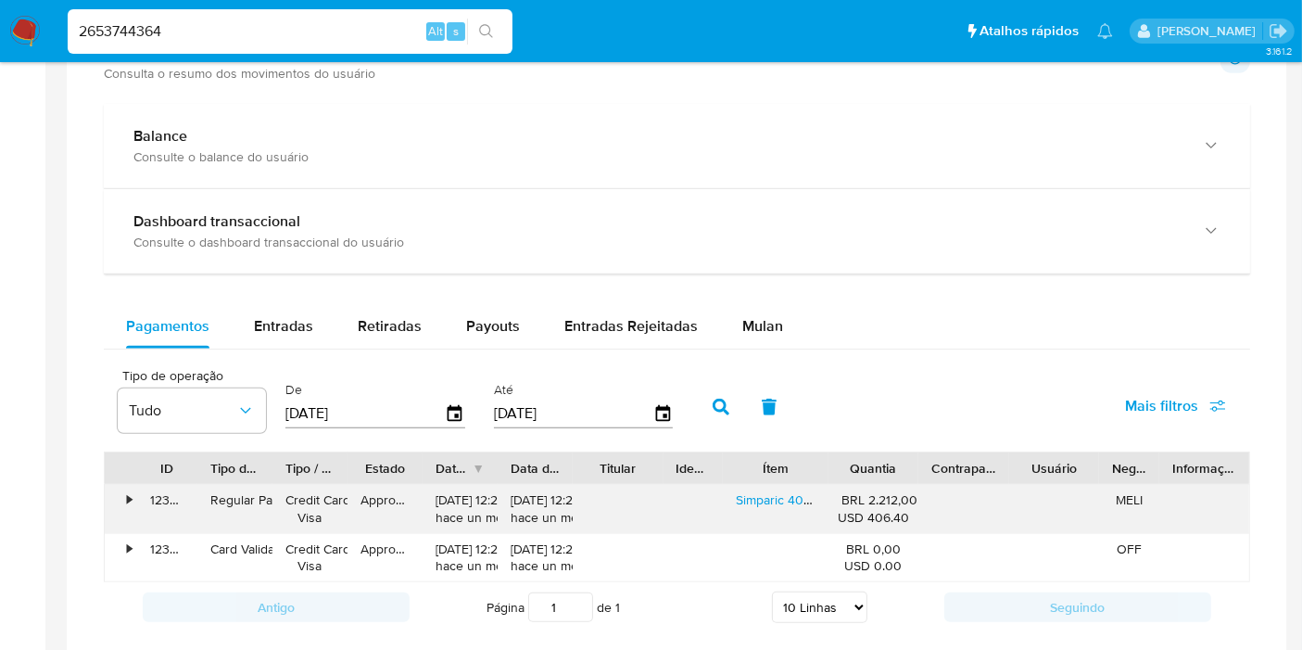
click at [879, 501] on div "BRL 2.212,00 USD 406.40" at bounding box center [874, 508] width 64 height 35
